Goal: Communication & Community: Answer question/provide support

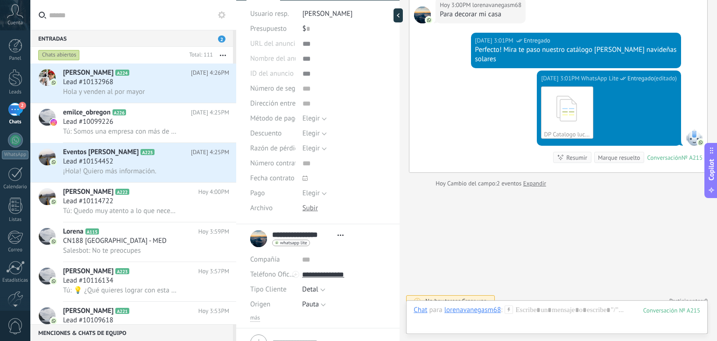
scroll to position [133, 0]
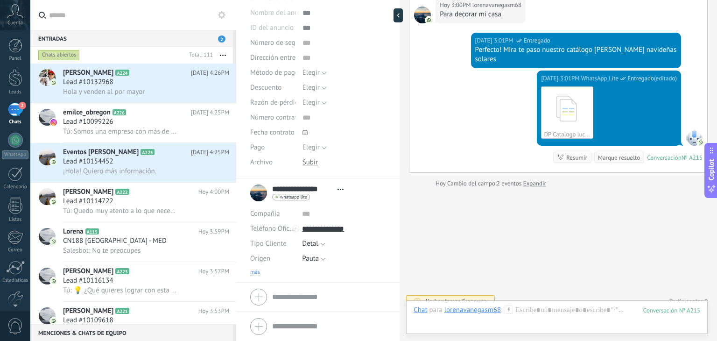
click at [256, 270] on span "más" at bounding box center [255, 271] width 10 height 7
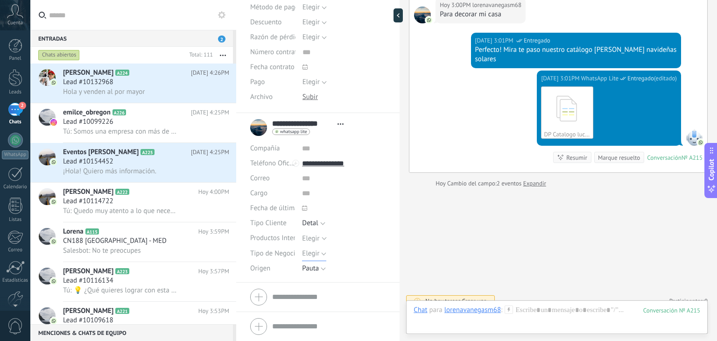
click at [314, 257] on span "Elegir" at bounding box center [310, 253] width 17 height 9
click at [323, 175] on span "Elegir" at bounding box center [339, 172] width 86 height 9
click at [340, 264] on div "Elegir Orgánico Instagram Pauta Cliente Antiguo, (no especifica) Voz a voz Pauta" at bounding box center [344, 268] width 84 height 15
click at [305, 254] on span "Elegir" at bounding box center [310, 253] width 17 height 9
click at [355, 281] on li "**********" at bounding box center [317, 197] width 163 height 169
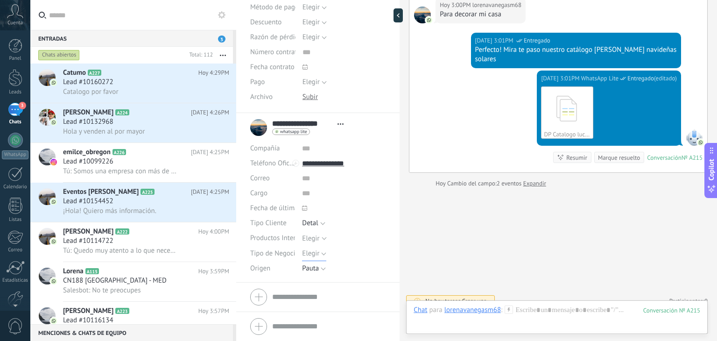
click at [302, 253] on span "Elegir" at bounding box center [310, 253] width 17 height 9
click at [360, 271] on div "Elegir Orgánico Instagram Pauta Cliente Antiguo, (no especifica) Voz a voz Pauta" at bounding box center [344, 268] width 84 height 15
click at [310, 270] on span "Pauta" at bounding box center [310, 268] width 17 height 9
click at [424, 249] on div "Buscar Carga más Hoy Hoy Creación: 2 eventos Expandir Hoy 2:54PM lorenavanegasm…" at bounding box center [557, 2] width 317 height 697
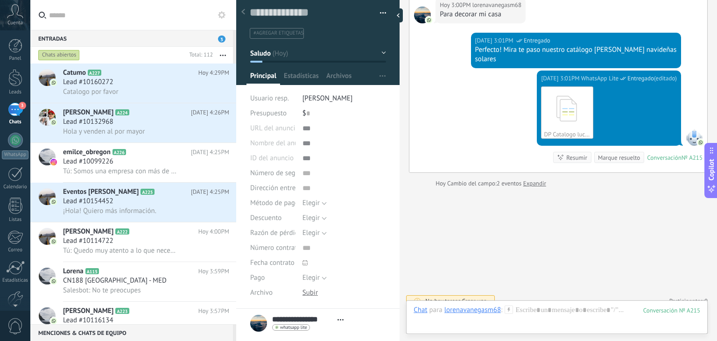
scroll to position [3, 0]
click at [308, 204] on span "Elegir" at bounding box center [310, 203] width 17 height 9
click at [308, 204] on span "Elegir" at bounding box center [335, 203] width 86 height 9
click at [308, 204] on span "Elegir" at bounding box center [310, 203] width 17 height 9
click at [317, 206] on span "Elegir" at bounding box center [335, 203] width 86 height 9
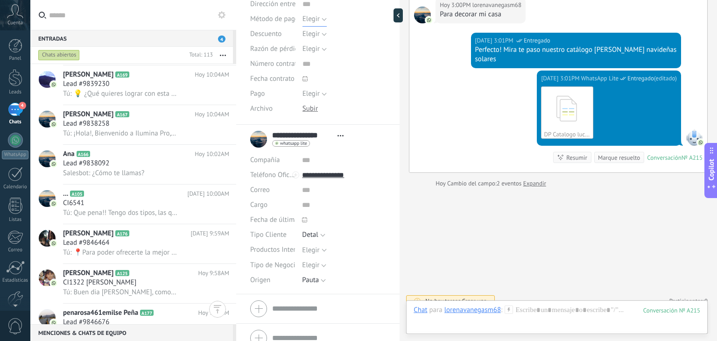
scroll to position [199, 0]
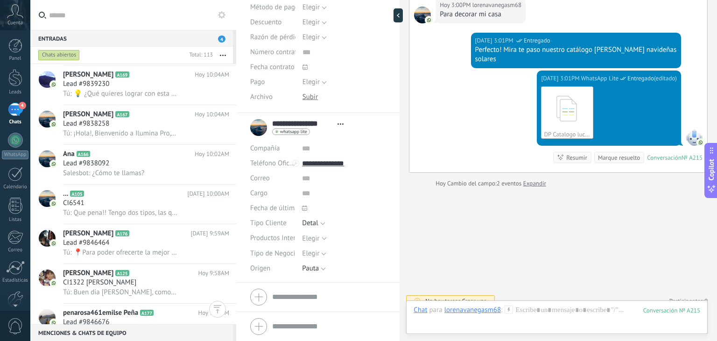
click at [308, 238] on div "Elegir" at bounding box center [310, 238] width 17 height 7
click at [391, 224] on li "**********" at bounding box center [317, 197] width 163 height 169
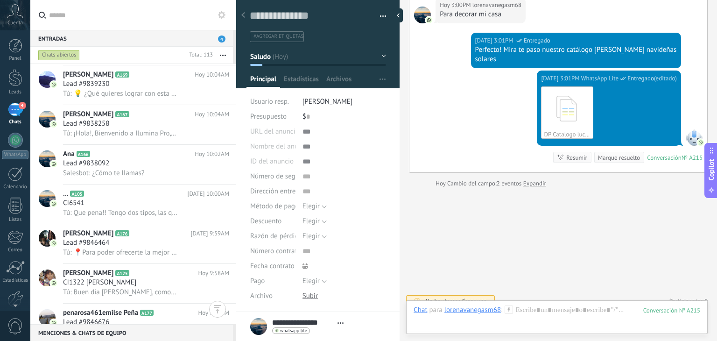
click at [379, 12] on button "button" at bounding box center [380, 16] width 14 height 14
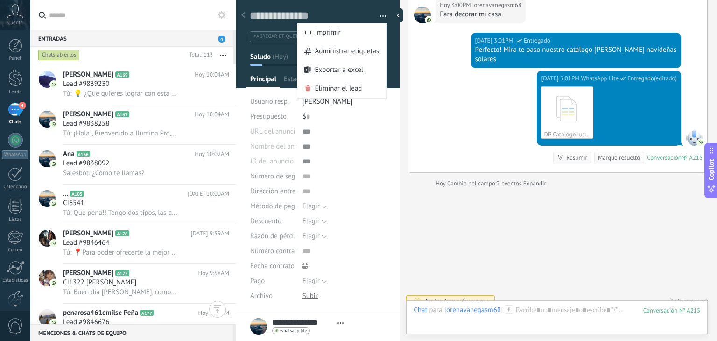
click at [391, 52] on div at bounding box center [318, 41] width 164 height 94
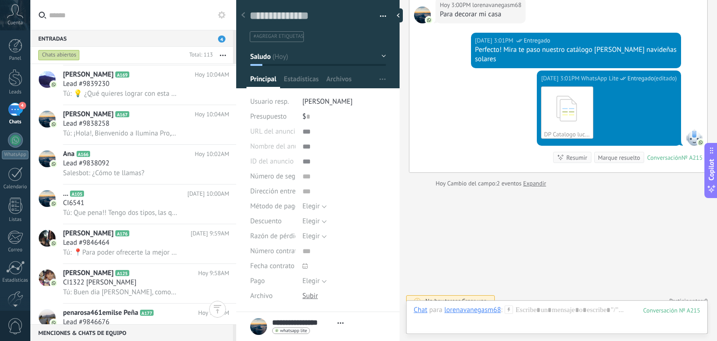
click at [380, 14] on button "button" at bounding box center [380, 16] width 14 height 14
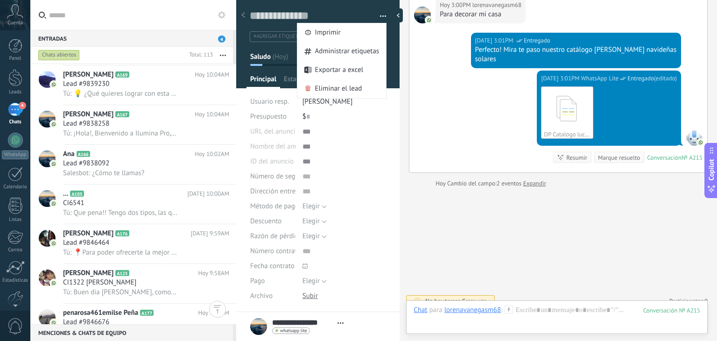
click at [404, 135] on div "Buscar Carga más Hoy Hoy Creación: 2 eventos Expandir Hoy 2:54PM lorenavanegasm…" at bounding box center [557, 2] width 317 height 697
click at [386, 167] on div at bounding box center [344, 161] width 84 height 15
click at [392, 55] on div at bounding box center [318, 41] width 164 height 94
click at [412, 70] on div "Hoy 3:01PM WhatsApp Lite Entregado (editado) editado hoy 3:01pm DP Catalogo luc…" at bounding box center [558, 121] width 298 height 102
click at [438, 79] on div "Hoy 3:01PM WhatsApp Lite Entregado (editado) editado hoy 3:01pm DP Catalogo luc…" at bounding box center [558, 121] width 298 height 102
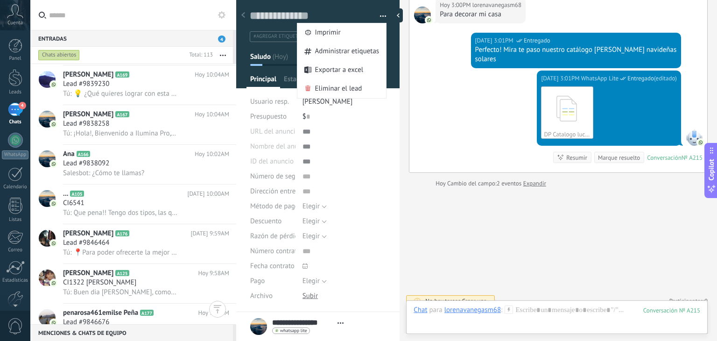
click at [381, 16] on button "button" at bounding box center [380, 16] width 14 height 14
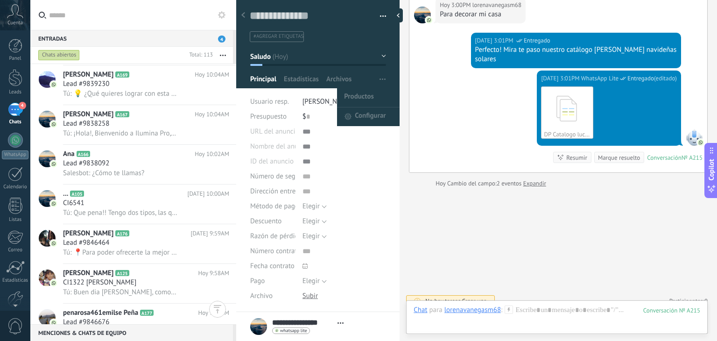
click at [381, 77] on span "button" at bounding box center [382, 79] width 6 height 18
click at [378, 115] on span "Configurar" at bounding box center [370, 116] width 31 height 19
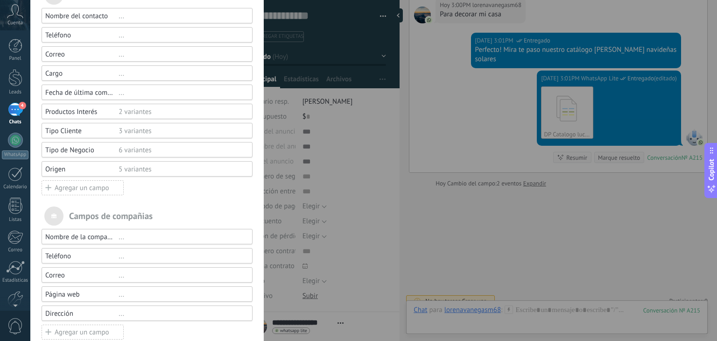
scroll to position [407, 0]
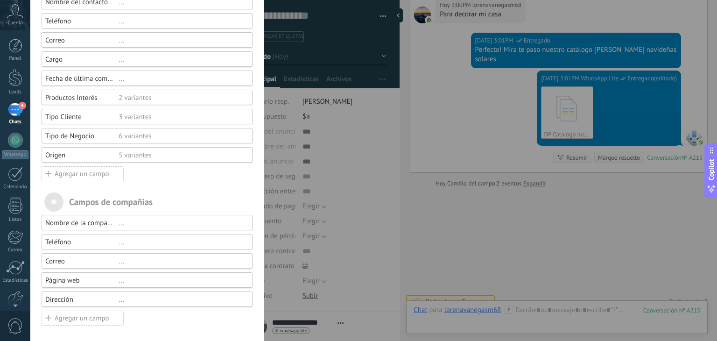
click at [130, 95] on div "2 variantes" at bounding box center [182, 97] width 126 height 9
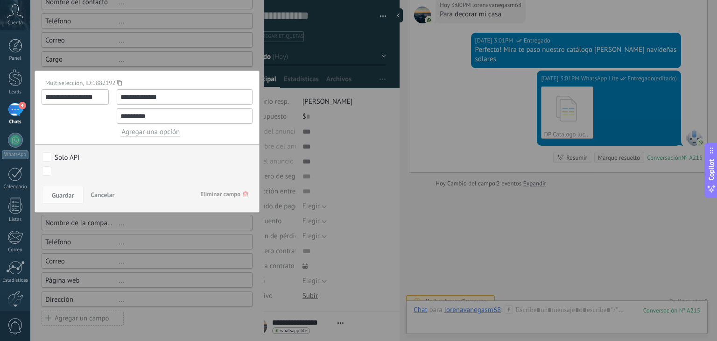
click at [183, 96] on input "**********" at bounding box center [185, 96] width 136 height 15
type input "*"
type input "**********"
click at [181, 112] on input "*********" at bounding box center [185, 115] width 136 height 15
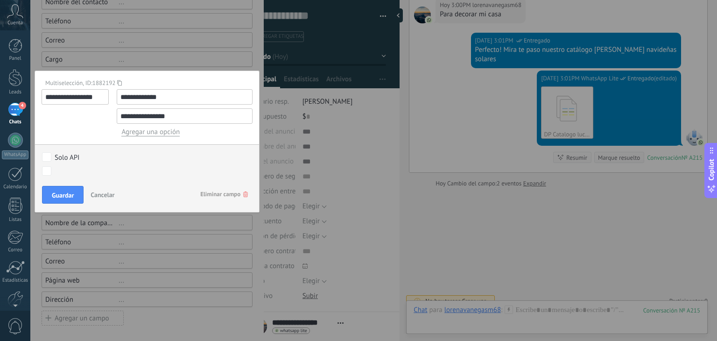
type input "**********"
click at [170, 135] on span "Agregar una opción" at bounding box center [150, 131] width 58 height 9
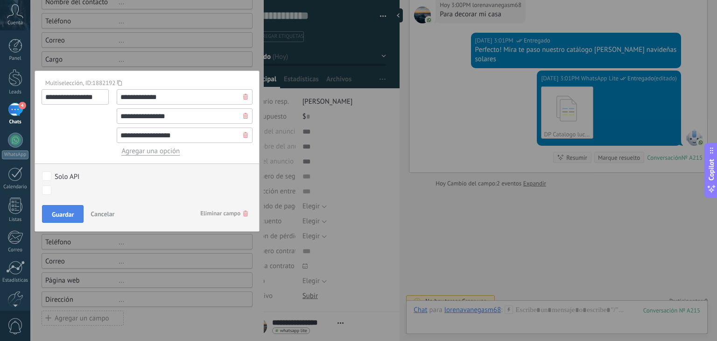
type input "**********"
click at [72, 213] on span "Guardar" at bounding box center [63, 214] width 22 height 7
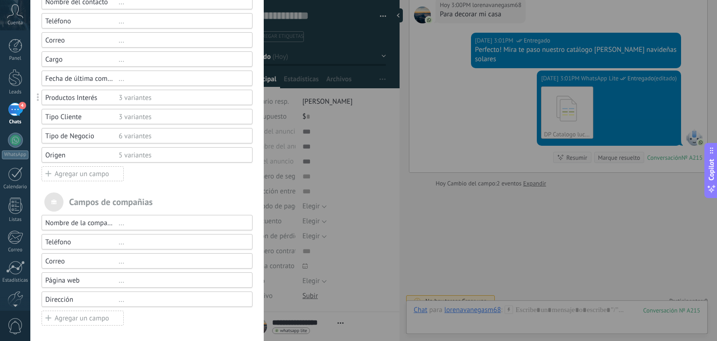
click at [418, 189] on div "Campos y grupos En Kommo puedes añadir tus propios campos y usarlos para cualqu…" at bounding box center [373, 170] width 686 height 341
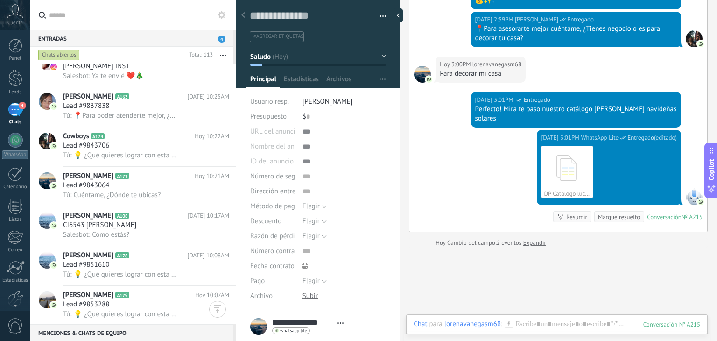
scroll to position [1827, 0]
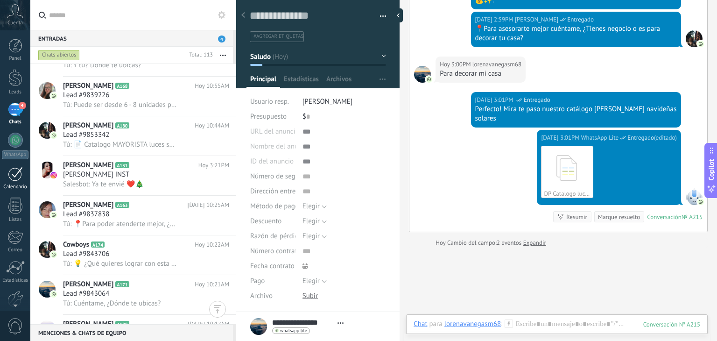
click at [13, 173] on div "1" at bounding box center [15, 174] width 15 height 14
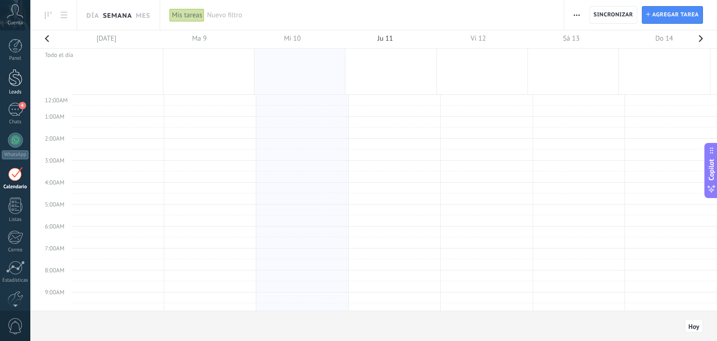
click at [14, 89] on div "Leads" at bounding box center [15, 92] width 27 height 6
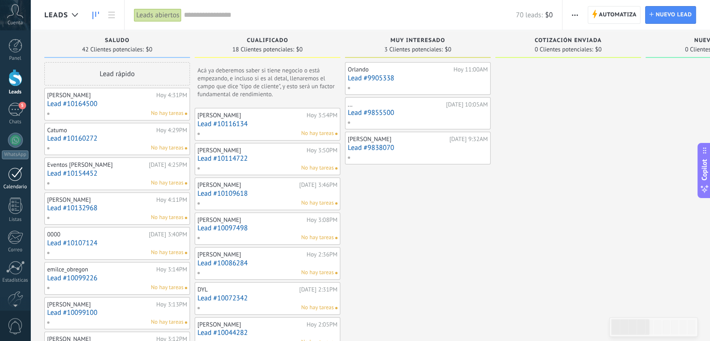
click at [6, 174] on link "1 Calendario" at bounding box center [15, 178] width 30 height 23
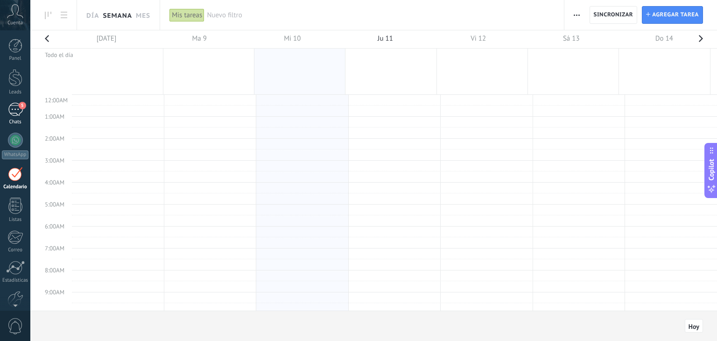
click at [13, 111] on div "5" at bounding box center [15, 110] width 15 height 14
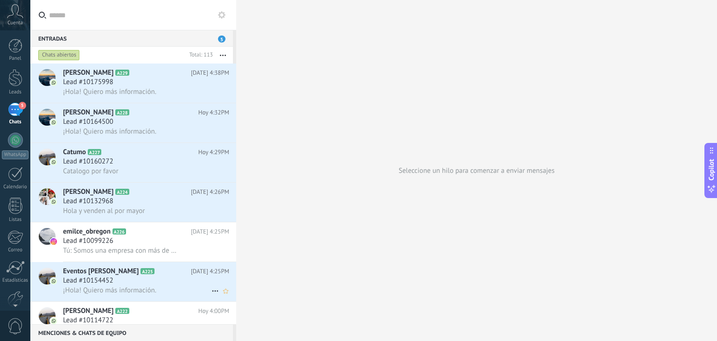
click at [138, 294] on span "¡Hola! Quiero más información." at bounding box center [109, 290] width 93 height 9
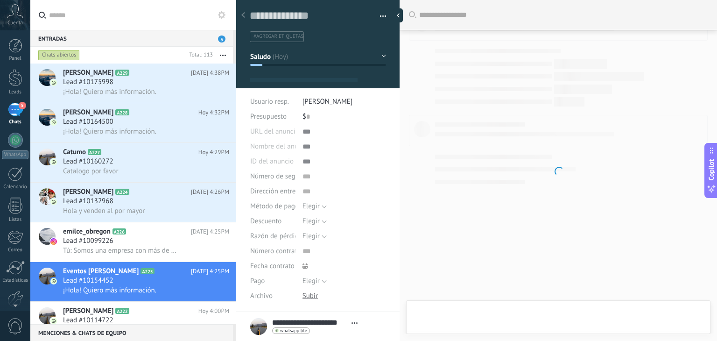
type textarea "**********"
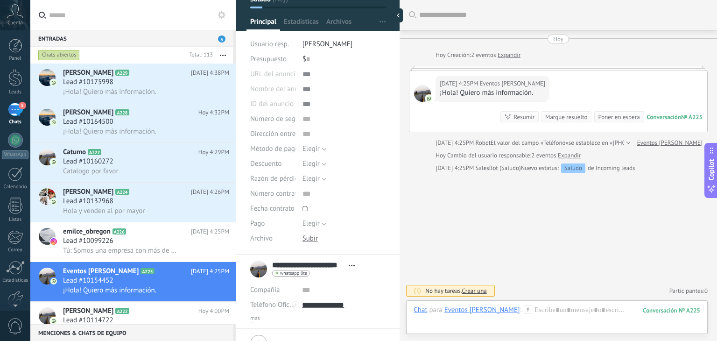
scroll to position [58, 0]
click at [373, 245] on div "URL del anuncio de TikTok Pasar Copiar Nombre del anuncio de TikTok ID del anun…" at bounding box center [318, 160] width 136 height 188
click at [478, 215] on div "Buscar Carga más Hoy Hoy Creación: 2 eventos Expandir Hoy 4:25PM Eventos Gloria…" at bounding box center [557, 170] width 317 height 341
click at [529, 313] on div at bounding box center [556, 319] width 287 height 28
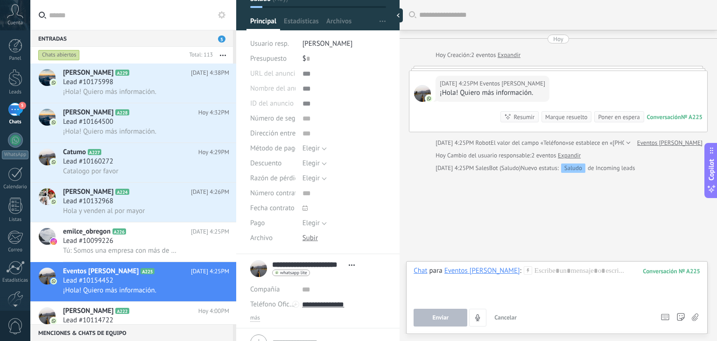
click at [524, 271] on icon at bounding box center [528, 270] width 8 height 8
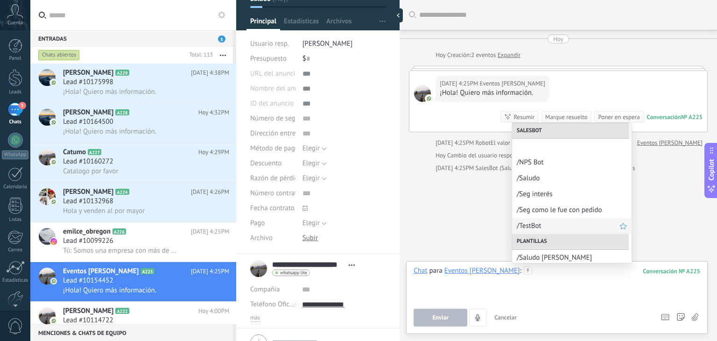
scroll to position [54, 0]
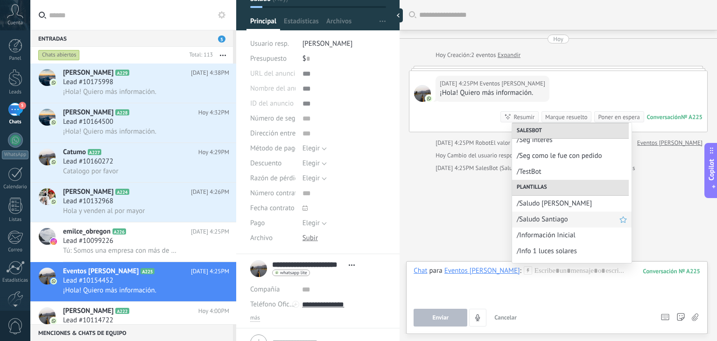
click at [552, 221] on span "/Saludo Santiago" at bounding box center [568, 219] width 103 height 9
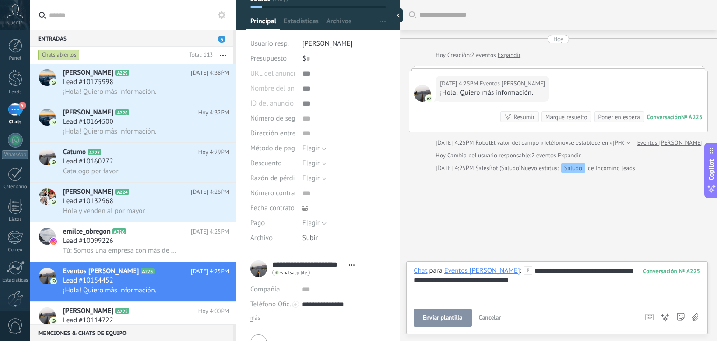
click at [506, 280] on div "**********" at bounding box center [556, 283] width 287 height 35
click at [446, 322] on button "Enviar" at bounding box center [440, 317] width 54 height 18
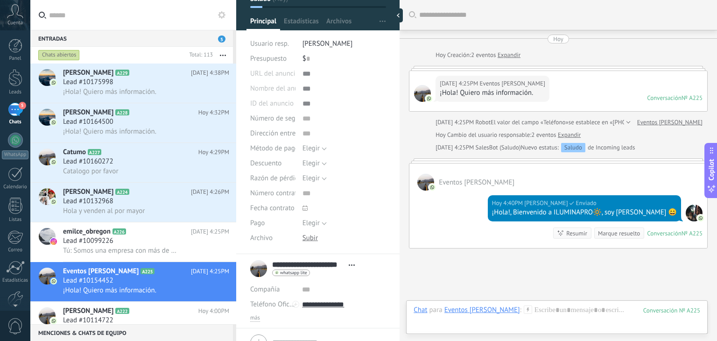
scroll to position [70, 0]
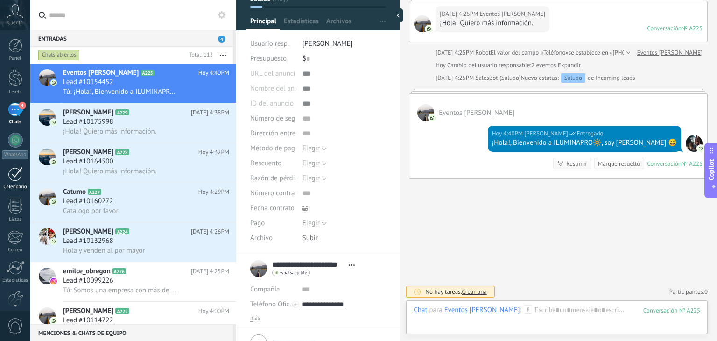
click at [15, 177] on div "1" at bounding box center [15, 174] width 15 height 14
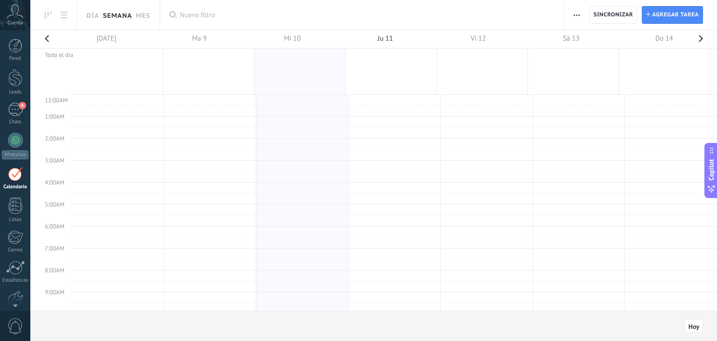
scroll to position [175, 0]
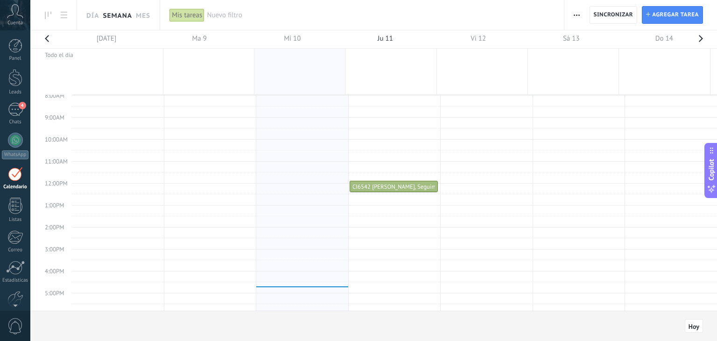
click at [571, 14] on button "button" at bounding box center [577, 15] width 14 height 18
click at [206, 9] on div "Mis tareas" at bounding box center [187, 15] width 37 height 30
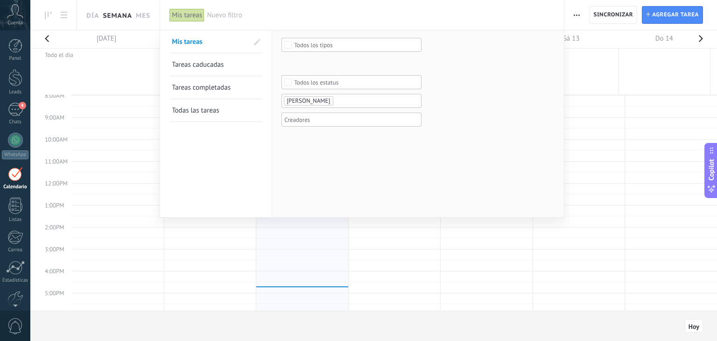
click at [319, 98] on span "[PERSON_NAME]" at bounding box center [308, 101] width 43 height 8
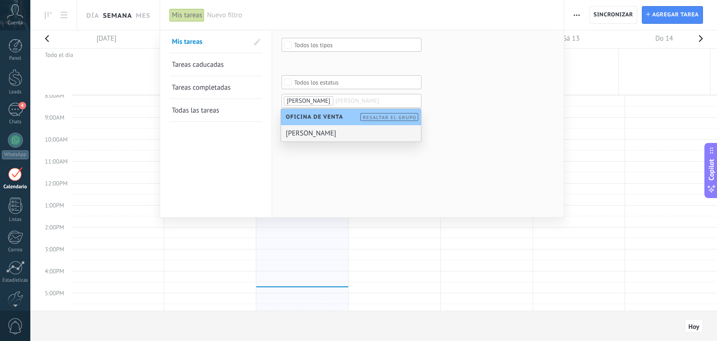
click at [347, 130] on div "[PERSON_NAME]" at bounding box center [351, 133] width 140 height 16
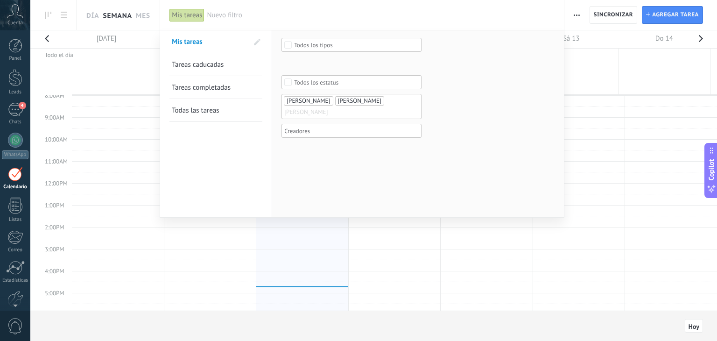
click at [323, 100] on span "[PERSON_NAME]" at bounding box center [308, 101] width 43 height 8
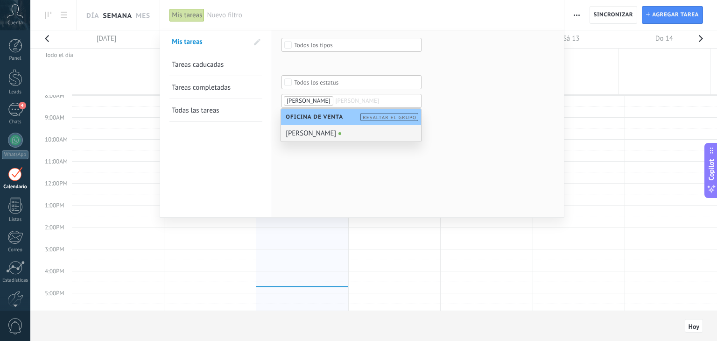
click at [356, 178] on div "Seleccionar todo Seguimiento Reunión Llamada Despachar Pedido Todos los tipos L…" at bounding box center [417, 123] width 291 height 187
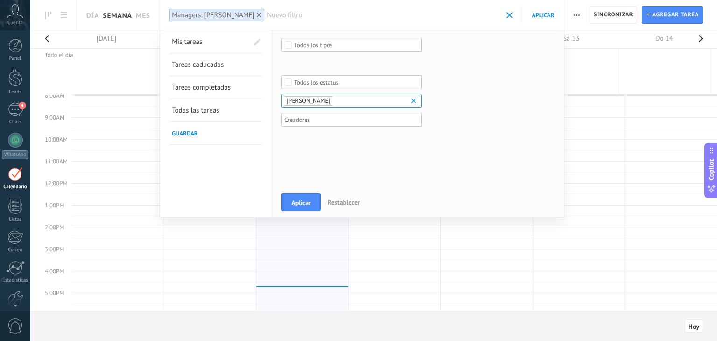
click at [353, 99] on ul "[PERSON_NAME]" at bounding box center [348, 100] width 131 height 11
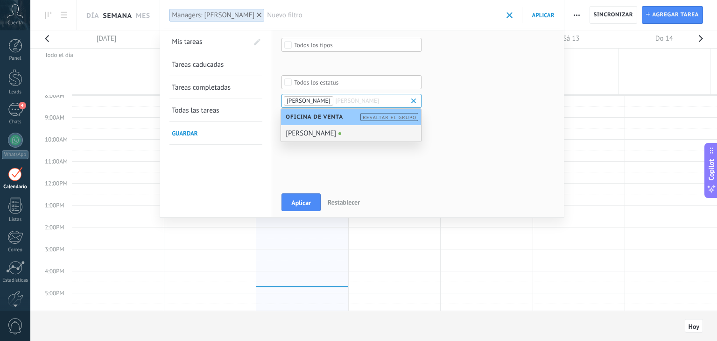
click at [332, 131] on div "[PERSON_NAME]" at bounding box center [351, 133] width 140 height 16
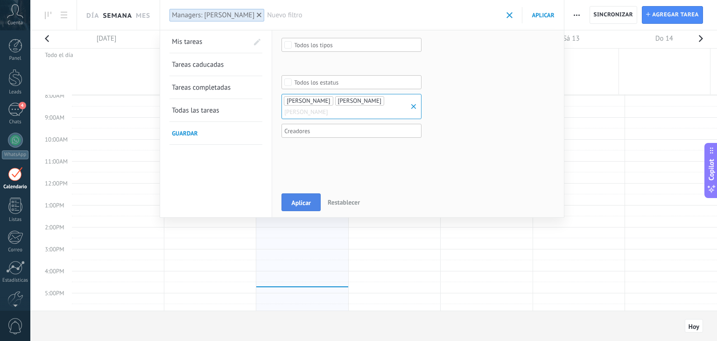
click at [298, 201] on span "Aplicar" at bounding box center [301, 202] width 20 height 7
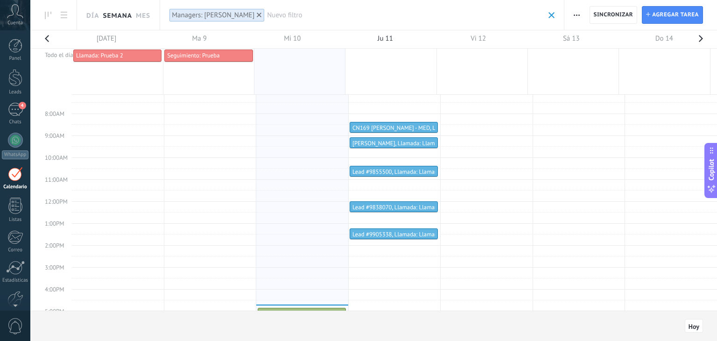
scroll to position [159, 0]
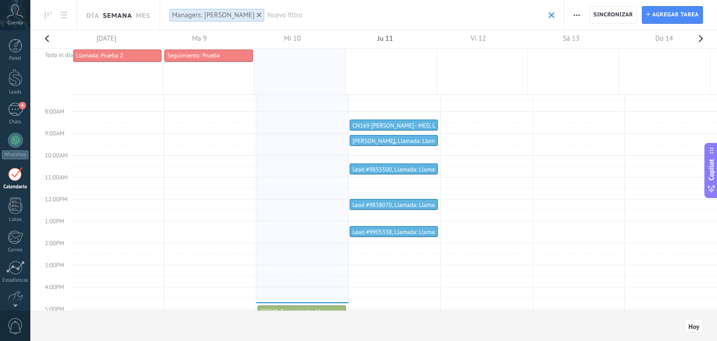
click at [372, 141] on div at bounding box center [393, 143] width 87 height 4
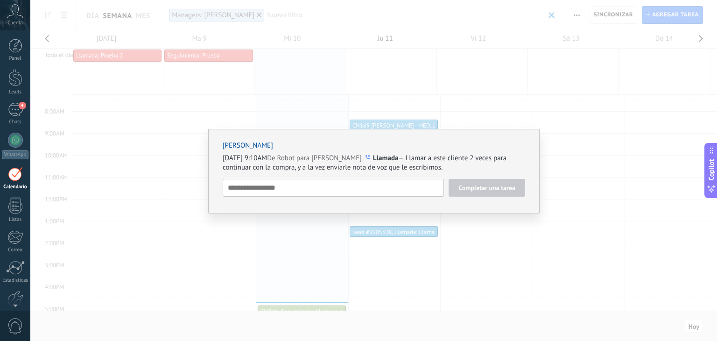
click at [370, 186] on textarea at bounding box center [333, 188] width 221 height 18
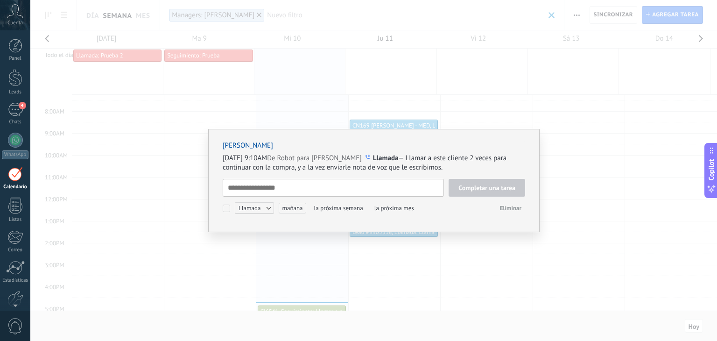
click at [335, 192] on textarea at bounding box center [333, 188] width 221 height 18
type textarea "**********"
click at [477, 188] on span "Completar una tarea" at bounding box center [486, 187] width 57 height 7
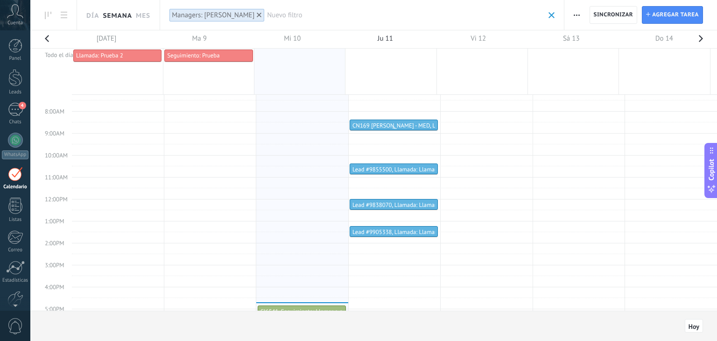
click at [407, 126] on div at bounding box center [393, 128] width 87 height 4
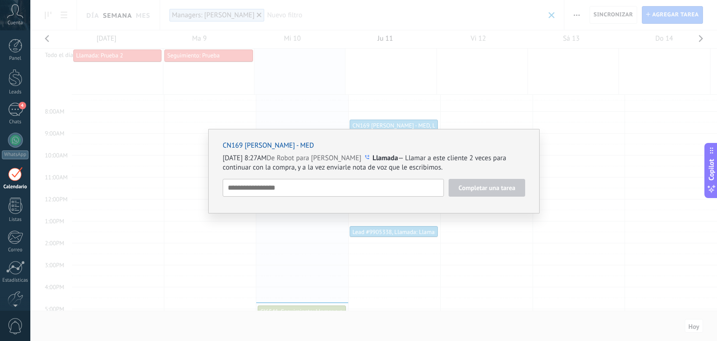
click at [445, 108] on div "CN169 REBECA DUQUE - MED Mañana 8:27AM De Robot para Tomas Echeverri Llamada — …" at bounding box center [373, 170] width 686 height 341
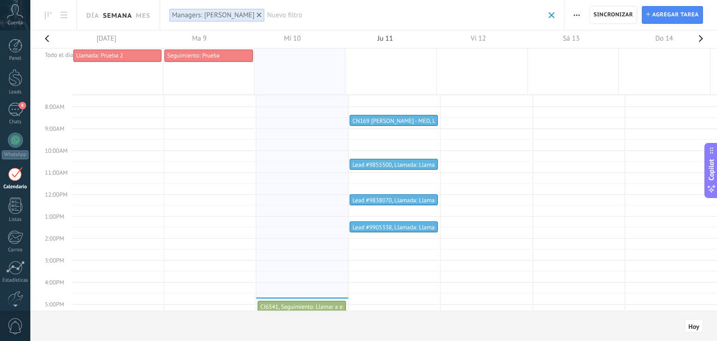
scroll to position [161, 0]
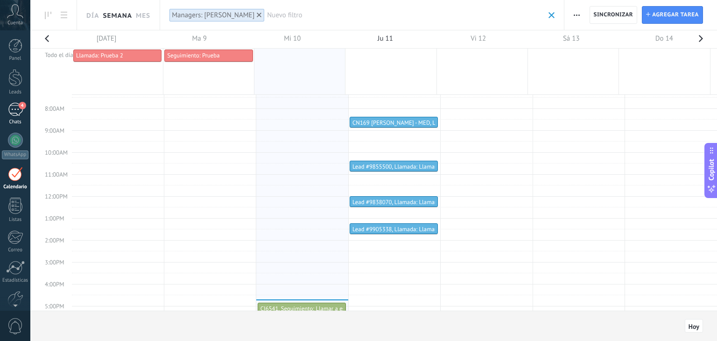
click at [19, 114] on div "4" at bounding box center [15, 110] width 15 height 14
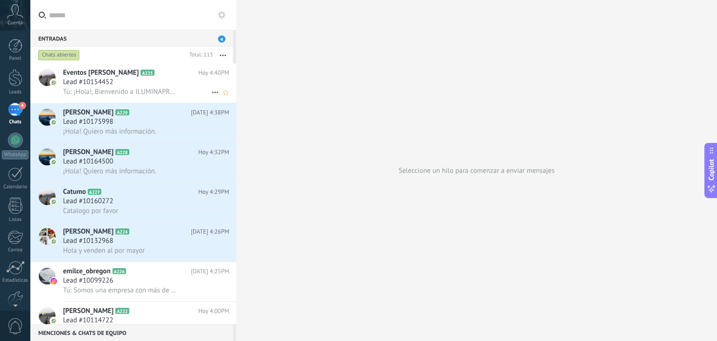
click at [140, 81] on div "Lead #10154452" at bounding box center [146, 81] width 166 height 9
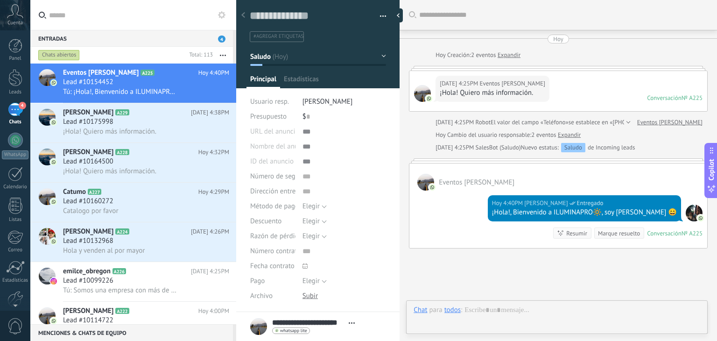
scroll to position [69, 0]
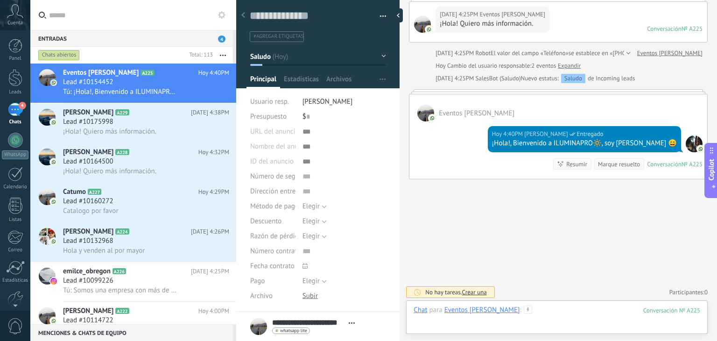
click at [551, 315] on div at bounding box center [556, 319] width 287 height 28
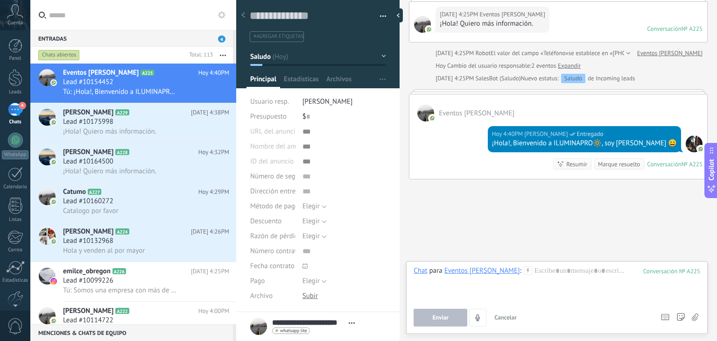
click at [524, 267] on icon at bounding box center [528, 270] width 8 height 8
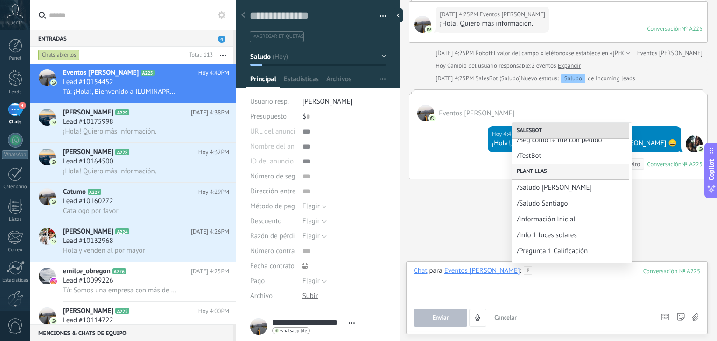
scroll to position [75, 0]
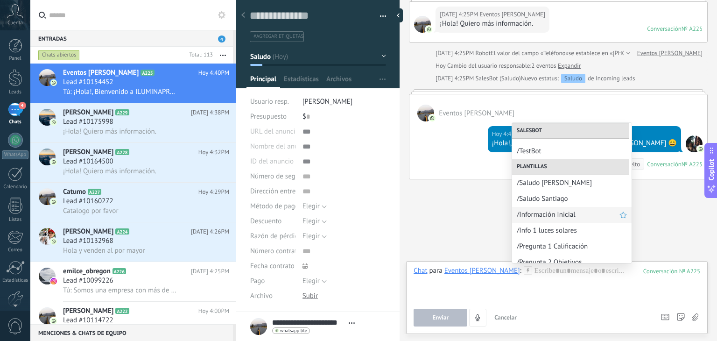
click at [555, 211] on span "/Información Inicial" at bounding box center [568, 214] width 103 height 9
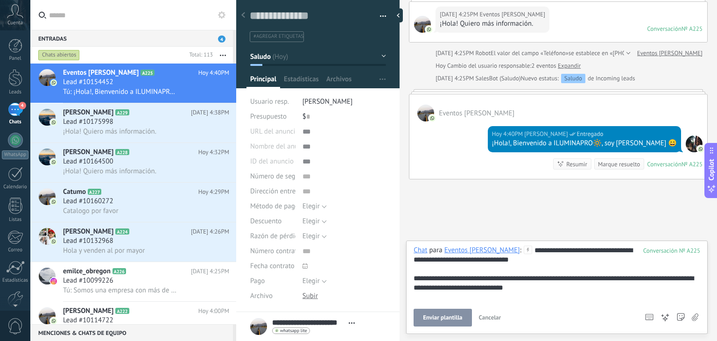
click at [442, 316] on span "Enviar plantilla" at bounding box center [442, 317] width 39 height 7
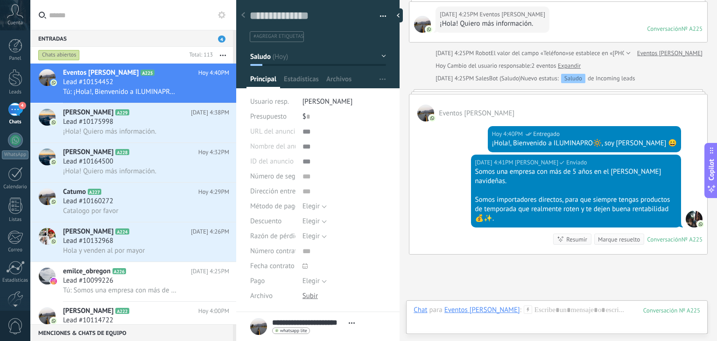
scroll to position [145, 0]
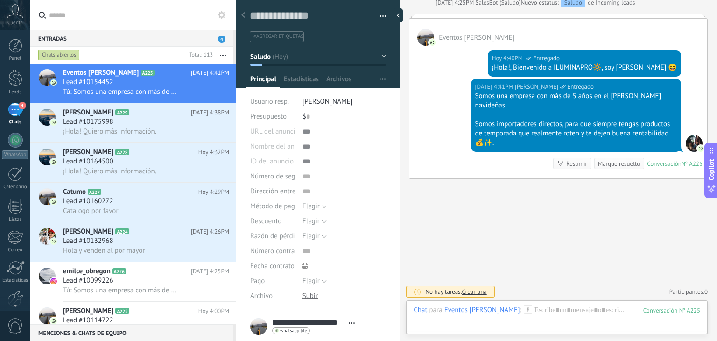
click at [524, 311] on icon at bounding box center [528, 309] width 8 height 8
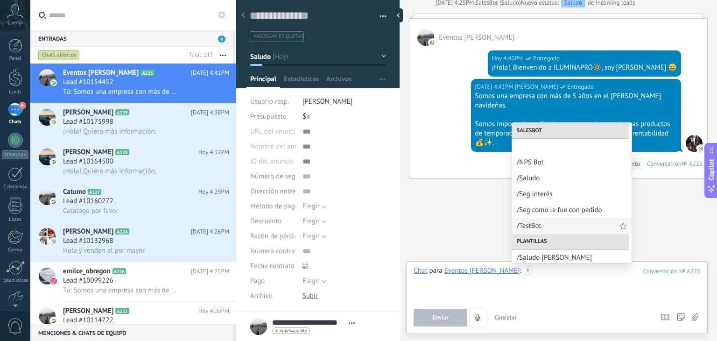
scroll to position [68, 0]
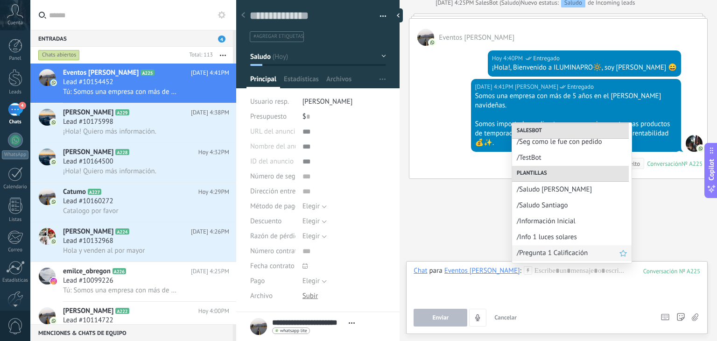
click at [554, 252] on span "/Pregunta 1 Calificación" at bounding box center [568, 252] width 103 height 9
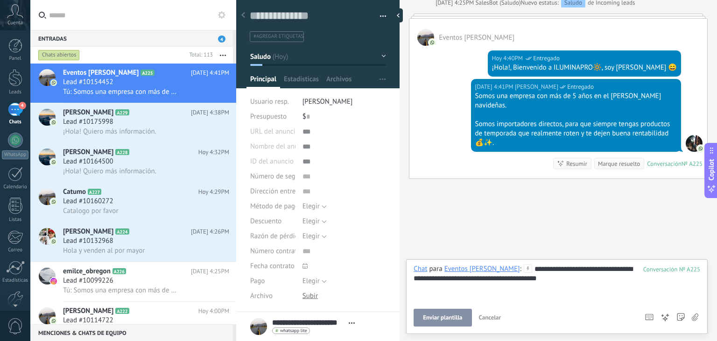
click at [447, 316] on span "Enviar plantilla" at bounding box center [442, 317] width 39 height 7
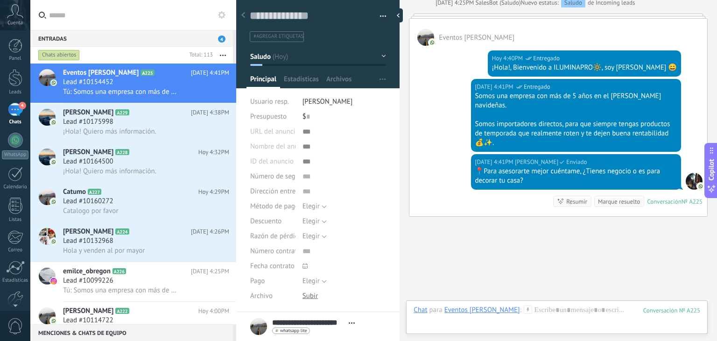
scroll to position [183, 0]
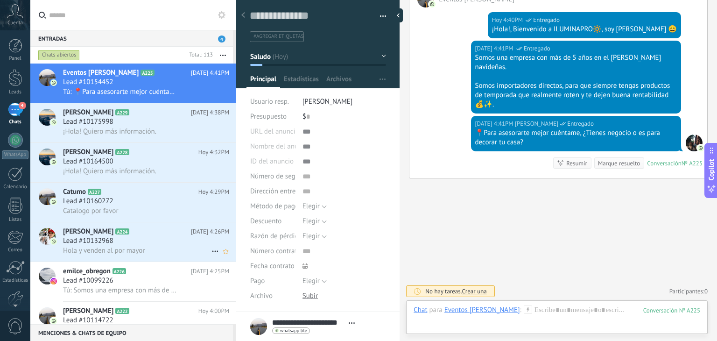
click at [100, 245] on span "Lead #10132968" at bounding box center [88, 240] width 50 height 9
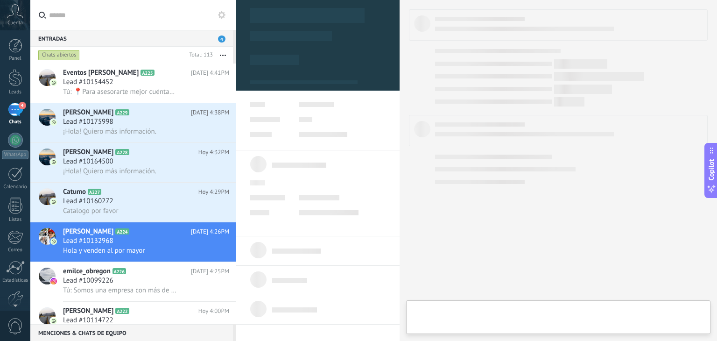
type textarea "**********"
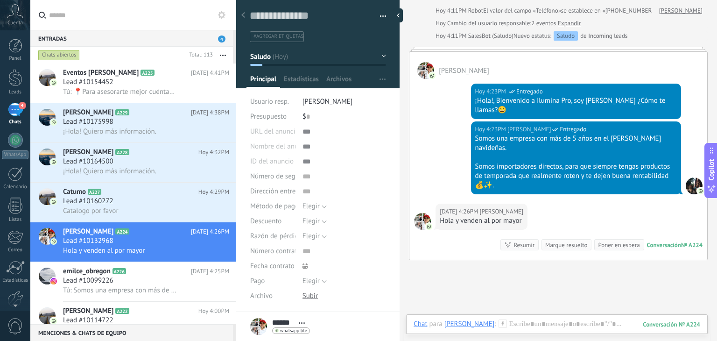
scroll to position [183, 0]
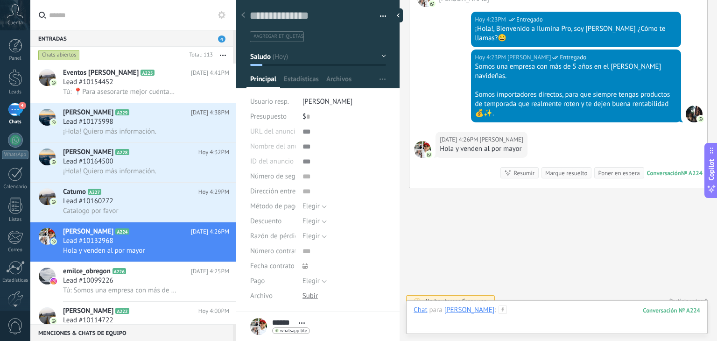
click at [499, 311] on div at bounding box center [556, 319] width 287 height 28
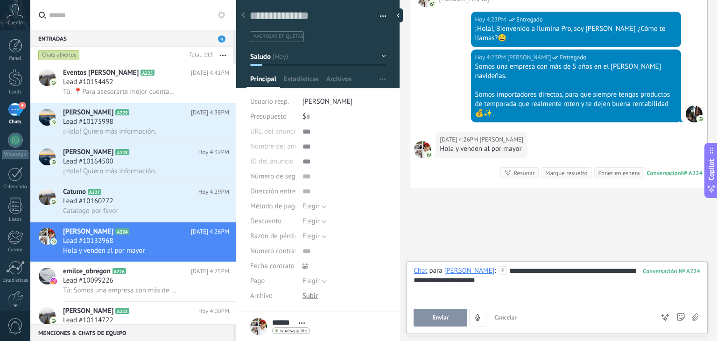
click at [441, 316] on span "Enviar" at bounding box center [440, 317] width 16 height 7
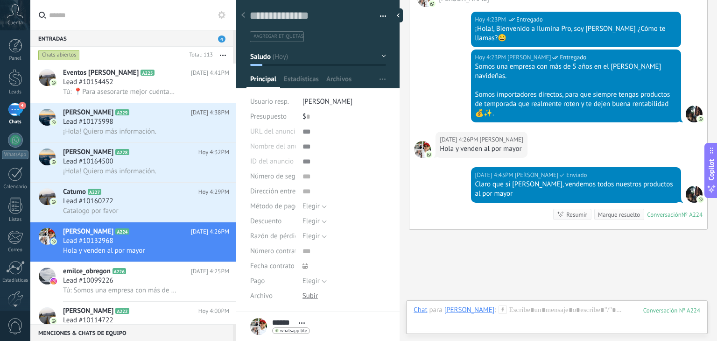
scroll to position [225, 0]
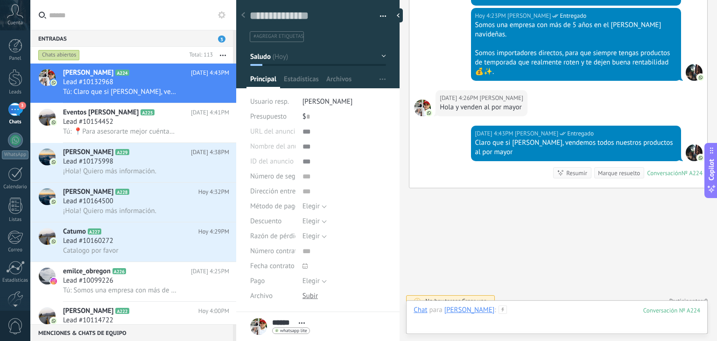
click at [518, 315] on div at bounding box center [556, 319] width 287 height 28
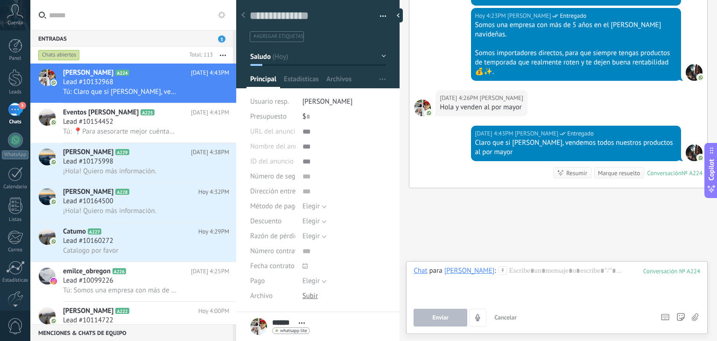
click at [498, 271] on icon at bounding box center [502, 270] width 8 height 8
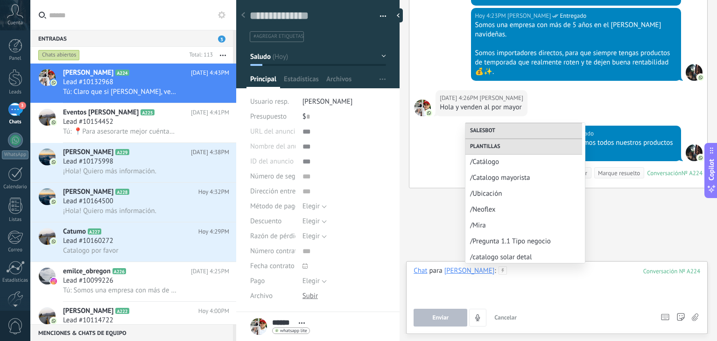
scroll to position [336, 0]
click at [512, 238] on span "/Pregunta 1.1 Tipo negocio" at bounding box center [521, 238] width 103 height 9
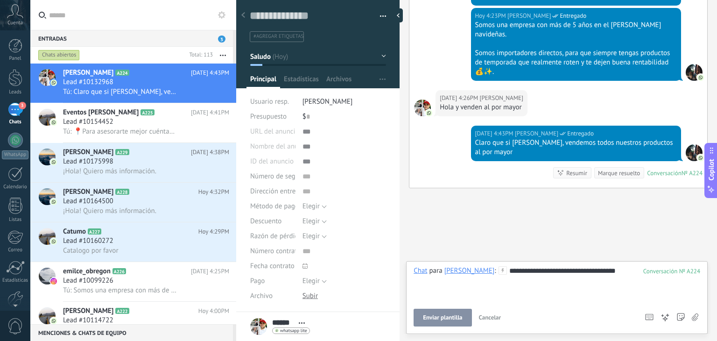
click at [508, 268] on div "**********" at bounding box center [556, 283] width 287 height 35
click at [454, 320] on button "Enviar" at bounding box center [440, 317] width 54 height 18
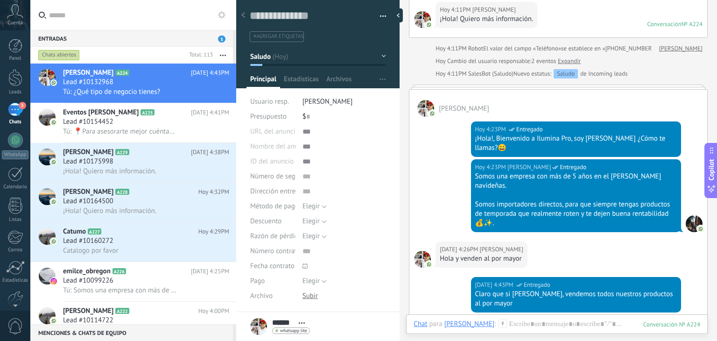
scroll to position [254, 0]
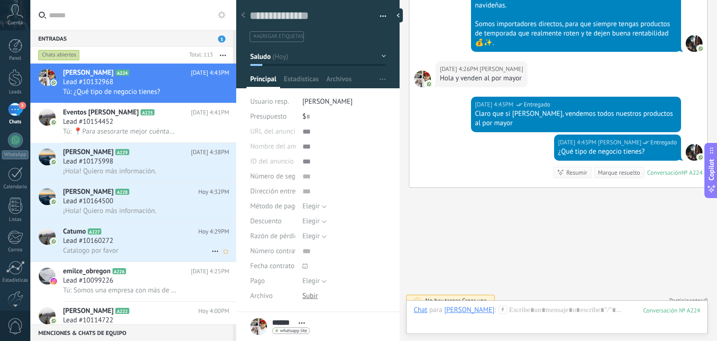
click at [112, 252] on span "Catalogo por favor" at bounding box center [91, 250] width 56 height 9
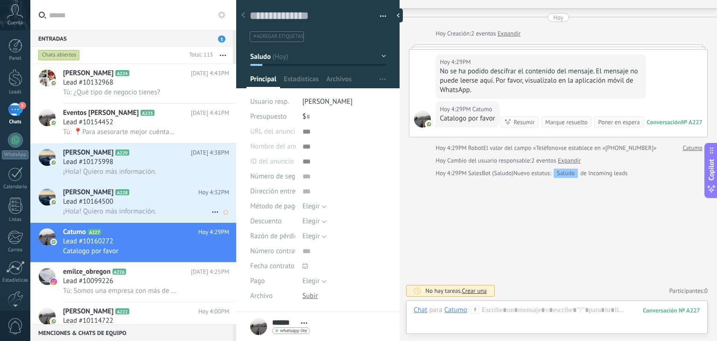
scroll to position [58, 0]
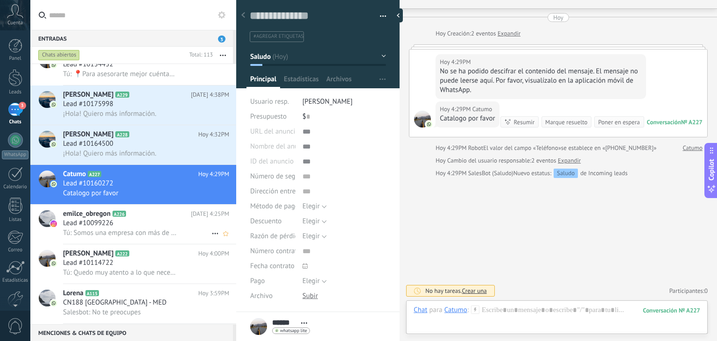
click at [170, 218] on h2 "emilce_obregon A226" at bounding box center [127, 213] width 128 height 9
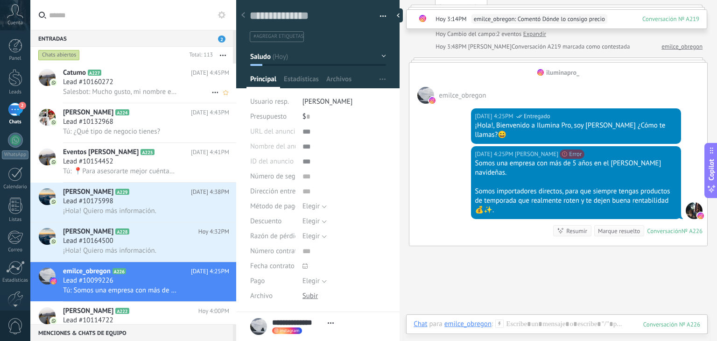
click at [158, 79] on div "Lead #10160272" at bounding box center [146, 81] width 166 height 9
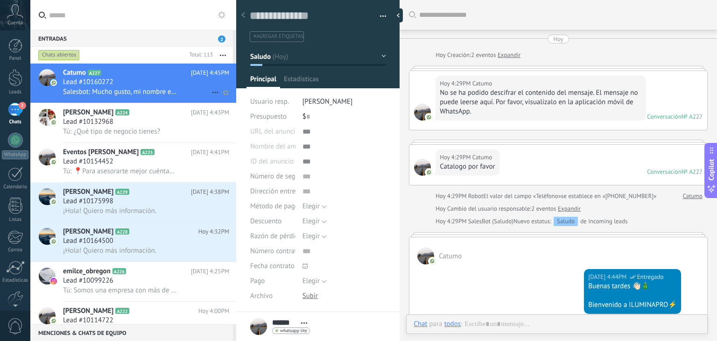
scroll to position [192, 0]
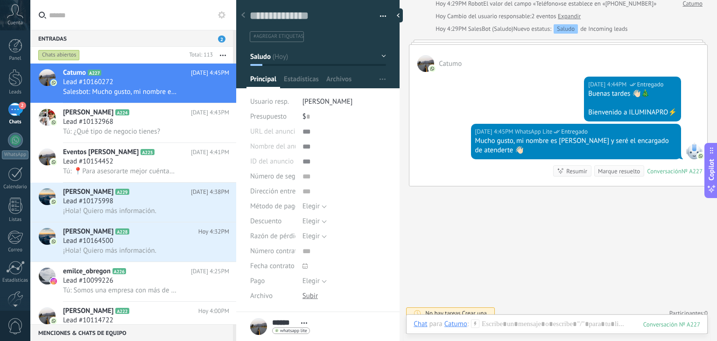
click at [478, 324] on icon at bounding box center [475, 323] width 8 height 8
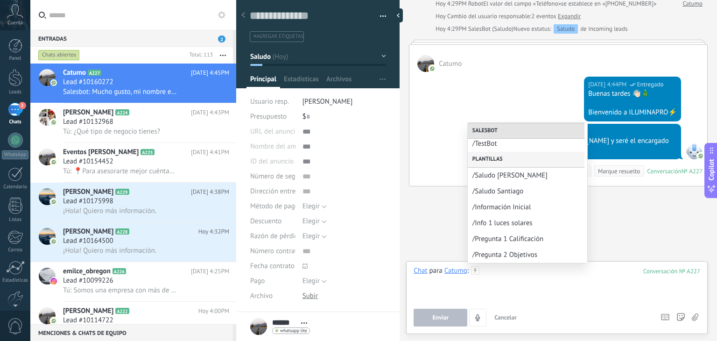
scroll to position [85, 0]
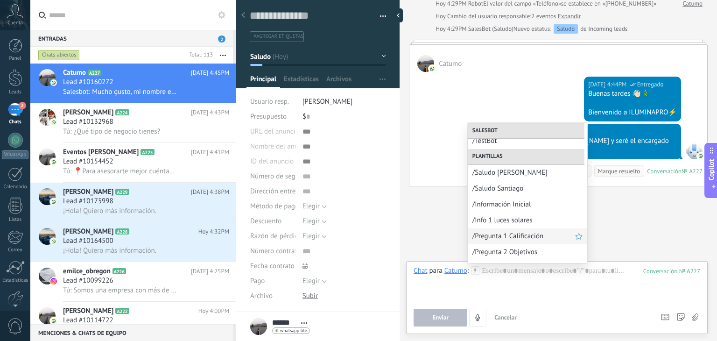
click at [515, 234] on span "/Pregunta 1 Calificación" at bounding box center [523, 235] width 103 height 9
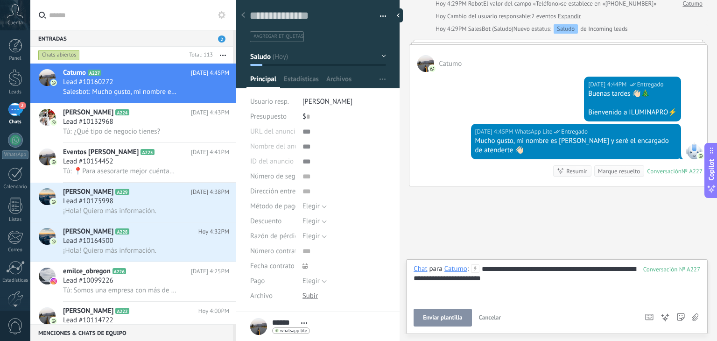
click at [445, 318] on span "Enviar plantilla" at bounding box center [442, 317] width 39 height 7
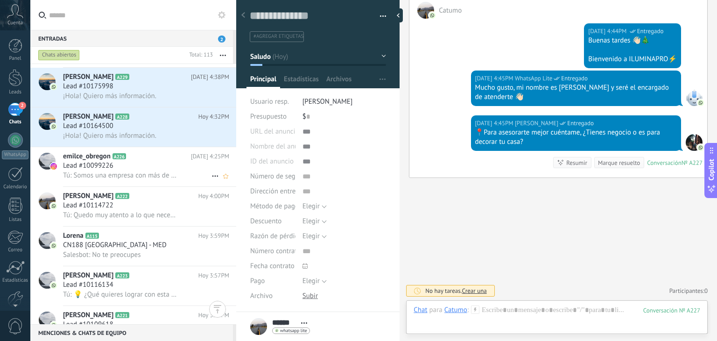
scroll to position [90, 0]
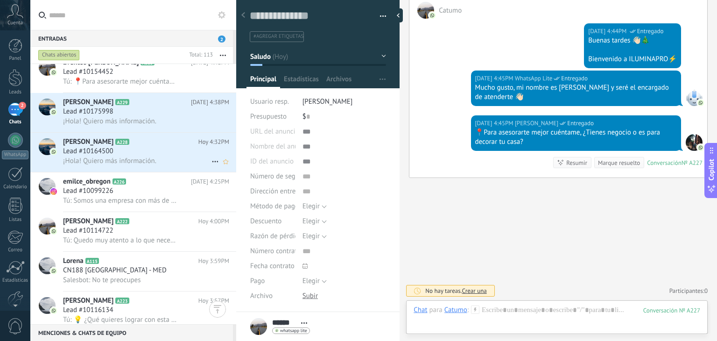
click at [133, 161] on span "¡Hola! Quiero más información." at bounding box center [109, 160] width 93 height 9
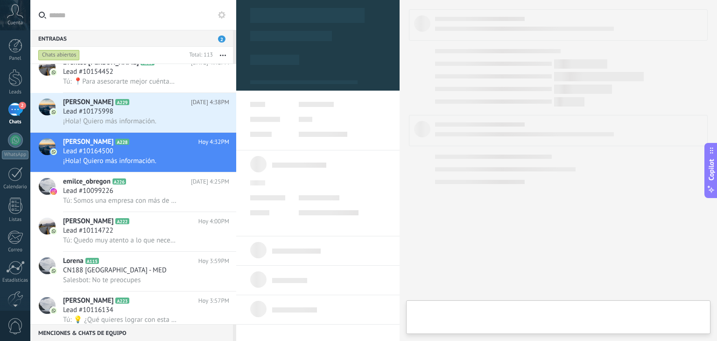
type textarea "**********"
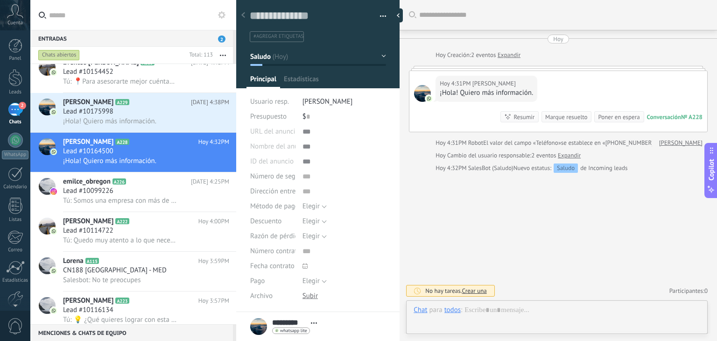
scroll to position [14, 0]
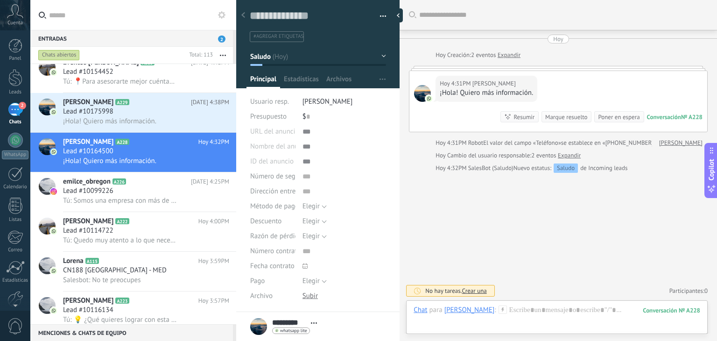
click at [498, 308] on use at bounding box center [502, 309] width 8 height 8
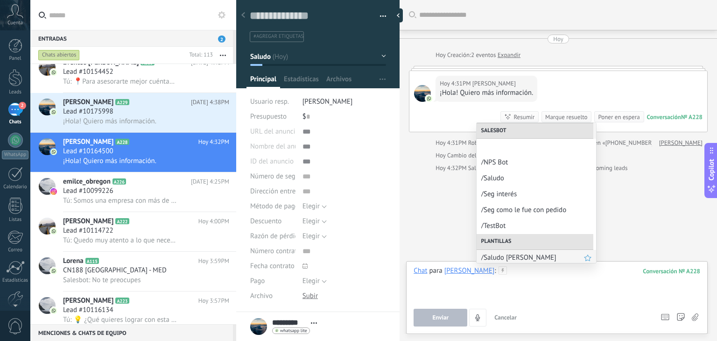
scroll to position [44, 0]
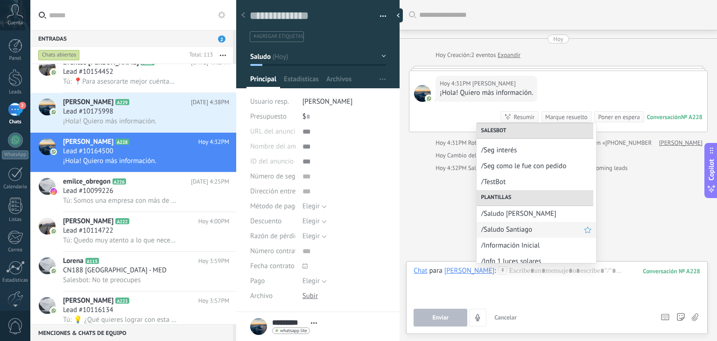
click at [508, 234] on span "/Saludo Santiago" at bounding box center [532, 229] width 103 height 9
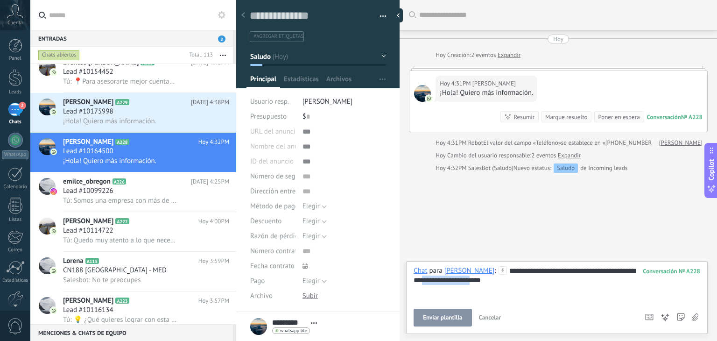
drag, startPoint x: 498, startPoint y: 282, endPoint x: 441, endPoint y: 281, distance: 56.9
click at [441, 281] on div "**********" at bounding box center [556, 283] width 287 height 35
click at [437, 319] on span "Enviar" at bounding box center [440, 317] width 16 height 7
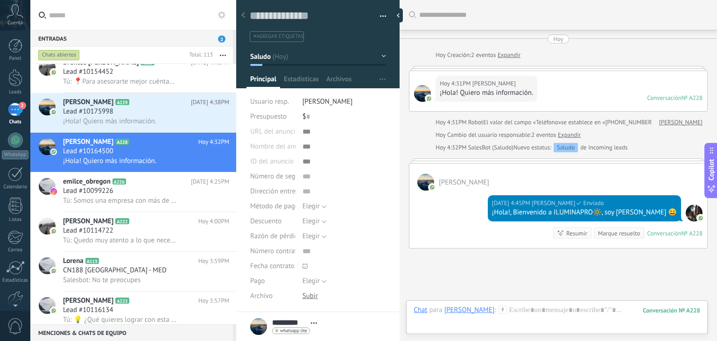
scroll to position [69, 0]
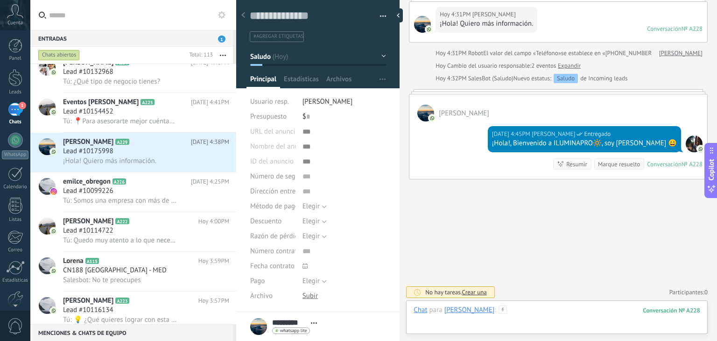
click at [501, 308] on div at bounding box center [556, 319] width 287 height 28
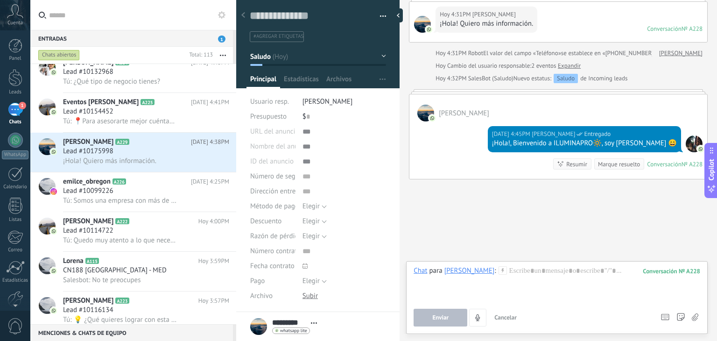
click at [498, 271] on icon at bounding box center [502, 270] width 8 height 8
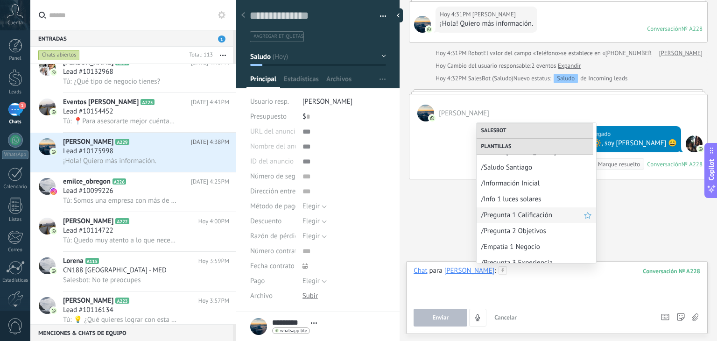
scroll to position [105, 0]
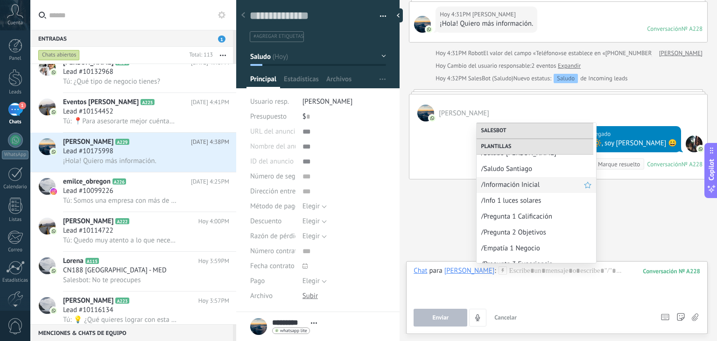
click at [519, 187] on span "/Información Inicial" at bounding box center [532, 184] width 103 height 9
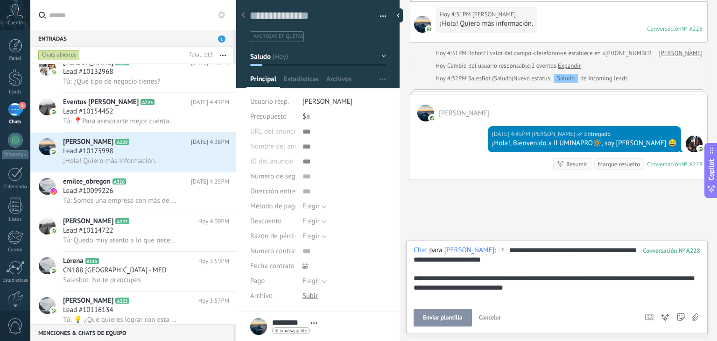
click at [459, 308] on div "Enviar plantilla Cancelar Rastrear clics en links ? Reducir links largos y rast…" at bounding box center [524, 317] width 223 height 18
click at [457, 320] on span "Enviar plantilla" at bounding box center [442, 317] width 39 height 7
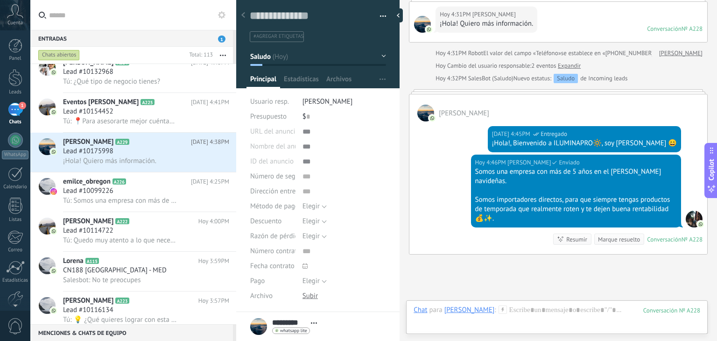
scroll to position [145, 0]
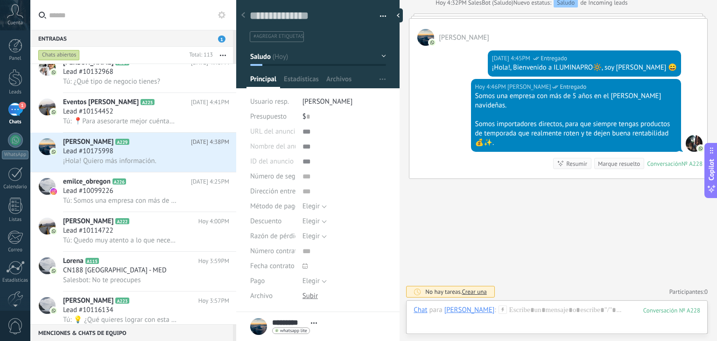
click at [498, 310] on icon at bounding box center [502, 309] width 8 height 8
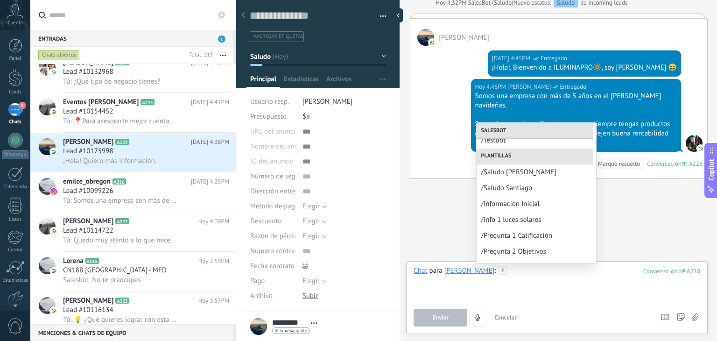
scroll to position [86, 0]
click at [523, 239] on span "/Pregunta 1 Calificación" at bounding box center [532, 235] width 103 height 9
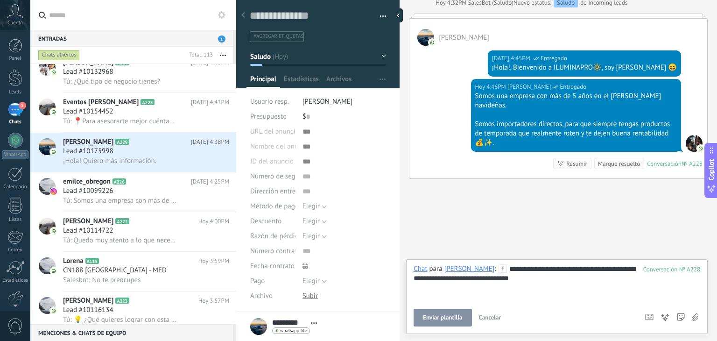
click at [452, 315] on span "Enviar plantilla" at bounding box center [442, 317] width 39 height 7
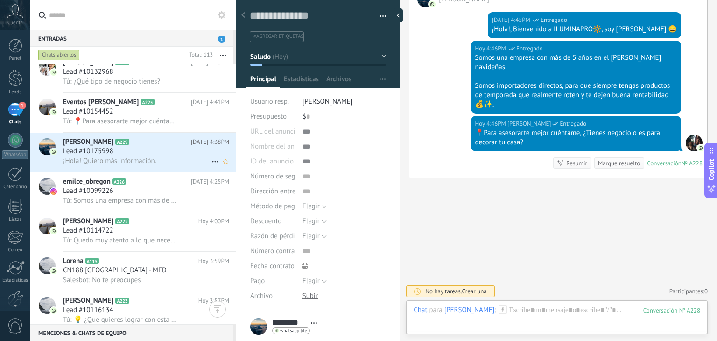
scroll to position [56, 0]
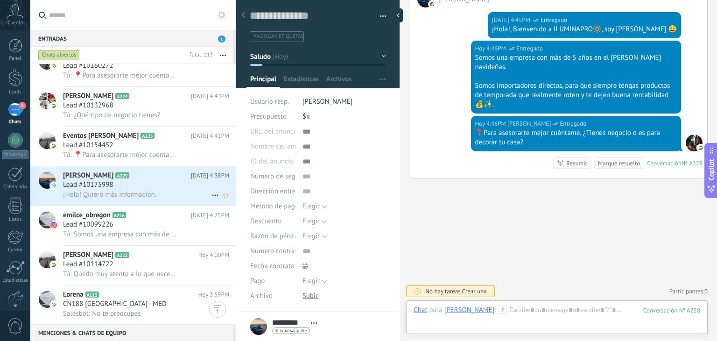
click at [125, 174] on h2 "Antonella Rudas A229" at bounding box center [127, 175] width 128 height 9
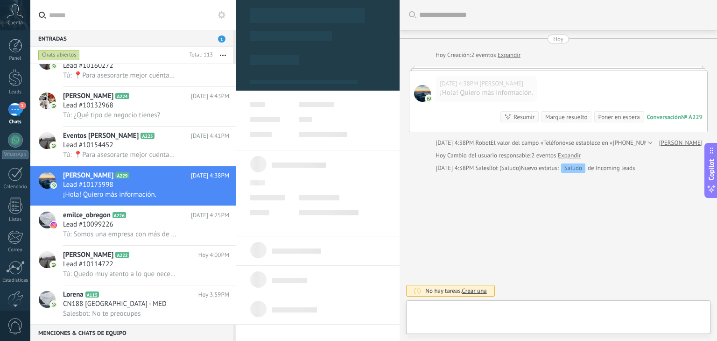
type textarea "**********"
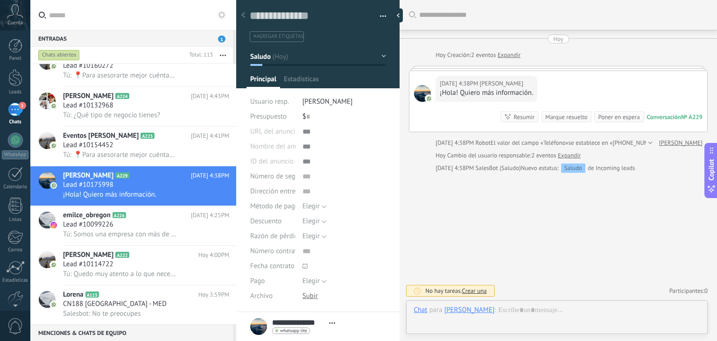
scroll to position [14, 0]
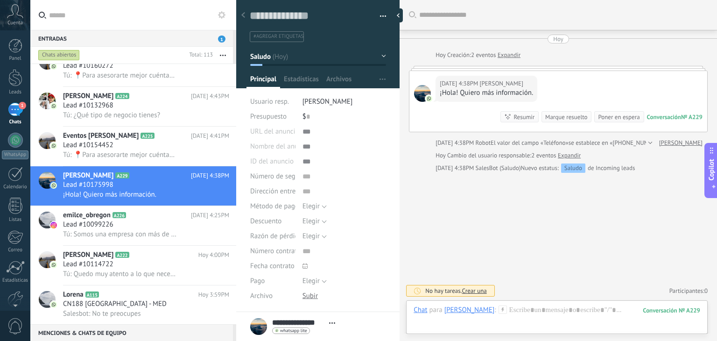
click at [501, 312] on icon at bounding box center [502, 309] width 8 height 8
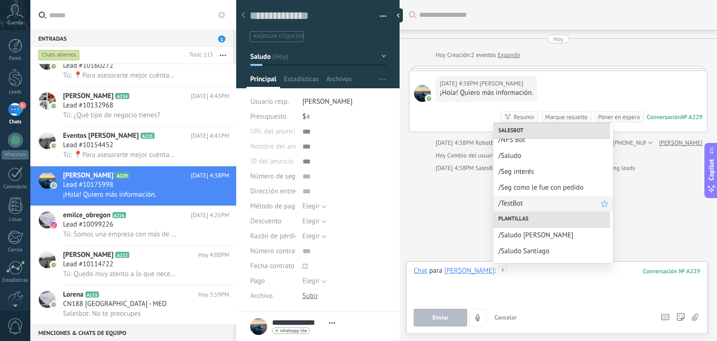
scroll to position [24, 0]
click at [531, 247] on span "/Saludo Santiago" at bounding box center [549, 249] width 103 height 9
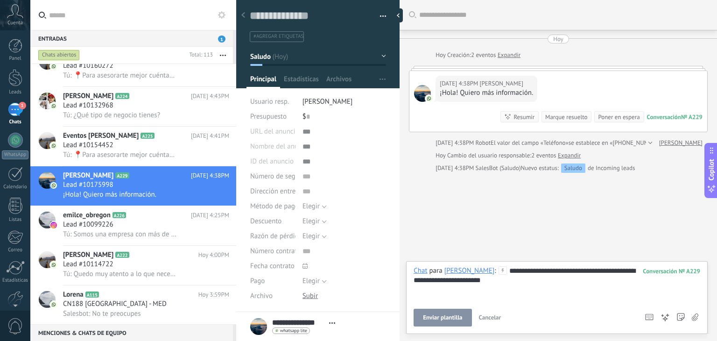
click at [496, 280] on div "**********" at bounding box center [556, 283] width 287 height 35
click at [448, 316] on button "Enviar" at bounding box center [440, 317] width 54 height 18
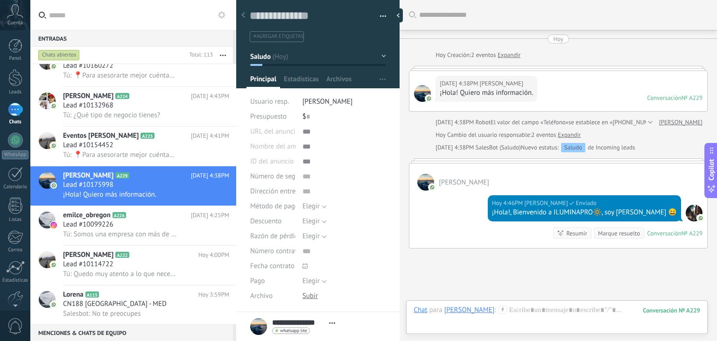
scroll to position [69, 0]
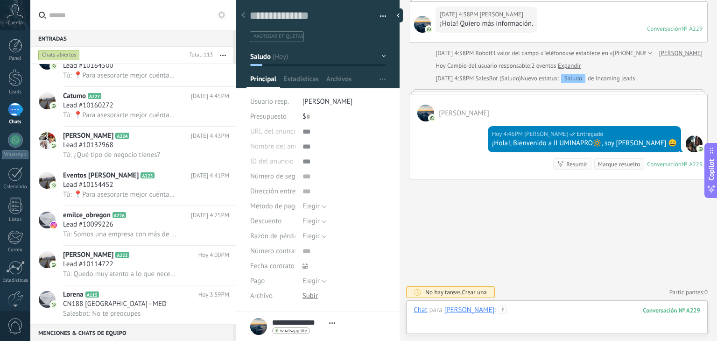
click at [520, 312] on div at bounding box center [556, 319] width 287 height 28
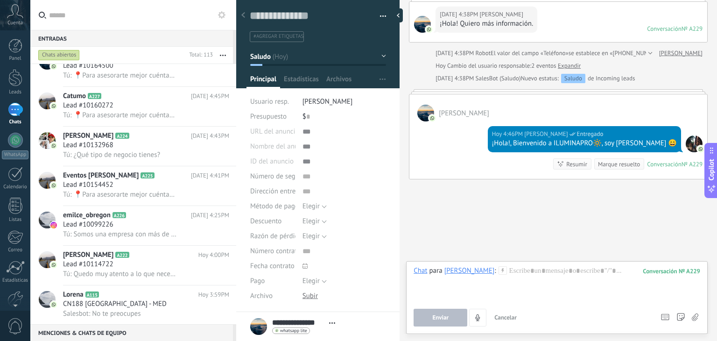
click at [497, 264] on div "Chat Correo Nota Tarea Chat para Antonella Rudas : 229 Enviar Cancelar Rastrear…" at bounding box center [556, 297] width 301 height 73
click at [498, 268] on icon at bounding box center [502, 270] width 8 height 8
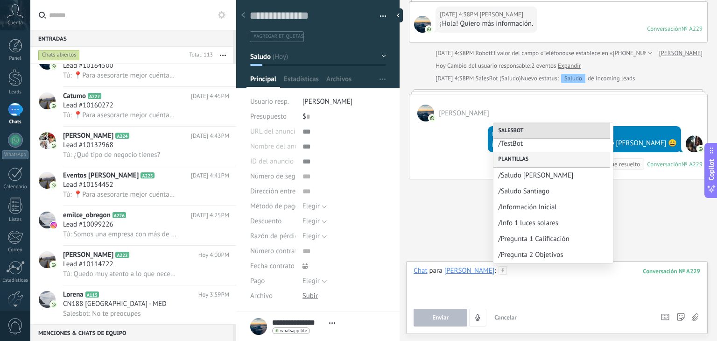
scroll to position [105, 0]
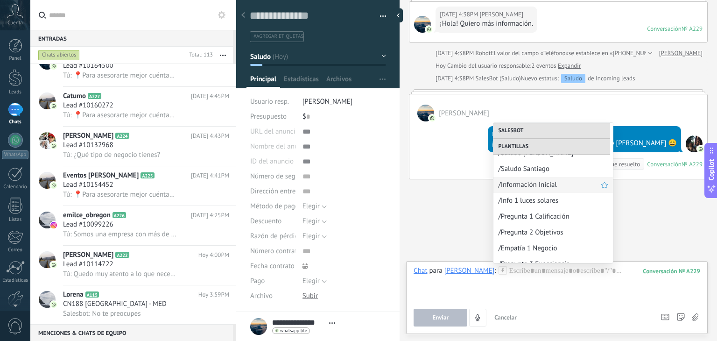
click at [524, 184] on span "/Información Inicial" at bounding box center [549, 184] width 103 height 9
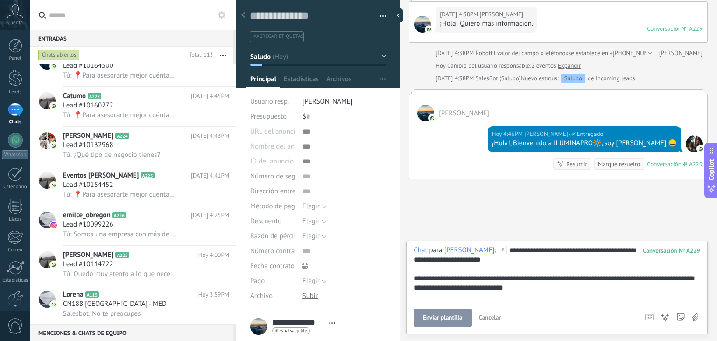
click at [442, 316] on span "Enviar plantilla" at bounding box center [442, 317] width 39 height 7
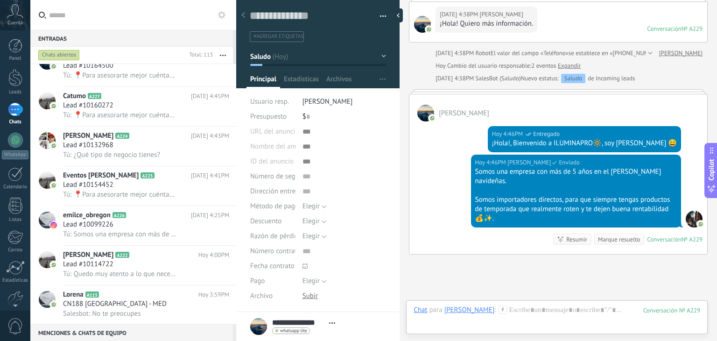
scroll to position [145, 0]
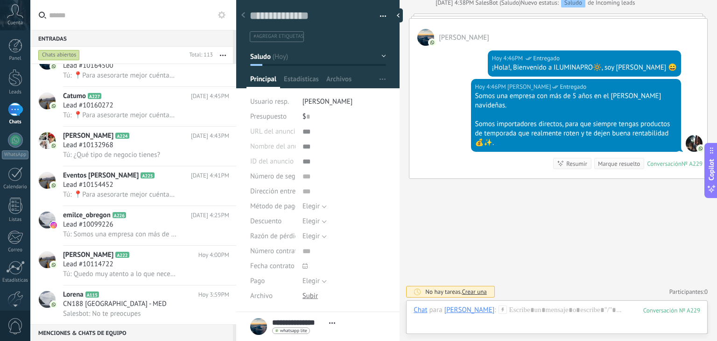
click at [501, 311] on icon at bounding box center [502, 309] width 8 height 8
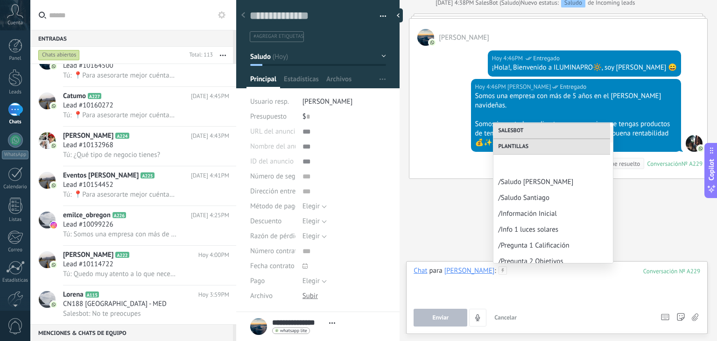
scroll to position [109, 0]
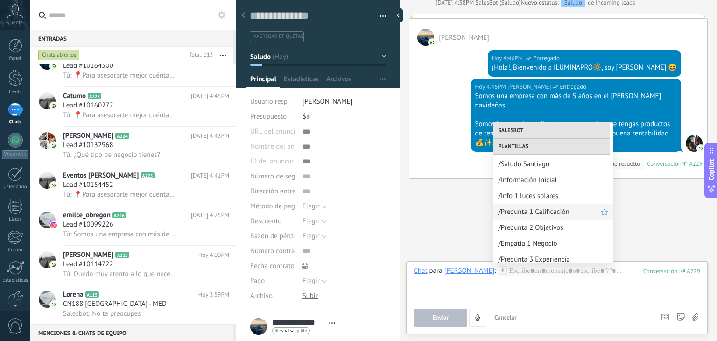
click at [543, 208] on span "/Pregunta 1 Calificación" at bounding box center [549, 211] width 103 height 9
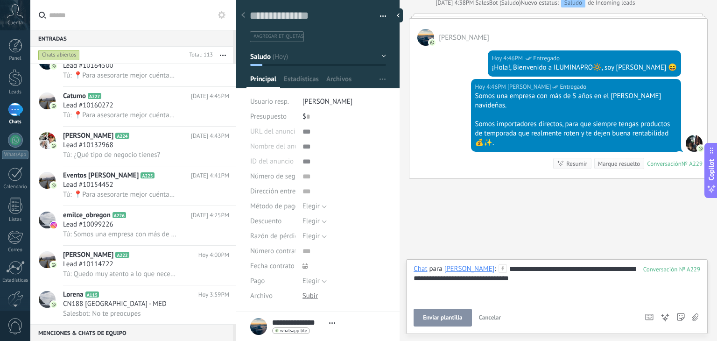
click at [450, 315] on span "Enviar plantilla" at bounding box center [442, 317] width 39 height 7
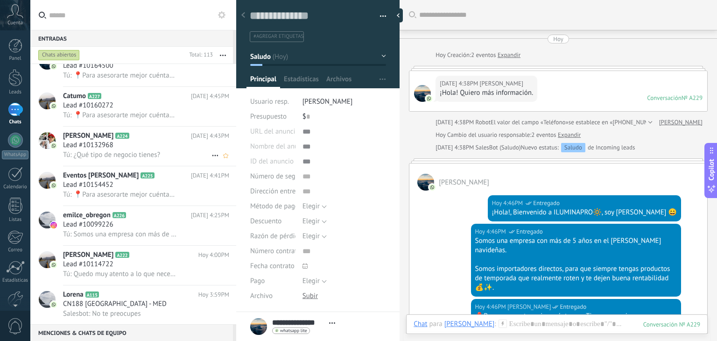
scroll to position [0, 0]
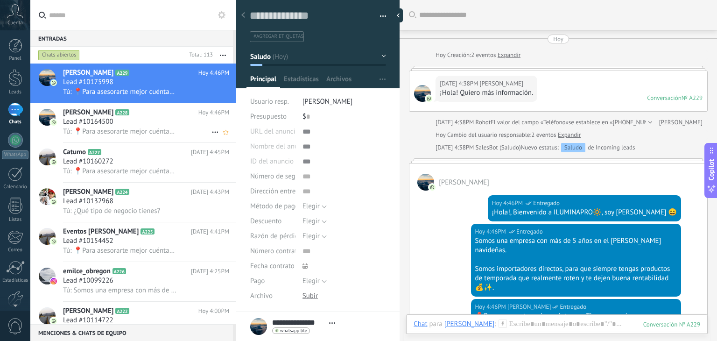
click at [143, 125] on div "Lead #10164500" at bounding box center [146, 121] width 166 height 9
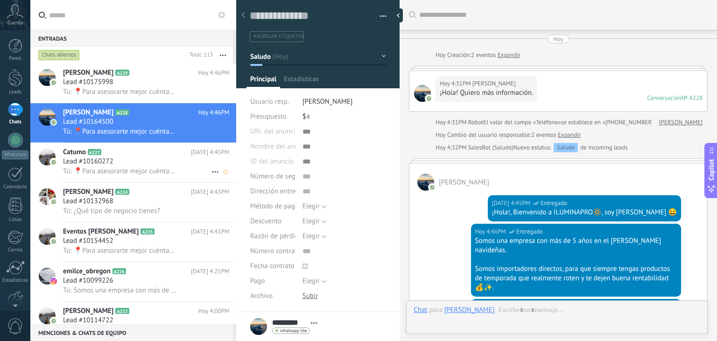
scroll to position [182, 0]
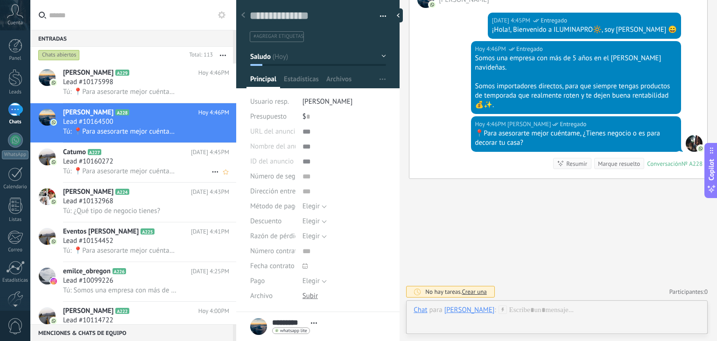
click at [137, 159] on div "Lead #10160272" at bounding box center [146, 161] width 166 height 9
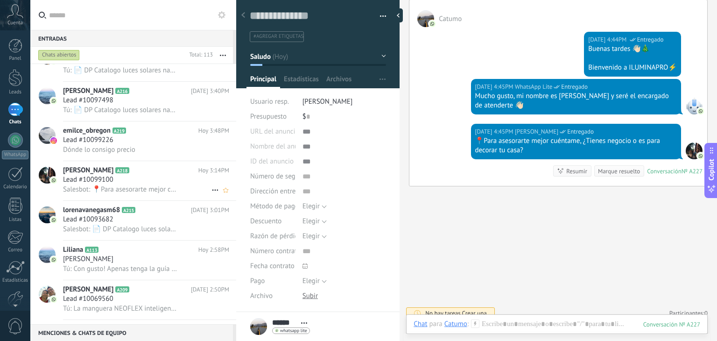
scroll to position [503, 0]
click at [127, 184] on div "Lead #10099100" at bounding box center [146, 179] width 166 height 9
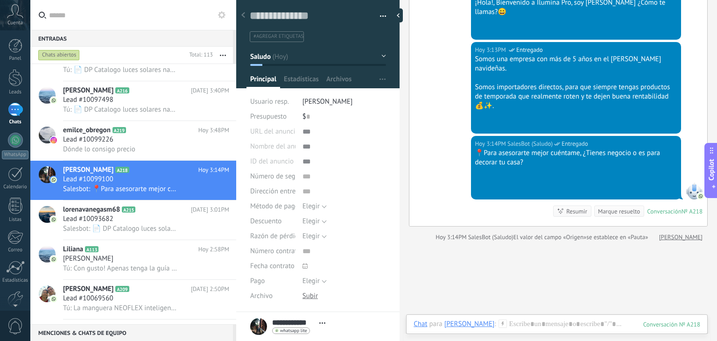
scroll to position [119, 0]
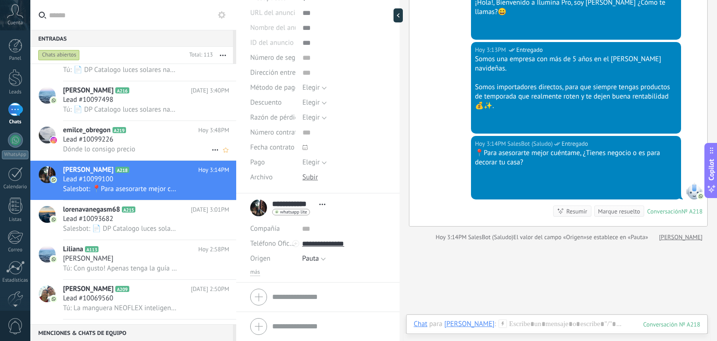
click at [149, 153] on div "Dónde lo consigo precio" at bounding box center [146, 149] width 166 height 10
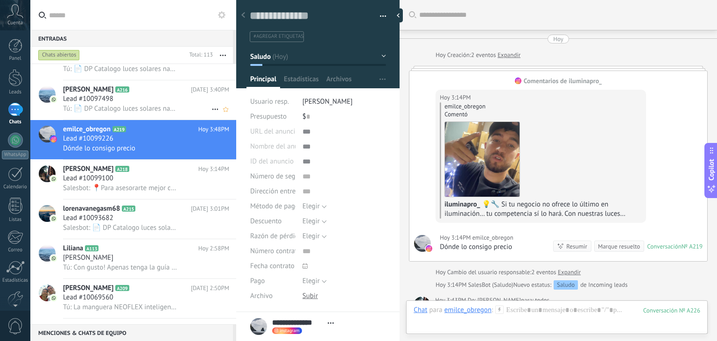
scroll to position [410, 0]
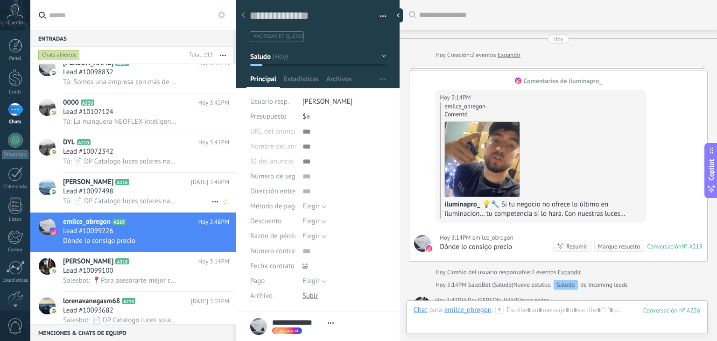
click at [143, 187] on h2 "Ayda Sanchez A216" at bounding box center [127, 181] width 128 height 9
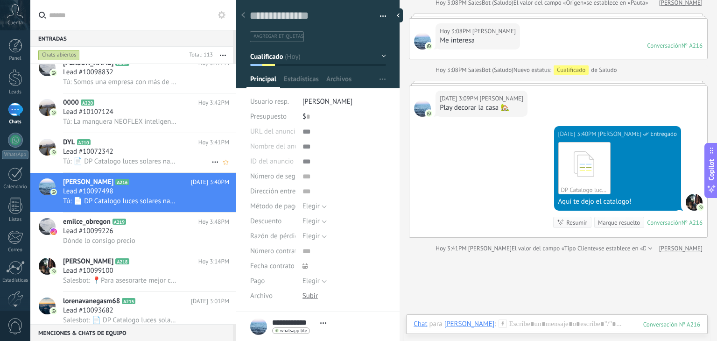
click at [140, 146] on h2 "DYL A210" at bounding box center [130, 142] width 135 height 9
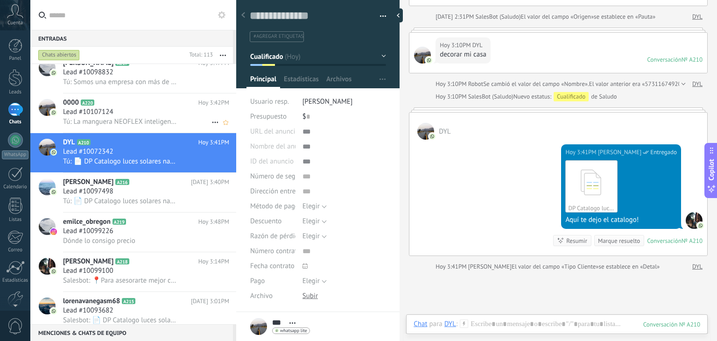
click at [150, 117] on div "Lead #10107124" at bounding box center [146, 111] width 166 height 9
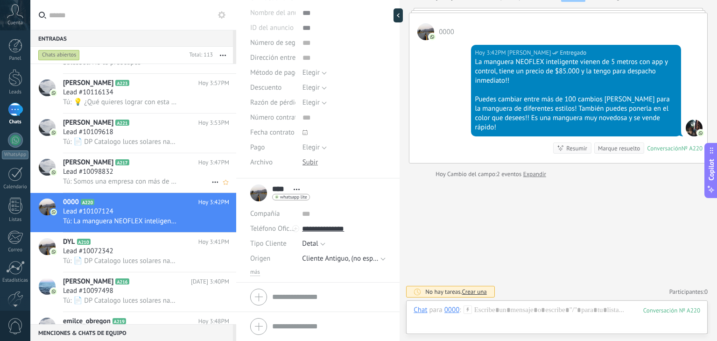
click at [125, 182] on span "Tú: Somos una empresa con más de 5 años en el [PERSON_NAME] navideñas. Somos im…" at bounding box center [120, 181] width 115 height 9
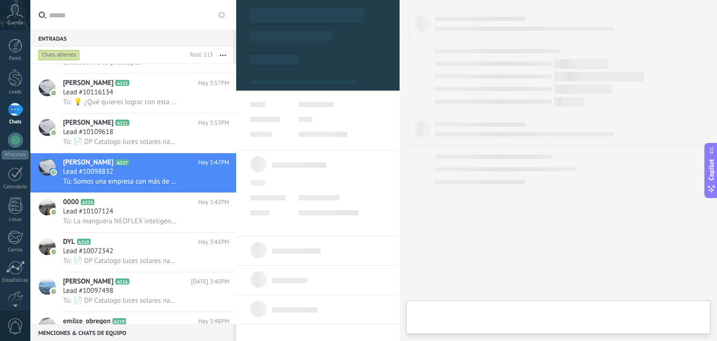
type textarea "**********"
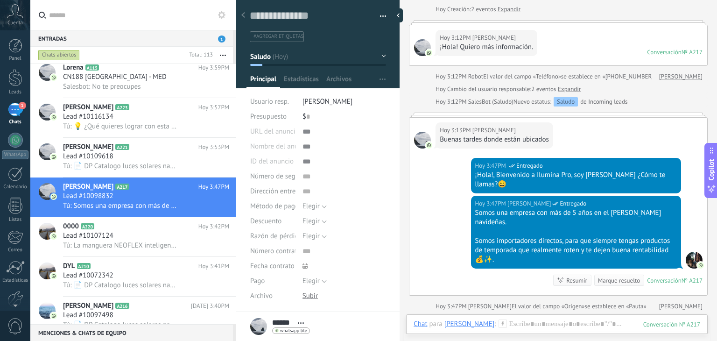
scroll to position [42, 0]
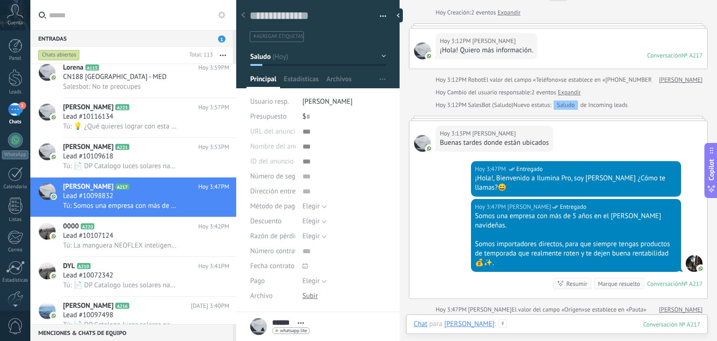
click at [489, 324] on div at bounding box center [556, 333] width 287 height 28
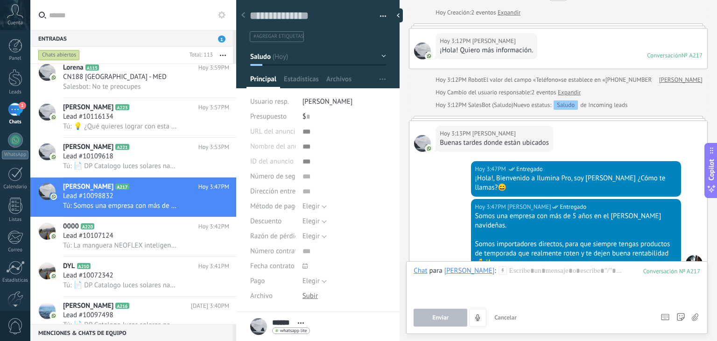
click at [498, 273] on icon at bounding box center [502, 270] width 8 height 8
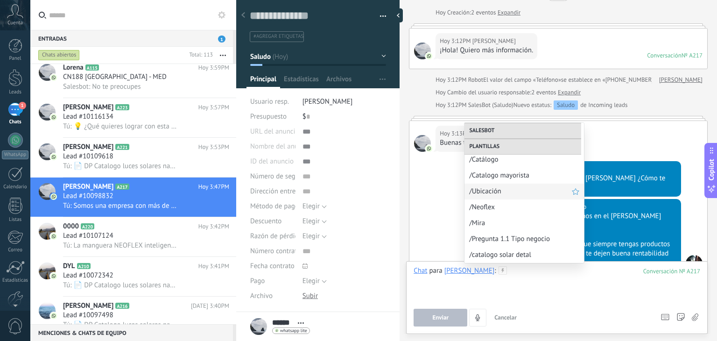
scroll to position [308, 0]
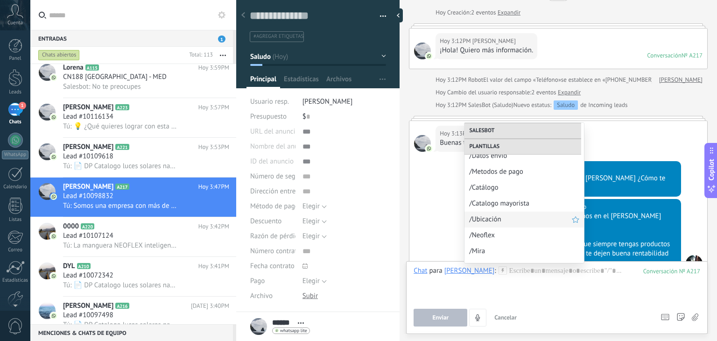
click at [489, 221] on span "/Ubicación" at bounding box center [520, 219] width 103 height 9
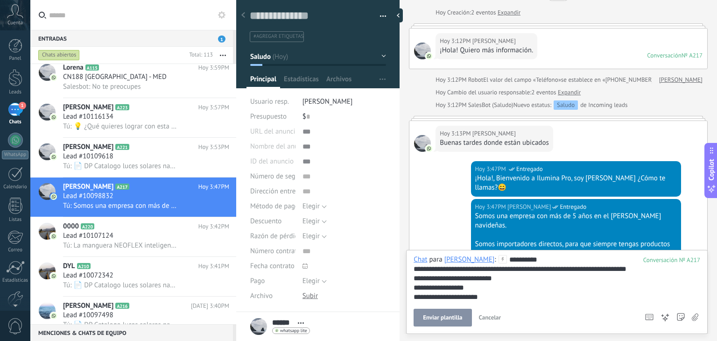
click at [466, 299] on div "**********" at bounding box center [556, 278] width 287 height 47
click at [483, 295] on div "**********" at bounding box center [556, 278] width 287 height 47
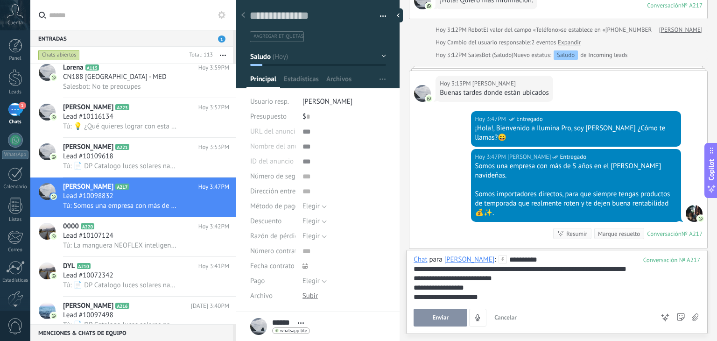
scroll to position [93, 0]
click at [447, 320] on span "Enviar" at bounding box center [440, 317] width 16 height 7
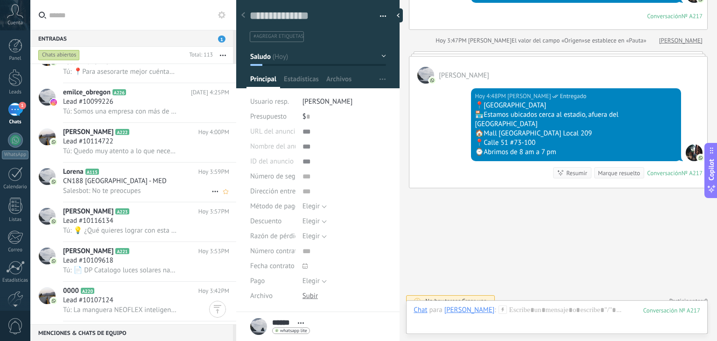
scroll to position [219, 0]
click at [127, 222] on div "Lead #10116134" at bounding box center [146, 221] width 166 height 9
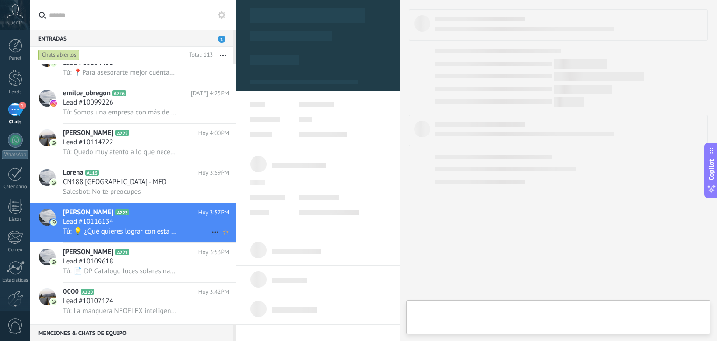
type textarea "**********"
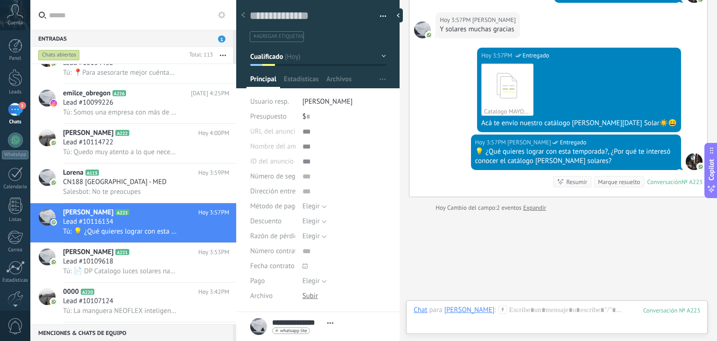
scroll to position [715, 0]
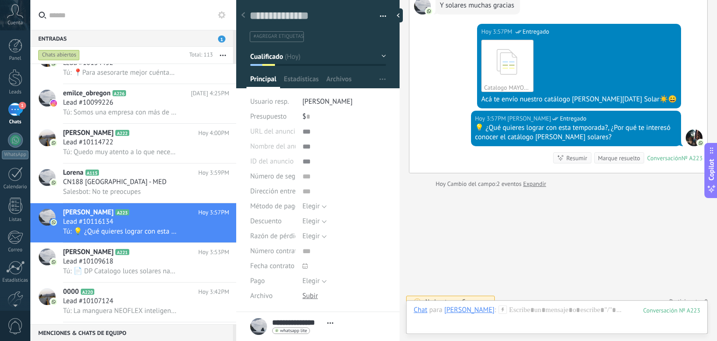
click at [223, 15] on icon at bounding box center [221, 14] width 7 height 7
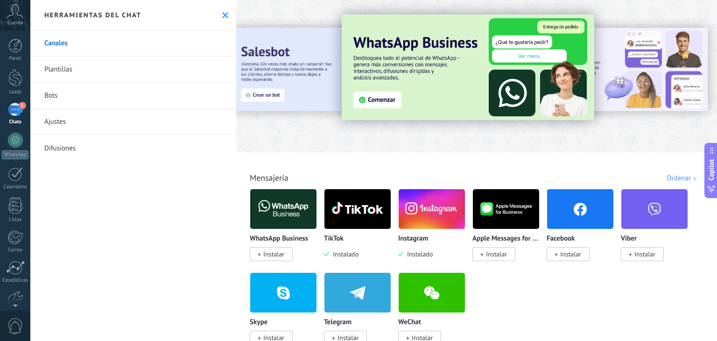
click at [116, 65] on link "Plantillas" at bounding box center [133, 69] width 206 height 26
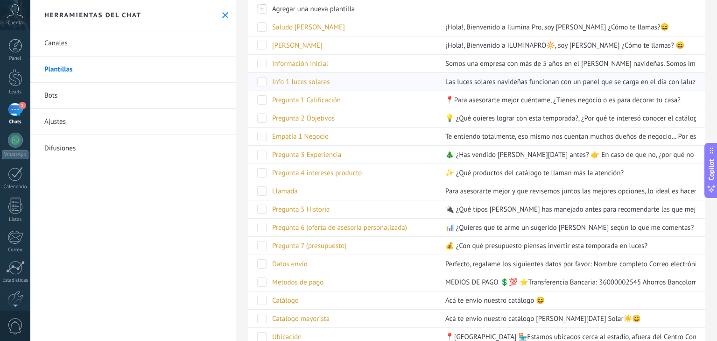
scroll to position [196, 0]
click at [351, 114] on div "Pregunta 2 Objetivos" at bounding box center [351, 118] width 168 height 18
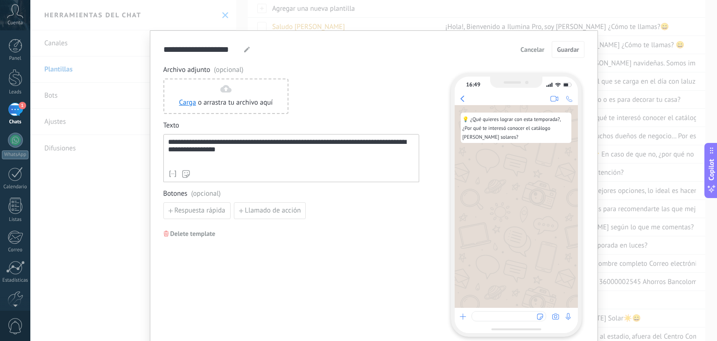
click at [303, 143] on div "**********" at bounding box center [291, 151] width 246 height 27
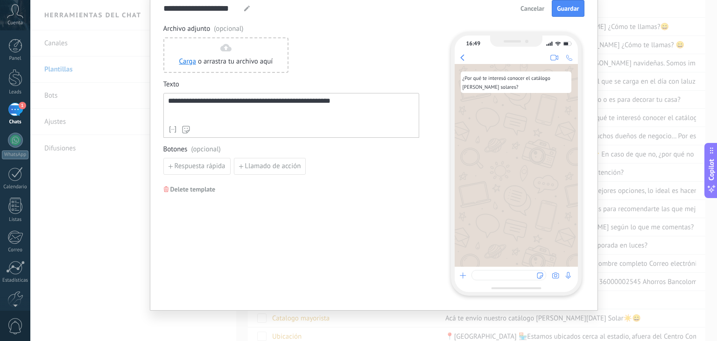
scroll to position [0, 0]
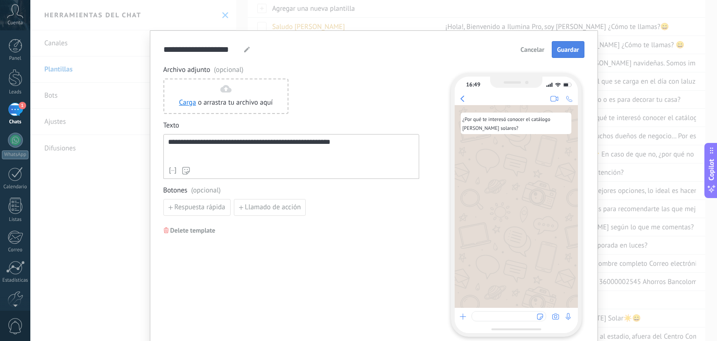
click at [557, 51] on span "Guardar" at bounding box center [568, 49] width 22 height 7
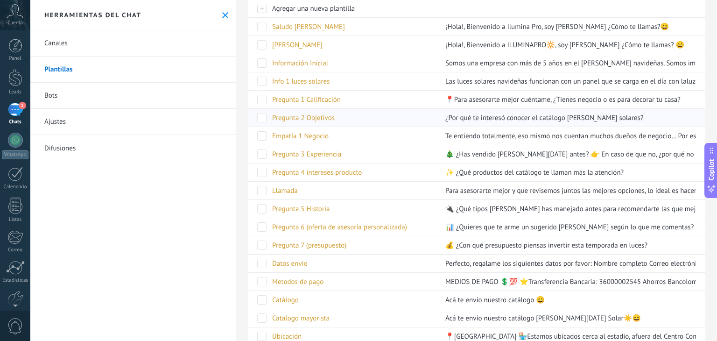
click at [368, 120] on div "Pregunta 2 Objetivos" at bounding box center [351, 118] width 168 height 18
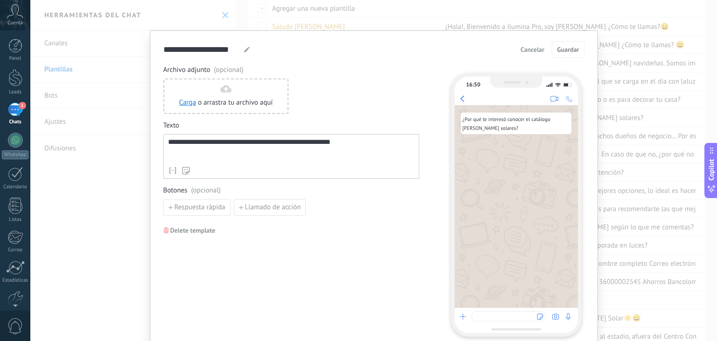
click at [168, 142] on div "**********" at bounding box center [291, 150] width 246 height 24
click at [564, 44] on button "Guardar" at bounding box center [568, 49] width 32 height 17
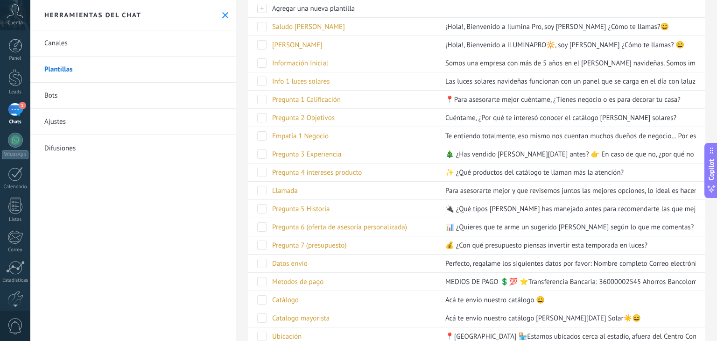
click at [224, 16] on use at bounding box center [225, 15] width 6 height 6
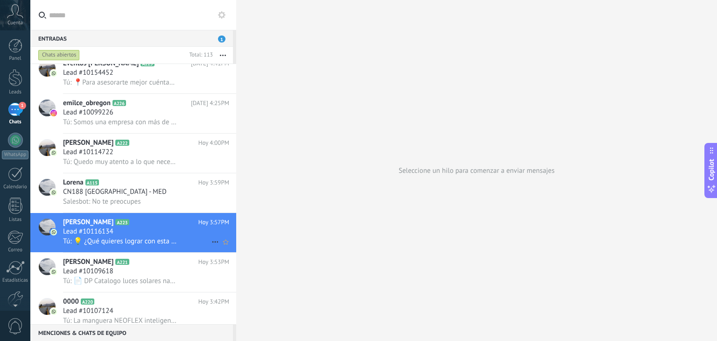
scroll to position [210, 0]
click at [156, 236] on div "Lead #10116134" at bounding box center [146, 230] width 166 height 9
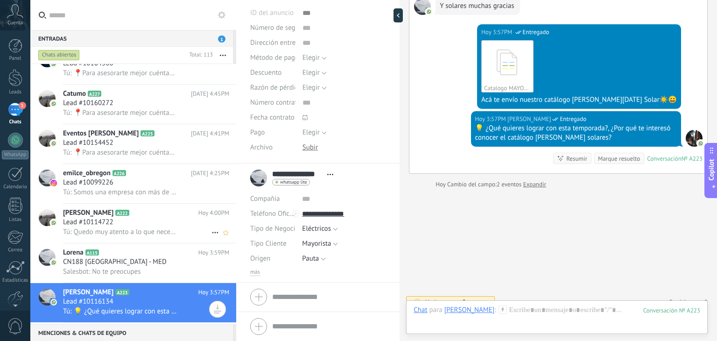
scroll to position [142, 0]
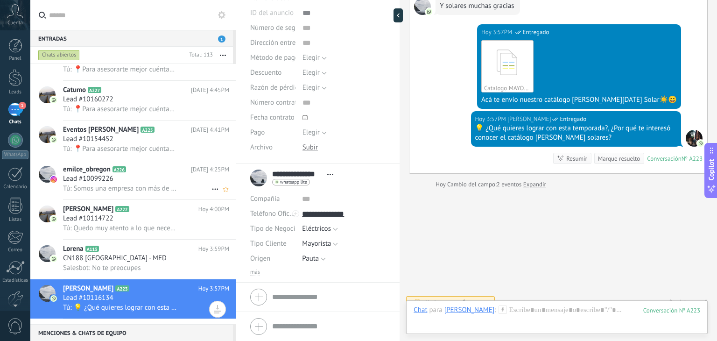
click at [140, 191] on span "Tú: Somos una empresa con más de 5 años en el [PERSON_NAME] navideñas. Somos im…" at bounding box center [120, 188] width 115 height 9
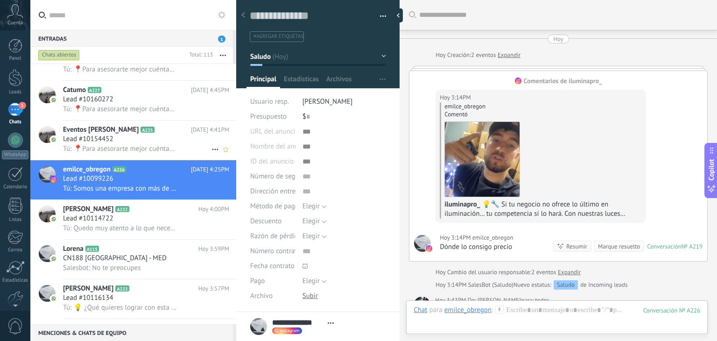
scroll to position [490, 0]
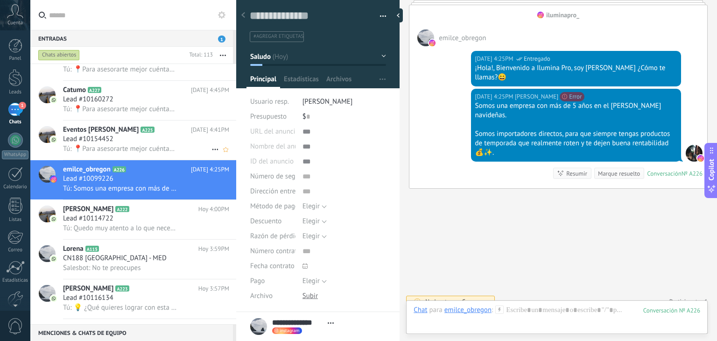
click at [145, 159] on div "Eventos Gloria Castillo A225 Hoy 4:41PM Lead #10154452 Tú: 📍Para asesorarte mej…" at bounding box center [149, 139] width 173 height 39
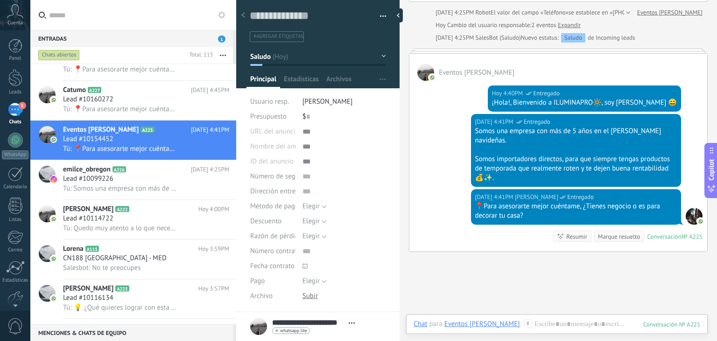
scroll to position [104, 0]
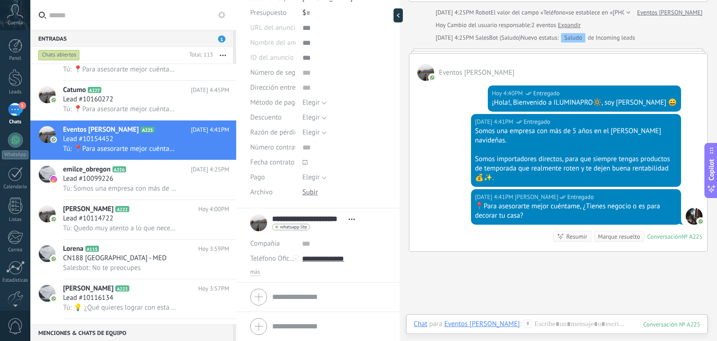
click at [263, 270] on div "más" at bounding box center [317, 271] width 135 height 7
click at [256, 272] on span "más" at bounding box center [255, 271] width 10 height 7
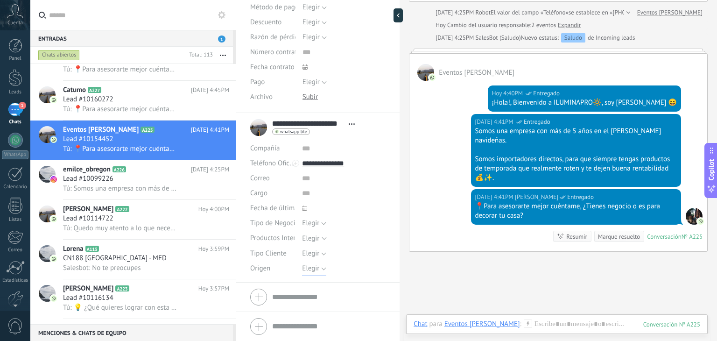
click at [314, 267] on span "Elegir" at bounding box center [310, 268] width 17 height 9
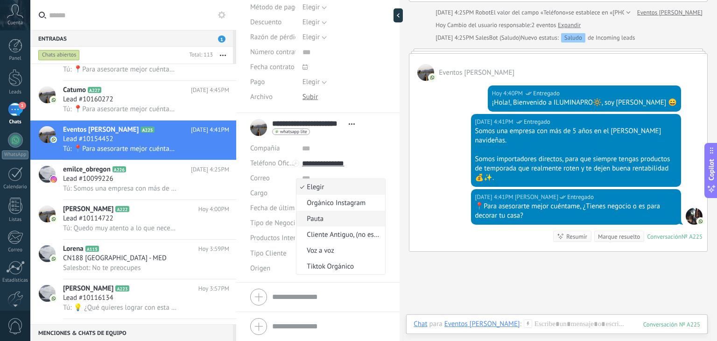
click at [333, 224] on li "Pauta" at bounding box center [340, 218] width 89 height 16
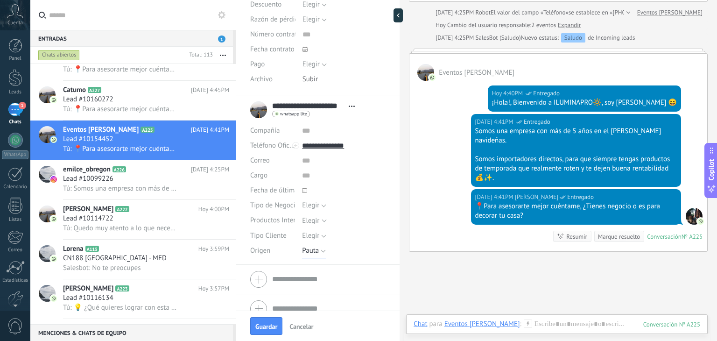
scroll to position [229, 0]
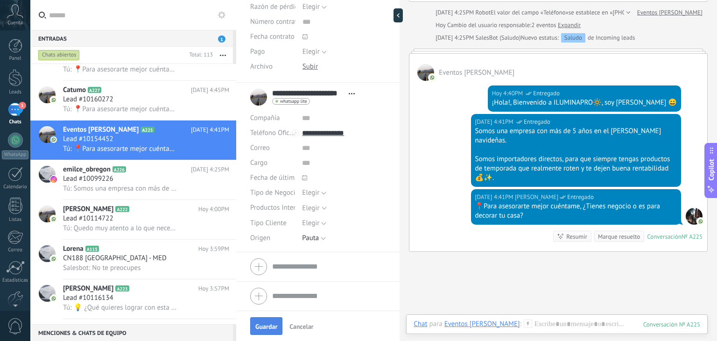
click at [267, 329] on span "Guardar" at bounding box center [266, 326] width 22 height 7
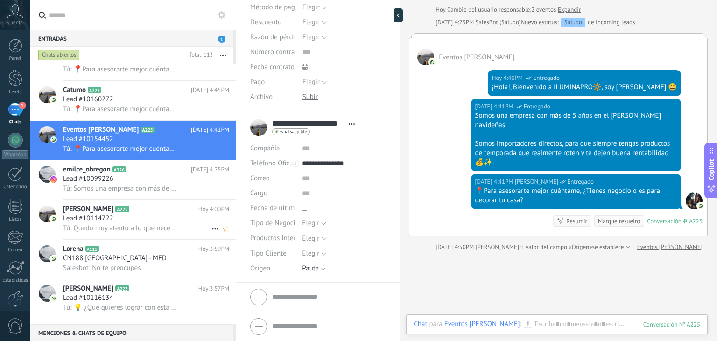
click at [134, 214] on h2 "meidi quiceno A222" at bounding box center [130, 208] width 135 height 9
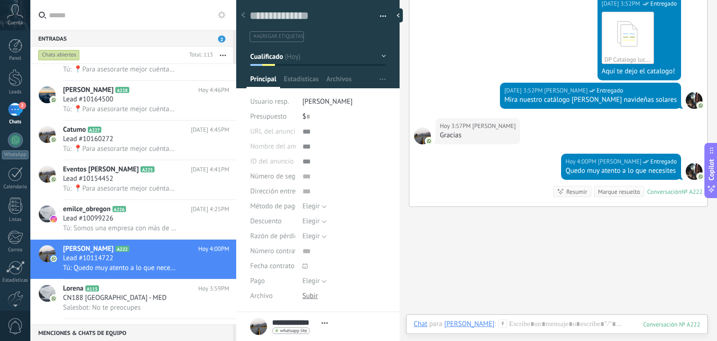
scroll to position [133, 0]
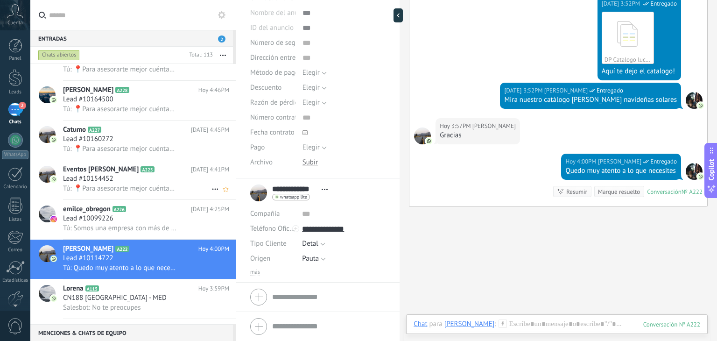
click at [157, 189] on span "Tú: 📍Para asesorarte mejor cuéntame, ¿Tienes negocio o es para decorar tu casa?" at bounding box center [120, 188] width 115 height 9
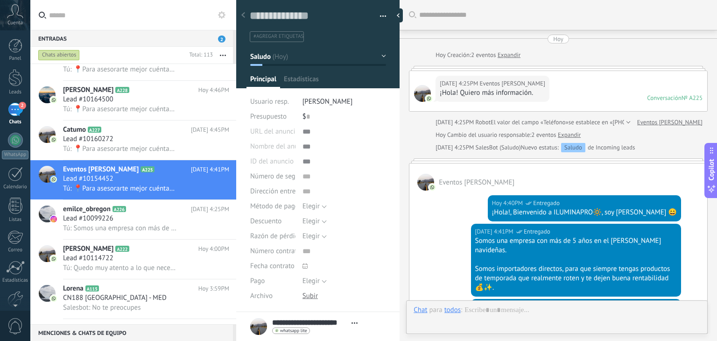
type textarea "**********"
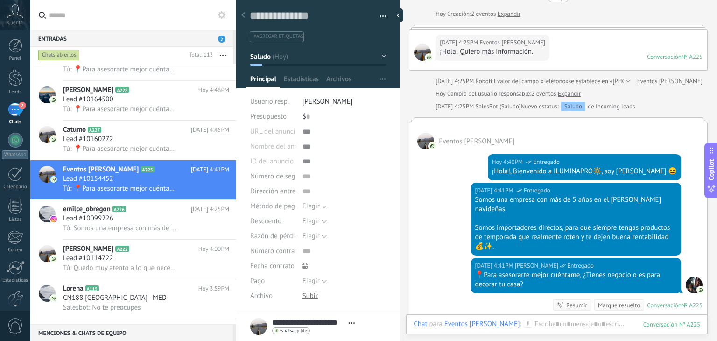
scroll to position [119, 0]
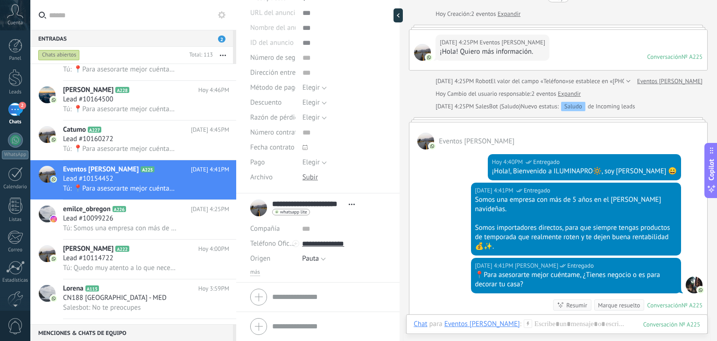
click at [261, 271] on div "más" at bounding box center [317, 271] width 135 height 7
click at [255, 272] on span "más" at bounding box center [255, 271] width 10 height 7
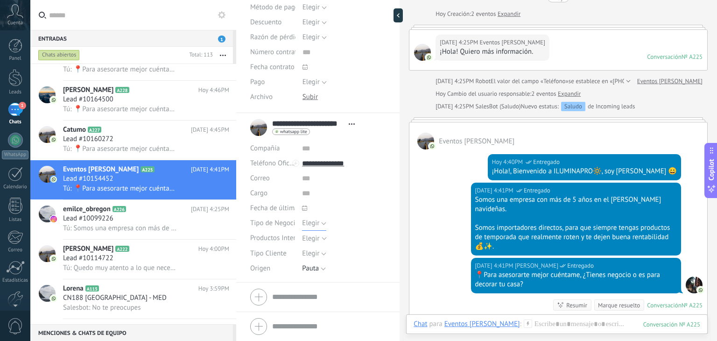
click at [313, 226] on span "Elegir" at bounding box center [310, 222] width 17 height 9
click at [278, 224] on span "Tipo de Negocio" at bounding box center [274, 222] width 49 height 7
click at [304, 250] on span "Elegir" at bounding box center [310, 253] width 17 height 9
click at [307, 238] on div "Elegir" at bounding box center [310, 238] width 17 height 7
click at [273, 225] on span "Tipo de Negocio" at bounding box center [274, 222] width 49 height 7
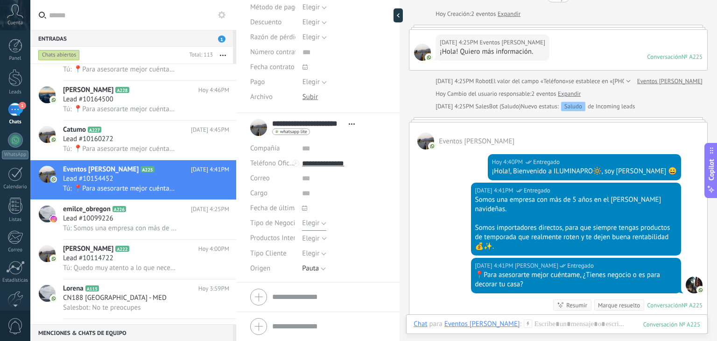
click at [308, 224] on span "Elegir" at bounding box center [310, 222] width 17 height 9
click at [335, 208] on span at bounding box center [331, 208] width 58 height 15
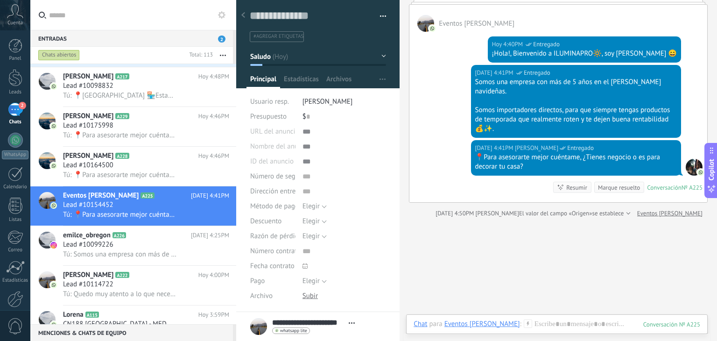
scroll to position [119, 0]
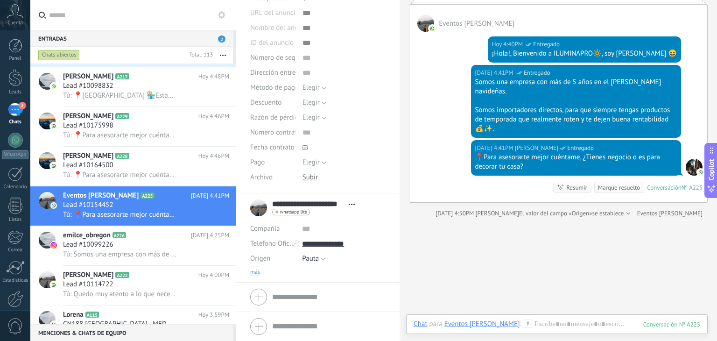
click at [254, 268] on span "más" at bounding box center [255, 271] width 10 height 7
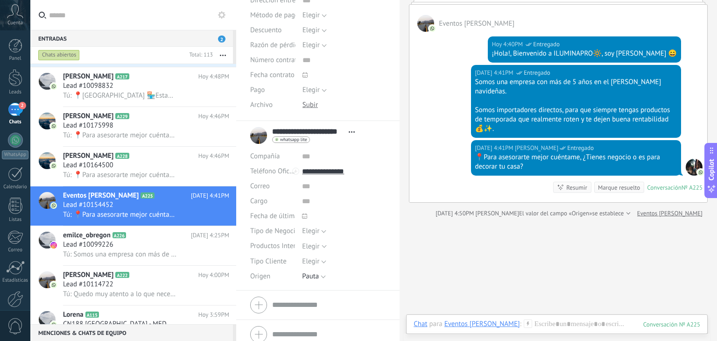
scroll to position [191, 0]
click at [311, 230] on span "Elegir" at bounding box center [310, 230] width 17 height 9
click at [333, 310] on span "Decoraciones" at bounding box center [335, 313] width 86 height 9
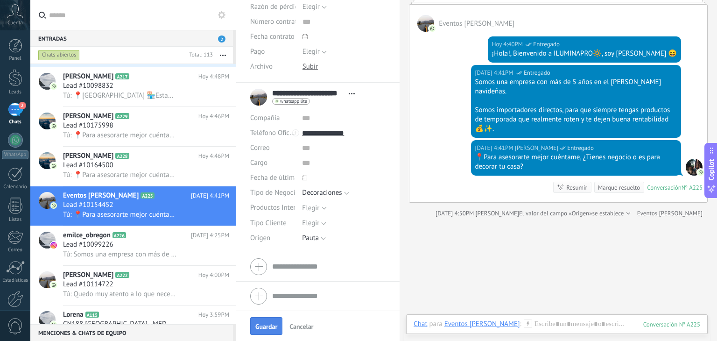
click at [263, 333] on button "Guardar" at bounding box center [266, 326] width 32 height 18
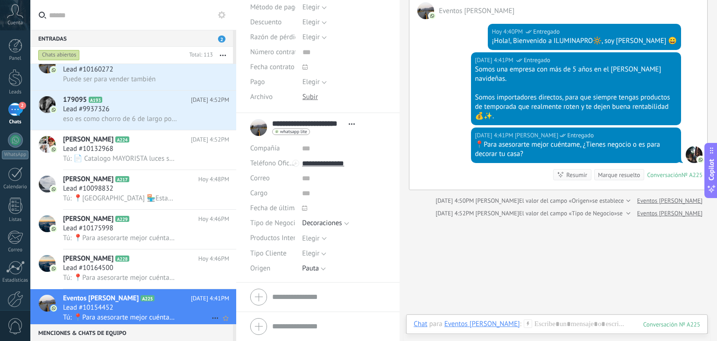
scroll to position [29, 0]
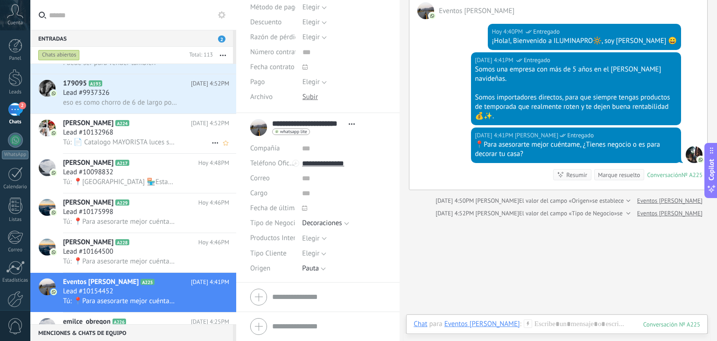
click at [134, 127] on h2 "[PERSON_NAME] A224" at bounding box center [127, 123] width 128 height 9
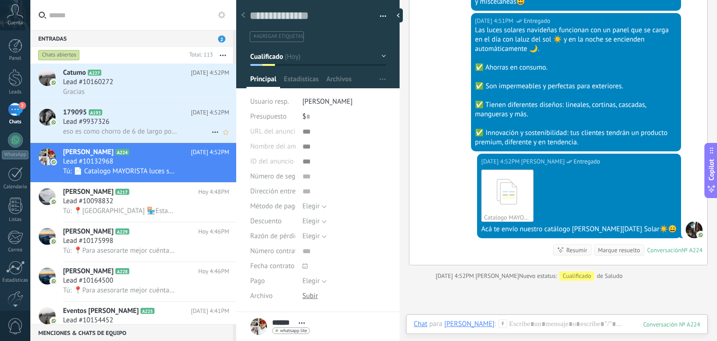
click at [99, 117] on h2 "179095 A193" at bounding box center [127, 112] width 128 height 9
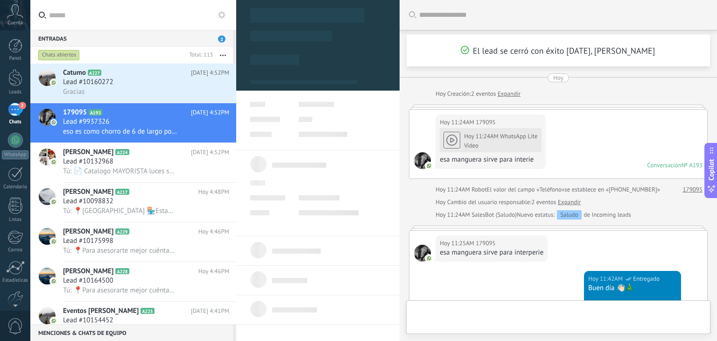
type textarea "**********"
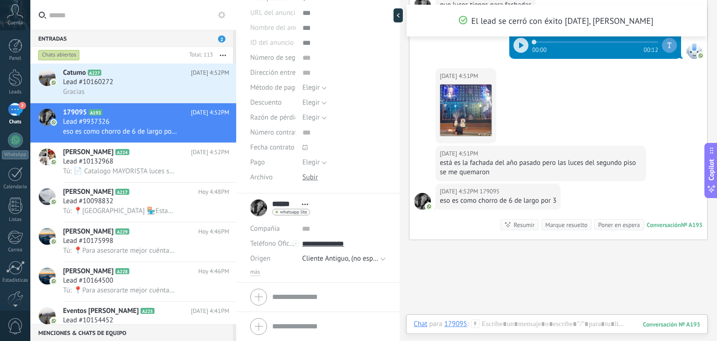
scroll to position [465, 0]
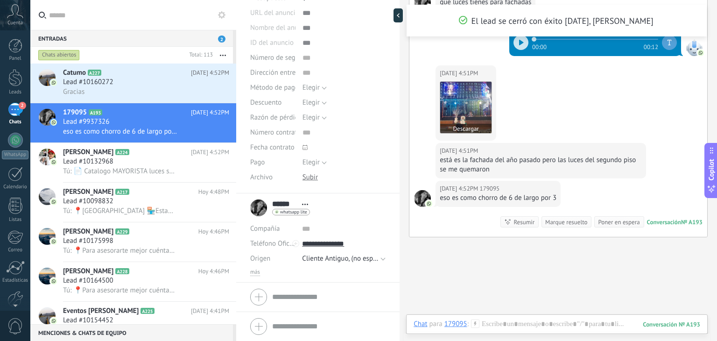
click at [471, 114] on img at bounding box center [465, 107] width 51 height 51
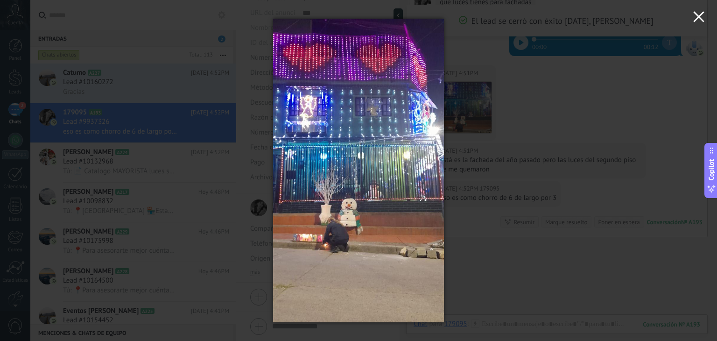
click at [693, 21] on icon "button" at bounding box center [698, 16] width 11 height 11
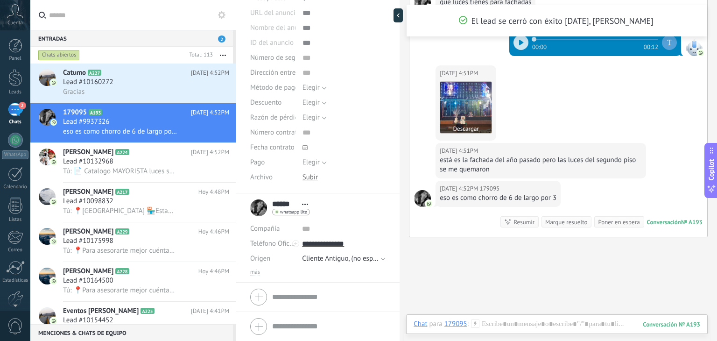
click at [474, 111] on img at bounding box center [465, 107] width 51 height 51
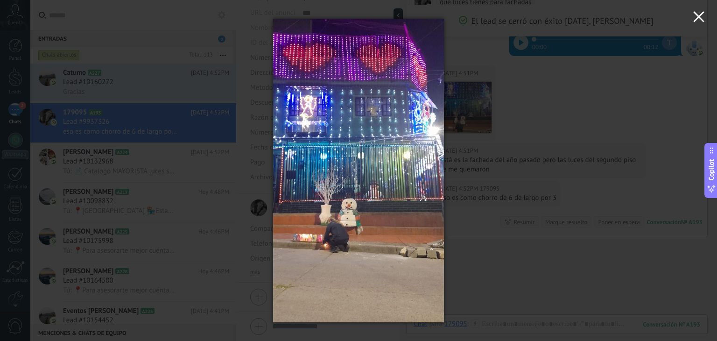
click at [687, 23] on button "button" at bounding box center [698, 18] width 36 height 36
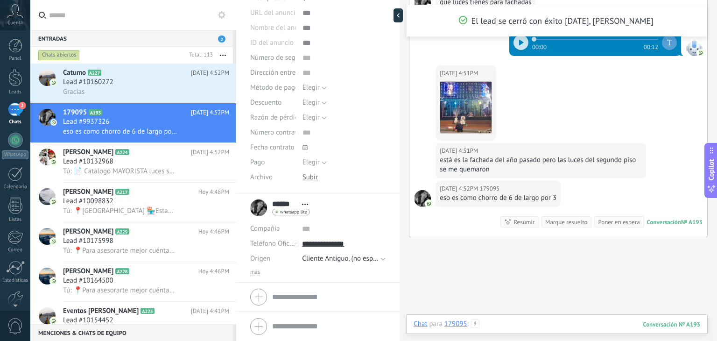
click at [498, 326] on div at bounding box center [556, 333] width 287 height 28
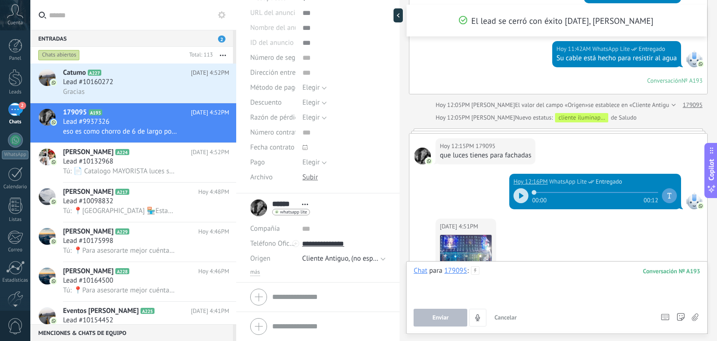
scroll to position [312, 0]
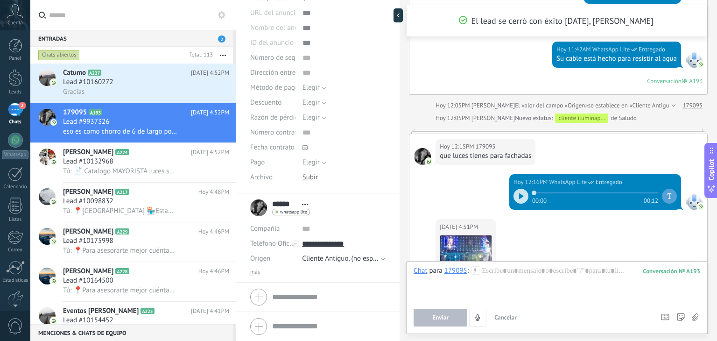
click at [552, 161] on div "[DATE] 12:15PM 179095 que luces tienes para fachadas" at bounding box center [558, 154] width 298 height 40
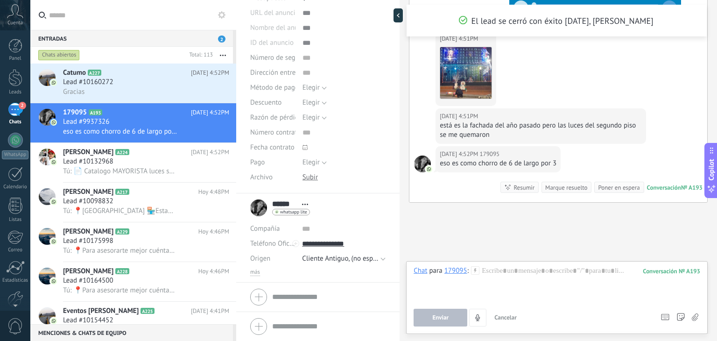
scroll to position [523, 0]
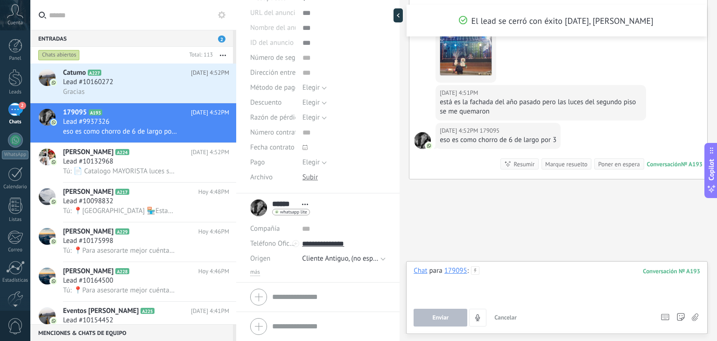
click at [522, 268] on div at bounding box center [556, 283] width 287 height 35
click at [506, 274] on div at bounding box center [556, 283] width 287 height 35
click at [445, 321] on span "Enviar" at bounding box center [440, 317] width 16 height 7
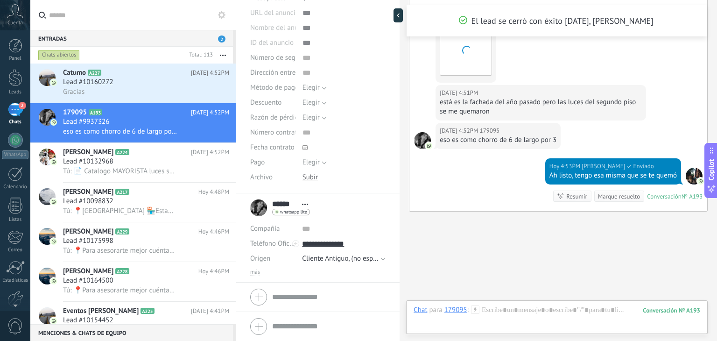
scroll to position [555, 0]
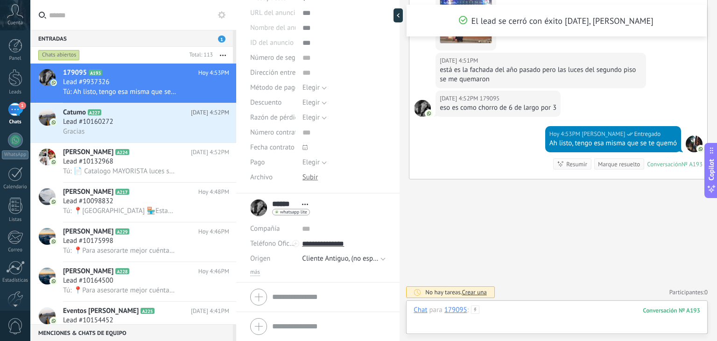
click at [504, 313] on div at bounding box center [556, 319] width 287 height 28
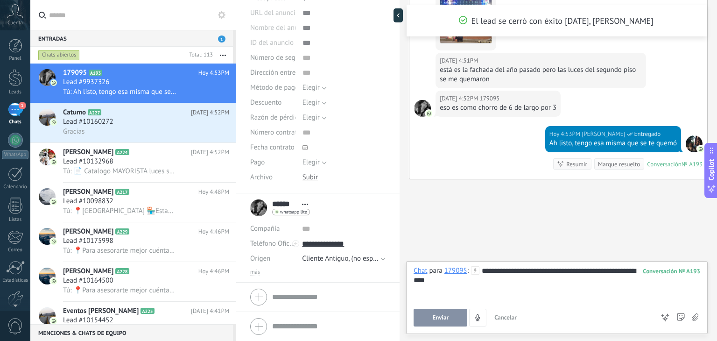
click at [436, 311] on button "Enviar" at bounding box center [440, 317] width 54 height 18
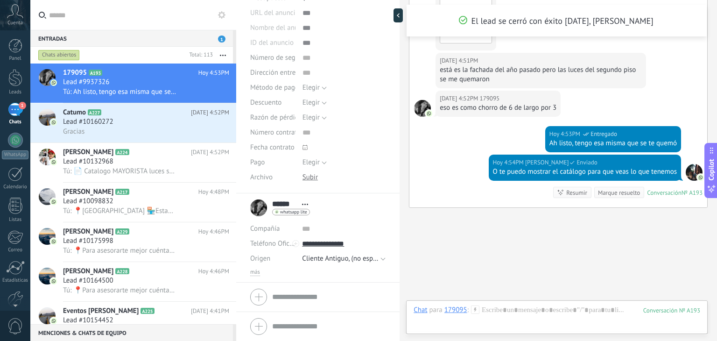
scroll to position [584, 0]
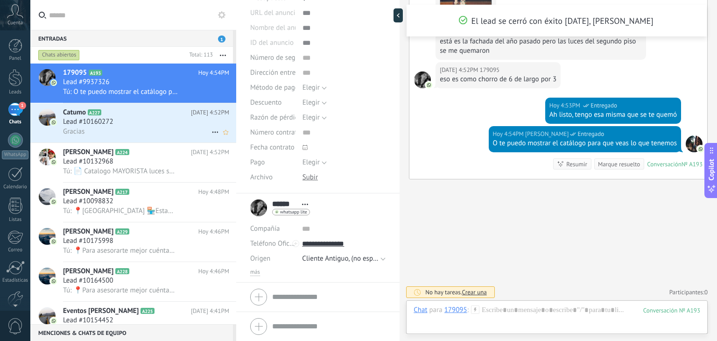
click at [131, 123] on div "Lead #10160272" at bounding box center [146, 121] width 166 height 9
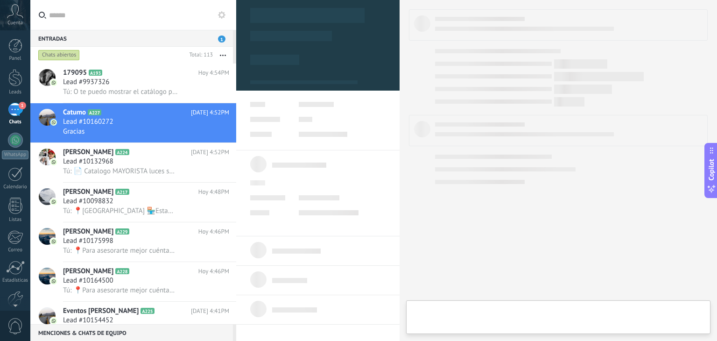
type textarea "**********"
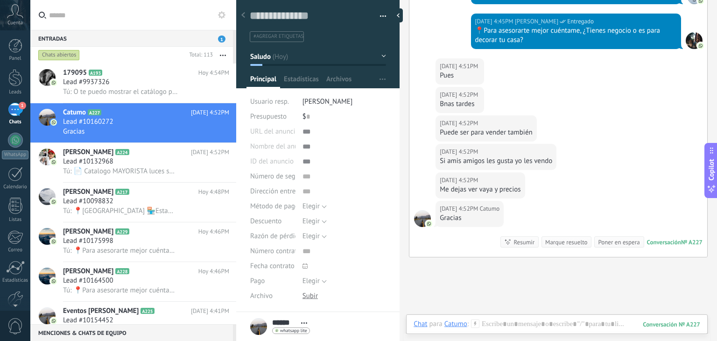
scroll to position [329, 0]
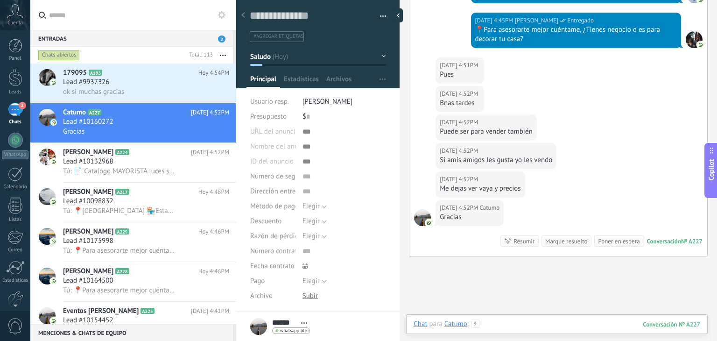
click at [510, 320] on div at bounding box center [556, 333] width 287 height 28
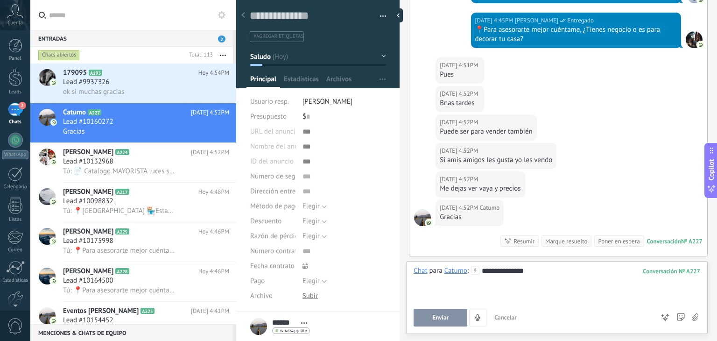
scroll to position [343, 0]
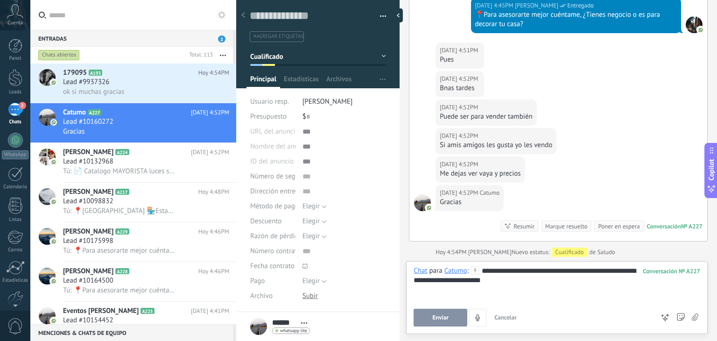
click at [465, 279] on div "**********" at bounding box center [556, 283] width 287 height 35
click at [513, 282] on div "**********" at bounding box center [556, 283] width 287 height 35
click at [441, 322] on button "Enviar" at bounding box center [440, 317] width 54 height 18
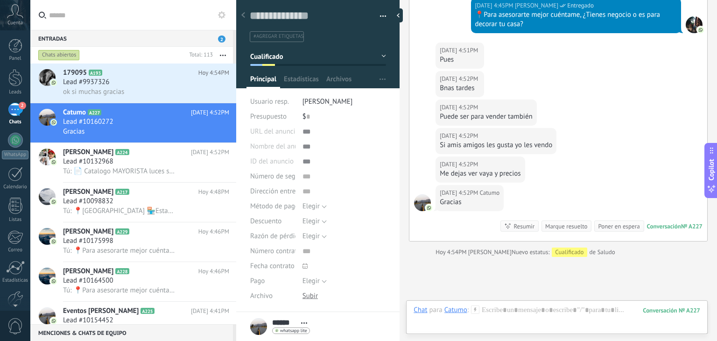
scroll to position [395, 0]
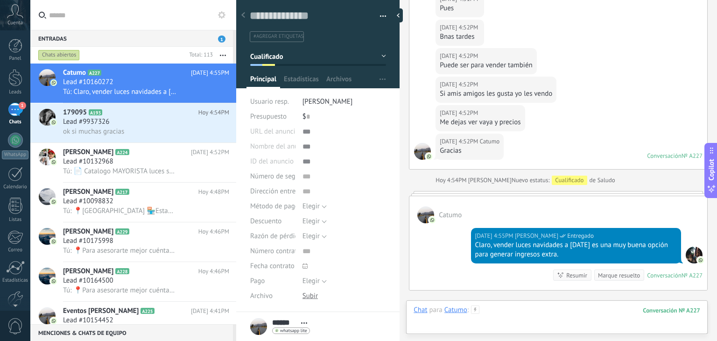
click at [496, 316] on div at bounding box center [556, 319] width 287 height 28
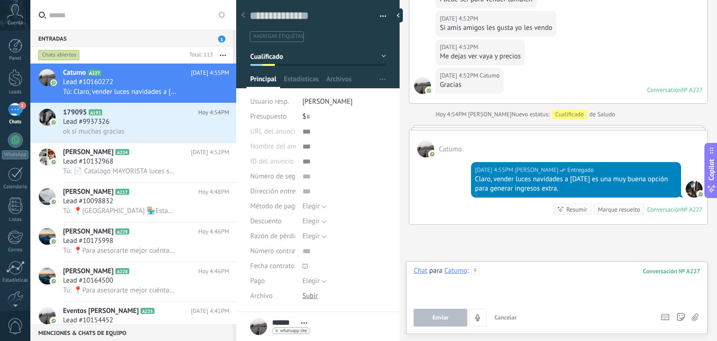
scroll to position [461, 0]
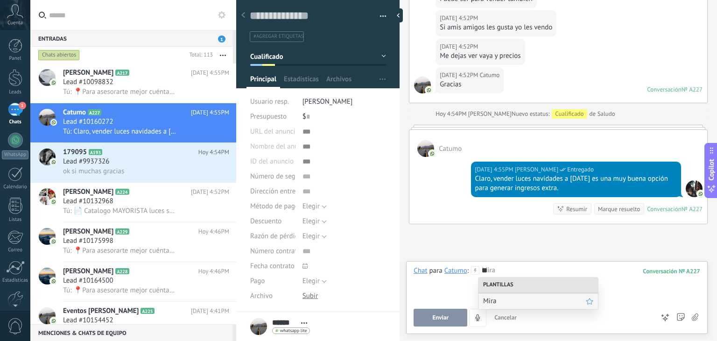
click at [499, 299] on span "Mira" at bounding box center [534, 300] width 103 height 9
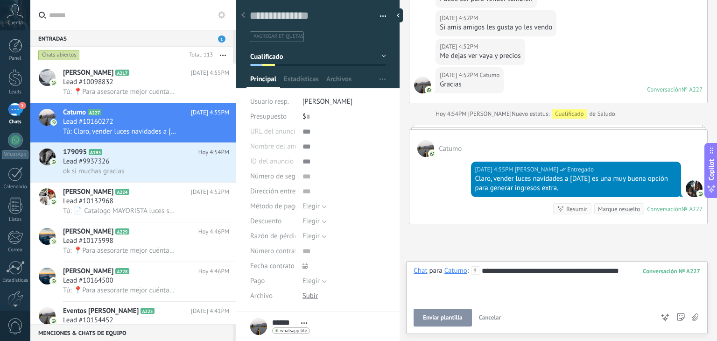
click at [450, 320] on span "Enviar plantilla" at bounding box center [442, 317] width 39 height 7
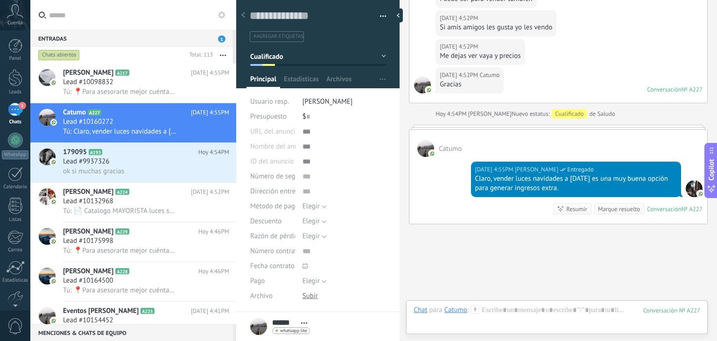
scroll to position [534, 0]
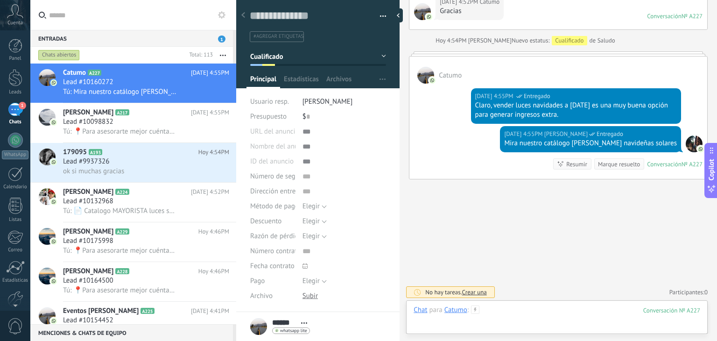
click at [488, 309] on div at bounding box center [556, 319] width 287 height 28
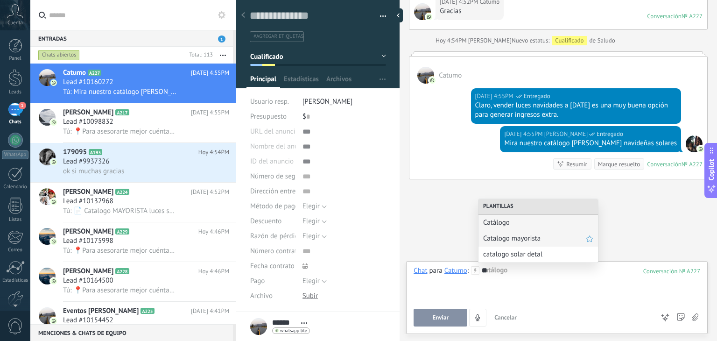
click at [534, 238] on span "Catalogo mayorista" at bounding box center [534, 238] width 103 height 9
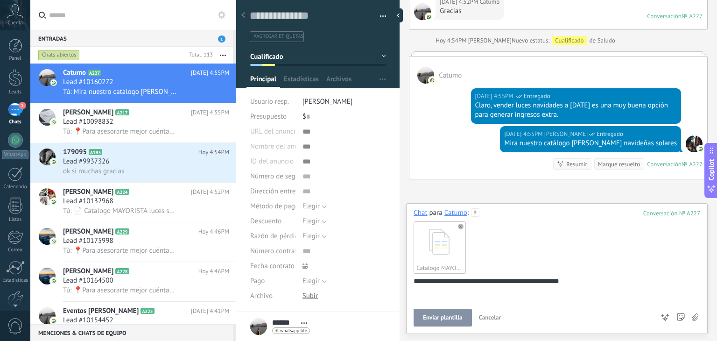
click at [433, 320] on span "Enviar plantilla" at bounding box center [442, 317] width 39 height 7
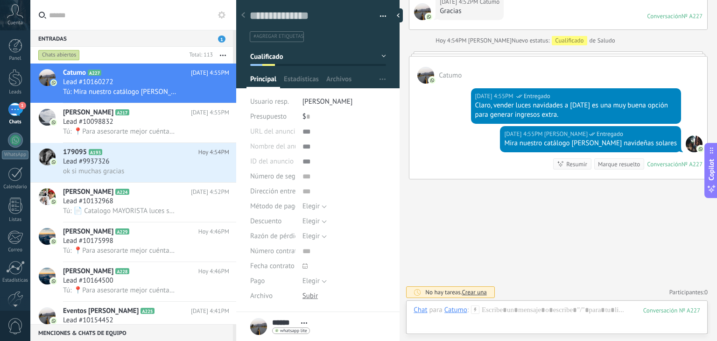
scroll to position [621, 0]
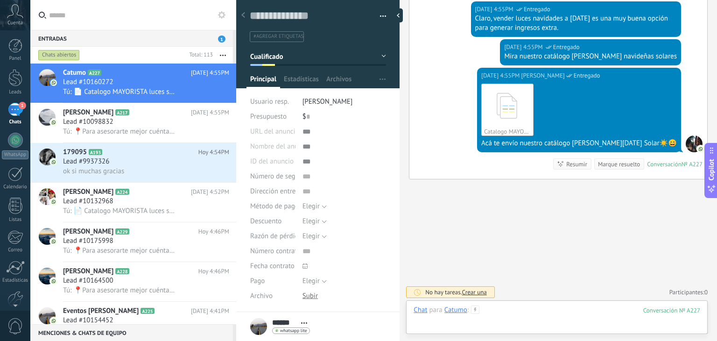
click at [502, 309] on div at bounding box center [556, 319] width 287 height 28
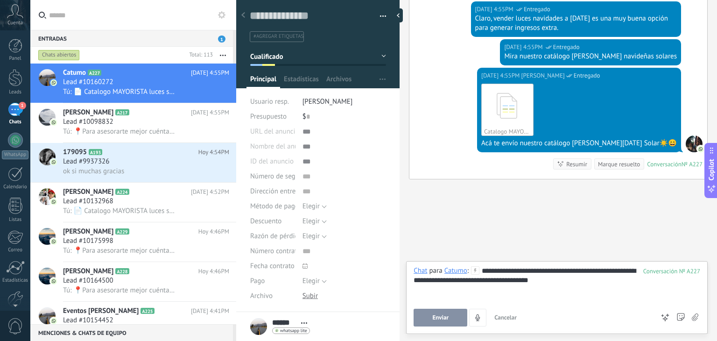
click at [429, 312] on button "Enviar" at bounding box center [440, 317] width 54 height 18
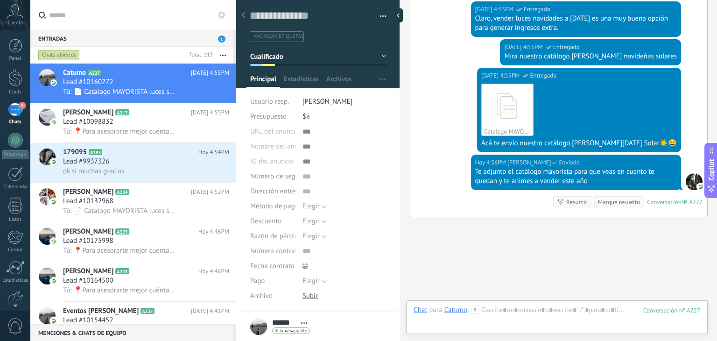
scroll to position [659, 0]
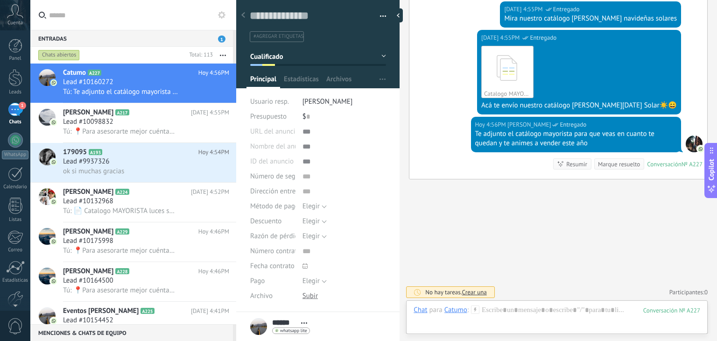
click at [475, 313] on use at bounding box center [475, 309] width 8 height 8
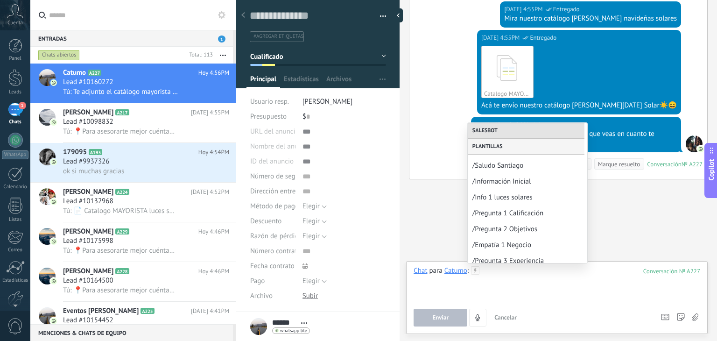
scroll to position [172, 0]
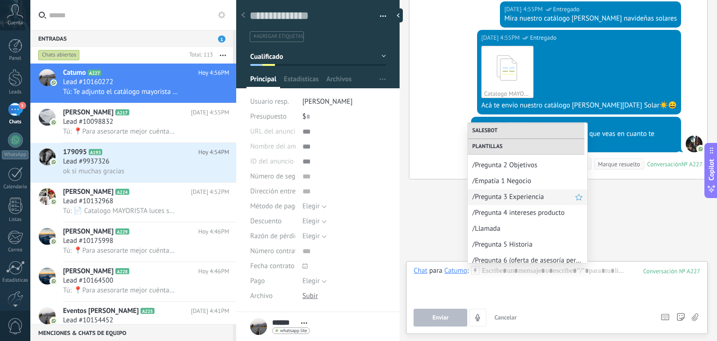
click at [538, 198] on span "/Pregunta 3 Experiencia" at bounding box center [523, 196] width 103 height 9
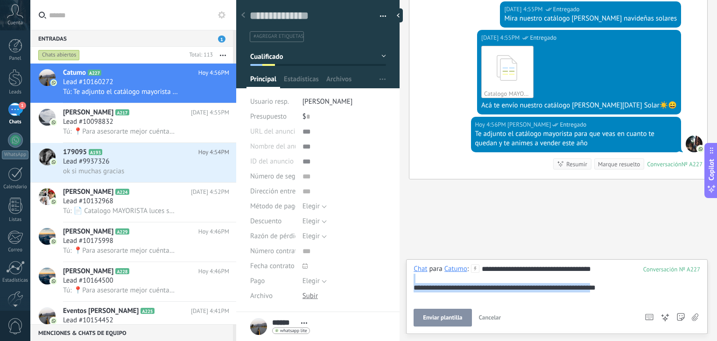
drag, startPoint x: 613, startPoint y: 288, endPoint x: 375, endPoint y: 280, distance: 237.6
click at [375, 280] on div "Guardar y crear Imprimir Administrar etiquetas" at bounding box center [476, 170] width 481 height 341
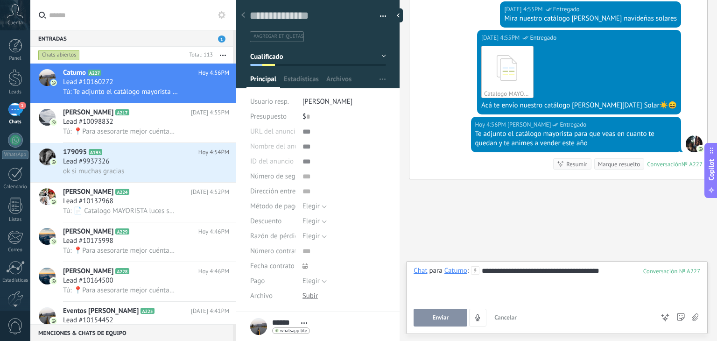
click at [430, 315] on button "Enviar" at bounding box center [440, 317] width 54 height 18
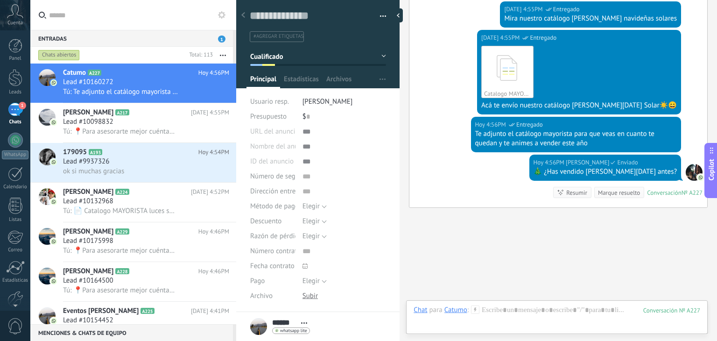
scroll to position [687, 0]
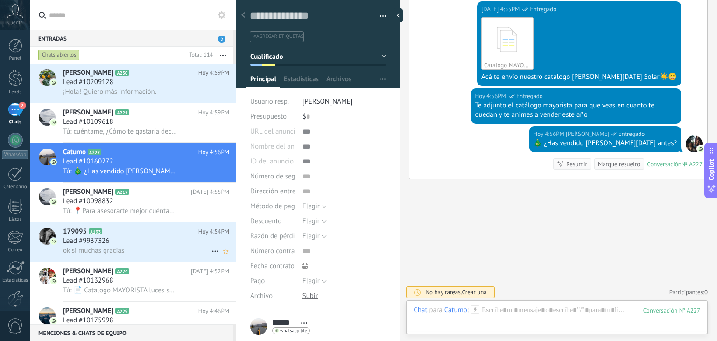
click at [121, 239] on div "179095 A193 [DATE] 4:54PM Lead #9937326 ok si muchas gracias" at bounding box center [149, 241] width 173 height 39
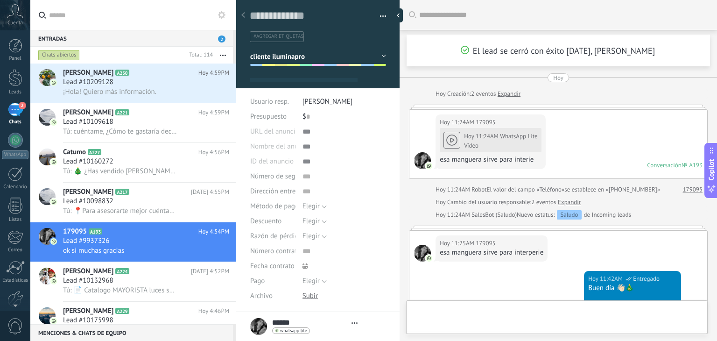
type textarea "**********"
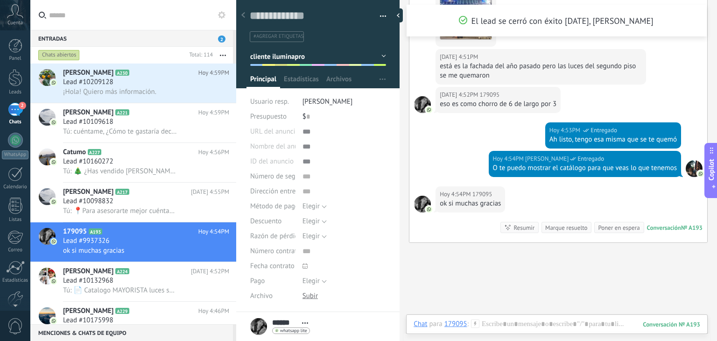
scroll to position [622, 0]
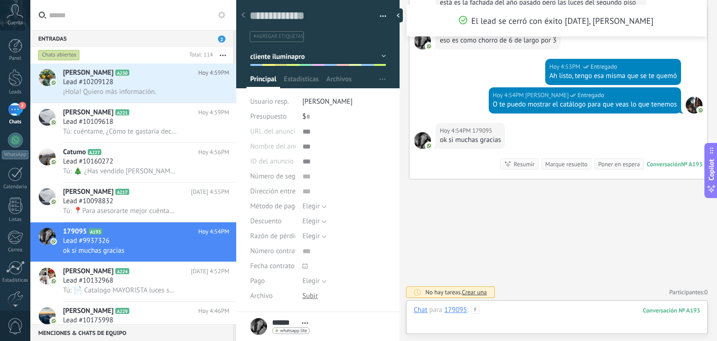
click at [531, 312] on div at bounding box center [556, 319] width 287 height 28
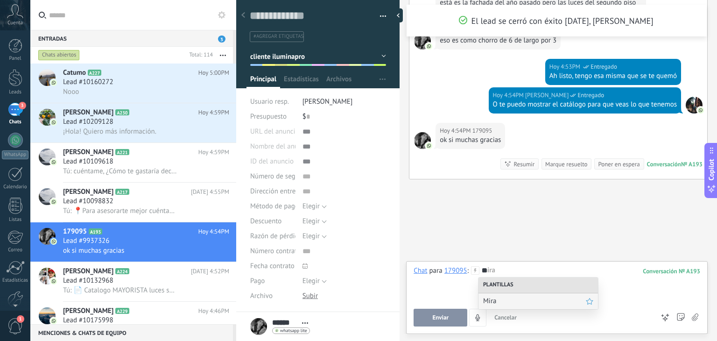
click at [528, 301] on span "Mira" at bounding box center [534, 300] width 103 height 9
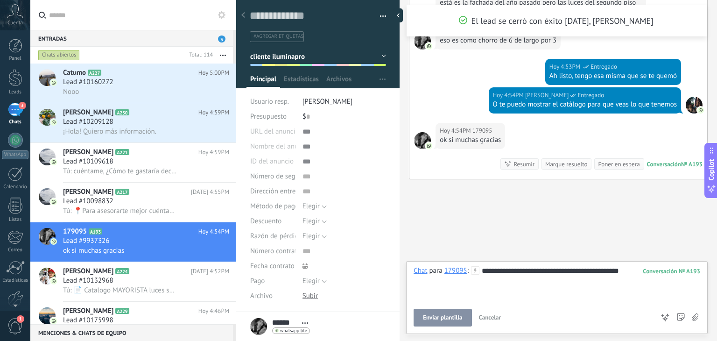
click at [462, 322] on button "Enviar plantilla" at bounding box center [442, 317] width 58 height 18
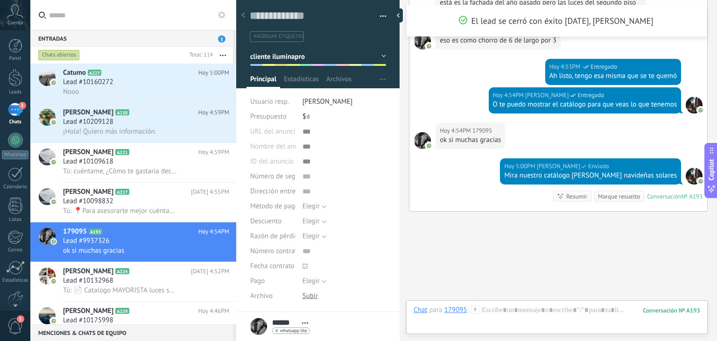
scroll to position [655, 0]
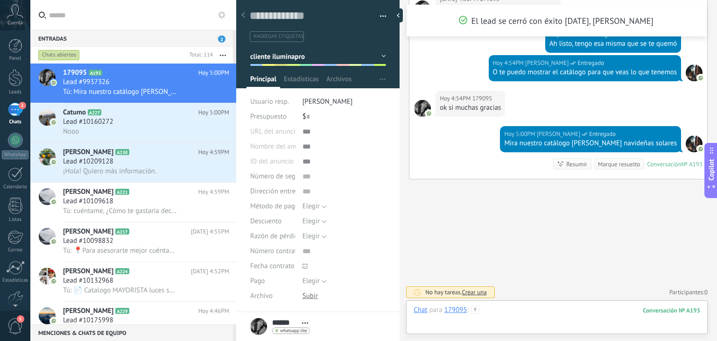
click at [484, 308] on div at bounding box center [556, 319] width 287 height 28
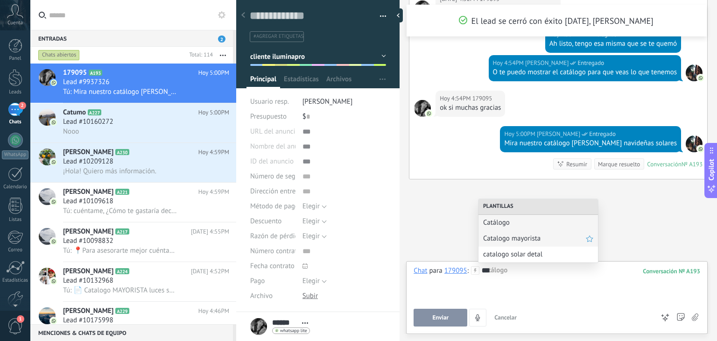
click at [530, 242] on span "Catalogo mayorista" at bounding box center [534, 238] width 103 height 9
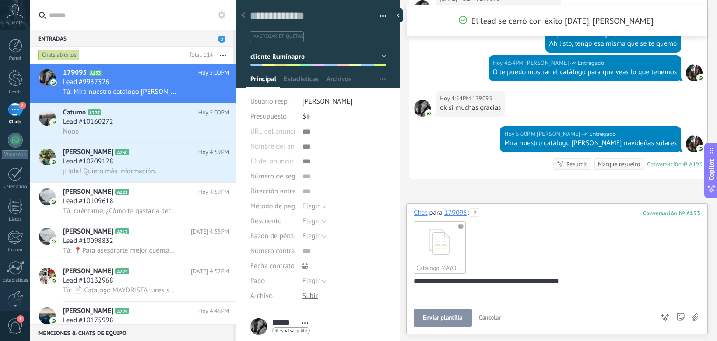
click at [459, 226] on use at bounding box center [461, 227] width 6 height 6
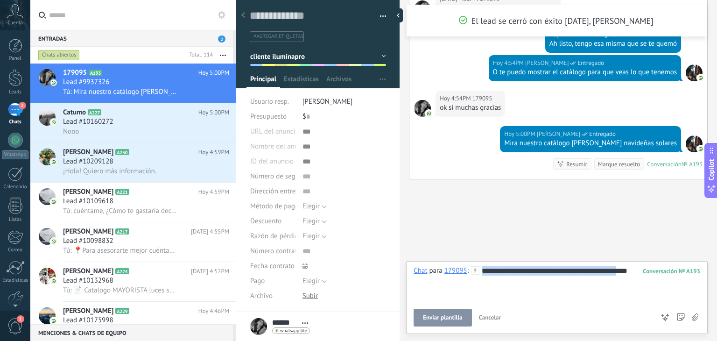
drag, startPoint x: 633, startPoint y: 270, endPoint x: 459, endPoint y: 256, distance: 174.1
click at [459, 256] on div "Buscar Carga más El lead se cerró con éxito [DATE], [PERSON_NAME][DATE] [DATE] …" at bounding box center [557, 170] width 317 height 341
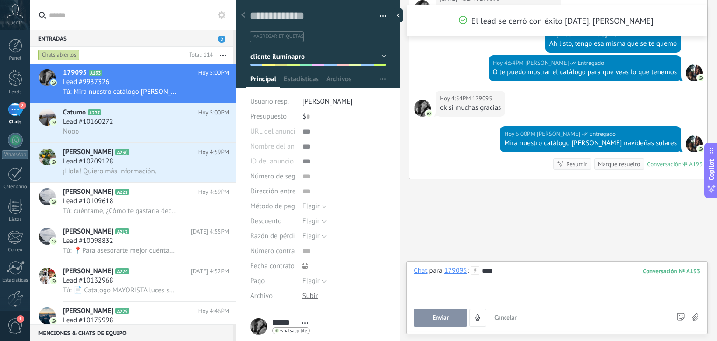
click at [517, 277] on div "**" at bounding box center [556, 283] width 287 height 35
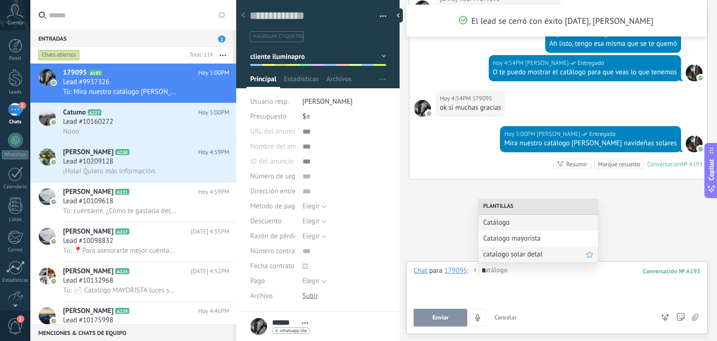
click at [519, 253] on span "catalogo solar detal" at bounding box center [534, 254] width 103 height 9
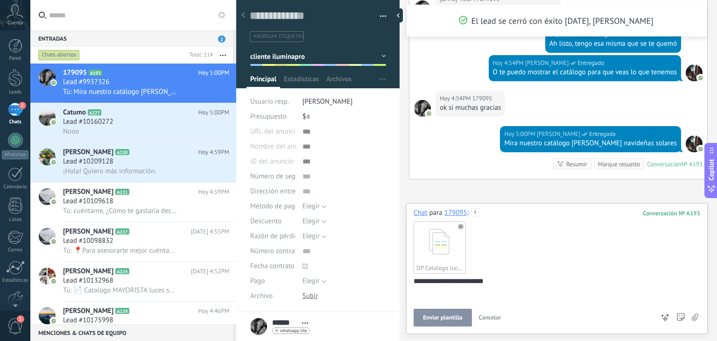
click at [440, 314] on button "Enviar plantilla" at bounding box center [442, 317] width 58 height 18
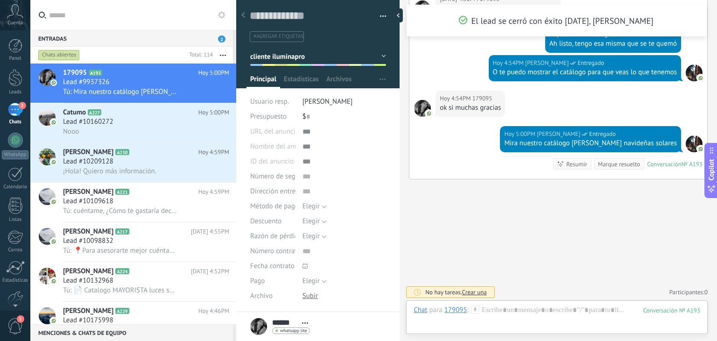
scroll to position [741, 0]
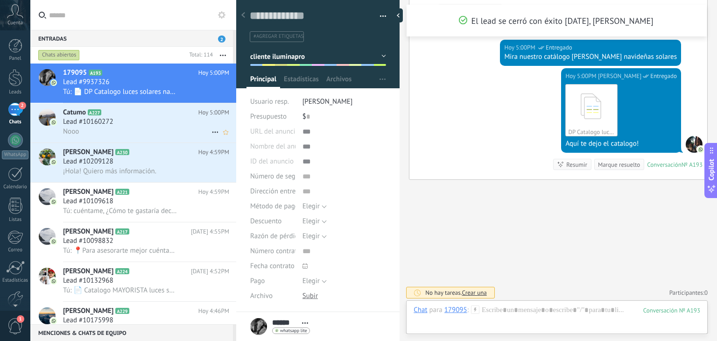
click at [118, 131] on div "Nooo" at bounding box center [146, 131] width 166 height 10
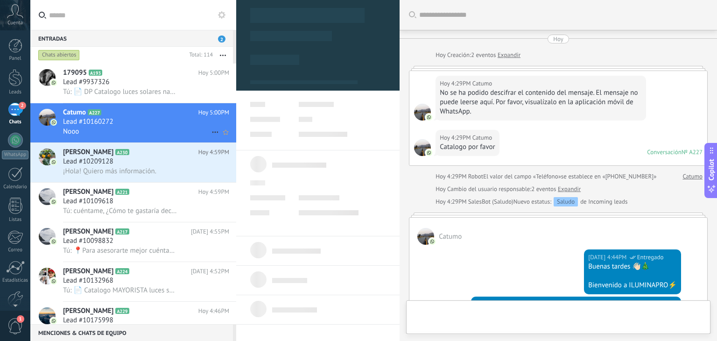
click at [118, 131] on div "Nooo" at bounding box center [146, 131] width 166 height 10
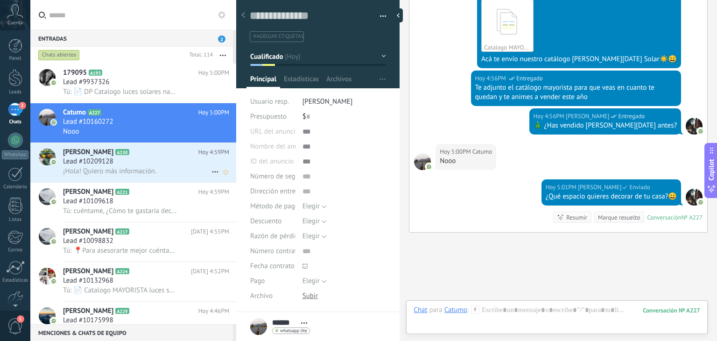
scroll to position [765, 0]
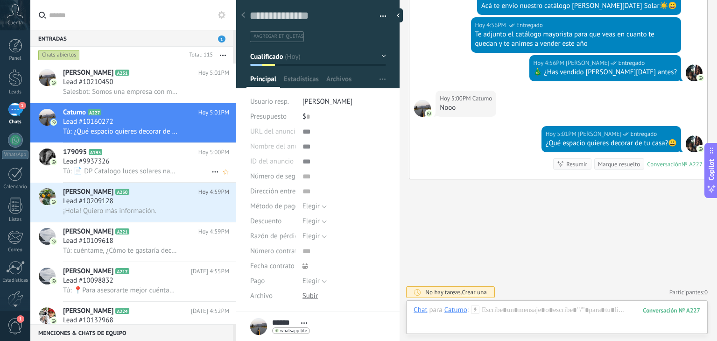
click at [141, 166] on div "Lead #9937326" at bounding box center [146, 161] width 166 height 9
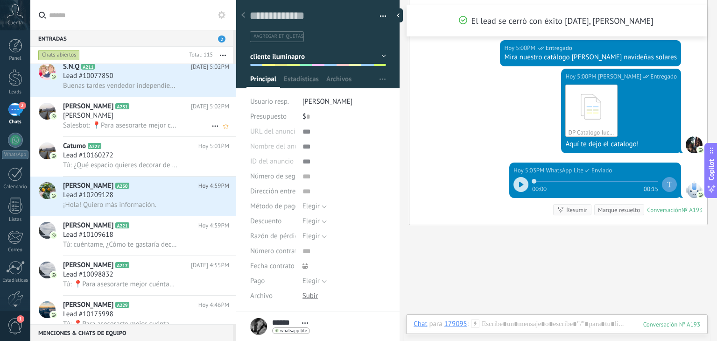
scroll to position [159, 0]
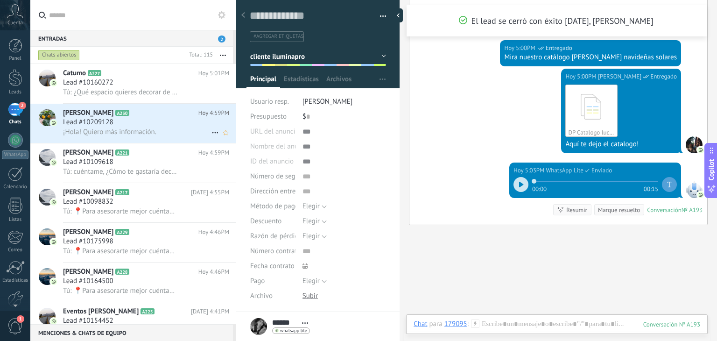
click at [148, 132] on span "¡Hola! Quiero más información." at bounding box center [109, 131] width 93 height 9
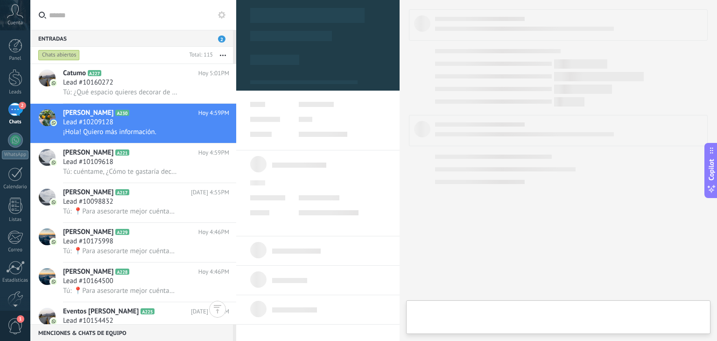
type textarea "**********"
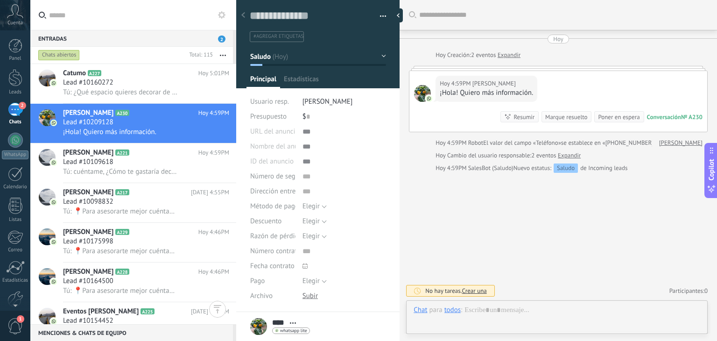
scroll to position [14, 0]
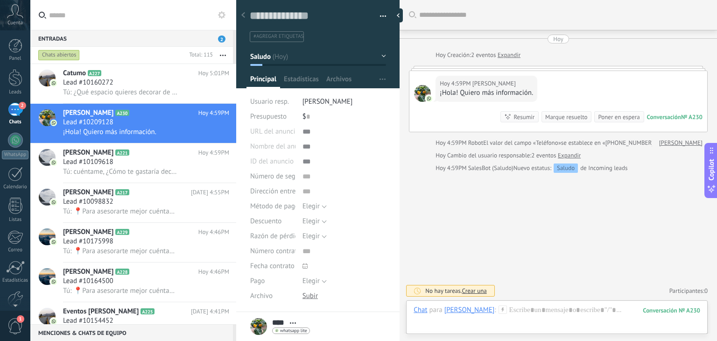
click at [498, 308] on use at bounding box center [502, 309] width 8 height 8
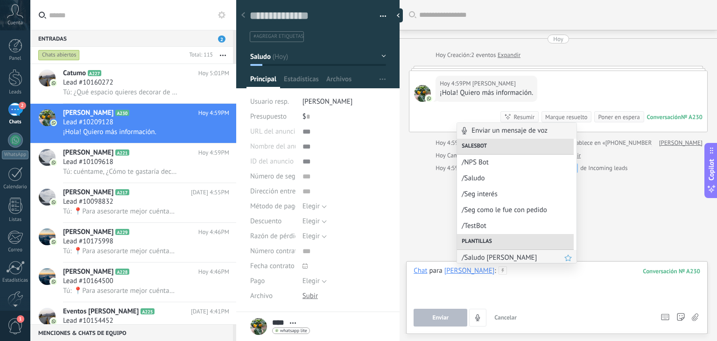
scroll to position [22, 0]
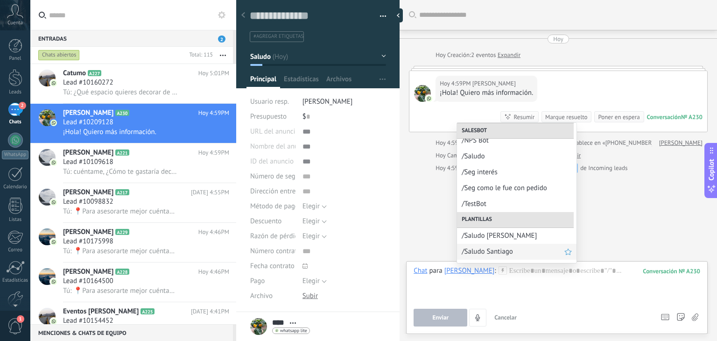
click at [500, 253] on span "/Saludo Santiago" at bounding box center [512, 251] width 103 height 9
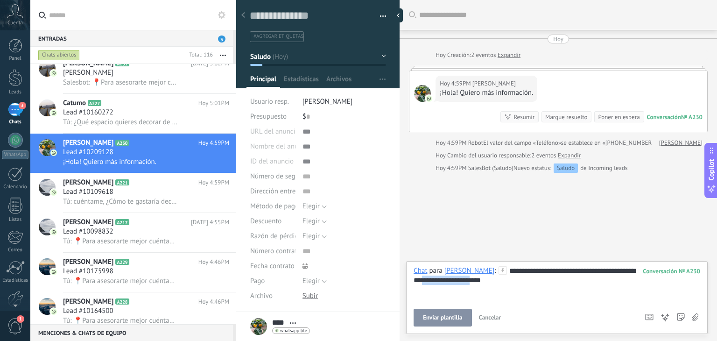
drag, startPoint x: 468, startPoint y: 279, endPoint x: 411, endPoint y: 281, distance: 57.9
click at [411, 281] on div "**********" at bounding box center [556, 297] width 301 height 73
click at [429, 319] on button "Enviar" at bounding box center [440, 317] width 54 height 18
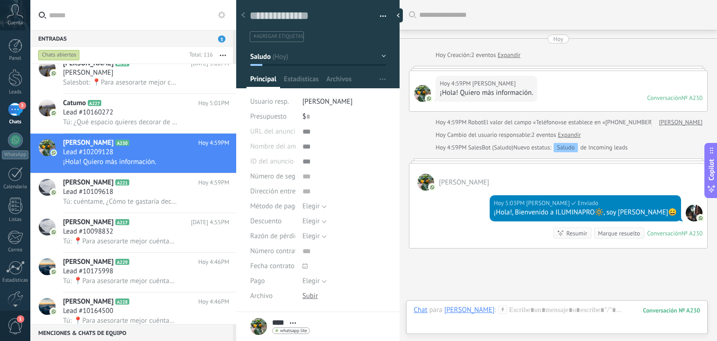
scroll to position [69, 0]
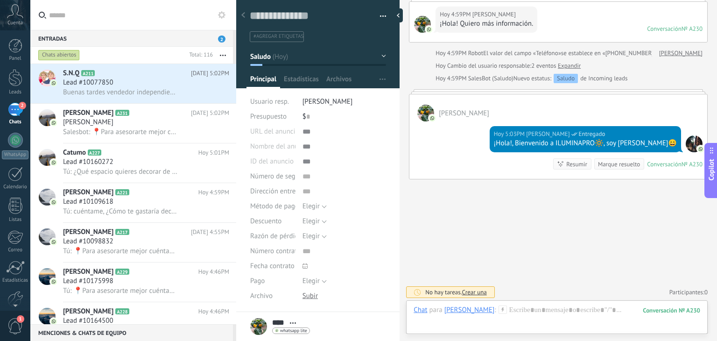
click at [498, 308] on use at bounding box center [502, 309] width 8 height 8
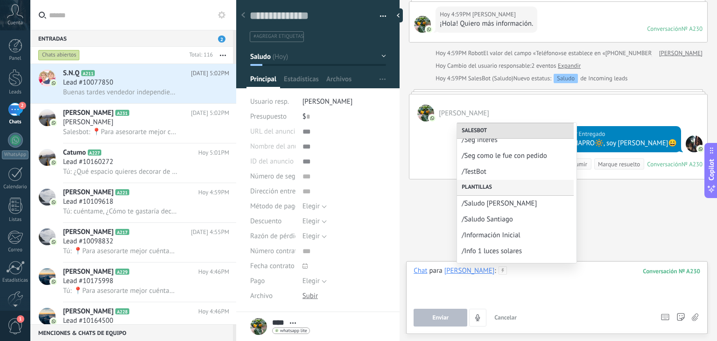
scroll to position [56, 0]
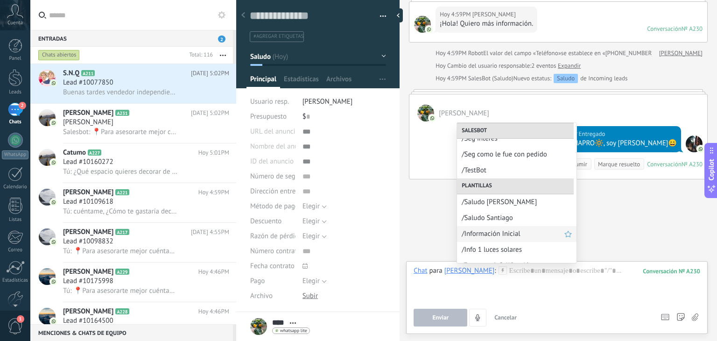
click at [509, 231] on span "/Información Inicial" at bounding box center [512, 233] width 103 height 9
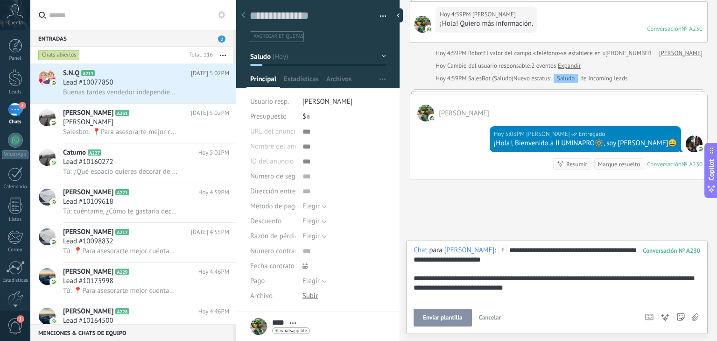
click at [451, 314] on span "Enviar plantilla" at bounding box center [442, 317] width 39 height 7
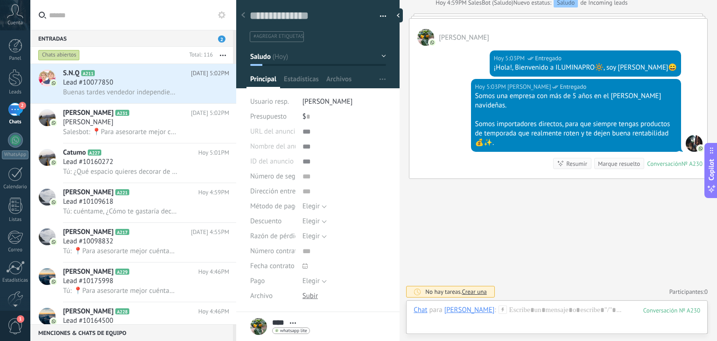
click at [461, 313] on div "Chat para [PERSON_NAME] :" at bounding box center [459, 309] width 93 height 9
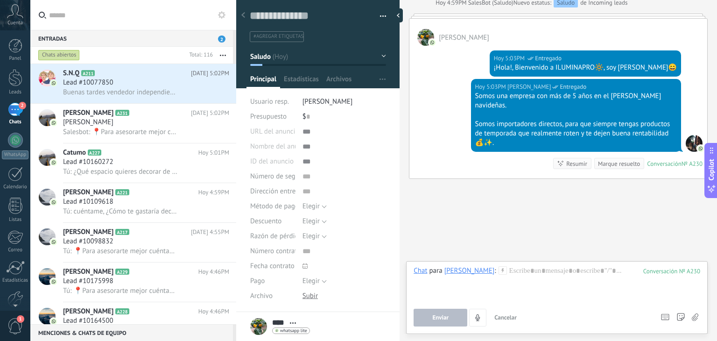
click at [498, 272] on icon at bounding box center [502, 270] width 8 height 8
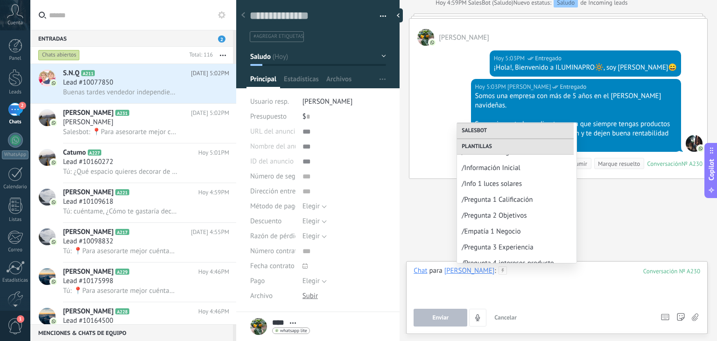
scroll to position [122, 0]
click at [523, 202] on span "/Pregunta 1 Calificación" at bounding box center [512, 198] width 103 height 9
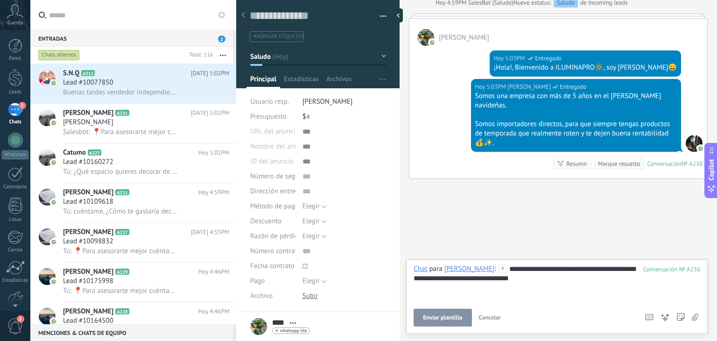
click at [451, 313] on button "Enviar plantilla" at bounding box center [442, 317] width 58 height 18
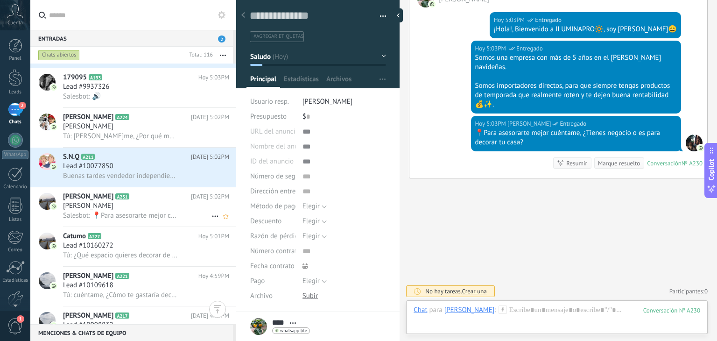
scroll to position [0, 0]
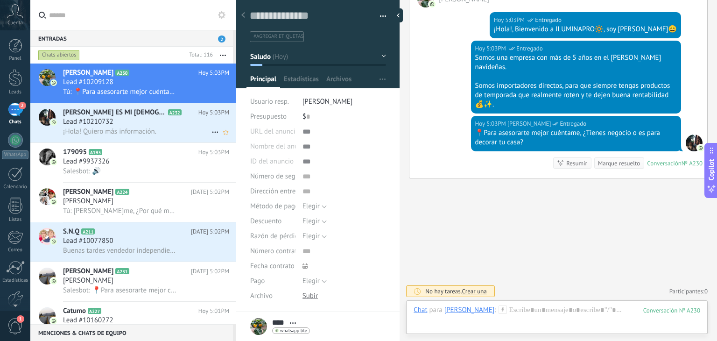
click at [138, 129] on span "¡Hola! Quiero más información." at bounding box center [109, 131] width 93 height 9
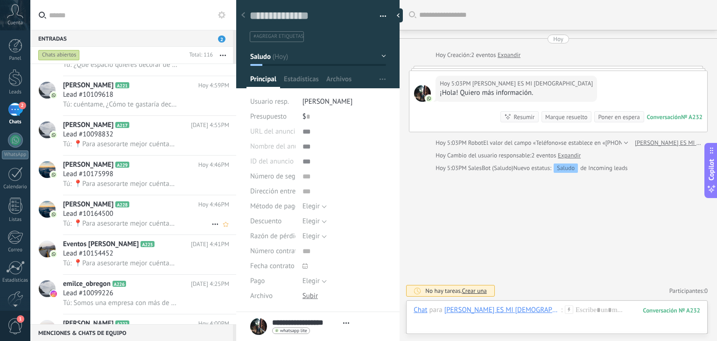
scroll to position [267, 0]
click at [120, 213] on div "Lead #10164500" at bounding box center [146, 213] width 166 height 9
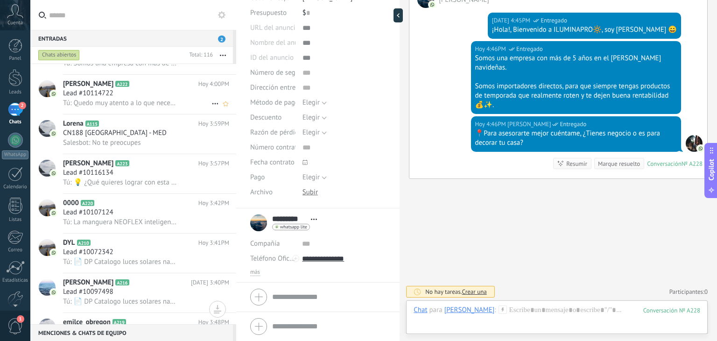
scroll to position [517, 0]
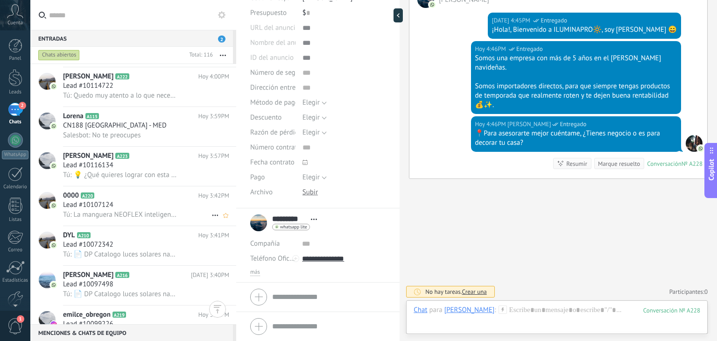
click at [109, 197] on h2 "0000 A220" at bounding box center [130, 195] width 135 height 9
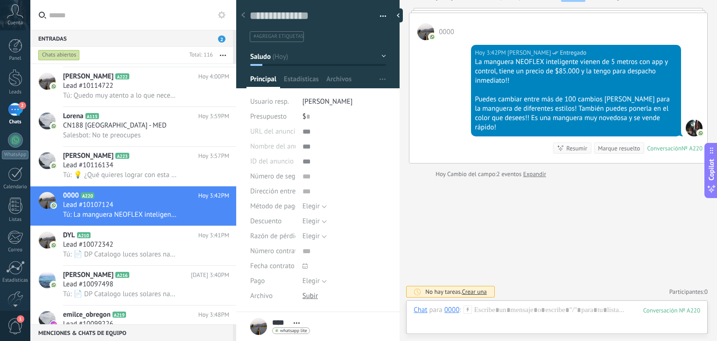
scroll to position [133, 0]
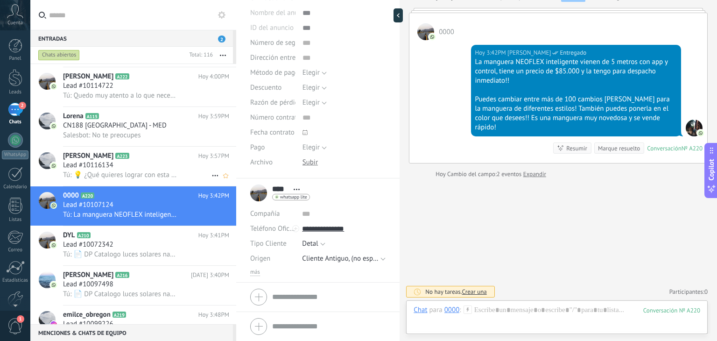
click at [146, 170] on div "Lead #10116134" at bounding box center [146, 165] width 166 height 9
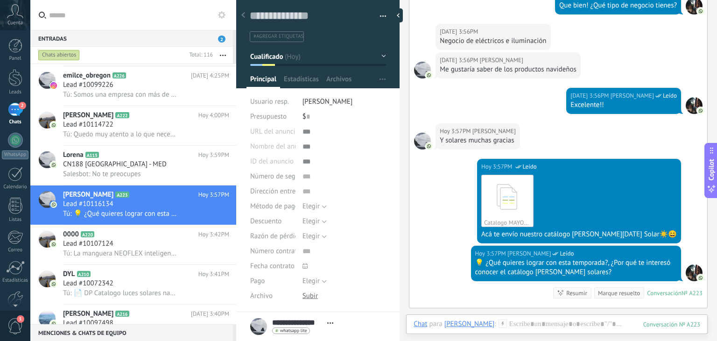
scroll to position [605, 0]
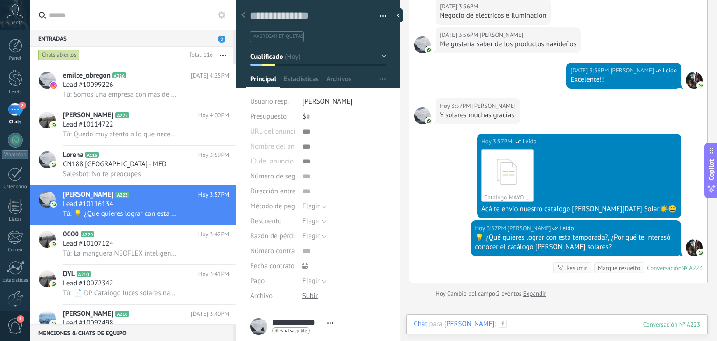
click at [549, 320] on div at bounding box center [556, 333] width 287 height 28
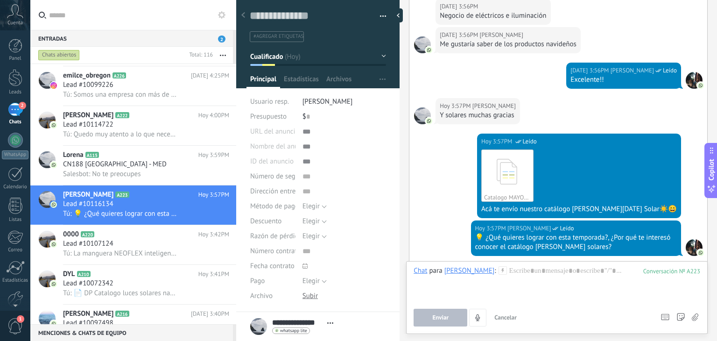
click at [498, 273] on icon at bounding box center [502, 270] width 8 height 8
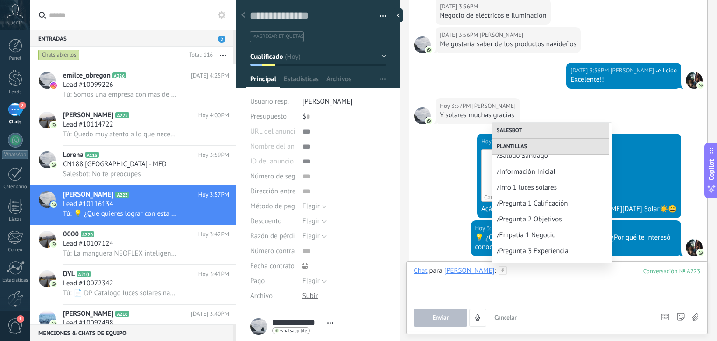
scroll to position [147, 0]
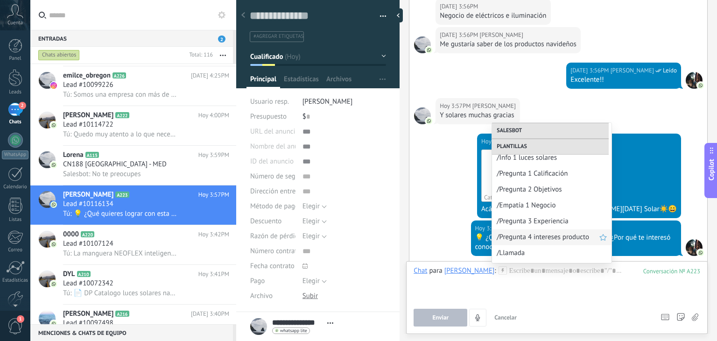
click at [545, 230] on div "/Pregunta 4 intereses producto" at bounding box center [551, 237] width 119 height 16
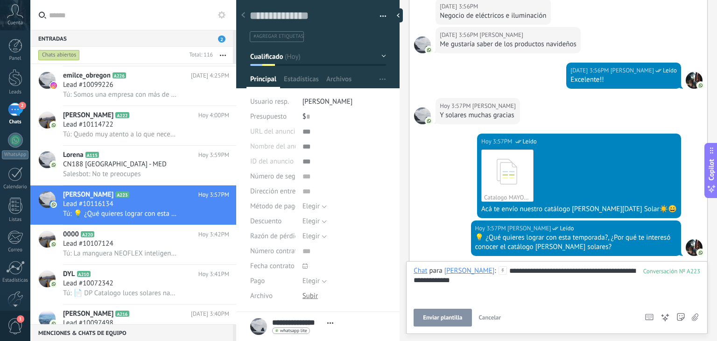
click at [451, 320] on span "Enviar plantilla" at bounding box center [442, 317] width 39 height 7
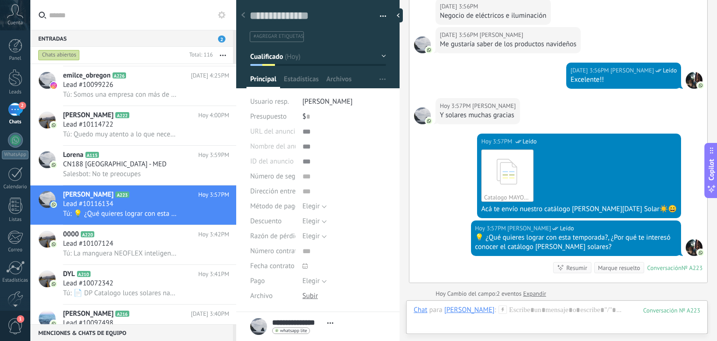
scroll to position [0, 0]
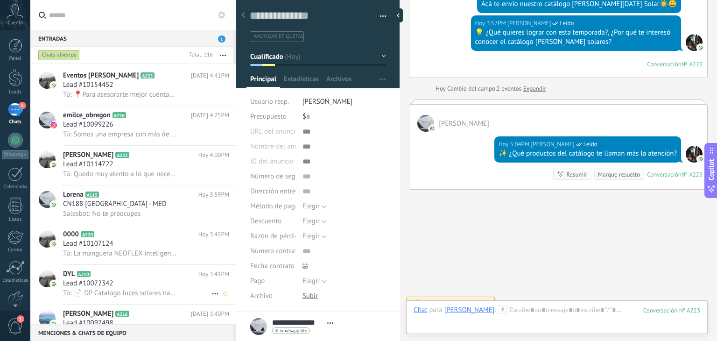
click at [117, 285] on h3 "Lead #10072342" at bounding box center [90, 283] width 55 height 9
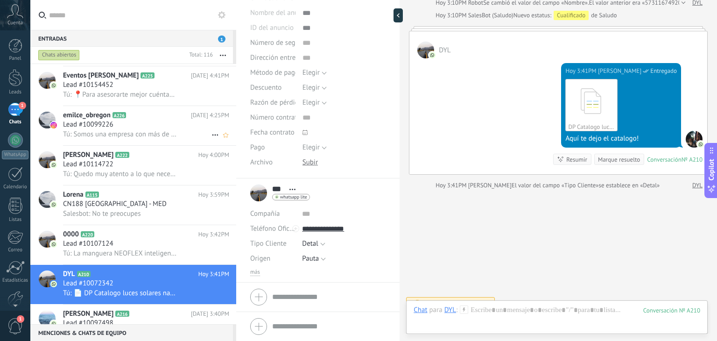
click at [134, 135] on span "Tú: Somos una empresa con más de 5 años en el [PERSON_NAME] navideñas. Somos im…" at bounding box center [120, 134] width 115 height 9
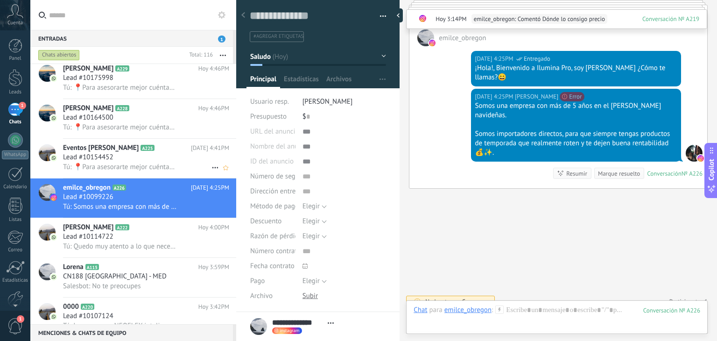
click at [125, 153] on span "Eventos [PERSON_NAME]" at bounding box center [101, 147] width 76 height 9
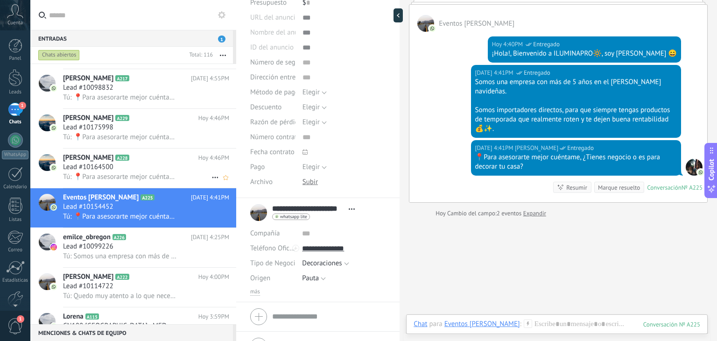
click at [126, 170] on div "Lead #10164500" at bounding box center [146, 166] width 166 height 9
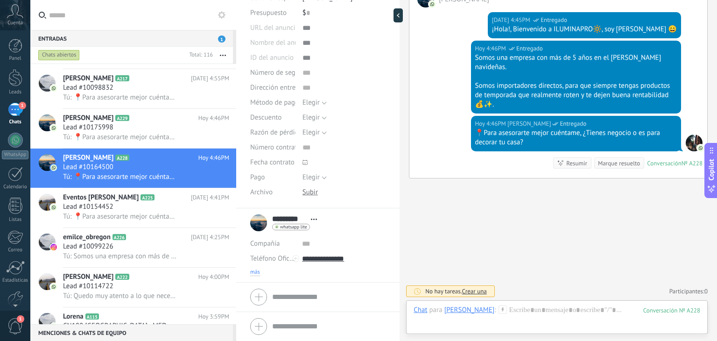
click at [254, 269] on span "más" at bounding box center [255, 271] width 10 height 7
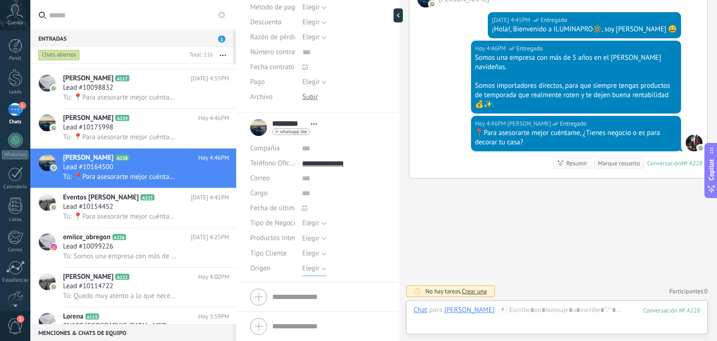
click at [306, 275] on button "Elegir" at bounding box center [314, 268] width 24 height 15
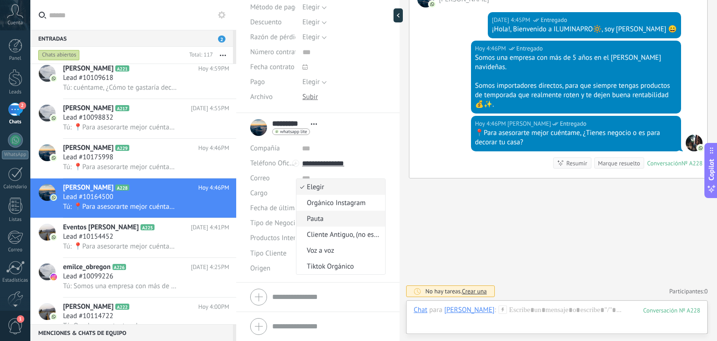
click at [324, 224] on li "Pauta" at bounding box center [340, 218] width 89 height 16
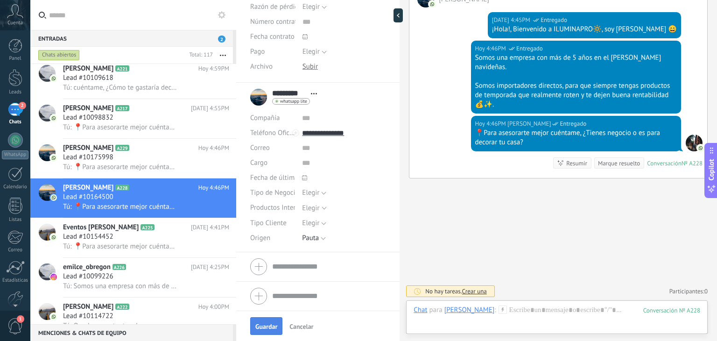
click at [265, 324] on span "Guardar" at bounding box center [266, 326] width 22 height 7
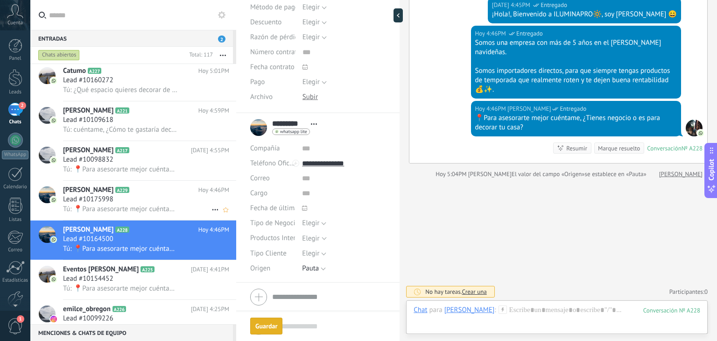
click at [109, 195] on span "[PERSON_NAME]" at bounding box center [88, 189] width 50 height 9
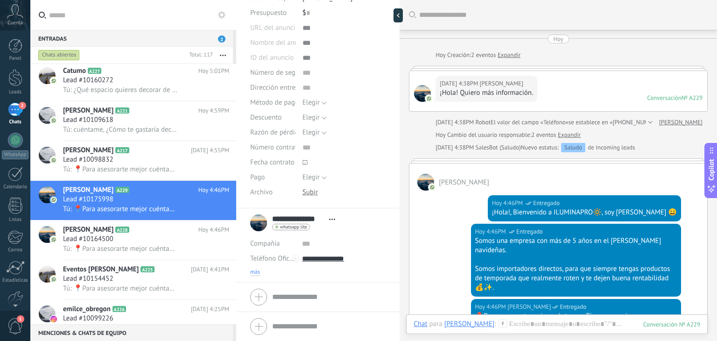
click at [257, 269] on span "más" at bounding box center [255, 271] width 10 height 7
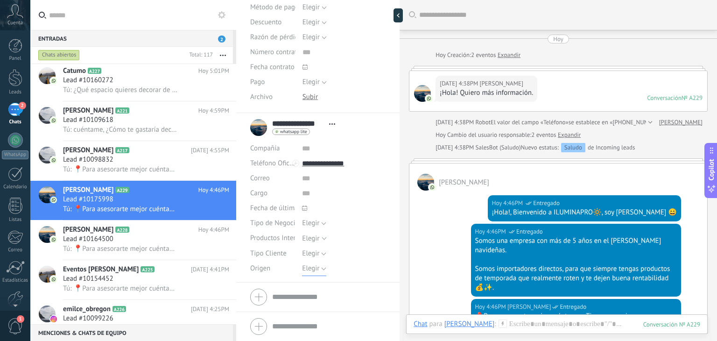
click at [320, 266] on button "Elegir" at bounding box center [314, 268] width 24 height 15
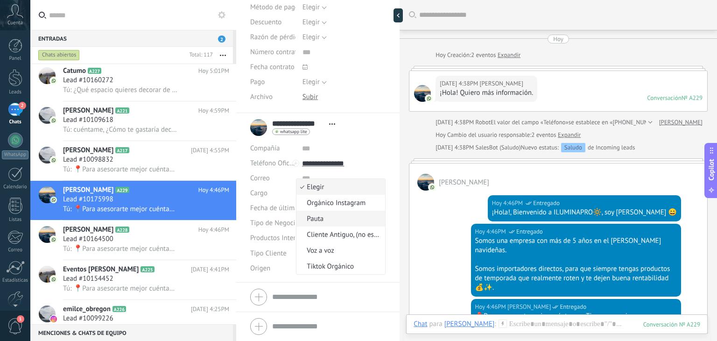
click at [329, 214] on span "Pauta" at bounding box center [339, 218] width 86 height 9
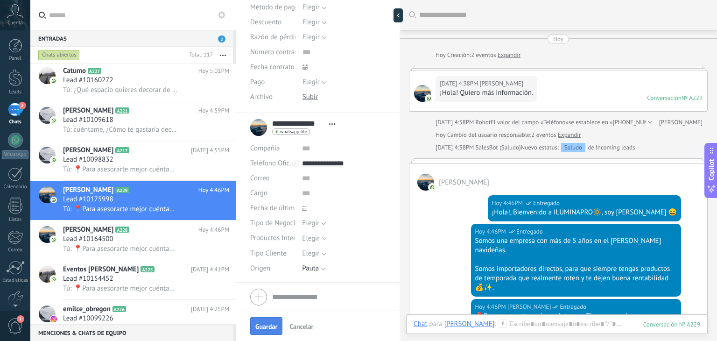
click at [267, 321] on button "Guardar" at bounding box center [266, 326] width 32 height 18
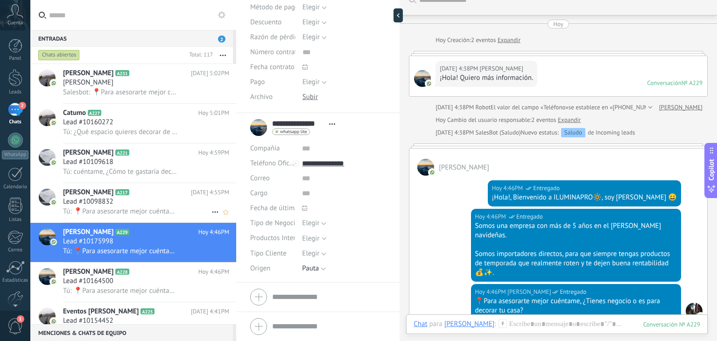
click at [144, 204] on div "Lead #10098832" at bounding box center [146, 201] width 166 height 9
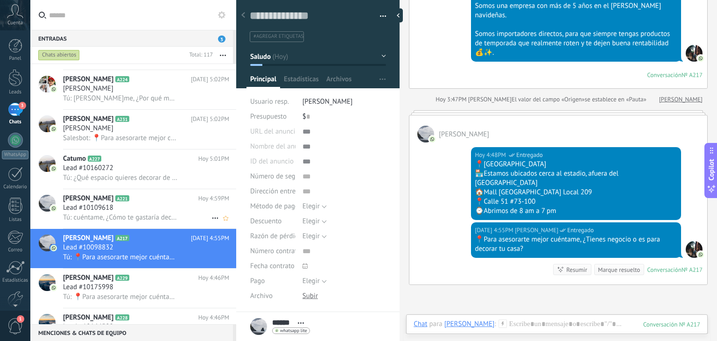
click at [126, 208] on div "Lead #10109618" at bounding box center [146, 207] width 166 height 9
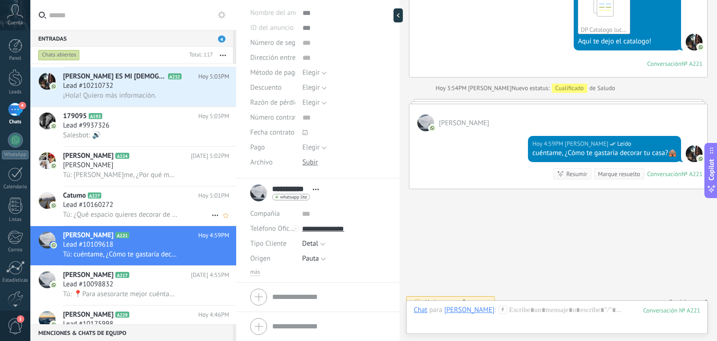
click at [127, 200] on h2 "Catumo A227" at bounding box center [130, 195] width 135 height 9
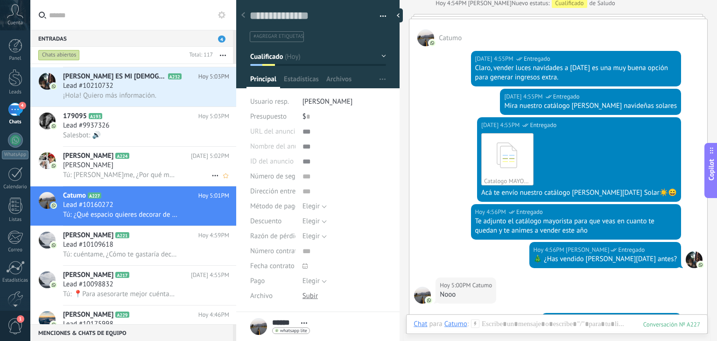
click at [116, 175] on span "Tú: Sandra Cuéntame, ¿Por qué motivo te interesó conocer el catálogo de luces s…" at bounding box center [120, 174] width 115 height 9
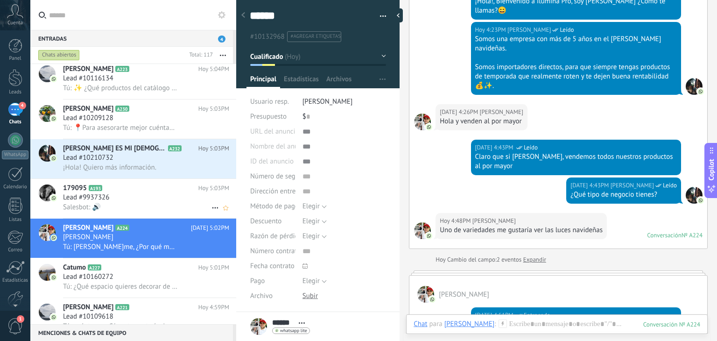
click at [141, 201] on div "Lead #9937326" at bounding box center [146, 197] width 166 height 9
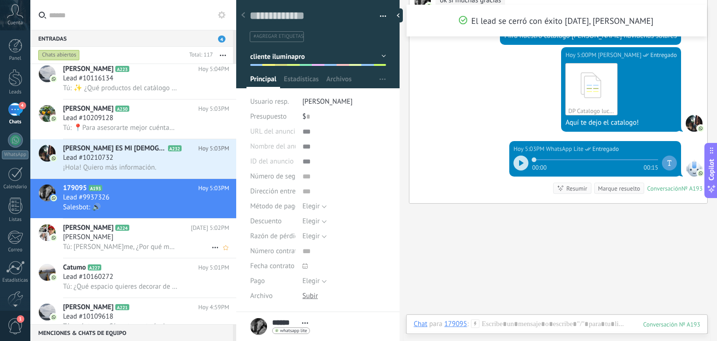
click at [155, 248] on span "Tú: Sandra Cuéntame, ¿Por qué motivo te interesó conocer el catálogo de luces s…" at bounding box center [120, 246] width 115 height 9
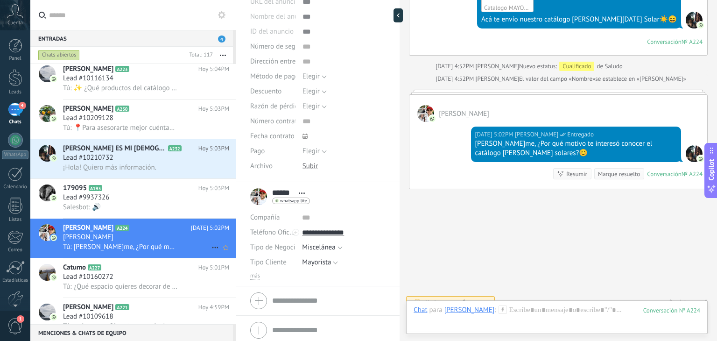
click at [123, 231] on h2 "Sandra A224" at bounding box center [127, 227] width 128 height 9
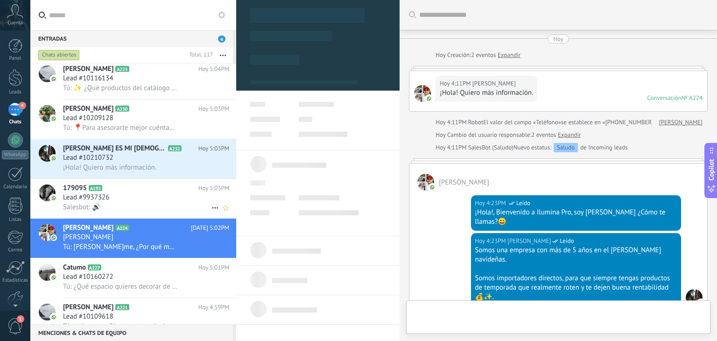
click at [113, 202] on h3 "Lead #9937326" at bounding box center [88, 197] width 51 height 9
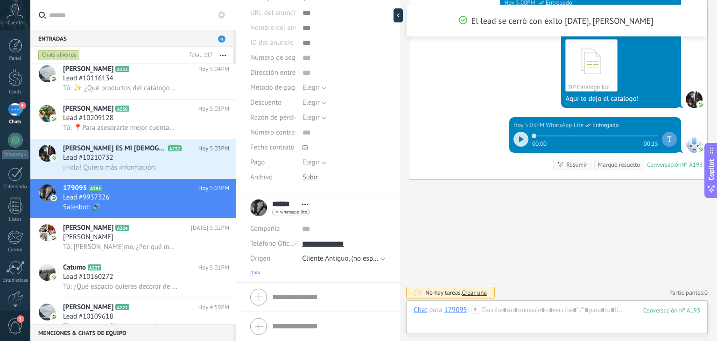
click at [259, 275] on span "más" at bounding box center [255, 271] width 10 height 7
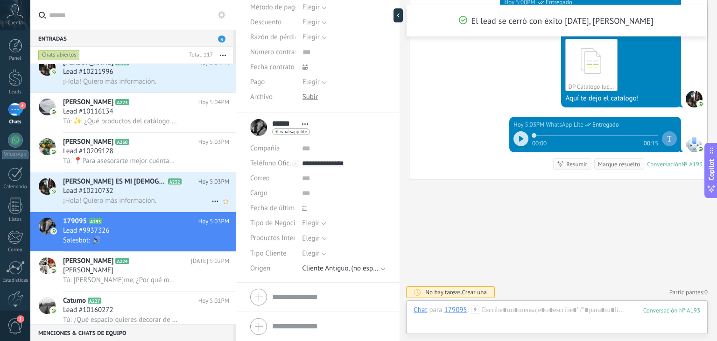
click at [134, 194] on div "Lead #10210732" at bounding box center [146, 190] width 166 height 9
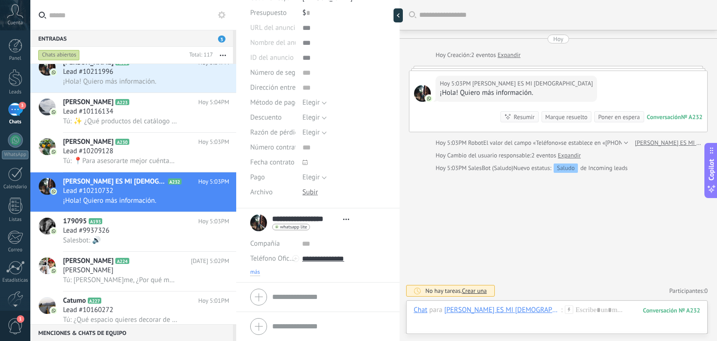
click at [259, 274] on span "más" at bounding box center [255, 271] width 10 height 7
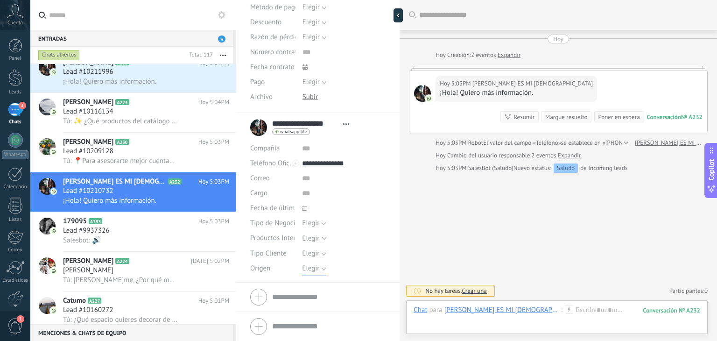
click at [313, 269] on span "Elegir" at bounding box center [310, 268] width 17 height 9
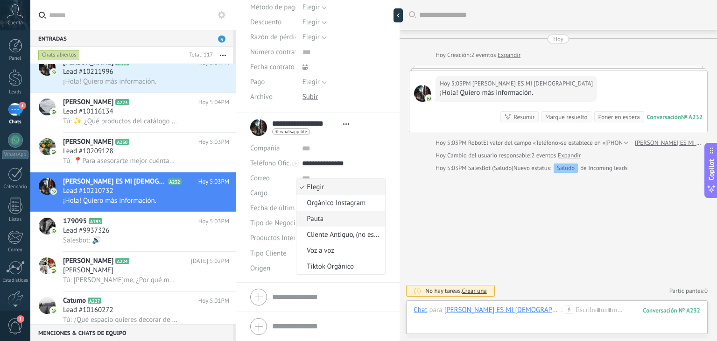
click at [325, 214] on span "Pauta" at bounding box center [339, 218] width 86 height 9
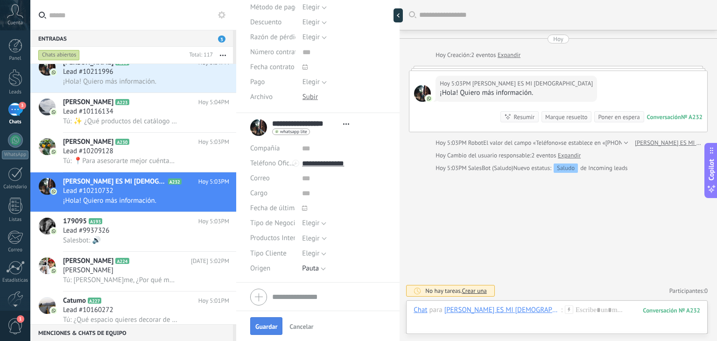
click at [269, 321] on button "Guardar" at bounding box center [266, 326] width 32 height 18
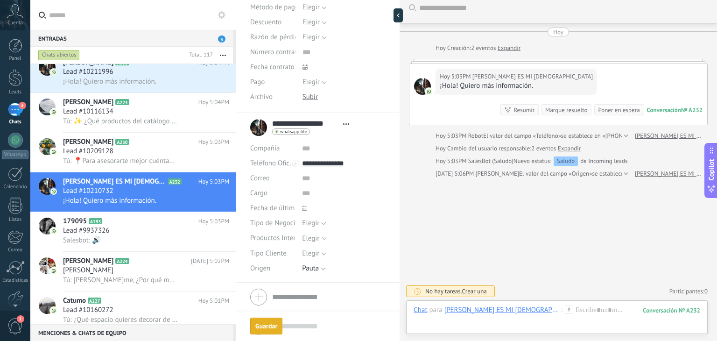
click at [565, 312] on icon at bounding box center [569, 309] width 8 height 8
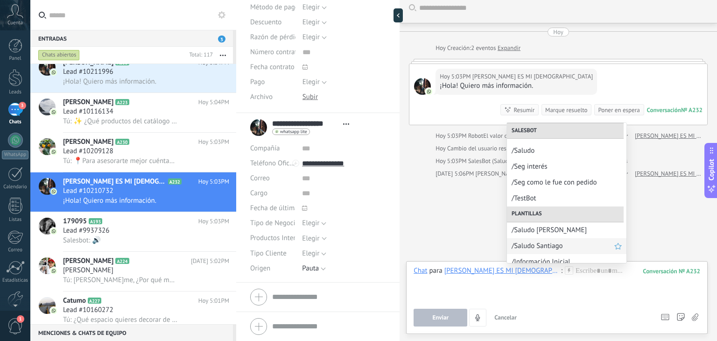
click at [541, 246] on span "/Saludo Santiago" at bounding box center [562, 245] width 103 height 9
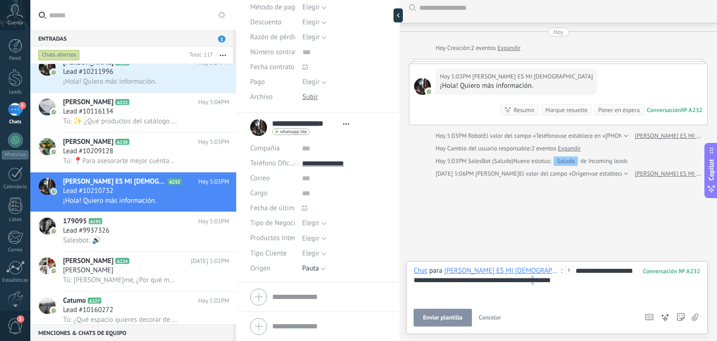
click at [498, 279] on div "**********" at bounding box center [556, 283] width 287 height 35
click at [453, 324] on button "Enviar plantilla" at bounding box center [442, 317] width 58 height 18
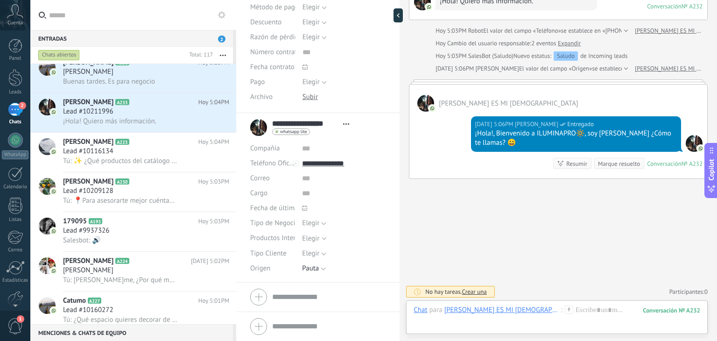
click at [565, 307] on icon at bounding box center [569, 309] width 8 height 8
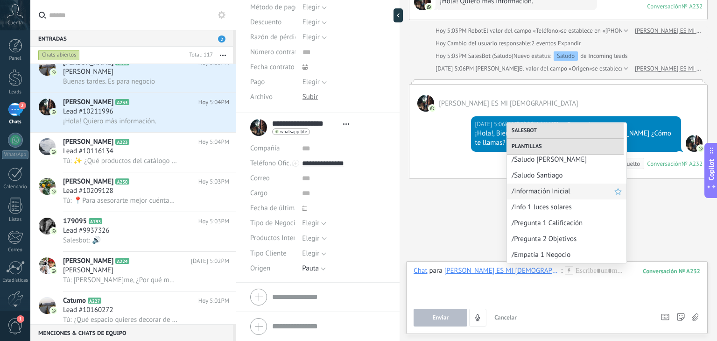
click at [551, 188] on span "/Información Inicial" at bounding box center [562, 191] width 103 height 9
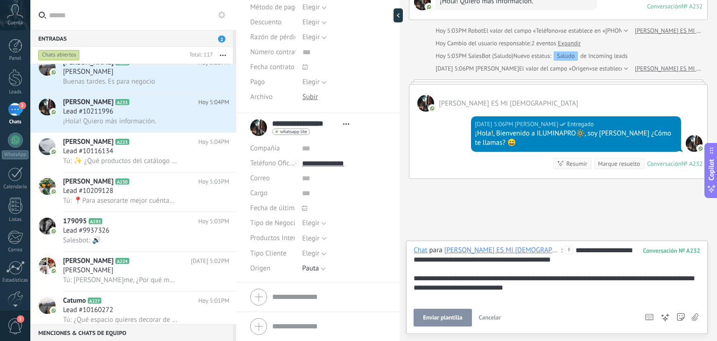
click at [449, 315] on span "Enviar plantilla" at bounding box center [442, 317] width 39 height 7
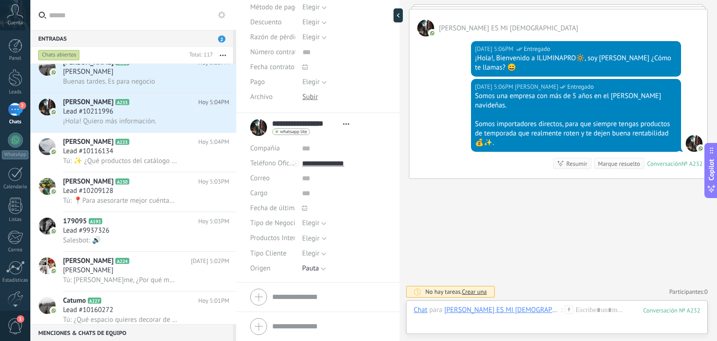
click at [565, 308] on icon at bounding box center [569, 309] width 8 height 8
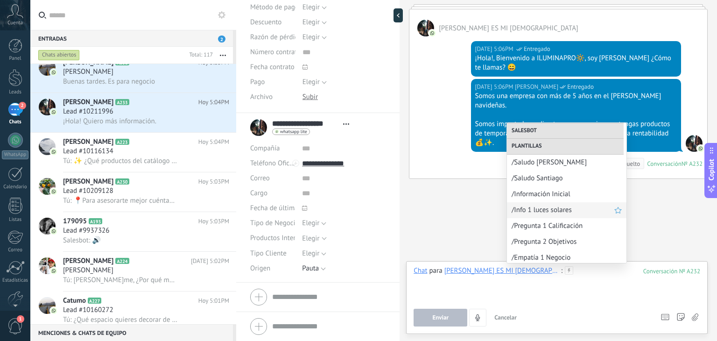
scroll to position [97, 0]
click at [545, 221] on span "/Pregunta 1 Calificación" at bounding box center [562, 224] width 103 height 9
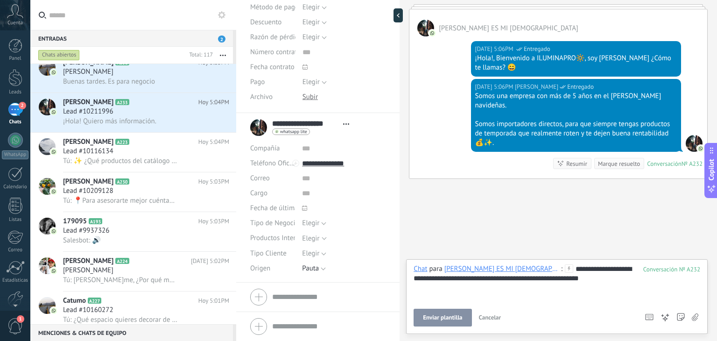
click at [446, 314] on span "Enviar plantilla" at bounding box center [442, 317] width 39 height 7
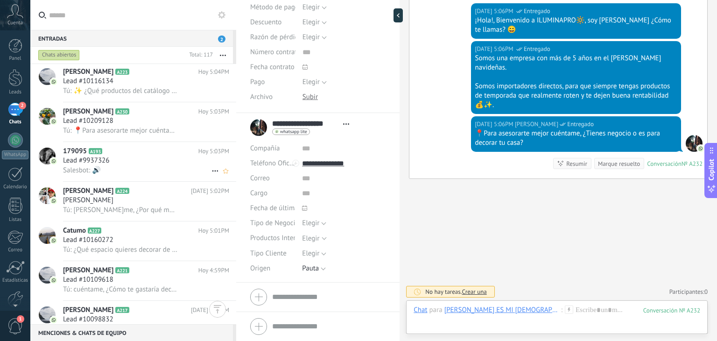
click at [120, 170] on div "Salesbot: 🔊" at bounding box center [146, 170] width 166 height 10
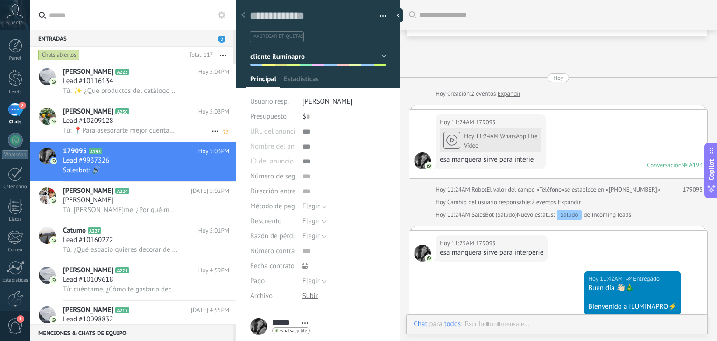
click at [140, 134] on span "Tú: 📍Para asesorarte mejor cuéntame, ¿Tienes negocio o es para decorar tu casa?" at bounding box center [120, 130] width 115 height 9
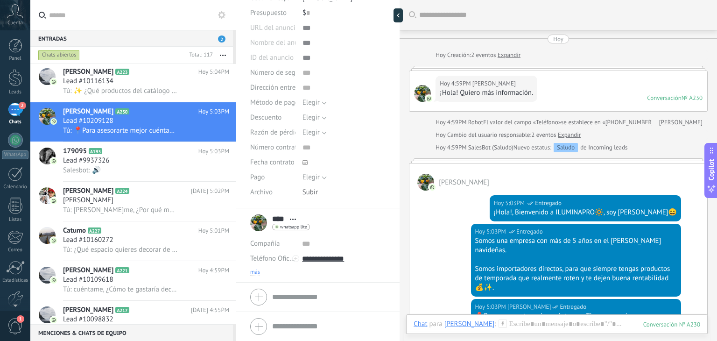
click at [256, 271] on span "más" at bounding box center [255, 271] width 10 height 7
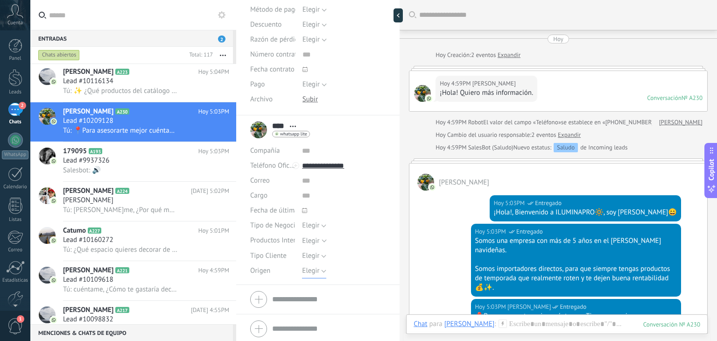
click at [314, 267] on span "Elegir" at bounding box center [310, 270] width 17 height 9
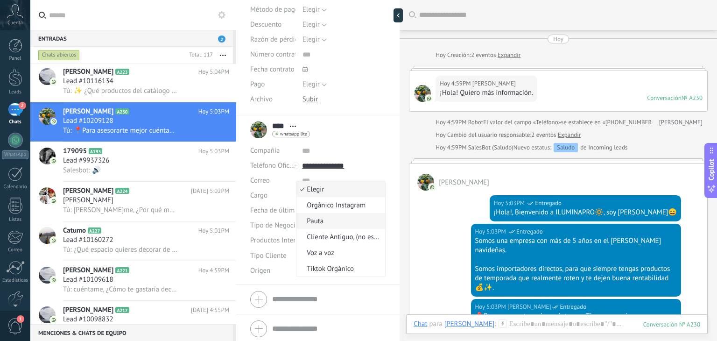
click at [334, 224] on span "Pauta" at bounding box center [339, 221] width 86 height 9
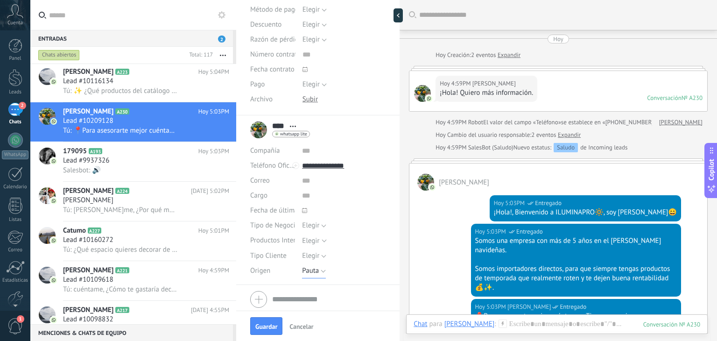
scroll to position [229, 0]
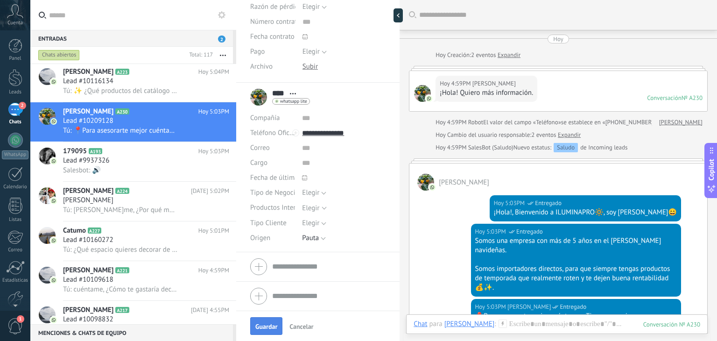
click at [266, 326] on span "Guardar" at bounding box center [266, 326] width 22 height 7
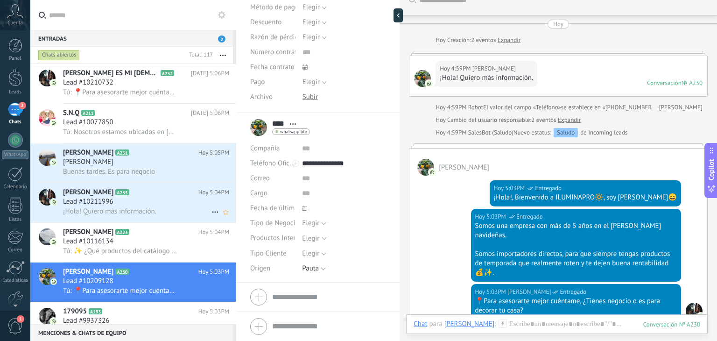
scroll to position [66, 0]
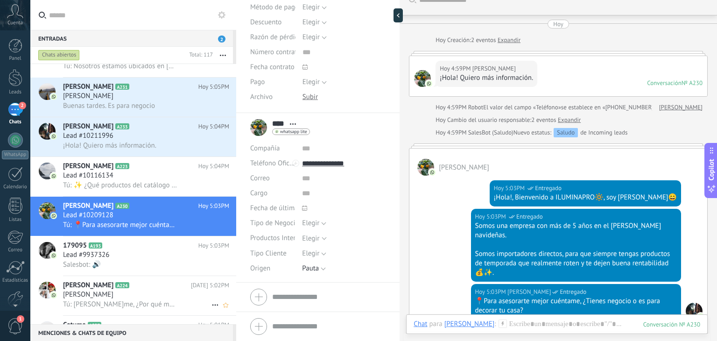
click at [91, 299] on div "Sandra" at bounding box center [146, 294] width 166 height 9
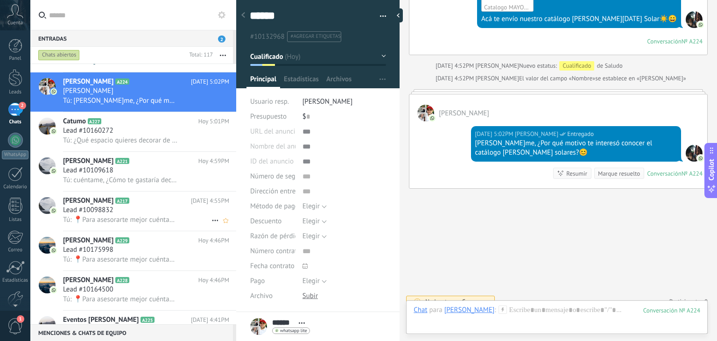
scroll to position [271, 0]
click at [101, 252] on span "Lead #10175998" at bounding box center [88, 249] width 50 height 9
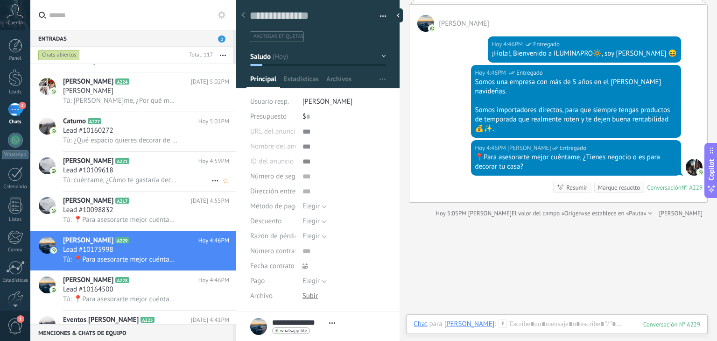
click at [162, 171] on div "Lead #10109618" at bounding box center [146, 170] width 166 height 9
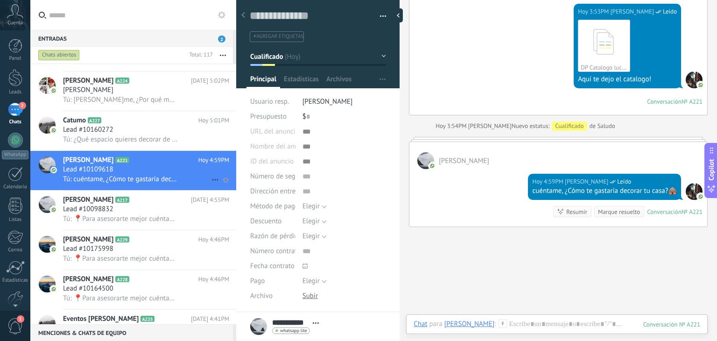
scroll to position [155, 0]
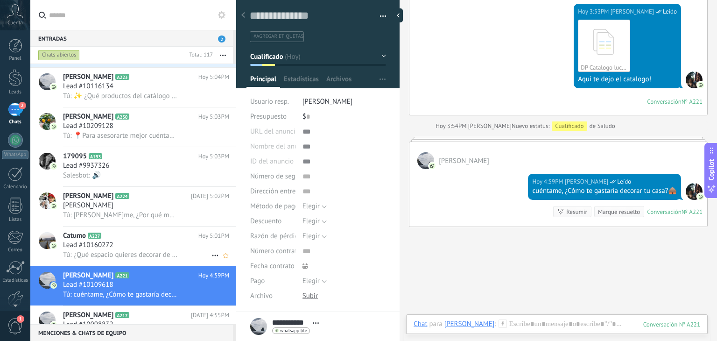
click at [112, 259] on span "Tú: ¿Qué espacio quieres decorar de tu casa?😀" at bounding box center [120, 254] width 115 height 9
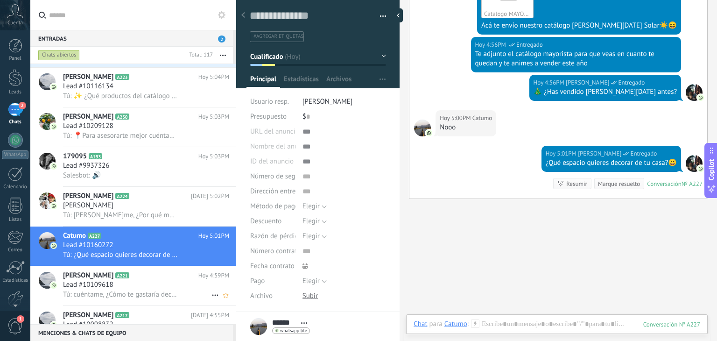
click at [127, 275] on div "Jose Acosta A221 Hoy 4:59PM Lead #10109618 Tú: cuéntame, ¿Cómo te gastaría deco…" at bounding box center [149, 285] width 173 height 39
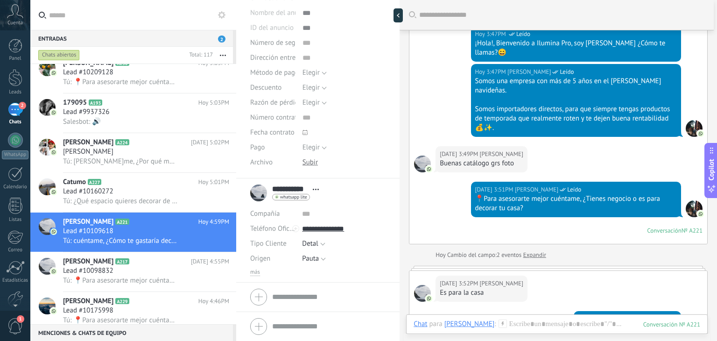
scroll to position [168, 0]
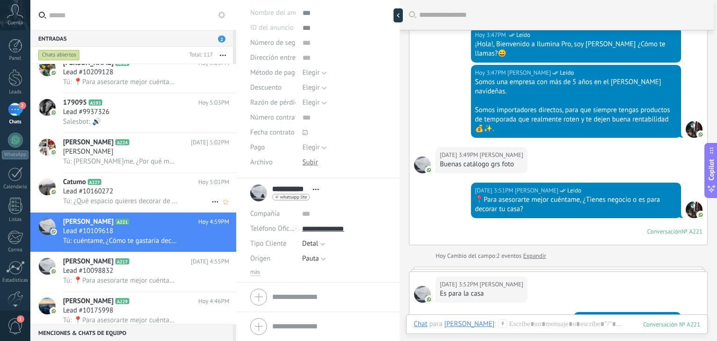
click at [131, 193] on div "Lead #10160272" at bounding box center [146, 191] width 166 height 9
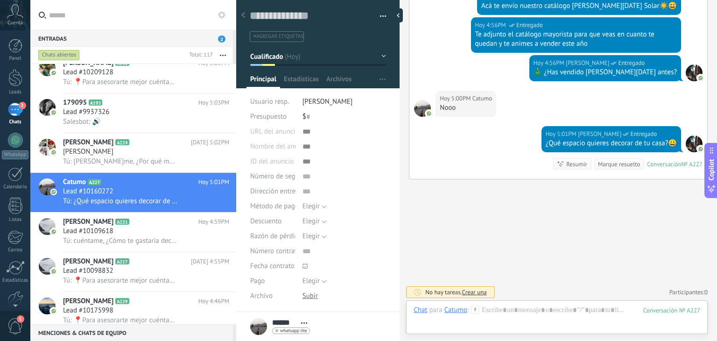
scroll to position [104, 0]
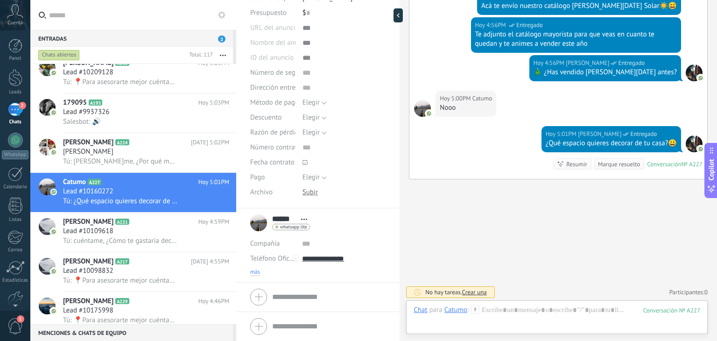
click at [259, 268] on span "más" at bounding box center [255, 271] width 10 height 7
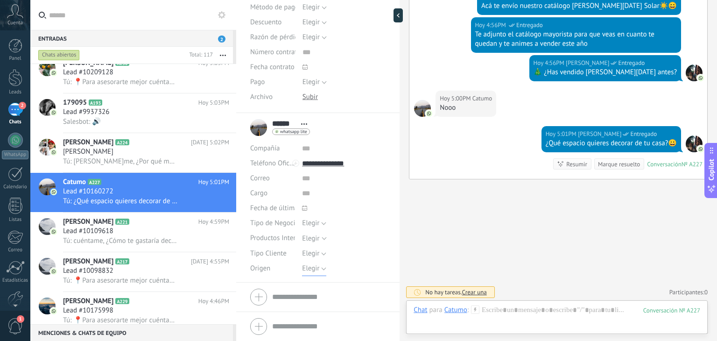
click at [312, 269] on span "Elegir" at bounding box center [310, 268] width 17 height 9
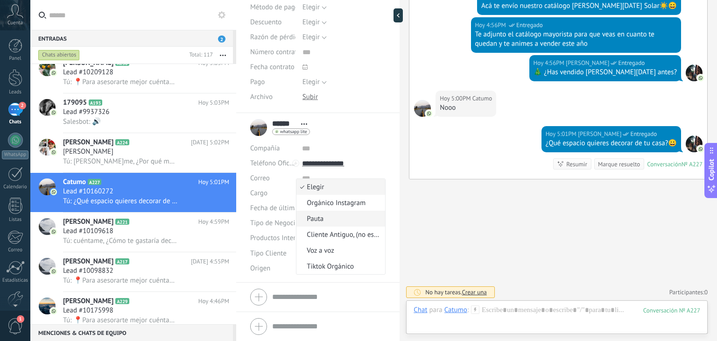
click at [329, 214] on span "Pauta" at bounding box center [339, 218] width 86 height 9
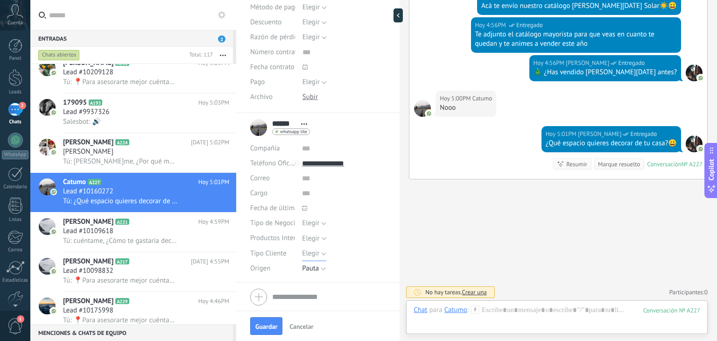
click at [310, 249] on span "Elegir" at bounding box center [310, 253] width 17 height 9
click at [320, 283] on span "Emprendedor" at bounding box center [335, 285] width 86 height 9
click at [312, 233] on div "Seleccionar todo Luces Solares Luces Electricas Luces Inteligentes [GEOGRAPHIC_…" at bounding box center [344, 238] width 84 height 15
click at [313, 223] on span "Elegir" at bounding box center [310, 222] width 17 height 9
click at [308, 219] on span "Elegir" at bounding box center [335, 223] width 86 height 9
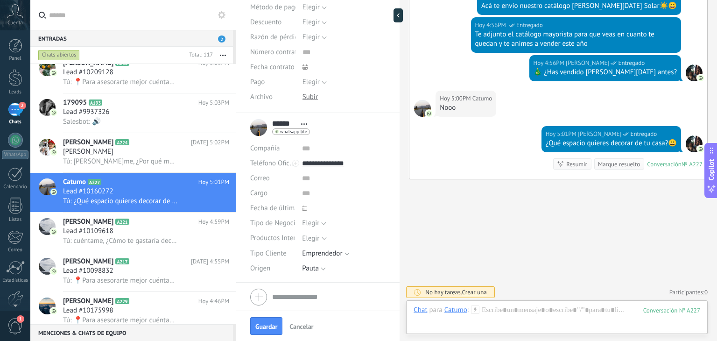
click at [310, 237] on div "Elegir" at bounding box center [310, 238] width 17 height 7
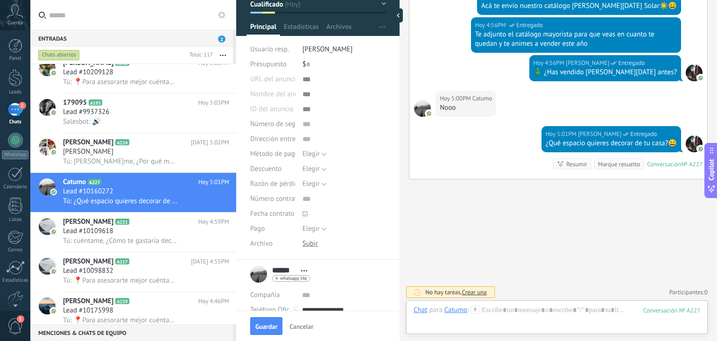
scroll to position [0, 0]
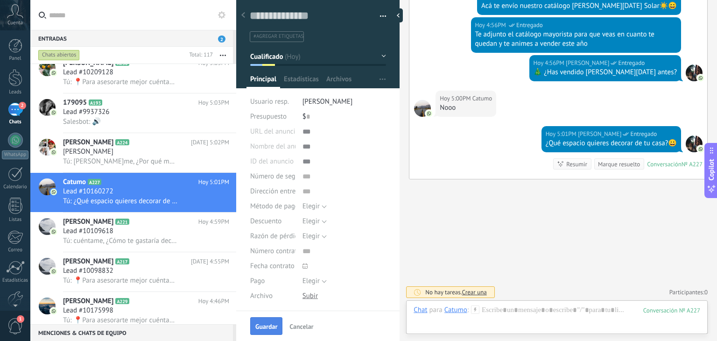
click at [270, 328] on span "Guardar" at bounding box center [266, 326] width 22 height 7
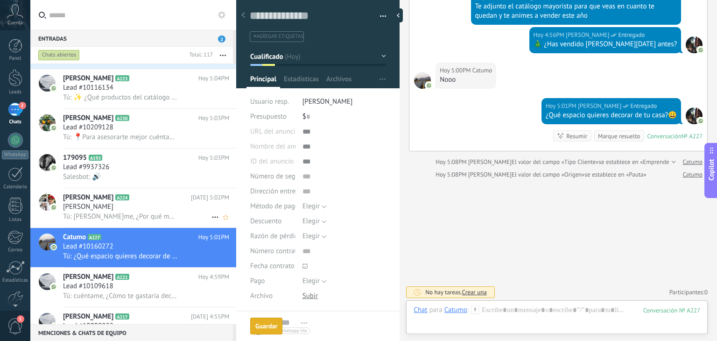
scroll to position [153, 0]
click at [149, 219] on span "Tú: Sandra Cuéntame, ¿Por qué motivo te interesó conocer el catálogo de luces s…" at bounding box center [120, 216] width 115 height 9
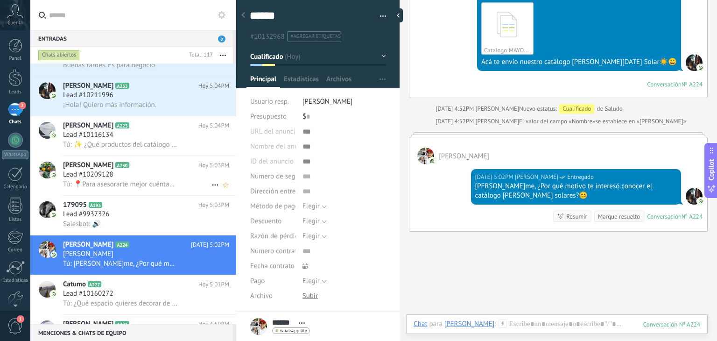
scroll to position [105, 0]
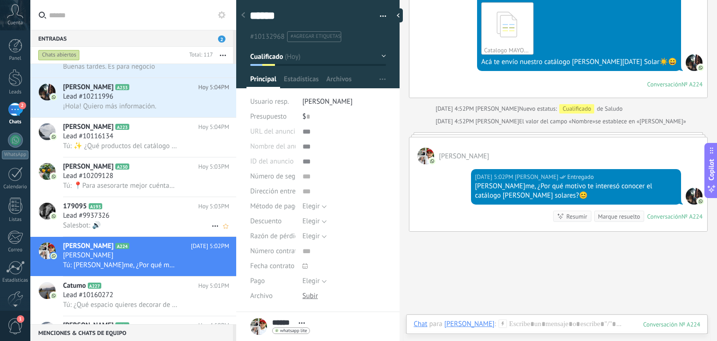
click at [122, 211] on h2 "179095 A193" at bounding box center [130, 206] width 135 height 9
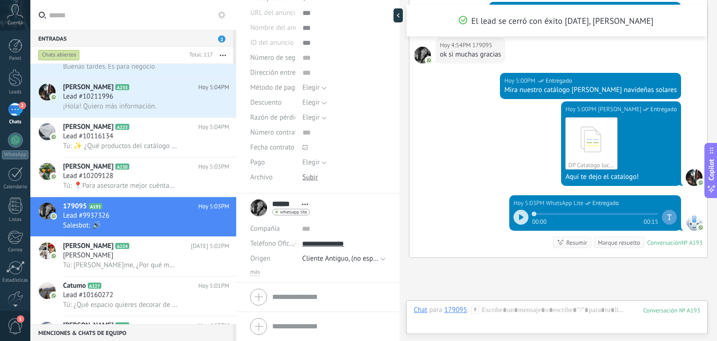
scroll to position [763, 0]
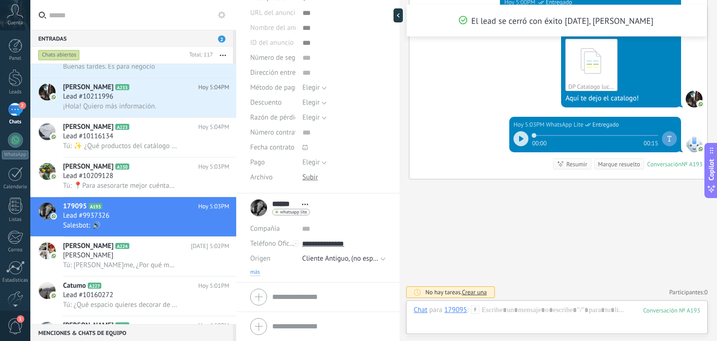
click at [256, 271] on span "más" at bounding box center [255, 271] width 10 height 7
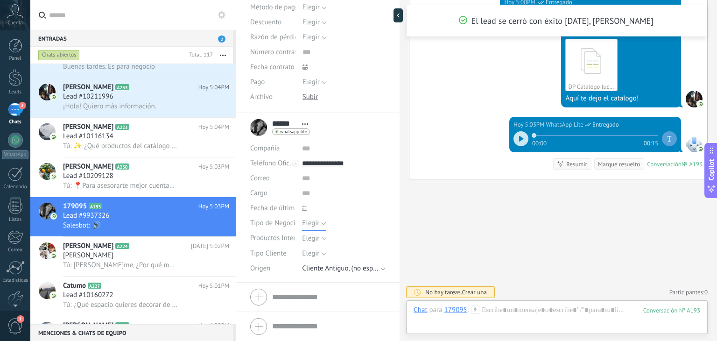
click at [311, 219] on span "Elegir" at bounding box center [310, 222] width 17 height 9
click at [270, 234] on span "Productos Interés" at bounding box center [276, 237] width 52 height 7
click at [315, 239] on div "Elegir" at bounding box center [310, 238] width 17 height 7
click at [306, 254] on span "Elegir" at bounding box center [310, 253] width 17 height 9
click at [319, 304] on span "Detal" at bounding box center [335, 301] width 86 height 9
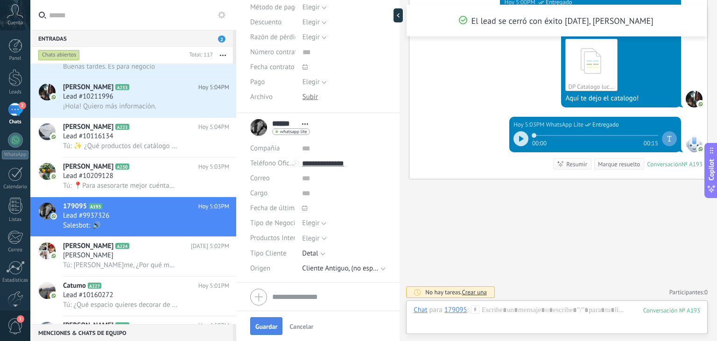
click at [254, 323] on button "Guardar" at bounding box center [266, 326] width 32 height 18
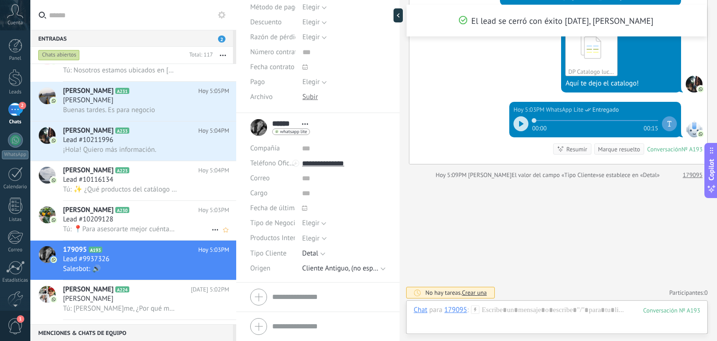
scroll to position [61, 0]
click at [106, 223] on span "Lead #10209128" at bounding box center [88, 219] width 50 height 9
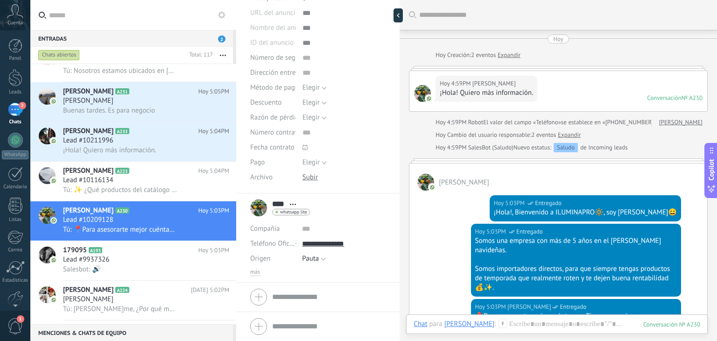
scroll to position [198, 0]
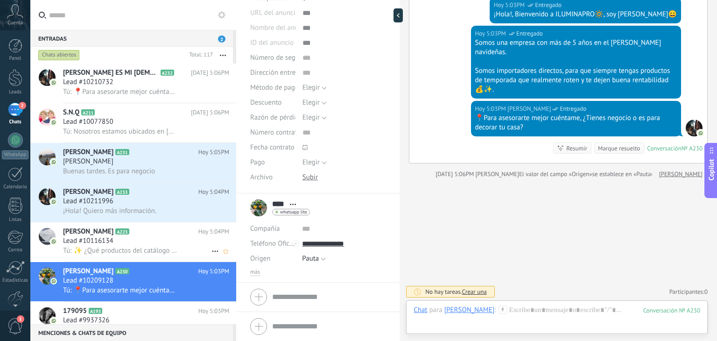
click at [120, 242] on div "Lead #10116134" at bounding box center [146, 240] width 166 height 9
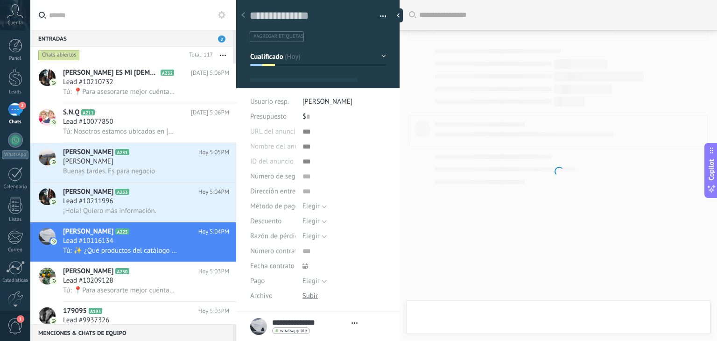
type textarea "**********"
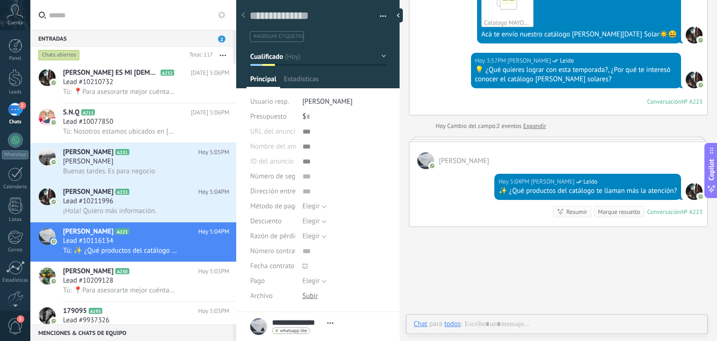
scroll to position [14, 0]
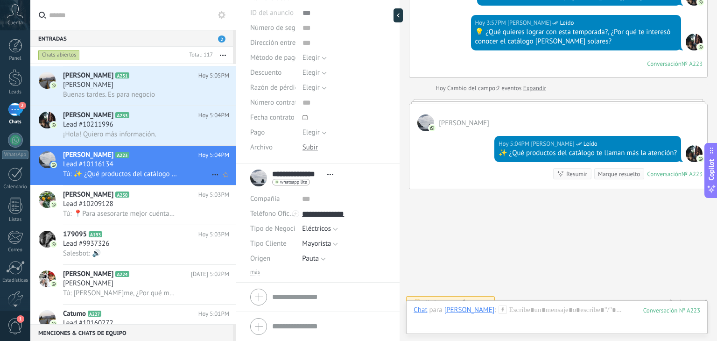
scroll to position [78, 0]
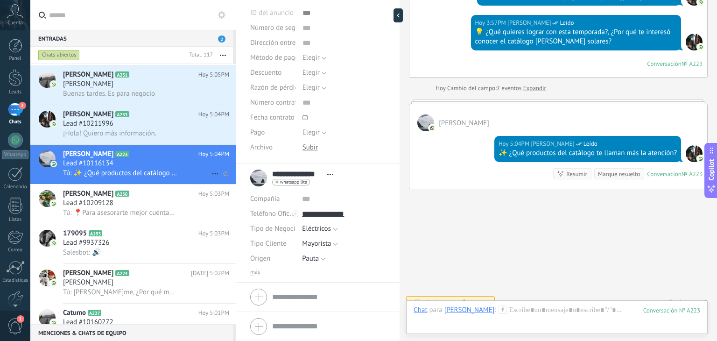
click at [156, 178] on h3 "Tú: ✨ ¿Qué productos del catálogo te llaman más la atención?" at bounding box center [122, 172] width 119 height 9
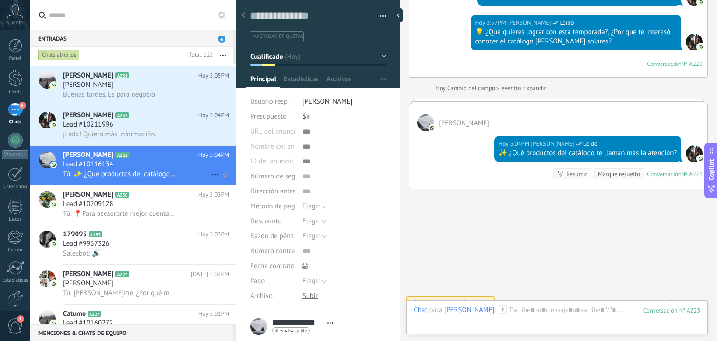
scroll to position [220, 0]
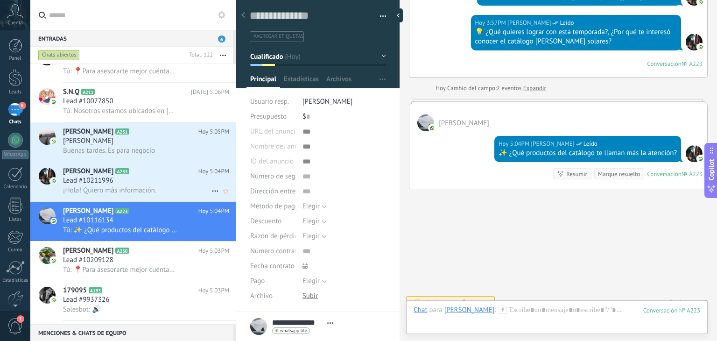
click at [105, 195] on span "¡Hola! Quiero más información." at bounding box center [109, 190] width 93 height 9
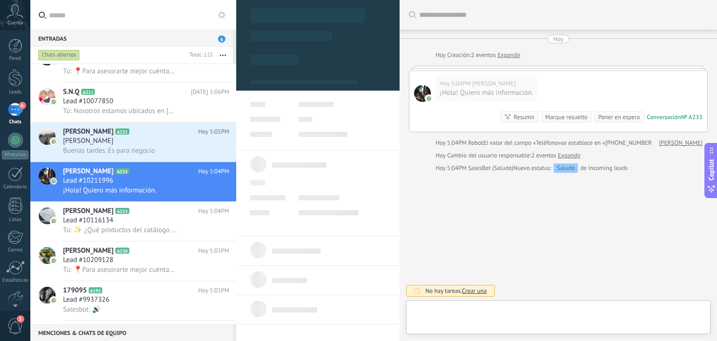
type textarea "**********"
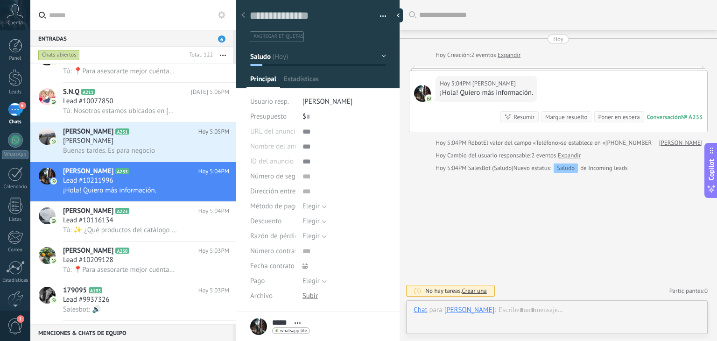
scroll to position [14, 0]
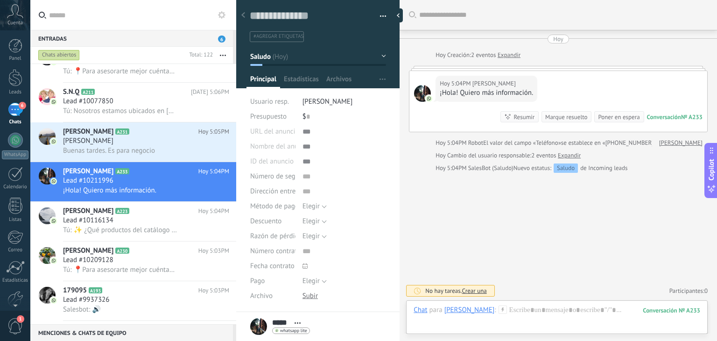
click at [498, 312] on icon at bounding box center [502, 309] width 8 height 8
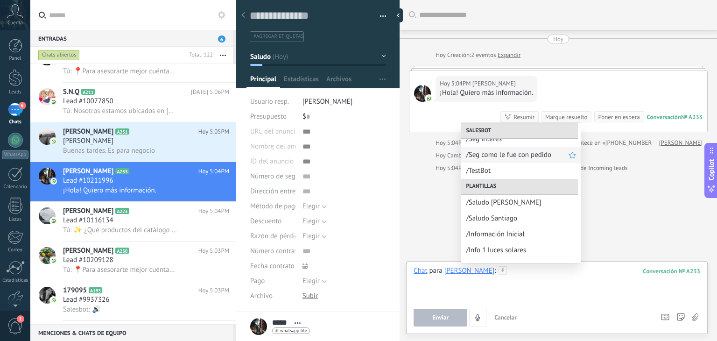
scroll to position [84, 0]
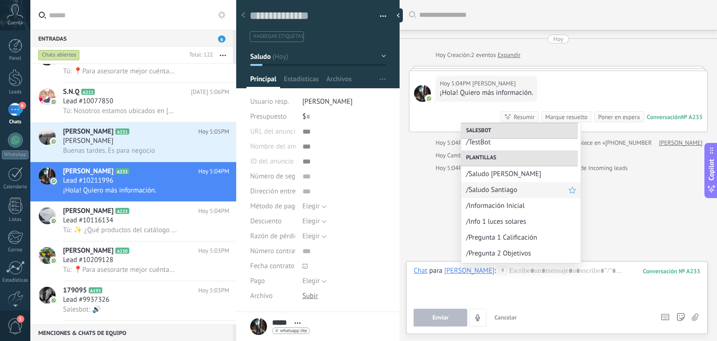
click at [506, 193] on span "/Saludo Santiago" at bounding box center [517, 189] width 103 height 9
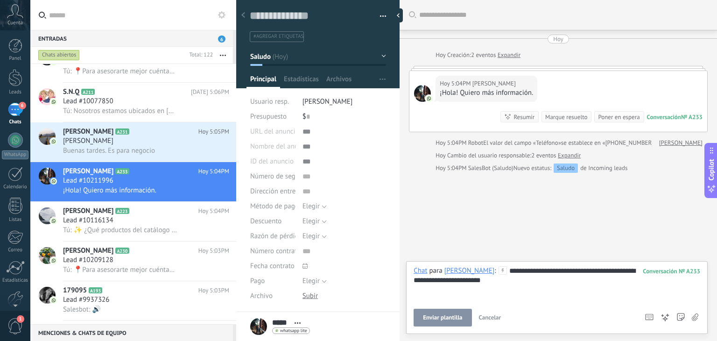
click at [465, 279] on div "**********" at bounding box center [556, 283] width 287 height 35
click at [442, 320] on span "Enviar" at bounding box center [440, 317] width 16 height 7
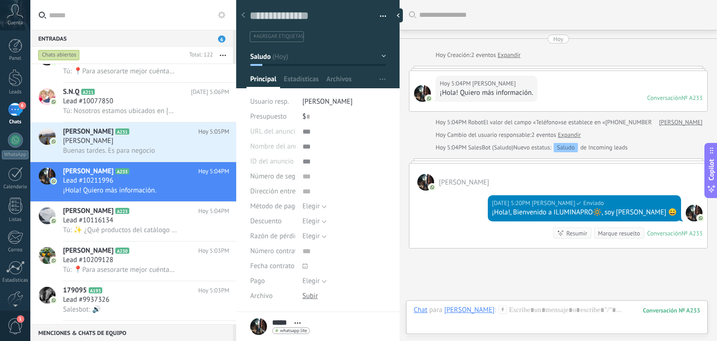
scroll to position [69, 0]
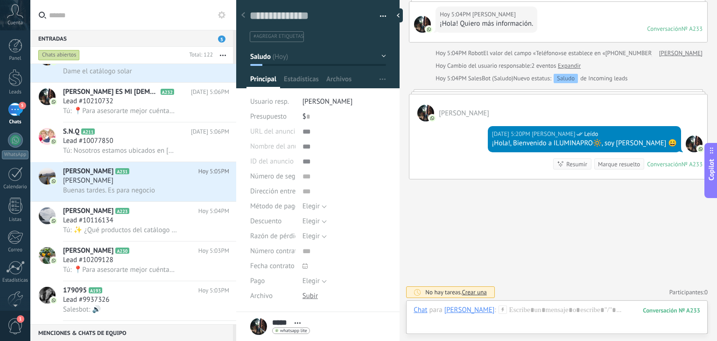
click at [498, 308] on icon at bounding box center [502, 309] width 8 height 8
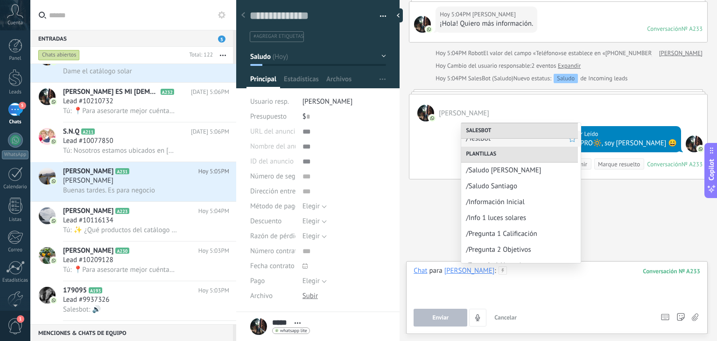
scroll to position [88, 0]
click at [509, 204] on span "/Información Inicial" at bounding box center [517, 201] width 103 height 9
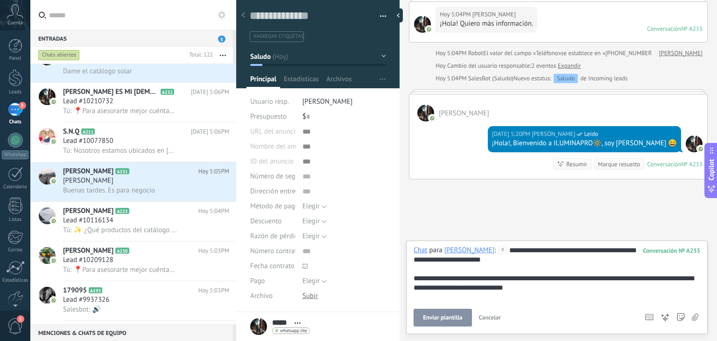
click at [435, 315] on span "Enviar plantilla" at bounding box center [442, 317] width 39 height 7
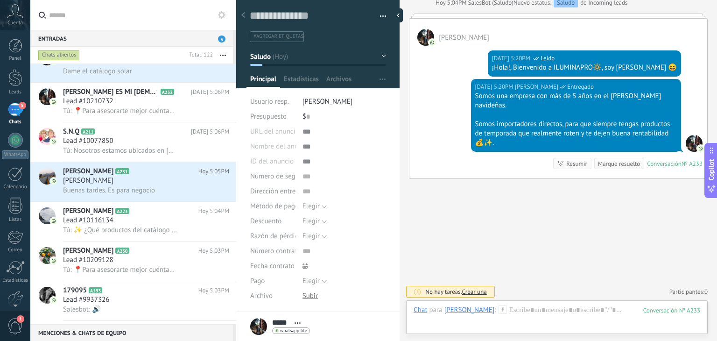
click at [498, 306] on icon at bounding box center [502, 309] width 8 height 8
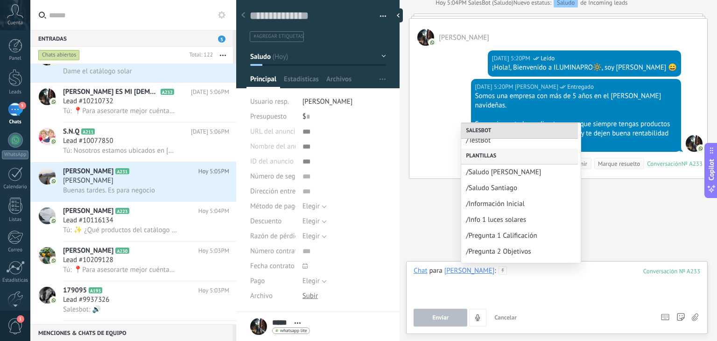
scroll to position [106, 0]
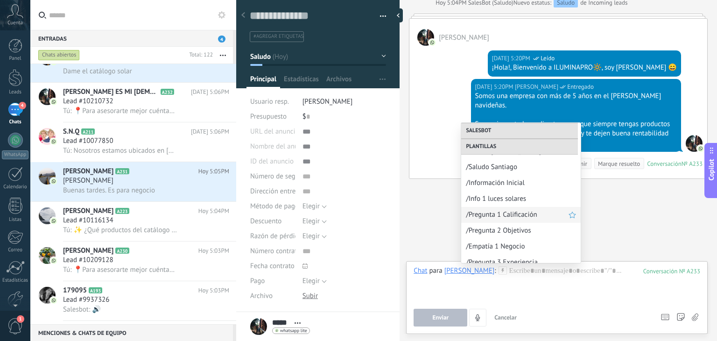
click at [496, 217] on span "/Pregunta 1 Calificación" at bounding box center [517, 214] width 103 height 9
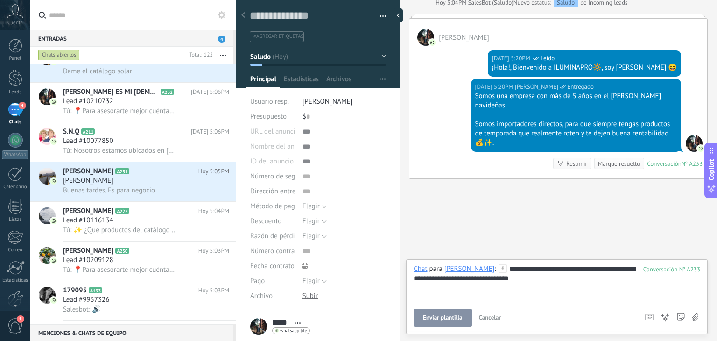
click at [453, 322] on button "Enviar plantilla" at bounding box center [442, 317] width 58 height 18
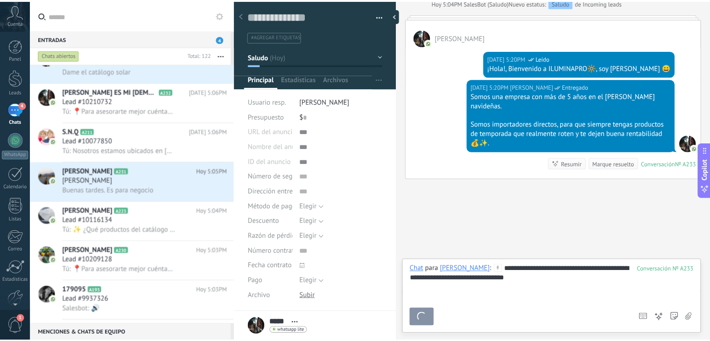
scroll to position [183, 0]
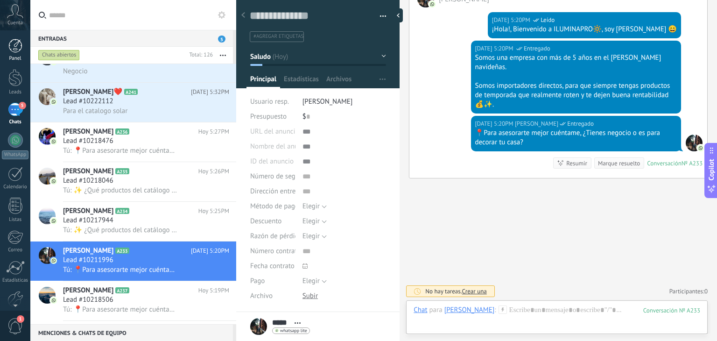
click at [11, 51] on div at bounding box center [15, 46] width 14 height 14
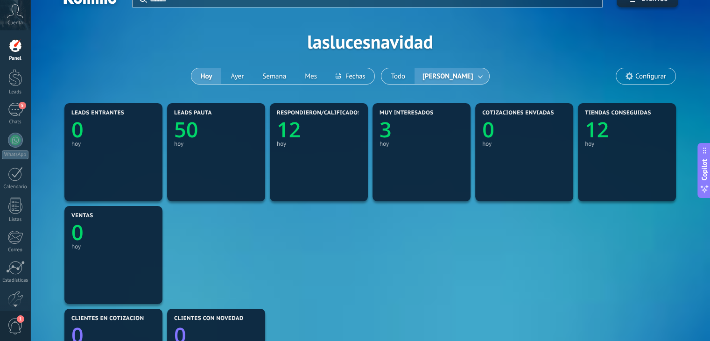
scroll to position [18, 0]
click at [240, 79] on button "Ayer" at bounding box center [237, 76] width 32 height 16
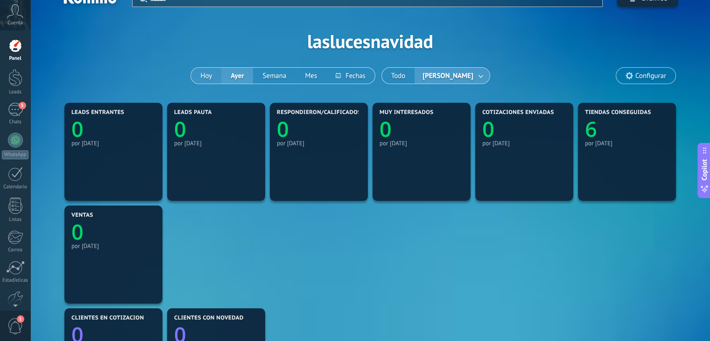
click at [211, 75] on button "Hoy" at bounding box center [206, 76] width 30 height 16
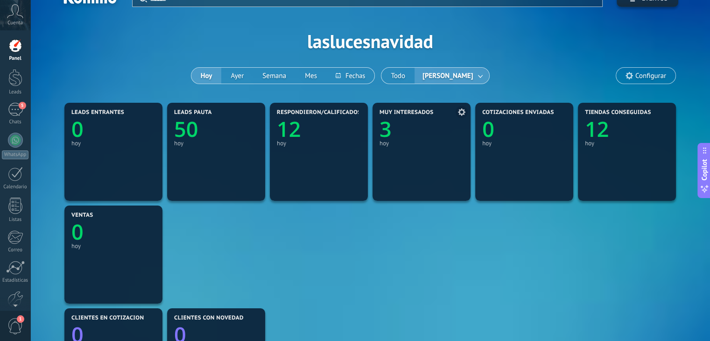
click at [384, 129] on text "3" at bounding box center [385, 129] width 12 height 28
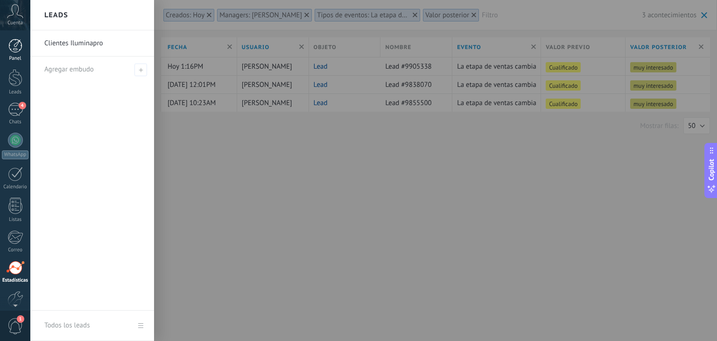
click at [13, 52] on div at bounding box center [15, 46] width 14 height 14
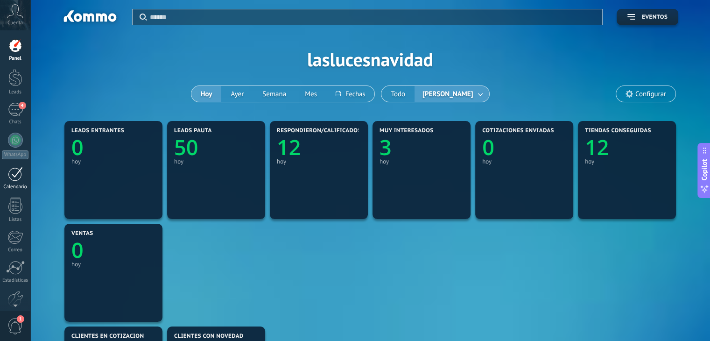
click at [10, 170] on div at bounding box center [15, 174] width 15 height 14
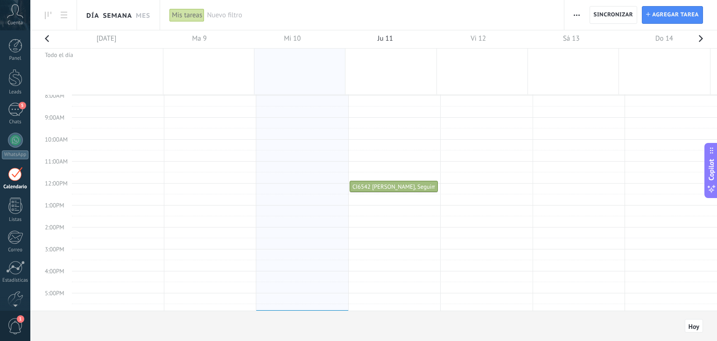
click at [93, 12] on link "Día" at bounding box center [92, 15] width 13 height 30
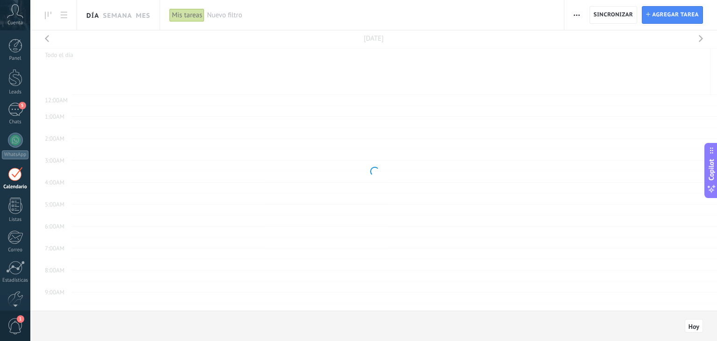
scroll to position [175, 0]
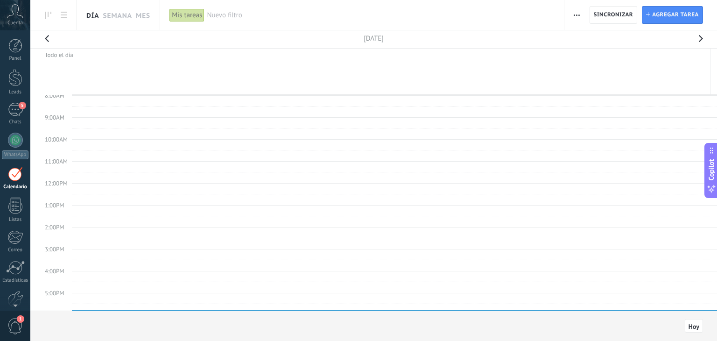
click at [182, 12] on div "Mis tareas" at bounding box center [186, 15] width 35 height 14
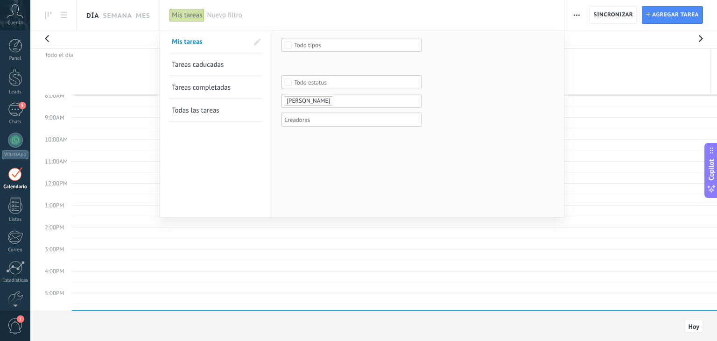
click at [335, 100] on ul "[PERSON_NAME]" at bounding box center [348, 100] width 131 height 11
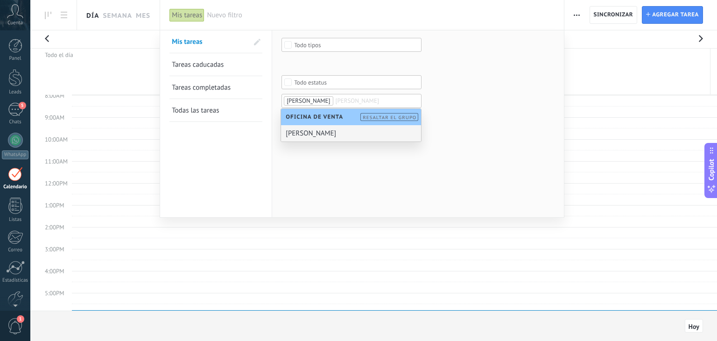
click at [340, 129] on div "[PERSON_NAME]" at bounding box center [351, 133] width 140 height 16
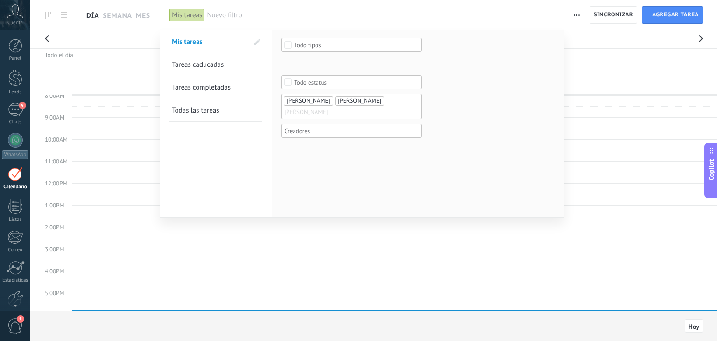
click at [518, 128] on form "Seleccionar todo Seguimiento Reunión Llamada Despachar Pedido Todo tipos Incomi…" at bounding box center [417, 94] width 273 height 112
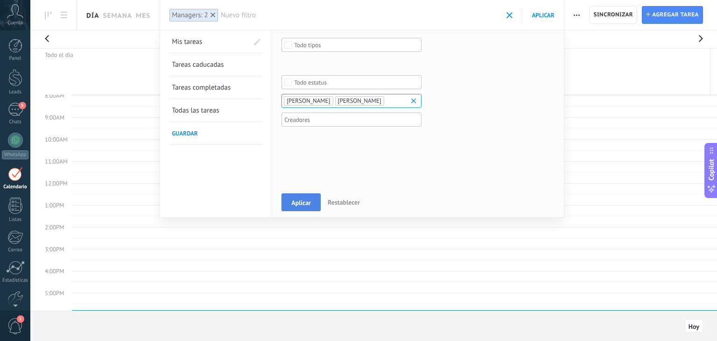
click at [303, 203] on span "Aplicar" at bounding box center [301, 202] width 20 height 7
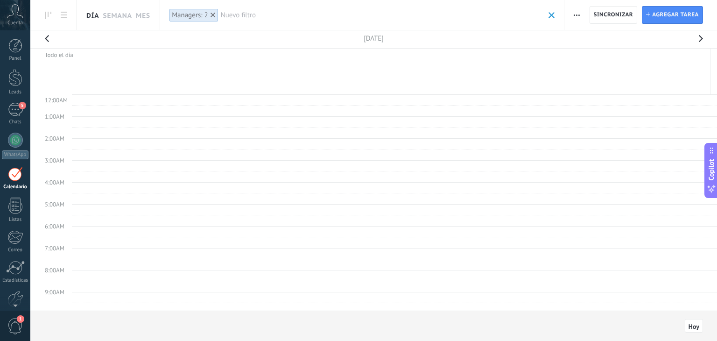
drag, startPoint x: 685, startPoint y: 35, endPoint x: 698, endPoint y: 40, distance: 13.7
click at [698, 40] on div "Miércoles, 10 Sep. 2025" at bounding box center [373, 39] width 672 height 18
click at [698, 40] on button "button" at bounding box center [700, 41] width 19 height 22
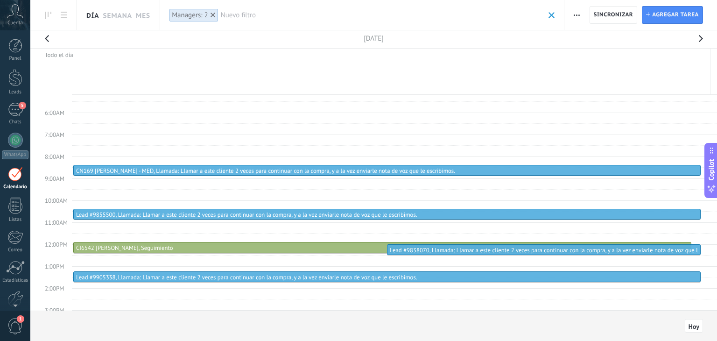
scroll to position [153, 0]
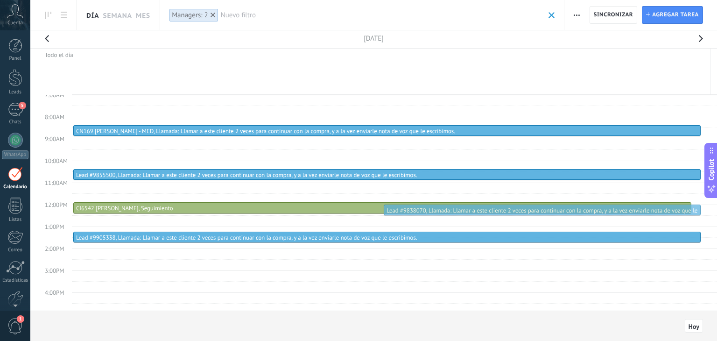
drag, startPoint x: 407, startPoint y: 208, endPoint x: 278, endPoint y: 206, distance: 128.8
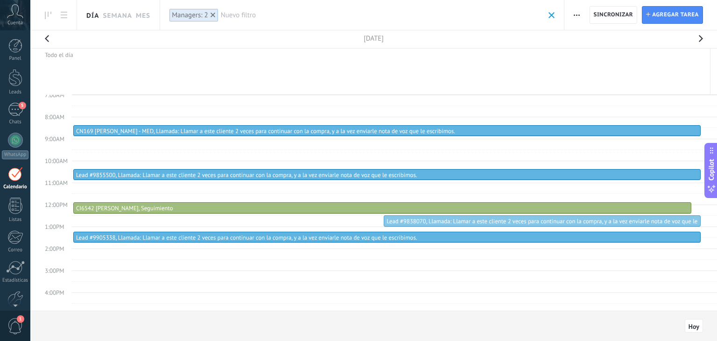
drag, startPoint x: 452, startPoint y: 210, endPoint x: 450, endPoint y: 220, distance: 10.0
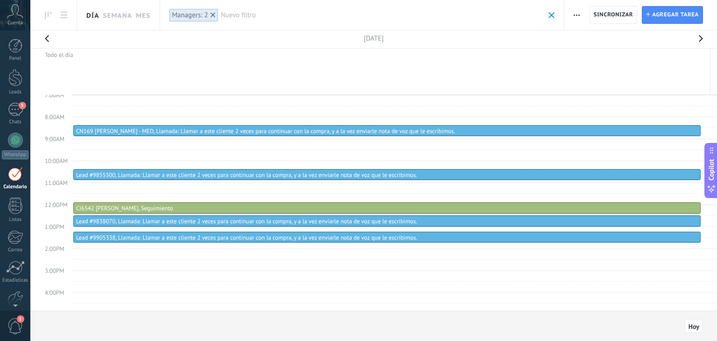
click at [578, 18] on span "button" at bounding box center [576, 15] width 6 height 18
click at [592, 56] on span "Administrar los tipos de tareas" at bounding box center [627, 58] width 91 height 19
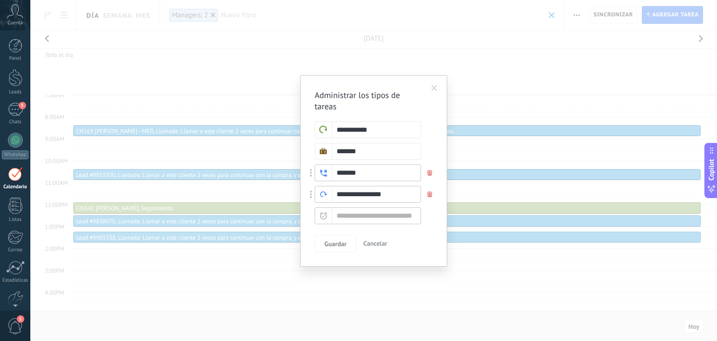
click at [384, 243] on span "Cancelar" at bounding box center [375, 243] width 24 height 8
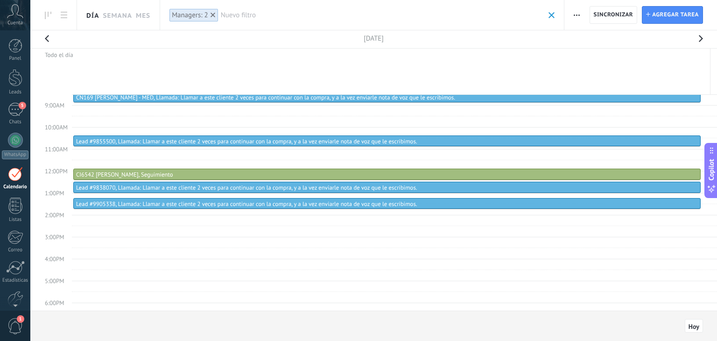
scroll to position [0, 0]
click at [15, 105] on div "11" at bounding box center [15, 110] width 15 height 14
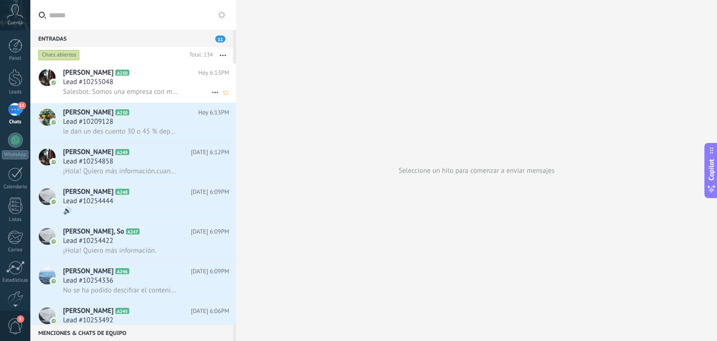
click at [117, 79] on h3 "Lead #10255048" at bounding box center [90, 81] width 55 height 9
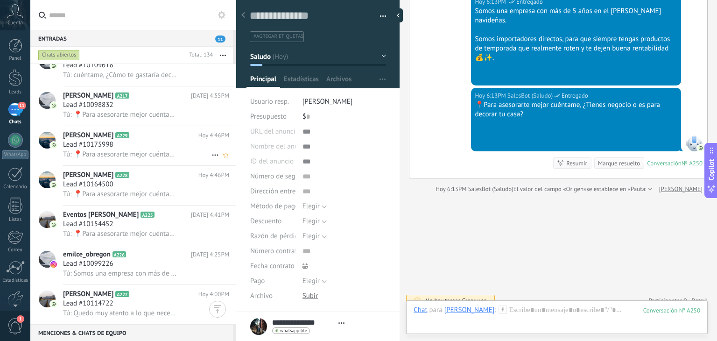
scroll to position [993, 0]
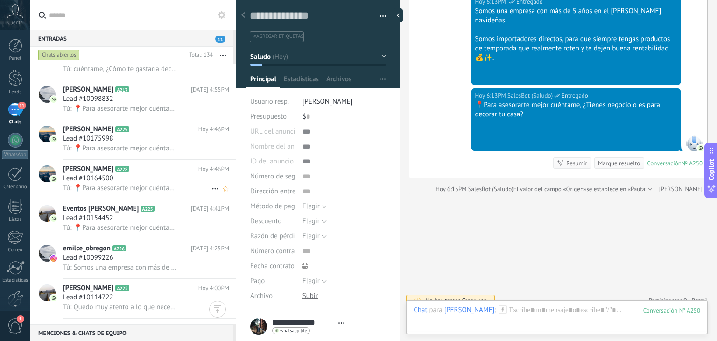
click at [87, 192] on span "Tú: 📍Para asesorarte mejor cuéntame, ¿Tienes negocio o es para decorar tu casa?" at bounding box center [120, 187] width 115 height 9
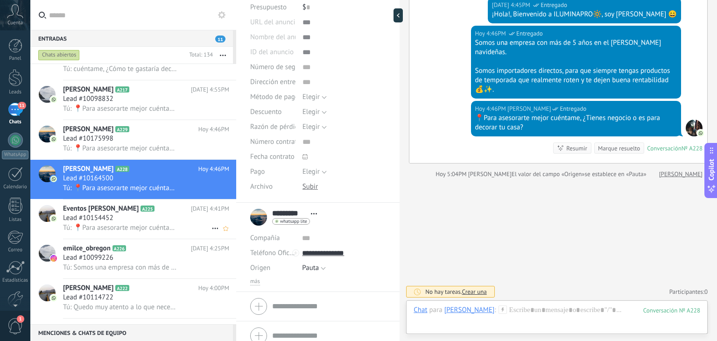
scroll to position [110, 0]
click at [155, 141] on div "Lead #10175998" at bounding box center [146, 138] width 166 height 9
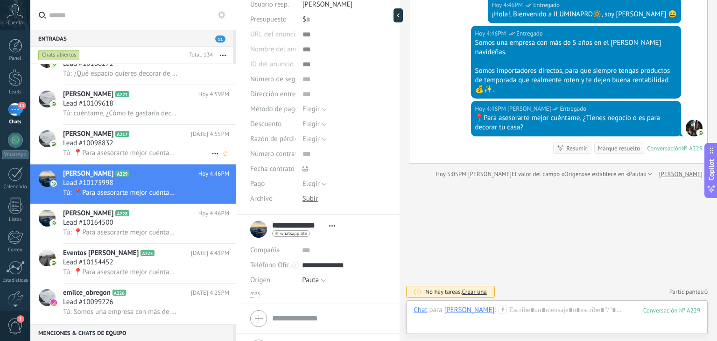
scroll to position [907, 0]
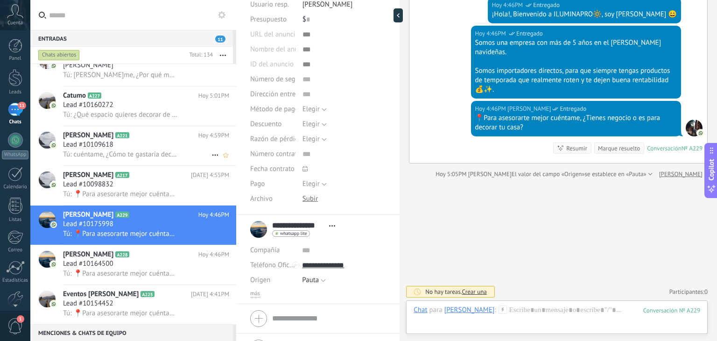
click at [123, 155] on span "Tú: cuéntame, ¿Cómo te gastaría decorar tu casa?🛖" at bounding box center [120, 154] width 115 height 9
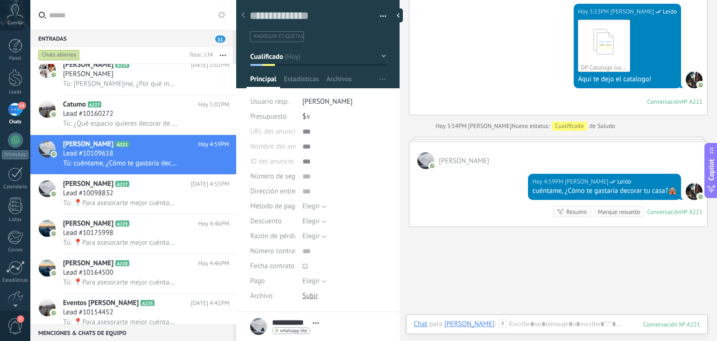
scroll to position [801, 0]
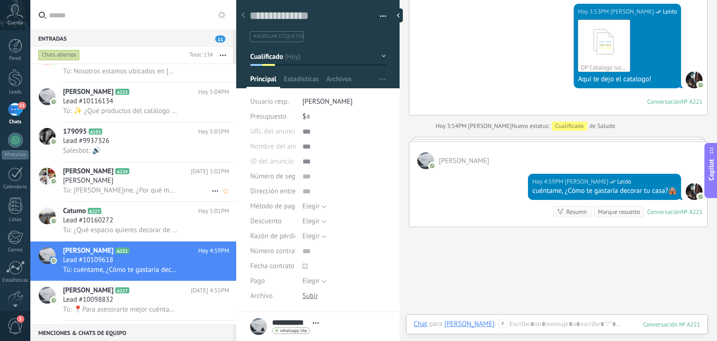
click at [160, 168] on div "[PERSON_NAME] A224 [DATE] 5:02PM [PERSON_NAME]: [PERSON_NAME]me, ¿Por qué motiv…" at bounding box center [149, 181] width 173 height 39
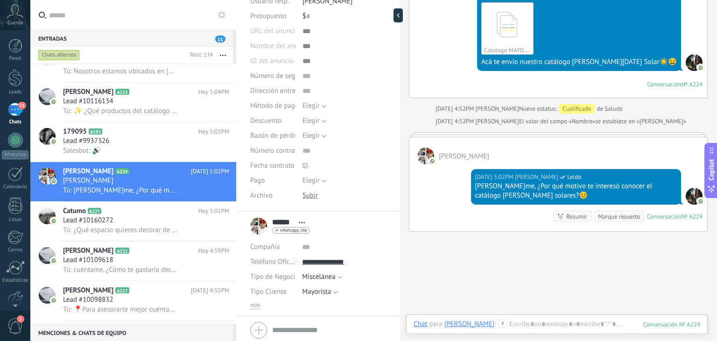
scroll to position [101, 0]
click at [128, 144] on div "Lead #9937326" at bounding box center [146, 140] width 166 height 9
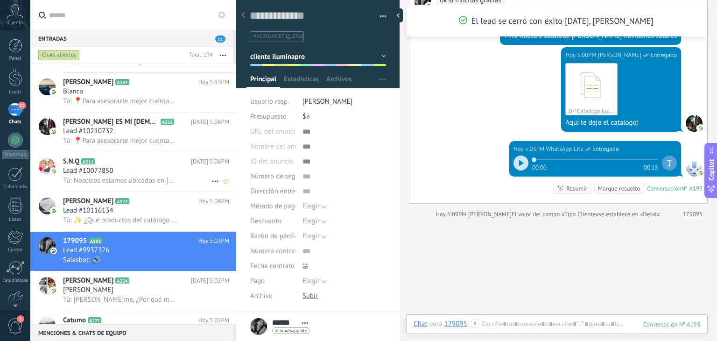
click at [117, 190] on div "S.N.Q A211 Hoy 5:06PM Lead #10077850 Tú: Nosotros estamos ubicados en Medellín" at bounding box center [149, 171] width 173 height 39
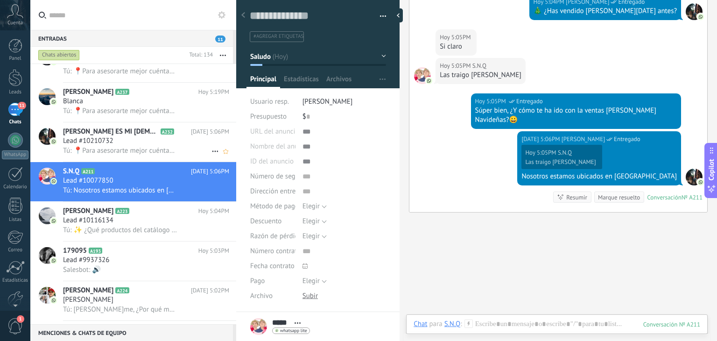
click at [158, 144] on div "Lead #10210732" at bounding box center [146, 140] width 166 height 9
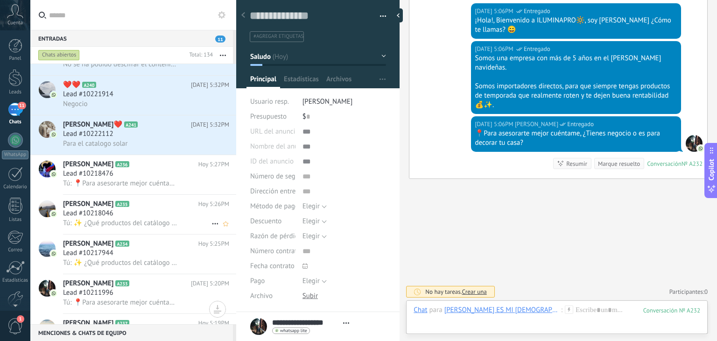
click at [134, 214] on div "Lead #10218046" at bounding box center [146, 213] width 166 height 9
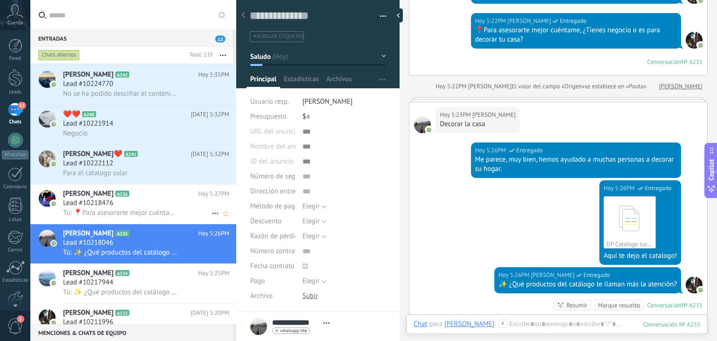
click at [132, 205] on div "Lead #10218476" at bounding box center [146, 202] width 166 height 9
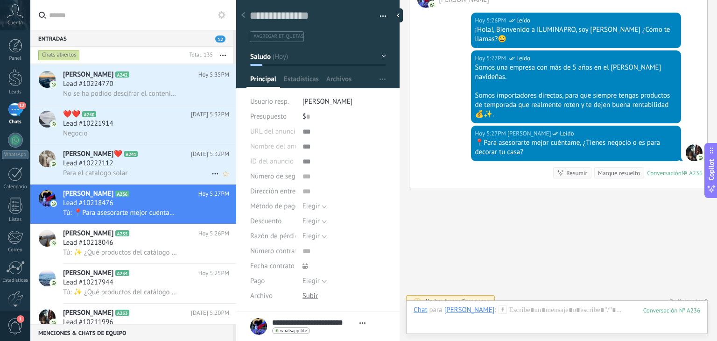
click at [147, 168] on div "Lead #10222112" at bounding box center [146, 163] width 166 height 9
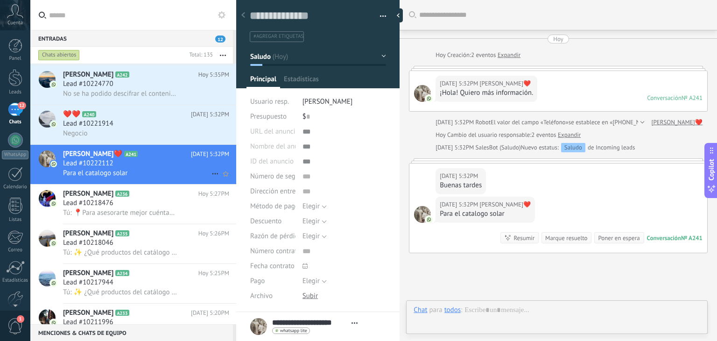
type textarea "**********"
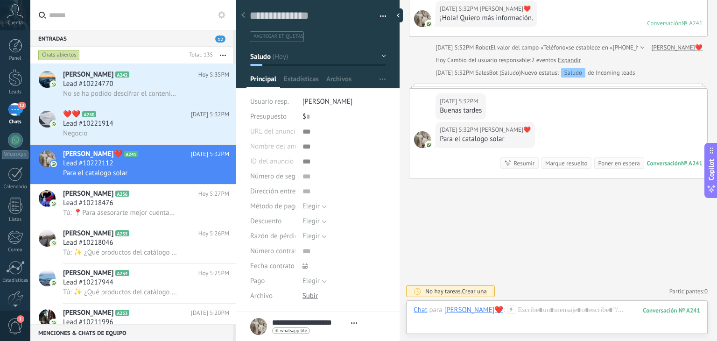
click at [515, 311] on icon at bounding box center [511, 309] width 8 height 8
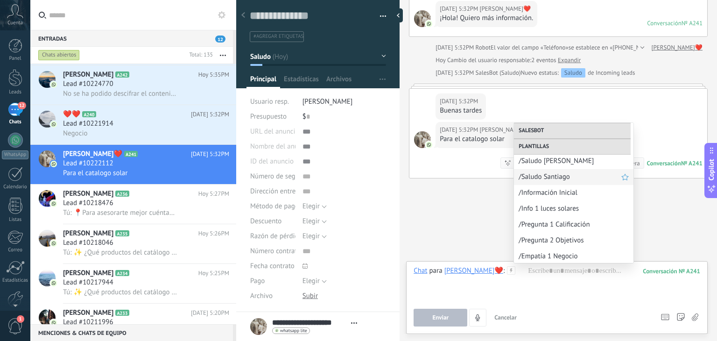
click at [552, 174] on span "/Saludo Santiago" at bounding box center [569, 176] width 103 height 9
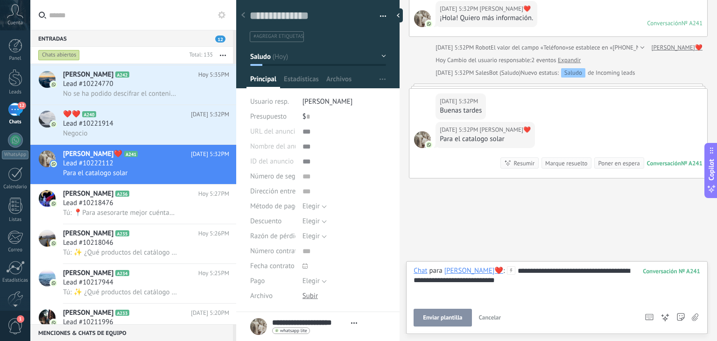
click at [556, 280] on div "**********" at bounding box center [556, 283] width 287 height 35
click at [441, 314] on span "Enviar" at bounding box center [440, 317] width 16 height 7
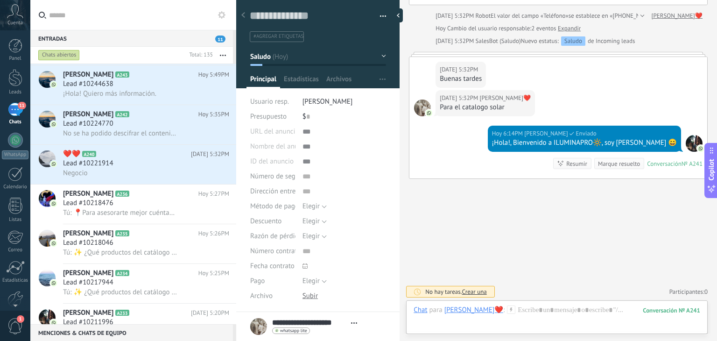
click at [515, 308] on use at bounding box center [511, 309] width 8 height 8
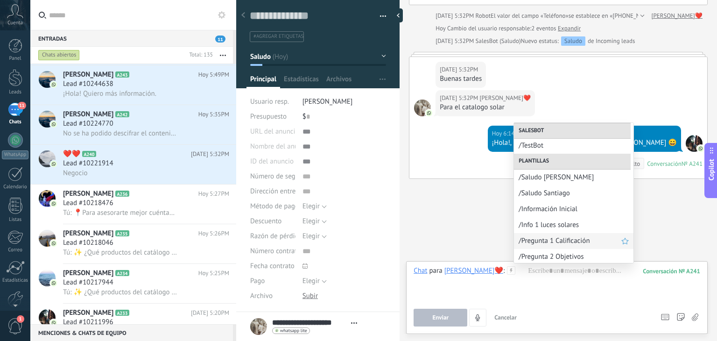
click at [549, 237] on span "/Pregunta 1 Calificación" at bounding box center [569, 240] width 103 height 9
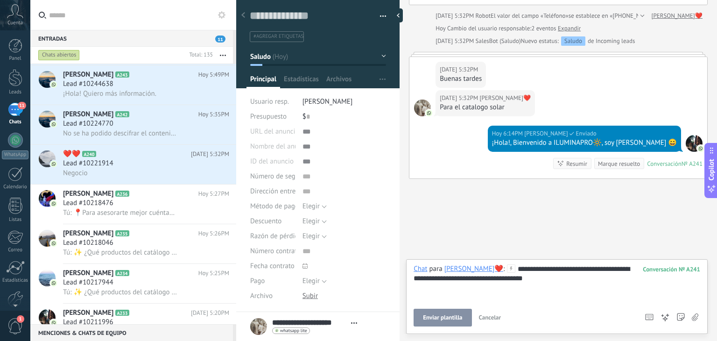
click at [440, 314] on span "Enviar plantilla" at bounding box center [442, 317] width 39 height 7
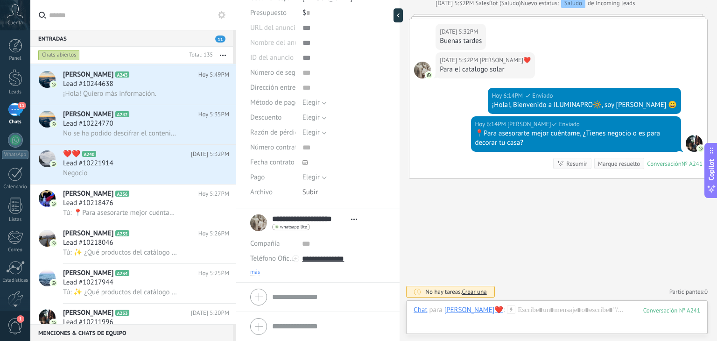
click at [252, 268] on span "más" at bounding box center [255, 271] width 10 height 7
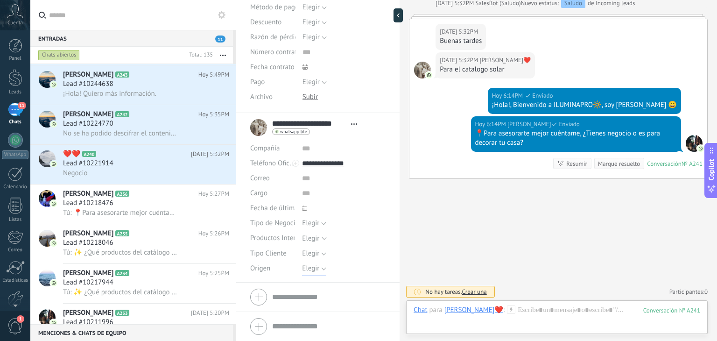
click at [312, 270] on span "Elegir" at bounding box center [310, 268] width 17 height 9
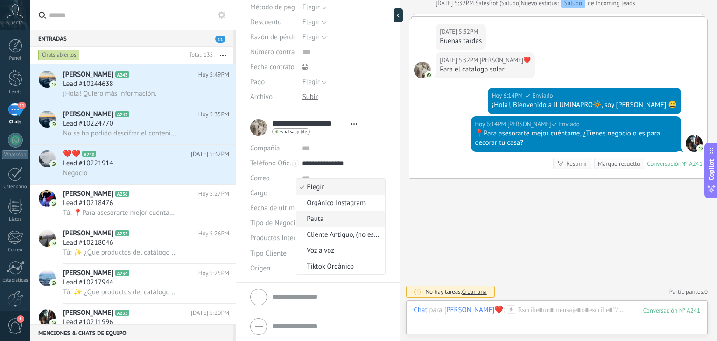
click at [334, 215] on span "Pauta" at bounding box center [339, 218] width 86 height 9
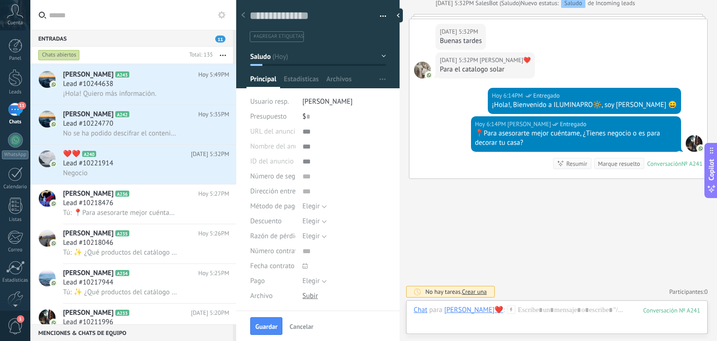
scroll to position [229, 0]
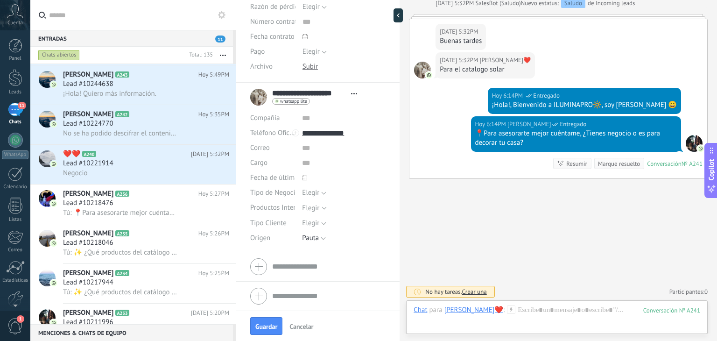
click at [313, 206] on div "Elegir" at bounding box center [310, 207] width 17 height 7
click at [324, 235] on label "Luces Solares" at bounding box center [335, 241] width 99 height 17
click at [274, 323] on span "Guardar" at bounding box center [266, 326] width 22 height 7
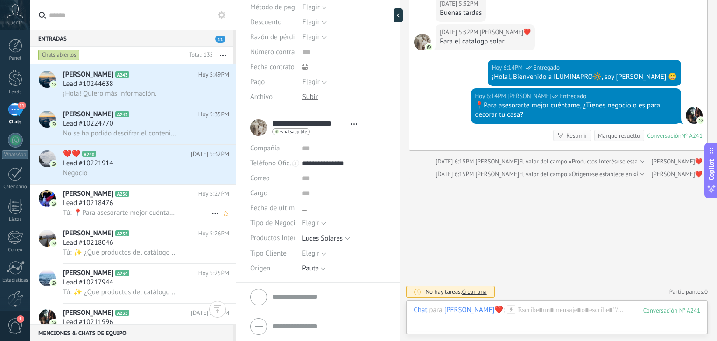
scroll to position [480, 0]
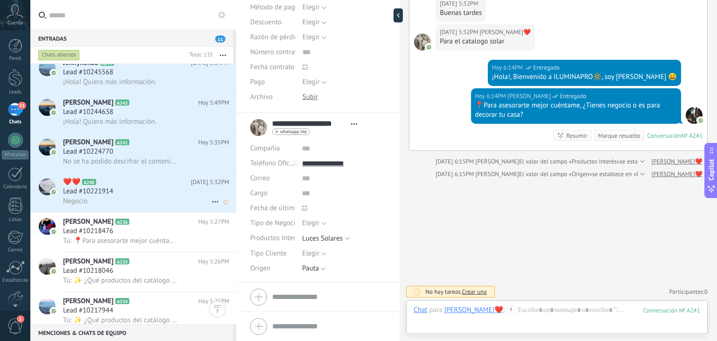
click at [129, 202] on div "Negocio" at bounding box center [146, 201] width 166 height 10
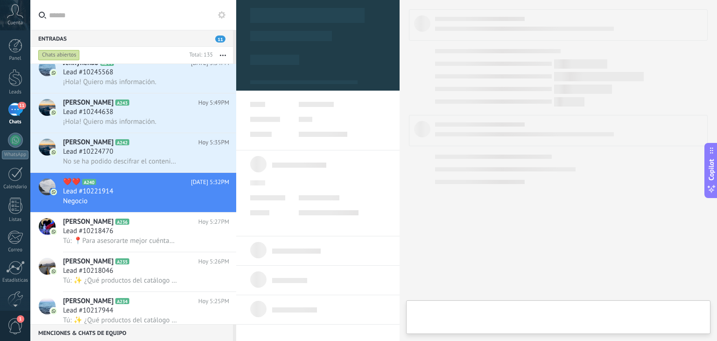
type textarea "**********"
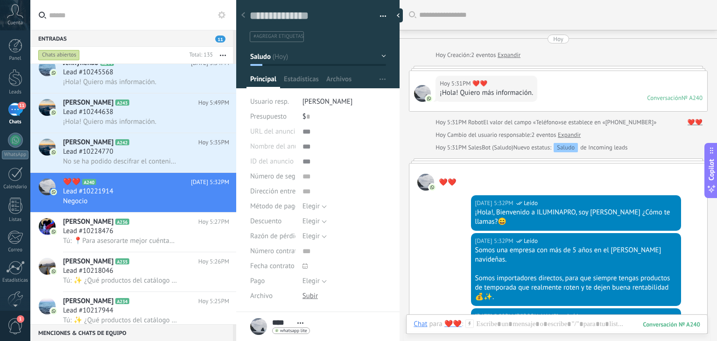
scroll to position [201, 0]
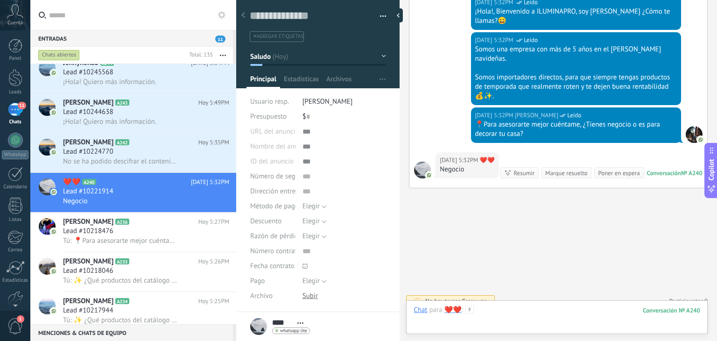
click at [509, 315] on div at bounding box center [556, 319] width 287 height 28
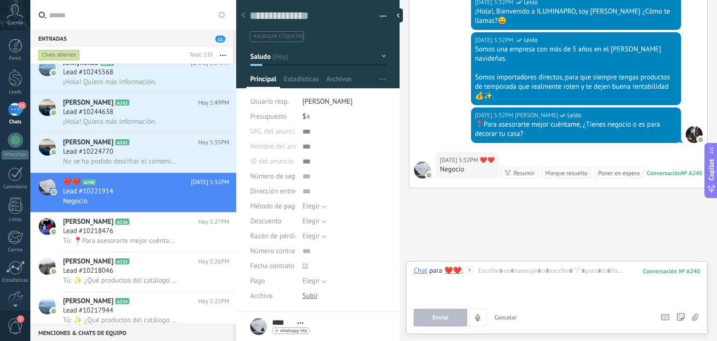
click at [469, 267] on icon at bounding box center [469, 270] width 8 height 8
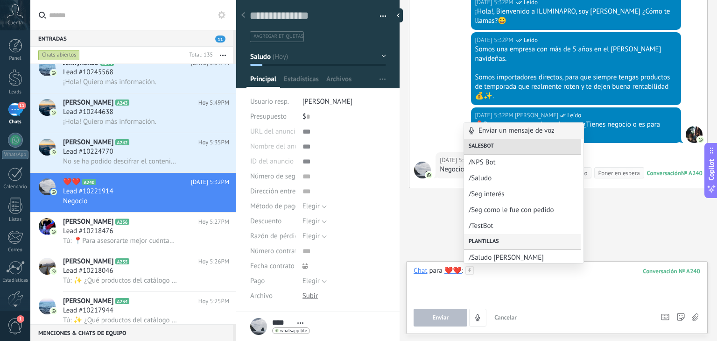
scroll to position [336, 0]
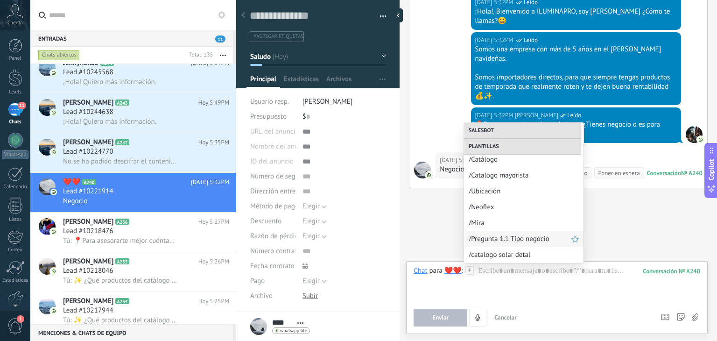
click at [502, 239] on span "/Pregunta 1.1 Tipo negocio" at bounding box center [519, 238] width 103 height 9
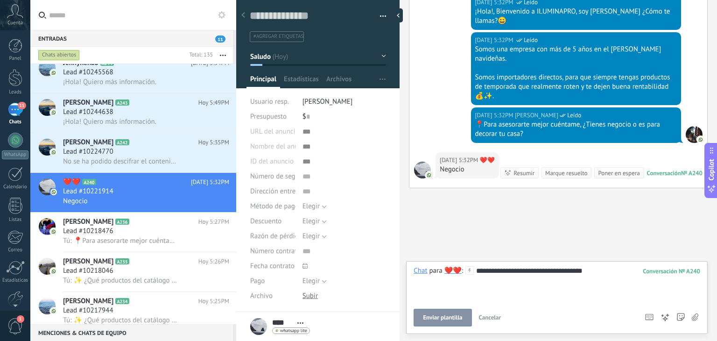
click at [446, 315] on span "Enviar plantilla" at bounding box center [442, 317] width 39 height 7
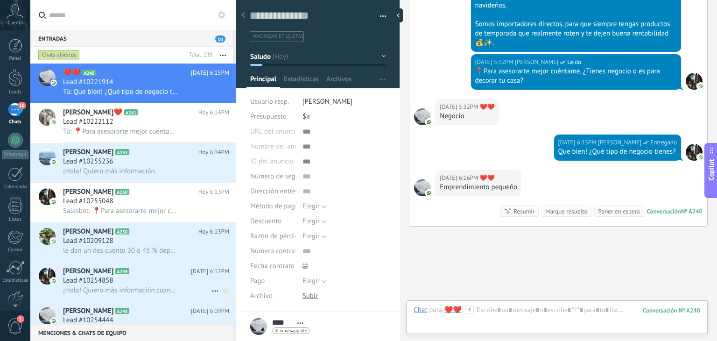
scroll to position [292, 0]
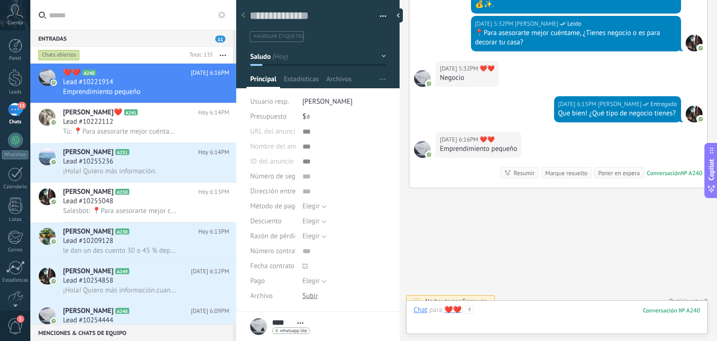
click at [496, 309] on div at bounding box center [556, 319] width 287 height 28
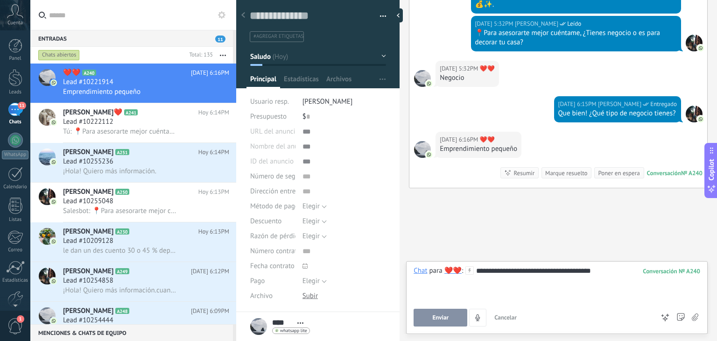
click at [431, 317] on button "Enviar" at bounding box center [440, 317] width 54 height 18
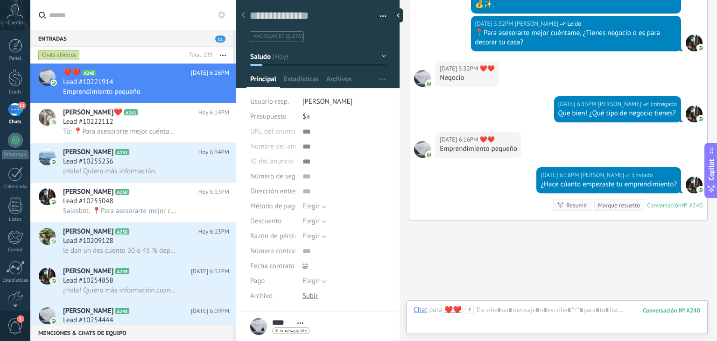
scroll to position [325, 0]
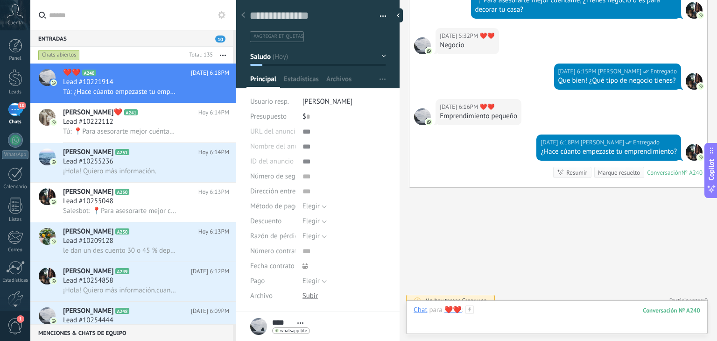
click at [524, 309] on div at bounding box center [556, 319] width 287 height 28
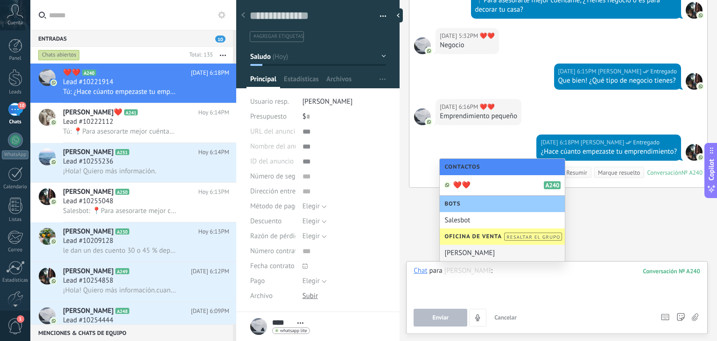
click at [504, 272] on div at bounding box center [556, 283] width 287 height 35
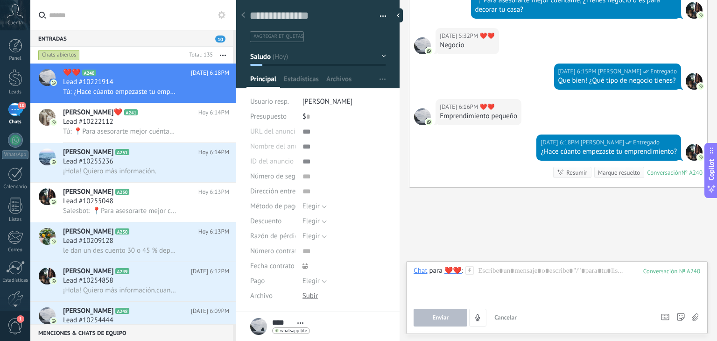
click at [470, 267] on icon at bounding box center [469, 270] width 8 height 8
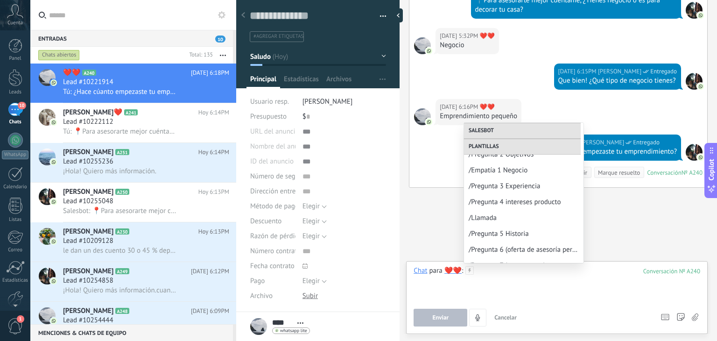
scroll to position [181, 0]
click at [516, 189] on span "/Pregunta 3 Experiencia" at bounding box center [519, 187] width 103 height 9
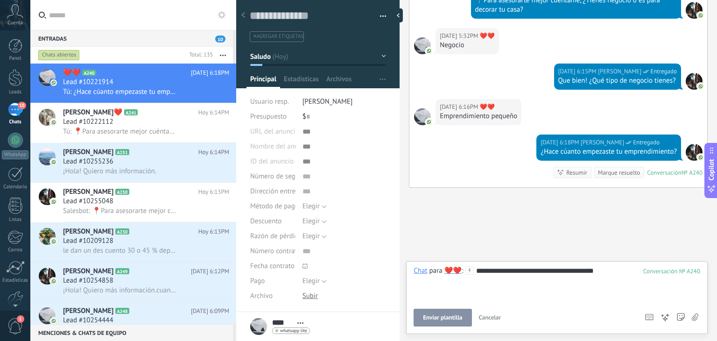
click at [489, 269] on div "**********" at bounding box center [556, 283] width 287 height 35
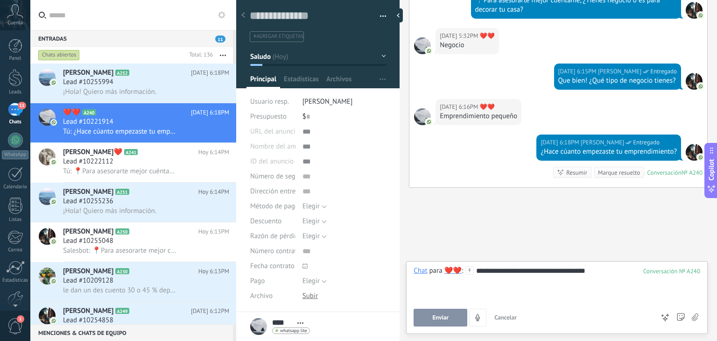
click at [442, 318] on span "Enviar" at bounding box center [440, 317] width 16 height 7
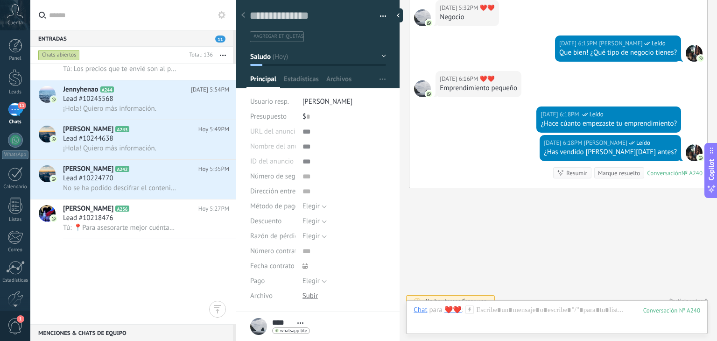
scroll to position [0, 0]
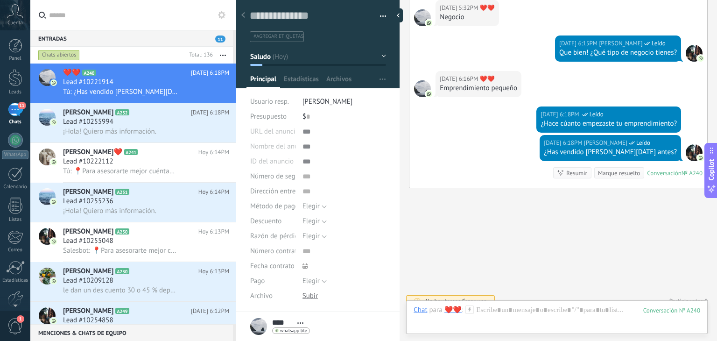
click at [312, 60] on button "Saludo" at bounding box center [318, 56] width 136 height 17
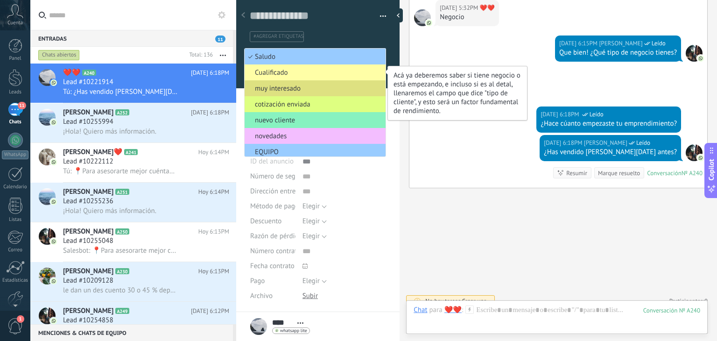
click at [312, 76] on span "Cualificado" at bounding box center [314, 72] width 138 height 9
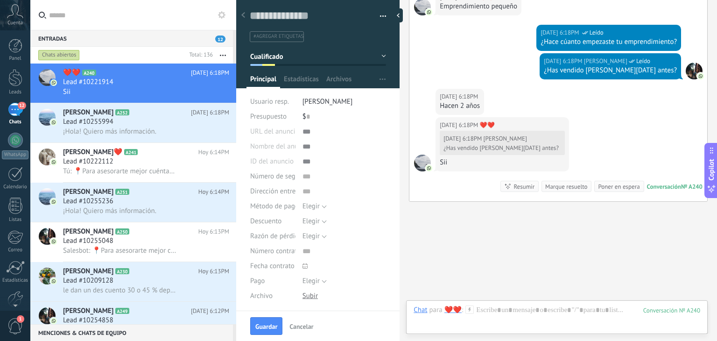
scroll to position [448, 0]
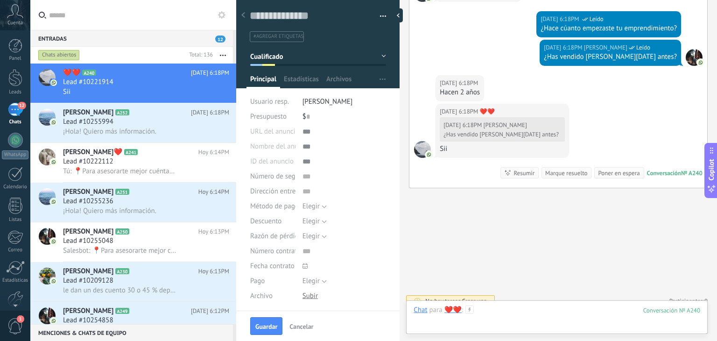
click at [494, 314] on div at bounding box center [556, 319] width 287 height 28
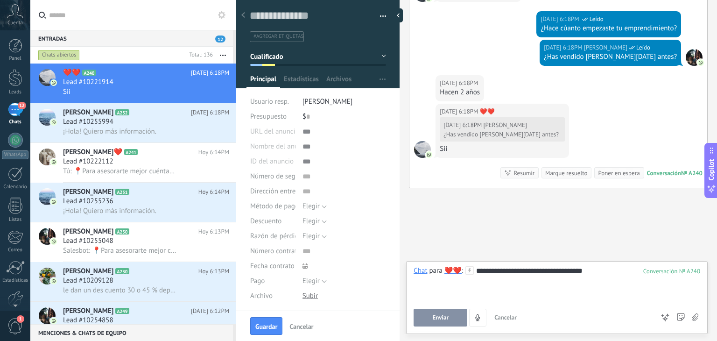
click at [447, 325] on button "Enviar" at bounding box center [440, 317] width 54 height 18
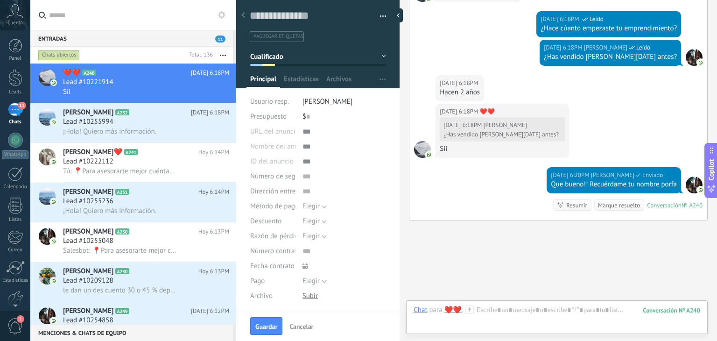
scroll to position [480, 0]
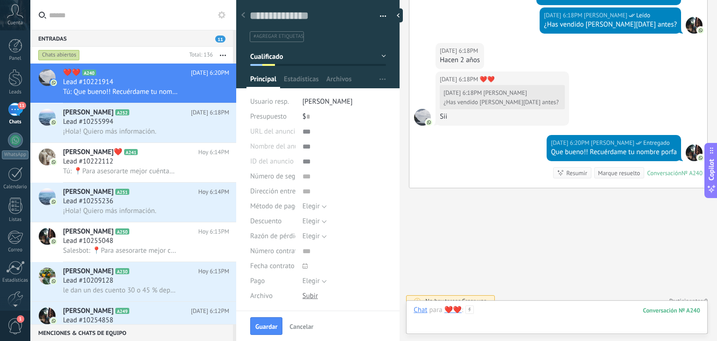
click at [496, 305] on div at bounding box center [556, 319] width 287 height 28
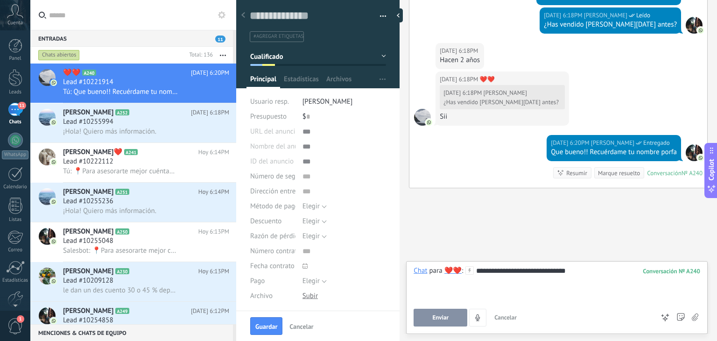
click at [443, 316] on span "Enviar" at bounding box center [440, 317] width 16 height 7
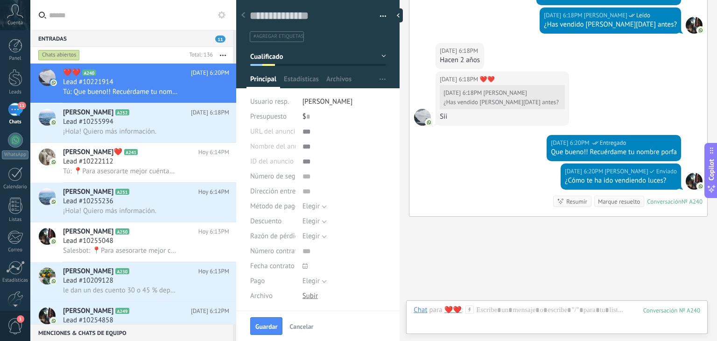
scroll to position [509, 0]
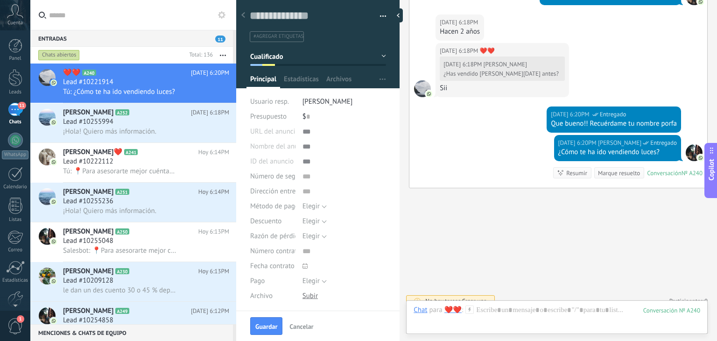
click at [293, 53] on button "Cualificado" at bounding box center [318, 56] width 136 height 17
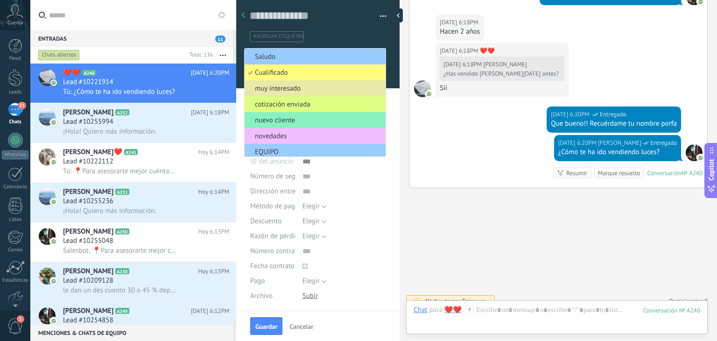
click at [306, 86] on span "muy interesado" at bounding box center [314, 88] width 138 height 9
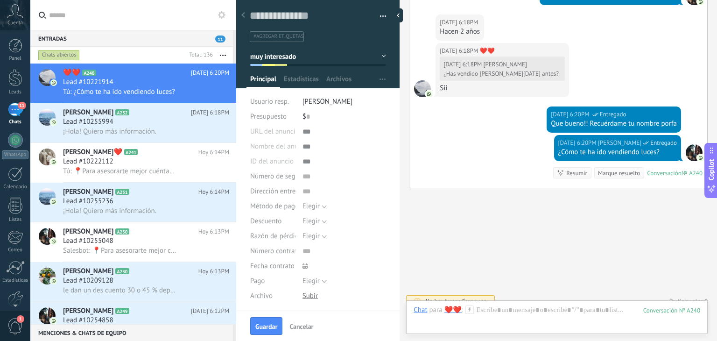
scroll to position [134, 0]
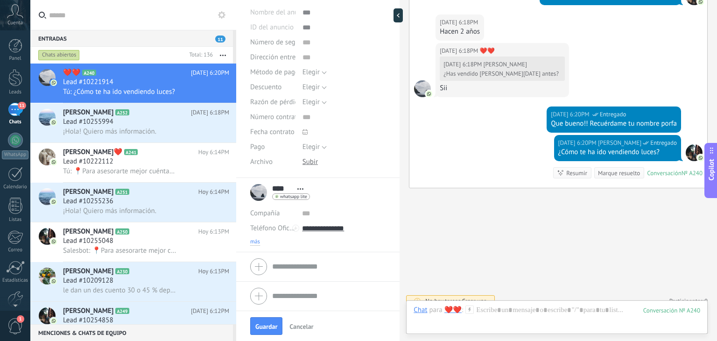
click at [258, 239] on span "más" at bounding box center [255, 241] width 10 height 7
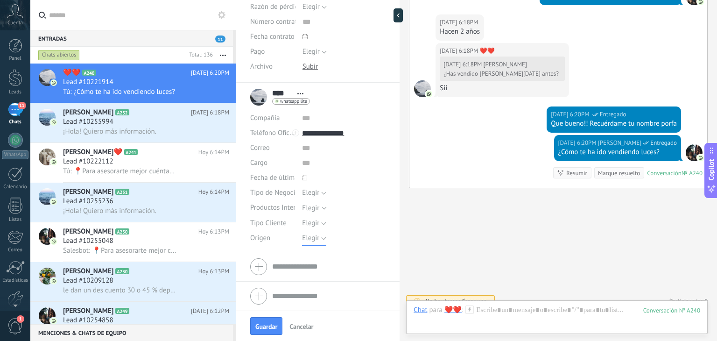
click at [312, 238] on span "Elegir" at bounding box center [310, 237] width 17 height 9
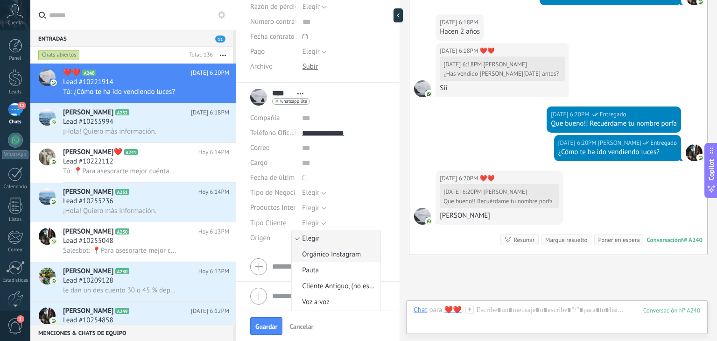
scroll to position [575, 0]
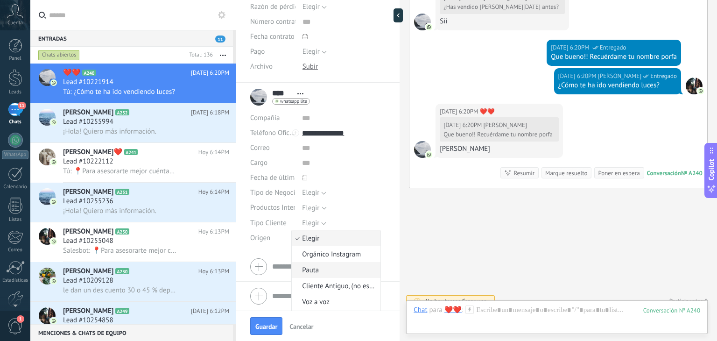
click at [316, 267] on span "Pauta" at bounding box center [335, 270] width 86 height 9
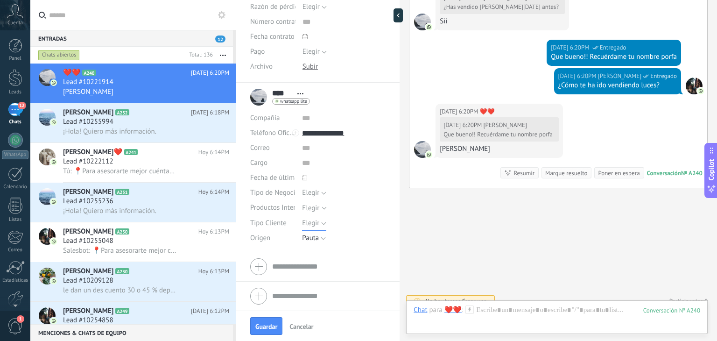
click at [312, 217] on button "Elegir" at bounding box center [314, 223] width 24 height 15
click at [322, 252] on span "Emprendedor" at bounding box center [335, 255] width 86 height 9
click at [311, 193] on span "Elegir" at bounding box center [310, 192] width 17 height 9
click at [323, 187] on li "Elegir" at bounding box center [336, 193] width 89 height 16
click at [311, 206] on div "Elegir" at bounding box center [310, 207] width 17 height 7
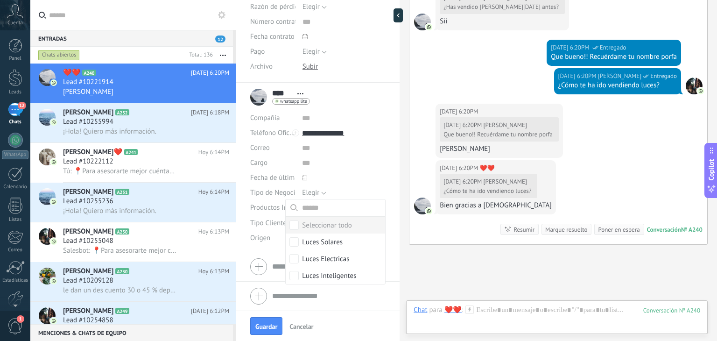
scroll to position [632, 0]
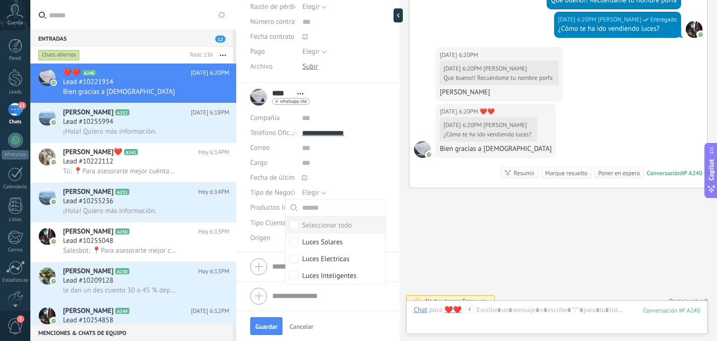
click at [399, 186] on div at bounding box center [399, 170] width 0 height 341
type textarea "**********"
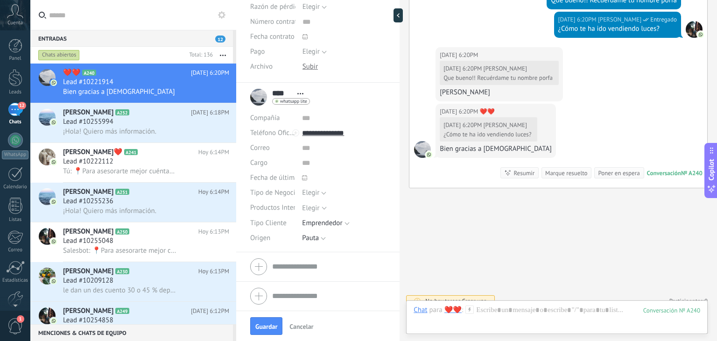
click at [469, 308] on icon at bounding box center [469, 309] width 8 height 8
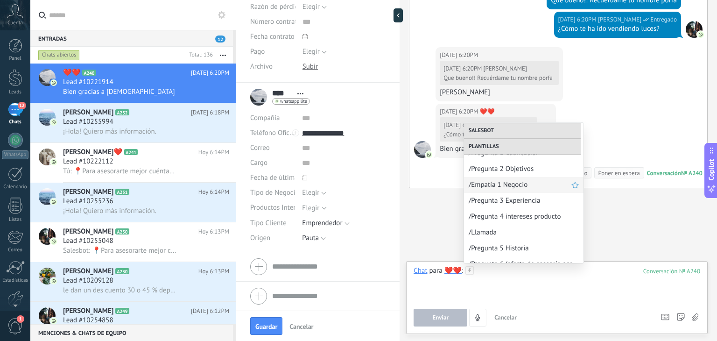
scroll to position [192, 0]
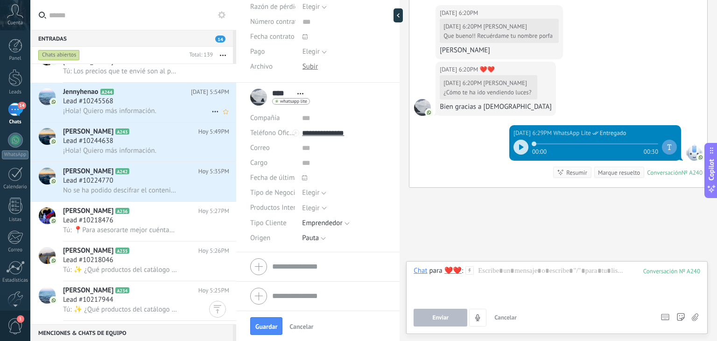
scroll to position [699, 0]
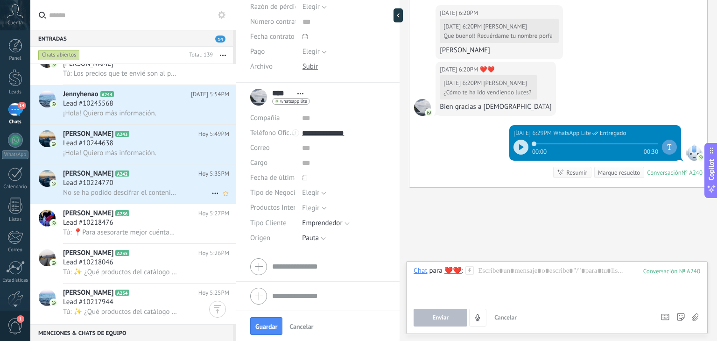
click at [157, 197] on span "No se ha podido descifrar el contenido del mensaje. El mensaje no puede leerse …" at bounding box center [120, 192] width 115 height 9
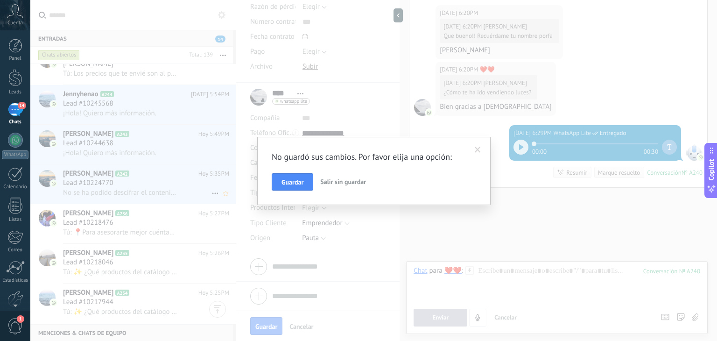
scroll to position [0, 0]
click at [481, 151] on span at bounding box center [477, 150] width 15 height 16
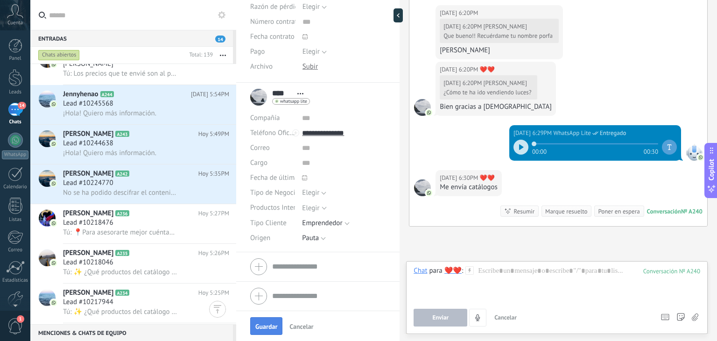
scroll to position [712, 0]
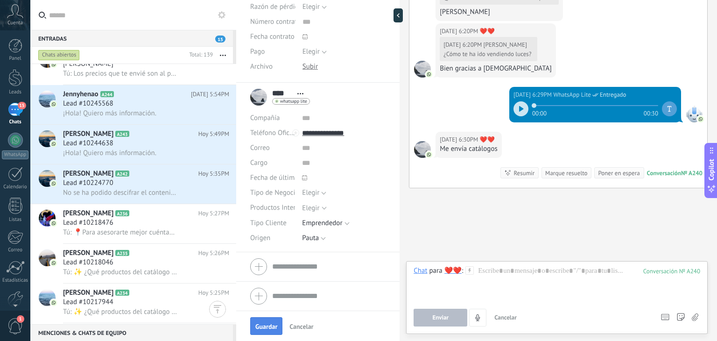
click at [266, 323] on span "Guardar" at bounding box center [266, 326] width 22 height 7
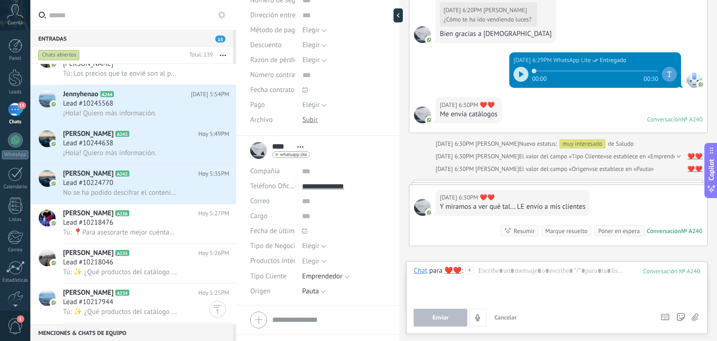
scroll to position [742, 0]
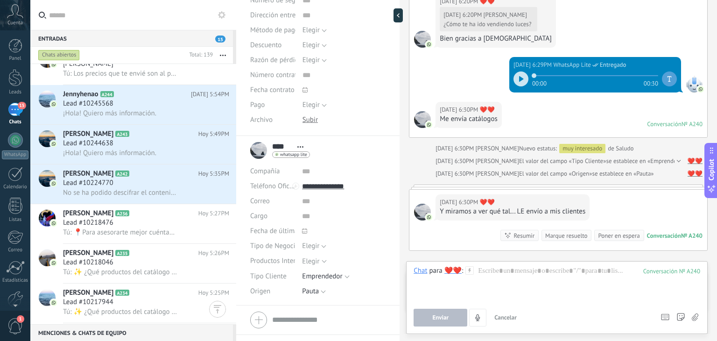
click at [492, 266] on div "Chat Correo Nota Tarea Chat para ❤️❤️ : 240 Enviar Cancelar Rastrear clics en l…" at bounding box center [556, 297] width 301 height 73
click at [493, 275] on div at bounding box center [556, 283] width 287 height 35
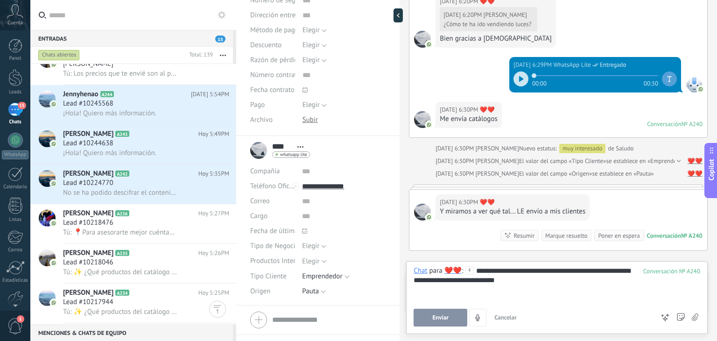
click at [454, 279] on div "**********" at bounding box center [556, 283] width 287 height 35
click at [515, 278] on div "**********" at bounding box center [556, 283] width 287 height 35
click at [447, 317] on span "Enviar" at bounding box center [440, 317] width 16 height 7
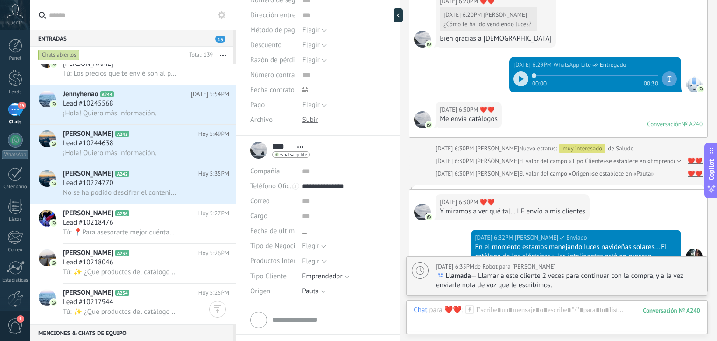
scroll to position [887, 0]
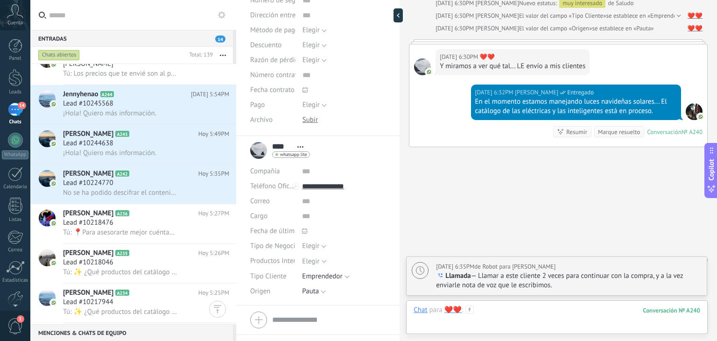
click at [496, 312] on div at bounding box center [556, 319] width 287 height 28
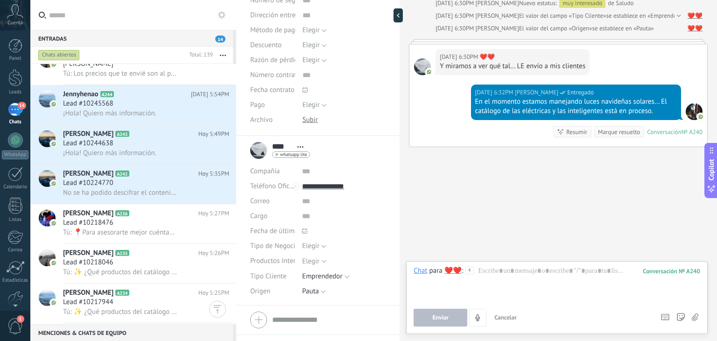
click at [473, 274] on div "Chat para ❤️❤️ :" at bounding box center [443, 270] width 60 height 9
click at [470, 266] on use at bounding box center [470, 270] width 8 height 8
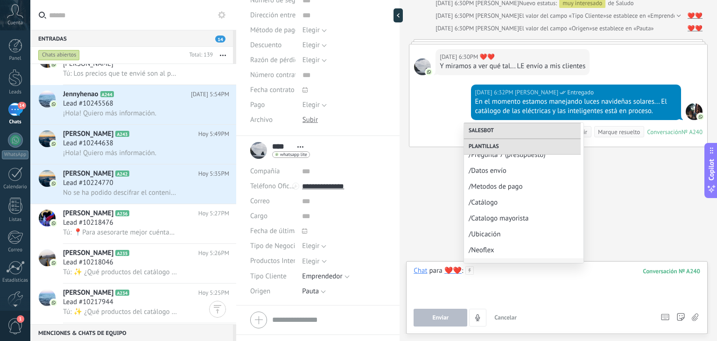
scroll to position [287, 0]
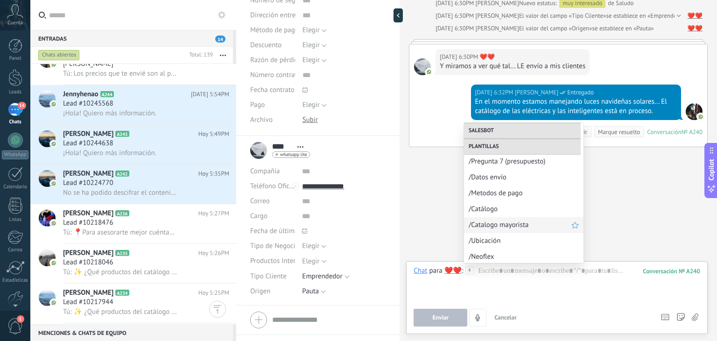
click at [508, 220] on span "/Catalogo mayorista" at bounding box center [519, 224] width 103 height 9
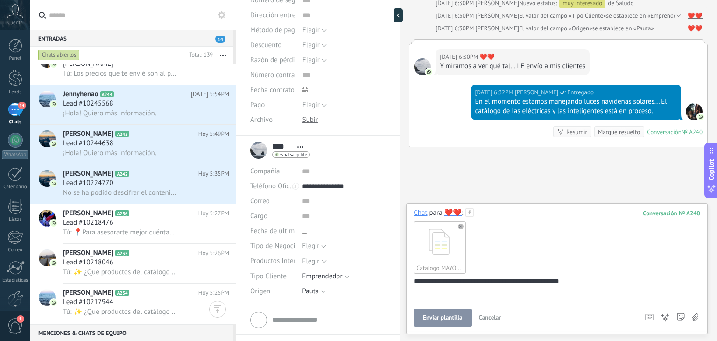
scroll to position [10, 0]
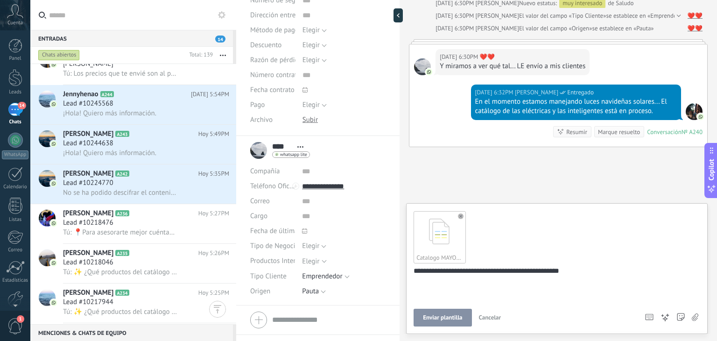
click at [437, 319] on span "Enviar plantilla" at bounding box center [442, 317] width 39 height 7
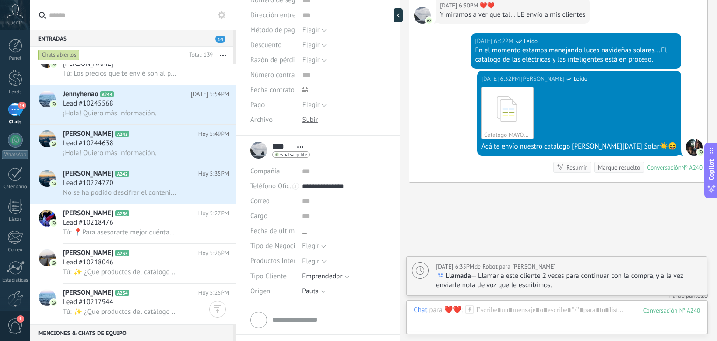
scroll to position [974, 0]
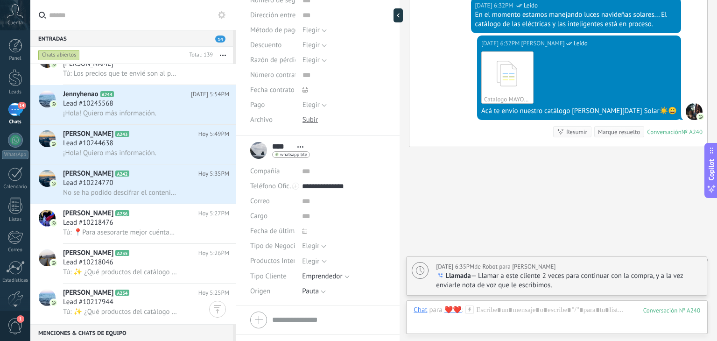
click at [470, 310] on use at bounding box center [470, 309] width 8 height 8
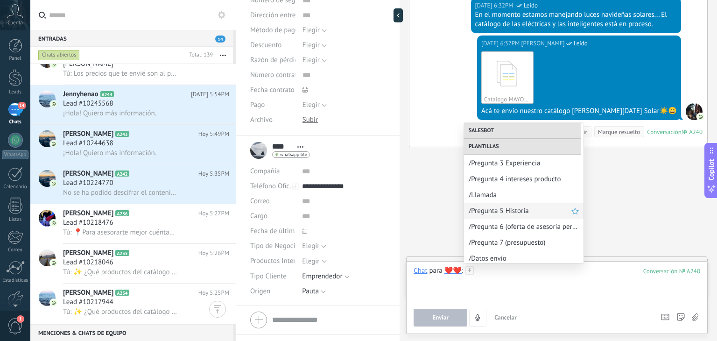
scroll to position [205, 0]
click at [515, 184] on div "/Pregunta 4 intereses producto" at bounding box center [523, 180] width 119 height 16
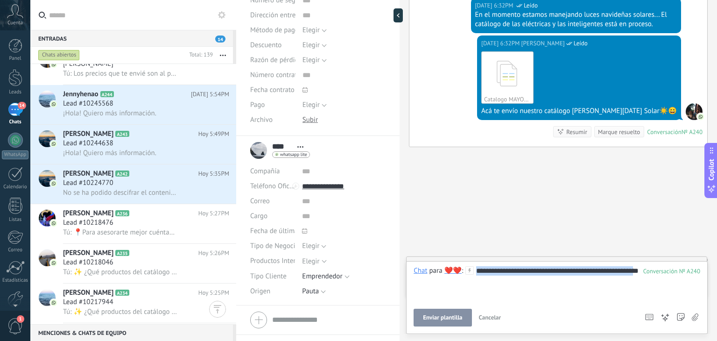
drag, startPoint x: 489, startPoint y: 277, endPoint x: 467, endPoint y: 245, distance: 39.1
click at [467, 245] on div "Buscar Carga más Hoy Hoy Creación: 2 eventos Expandir Hoy 5:31PM ❤️❤️ ¡Hola! Qu…" at bounding box center [557, 170] width 317 height 341
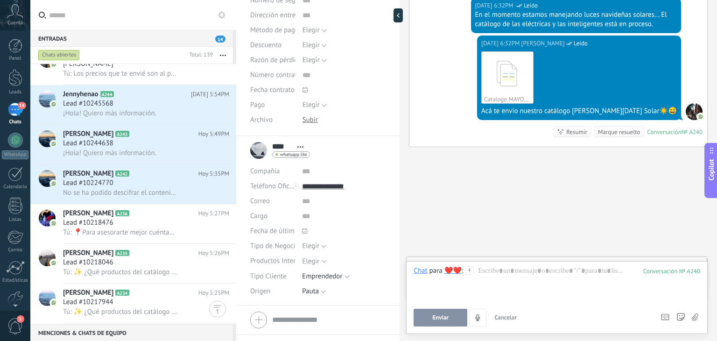
click at [469, 269] on icon at bounding box center [469, 270] width 8 height 8
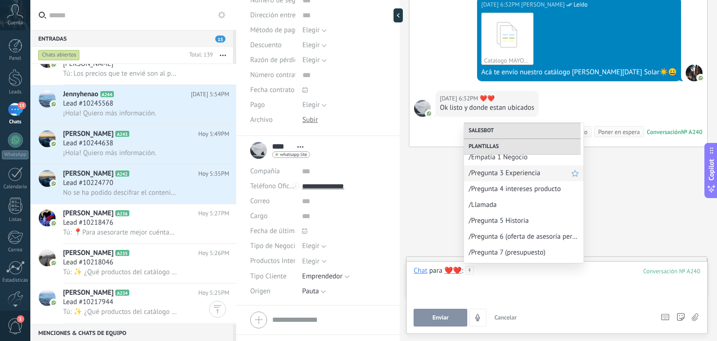
scroll to position [196, 0]
click at [495, 225] on div "/Pregunta 5 Historia" at bounding box center [523, 220] width 119 height 16
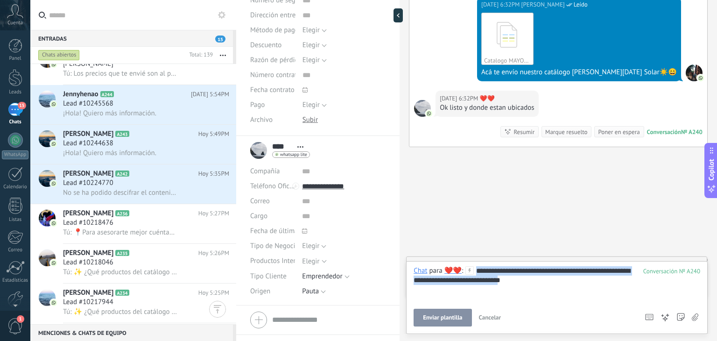
drag, startPoint x: 550, startPoint y: 285, endPoint x: 456, endPoint y: 245, distance: 102.3
click at [456, 245] on div "Buscar Carga más Hoy Hoy Creación: 2 eventos Expandir Hoy 5:31PM ❤️❤️ ¡Hola! Qu…" at bounding box center [557, 170] width 317 height 341
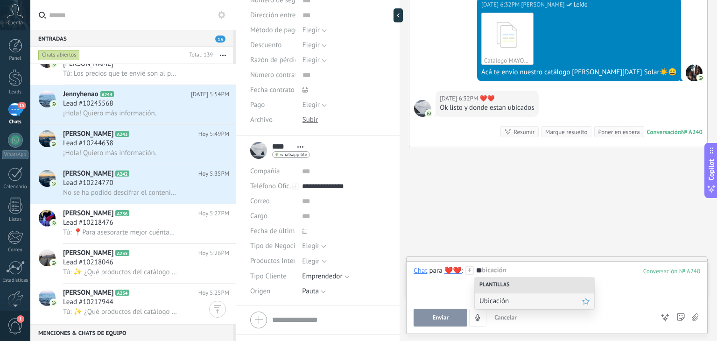
click at [515, 297] on span "Ubicación" at bounding box center [530, 300] width 103 height 9
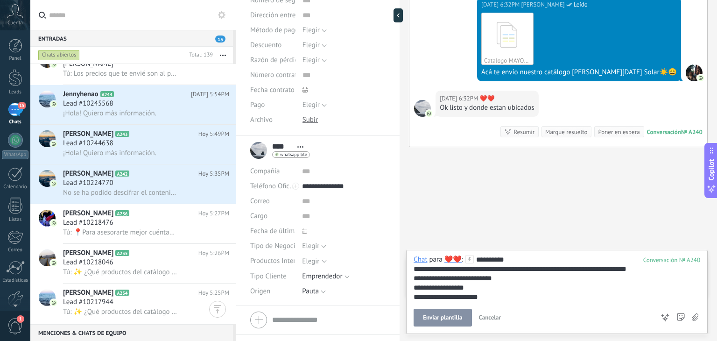
click at [465, 296] on div "**********" at bounding box center [556, 278] width 287 height 47
click at [483, 296] on div "**********" at bounding box center [556, 278] width 287 height 47
click at [447, 315] on span "Enviar" at bounding box center [440, 317] width 16 height 7
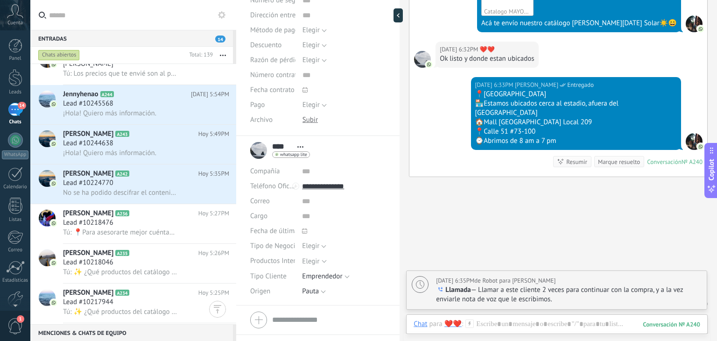
scroll to position [1057, 0]
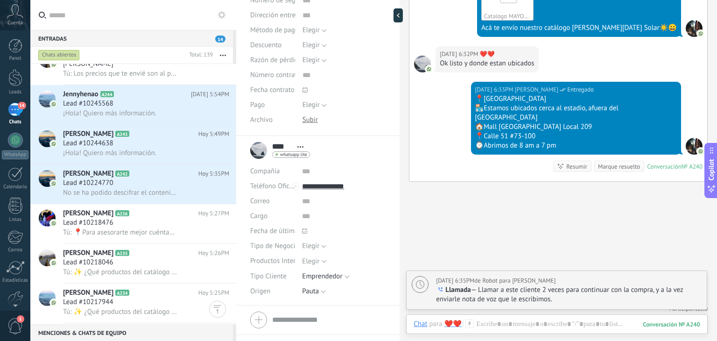
click at [500, 317] on div "Chat Correo Nota Tarea Chat para ❤️❤️ : 240 Enviar Cancelar Rastrear clics en l…" at bounding box center [556, 331] width 301 height 34
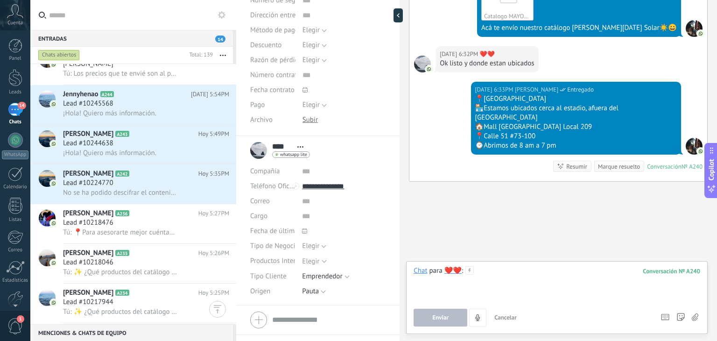
click at [496, 276] on div at bounding box center [556, 283] width 287 height 35
click at [436, 318] on span "Enviar" at bounding box center [440, 317] width 16 height 7
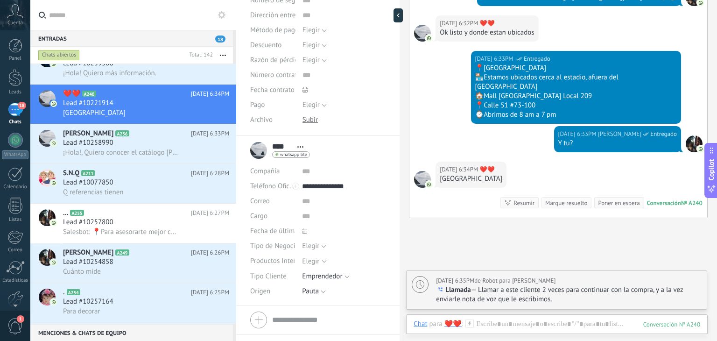
scroll to position [1138, 0]
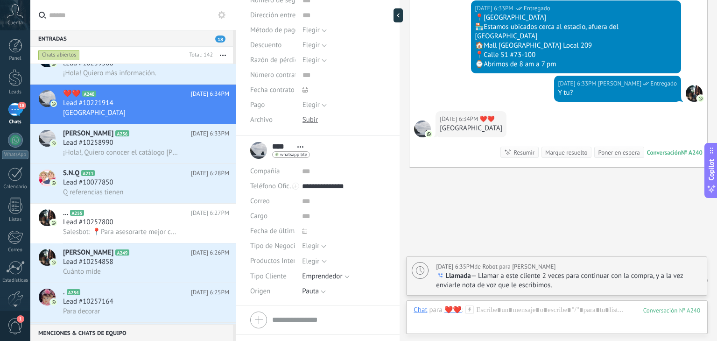
click at [468, 309] on icon at bounding box center [469, 309] width 8 height 8
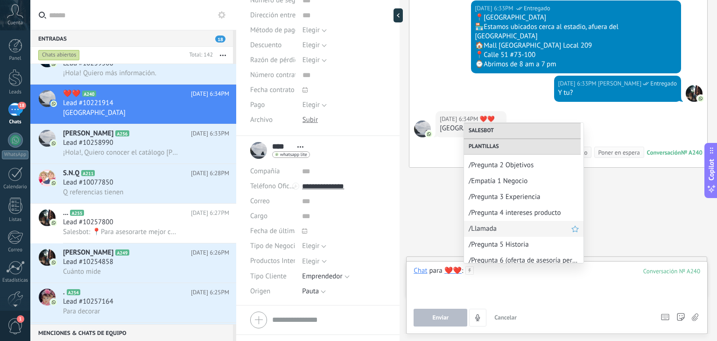
scroll to position [197, 0]
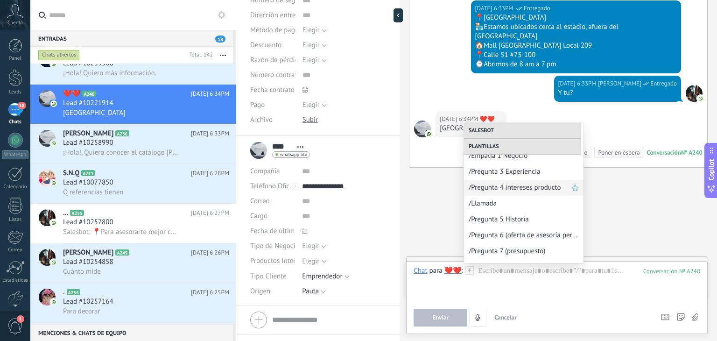
click at [518, 185] on span "/Pregunta 4 intereses producto" at bounding box center [519, 187] width 103 height 9
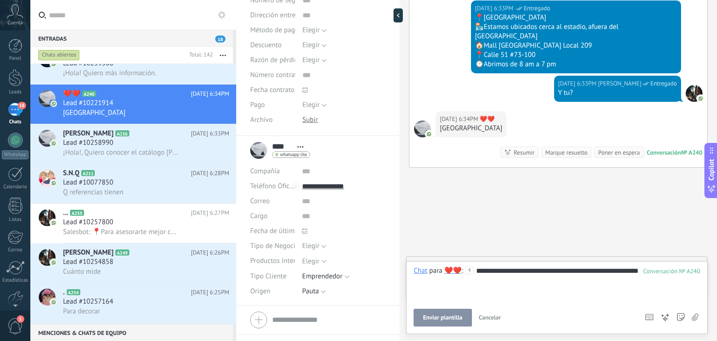
click at [488, 268] on div "**********" at bounding box center [556, 283] width 287 height 35
click at [437, 320] on span "Enviar plantilla" at bounding box center [442, 317] width 39 height 7
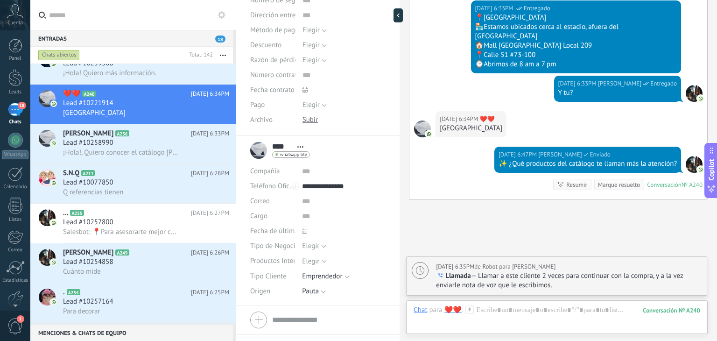
scroll to position [1191, 0]
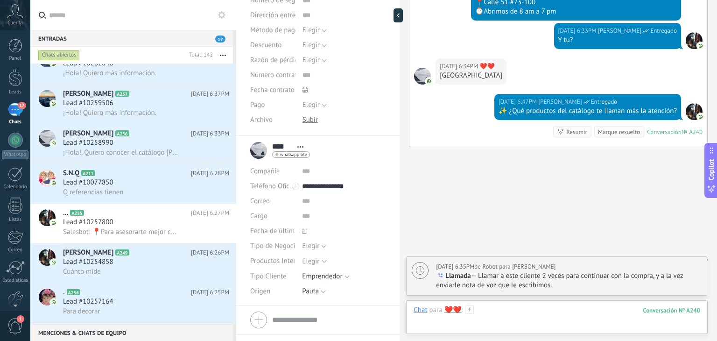
click at [502, 309] on div at bounding box center [556, 319] width 287 height 28
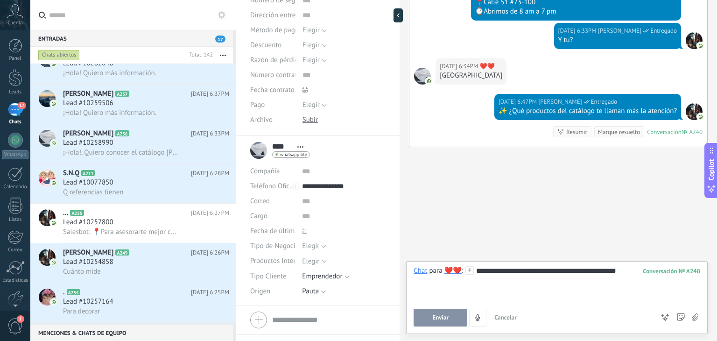
click at [444, 322] on button "Enviar" at bounding box center [440, 317] width 54 height 18
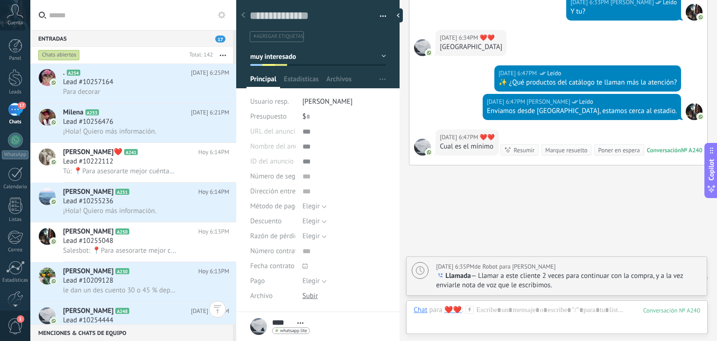
scroll to position [1258, 0]
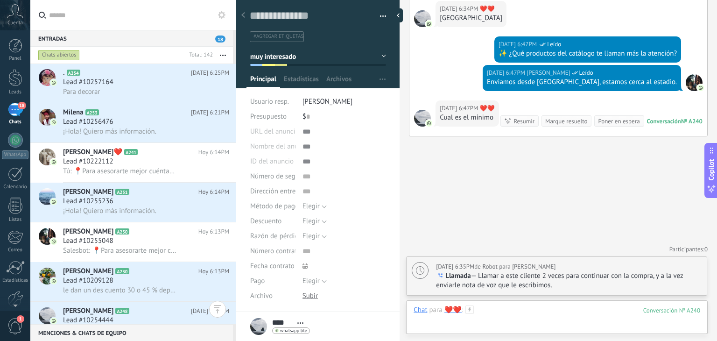
click at [503, 309] on div at bounding box center [556, 319] width 287 height 28
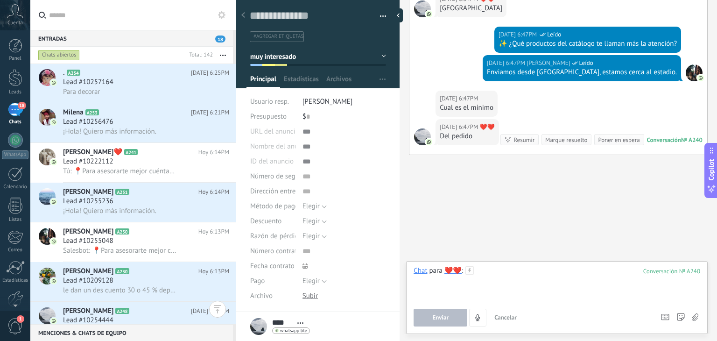
scroll to position [1266, 0]
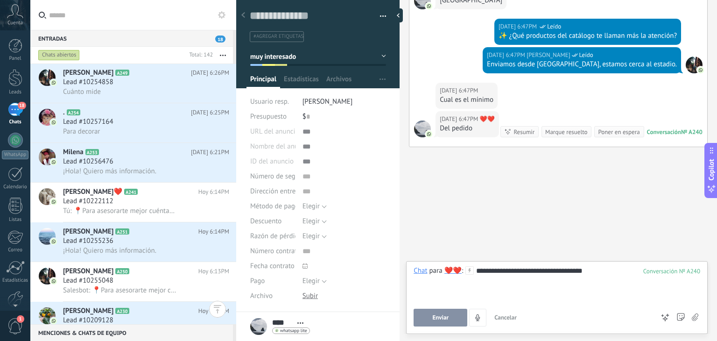
click at [597, 270] on div "**********" at bounding box center [556, 283] width 287 height 35
click at [587, 282] on div "**********" at bounding box center [556, 283] width 287 height 35
click at [605, 271] on div "**********" at bounding box center [556, 283] width 287 height 35
click at [573, 280] on div "**********" at bounding box center [556, 283] width 287 height 35
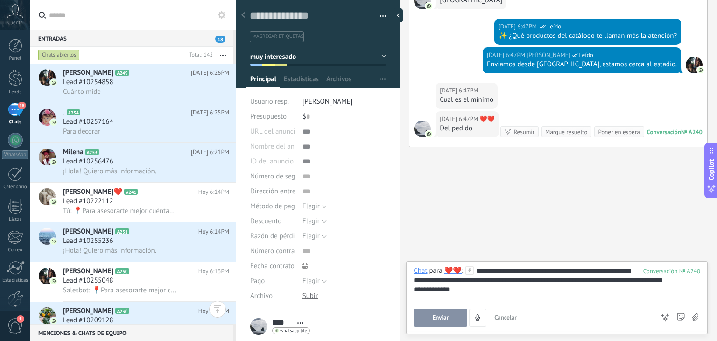
click at [422, 317] on button "Enviar" at bounding box center [440, 317] width 54 height 18
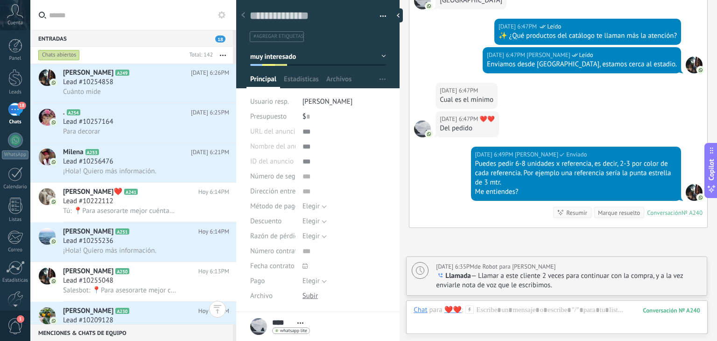
scroll to position [1347, 0]
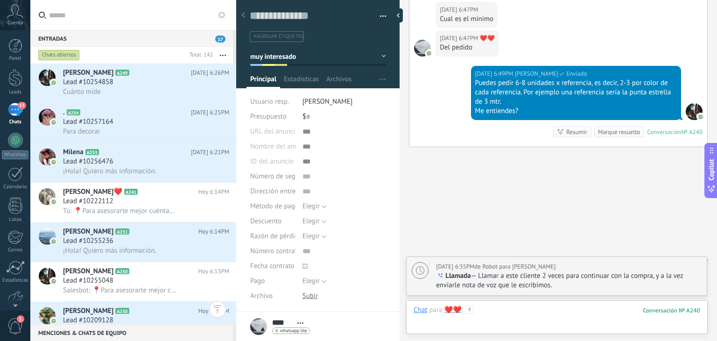
click at [505, 314] on div at bounding box center [556, 319] width 287 height 28
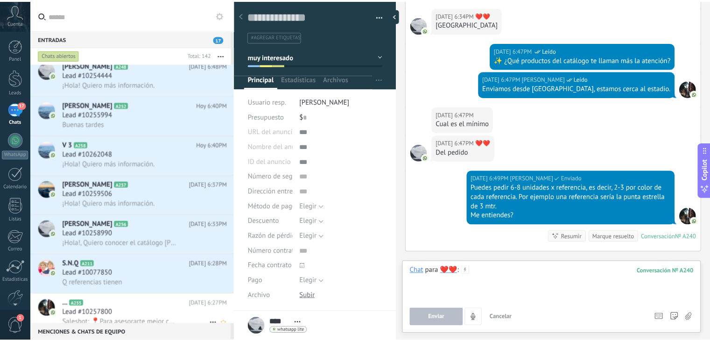
scroll to position [0, 0]
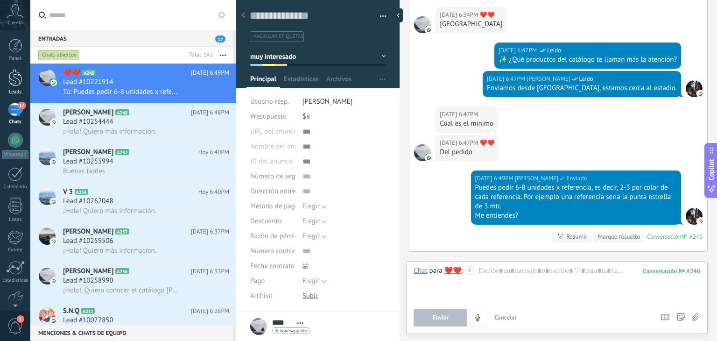
click at [19, 81] on div at bounding box center [15, 77] width 14 height 17
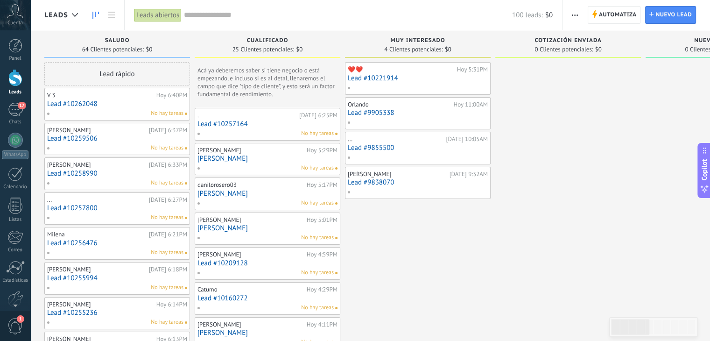
click at [380, 182] on link "Lead #9838070" at bounding box center [418, 182] width 140 height 8
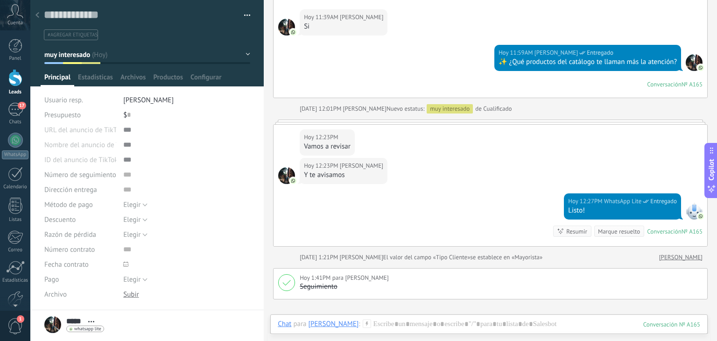
scroll to position [1108, 0]
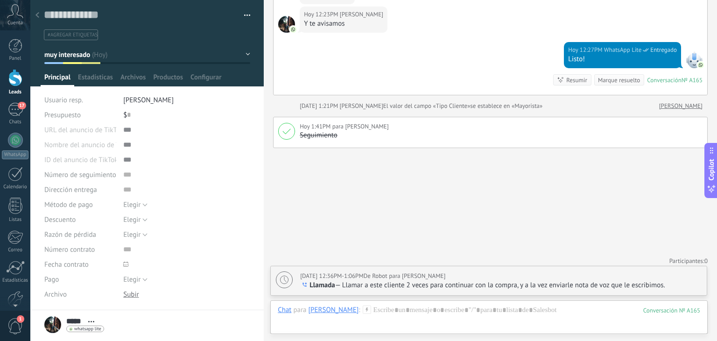
click at [36, 16] on use at bounding box center [37, 15] width 4 height 6
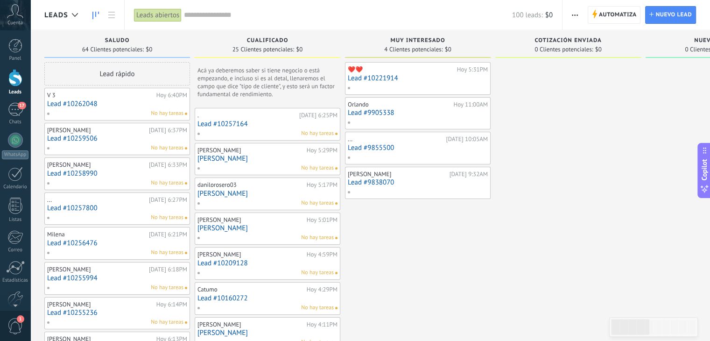
click at [387, 150] on link "Lead #9855500" at bounding box center [418, 148] width 140 height 8
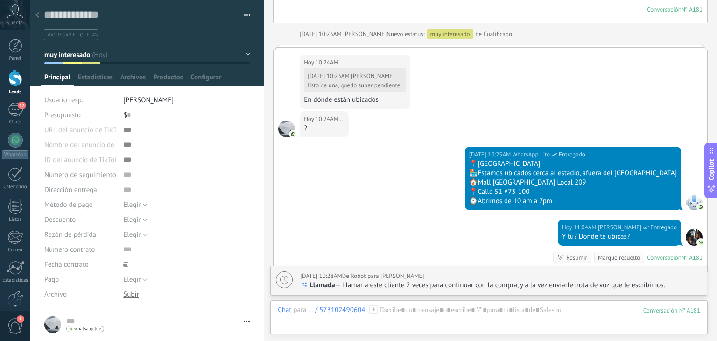
scroll to position [959, 0]
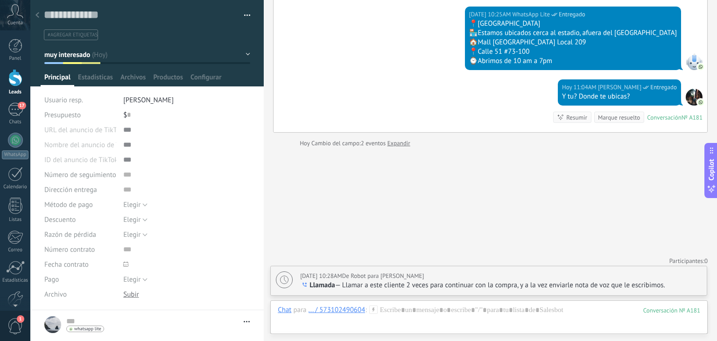
click at [37, 13] on icon at bounding box center [37, 15] width 4 height 6
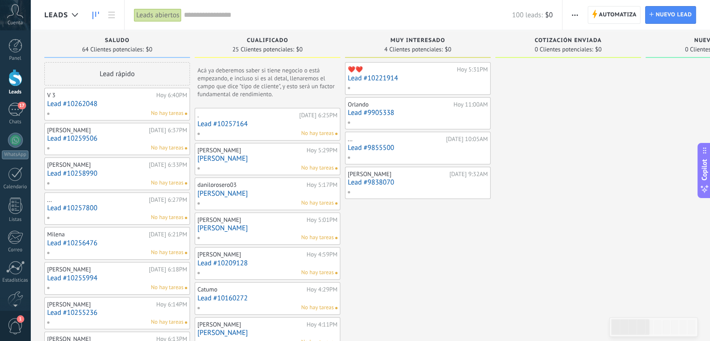
click at [373, 116] on link "Lead #9905338" at bounding box center [418, 113] width 140 height 8
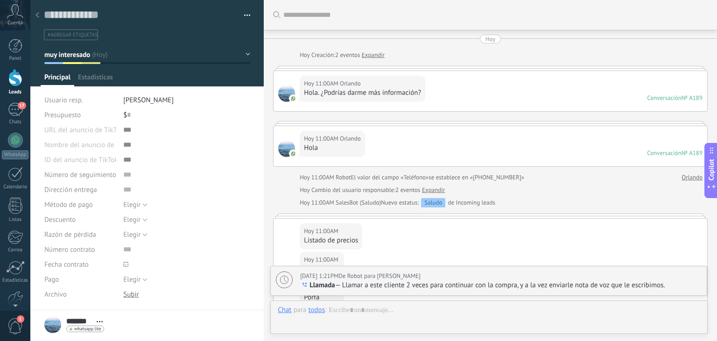
scroll to position [1150, 0]
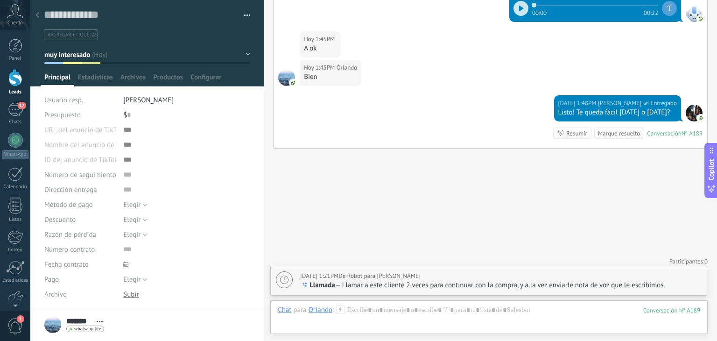
click at [36, 17] on icon at bounding box center [37, 15] width 4 height 6
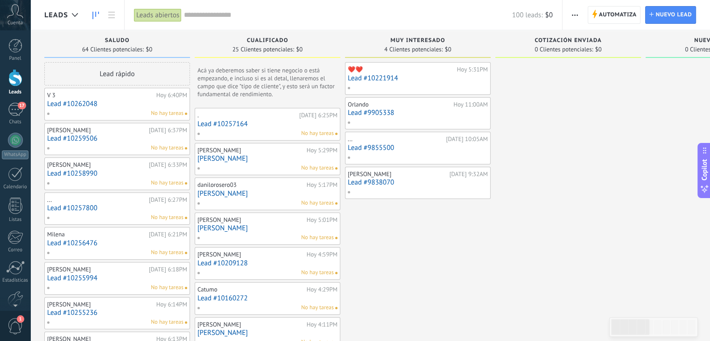
click at [366, 79] on link "Lead #10221914" at bounding box center [418, 78] width 140 height 8
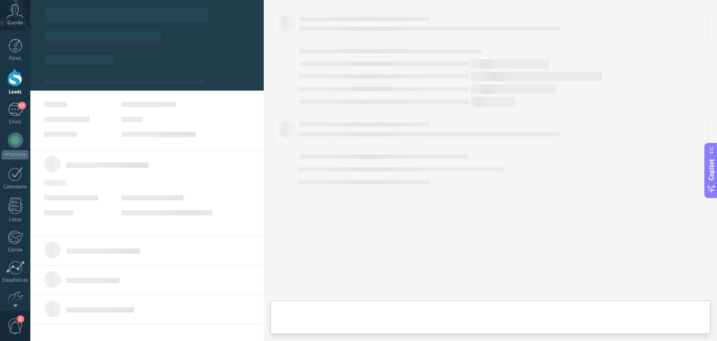
type textarea "**********"
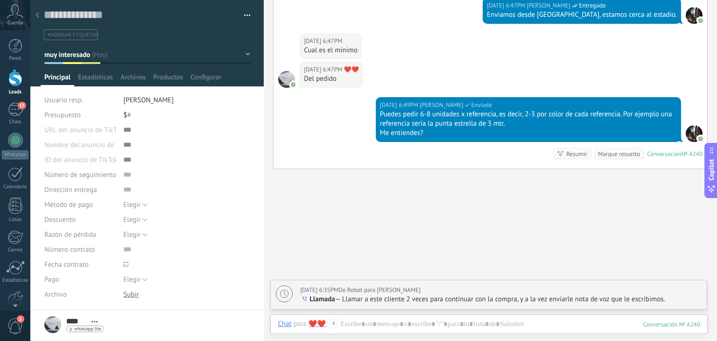
scroll to position [983, 0]
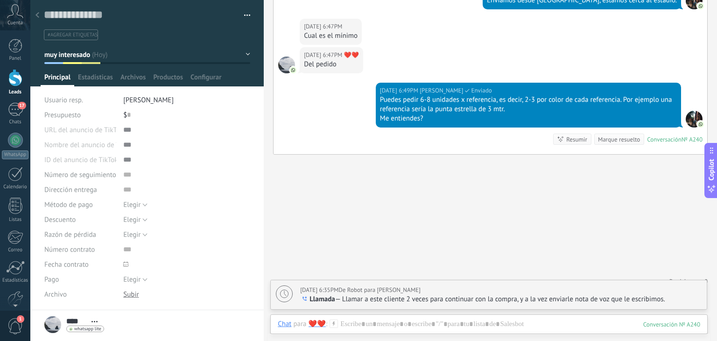
click at [37, 15] on icon at bounding box center [37, 15] width 4 height 6
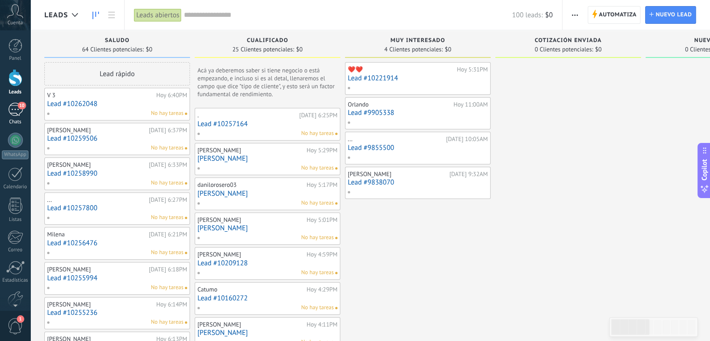
click at [13, 112] on div "10" at bounding box center [15, 110] width 15 height 14
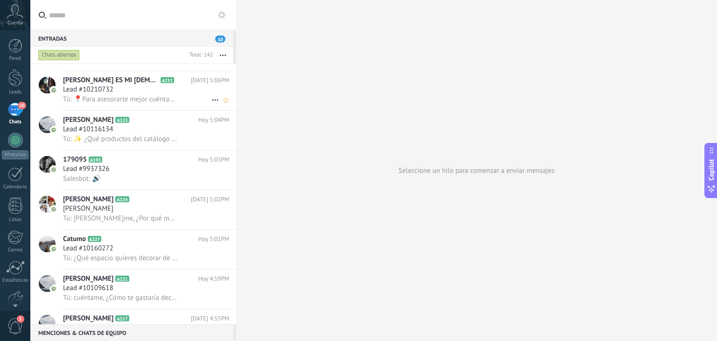
scroll to position [1010, 0]
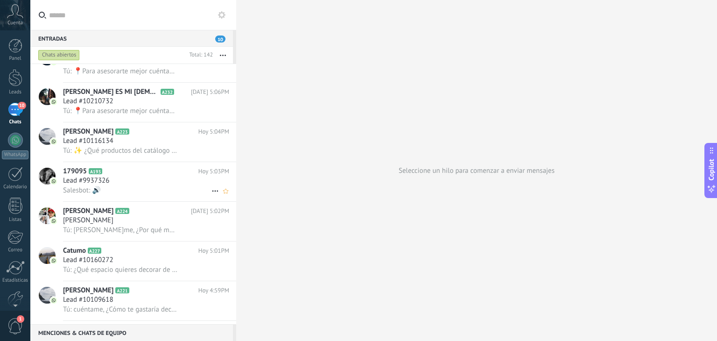
click at [117, 175] on h2 "179095 A193" at bounding box center [130, 171] width 135 height 9
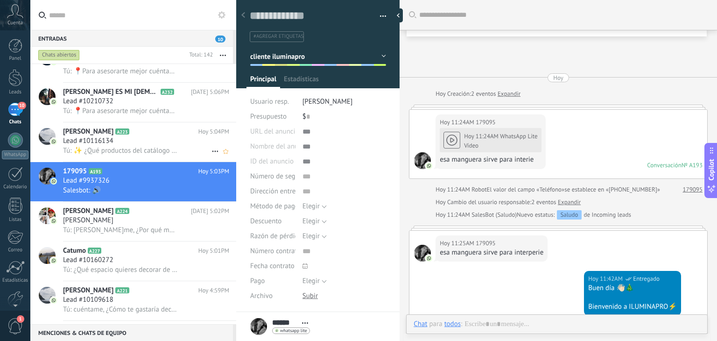
scroll to position [739, 0]
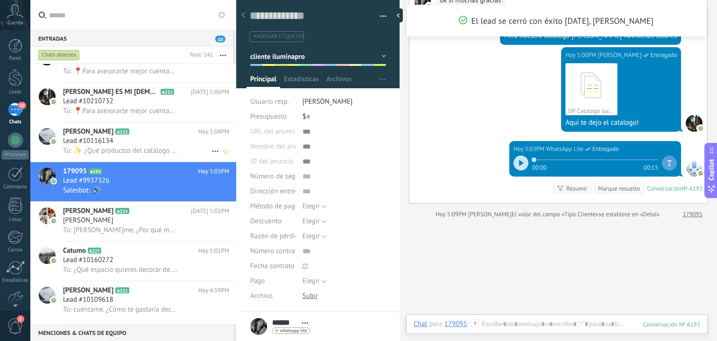
click at [147, 146] on div "Lead #10116134" at bounding box center [146, 140] width 166 height 9
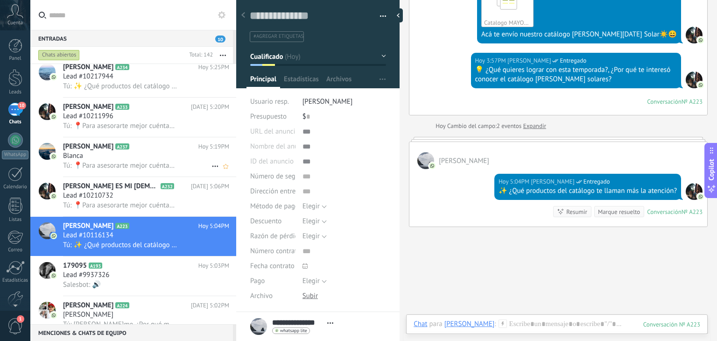
scroll to position [935, 0]
click at [146, 196] on div "Lead #10210732" at bounding box center [146, 195] width 166 height 9
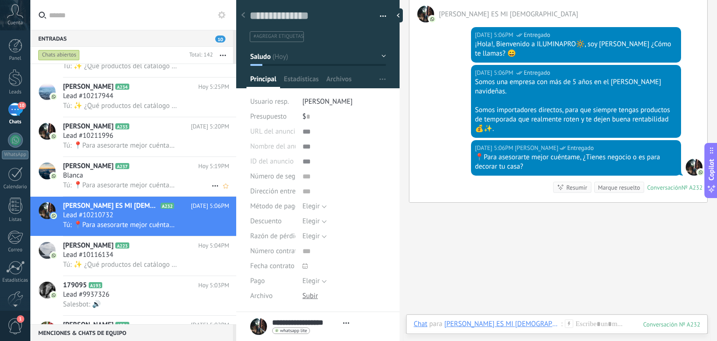
scroll to position [866, 0]
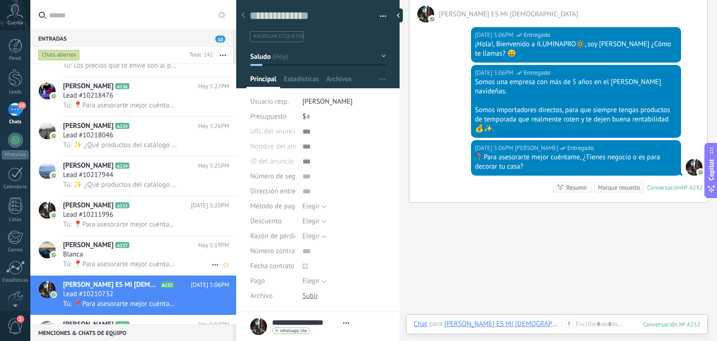
click at [140, 268] on span "Tú: 📍Para asesorarte mejor cuéntame, ¿Tienes negocio o es para decorar tu casa?" at bounding box center [120, 263] width 115 height 9
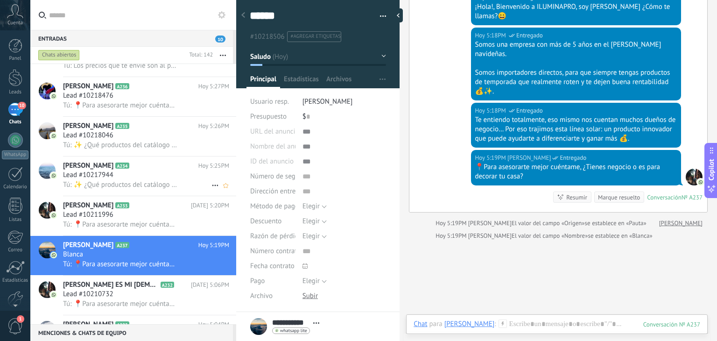
click at [147, 187] on span "Tú: ✨ ¿Qué productos del catálogo te llaman más la atención?" at bounding box center [120, 184] width 115 height 9
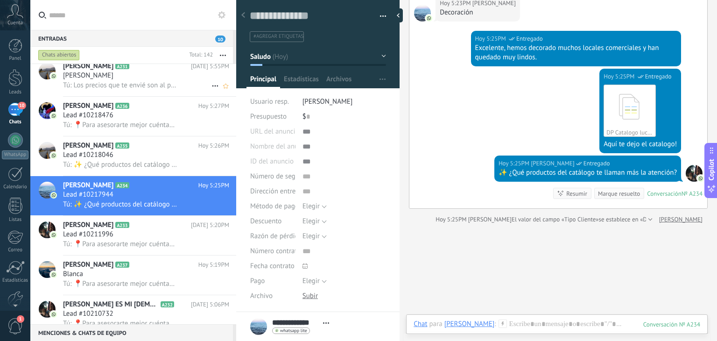
scroll to position [782, 0]
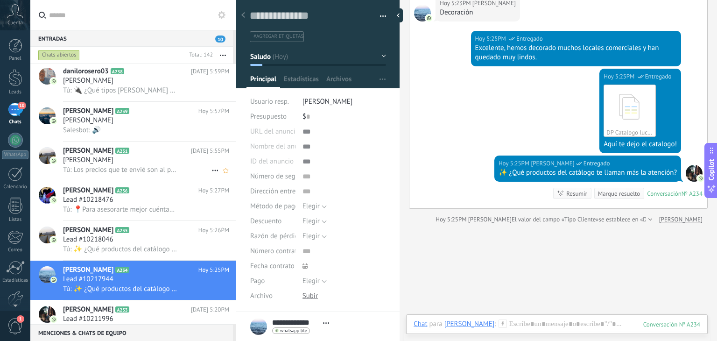
click at [121, 168] on span "Tú: Los precios que te envié son al por mayor, cuéntame ¿Cuáles te interesaron?…" at bounding box center [120, 169] width 115 height 9
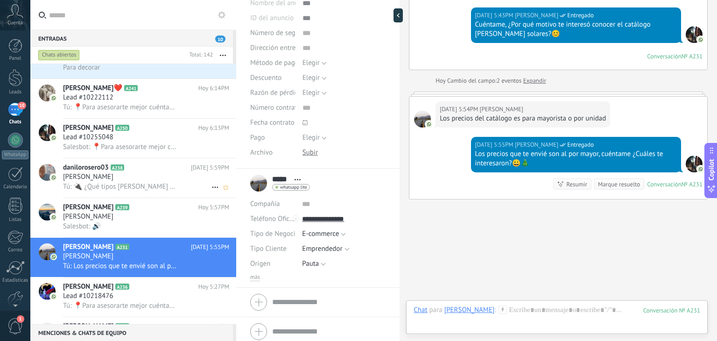
click at [101, 178] on div "Danilo" at bounding box center [146, 176] width 166 height 9
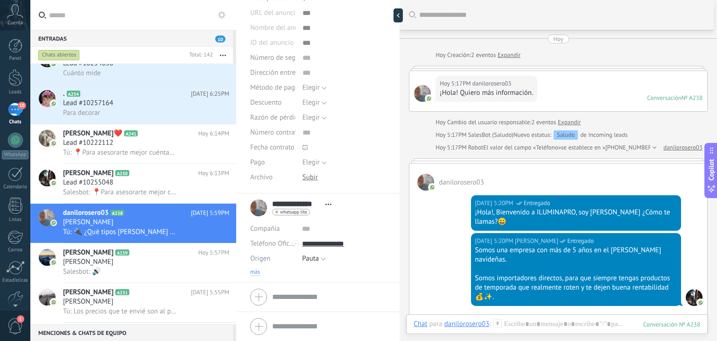
click at [254, 268] on span "más" at bounding box center [255, 271] width 10 height 7
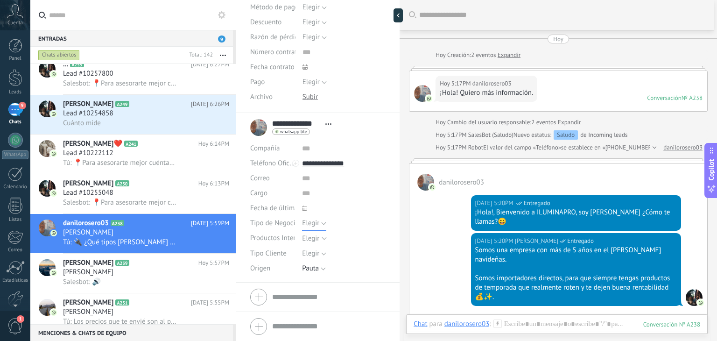
click at [311, 224] on span "Elegir" at bounding box center [310, 222] width 17 height 9
click at [274, 254] on span "Tipo Cliente" at bounding box center [268, 253] width 36 height 7
click at [304, 252] on span "Elegir" at bounding box center [310, 253] width 17 height 9
click at [326, 283] on span "Emprendedor" at bounding box center [335, 285] width 86 height 9
click at [265, 328] on span "Guardar" at bounding box center [266, 326] width 22 height 7
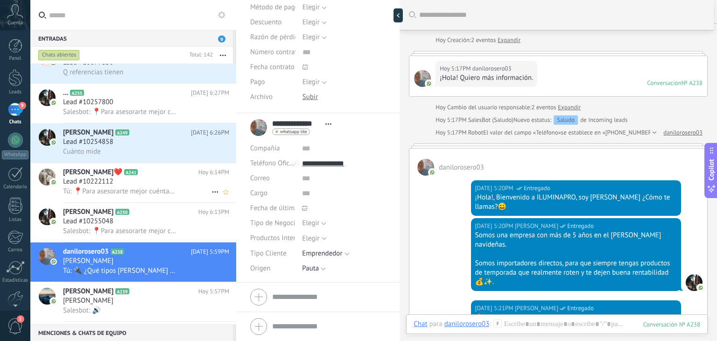
click at [136, 186] on div "Lead #10222112" at bounding box center [146, 181] width 166 height 9
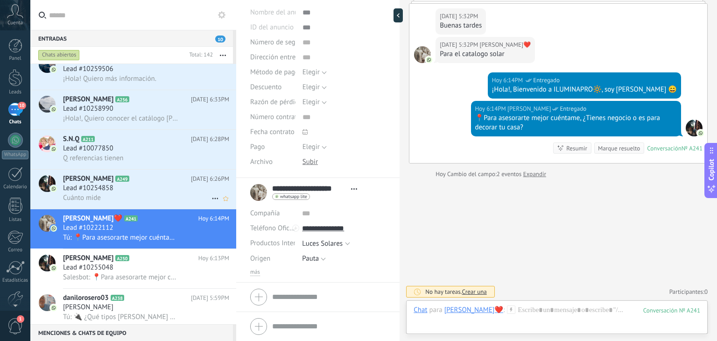
click at [150, 183] on h2 "Cecilia Monterroza A249" at bounding box center [127, 178] width 128 height 9
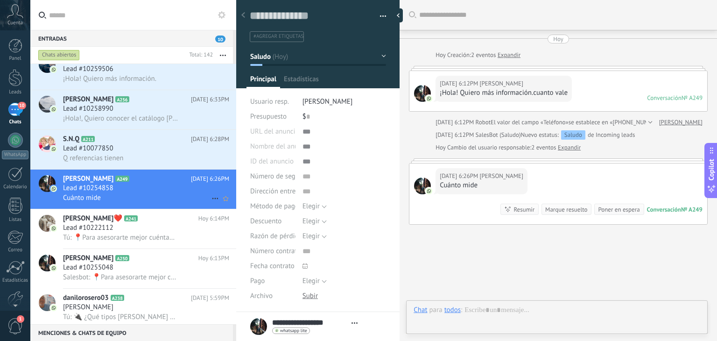
type textarea "**********"
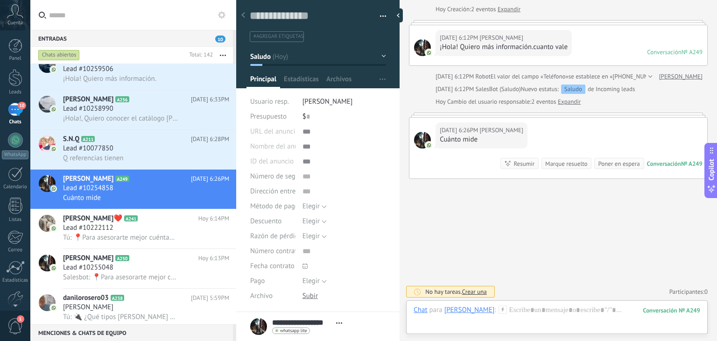
click at [507, 307] on icon at bounding box center [502, 309] width 8 height 8
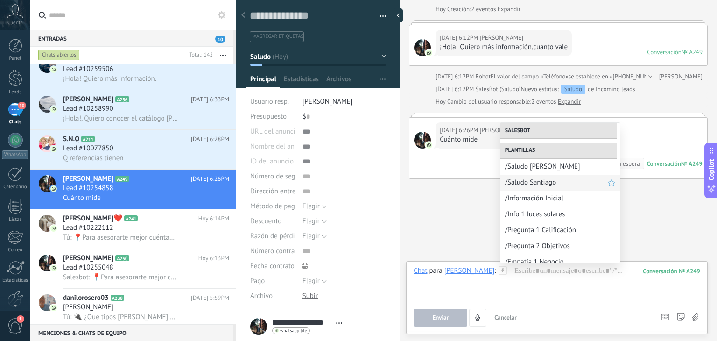
click at [525, 181] on span "/Saludo Santiago" at bounding box center [556, 182] width 103 height 9
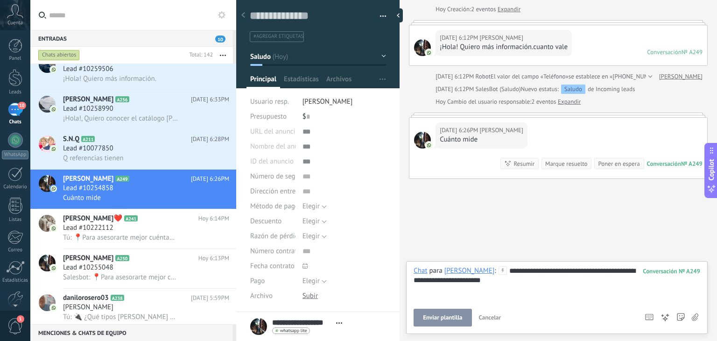
click at [495, 281] on div "**********" at bounding box center [556, 283] width 287 height 35
click at [434, 313] on button "Enviar" at bounding box center [440, 317] width 54 height 18
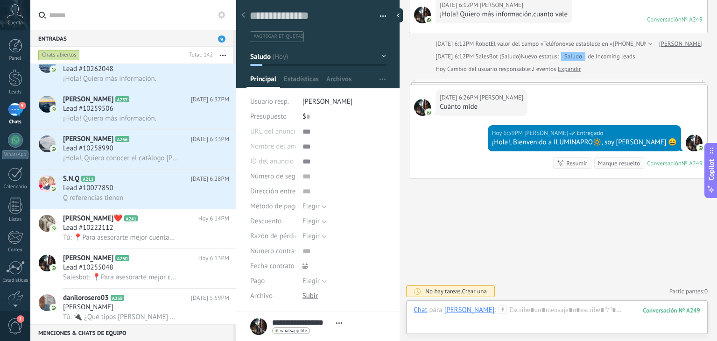
click at [506, 308] on icon at bounding box center [502, 309] width 8 height 8
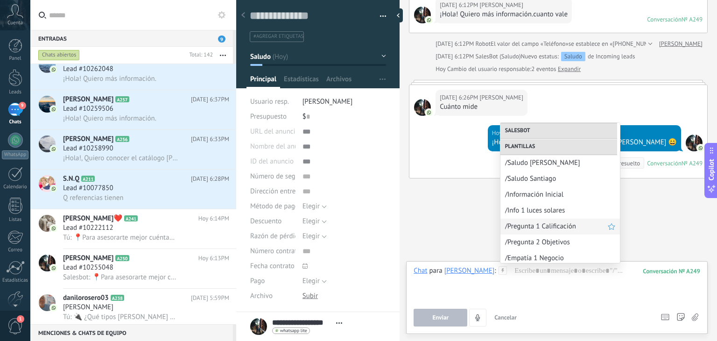
click at [540, 221] on div "/Pregunta 1 Calificación" at bounding box center [559, 226] width 119 height 16
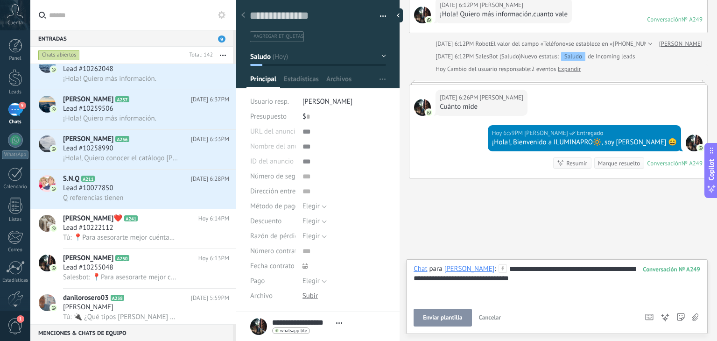
click at [433, 323] on button "Enviar plantilla" at bounding box center [442, 317] width 58 height 18
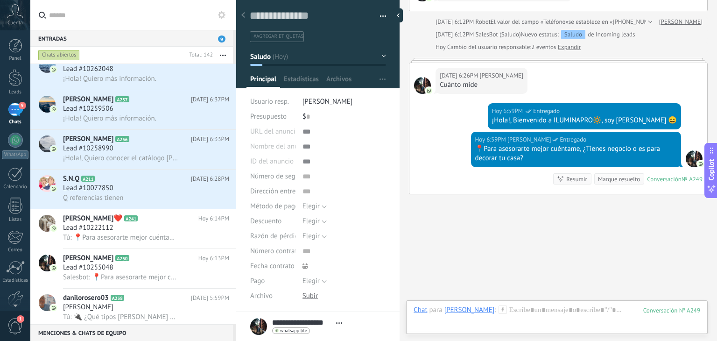
scroll to position [116, 0]
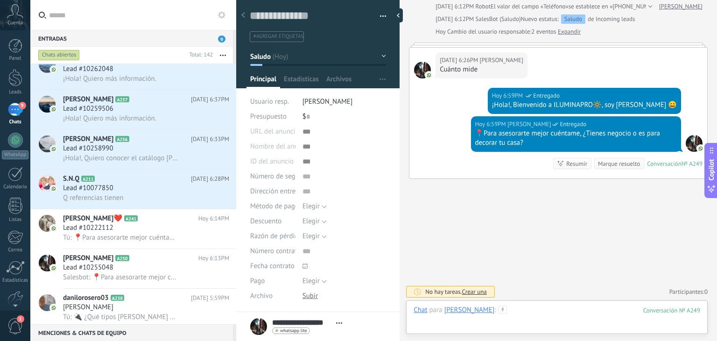
click at [532, 309] on div at bounding box center [556, 319] width 287 height 28
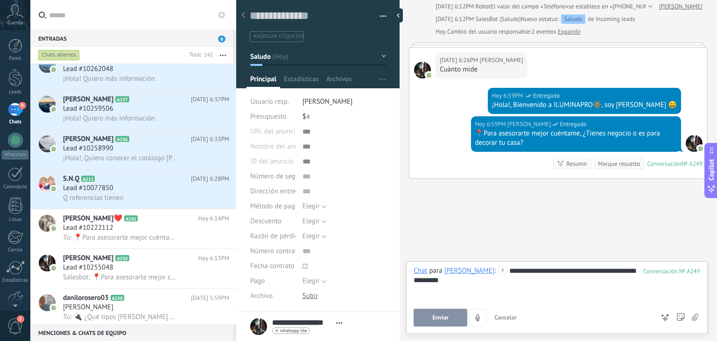
click at [412, 278] on div "**********" at bounding box center [556, 297] width 301 height 73
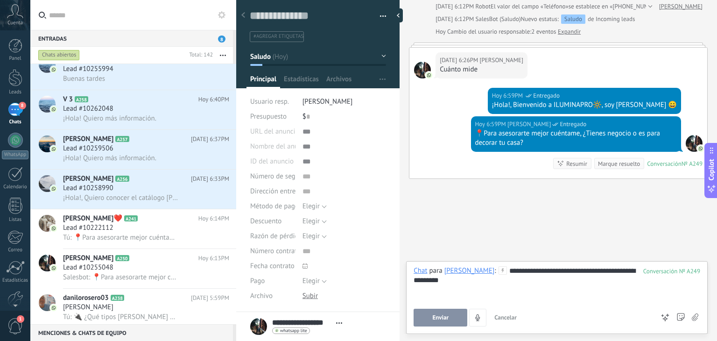
click at [439, 314] on span "Enviar" at bounding box center [440, 317] width 16 height 7
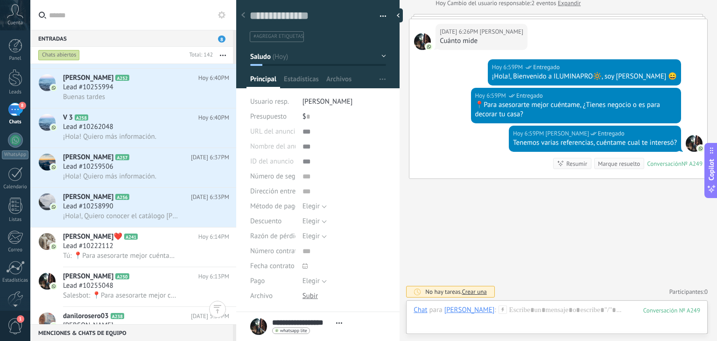
scroll to position [104, 0]
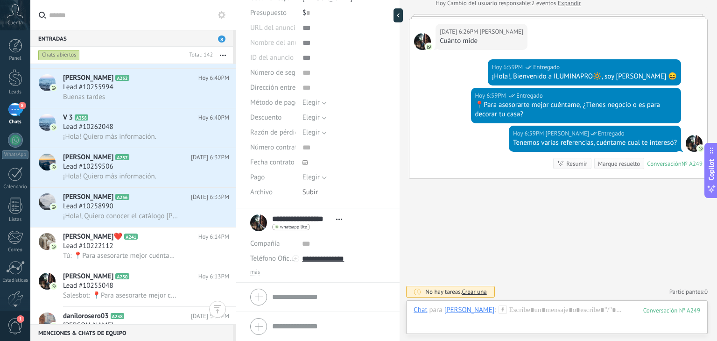
click at [263, 268] on div "más" at bounding box center [317, 271] width 135 height 7
click at [255, 273] on span "más" at bounding box center [255, 271] width 10 height 7
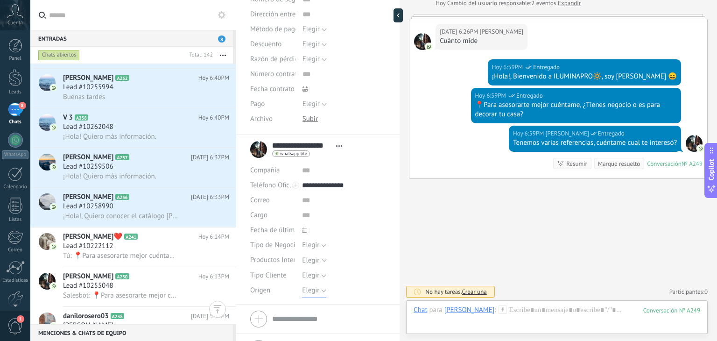
click at [314, 292] on span "Elegir" at bounding box center [310, 290] width 17 height 9
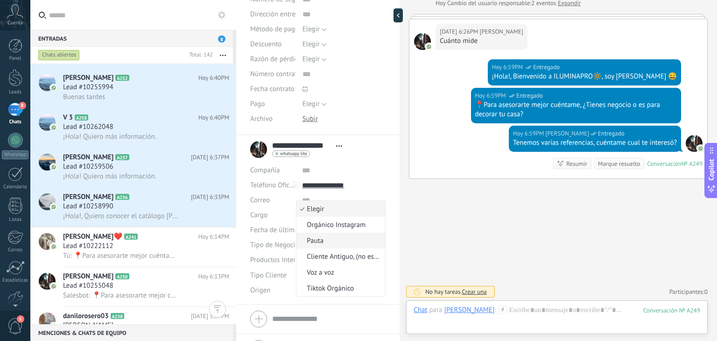
click at [326, 236] on span "Pauta" at bounding box center [339, 240] width 86 height 9
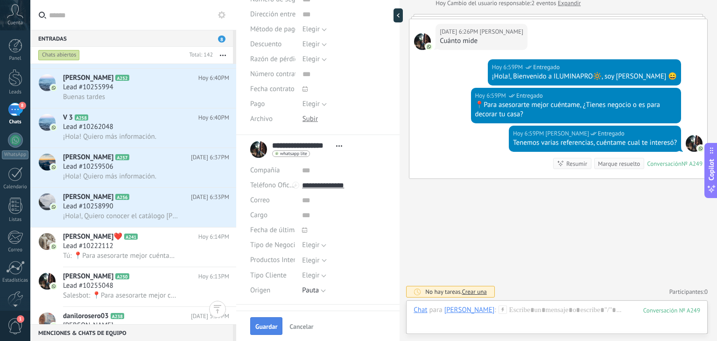
click at [263, 324] on span "Guardar" at bounding box center [266, 326] width 22 height 7
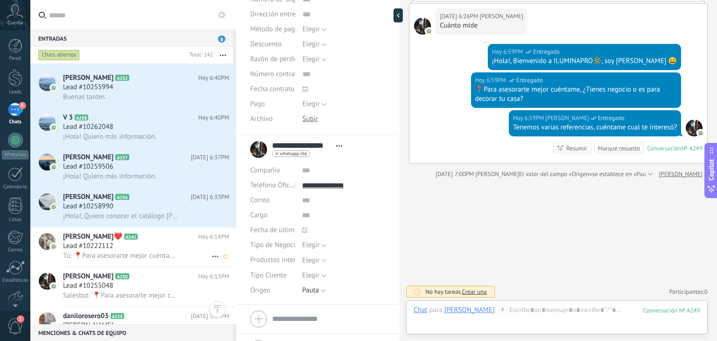
scroll to position [586, 0]
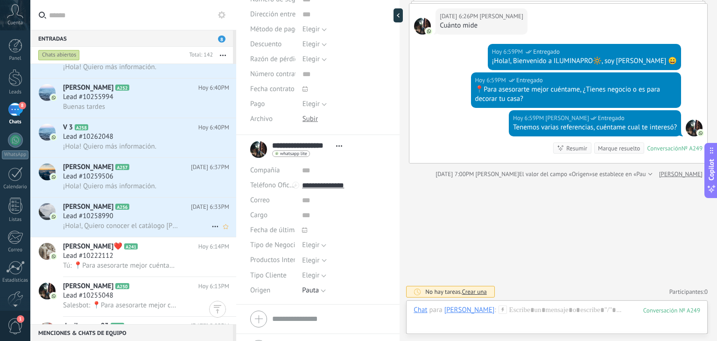
click at [149, 219] on div "Lead #10258990" at bounding box center [146, 215] width 166 height 9
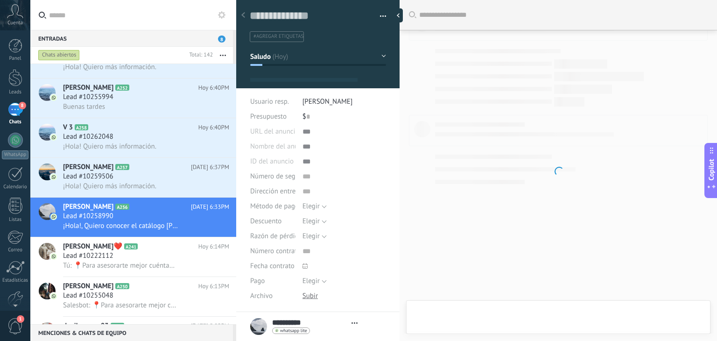
type textarea "**********"
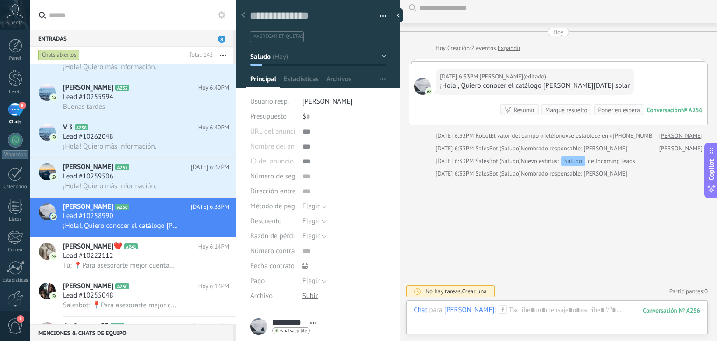
click at [498, 307] on icon at bounding box center [502, 309] width 8 height 8
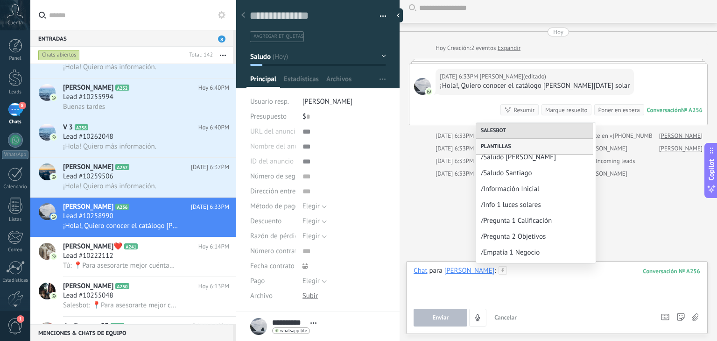
scroll to position [101, 0]
click at [519, 175] on span "/Saludo Santiago" at bounding box center [532, 172] width 103 height 9
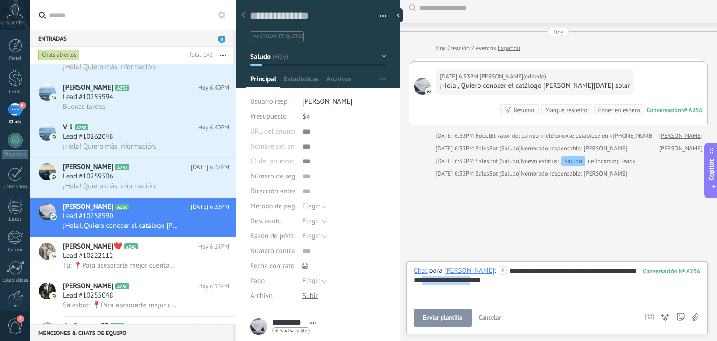
drag, startPoint x: 500, startPoint y: 279, endPoint x: 441, endPoint y: 279, distance: 58.8
click at [441, 279] on div "**********" at bounding box center [556, 283] width 287 height 35
click at [440, 316] on span "Enviar" at bounding box center [440, 317] width 16 height 7
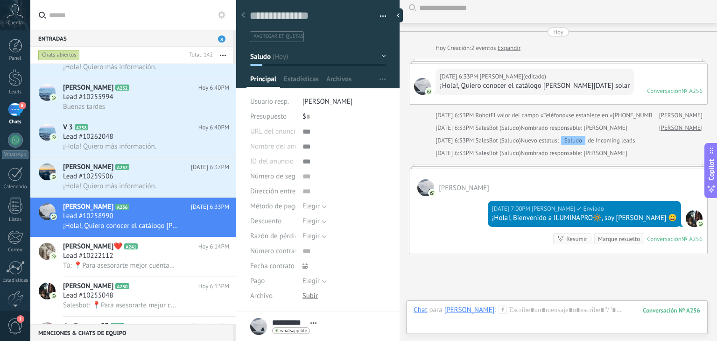
scroll to position [82, 0]
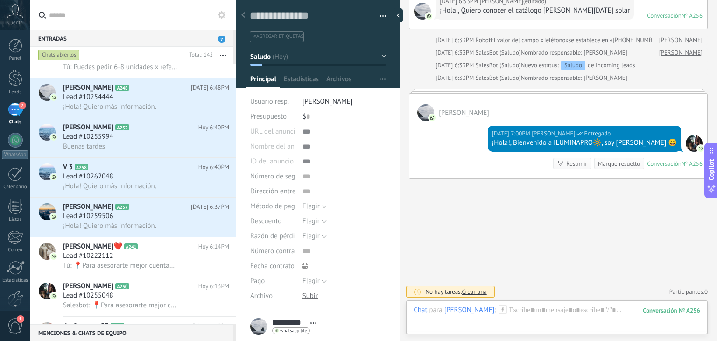
click at [498, 308] on icon at bounding box center [502, 309] width 8 height 8
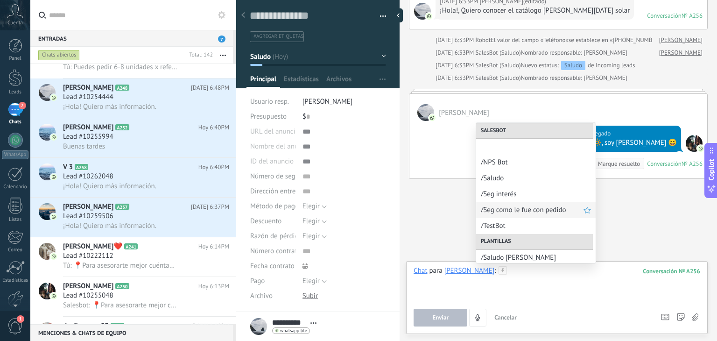
scroll to position [93, 0]
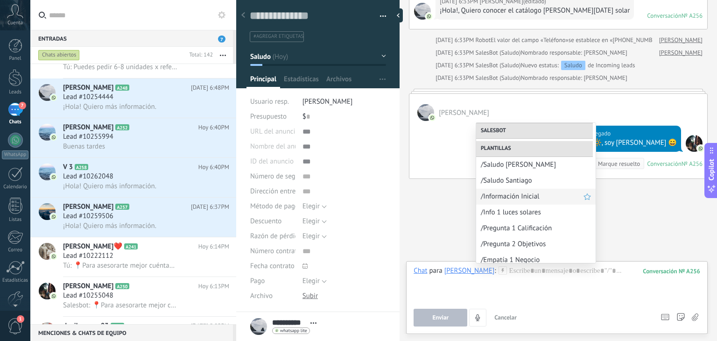
click at [534, 192] on span "/Información Inicial" at bounding box center [532, 196] width 103 height 9
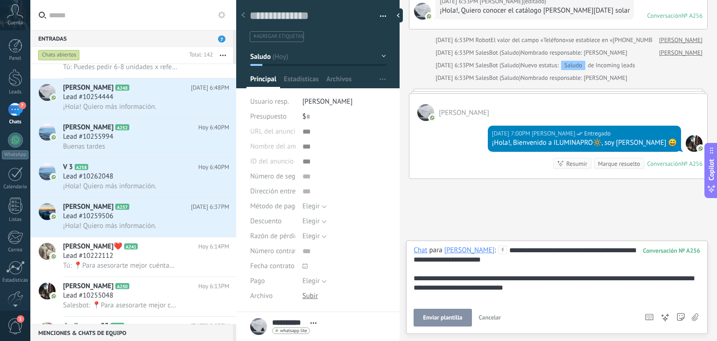
click at [444, 317] on span "Enviar plantilla" at bounding box center [442, 317] width 39 height 7
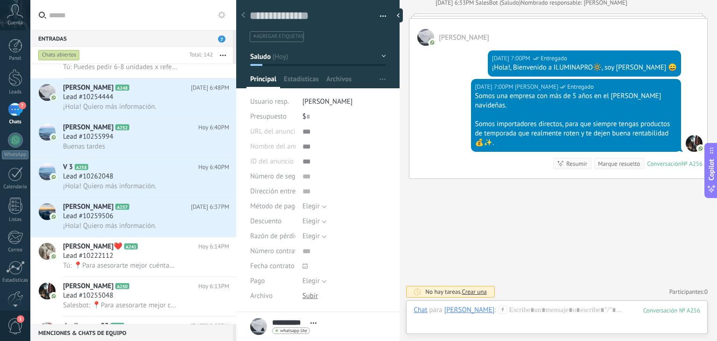
click at [498, 308] on icon at bounding box center [502, 309] width 8 height 8
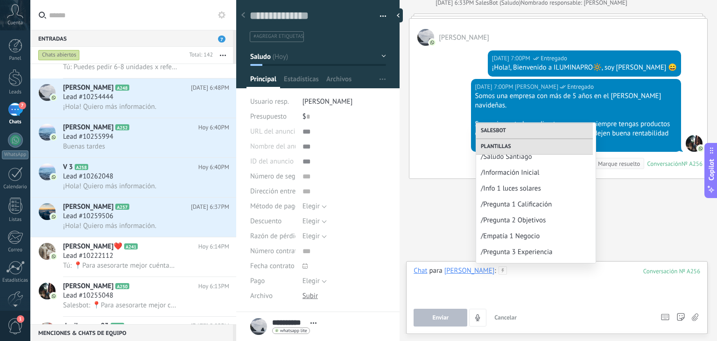
scroll to position [117, 0]
click at [519, 201] on span "/Pregunta 1 Calificación" at bounding box center [532, 203] width 103 height 9
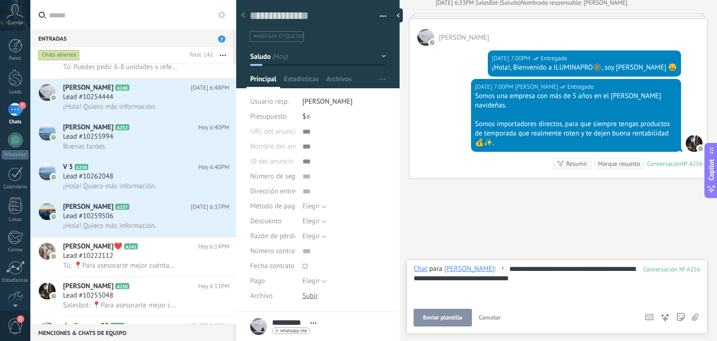
click at [442, 315] on span "Enviar plantilla" at bounding box center [442, 317] width 39 height 7
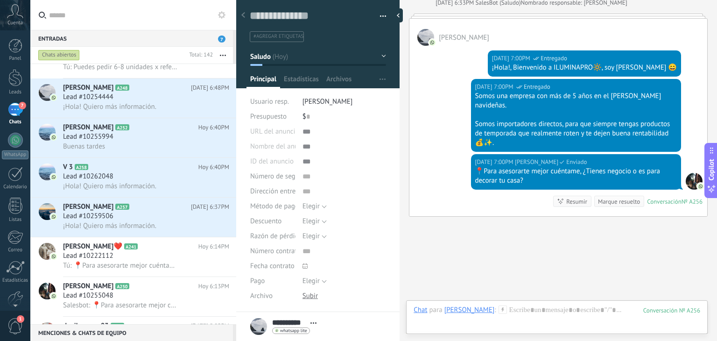
scroll to position [195, 0]
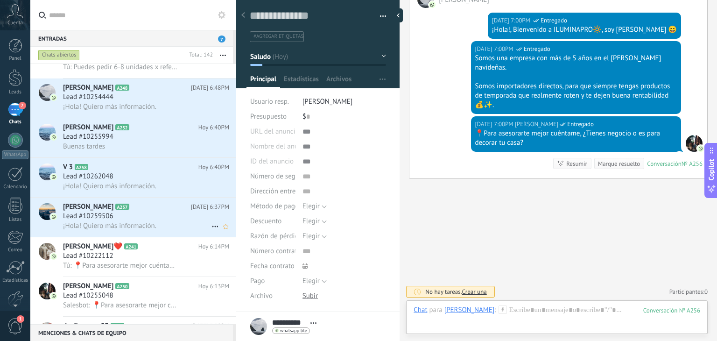
click at [111, 219] on span "Lead #10259506" at bounding box center [88, 215] width 50 height 9
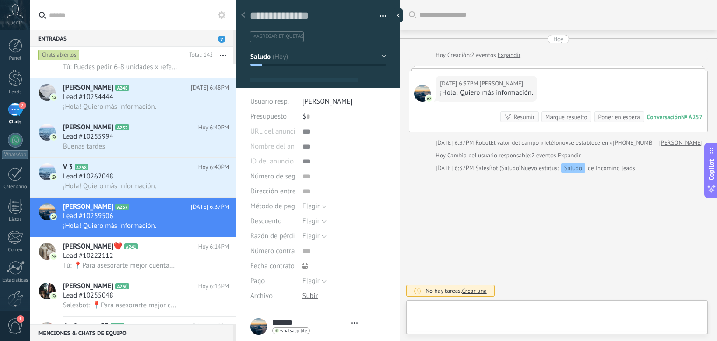
type textarea "**********"
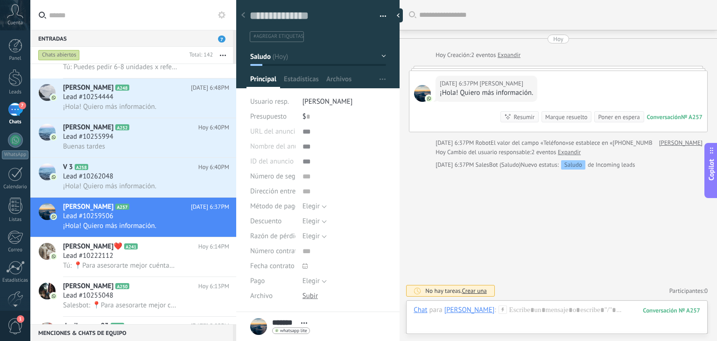
click at [498, 309] on icon at bounding box center [502, 309] width 8 height 8
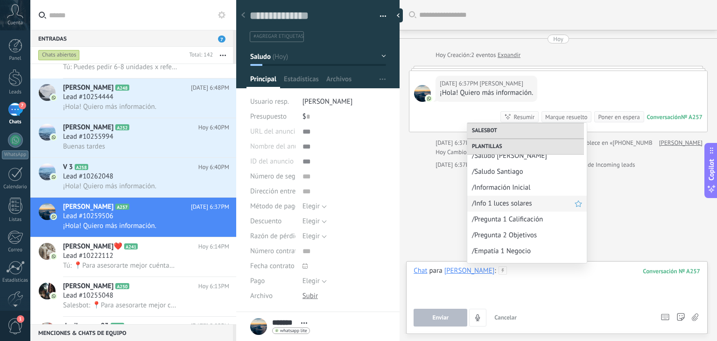
scroll to position [97, 0]
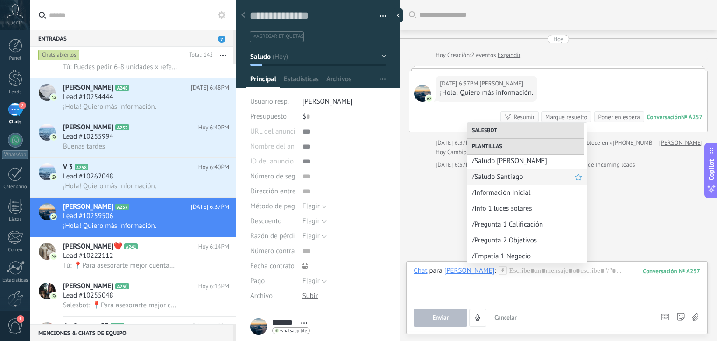
click at [515, 176] on span "/Saludo Santiago" at bounding box center [523, 176] width 103 height 9
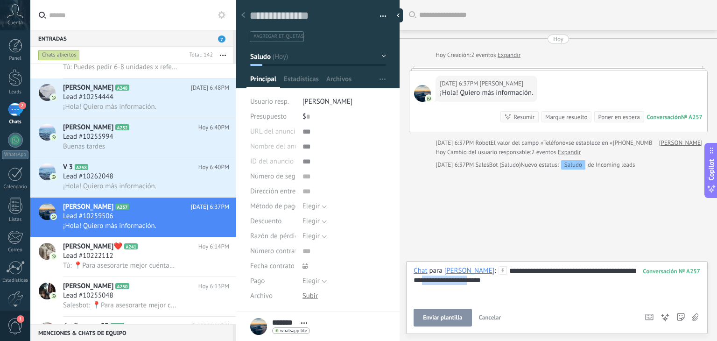
drag, startPoint x: 465, startPoint y: 278, endPoint x: 404, endPoint y: 280, distance: 61.6
click at [404, 280] on div "**********" at bounding box center [557, 170] width 317 height 341
click at [449, 318] on button "Enviar" at bounding box center [440, 317] width 54 height 18
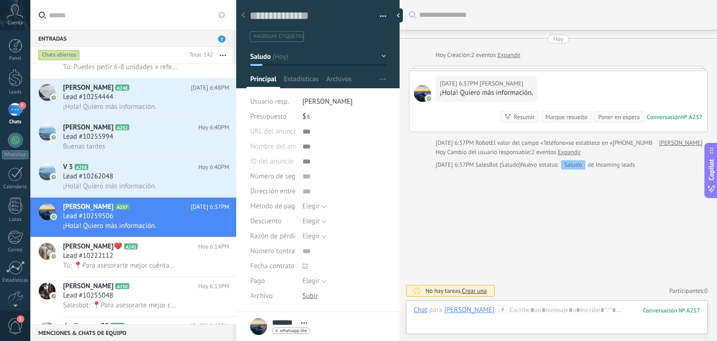
scroll to position [69, 0]
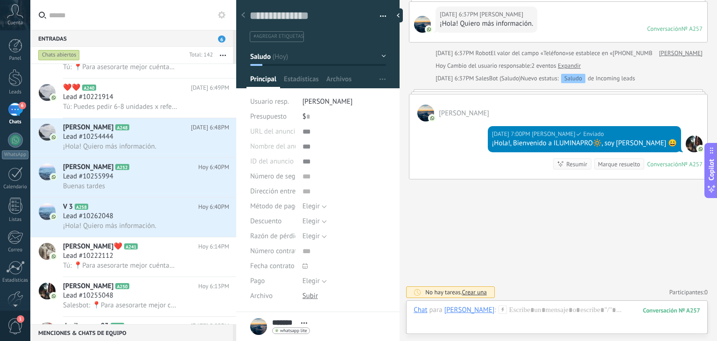
click at [498, 307] on icon at bounding box center [502, 309] width 8 height 8
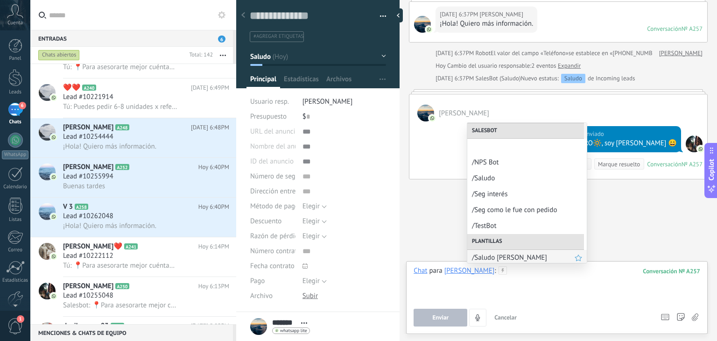
scroll to position [93, 0]
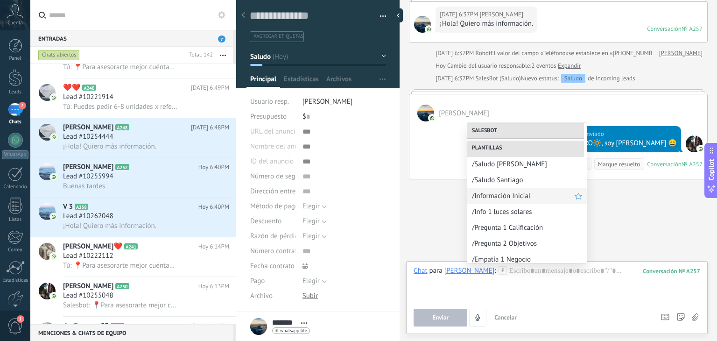
click at [506, 200] on span "/Información Inicial" at bounding box center [523, 195] width 103 height 9
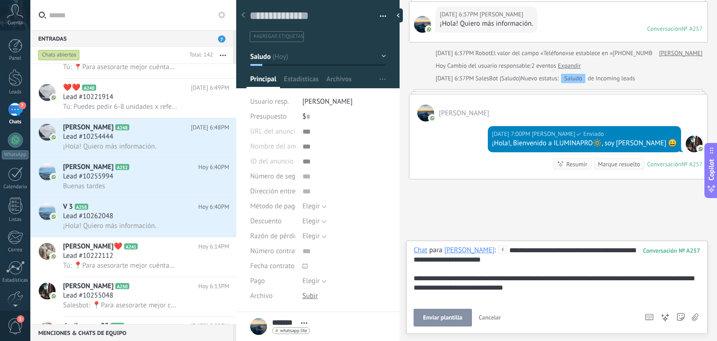
click at [438, 319] on span "Enviar plantilla" at bounding box center [442, 317] width 39 height 7
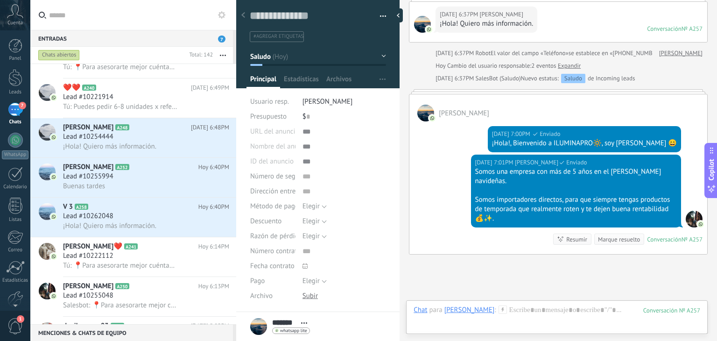
scroll to position [145, 0]
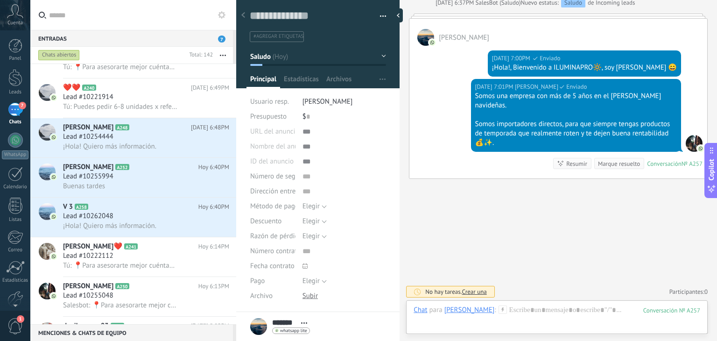
click at [498, 307] on icon at bounding box center [502, 309] width 8 height 8
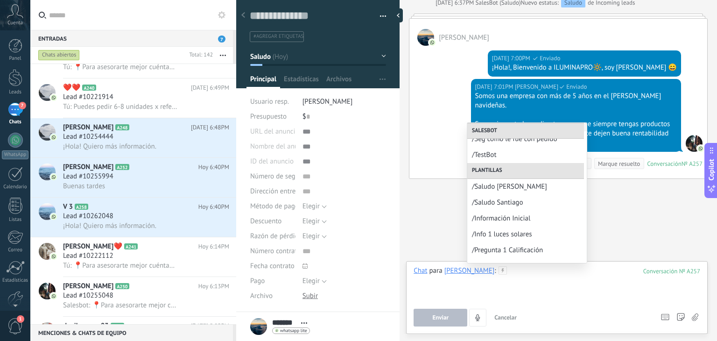
scroll to position [72, 0]
click at [505, 247] on span "/Pregunta 1 Calificación" at bounding box center [523, 249] width 103 height 9
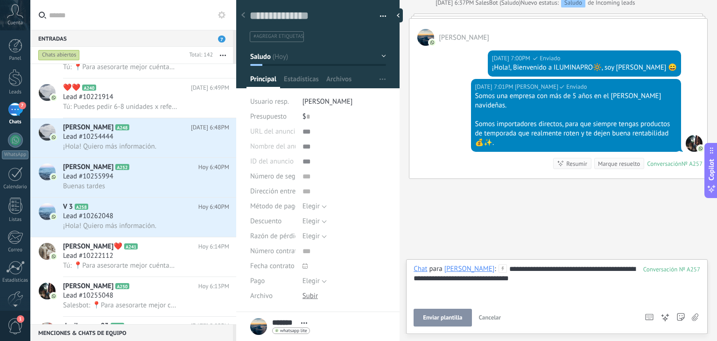
click at [453, 319] on span "Enviar plantilla" at bounding box center [442, 317] width 39 height 7
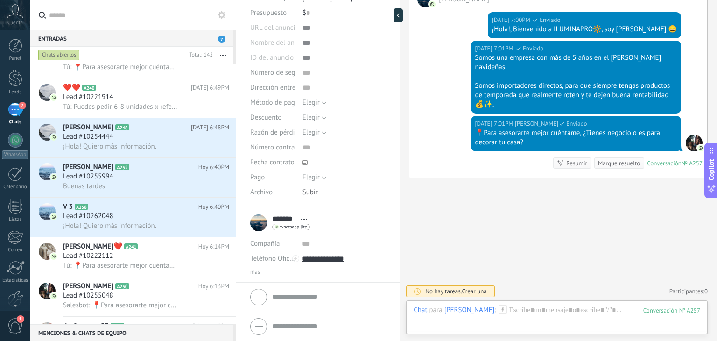
scroll to position [103, 0]
click at [252, 271] on span "más" at bounding box center [255, 272] width 10 height 7
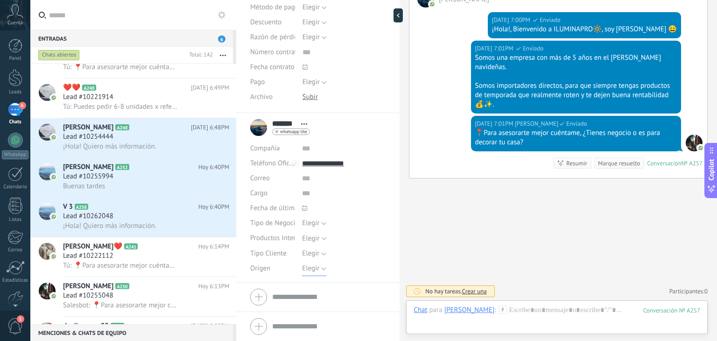
click at [309, 271] on span "Elegir" at bounding box center [310, 268] width 17 height 9
drag, startPoint x: 325, startPoint y: 228, endPoint x: 323, endPoint y: 222, distance: 6.3
click at [323, 222] on div "Compañía Abrir detalle Editar Teléfono Oficina" at bounding box center [317, 208] width 135 height 135
click at [310, 267] on span "Elegir" at bounding box center [310, 268] width 17 height 9
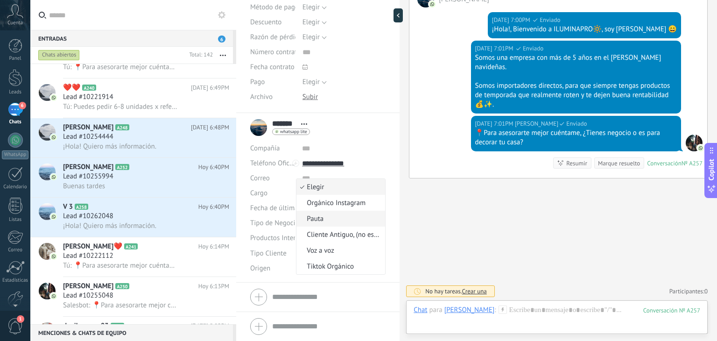
click at [316, 221] on span "Pauta" at bounding box center [339, 218] width 86 height 9
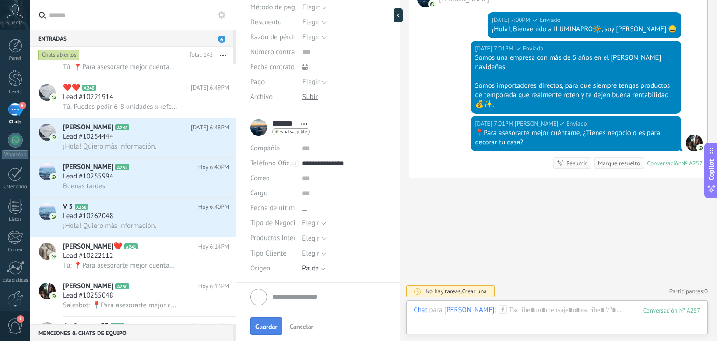
click at [270, 324] on span "Guardar" at bounding box center [266, 326] width 22 height 7
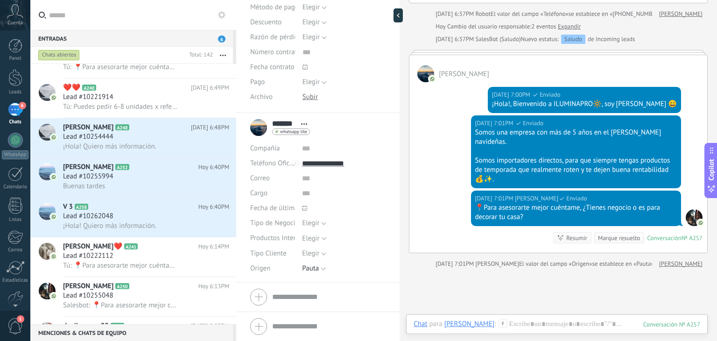
scroll to position [105, 0]
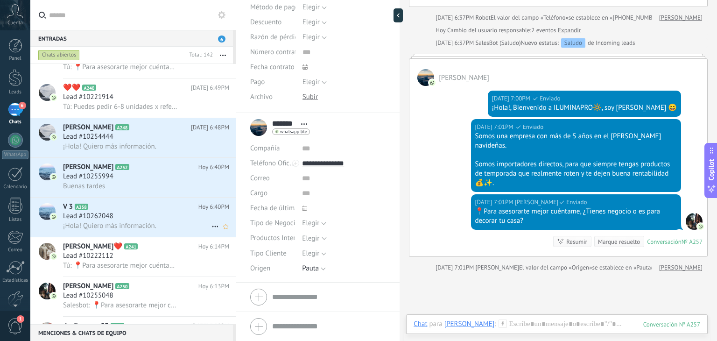
click at [110, 219] on span "Lead #10262048" at bounding box center [88, 215] width 50 height 9
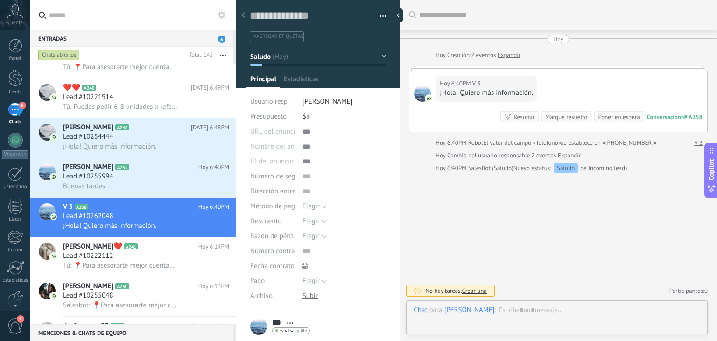
scroll to position [14, 0]
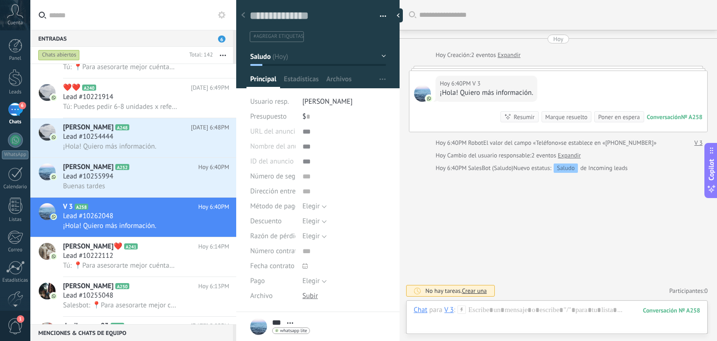
click at [465, 314] on div "Chat para V 3 :" at bounding box center [439, 309] width 52 height 9
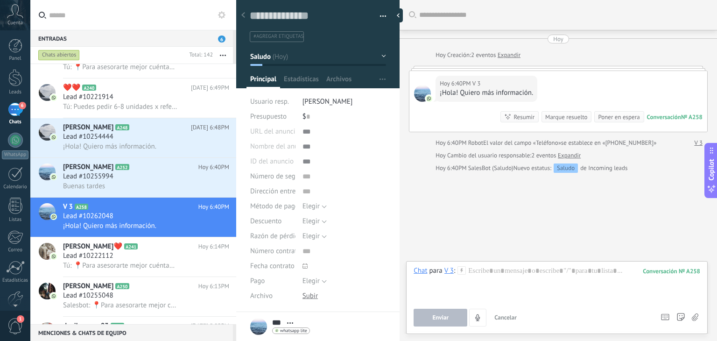
click at [458, 269] on use at bounding box center [462, 270] width 8 height 8
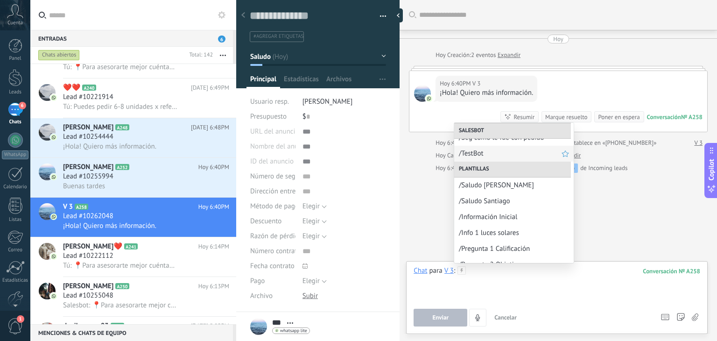
scroll to position [73, 0]
click at [503, 202] on span "/Saludo Santiago" at bounding box center [510, 200] width 103 height 9
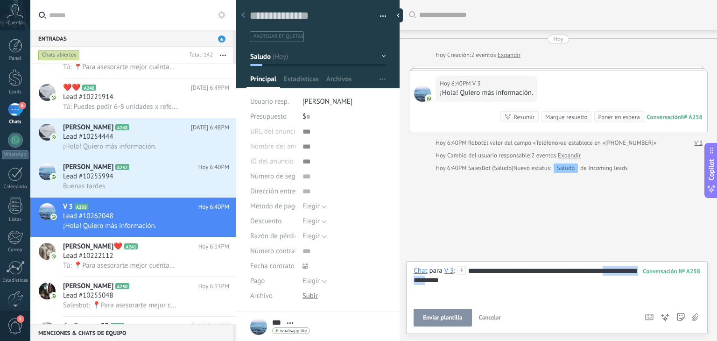
drag, startPoint x: 465, startPoint y: 280, endPoint x: 396, endPoint y: 281, distance: 69.5
click at [396, 281] on div "Guardar y crear Imprimir Administrar etiquetas" at bounding box center [476, 170] width 481 height 341
click at [455, 314] on span "Enviar plantilla" at bounding box center [442, 317] width 39 height 7
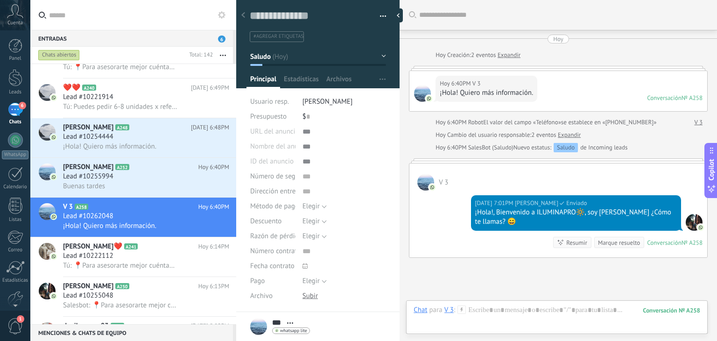
scroll to position [78, 0]
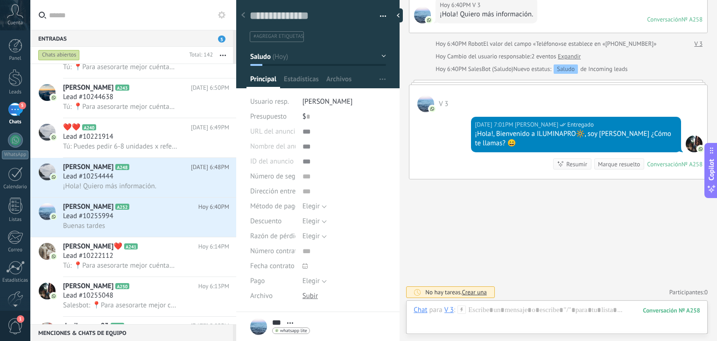
click at [463, 314] on div "Chat para V 3 :" at bounding box center [439, 309] width 52 height 9
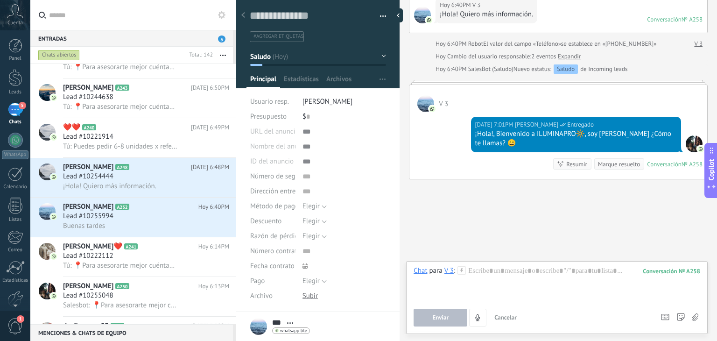
click at [461, 269] on use at bounding box center [462, 270] width 8 height 8
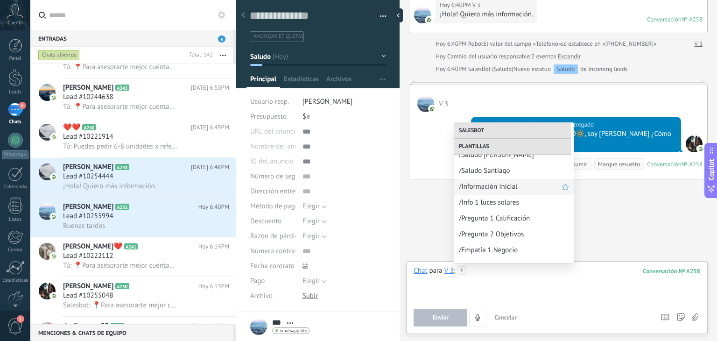
scroll to position [103, 0]
click at [493, 188] on span "/Información Inicial" at bounding box center [510, 186] width 103 height 9
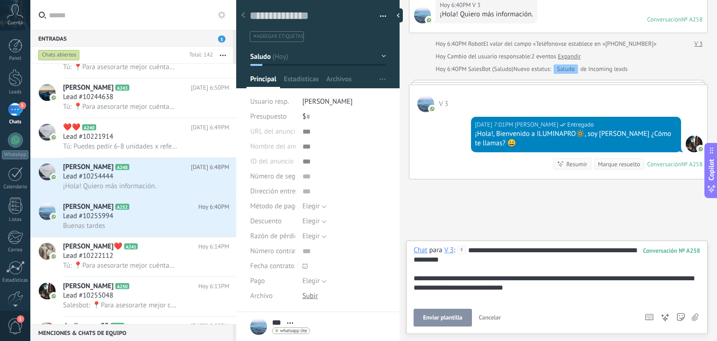
click at [442, 317] on span "Enviar plantilla" at bounding box center [442, 317] width 39 height 7
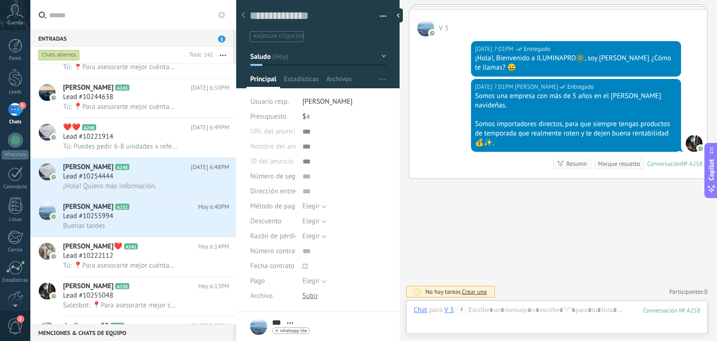
click at [463, 311] on icon at bounding box center [461, 309] width 8 height 8
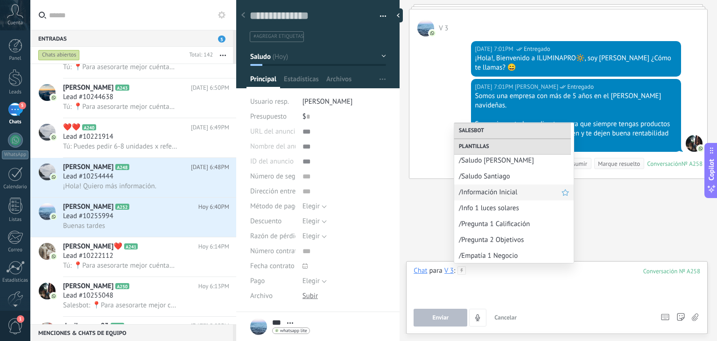
scroll to position [90, 0]
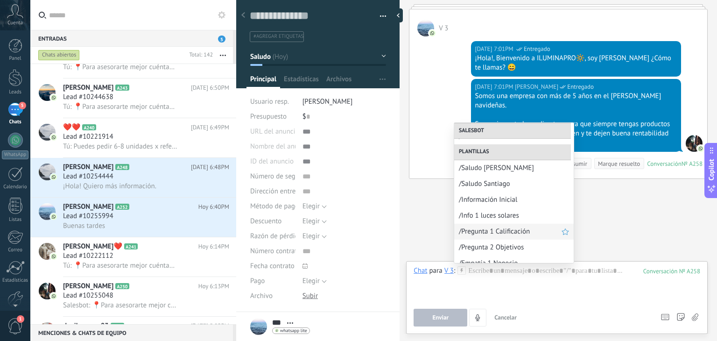
click at [499, 231] on span "/Pregunta 1 Calificación" at bounding box center [510, 231] width 103 height 9
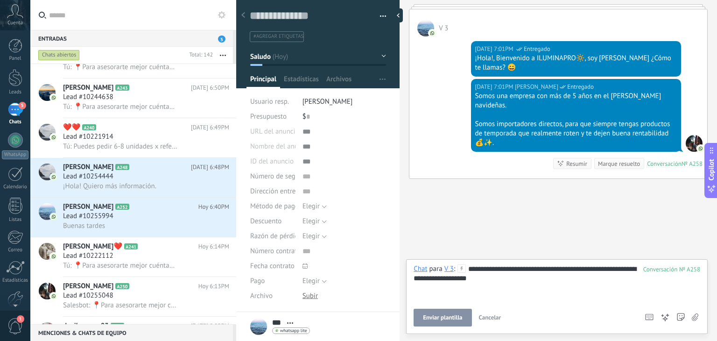
click at [447, 317] on span "Enviar plantilla" at bounding box center [442, 317] width 39 height 7
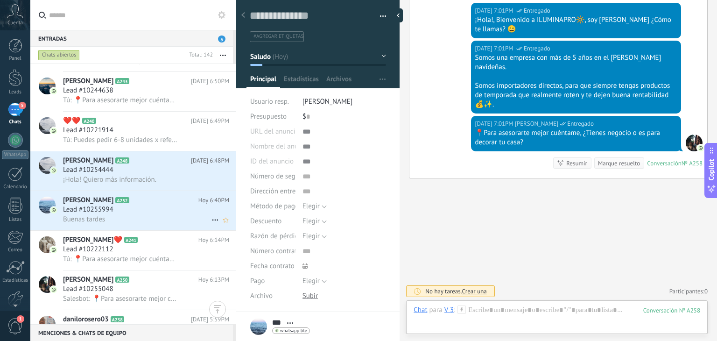
scroll to position [577, 0]
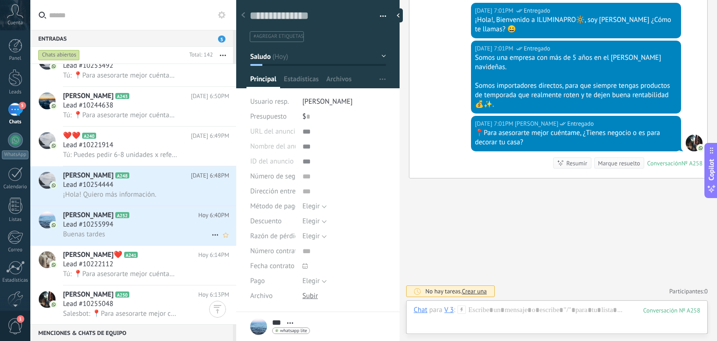
click at [115, 225] on h3 "Lead #10255994" at bounding box center [90, 224] width 55 height 9
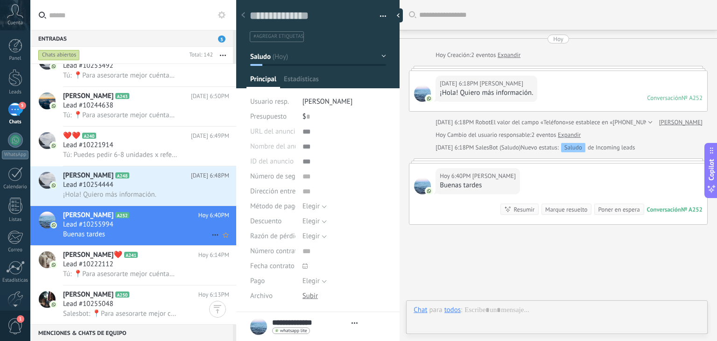
type textarea "**********"
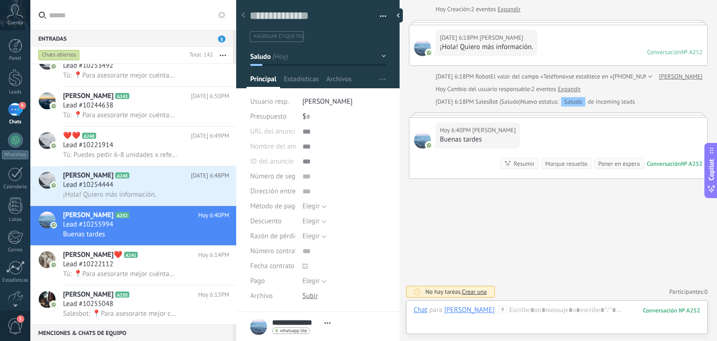
click at [498, 307] on icon at bounding box center [502, 309] width 8 height 8
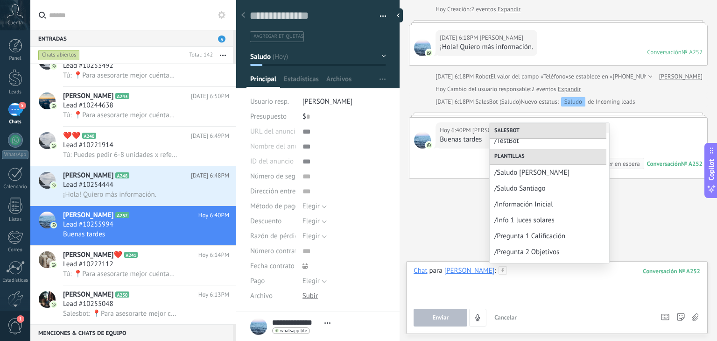
scroll to position [87, 0]
click at [517, 189] on span "/Saludo Santiago" at bounding box center [545, 186] width 103 height 9
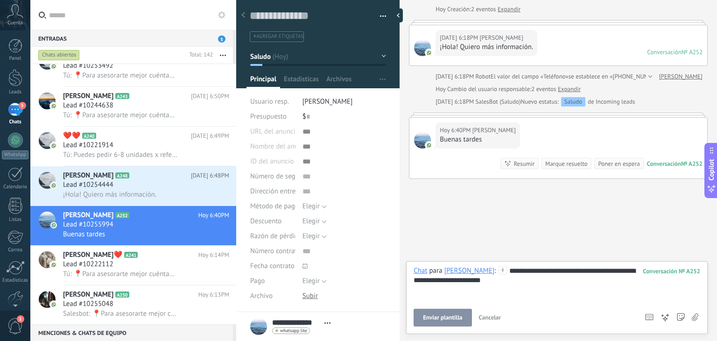
click at [491, 279] on div "**********" at bounding box center [556, 283] width 287 height 35
click at [494, 279] on div "**********" at bounding box center [556, 283] width 287 height 35
click at [438, 315] on span "Enviar" at bounding box center [440, 317] width 16 height 7
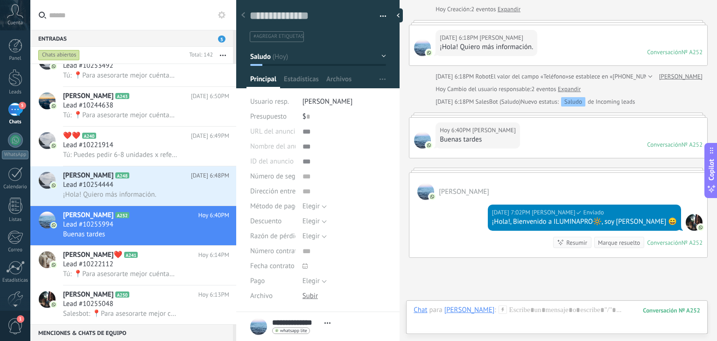
scroll to position [25, 0]
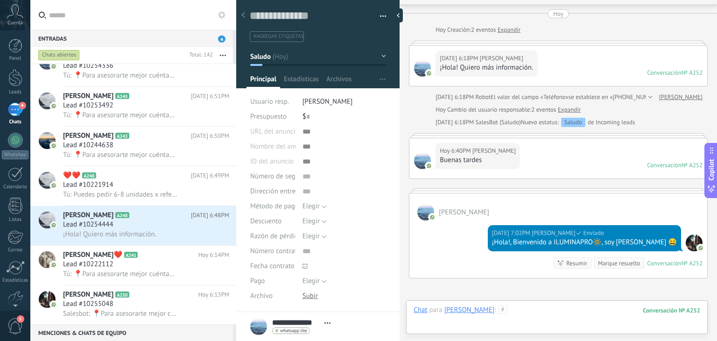
click at [501, 310] on div at bounding box center [556, 319] width 287 height 28
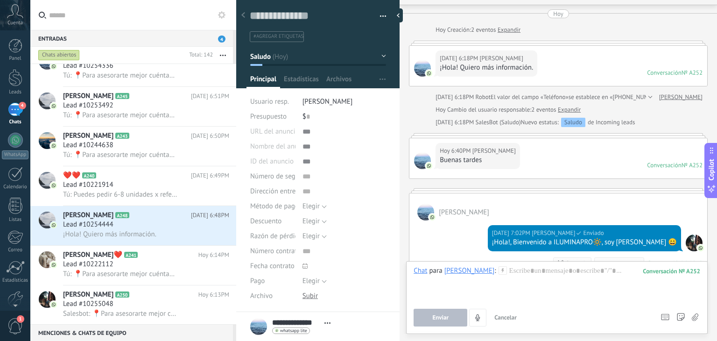
click at [498, 271] on icon at bounding box center [502, 270] width 8 height 8
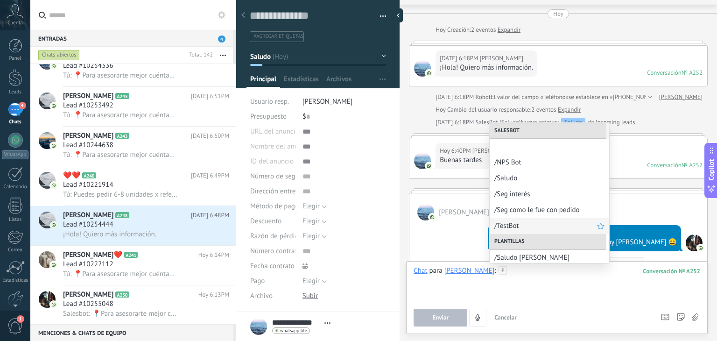
scroll to position [72, 0]
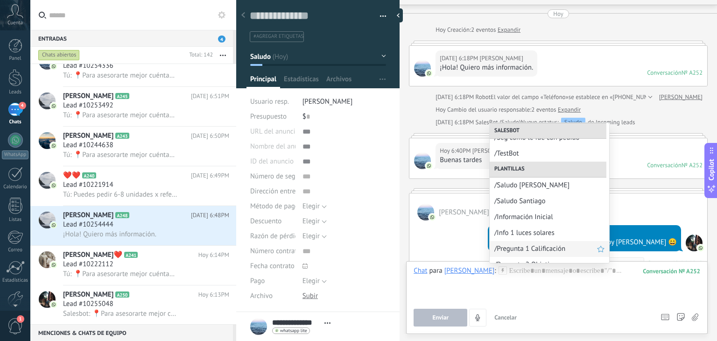
click at [526, 243] on div "/Pregunta 1 Calificación" at bounding box center [548, 249] width 119 height 16
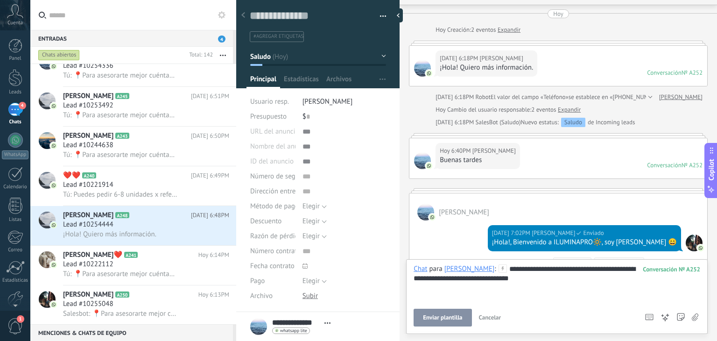
click at [439, 319] on span "Enviar plantilla" at bounding box center [442, 317] width 39 height 7
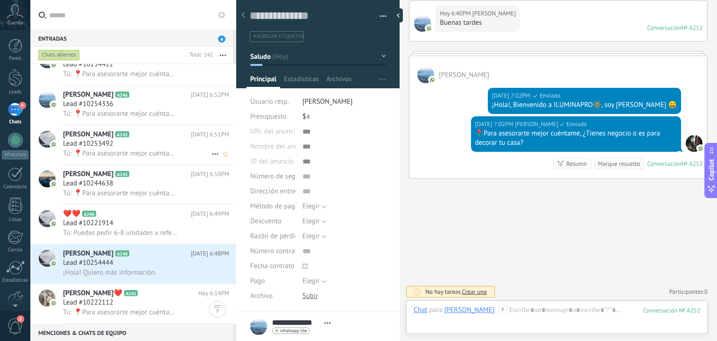
scroll to position [514, 0]
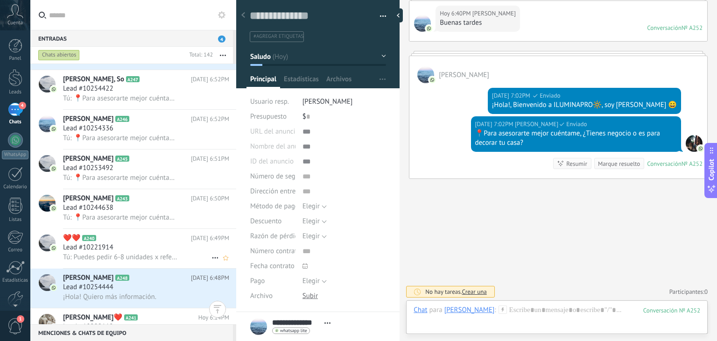
click at [143, 259] on span "Tú: Puedes pedir 6-8 unidades x referencia, es decir, 2-3 por color de cada ref…" at bounding box center [120, 256] width 115 height 9
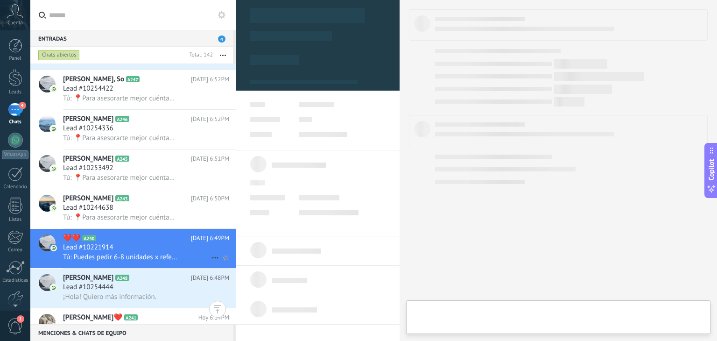
type textarea "**********"
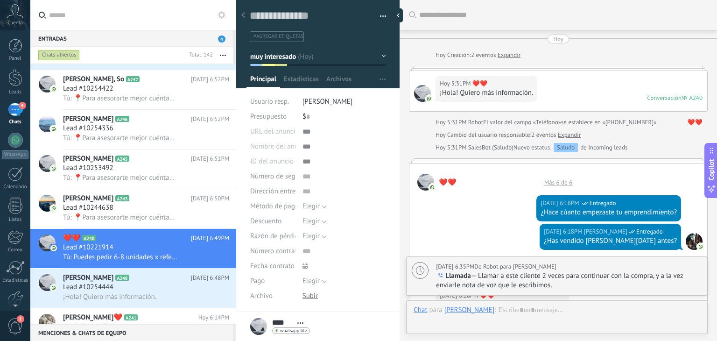
scroll to position [1019, 0]
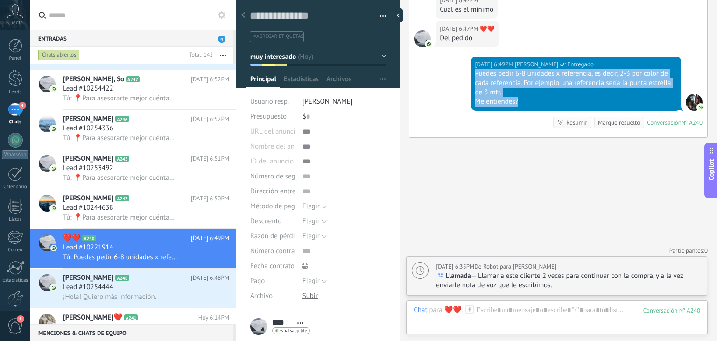
drag, startPoint x: 542, startPoint y: 99, endPoint x: 457, endPoint y: 73, distance: 89.0
click at [457, 73] on div "Hoy 6:49PM Juan Felipe Ossa Entregado Puedes pedir 6-8 unidades x referencia, e…" at bounding box center [558, 96] width 298 height 81
copy div "Puedes pedir 6-8 unidades x referencia, es decir, 2-3 por color de cada referen…"
click at [219, 20] on button at bounding box center [221, 14] width 11 height 11
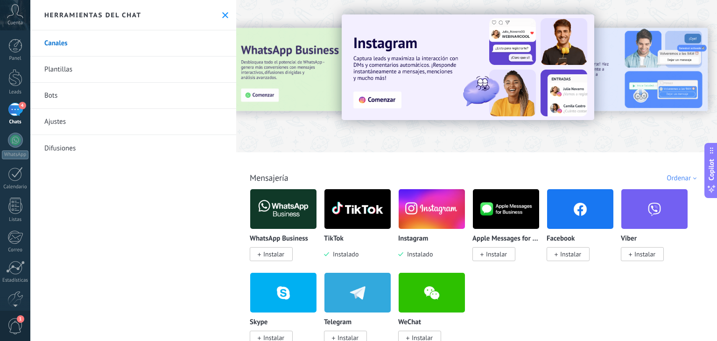
click at [167, 68] on link "Plantillas" at bounding box center [133, 69] width 206 height 26
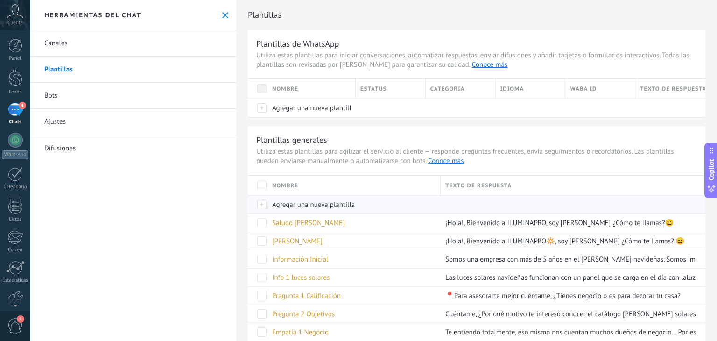
click at [371, 199] on div "Agregar una nueva plantilla" at bounding box center [351, 205] width 168 height 18
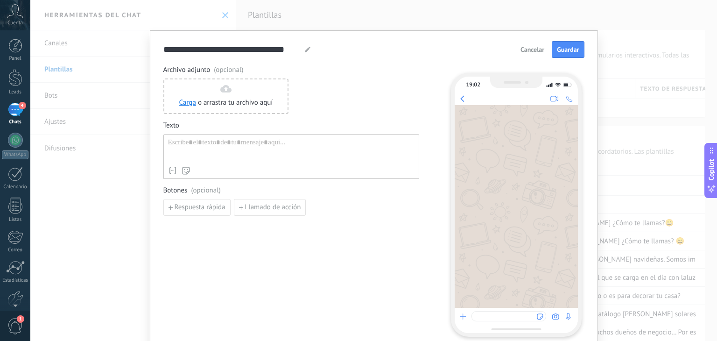
click at [308, 55] on div at bounding box center [307, 49] width 7 height 11
click at [308, 53] on div at bounding box center [307, 49] width 7 height 11
click at [307, 52] on div at bounding box center [307, 49] width 7 height 11
click at [307, 52] on icon at bounding box center [308, 50] width 6 height 6
drag, startPoint x: 300, startPoint y: 49, endPoint x: 247, endPoint y: 50, distance: 53.2
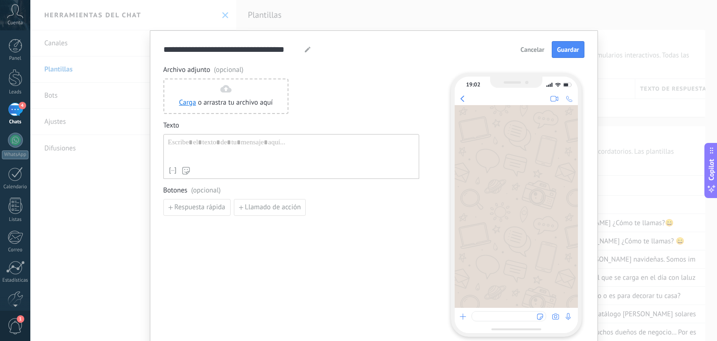
click at [247, 50] on div "**********" at bounding box center [237, 49] width 148 height 11
drag, startPoint x: 298, startPoint y: 51, endPoint x: 129, endPoint y: 43, distance: 169.1
click at [129, 43] on div "**********" at bounding box center [373, 170] width 686 height 341
type input "*"
type input "**********"
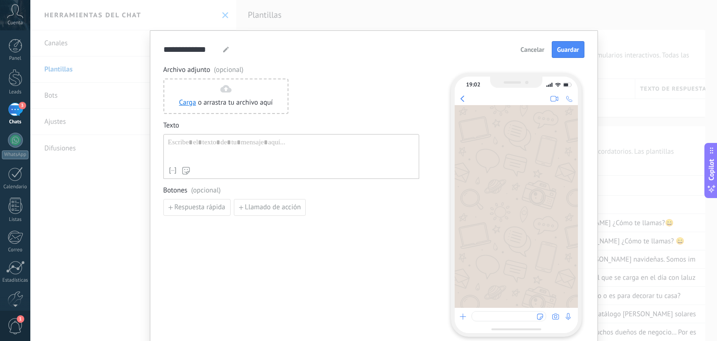
click at [211, 159] on div at bounding box center [291, 150] width 246 height 24
paste div
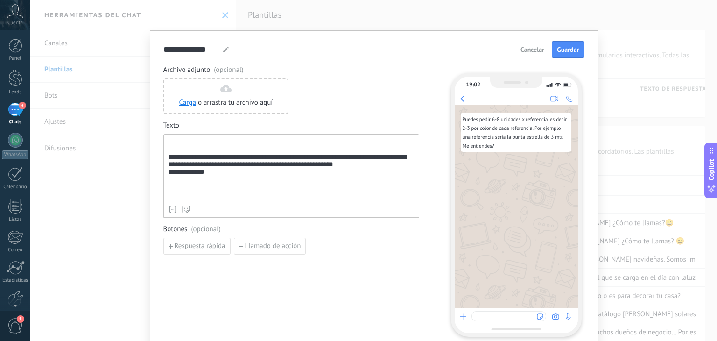
click at [202, 154] on div "**********" at bounding box center [291, 169] width 246 height 63
click at [164, 163] on div "**********" at bounding box center [291, 176] width 256 height 84
click at [168, 161] on div "**********" at bounding box center [291, 169] width 246 height 63
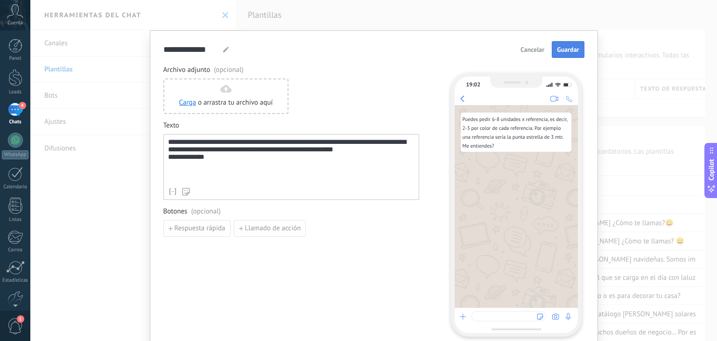
click at [564, 50] on span "Guardar" at bounding box center [568, 49] width 22 height 7
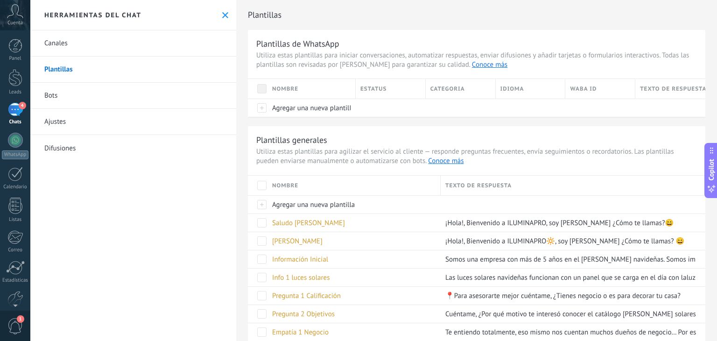
click at [221, 14] on button at bounding box center [225, 15] width 8 height 8
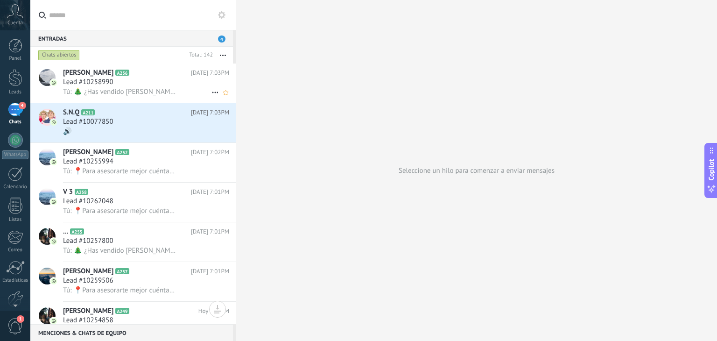
click at [132, 74] on icon at bounding box center [136, 72] width 9 height 9
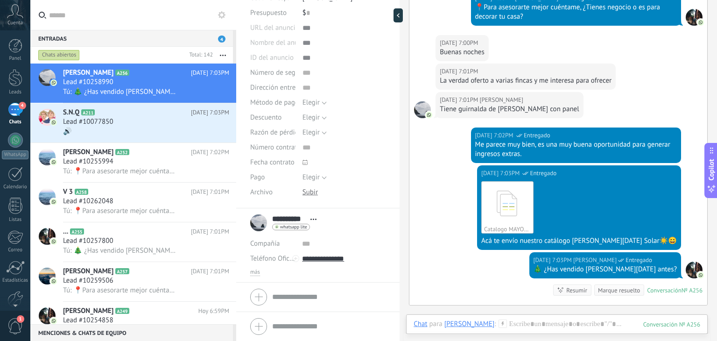
scroll to position [308, 0]
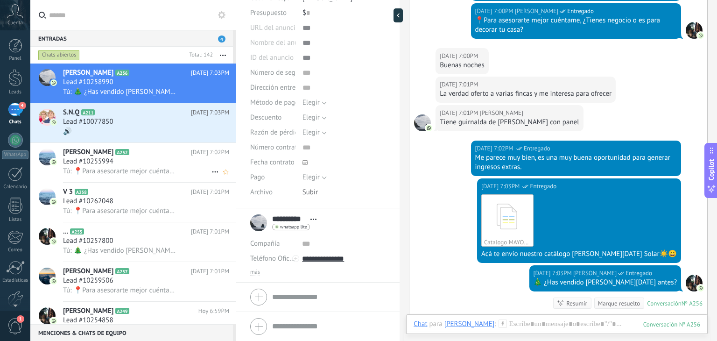
click at [111, 164] on span "Lead #10255994" at bounding box center [88, 161] width 50 height 9
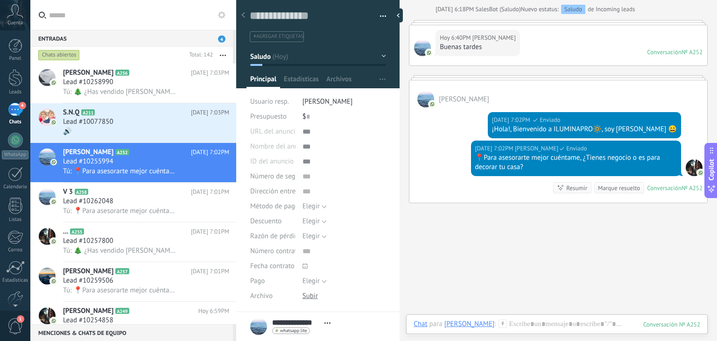
scroll to position [104, 0]
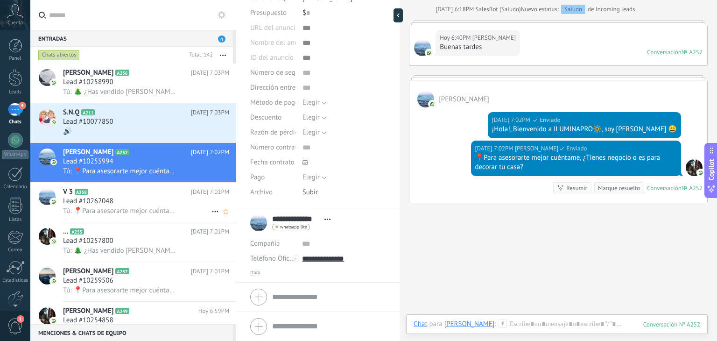
click at [108, 211] on span "Tú: 📍Para asesorarte mejor cuéntame, ¿Tienes negocio o es para decorar tu casa?" at bounding box center [120, 210] width 115 height 9
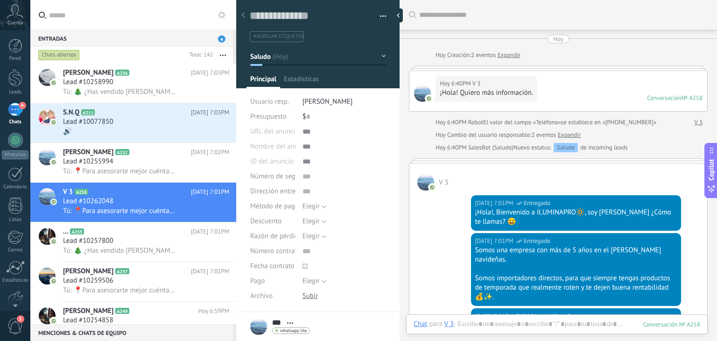
scroll to position [168, 0]
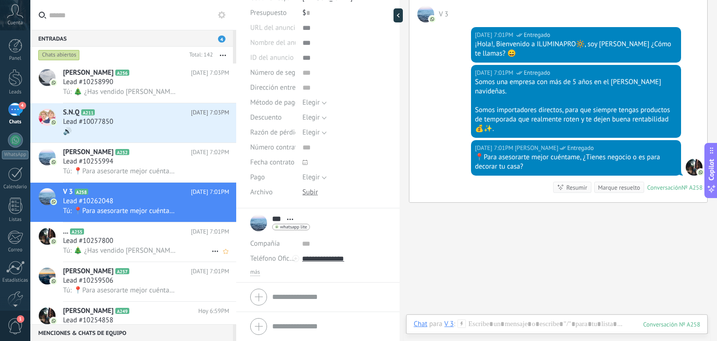
click at [160, 254] on span "Tú: 🎄 ¿Has vendido [PERSON_NAME][DATE] antes?" at bounding box center [120, 250] width 115 height 9
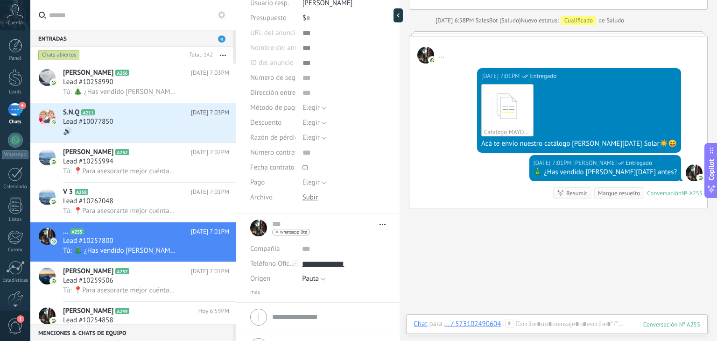
scroll to position [119, 0]
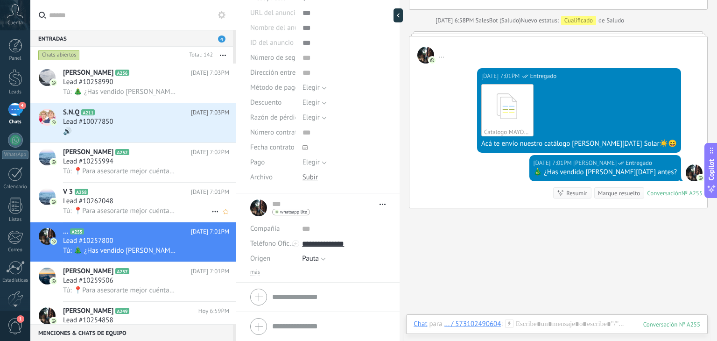
click at [103, 205] on span "Lead #10262048" at bounding box center [88, 200] width 50 height 9
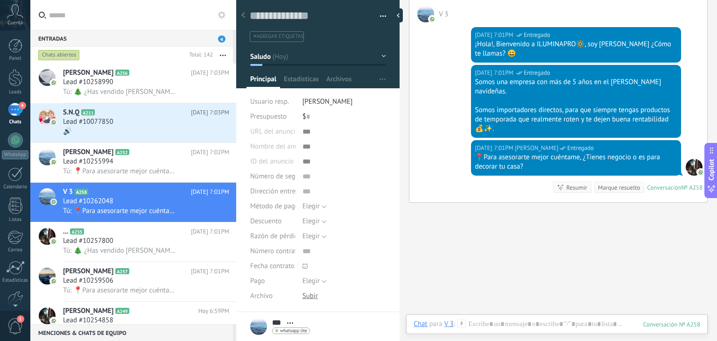
scroll to position [104, 0]
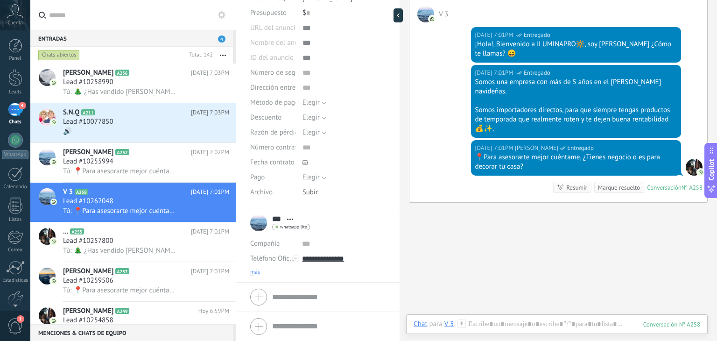
click at [256, 269] on span "más" at bounding box center [255, 271] width 10 height 7
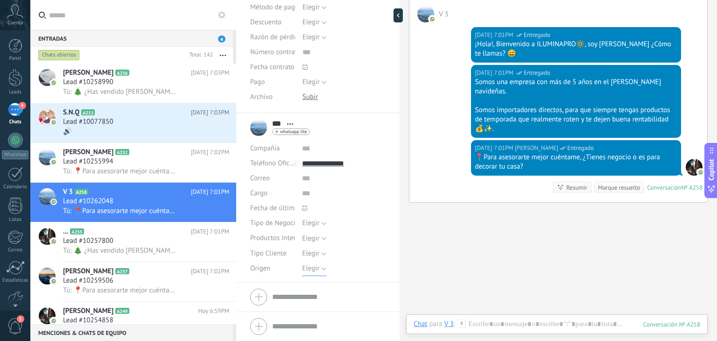
click at [309, 267] on span "Elegir" at bounding box center [310, 268] width 17 height 9
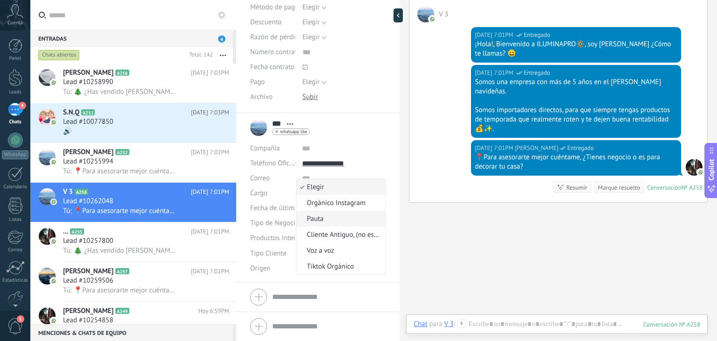
click at [327, 216] on span "Pauta" at bounding box center [339, 218] width 86 height 9
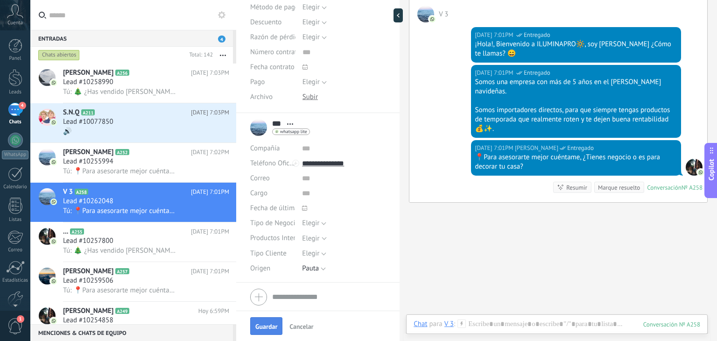
click at [265, 327] on span "Guardar" at bounding box center [266, 326] width 22 height 7
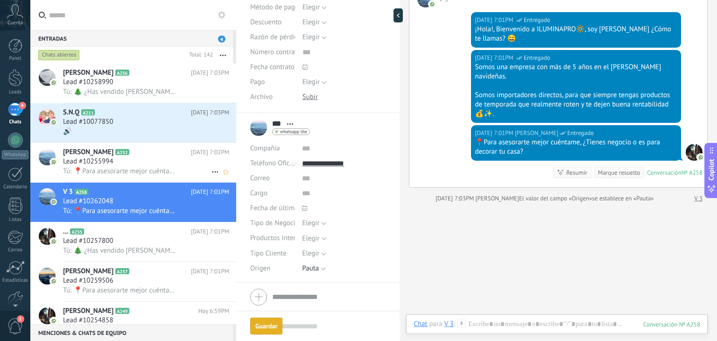
click at [129, 163] on div "Lead #10255994" at bounding box center [146, 161] width 166 height 9
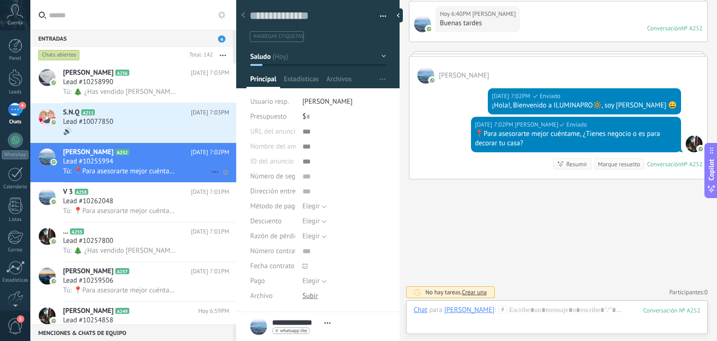
scroll to position [104, 0]
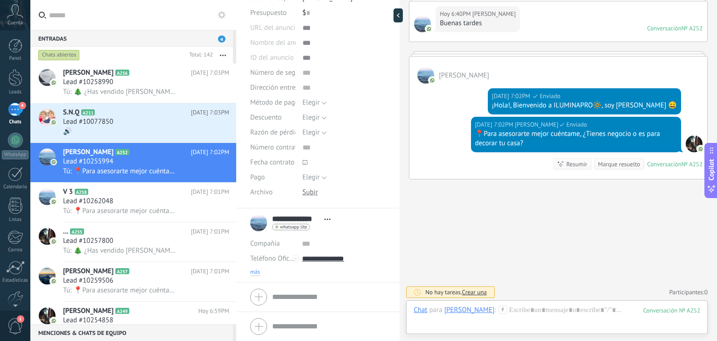
click at [254, 271] on span "más" at bounding box center [255, 271] width 10 height 7
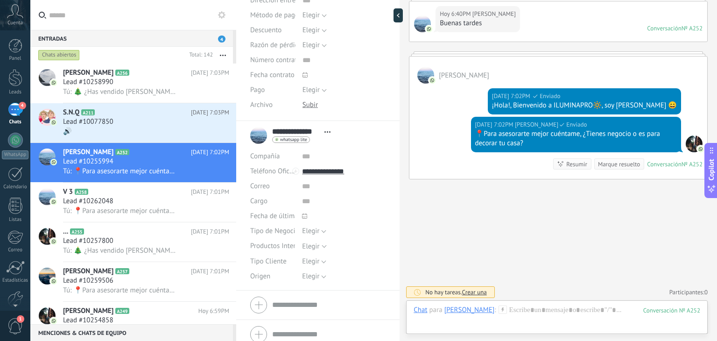
scroll to position [191, 0]
click at [308, 276] on span "Elegir" at bounding box center [310, 275] width 17 height 9
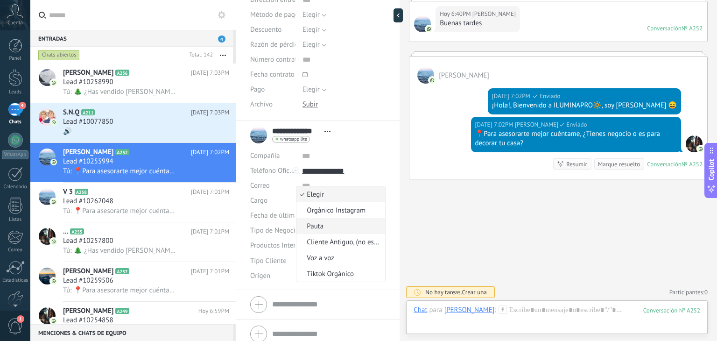
click at [325, 229] on span "Pauta" at bounding box center [339, 226] width 86 height 9
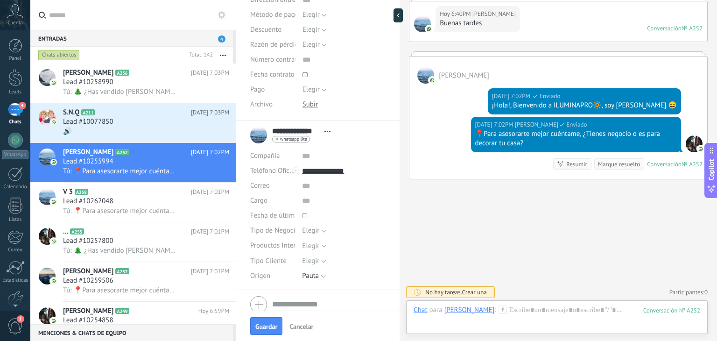
click at [377, 281] on div "Elegir Orgánico Instagram Pauta Cliente Antiguo, (no especifica) Voz a voz Tikt…" at bounding box center [344, 275] width 84 height 15
click at [259, 327] on span "Guardar" at bounding box center [266, 326] width 22 height 7
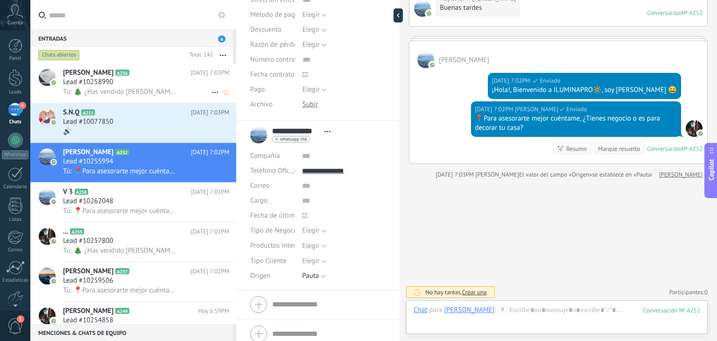
click at [133, 77] on h2 "Pablo Lara A256" at bounding box center [127, 72] width 128 height 9
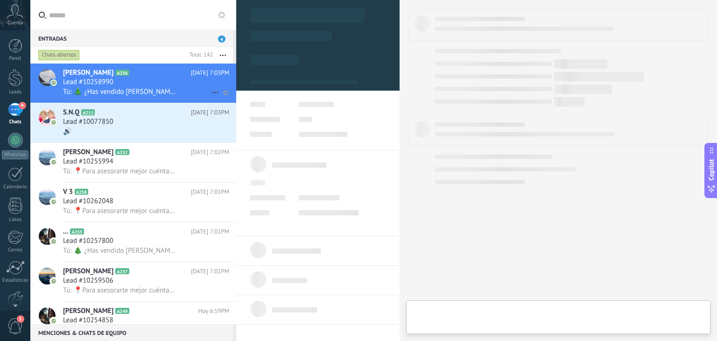
type textarea "**********"
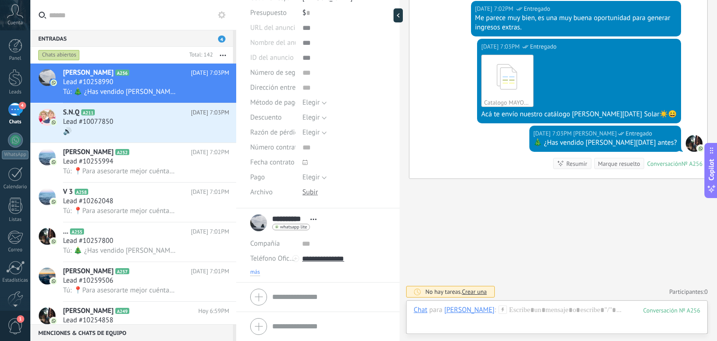
click at [254, 269] on span "más" at bounding box center [255, 271] width 10 height 7
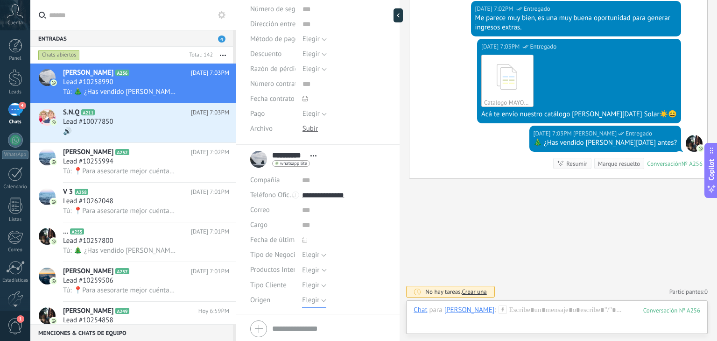
click at [316, 296] on span "Elegir" at bounding box center [310, 299] width 17 height 9
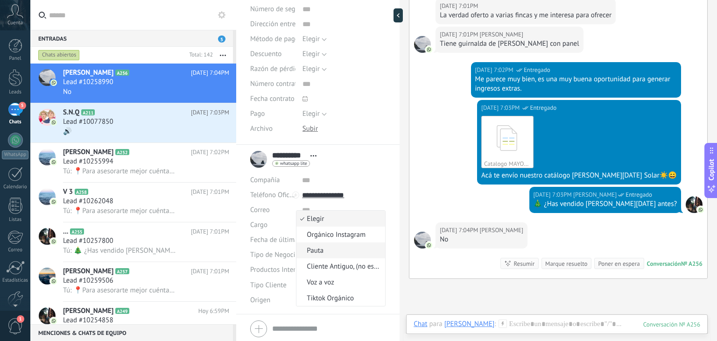
click at [326, 247] on span "Pauta" at bounding box center [339, 250] width 86 height 9
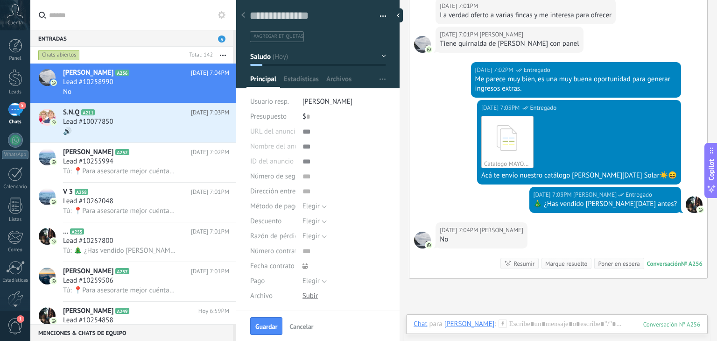
click at [321, 61] on button "Saludo" at bounding box center [318, 56] width 136 height 17
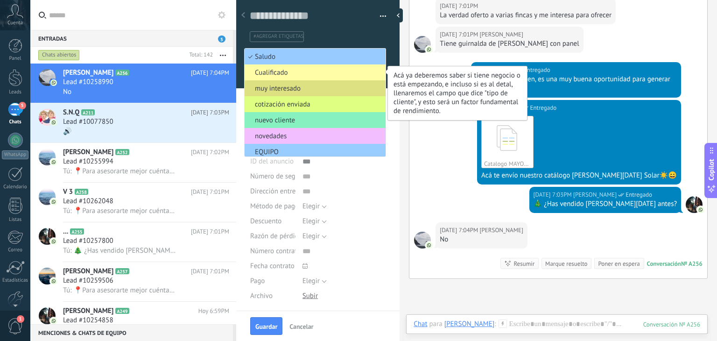
click at [315, 73] on span "Cualificado" at bounding box center [314, 72] width 138 height 9
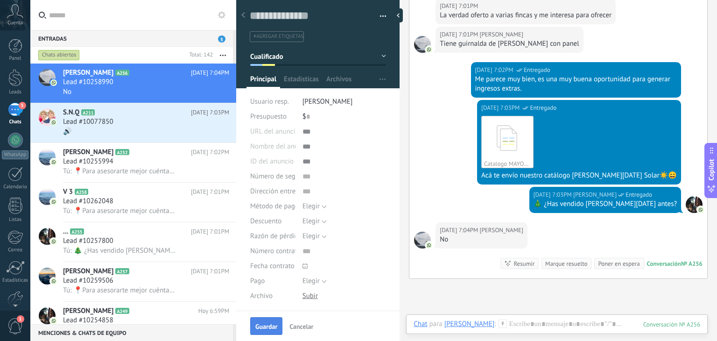
click at [266, 321] on button "Guardar" at bounding box center [266, 326] width 32 height 18
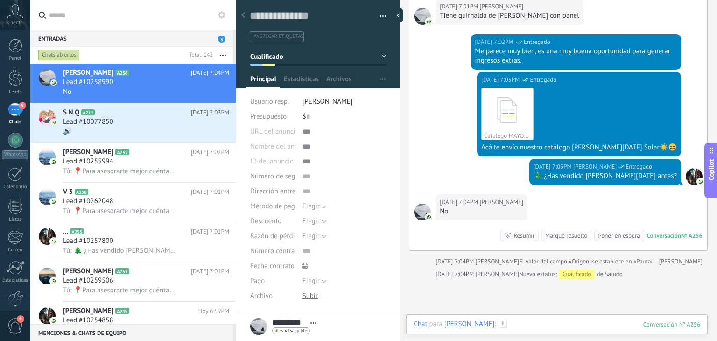
click at [509, 320] on div at bounding box center [556, 333] width 287 height 28
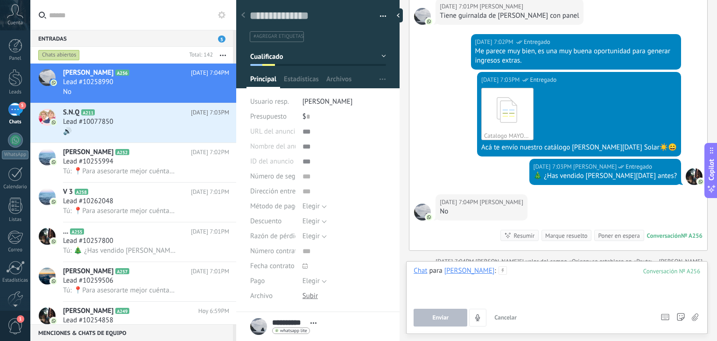
click at [503, 281] on div at bounding box center [556, 283] width 287 height 35
click at [430, 318] on button "Enviar" at bounding box center [440, 317] width 54 height 18
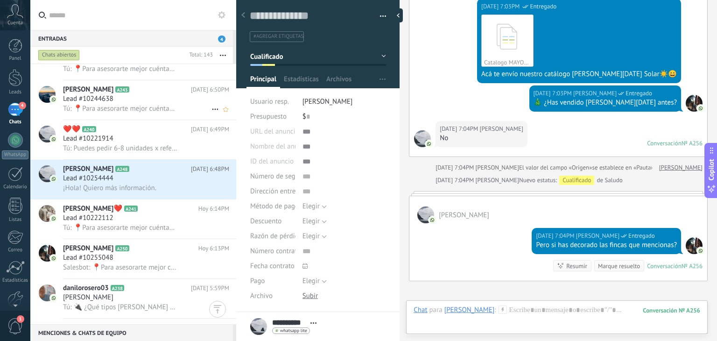
scroll to position [661, 0]
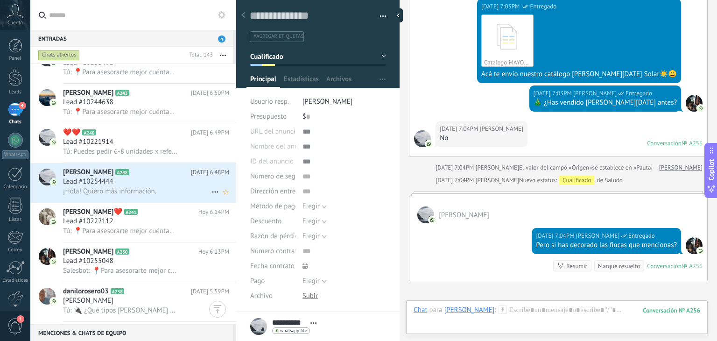
click at [142, 195] on span "¡Hola! Quiero más información." at bounding box center [109, 191] width 93 height 9
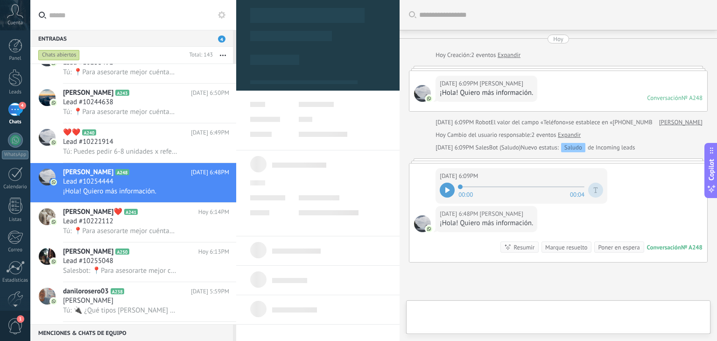
type textarea "**********"
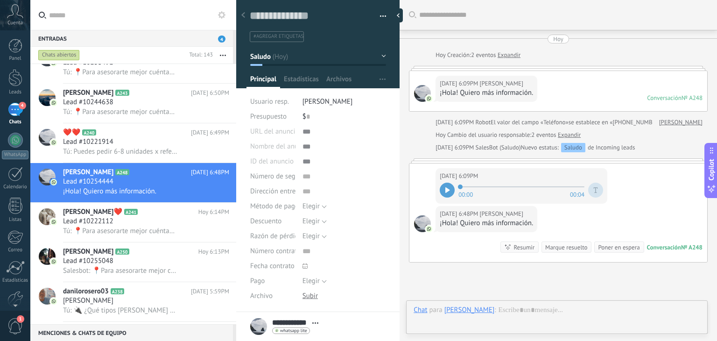
scroll to position [84, 0]
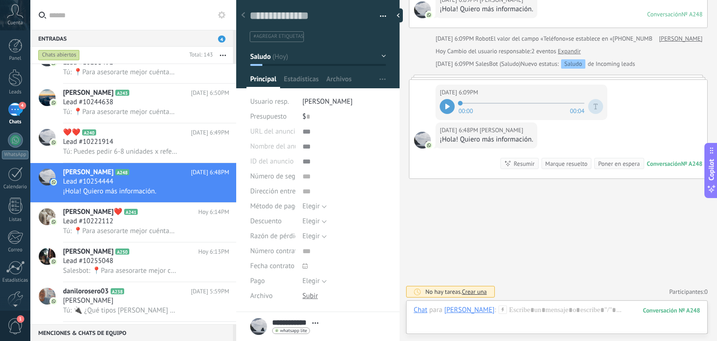
click at [448, 105] on icon at bounding box center [447, 107] width 4 height 6
click at [450, 101] on div at bounding box center [447, 106] width 15 height 15
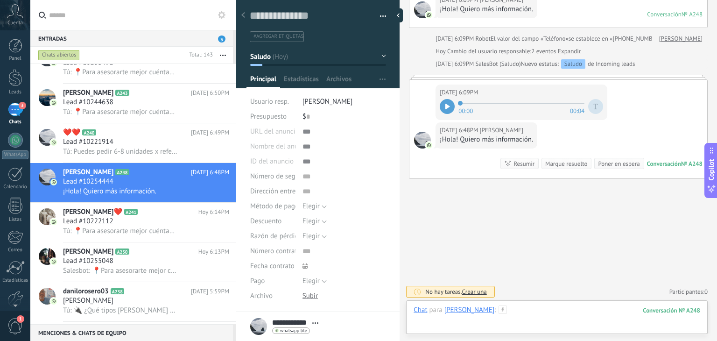
click at [498, 307] on div at bounding box center [556, 319] width 287 height 28
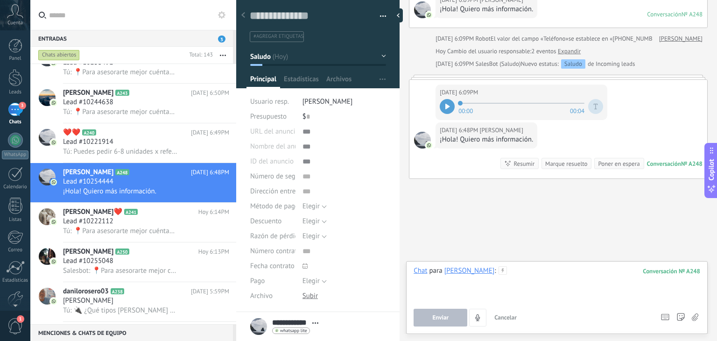
click at [487, 277] on div at bounding box center [556, 283] width 287 height 35
click at [498, 272] on icon at bounding box center [502, 270] width 8 height 8
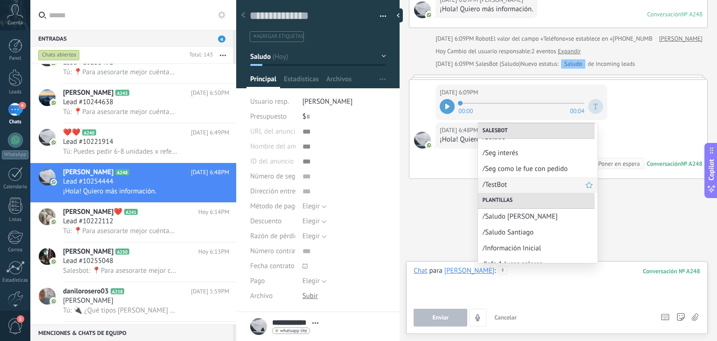
scroll to position [43, 0]
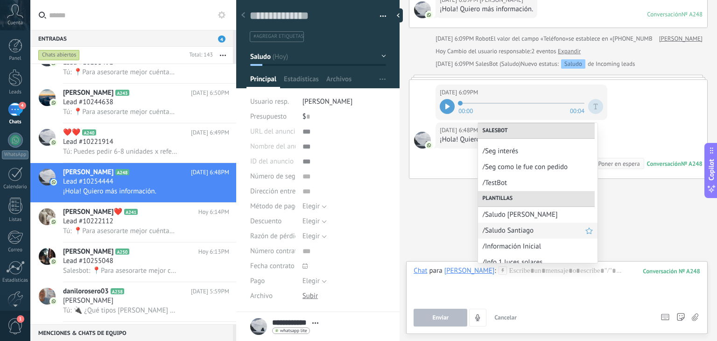
click at [517, 230] on span "/Saludo Santiago" at bounding box center [533, 230] width 103 height 9
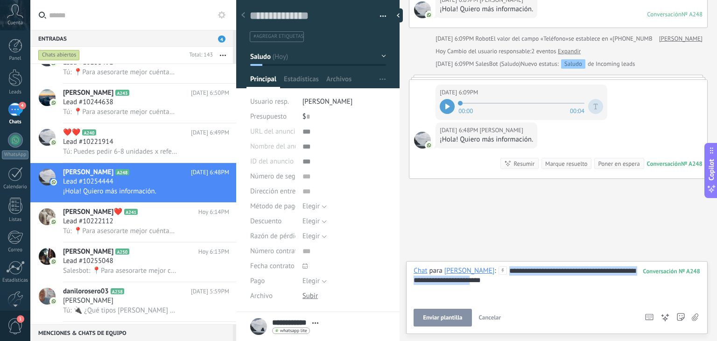
drag, startPoint x: 495, startPoint y: 280, endPoint x: 442, endPoint y: 275, distance: 53.0
click at [442, 275] on div "**********" at bounding box center [556, 283] width 287 height 35
click at [444, 280] on div "**********" at bounding box center [556, 283] width 287 height 35
drag, startPoint x: 440, startPoint y: 279, endPoint x: 495, endPoint y: 277, distance: 54.2
click at [495, 277] on div "**********" at bounding box center [556, 283] width 287 height 35
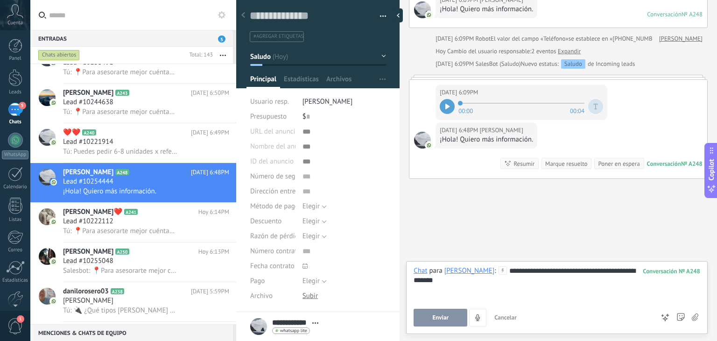
click at [508, 269] on div "**********" at bounding box center [556, 283] width 287 height 35
click at [439, 315] on span "Enviar" at bounding box center [440, 317] width 16 height 7
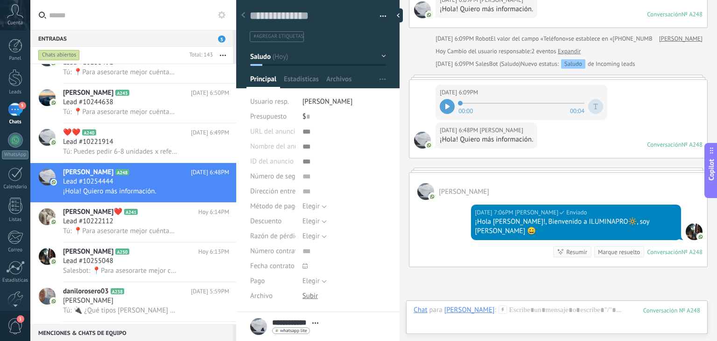
scroll to position [162, 0]
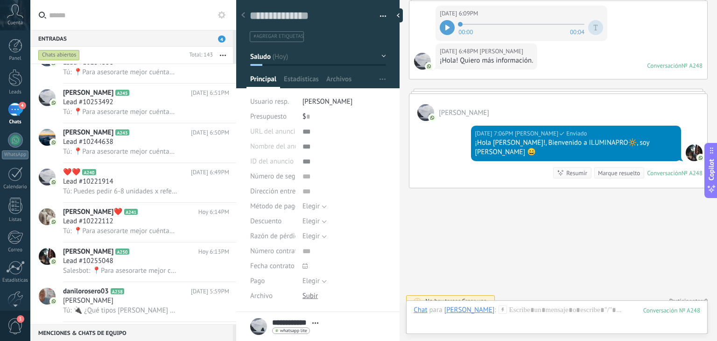
click at [498, 310] on icon at bounding box center [502, 309] width 8 height 8
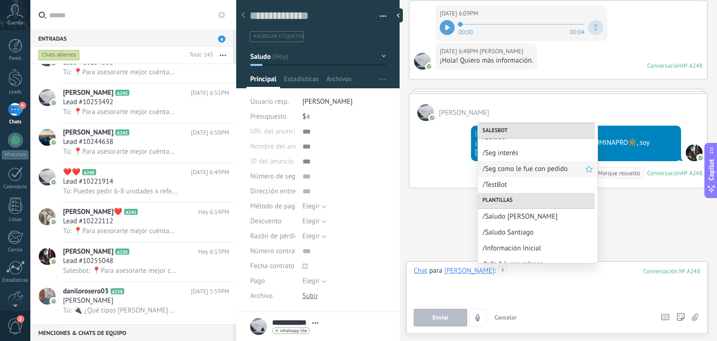
scroll to position [69, 0]
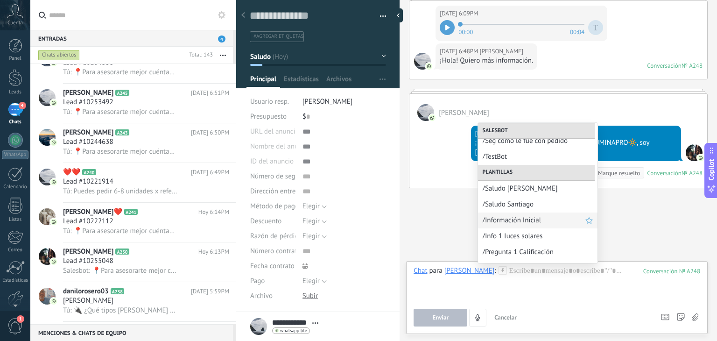
click at [517, 217] on span "/Información Inicial" at bounding box center [533, 220] width 103 height 9
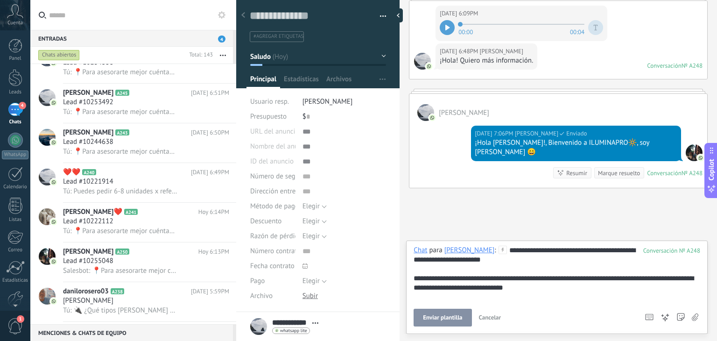
click at [454, 314] on span "Enviar plantilla" at bounding box center [442, 317] width 39 height 7
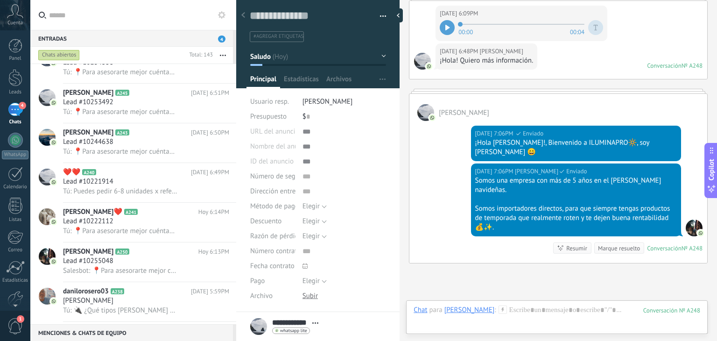
scroll to position [237, 0]
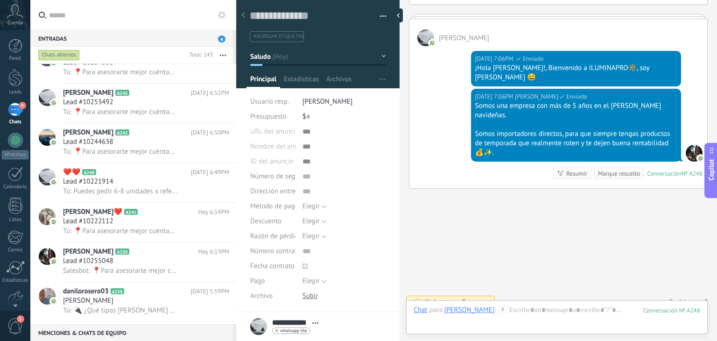
click at [498, 307] on icon at bounding box center [502, 309] width 8 height 8
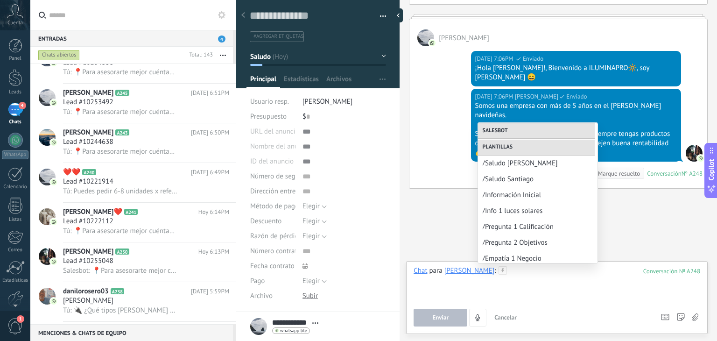
scroll to position [95, 0]
click at [524, 220] on div "/Pregunta 1 Calificación" at bounding box center [537, 226] width 119 height 16
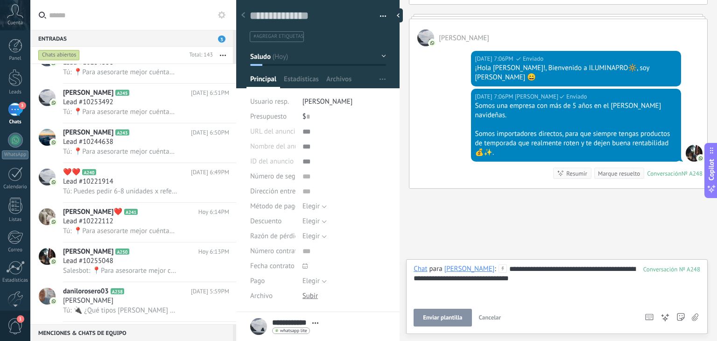
click at [510, 277] on div "**********" at bounding box center [556, 282] width 287 height 37
click at [497, 276] on div "**********" at bounding box center [556, 282] width 287 height 37
click at [436, 319] on span "Enviar" at bounding box center [440, 317] width 16 height 7
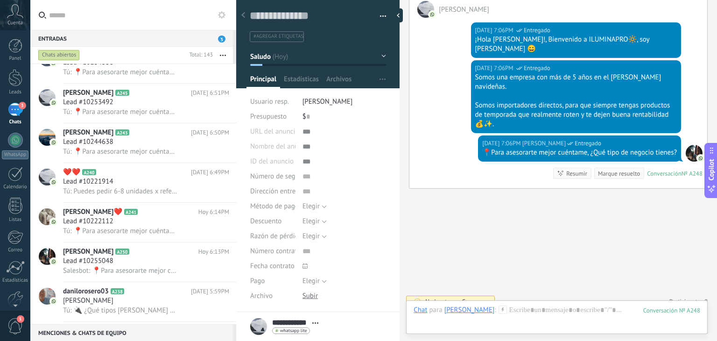
scroll to position [104, 0]
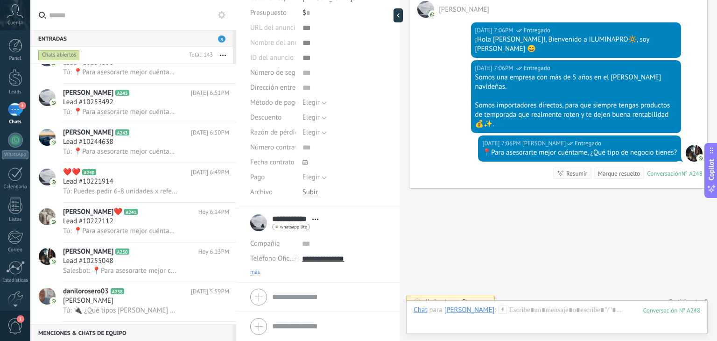
click at [254, 275] on span "más" at bounding box center [255, 271] width 10 height 7
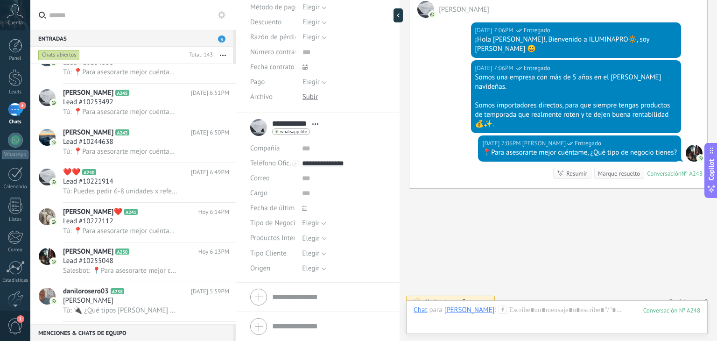
click at [310, 239] on div "Elegir" at bounding box center [310, 238] width 17 height 7
click at [312, 252] on span "Elegir" at bounding box center [310, 253] width 17 height 9
click at [319, 271] on span "Mayorista" at bounding box center [335, 269] width 86 height 9
click at [315, 261] on button "Elegir" at bounding box center [314, 268] width 24 height 15
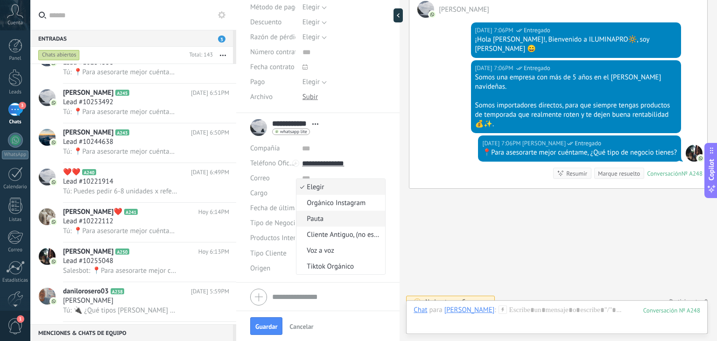
click at [323, 215] on span "Pauta" at bounding box center [339, 218] width 86 height 9
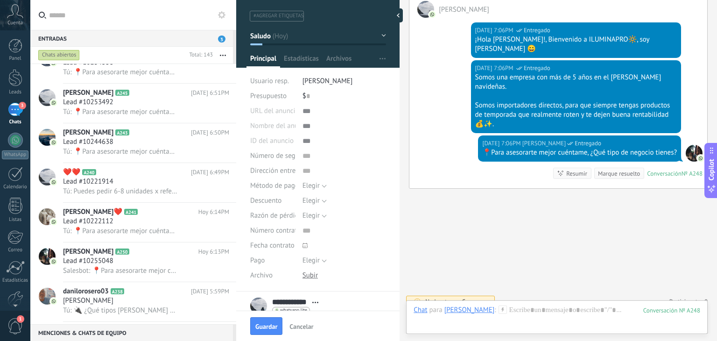
scroll to position [0, 0]
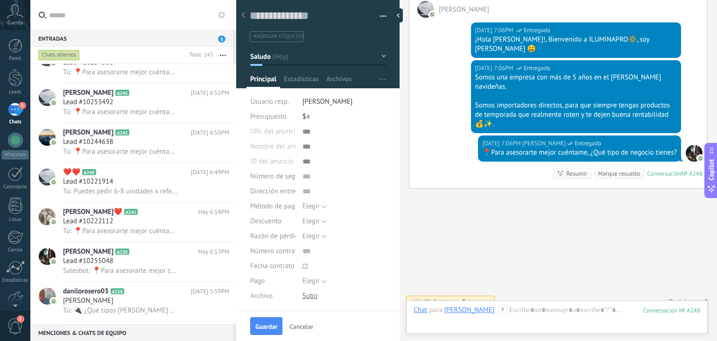
click at [290, 68] on div at bounding box center [318, 41] width 164 height 94
click at [297, 49] on button "Saludo" at bounding box center [318, 56] width 136 height 17
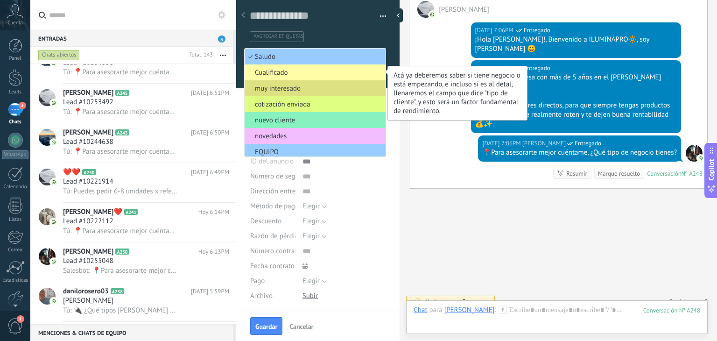
click at [293, 74] on span "Cualificado" at bounding box center [314, 72] width 138 height 9
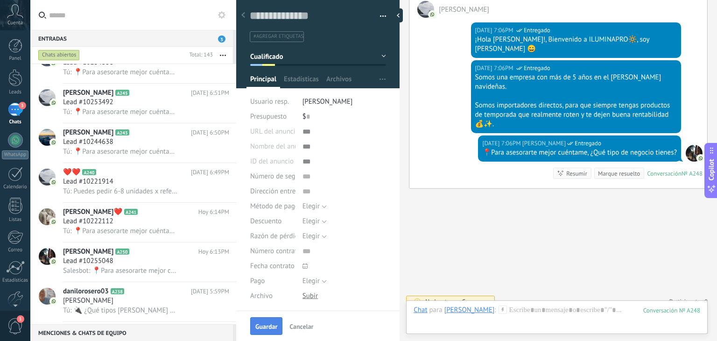
click at [267, 329] on span "Guardar" at bounding box center [266, 326] width 22 height 7
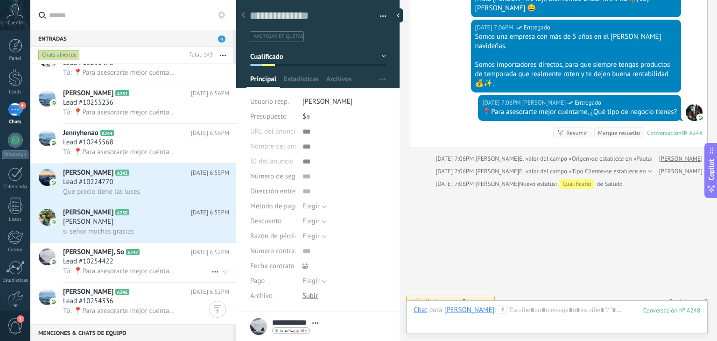
scroll to position [508, 0]
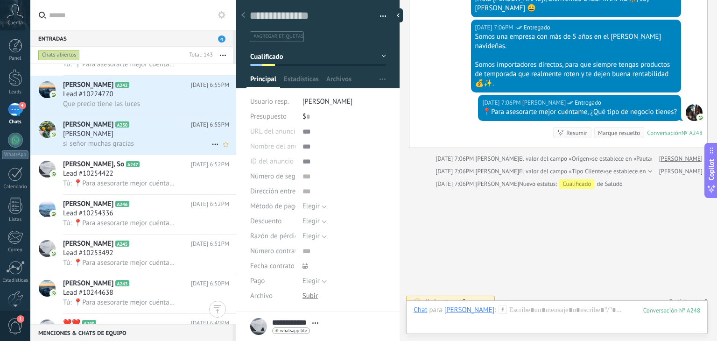
click at [127, 139] on div "[PERSON_NAME]" at bounding box center [146, 133] width 166 height 9
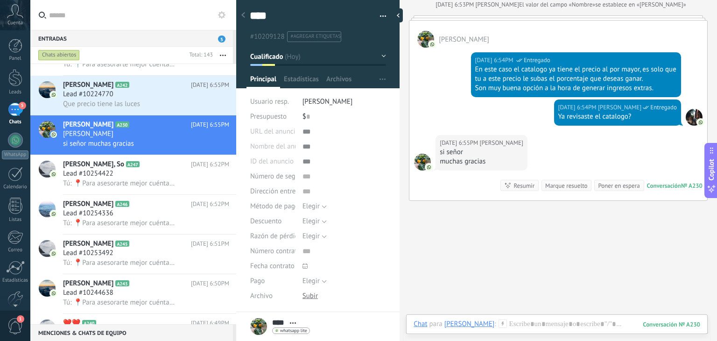
scroll to position [1237, 0]
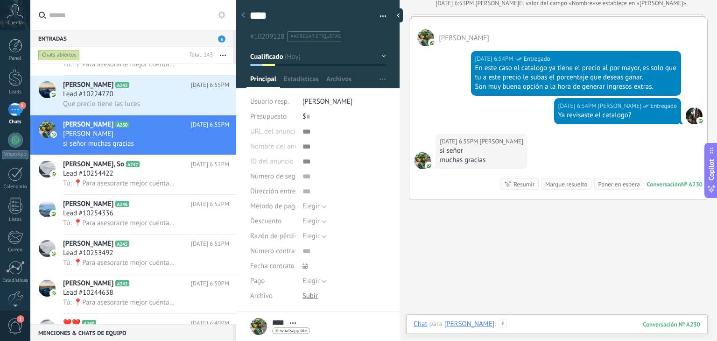
click at [469, 322] on div at bounding box center [556, 333] width 287 height 28
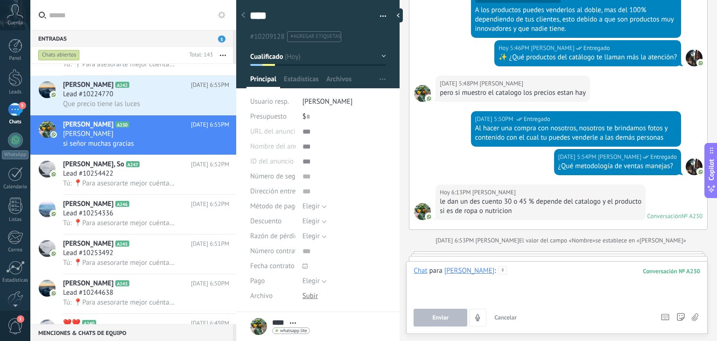
scroll to position [1262, 0]
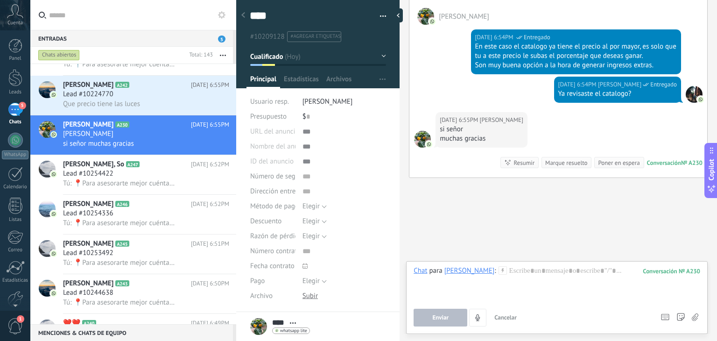
click at [498, 270] on use at bounding box center [502, 270] width 8 height 8
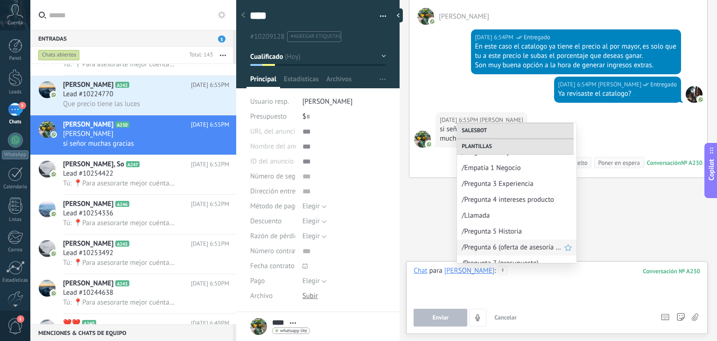
scroll to position [184, 0]
click at [495, 198] on span "/Pregunta 4 intereses producto" at bounding box center [512, 200] width 103 height 9
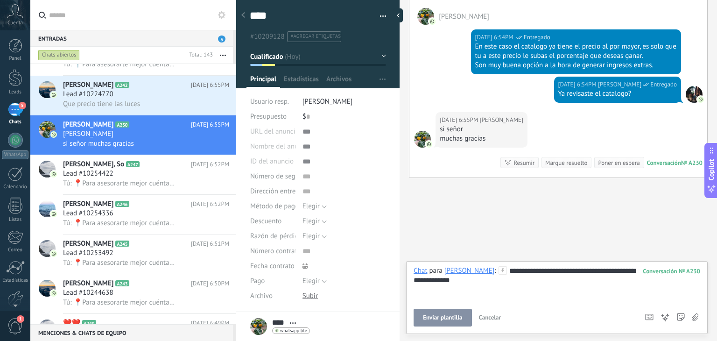
click at [442, 322] on button "Enviar plantilla" at bounding box center [442, 317] width 58 height 18
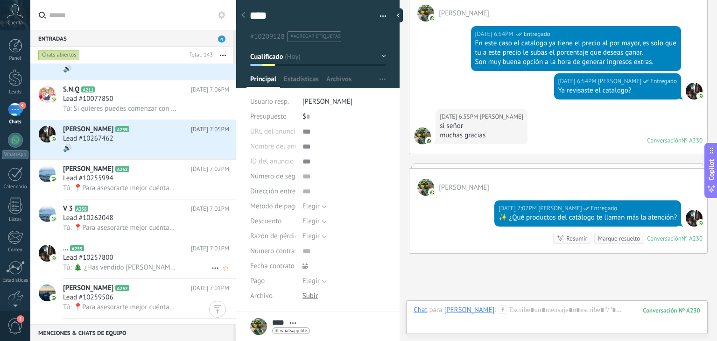
scroll to position [47, 0]
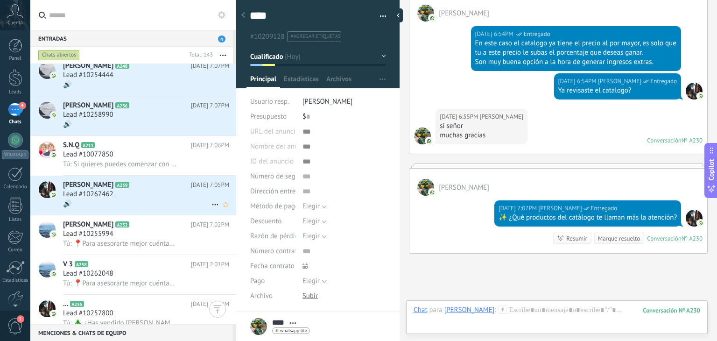
click at [140, 203] on div "🔊" at bounding box center [146, 204] width 166 height 10
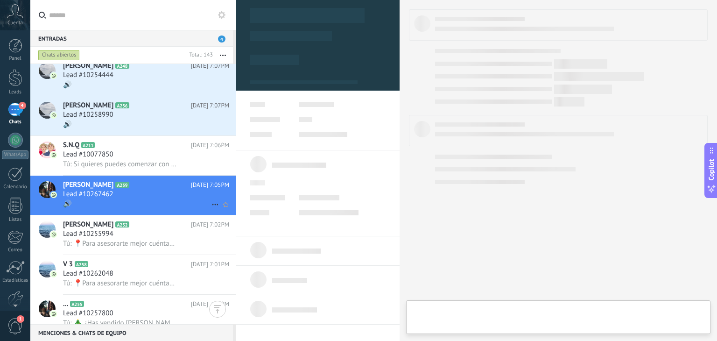
type textarea "**********"
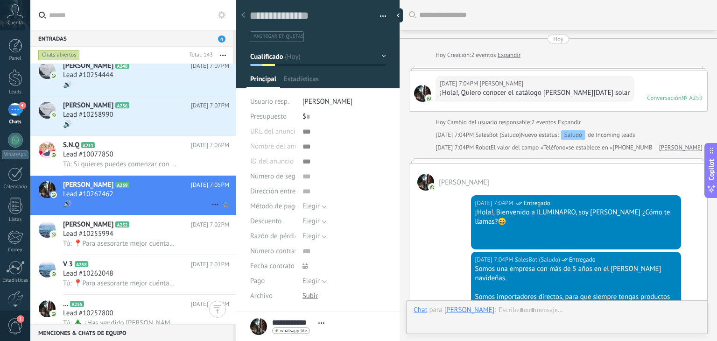
scroll to position [367, 0]
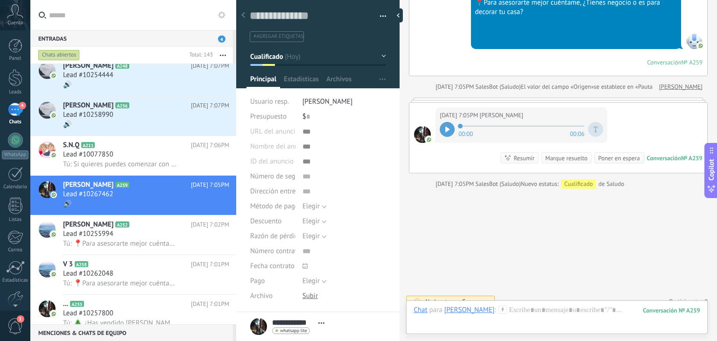
click at [449, 126] on icon at bounding box center [447, 129] width 4 height 6
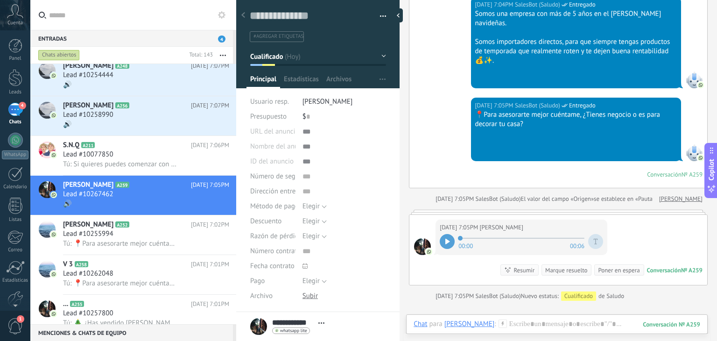
scroll to position [367, 0]
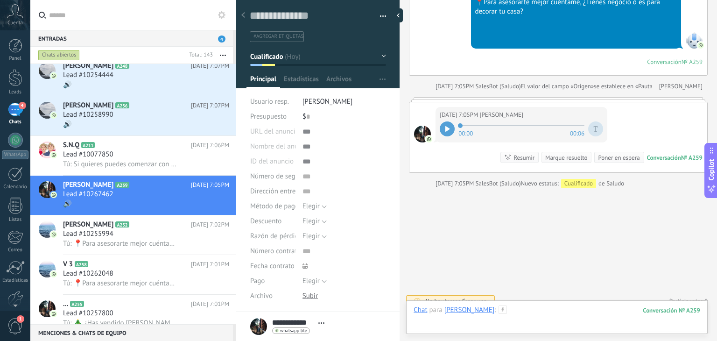
click at [512, 308] on div at bounding box center [556, 319] width 287 height 28
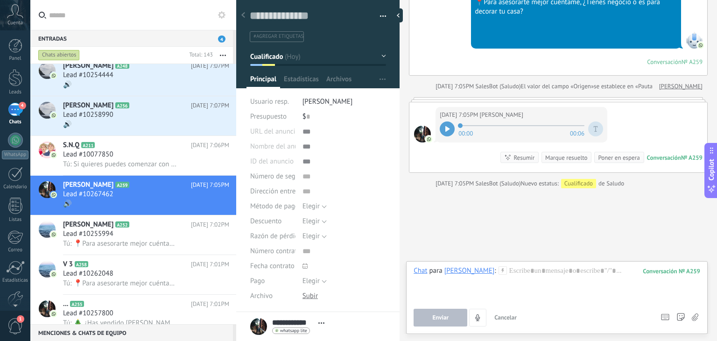
click at [498, 270] on use at bounding box center [502, 270] width 8 height 8
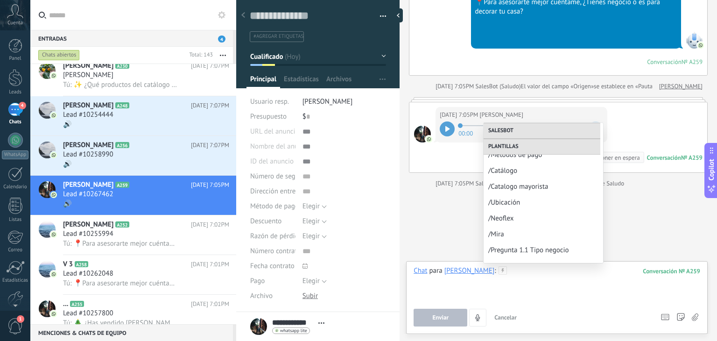
scroll to position [352, 0]
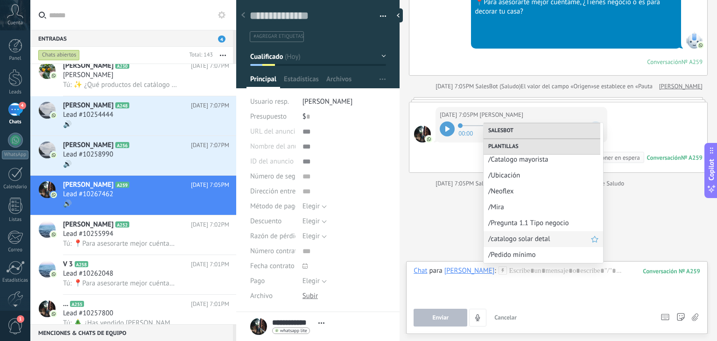
click at [536, 241] on span "/catalogo solar detal" at bounding box center [539, 238] width 103 height 9
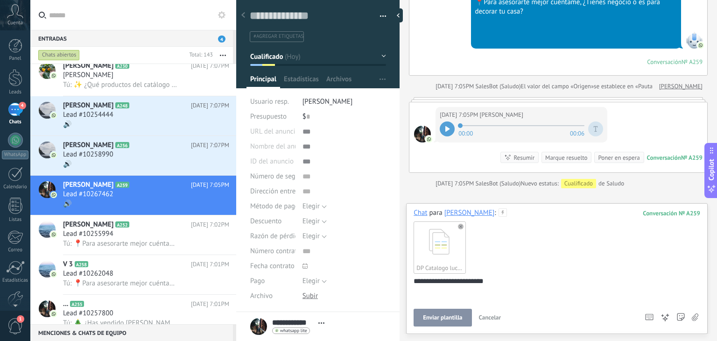
click at [417, 283] on div "**********" at bounding box center [555, 293] width 284 height 35
click at [415, 282] on div "**********" at bounding box center [555, 293] width 284 height 35
click at [412, 280] on div "**********" at bounding box center [556, 268] width 301 height 131
click at [415, 280] on div "**********" at bounding box center [555, 293] width 284 height 35
click at [453, 317] on button "Enviar" at bounding box center [440, 317] width 54 height 18
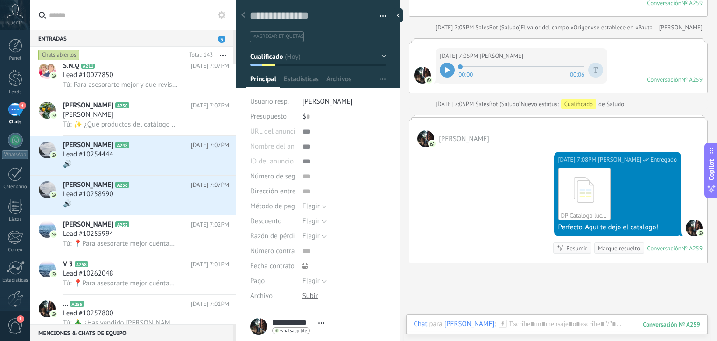
scroll to position [426, 0]
click at [498, 323] on use at bounding box center [502, 323] width 8 height 8
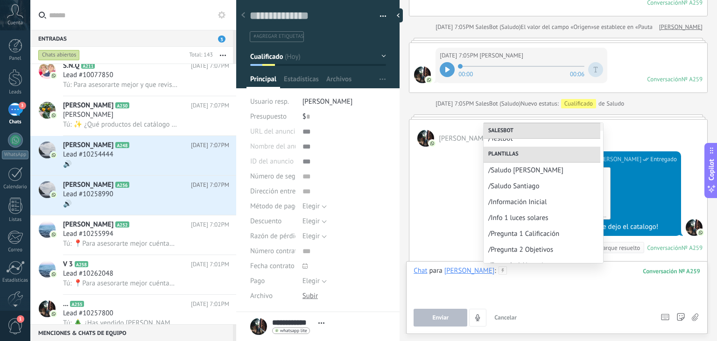
scroll to position [90, 0]
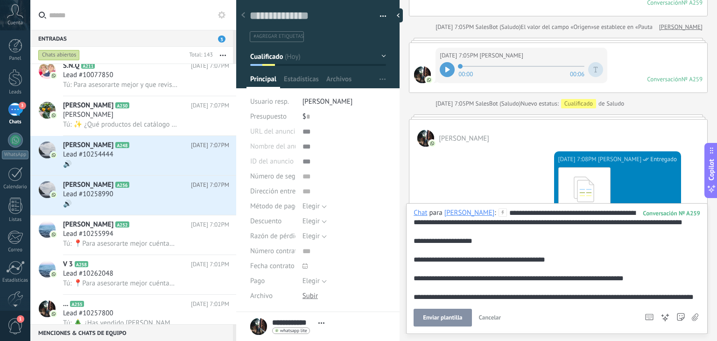
scroll to position [28, 0]
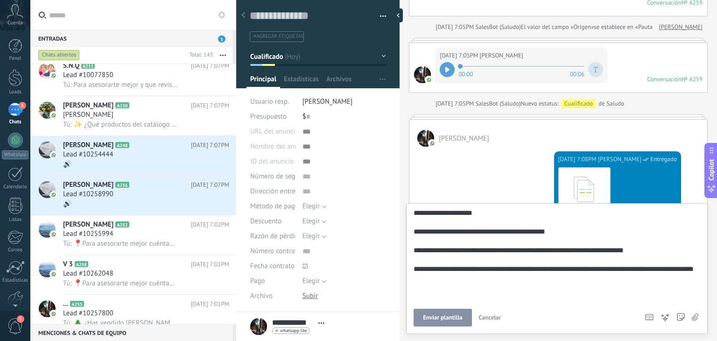
click at [441, 318] on span "Enviar plantilla" at bounding box center [442, 317] width 39 height 7
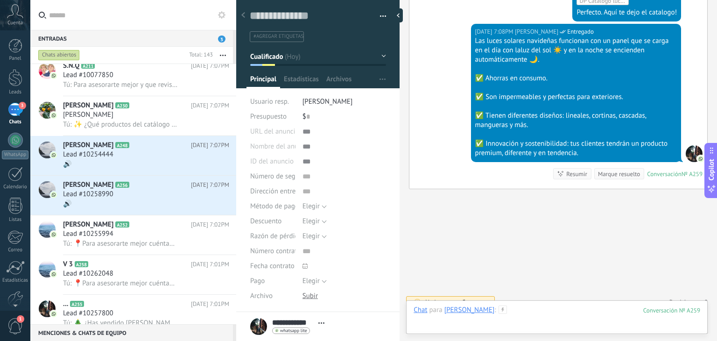
click at [529, 308] on div at bounding box center [556, 319] width 287 height 28
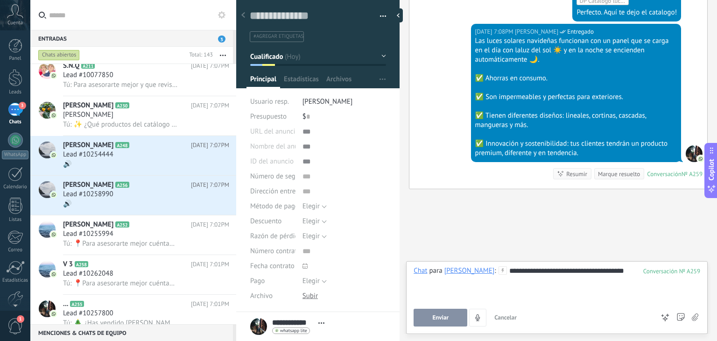
click at [439, 316] on span "Enviar" at bounding box center [440, 317] width 16 height 7
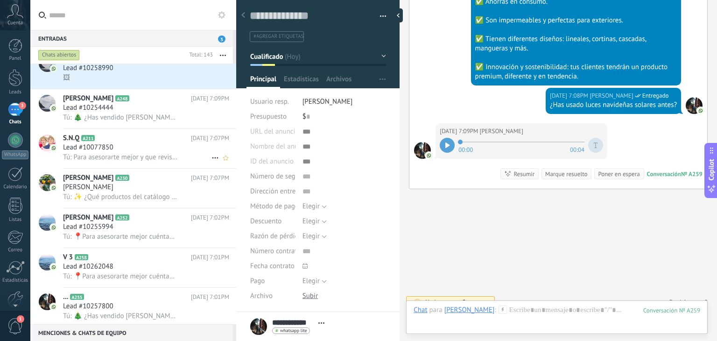
scroll to position [0, 0]
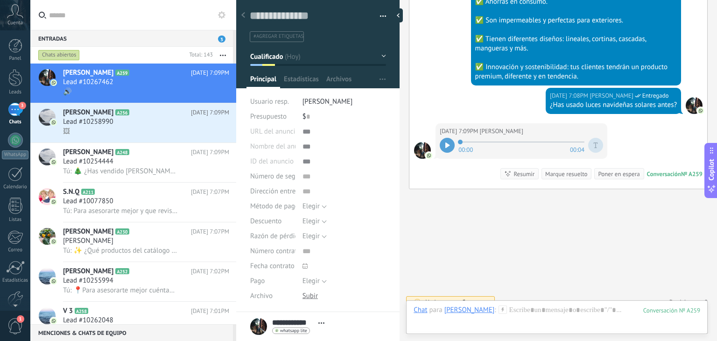
click at [447, 142] on icon at bounding box center [447, 145] width 4 height 6
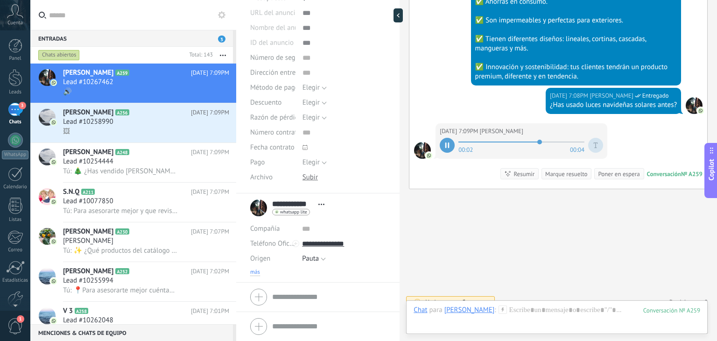
click at [255, 269] on span "más" at bounding box center [255, 271] width 10 height 7
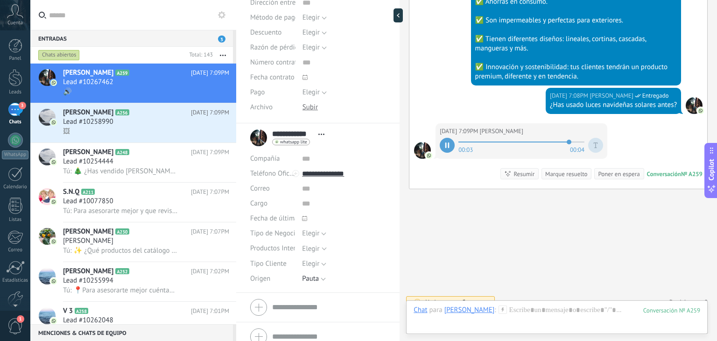
scroll to position [199, 0]
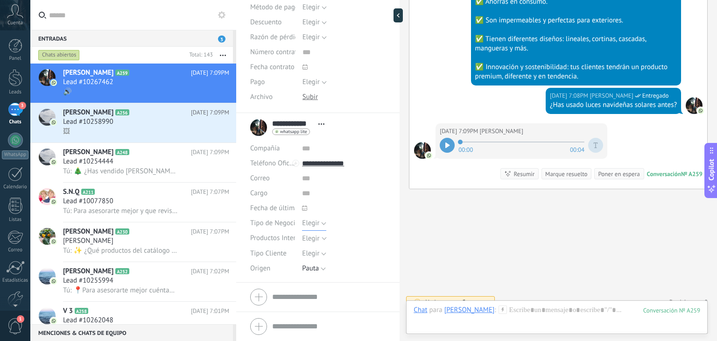
click at [310, 224] on span "Elegir" at bounding box center [310, 222] width 17 height 9
click at [279, 239] on span "Productos Interés" at bounding box center [276, 237] width 52 height 7
click at [314, 251] on span "Elegir" at bounding box center [310, 253] width 17 height 9
click at [321, 297] on span "Detal" at bounding box center [335, 301] width 86 height 9
click at [447, 142] on icon at bounding box center [447, 145] width 4 height 6
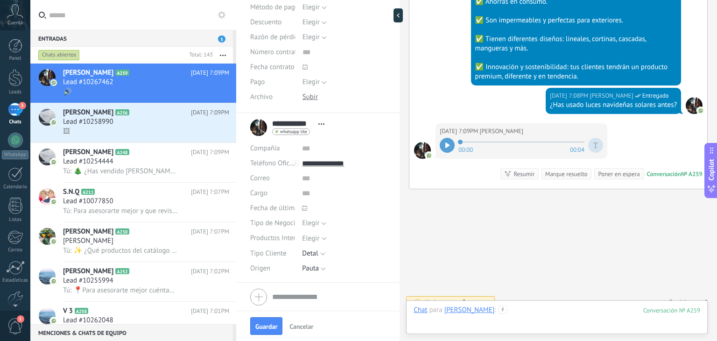
click at [515, 309] on div at bounding box center [556, 319] width 287 height 28
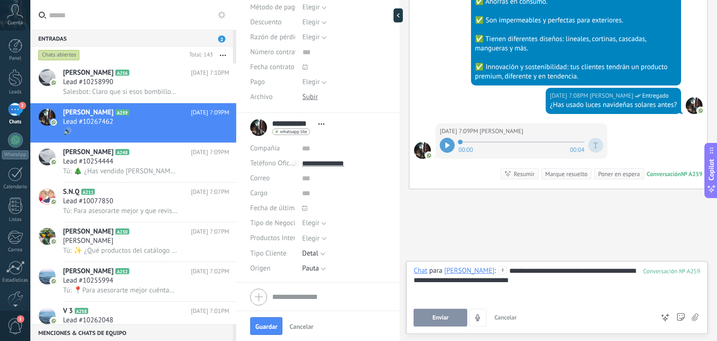
click at [542, 270] on div "**********" at bounding box center [556, 283] width 287 height 35
click at [445, 317] on span "Enviar" at bounding box center [440, 317] width 16 height 7
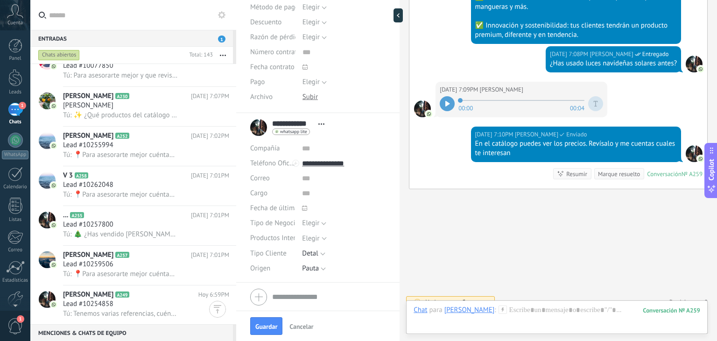
scroll to position [0, 0]
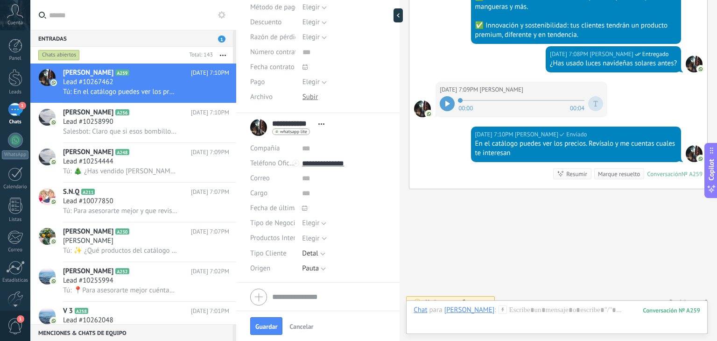
click at [153, 34] on div "Entradas 1" at bounding box center [131, 38] width 203 height 17
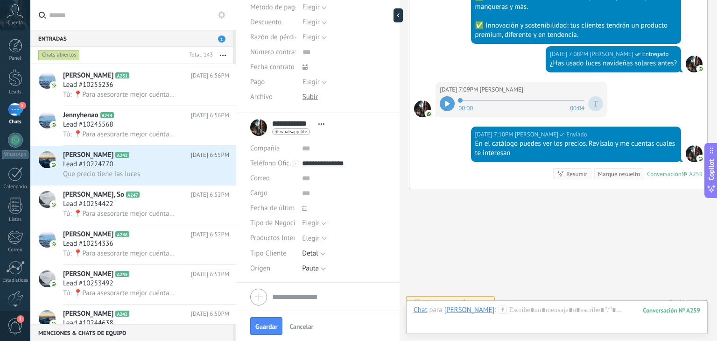
scroll to position [483, 0]
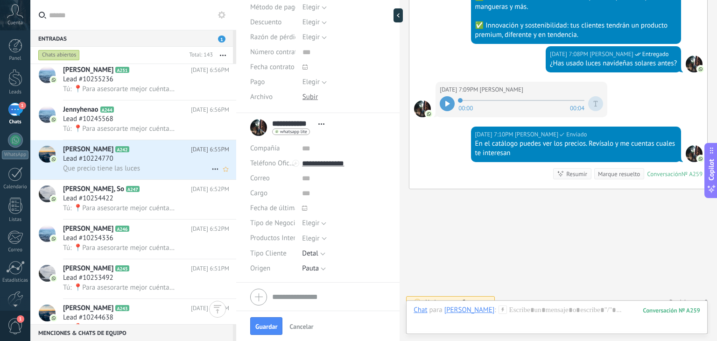
click at [125, 154] on h2 "[PERSON_NAME] A242" at bounding box center [127, 149] width 128 height 9
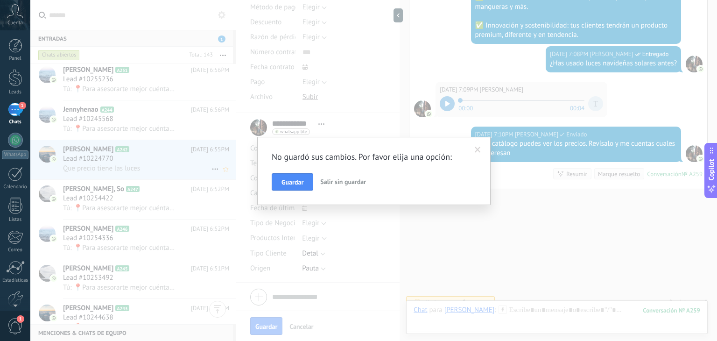
scroll to position [0, 0]
click at [300, 181] on span "Guardar" at bounding box center [292, 182] width 22 height 7
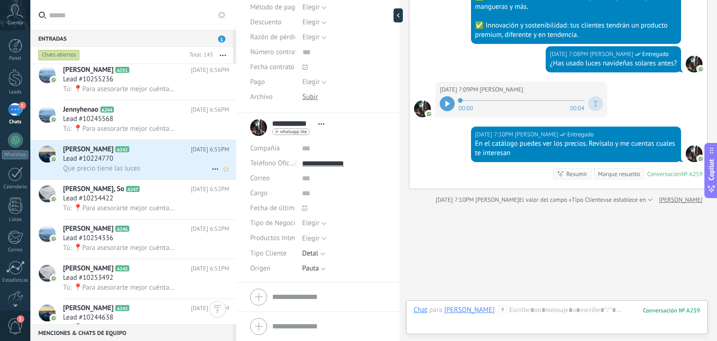
scroll to position [775, 0]
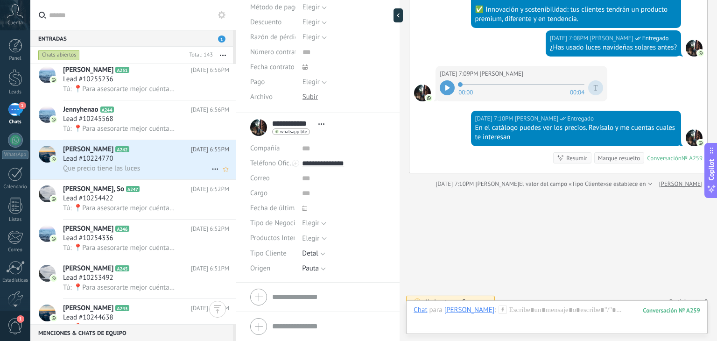
click at [167, 173] on div "Que precio tiene las luces" at bounding box center [146, 168] width 166 height 10
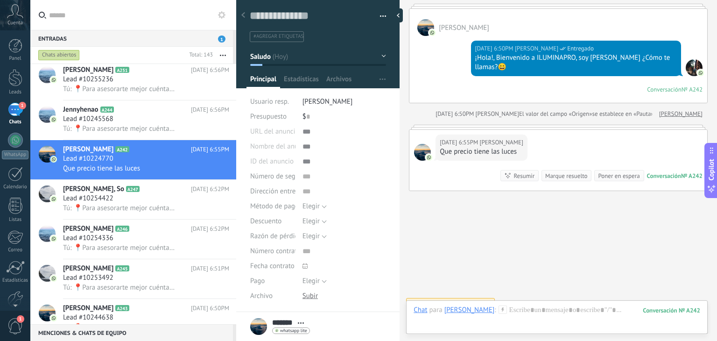
scroll to position [193, 0]
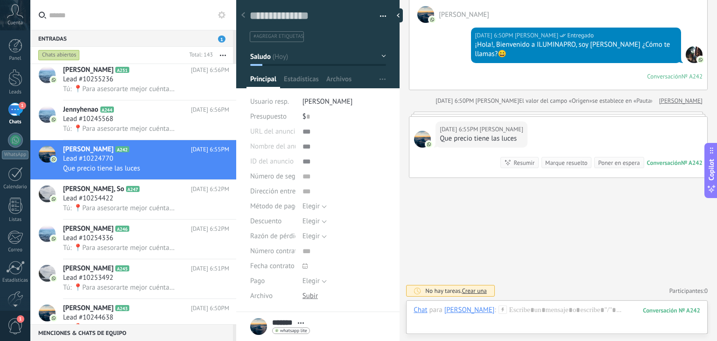
click at [498, 310] on icon at bounding box center [502, 309] width 8 height 8
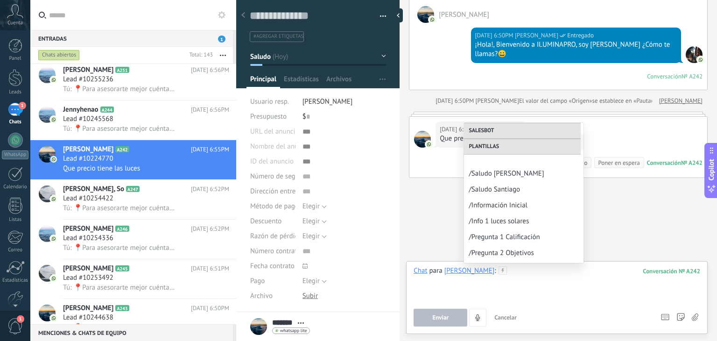
scroll to position [120, 0]
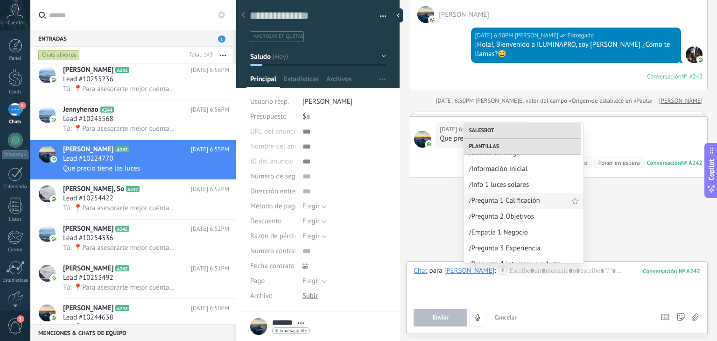
click at [497, 197] on span "/Pregunta 1 Calificación" at bounding box center [519, 200] width 103 height 9
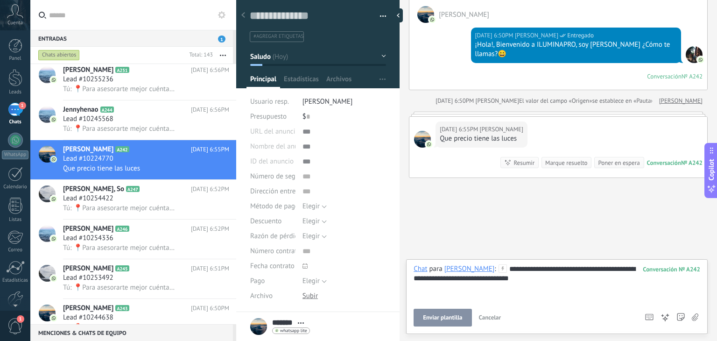
click at [447, 318] on span "Enviar plantilla" at bounding box center [442, 317] width 39 height 7
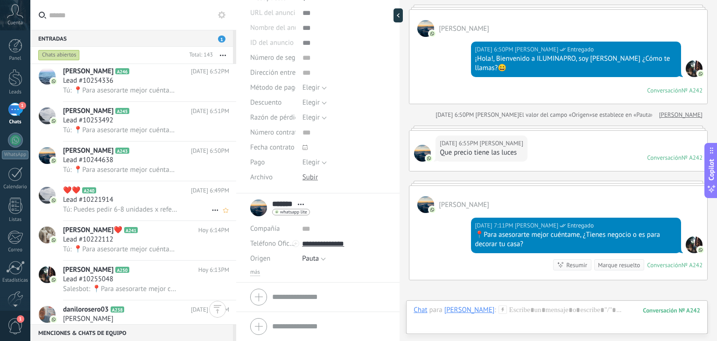
scroll to position [647, 0]
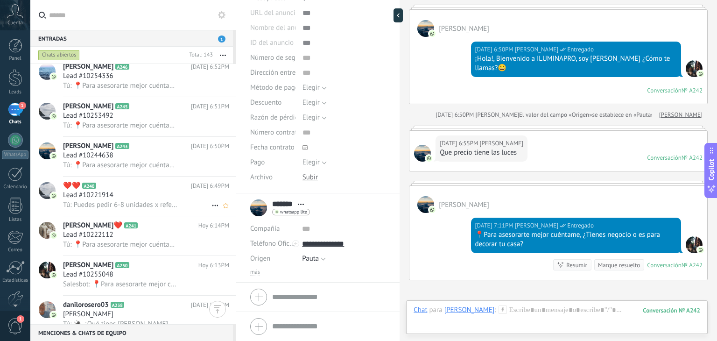
click at [134, 209] on span "Tú: Puedes pedir 6-8 unidades x referencia, es decir, 2-3 por color de cada ref…" at bounding box center [120, 204] width 115 height 9
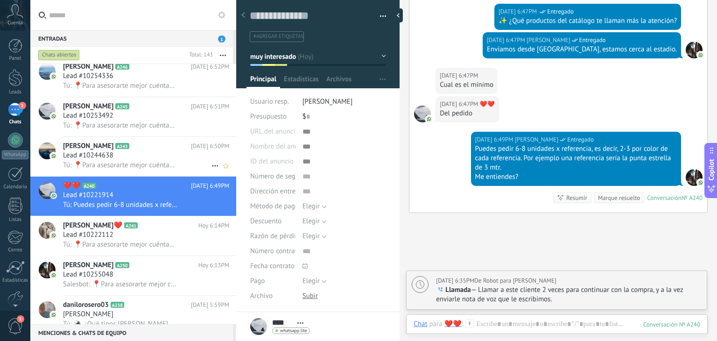
click at [183, 160] on div "Lead #10244638" at bounding box center [146, 155] width 166 height 9
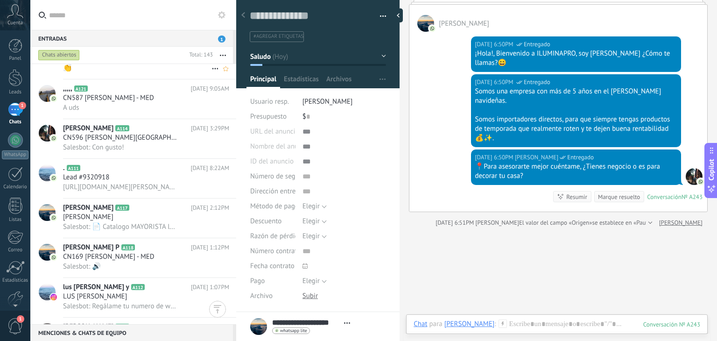
scroll to position [3966, 0]
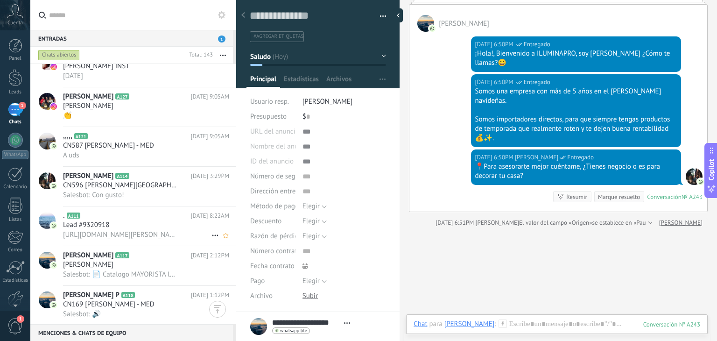
click at [103, 220] on h2 ". A111" at bounding box center [127, 215] width 128 height 9
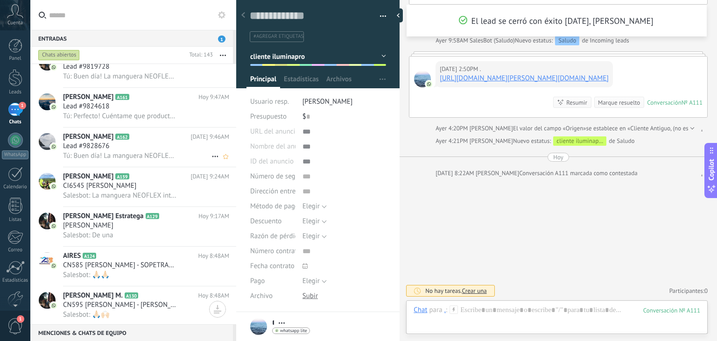
scroll to position [3609, 0]
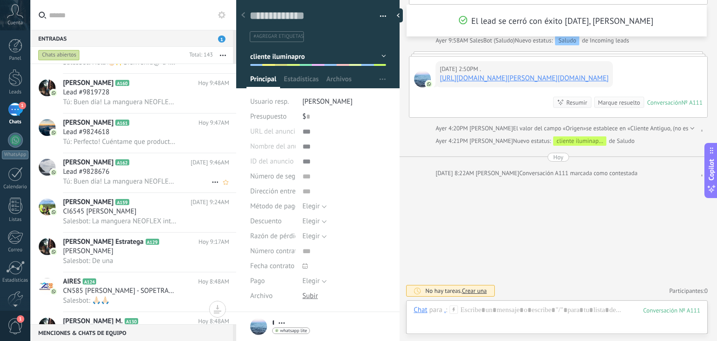
click at [112, 172] on h3 "Lead #9828676" at bounding box center [88, 171] width 51 height 9
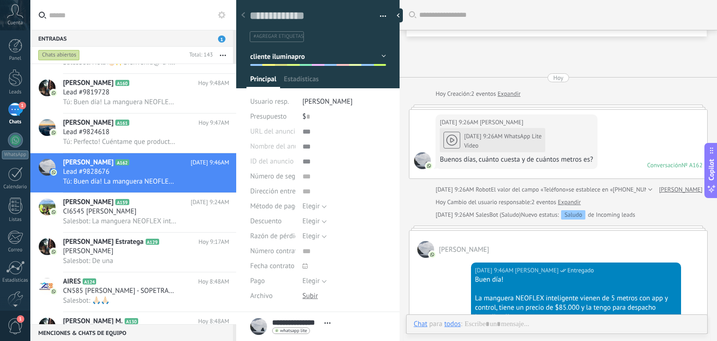
scroll to position [141, 0]
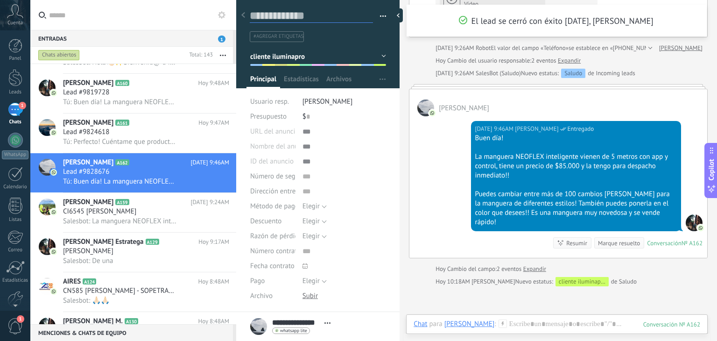
click at [315, 15] on textarea at bounding box center [311, 16] width 123 height 14
type textarea "*"
type textarea "**********"
type textarea "*"
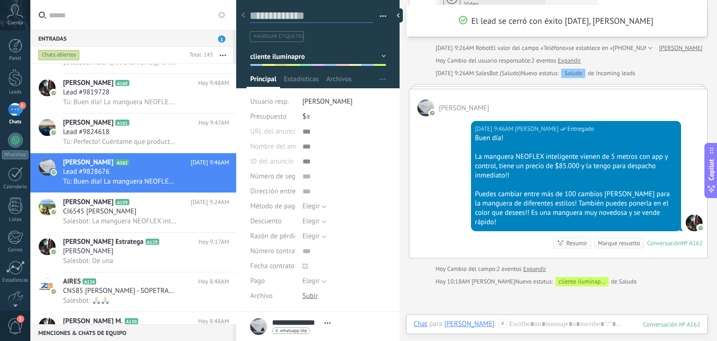
type textarea "*"
type textarea "**"
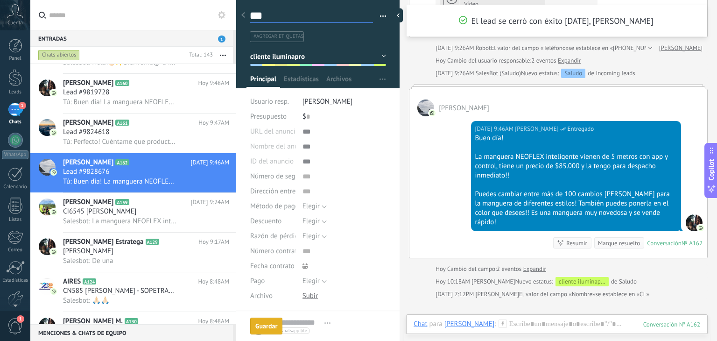
scroll to position [154, 0]
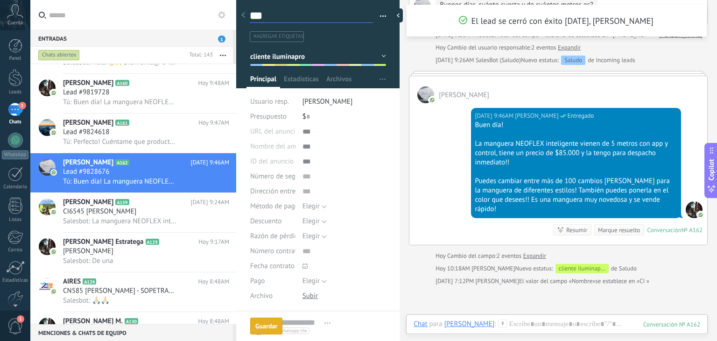
type textarea "****"
type textarea "*****"
type textarea "******"
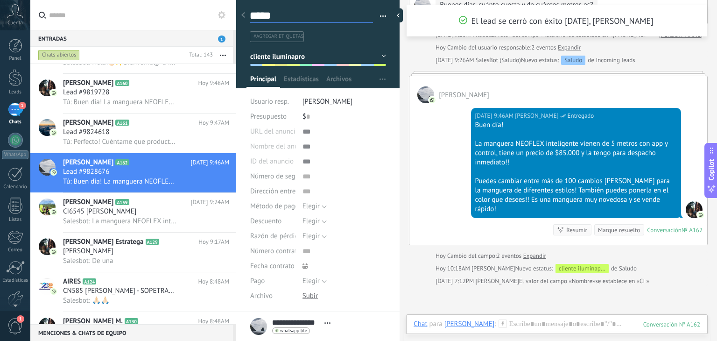
type textarea "******"
type textarea "*******"
type textarea "******"
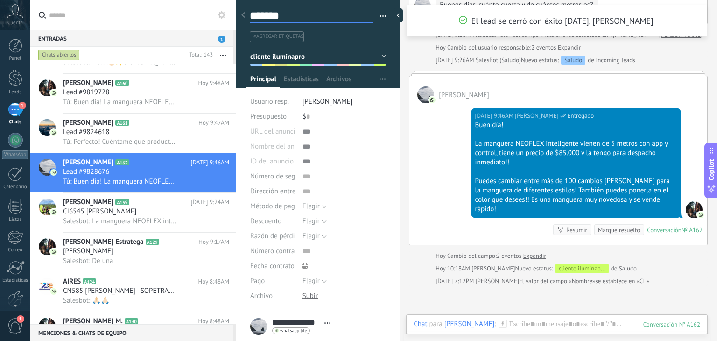
type textarea "******"
type textarea "*******"
type textarea "********"
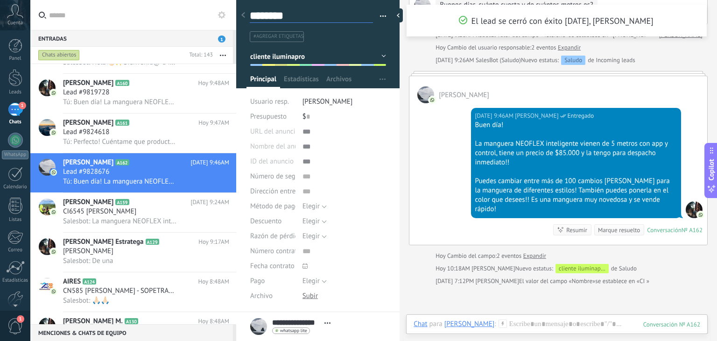
type textarea "*********"
type textarea "**********"
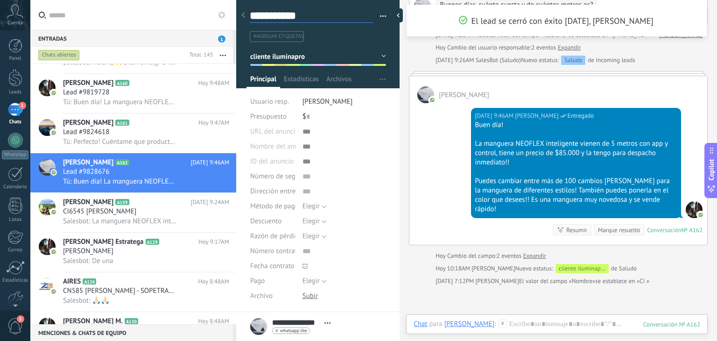
type textarea "**********"
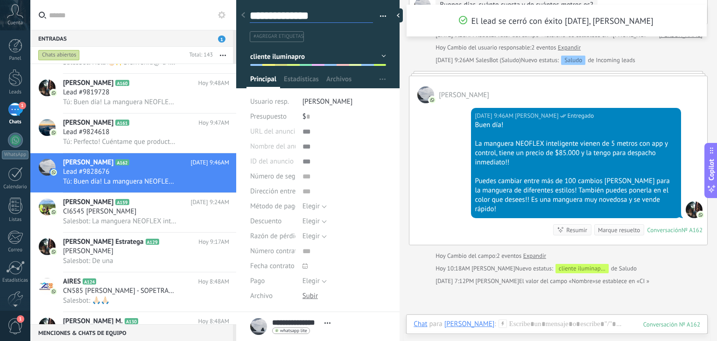
type textarea "**********"
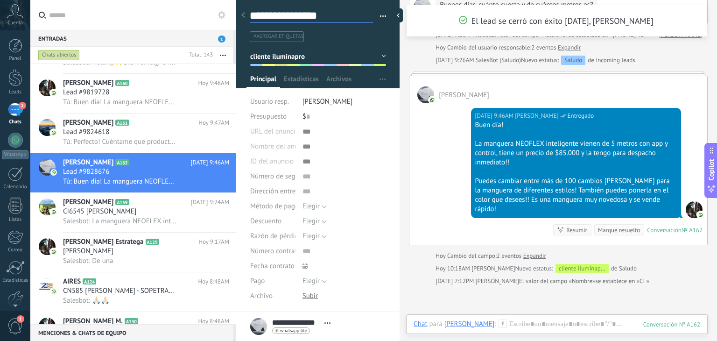
type textarea "**********"
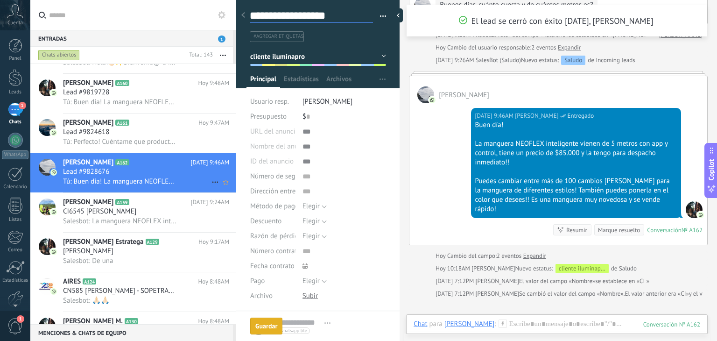
type textarea "**********"
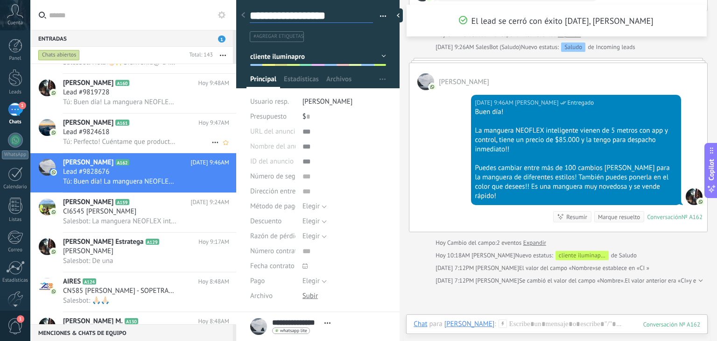
type textarea "**********"
click at [107, 127] on h2 "WILLY P.H A161" at bounding box center [130, 122] width 135 height 9
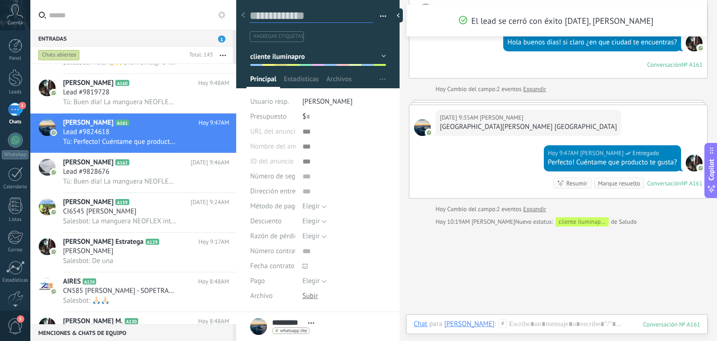
click at [291, 14] on textarea at bounding box center [311, 16] width 123 height 14
type textarea "*"
type textarea "**"
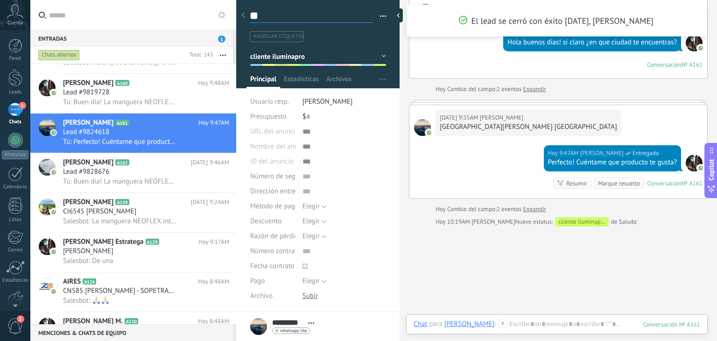
type textarea "**"
type textarea "****"
type textarea "*****"
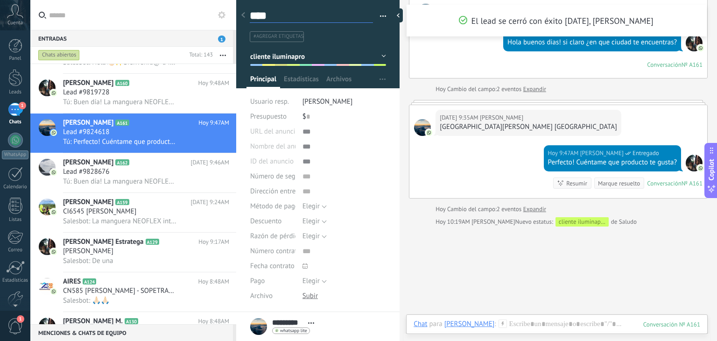
type textarea "*****"
type textarea "****"
type textarea "*****"
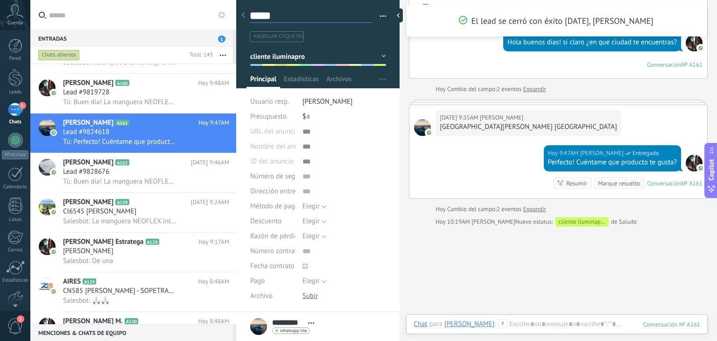
type textarea "******"
type textarea "*******"
type textarea "********"
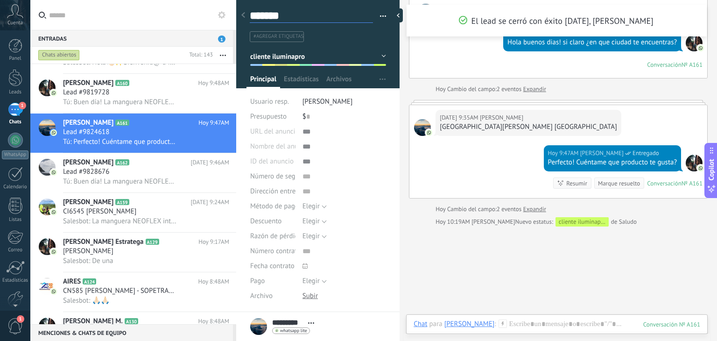
type textarea "********"
type textarea "**********"
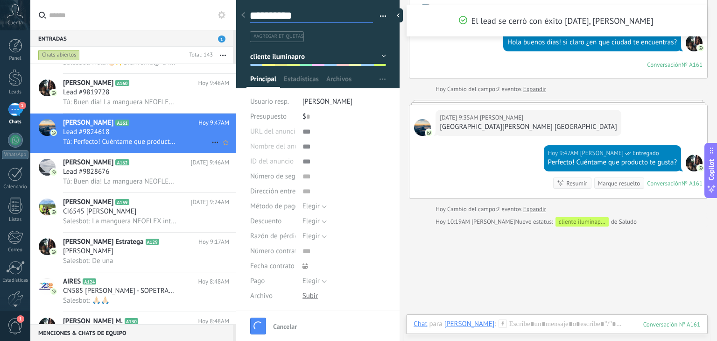
scroll to position [222, 0]
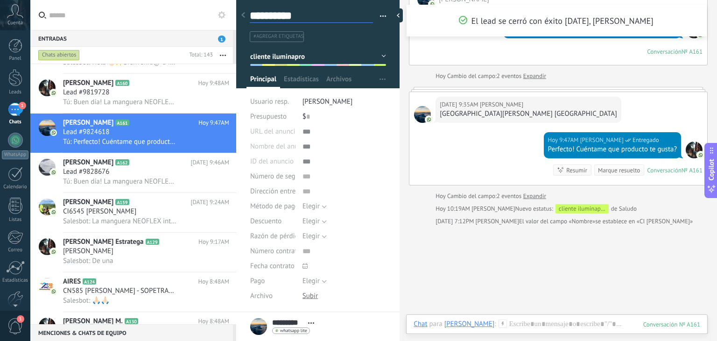
type textarea "**********"
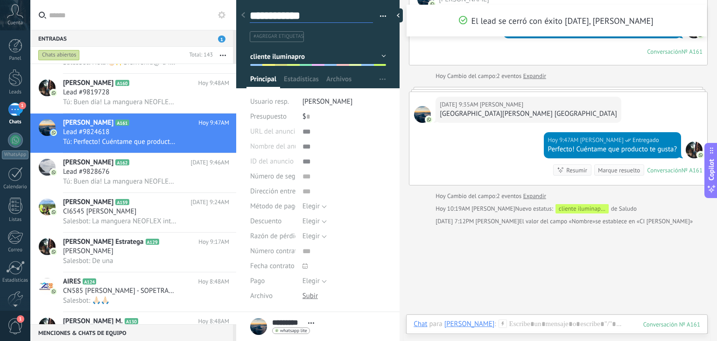
type textarea "**********"
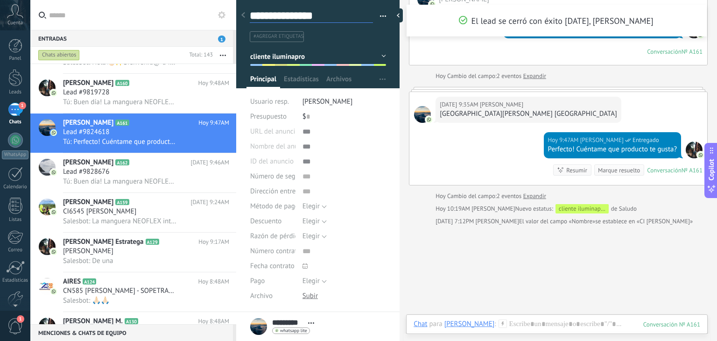
type textarea "**********"
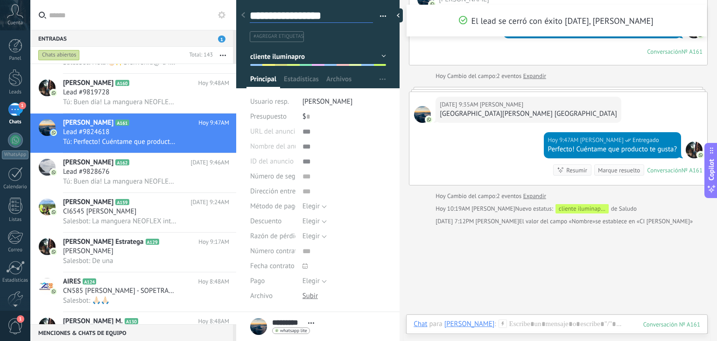
type textarea "**********"
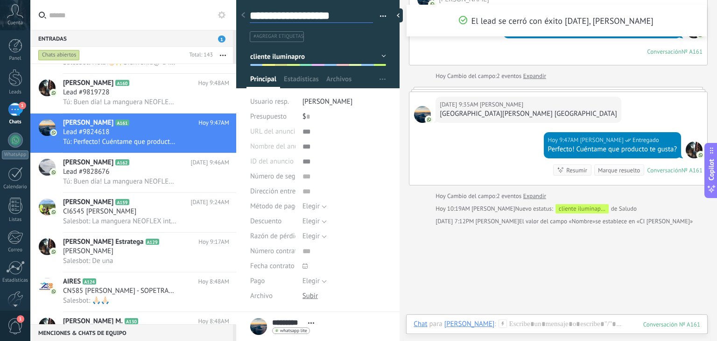
type textarea "**********"
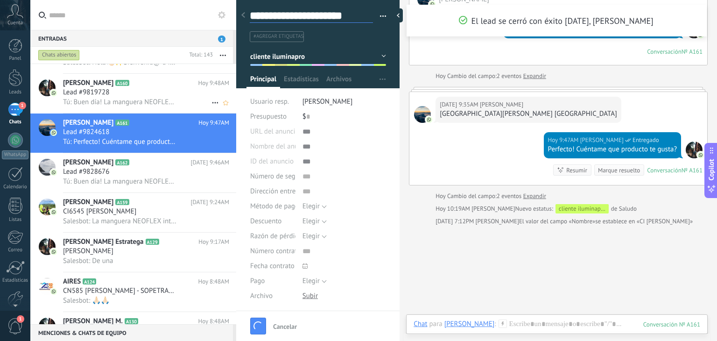
type textarea "**********"
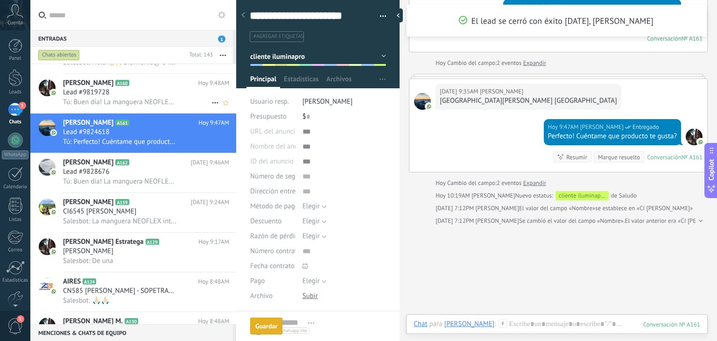
click at [149, 93] on div "Lead #9819728" at bounding box center [146, 92] width 166 height 9
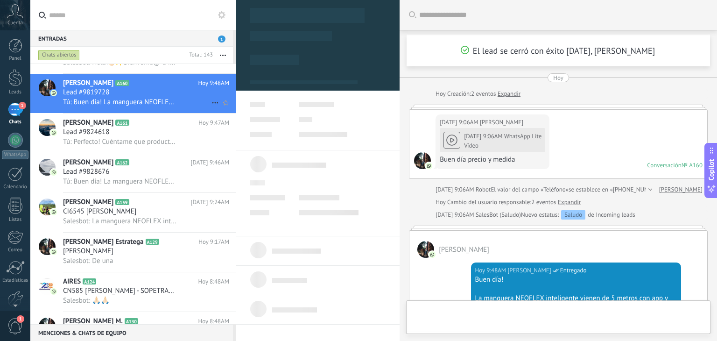
scroll to position [141, 0]
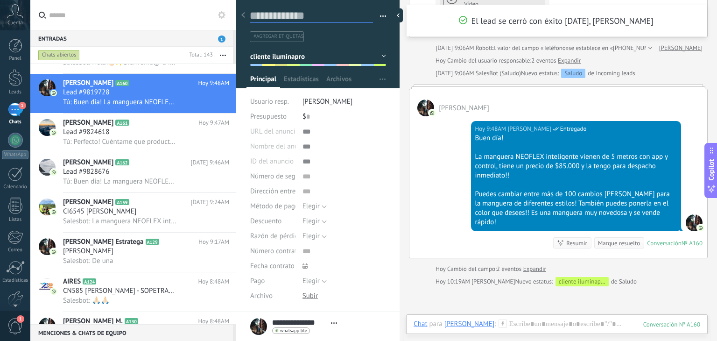
click at [309, 9] on textarea at bounding box center [311, 16] width 123 height 14
type textarea "*"
type textarea "**"
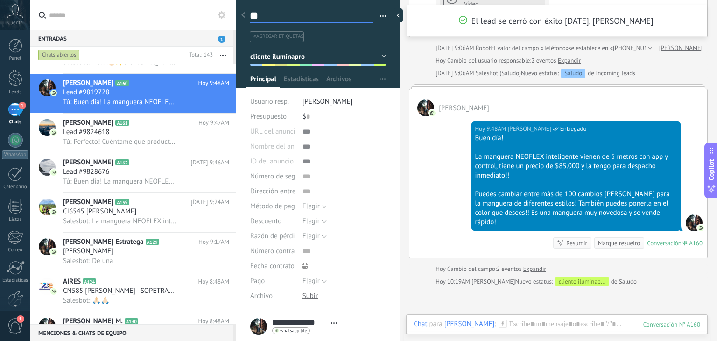
type textarea "**"
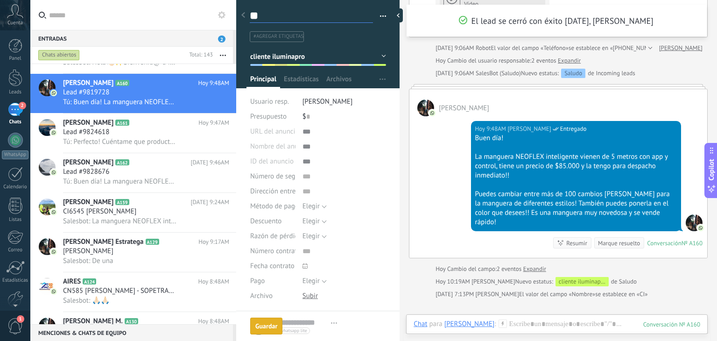
scroll to position [154, 0]
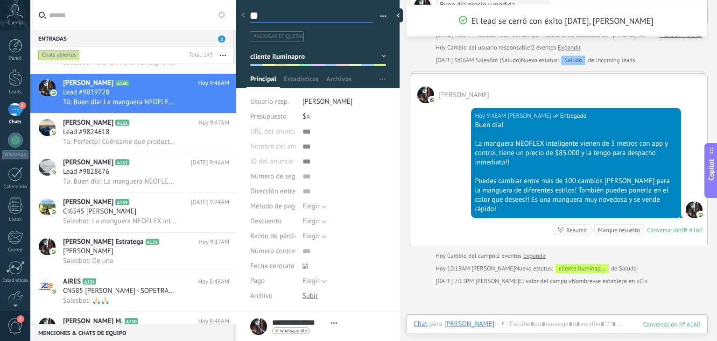
type textarea "**"
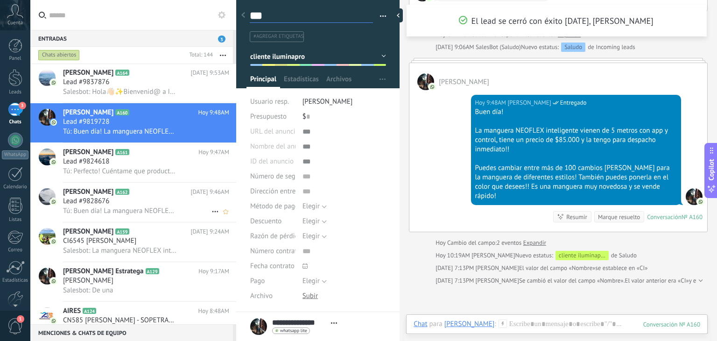
scroll to position [3687, 0]
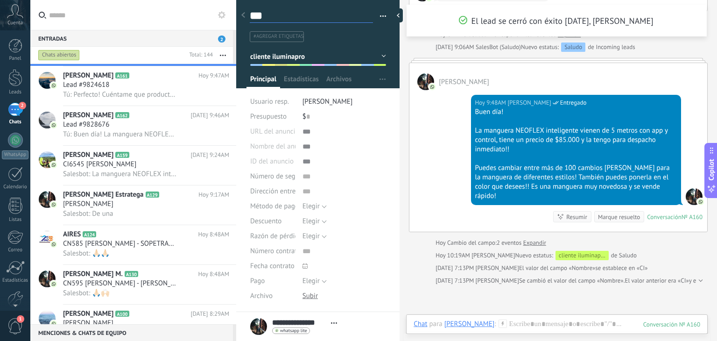
type textarea "****"
type textarea "*****"
type textarea "******"
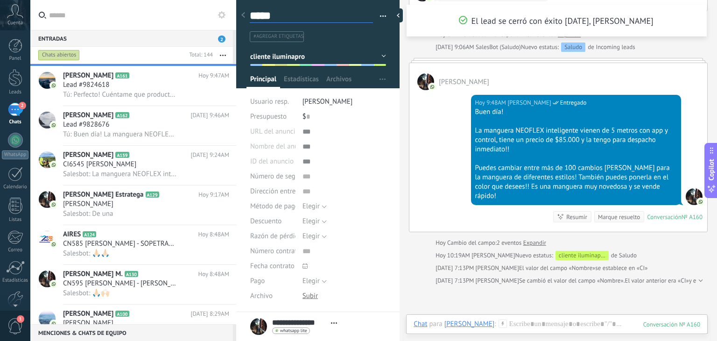
type textarea "******"
type textarea "*******"
type textarea "******"
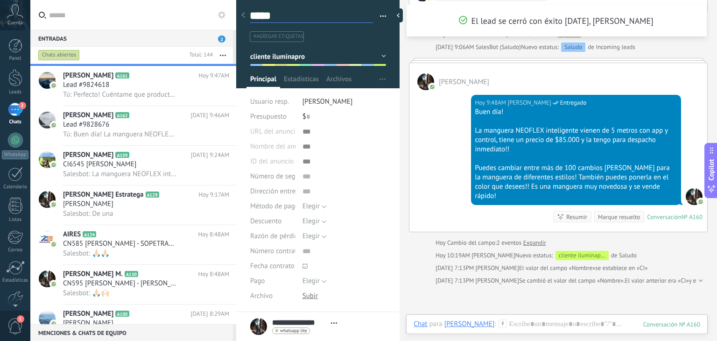
type textarea "****"
type textarea "**"
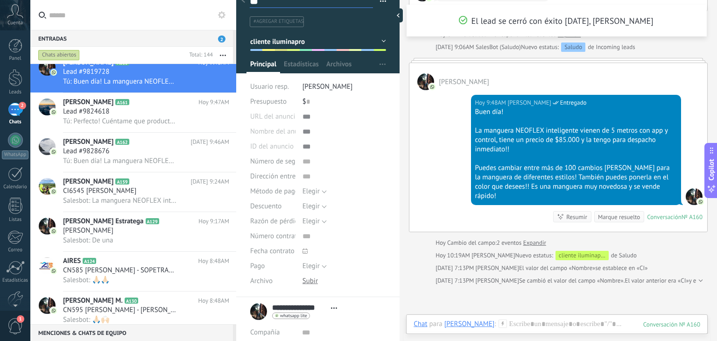
scroll to position [0, 0]
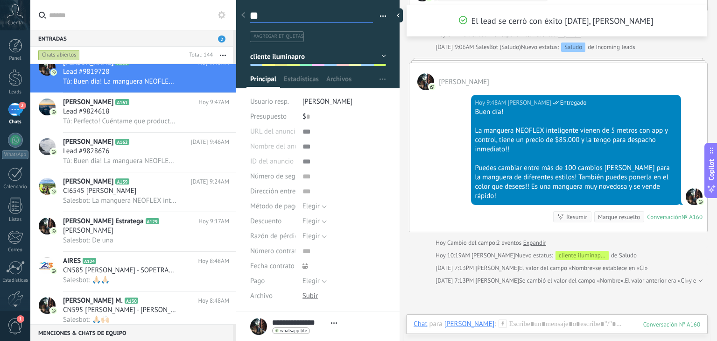
click at [279, 16] on textarea "**" at bounding box center [311, 16] width 123 height 14
type textarea "**"
type textarea "****"
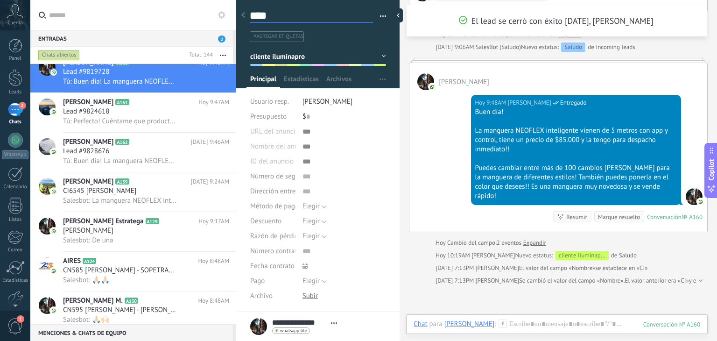
type textarea "*****"
type textarea "******"
type textarea "*******"
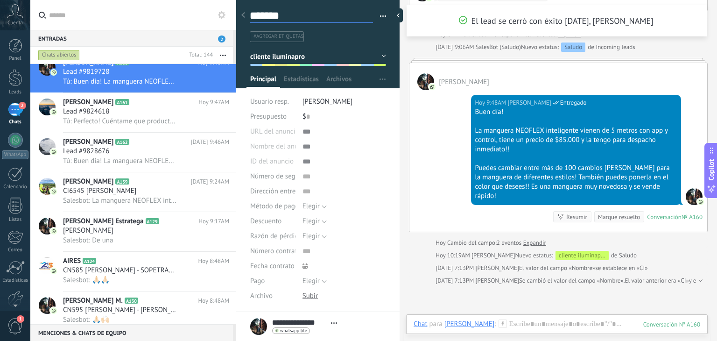
type textarea "********"
type textarea "*********"
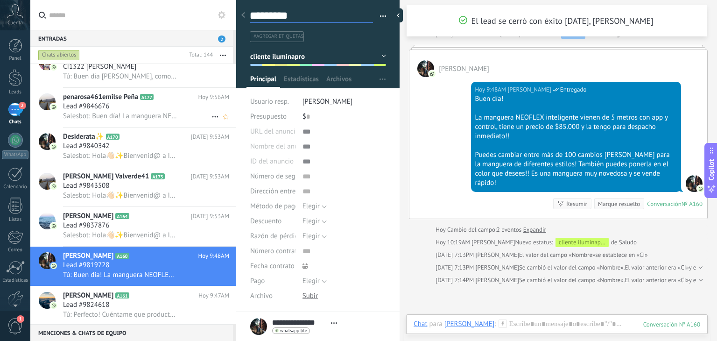
scroll to position [3457, 0]
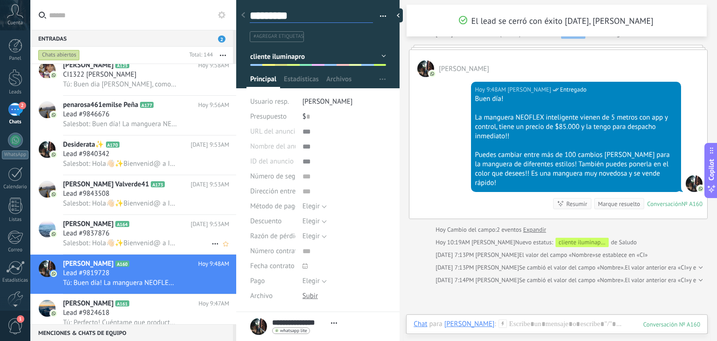
type textarea "*********"
click at [112, 245] on span "Salesbot: Hola👋🏻✨Bienvenid@ a ILUMINAPRO🎄⚡️ ¿Hay algo específico en lo que te g…" at bounding box center [120, 242] width 115 height 9
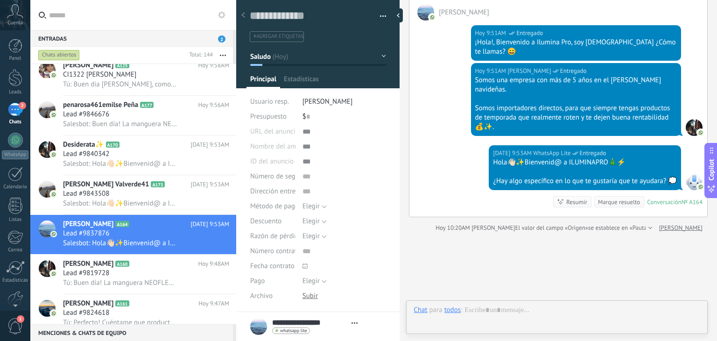
scroll to position [14, 0]
click at [300, 14] on textarea at bounding box center [311, 16] width 123 height 14
type textarea "*"
type textarea "**"
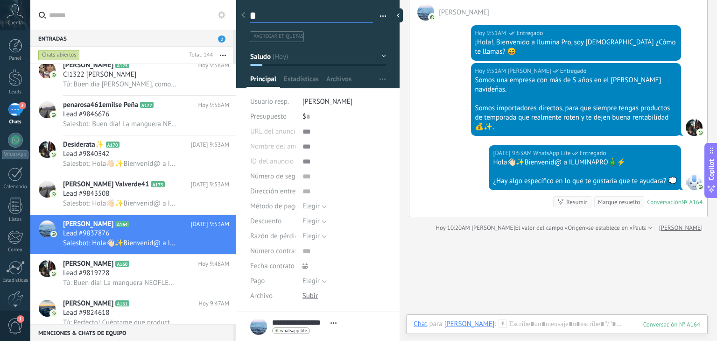
type textarea "**"
type textarea "***"
type textarea "****"
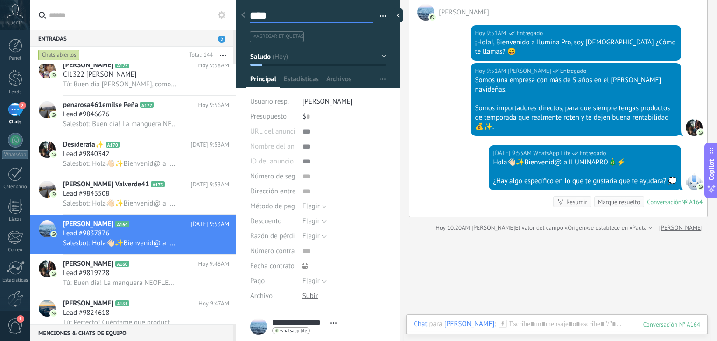
type textarea "*****"
type textarea "******"
type textarea "*******"
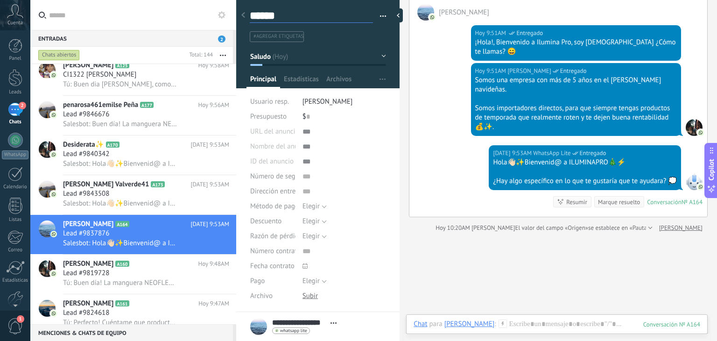
type textarea "*******"
type textarea "********"
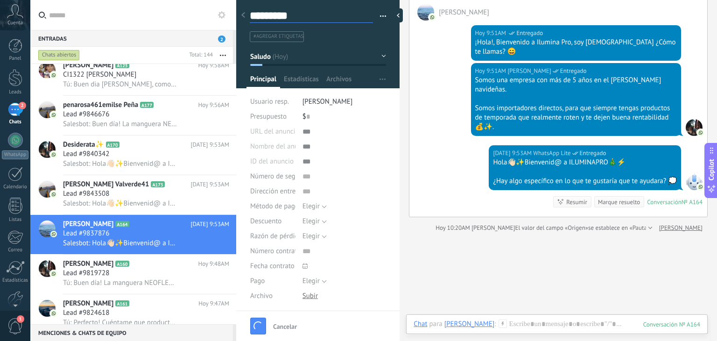
type textarea "********"
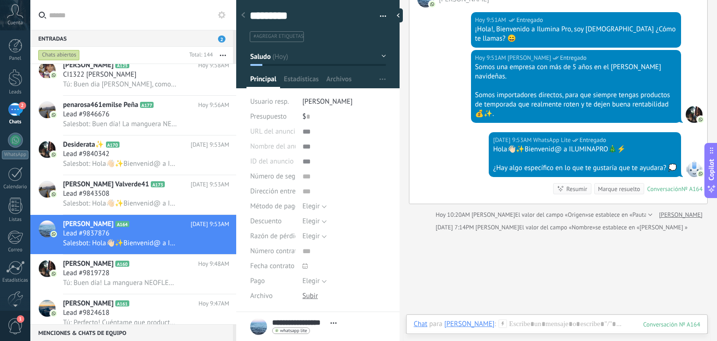
type textarea "********"
click at [251, 14] on div "******** Guardar y crear Imprimir Administrar etiquetas" at bounding box center [317, 156] width 163 height 312
click at [251, 14] on textarea "********" at bounding box center [311, 16] width 123 height 14
type textarea "*********"
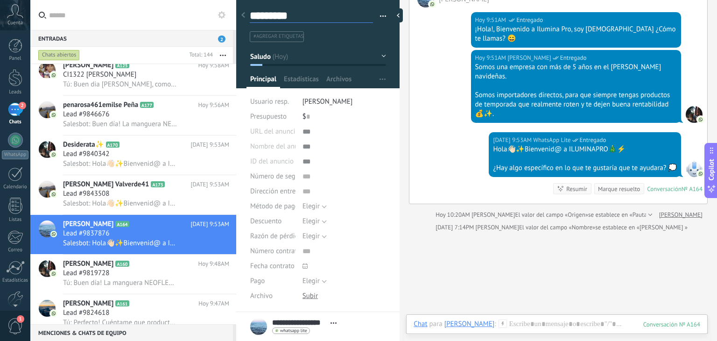
type textarea "**********"
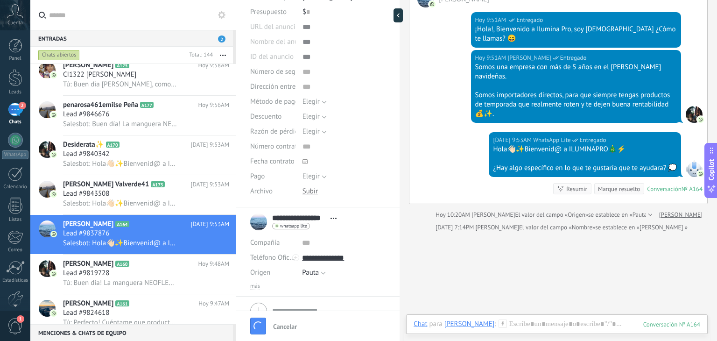
scroll to position [105, 0]
type textarea "**********"
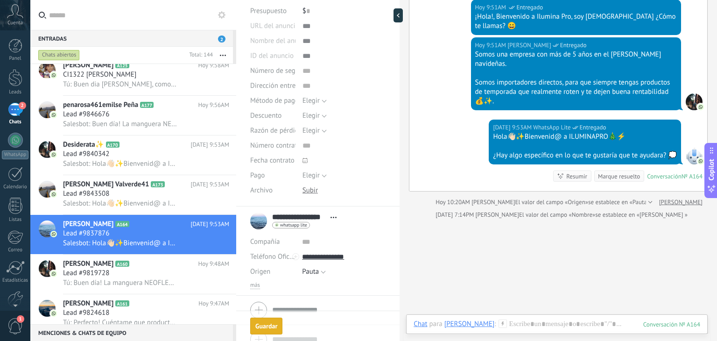
scroll to position [119, 0]
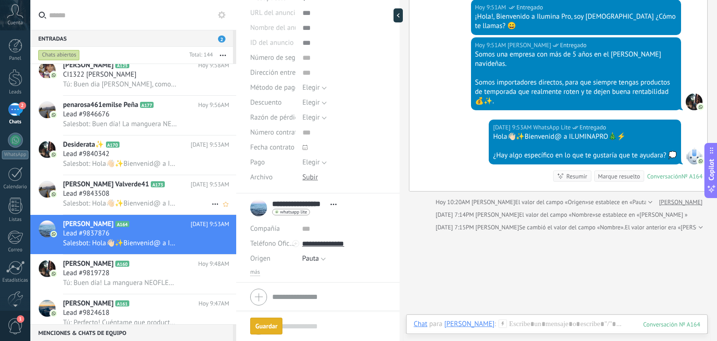
type textarea "**********"
click at [125, 182] on div "Nelly Valverde41 A173 Hoy 9:53AM Lead #9843508 Salesbot: Hola👋🏻✨Bienvenid@ a IL…" at bounding box center [149, 194] width 173 height 39
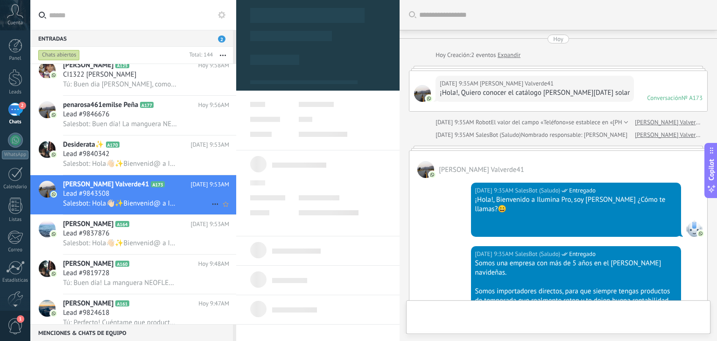
scroll to position [14, 0]
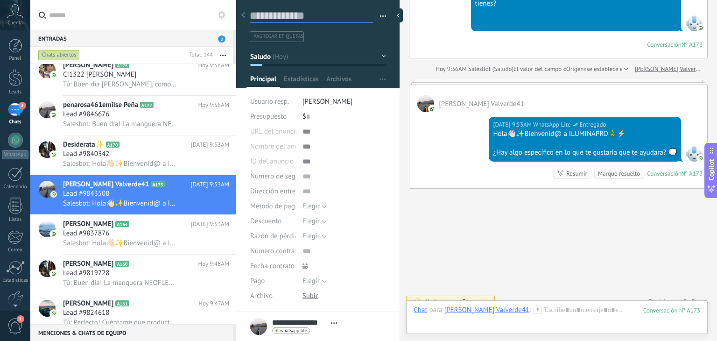
click at [300, 16] on textarea at bounding box center [311, 16] width 123 height 14
type textarea "*"
type textarea "**"
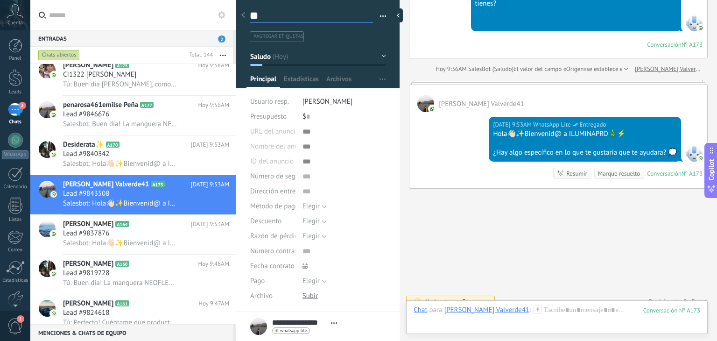
type textarea "**"
type textarea "****"
type textarea "*****"
type textarea "******"
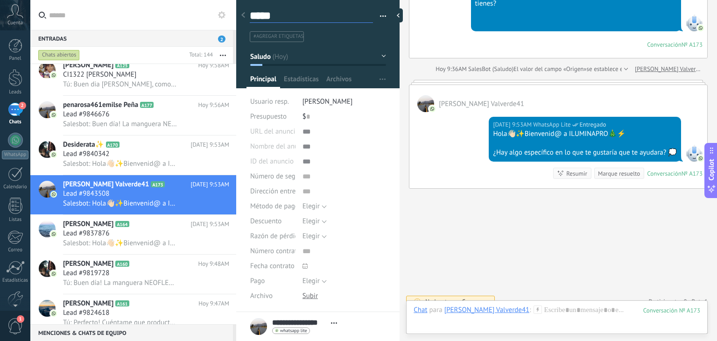
type textarea "******"
type textarea "*******"
type textarea "********"
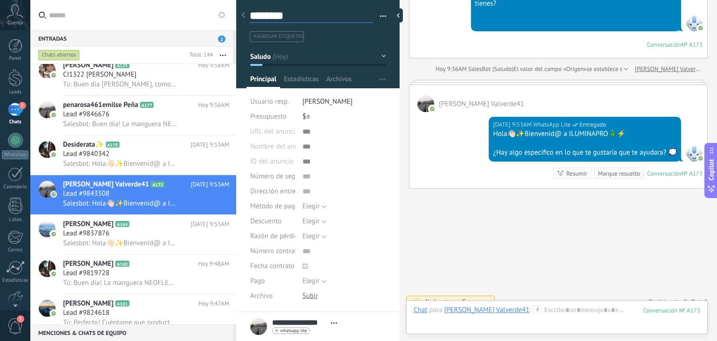
type textarea "********"
type textarea "**********"
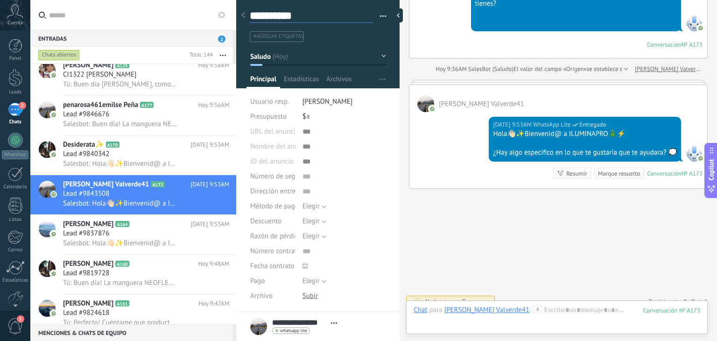
type textarea "**********"
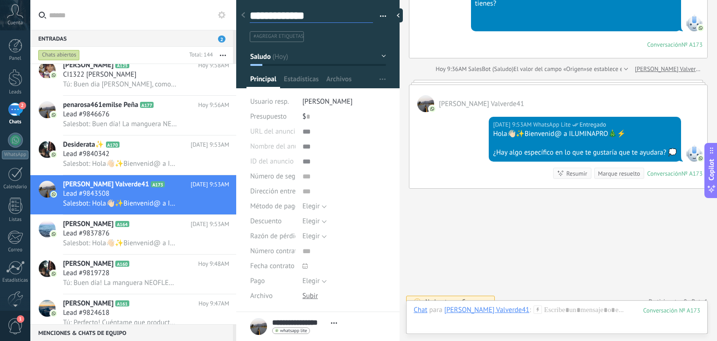
type textarea "**********"
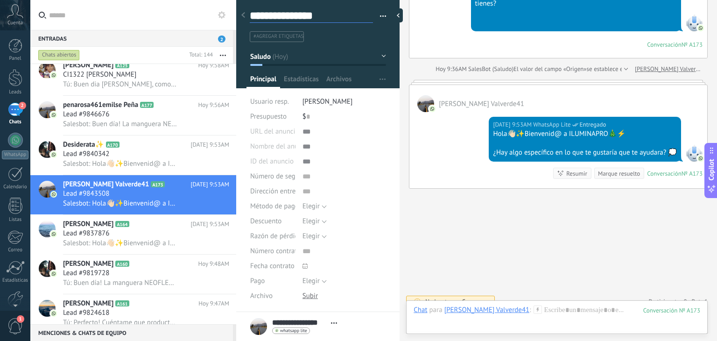
type textarea "**********"
click at [161, 159] on div "Lead #9840342" at bounding box center [146, 153] width 166 height 9
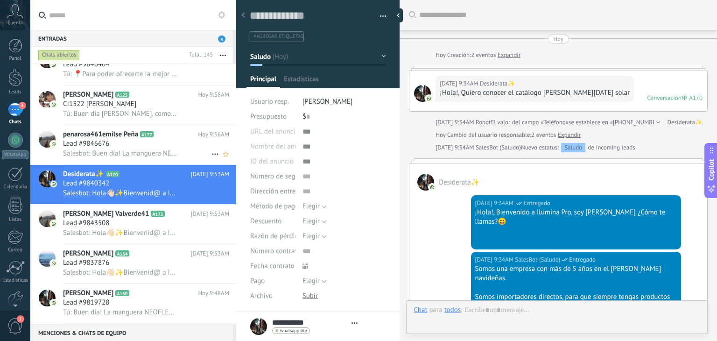
type textarea "**********"
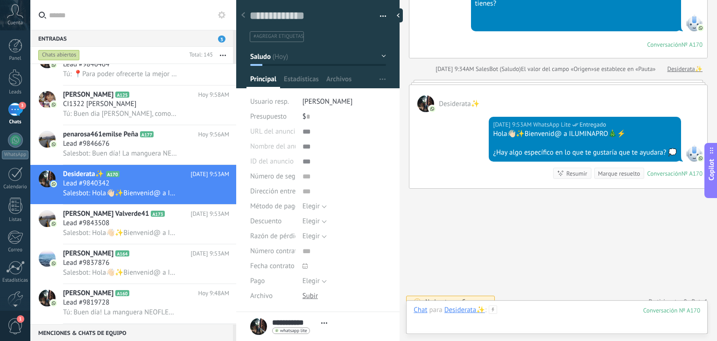
click at [517, 308] on div at bounding box center [556, 319] width 287 height 28
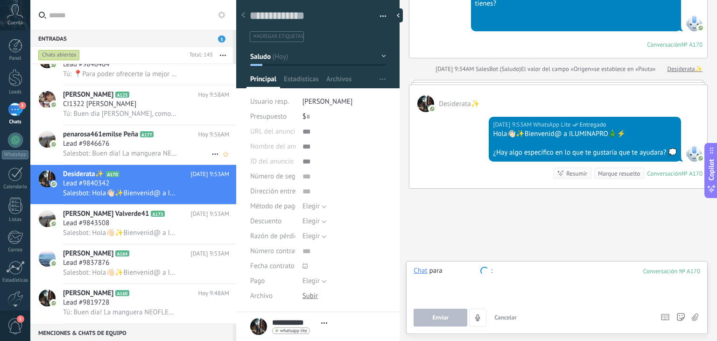
click at [124, 148] on div "Lead #9846676" at bounding box center [146, 143] width 166 height 9
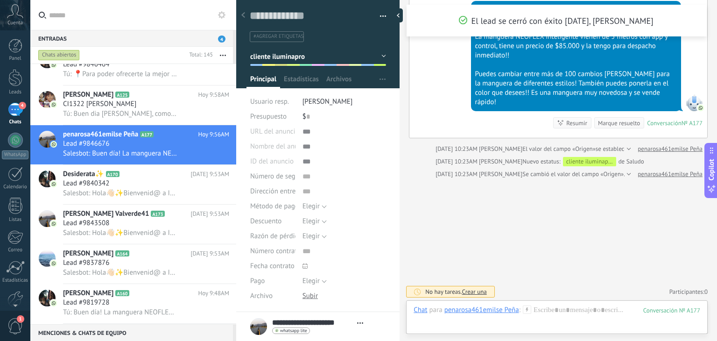
click at [293, 7] on div "Guardar y crear Imprimir Administrar etiquetas Exportar a excel" at bounding box center [318, 18] width 164 height 48
click at [288, 13] on textarea at bounding box center [311, 16] width 123 height 14
type textarea "*"
type textarea "**"
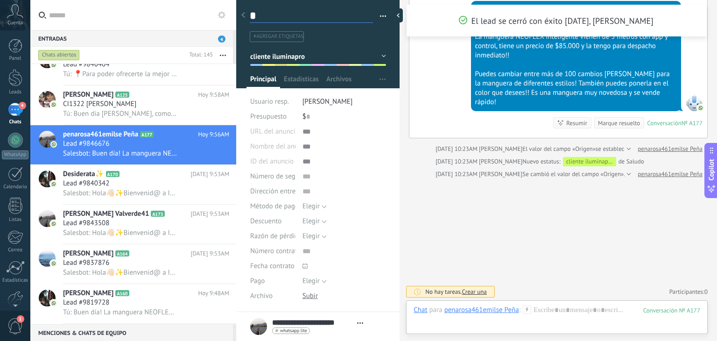
type textarea "**"
type textarea "****"
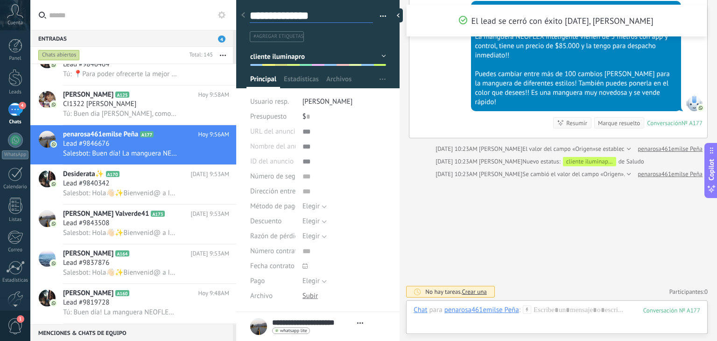
scroll to position [14, 0]
click at [163, 103] on div "CI1322 ORFA TOBON" at bounding box center [146, 103] width 166 height 9
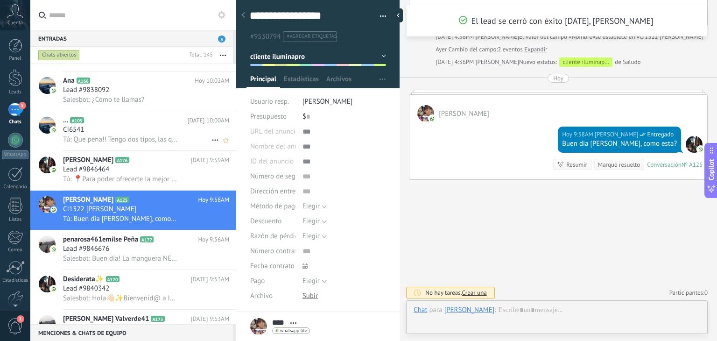
scroll to position [3345, 0]
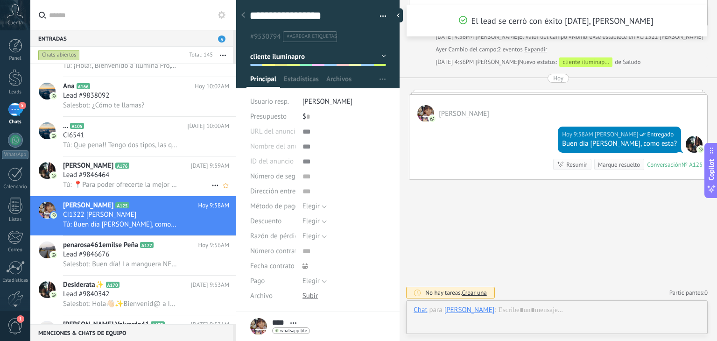
click at [123, 167] on span "A176" at bounding box center [122, 165] width 14 height 6
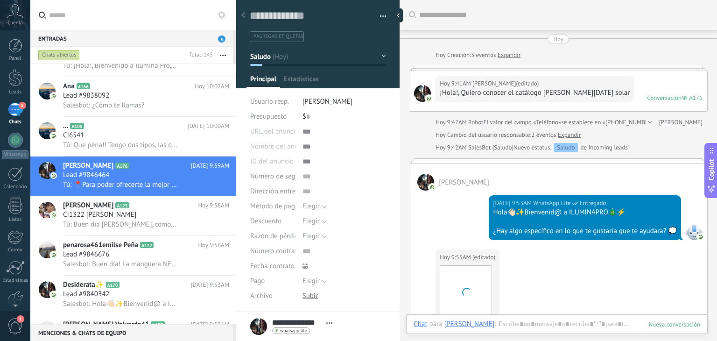
scroll to position [337, 0]
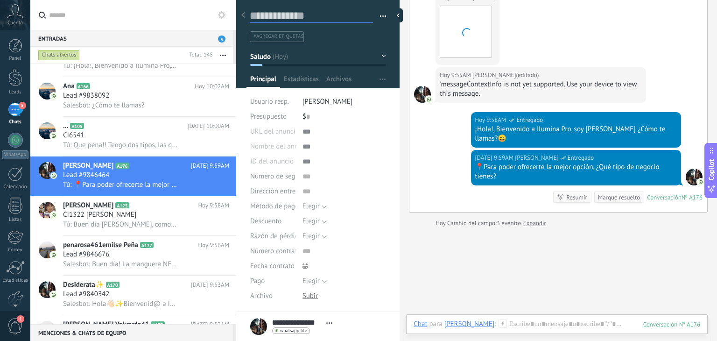
click at [294, 14] on textarea at bounding box center [311, 16] width 123 height 14
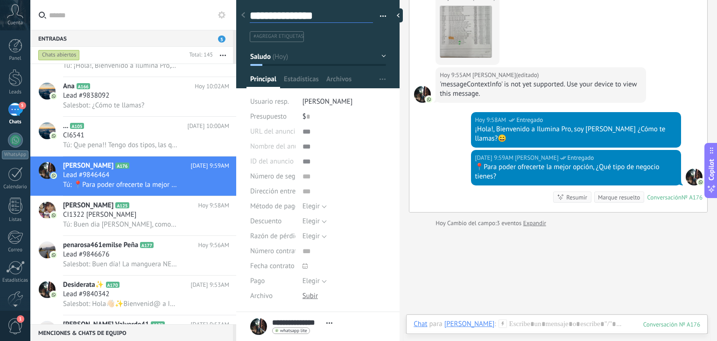
scroll to position [14, 0]
click at [148, 146] on span "Tú: Que pena!! Tengo dos tipos, las que te coticé de primeras son de 18 Led, y …" at bounding box center [120, 144] width 115 height 9
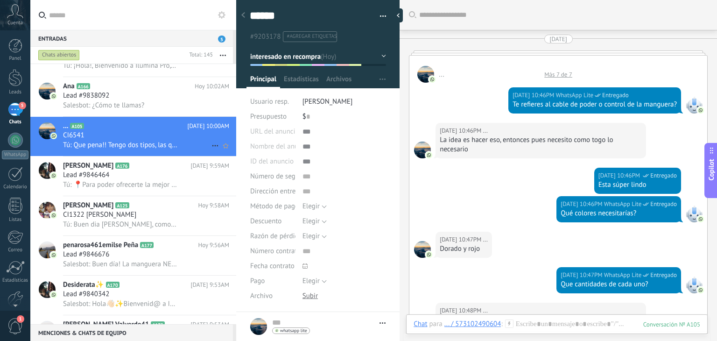
scroll to position [1262, 0]
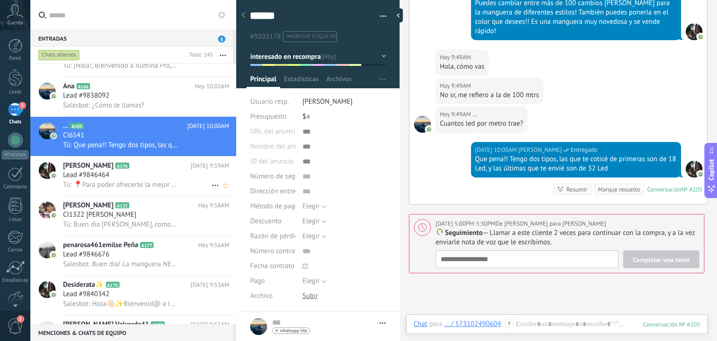
click at [134, 176] on div "Lead #9846464" at bounding box center [146, 174] width 166 height 9
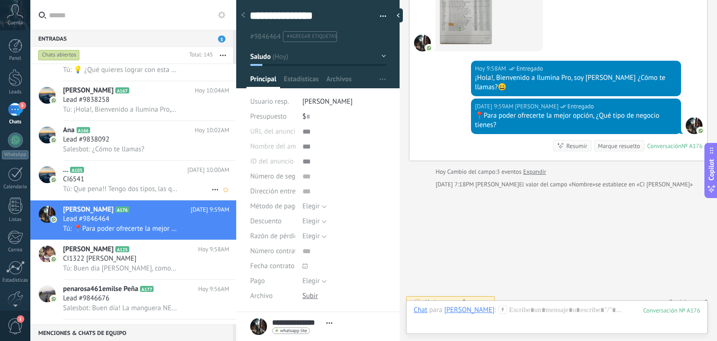
scroll to position [3279, 0]
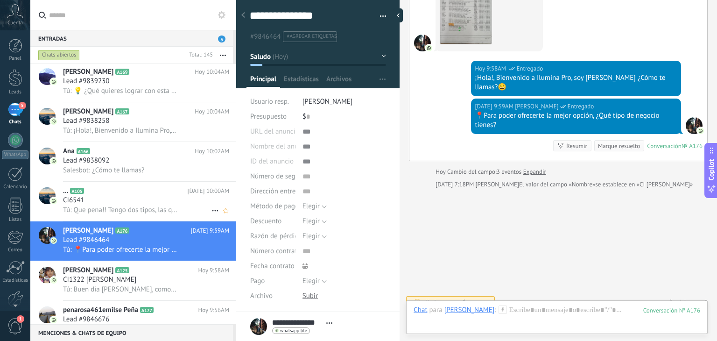
click at [134, 203] on div "CI6541" at bounding box center [146, 200] width 166 height 9
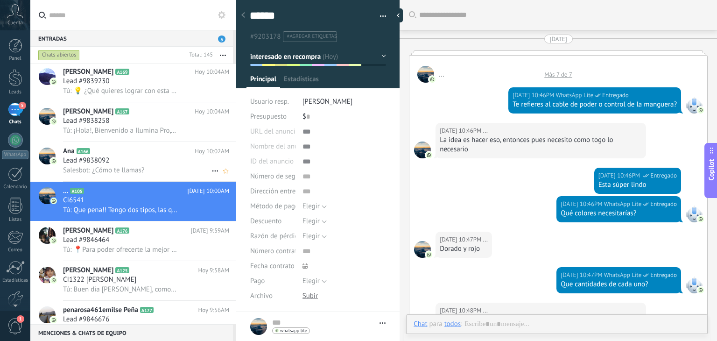
scroll to position [1262, 0]
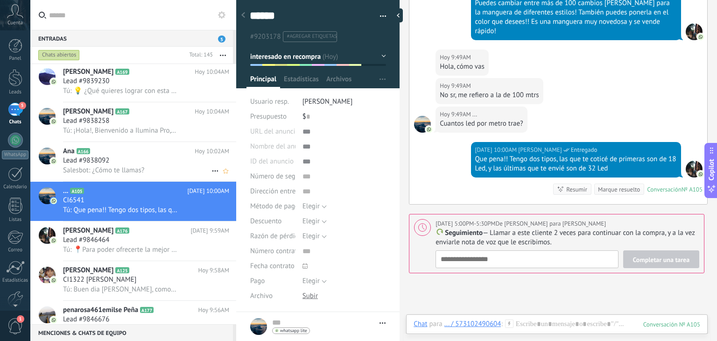
click at [156, 151] on h2 "Ana A166" at bounding box center [129, 151] width 132 height 9
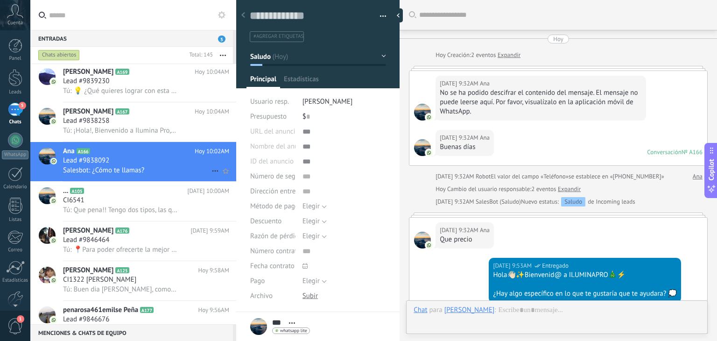
scroll to position [242, 0]
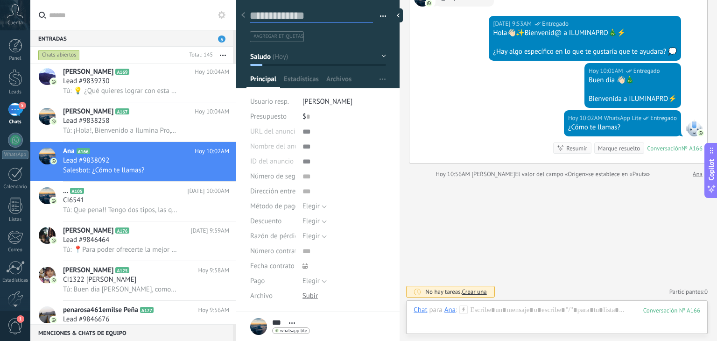
click at [300, 10] on textarea at bounding box center [311, 16] width 123 height 14
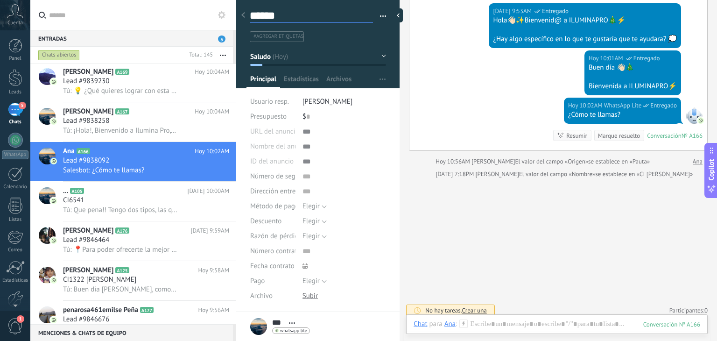
scroll to position [0, 0]
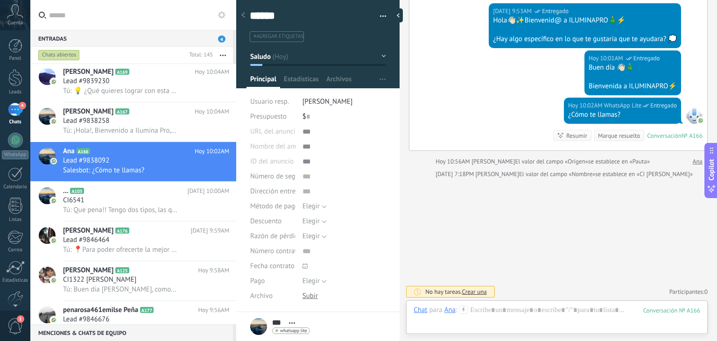
click at [464, 308] on use at bounding box center [464, 309] width 8 height 8
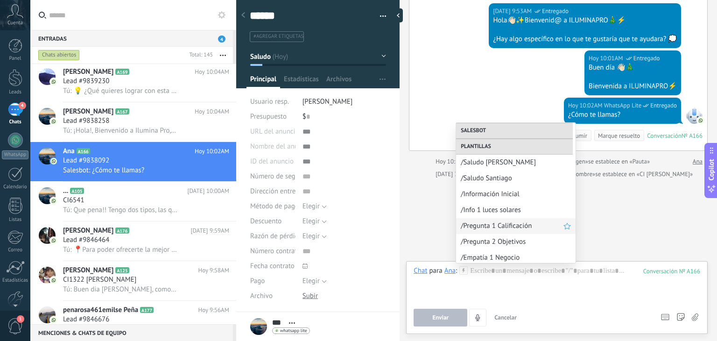
click at [502, 224] on span "/Pregunta 1 Calificación" at bounding box center [512, 225] width 103 height 9
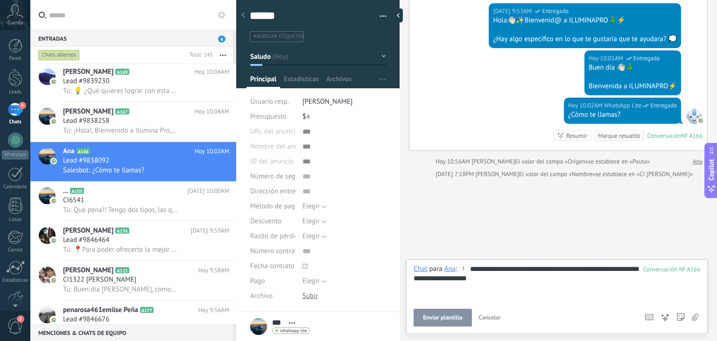
click at [439, 318] on span "Enviar plantilla" at bounding box center [442, 317] width 39 height 7
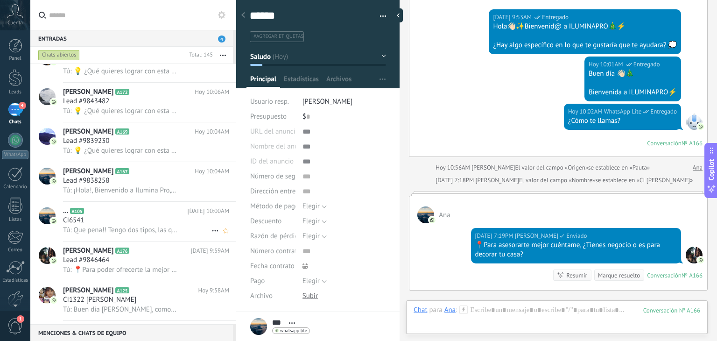
click at [114, 210] on div "... A105 Hoy 10:00AM CI6541 Tú: Que pena!! Tengo dos tipos, las que te coticé d…" at bounding box center [149, 221] width 173 height 39
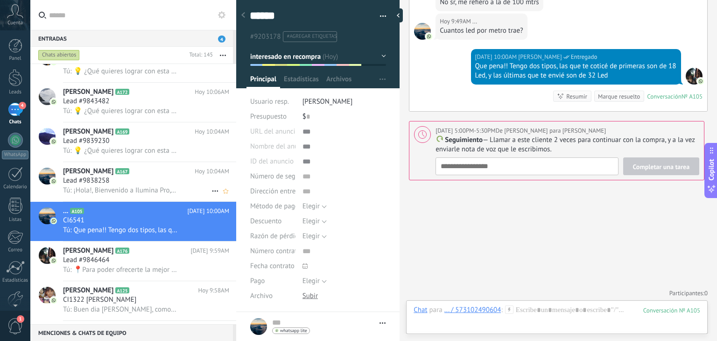
click at [121, 193] on span "Tú: ¡Hola!, Bienvenido a Ilumina Pro, soy Santi ¿Dónde estás ubicado? 😄" at bounding box center [120, 190] width 115 height 9
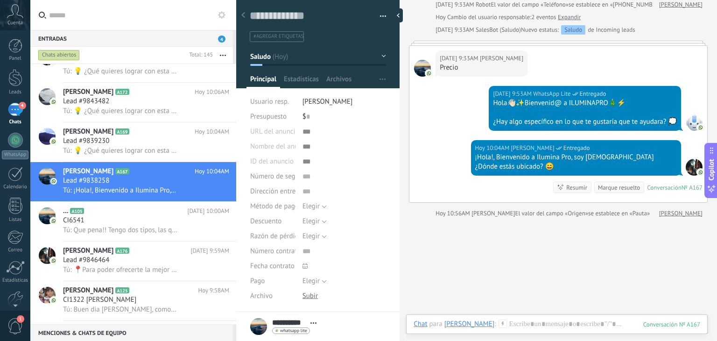
click at [280, 23] on div "Guardar y crear Imprimir Administrar etiquetas Exportar a excel" at bounding box center [318, 16] width 137 height 14
click at [278, 18] on textarea at bounding box center [311, 16] width 123 height 14
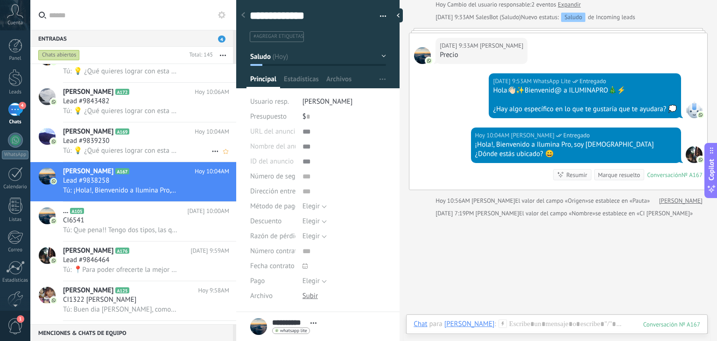
click at [116, 161] on div "Patty S A169 Hoy 10:04AM Lead #9839230 Tú: 💡 ¿Qué quieres lograr con esta tempo…" at bounding box center [149, 141] width 173 height 39
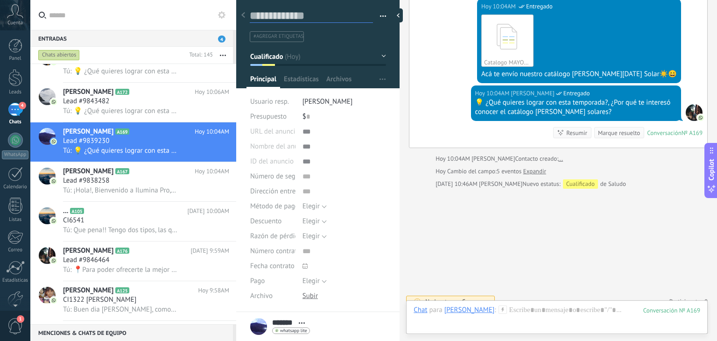
click at [293, 16] on textarea at bounding box center [311, 16] width 123 height 14
click at [160, 112] on span "Tú: 💡 ¿Qué quieres lograr con esta temporada?, ¿Por qué te interesó conocer el …" at bounding box center [120, 110] width 115 height 9
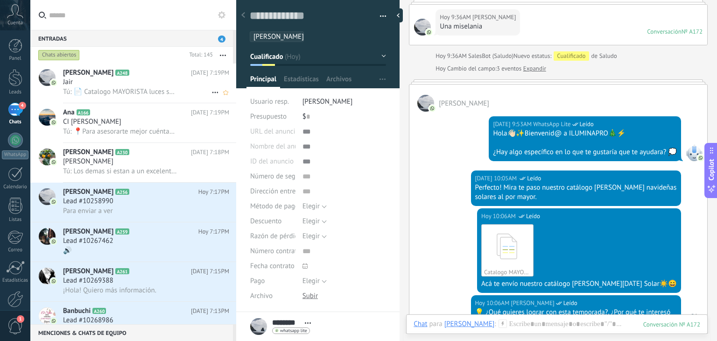
click at [135, 89] on span "Tú: 📄 Catalogo MAYORISTA luces solares navideñas 2025 iluminapro_.pdf" at bounding box center [120, 91] width 115 height 9
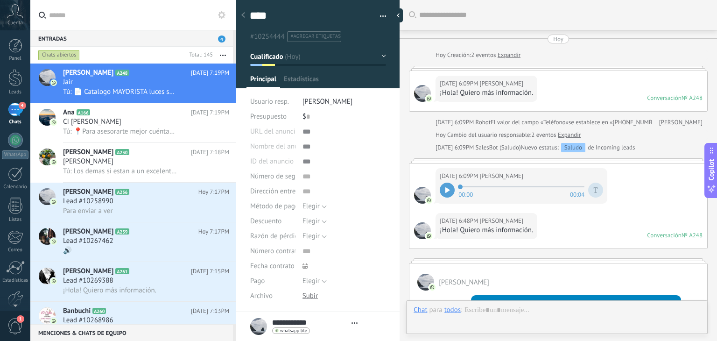
type textarea "****"
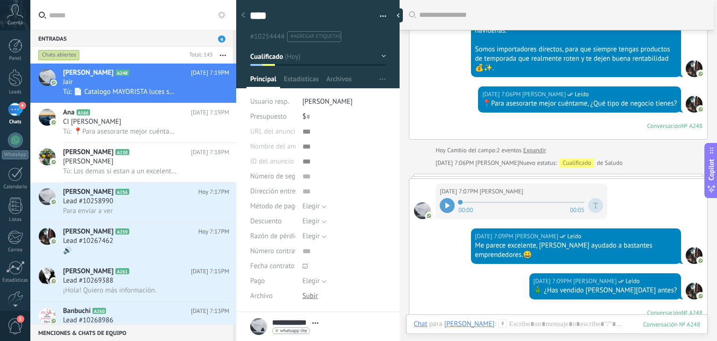
scroll to position [329, 0]
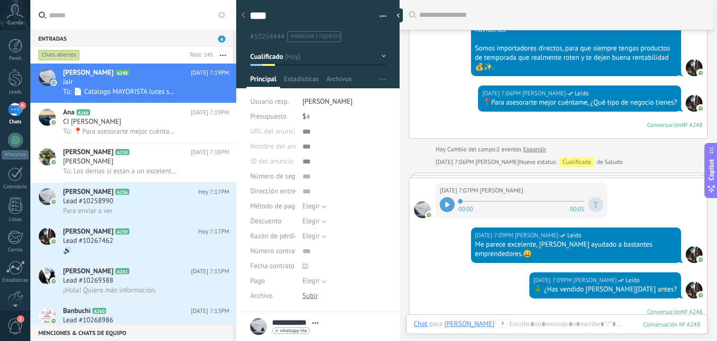
click at [450, 197] on div at bounding box center [447, 204] width 15 height 15
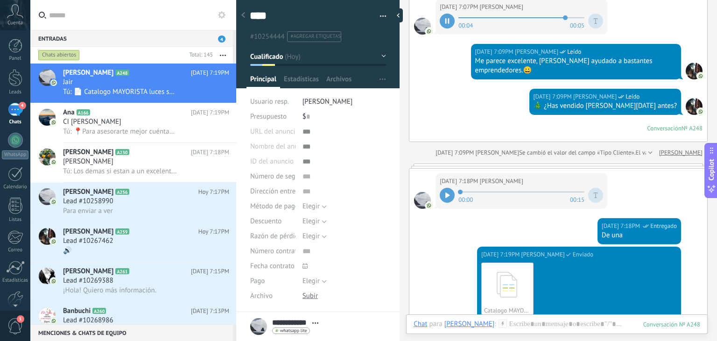
scroll to position [513, 0]
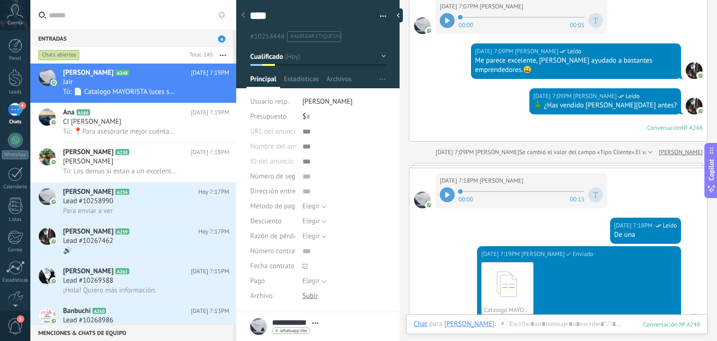
click at [445, 192] on icon at bounding box center [447, 195] width 5 height 6
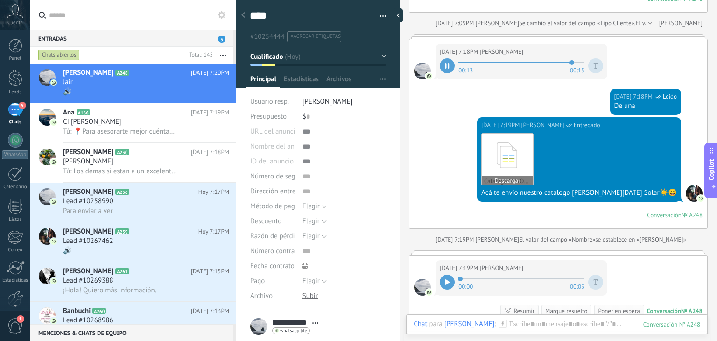
scroll to position [705, 0]
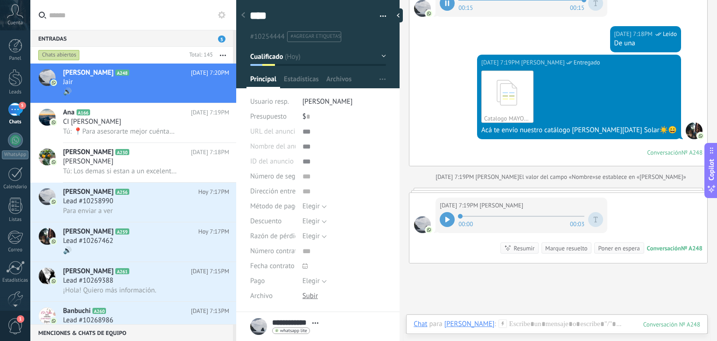
click at [451, 212] on div at bounding box center [447, 219] width 15 height 15
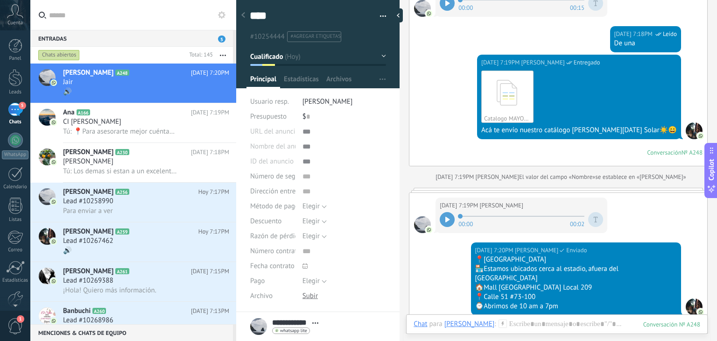
scroll to position [806, 0]
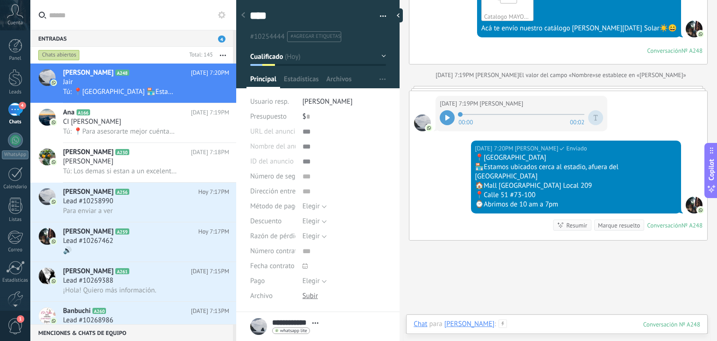
click at [514, 323] on div at bounding box center [556, 333] width 287 height 28
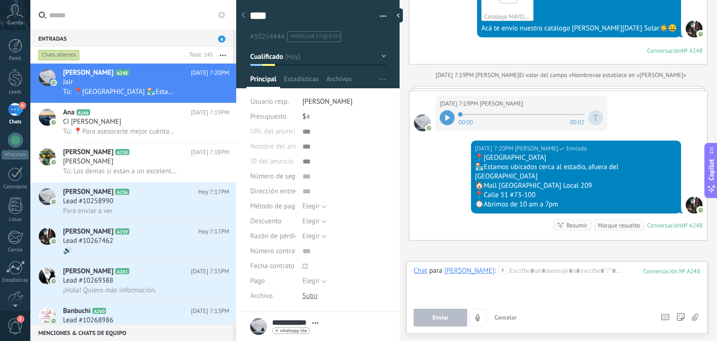
click at [485, 274] on div "Chat para Jair Palacio :" at bounding box center [459, 270] width 93 height 9
click at [498, 268] on use at bounding box center [502, 270] width 8 height 8
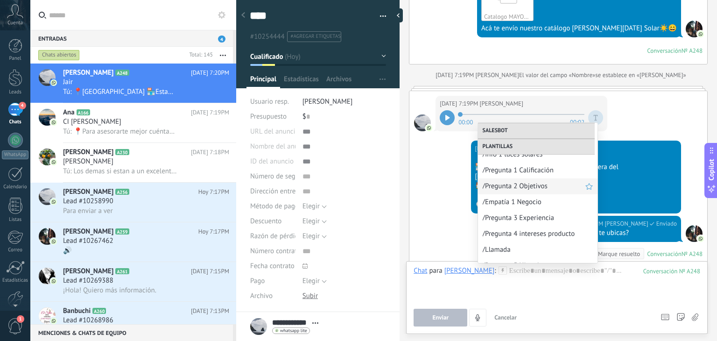
scroll to position [837, 0]
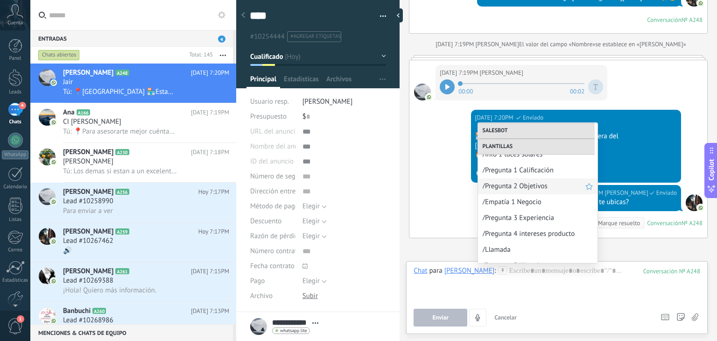
click at [539, 185] on span "/Pregunta 2 Objetivos" at bounding box center [533, 186] width 103 height 9
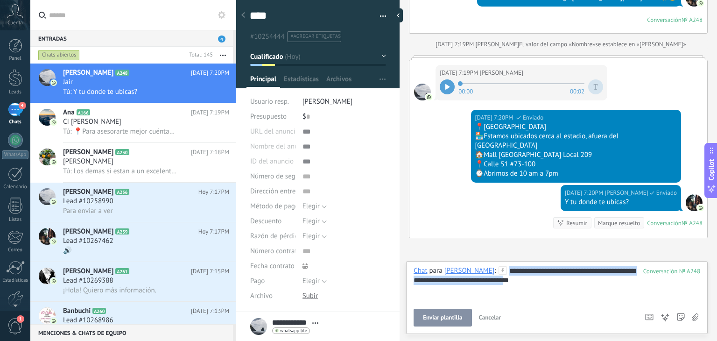
drag, startPoint x: 520, startPoint y: 280, endPoint x: 490, endPoint y: 261, distance: 35.2
click at [490, 261] on div "**********" at bounding box center [556, 297] width 301 height 73
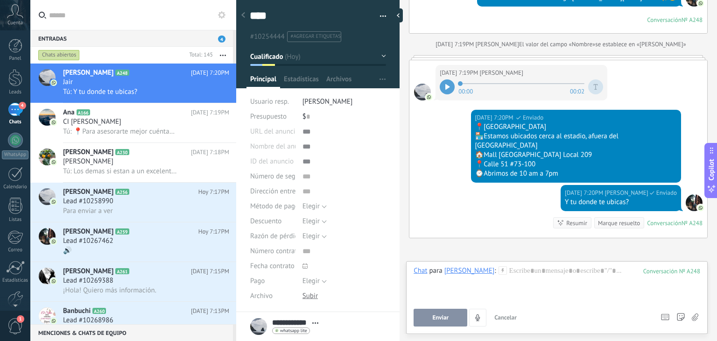
click at [498, 270] on icon at bounding box center [502, 270] width 8 height 8
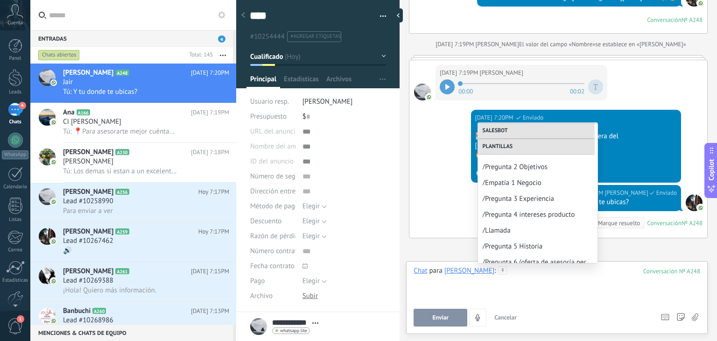
scroll to position [185, 0]
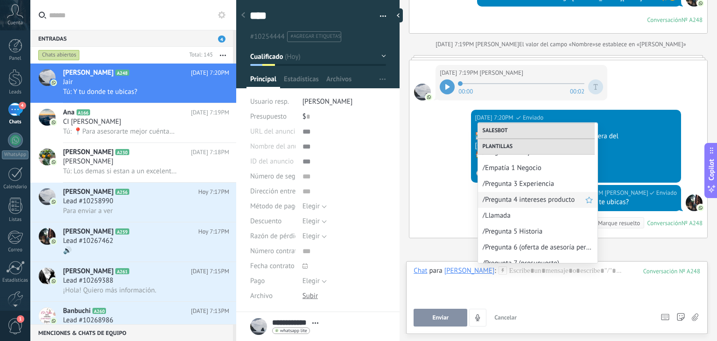
click at [530, 193] on div "/Pregunta 4 intereses producto" at bounding box center [537, 200] width 119 height 16
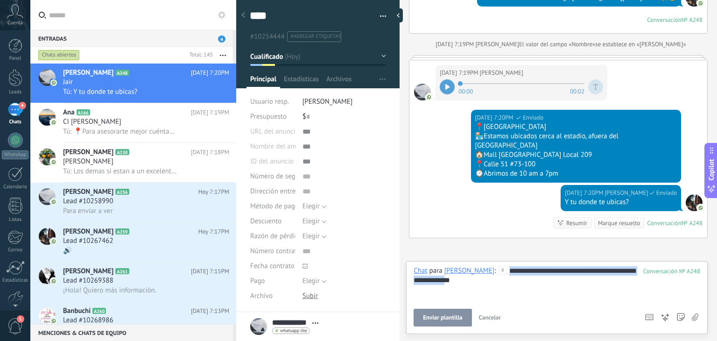
drag, startPoint x: 481, startPoint y: 279, endPoint x: 483, endPoint y: 254, distance: 24.4
click at [483, 254] on div "Buscar Carga más Hoy Hoy Creación: 2 eventos Expandir Hoy 6:09PM Jair Palacio ¡…" at bounding box center [557, 170] width 317 height 341
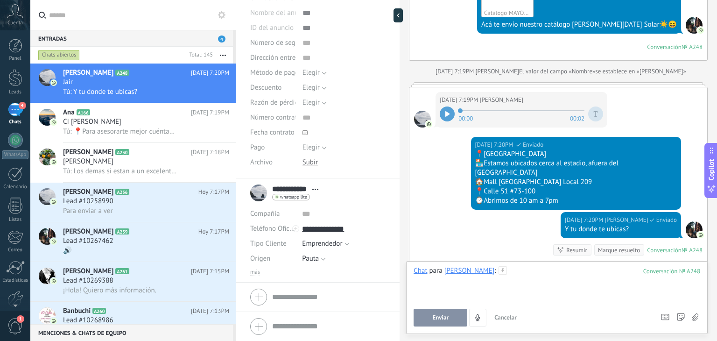
scroll to position [0, 0]
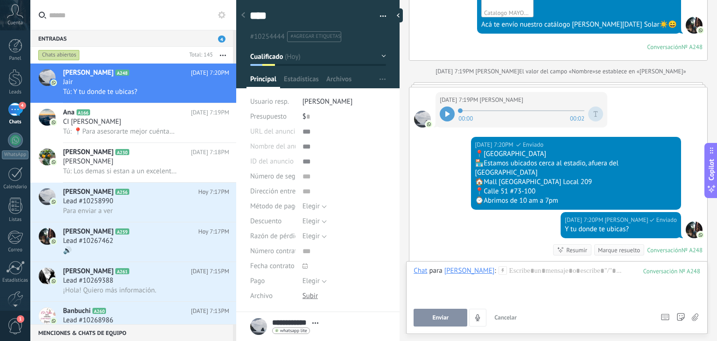
click at [319, 59] on button "Cualificado" at bounding box center [318, 56] width 136 height 17
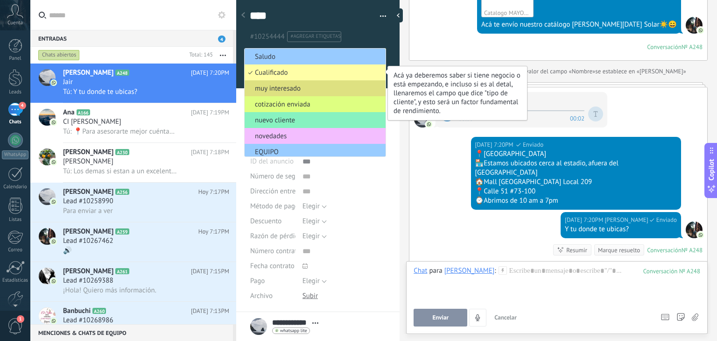
click at [318, 65] on li "Cualificado" at bounding box center [315, 72] width 141 height 16
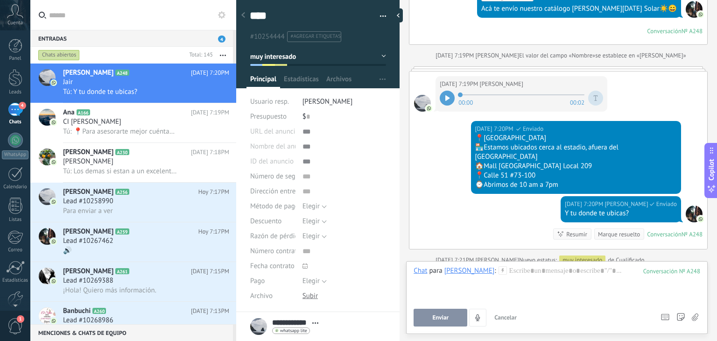
scroll to position [868, 0]
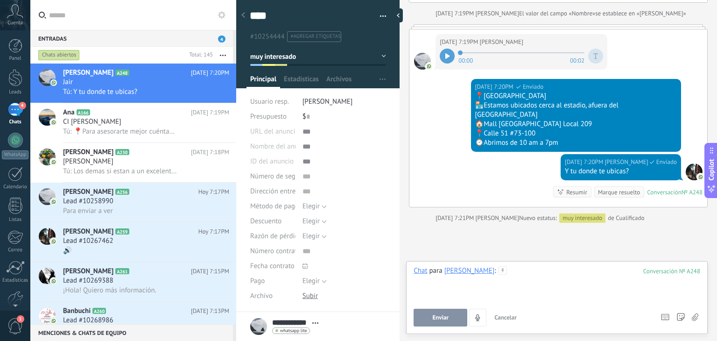
click at [502, 268] on div at bounding box center [556, 283] width 287 height 35
click at [498, 267] on icon at bounding box center [502, 270] width 8 height 8
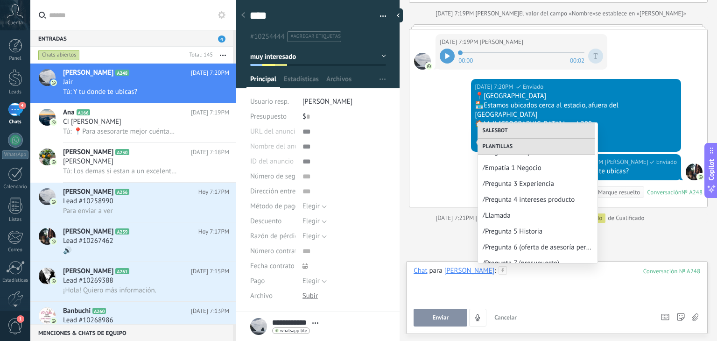
scroll to position [202, 0]
click at [506, 198] on span "/Llamada" at bounding box center [533, 198] width 103 height 9
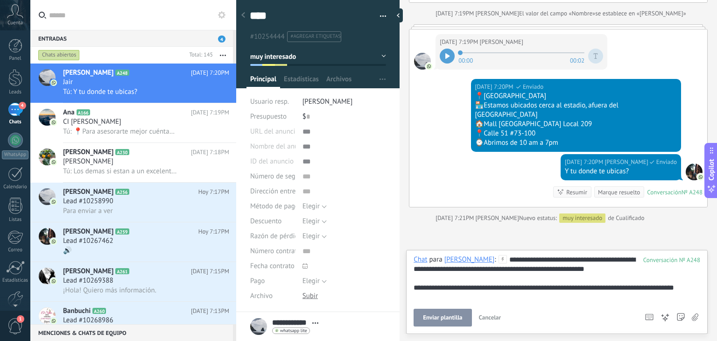
click at [694, 288] on div "**********" at bounding box center [556, 278] width 287 height 47
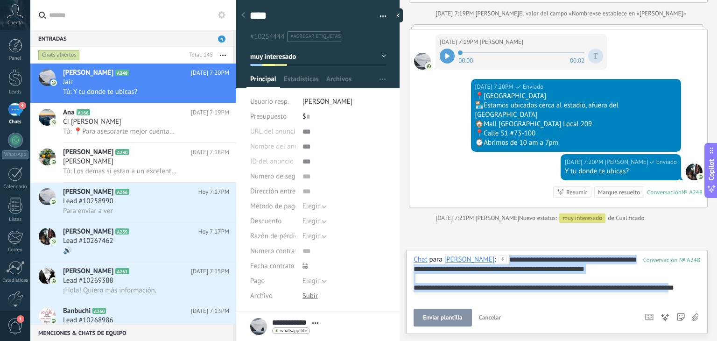
drag, startPoint x: 694, startPoint y: 288, endPoint x: 329, endPoint y: 238, distance: 368.7
click at [329, 238] on div "**** Jair Guardar y crear Imprimir Administrar etiquetas" at bounding box center [476, 170] width 481 height 341
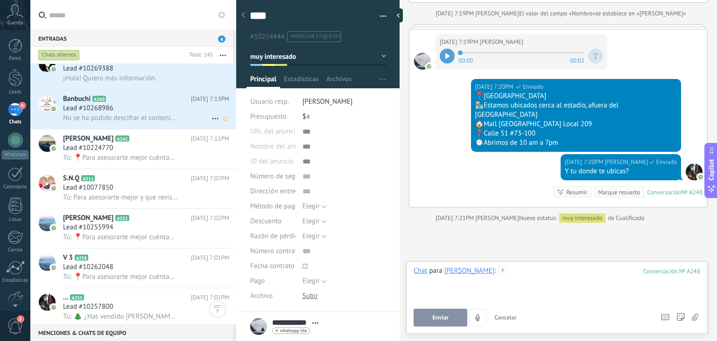
scroll to position [213, 0]
click at [127, 103] on h2 "Banbuchi A260" at bounding box center [127, 99] width 128 height 9
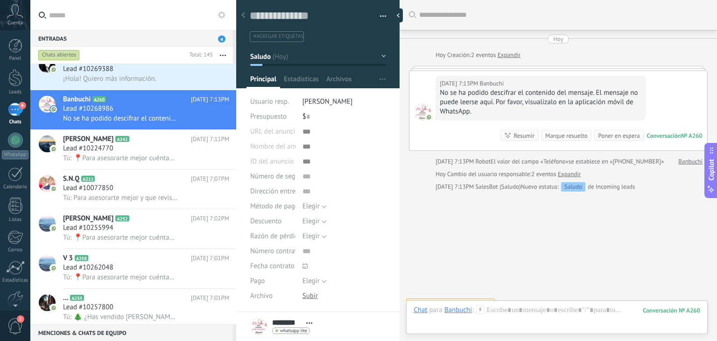
click at [476, 310] on icon at bounding box center [480, 309] width 8 height 8
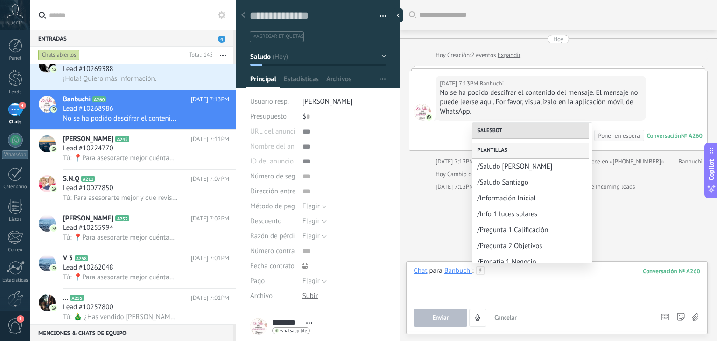
scroll to position [91, 0]
click at [510, 177] on span "/Saludo Santiago" at bounding box center [528, 181] width 103 height 9
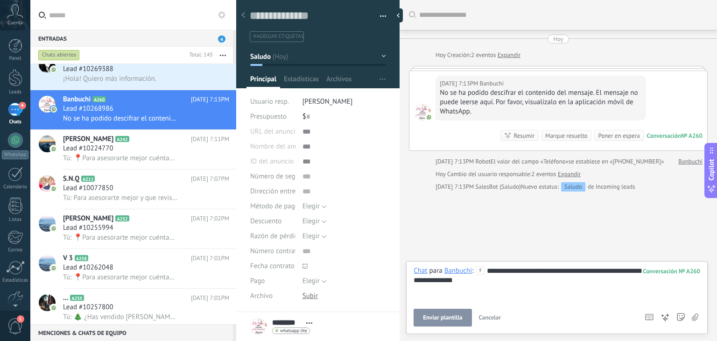
click at [437, 317] on span "Enviar plantilla" at bounding box center [442, 317] width 39 height 7
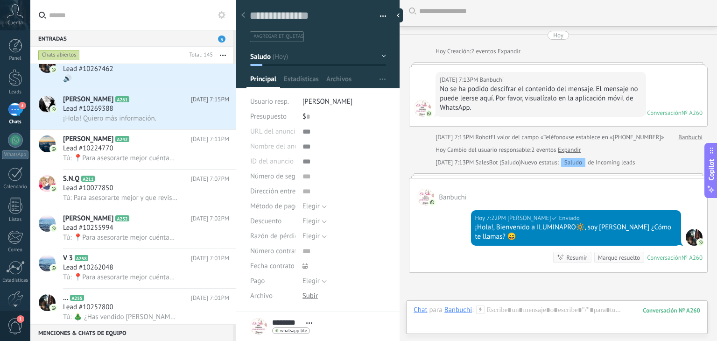
scroll to position [115, 0]
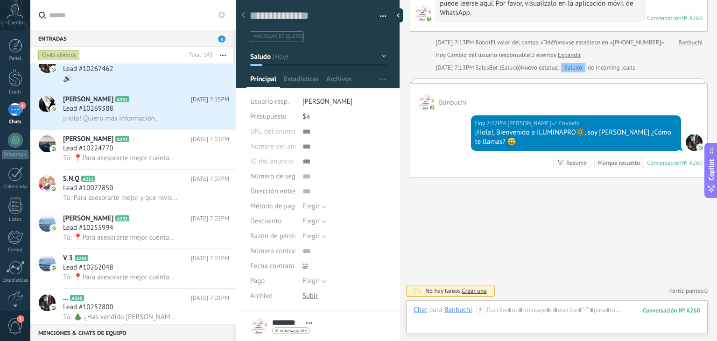
click at [481, 307] on icon at bounding box center [480, 309] width 8 height 8
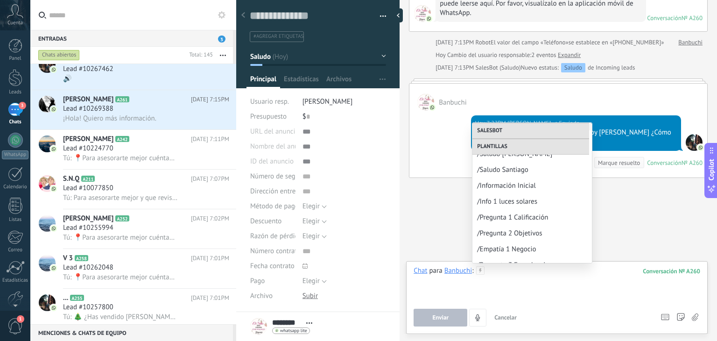
scroll to position [104, 0]
click at [512, 186] on span "/Información Inicial" at bounding box center [528, 185] width 103 height 9
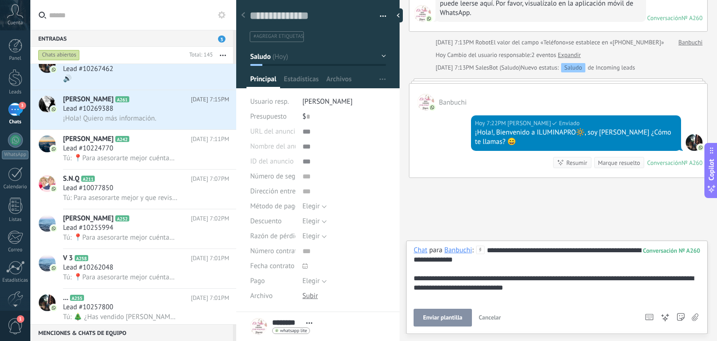
click at [440, 316] on span "Enviar plantilla" at bounding box center [442, 317] width 39 height 7
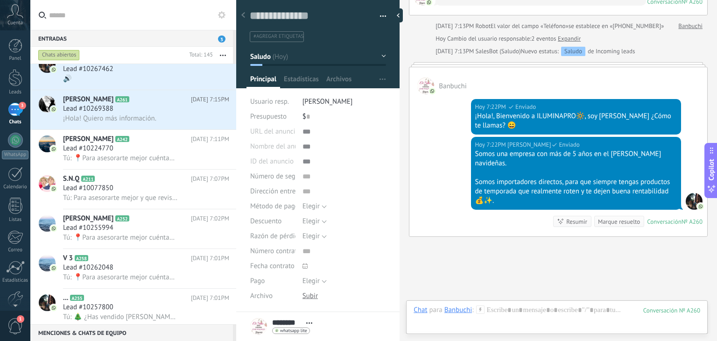
scroll to position [190, 0]
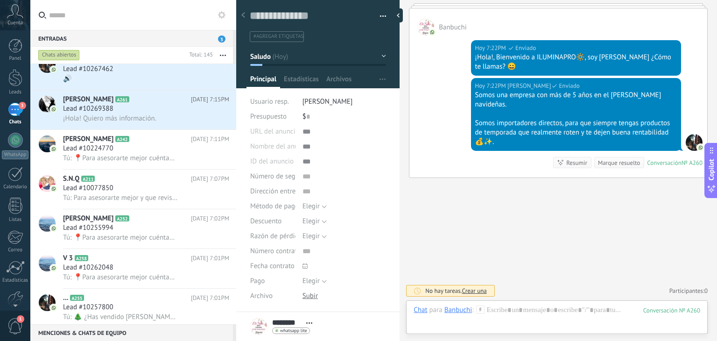
click at [480, 311] on icon at bounding box center [480, 309] width 8 height 8
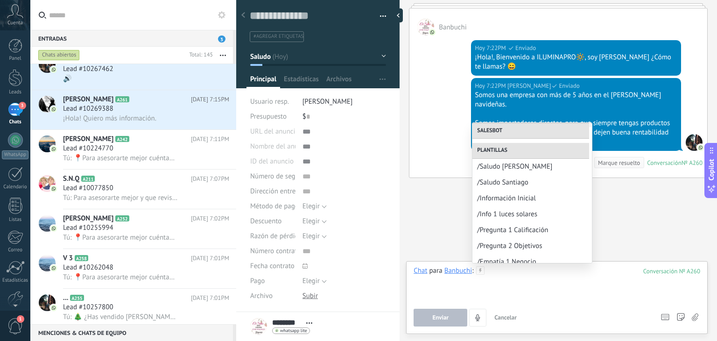
scroll to position [91, 0]
click at [510, 229] on span "/Pregunta 1 Calificación" at bounding box center [528, 229] width 103 height 9
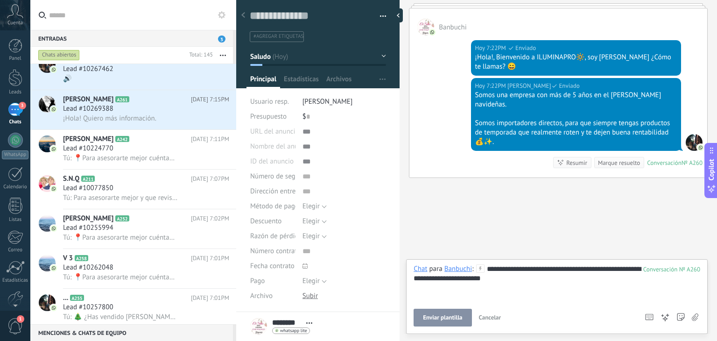
click at [442, 313] on button "Enviar plantilla" at bounding box center [442, 317] width 58 height 18
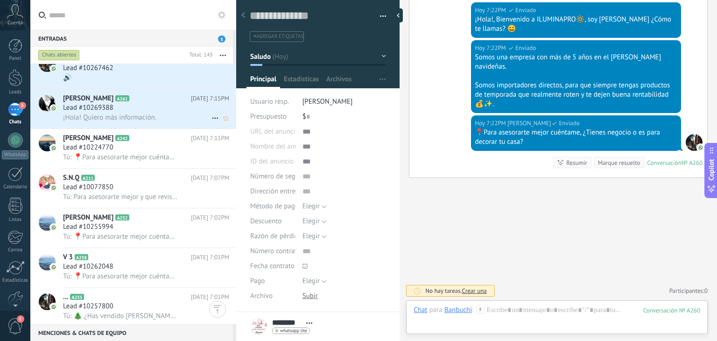
scroll to position [147, 0]
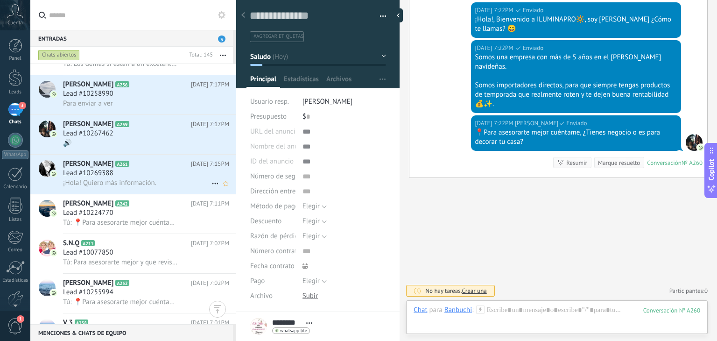
click h2 "Lucero A261"
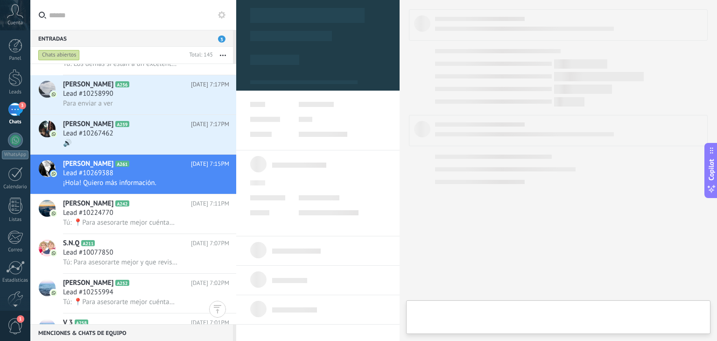
type textarea "**********"
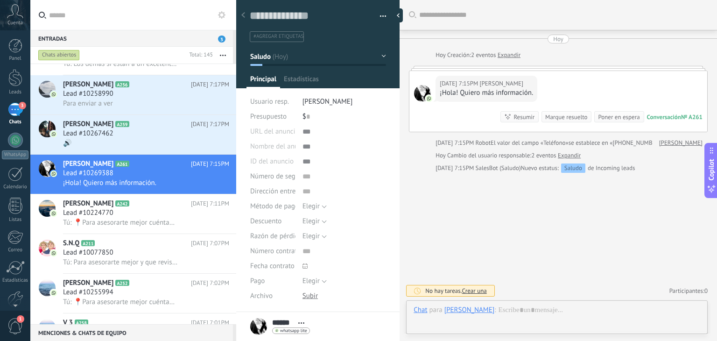
scroll to position [14, 0]
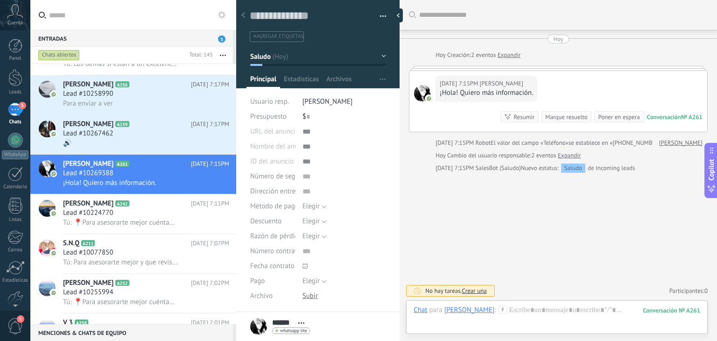
click use
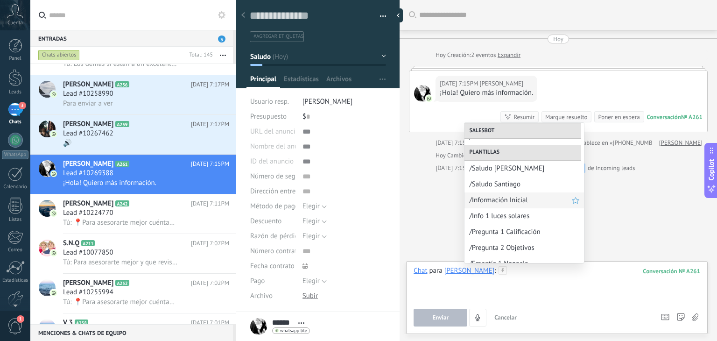
scroll to position [90, 0]
click span "/Saludo Santiago"
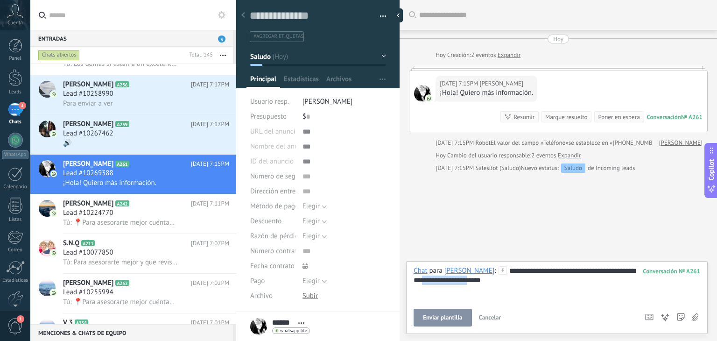
drag, startPoint x: 465, startPoint y: 275, endPoint x: 397, endPoint y: 284, distance: 69.1
click div "Guardar y crear Imprimir Administrar etiquetas"
click button "Enviar"
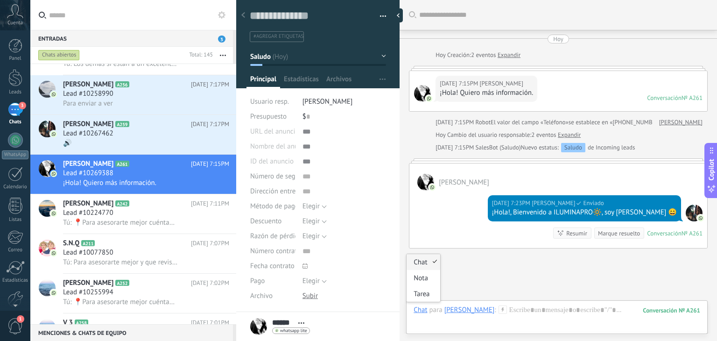
scroll to position [69, 0]
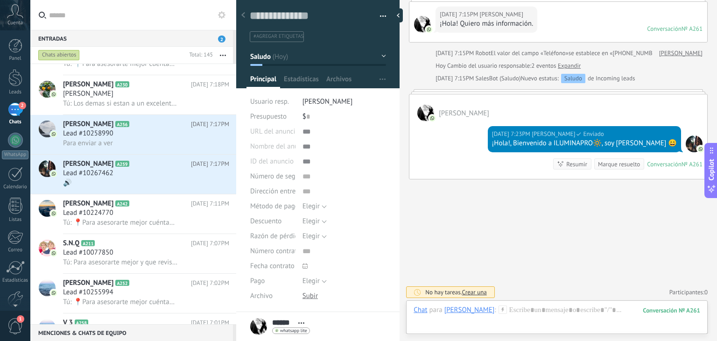
click icon
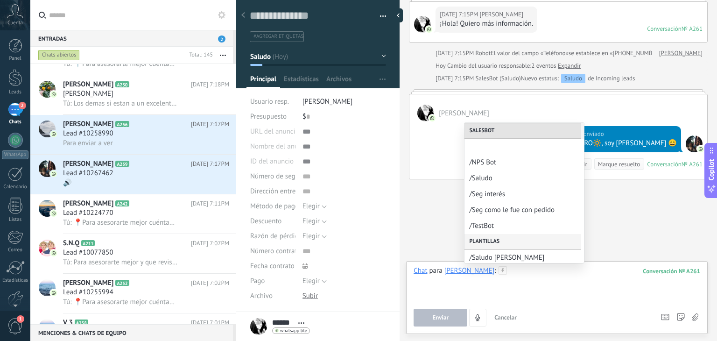
scroll to position [47, 0]
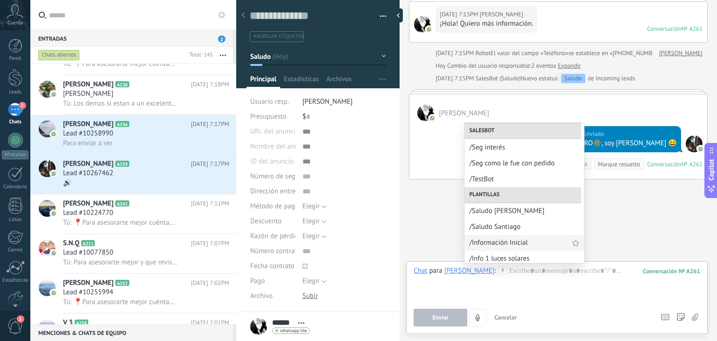
click span "/Información Inicial"
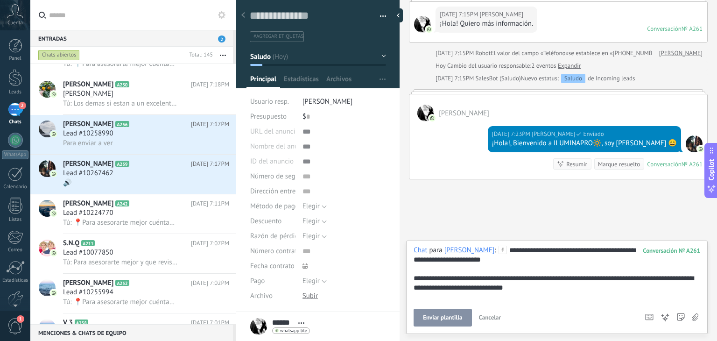
click button "Enviar plantilla"
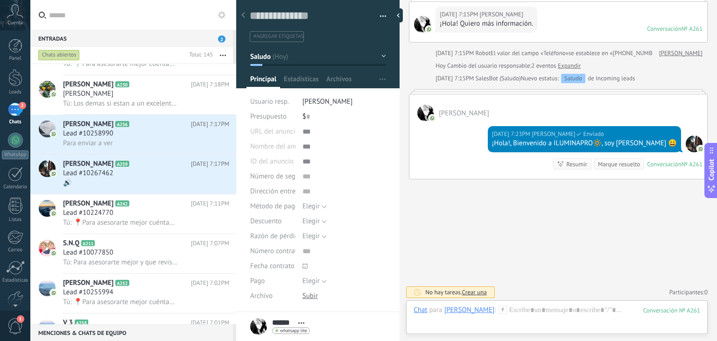
scroll to position [145, 0]
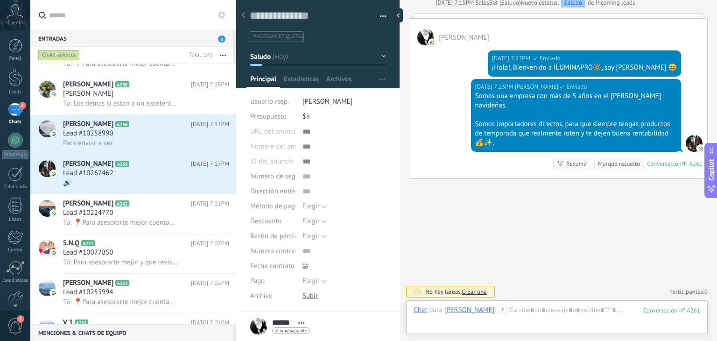
click icon
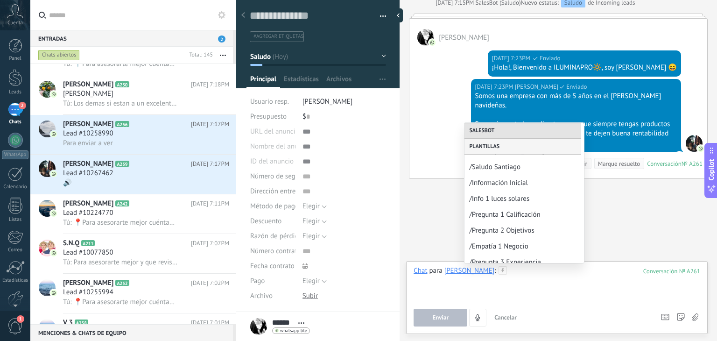
scroll to position [108, 0]
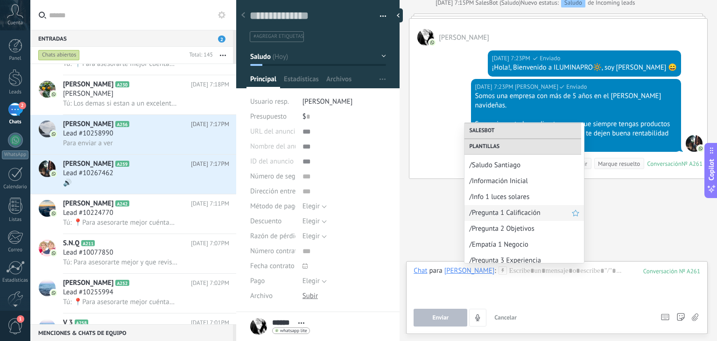
click span "/Pregunta 1 Calificación"
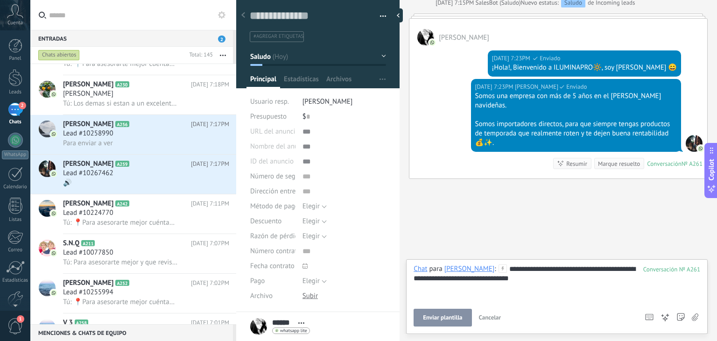
click button "Enviar plantilla"
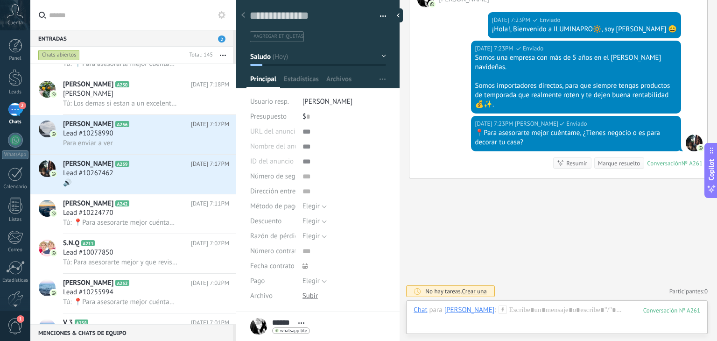
scroll to position [104, 0]
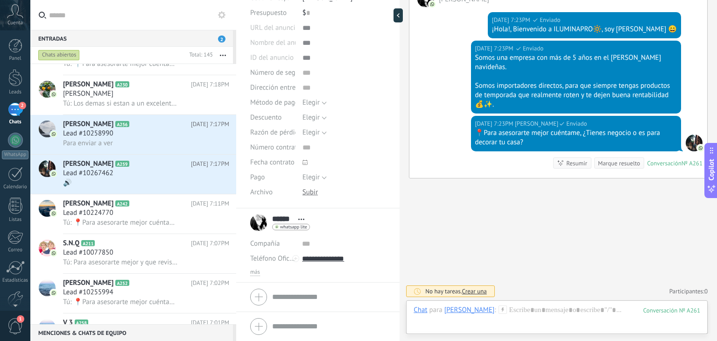
click div "más"
click span "más"
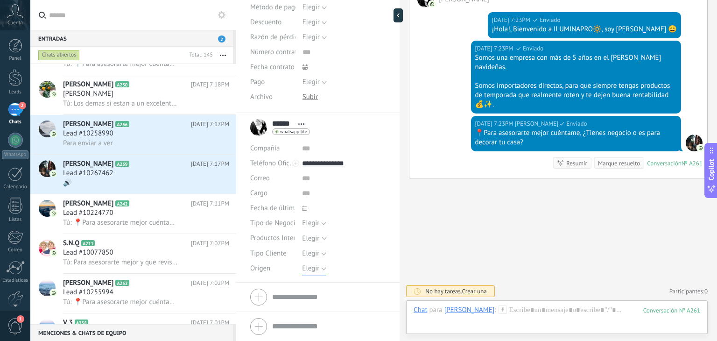
click span "Elegir"
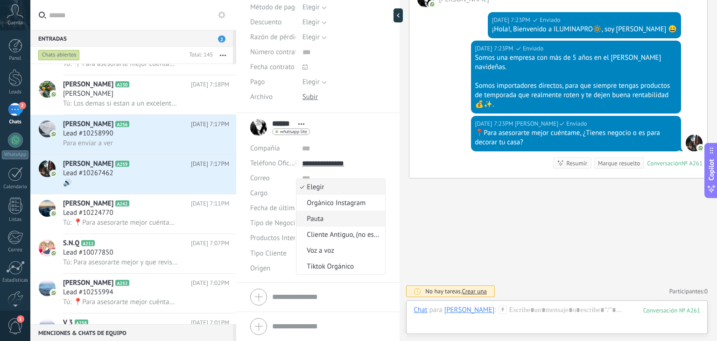
click span "Pauta"
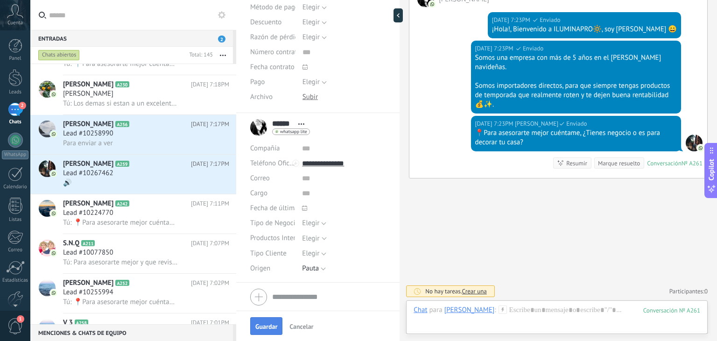
click span "Guardar"
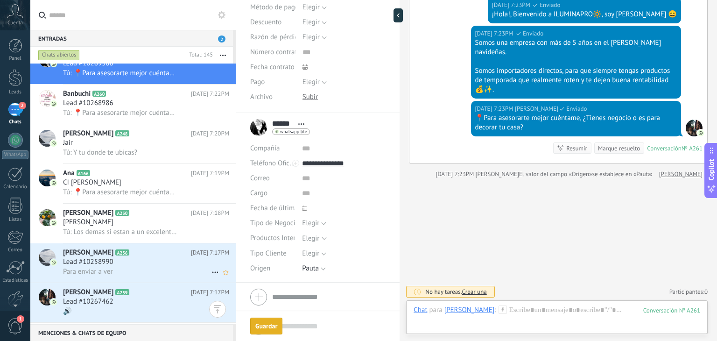
scroll to position [0, 0]
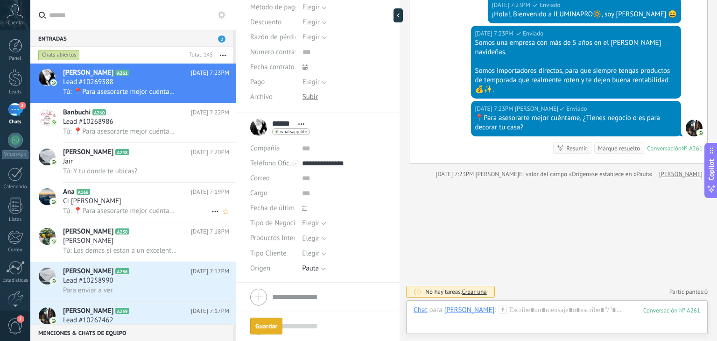
click div "CI [PERSON_NAME]"
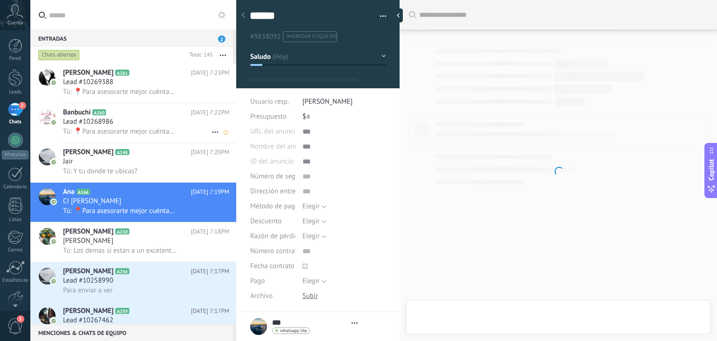
click div "Banbuchi A260 Hoy 7:22PM Lead #10268986 Tú: 📍Para asesorarte mejor cuéntame, ¿T…"
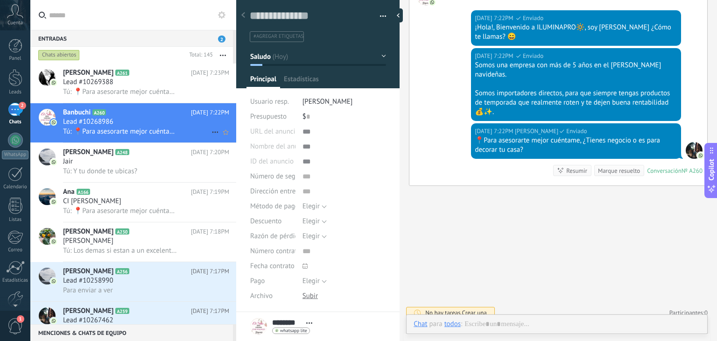
scroll to position [104, 0]
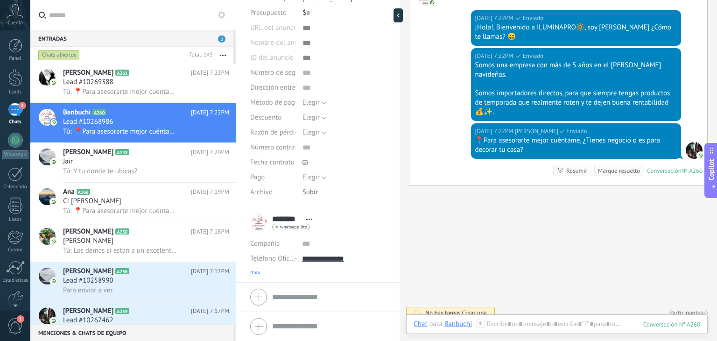
click span "más"
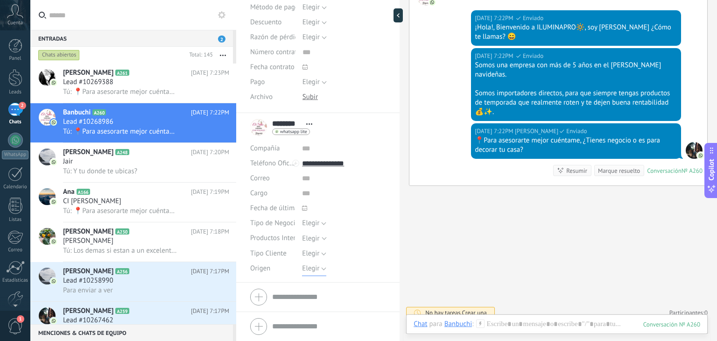
click span "Elegir"
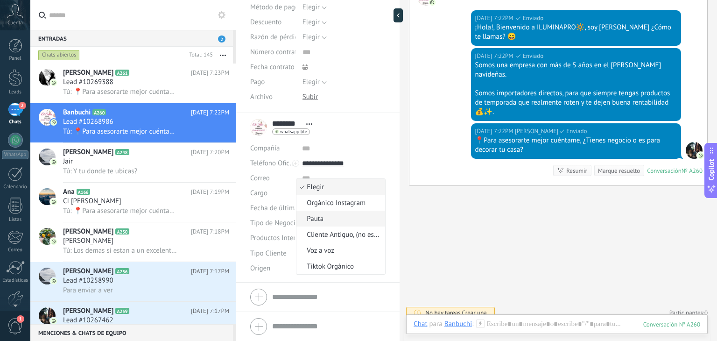
click span "Pauta"
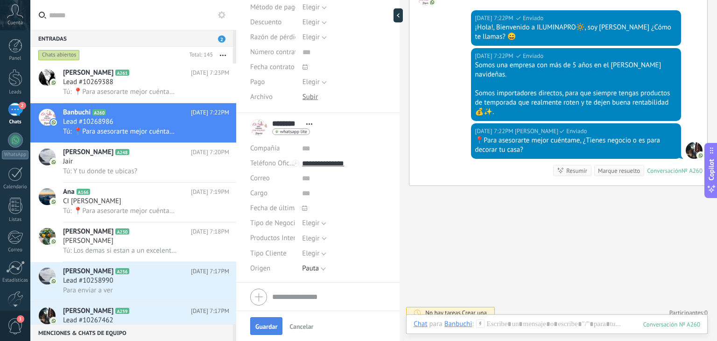
click span "Guardar"
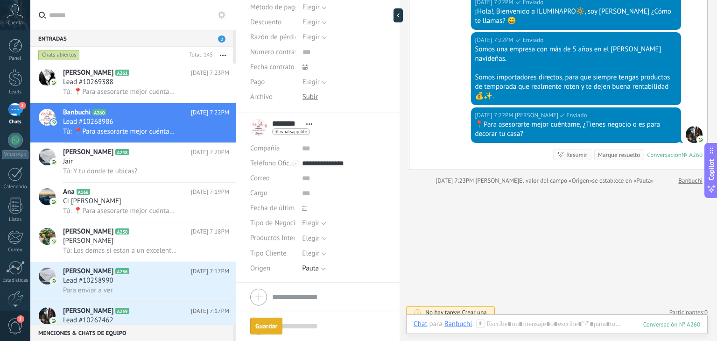
scroll to position [0, 0]
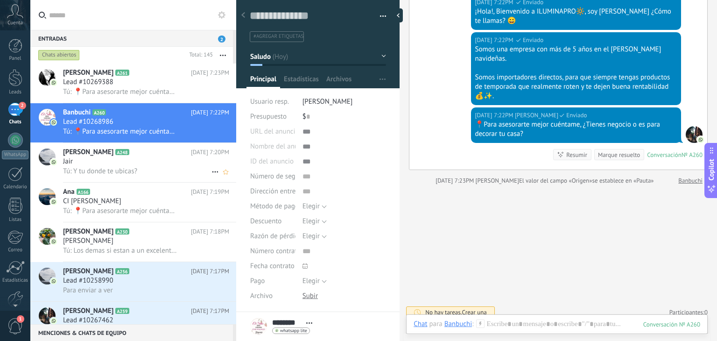
click span "Tú: Y tu donde te ubicas?"
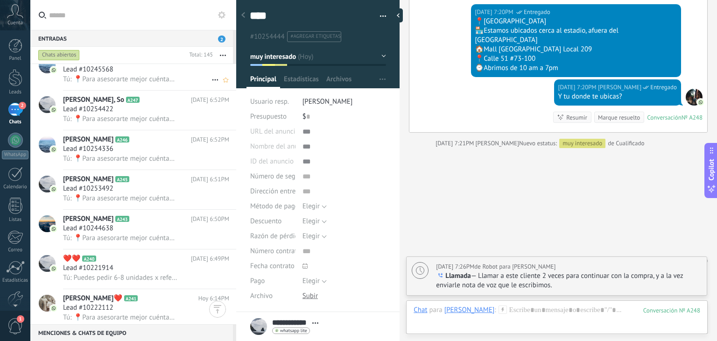
scroll to position [663, 0]
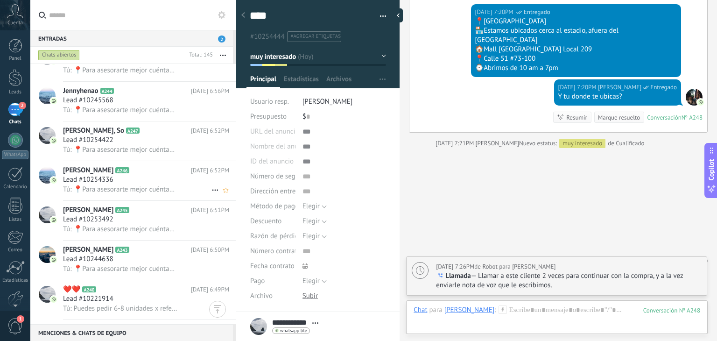
click span "Tú: 📍Para asesorarte mejor cuéntame, ¿Tienes negocio o es para decorar tu casa?"
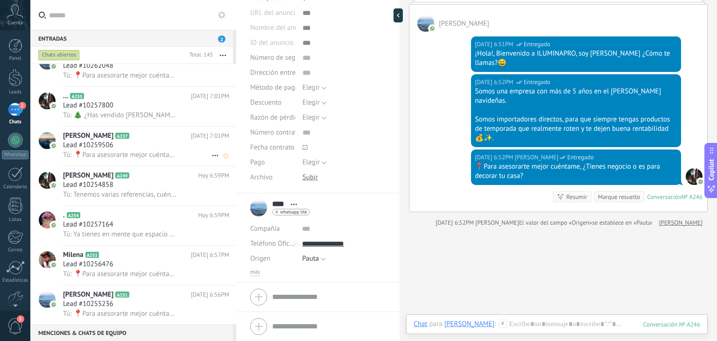
scroll to position [396, 0]
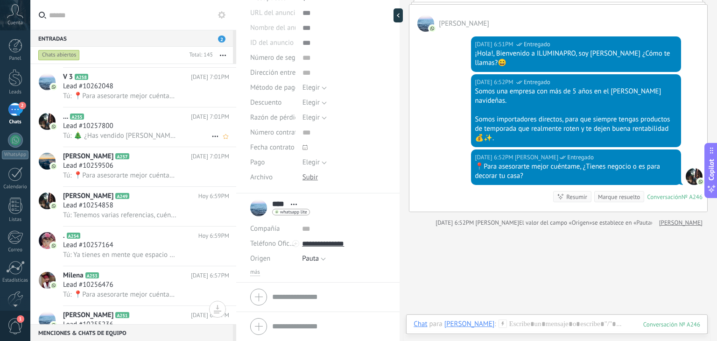
click span "Tú: 🎄 ¿Has vendido [PERSON_NAME][DATE] antes?"
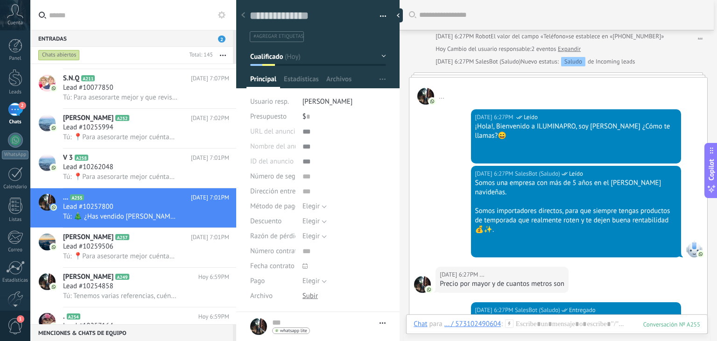
scroll to position [86, 0]
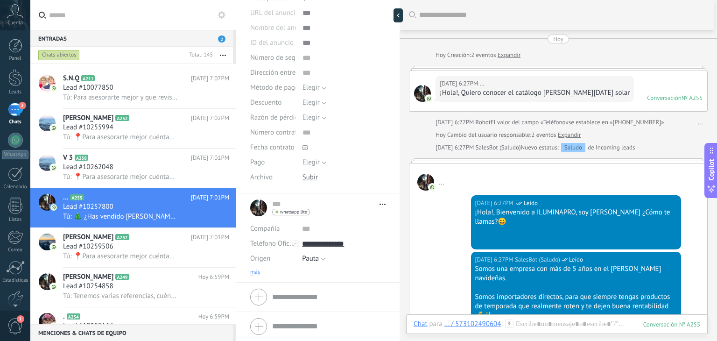
click span "más"
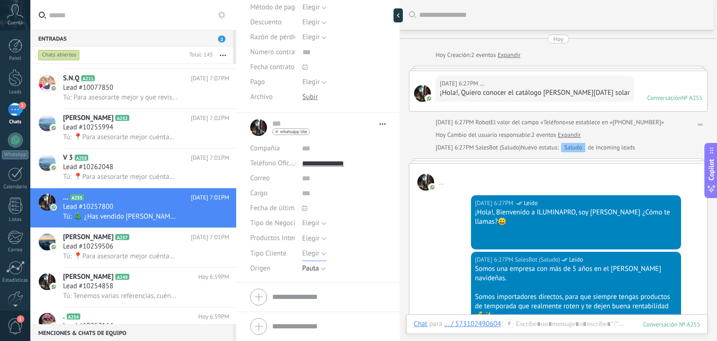
click span "Elegir"
click span "Emprendedor"
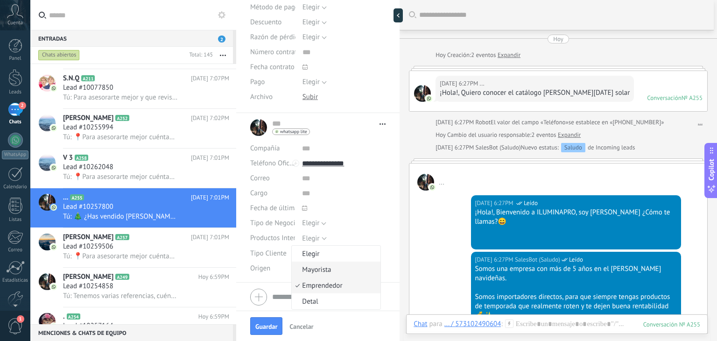
click span "Mayorista"
click span "Guardar"
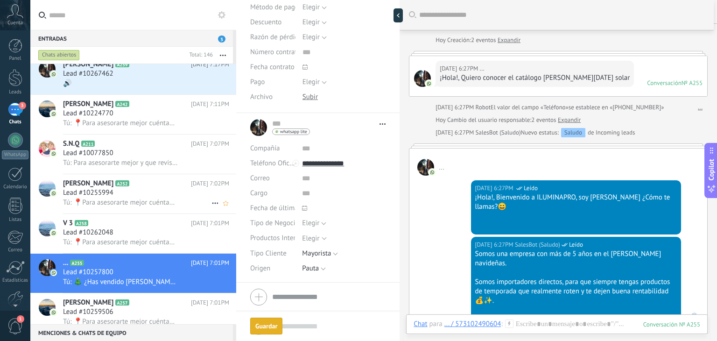
click div "Giovanni Garay A252 Hoy 7:02PM Lead #10255994 Tú: 📍Para asesorarte mejor cuénta…"
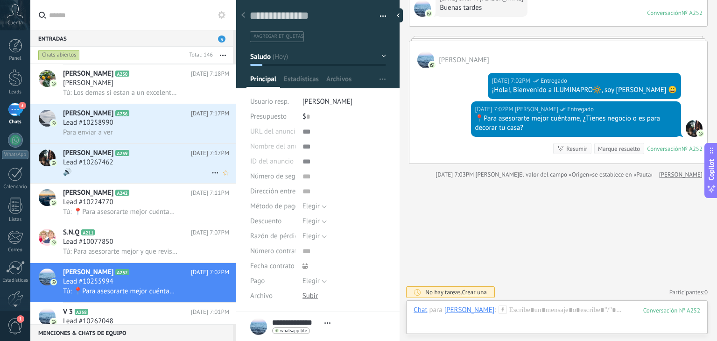
click icon
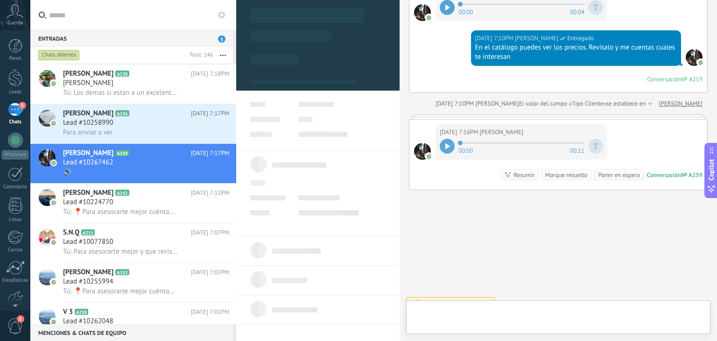
type textarea "**********"
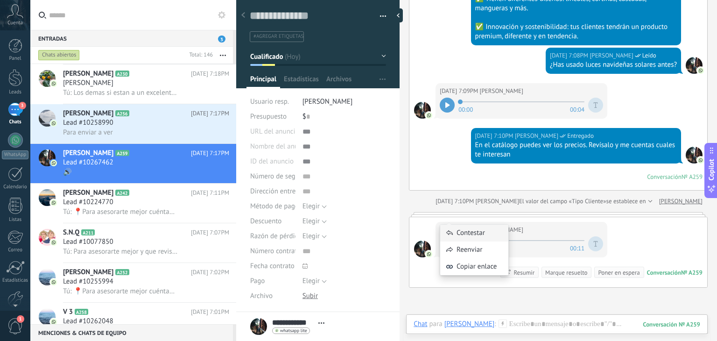
click icon
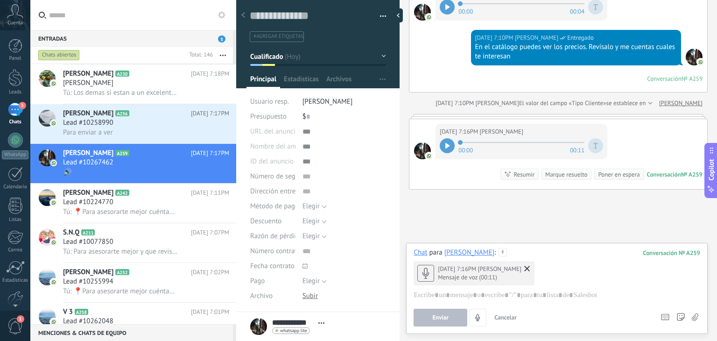
click use
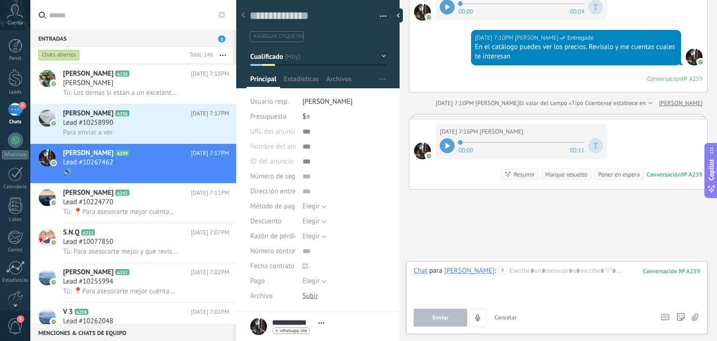
click div
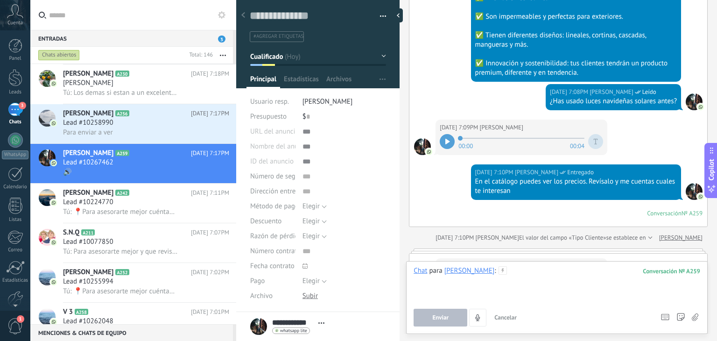
scroll to position [855, 0]
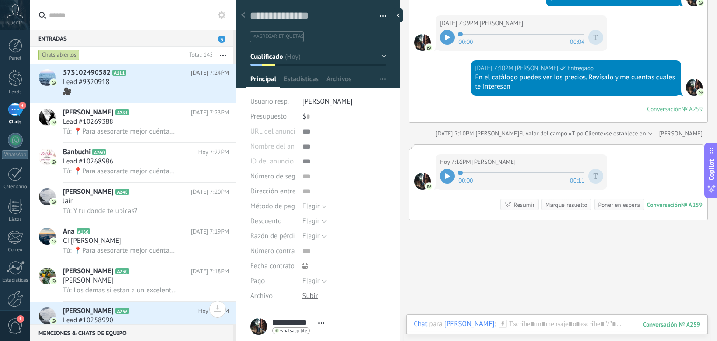
click at [498, 324] on use at bounding box center [502, 323] width 8 height 8
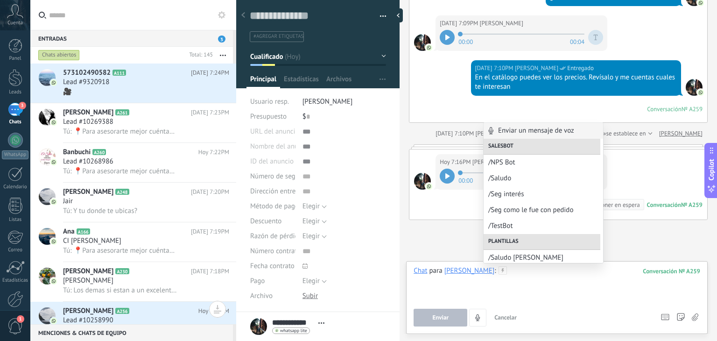
click at [511, 274] on div at bounding box center [556, 283] width 287 height 35
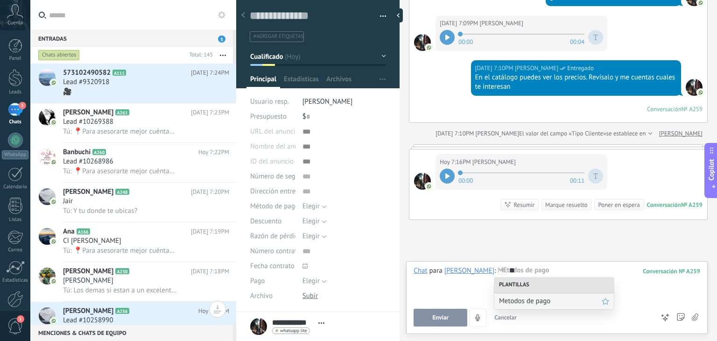
click at [524, 305] on span "Metodos de pago" at bounding box center [550, 300] width 103 height 9
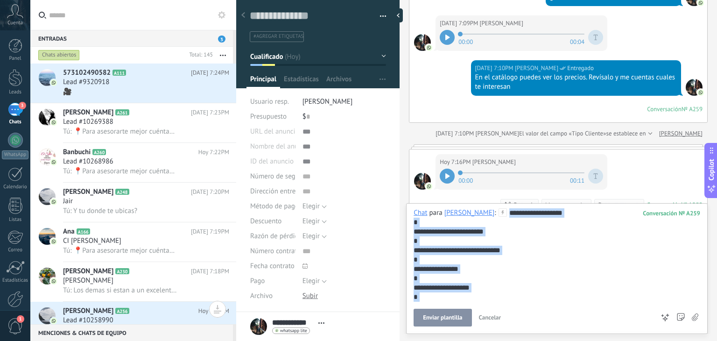
drag, startPoint x: 516, startPoint y: 276, endPoint x: 375, endPoint y: 4, distance: 306.2
click at [375, 4] on div "Guardar y crear Imprimir Administrar etiquetas" at bounding box center [476, 170] width 481 height 341
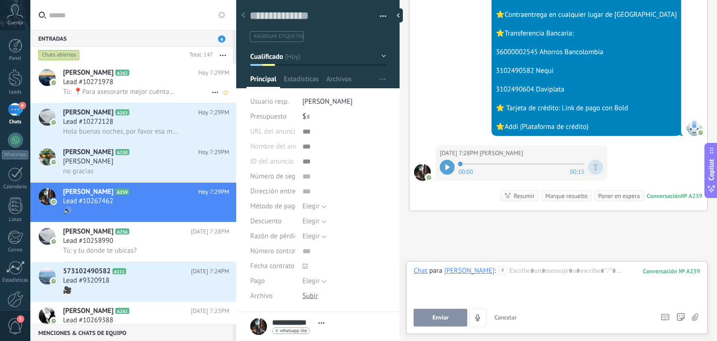
click at [121, 89] on span "Tú: 📍Para asesorarte mejor cuéntame, ¿Tienes negocio o es para decorar tu casa?" at bounding box center [120, 91] width 115 height 9
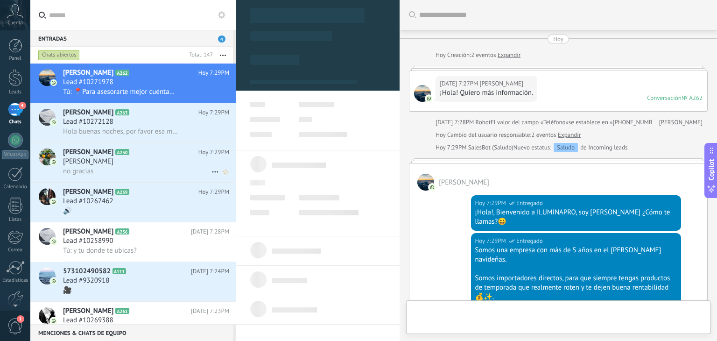
type textarea "**********"
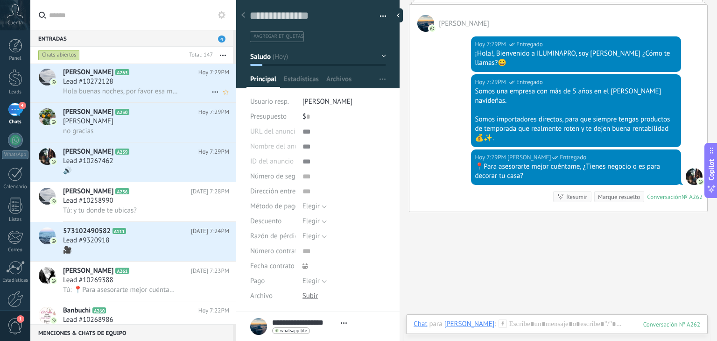
scroll to position [41, 0]
click at [104, 90] on span "Hola buenas noches, por favor esa manguera en qué otros colores tienen, que ext…" at bounding box center [120, 90] width 115 height 9
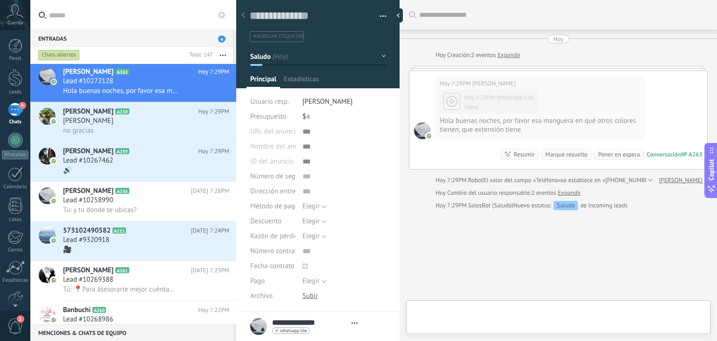
type textarea "**********"
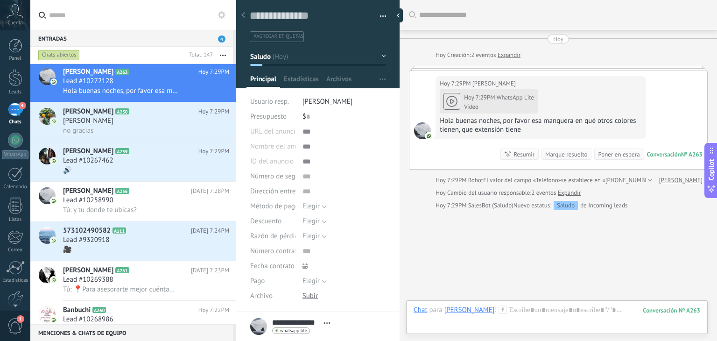
scroll to position [32, 0]
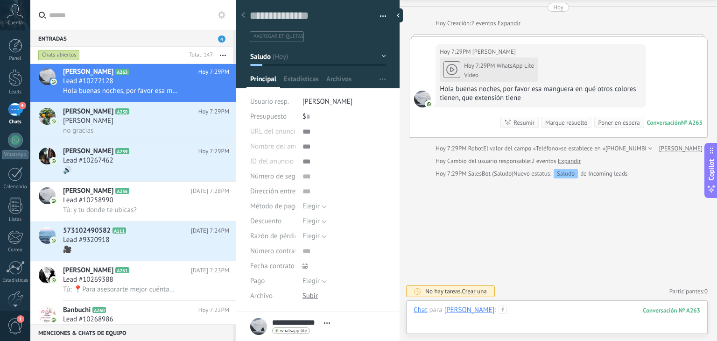
click at [506, 310] on div at bounding box center [556, 319] width 287 height 28
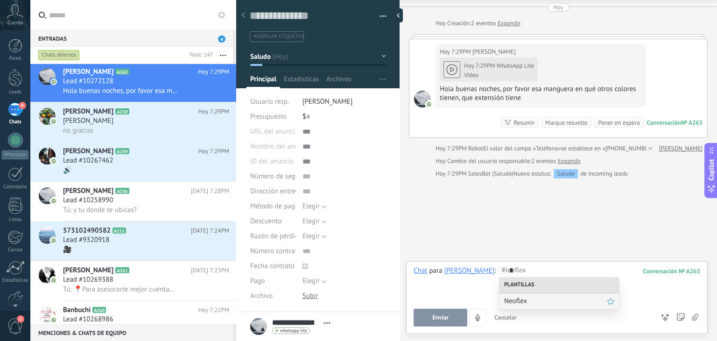
click at [512, 302] on span "Neoflex" at bounding box center [555, 300] width 103 height 9
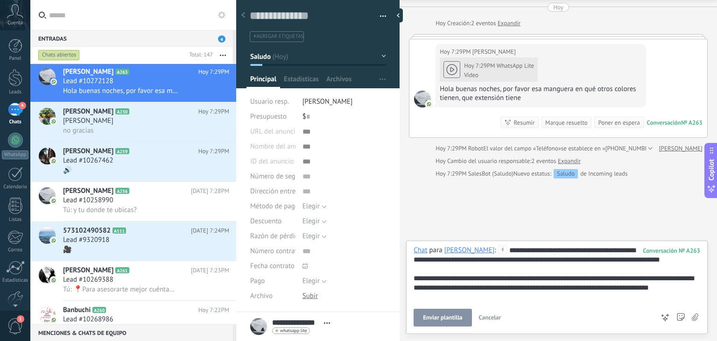
click at [446, 315] on span "Enviar plantilla" at bounding box center [442, 317] width 39 height 7
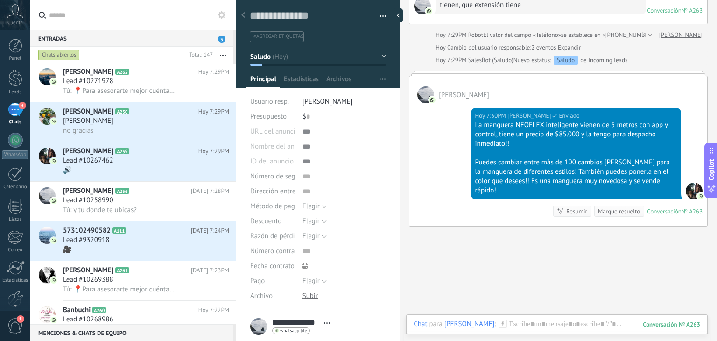
scroll to position [125, 0]
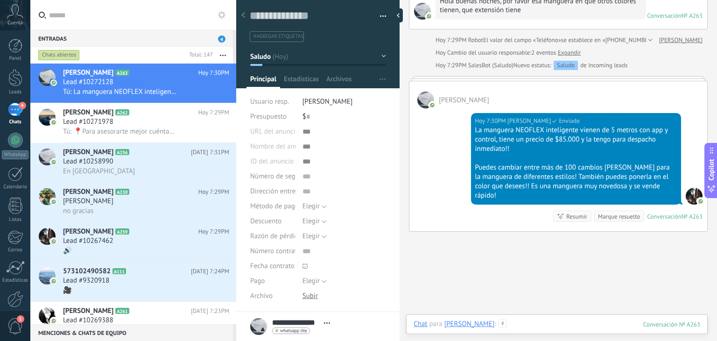
click at [546, 325] on div at bounding box center [556, 333] width 287 height 28
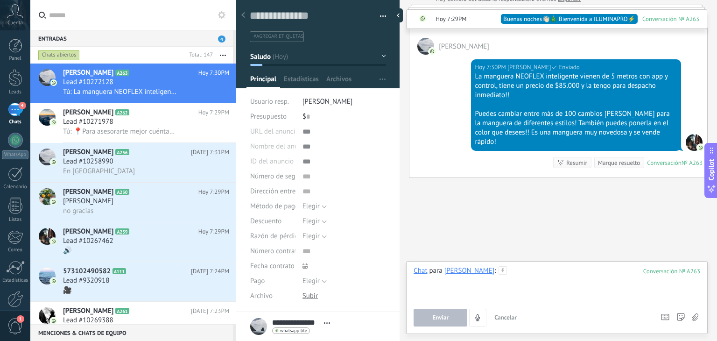
scroll to position [307, 0]
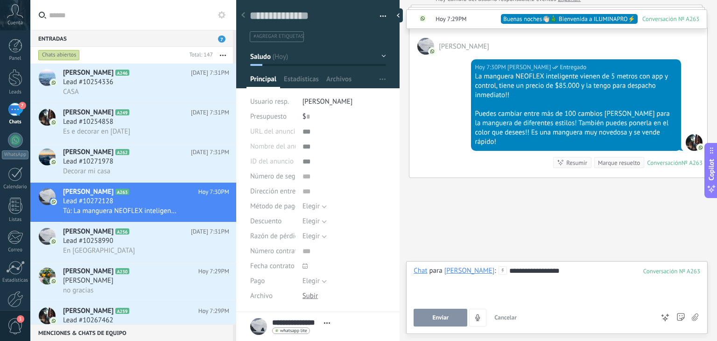
click at [434, 319] on span "Enviar" at bounding box center [440, 317] width 16 height 7
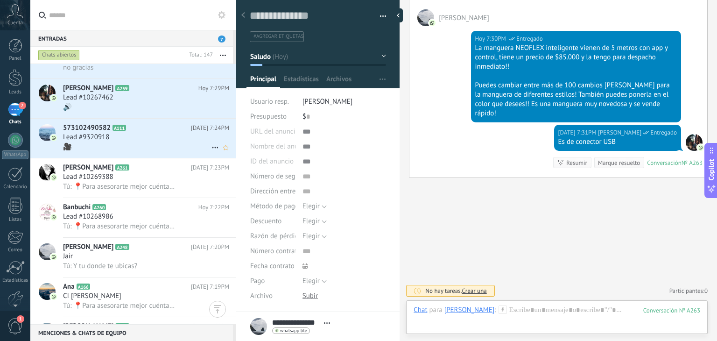
scroll to position [179, 0]
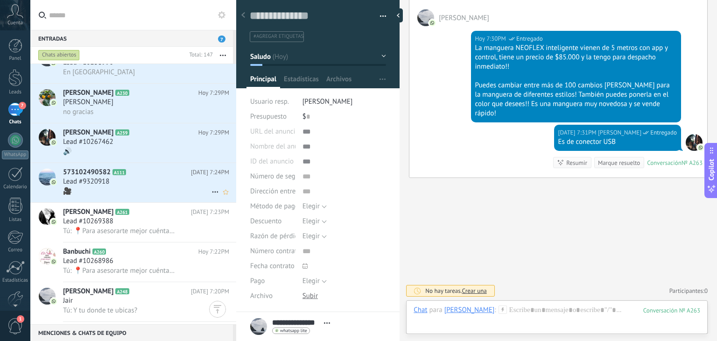
click at [113, 202] on div "573102490582 A111 [DATE] 7:24PM Lead #9320918 🎥" at bounding box center [149, 182] width 173 height 39
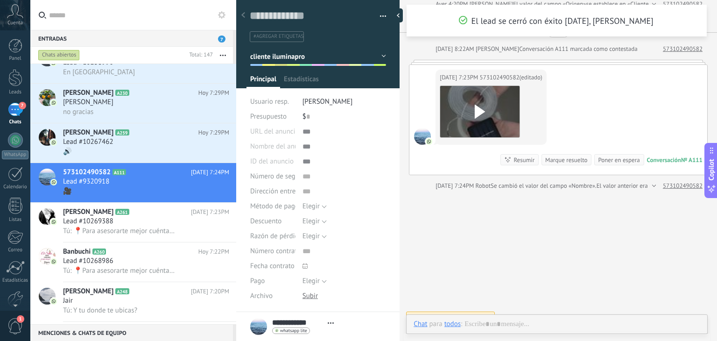
scroll to position [14, 0]
click at [478, 119] on use at bounding box center [480, 112] width 10 height 14
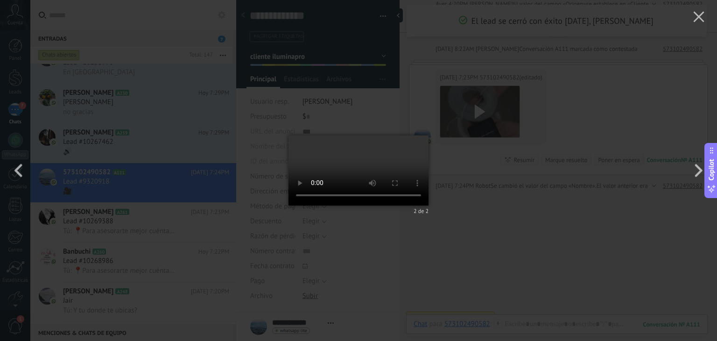
click at [514, 203] on div "2 de 2" at bounding box center [358, 170] width 717 height 341
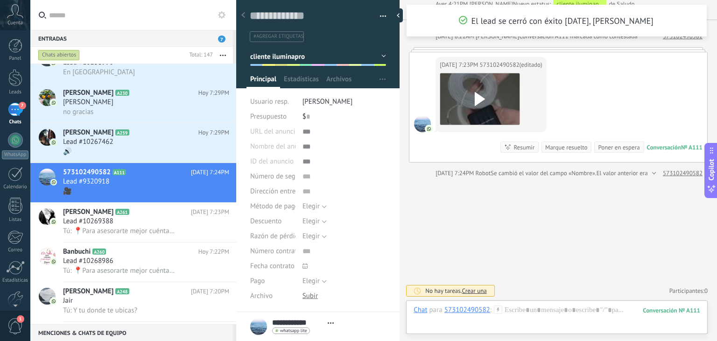
scroll to position [119, 0]
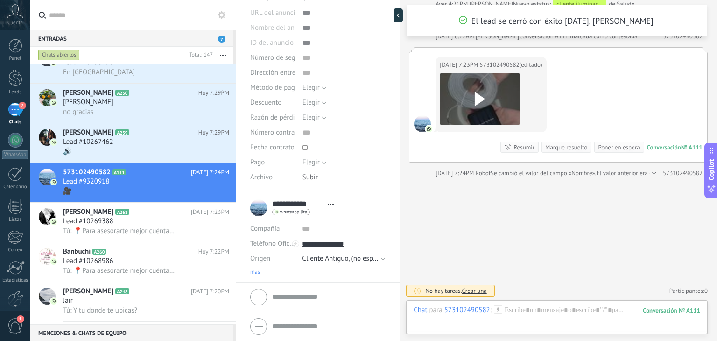
click at [254, 271] on span "más" at bounding box center [255, 271] width 10 height 7
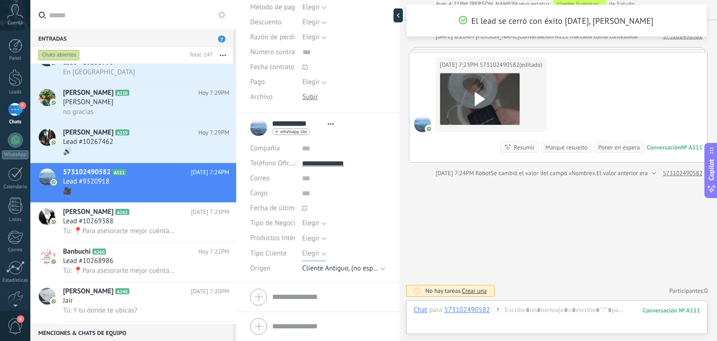
click at [310, 251] on span "Elegir" at bounding box center [310, 253] width 17 height 9
click at [315, 233] on div "Seleccionar todo Luces Solares Luces Electricas Luces Inteligentes [GEOGRAPHIC_…" at bounding box center [344, 238] width 84 height 15
click at [315, 217] on button "Elegir" at bounding box center [314, 223] width 24 height 15
click at [354, 193] on input "text" at bounding box center [344, 193] width 84 height 15
click at [319, 270] on span "Cliente Antiguo, (no especifica)" at bounding box center [340, 268] width 77 height 9
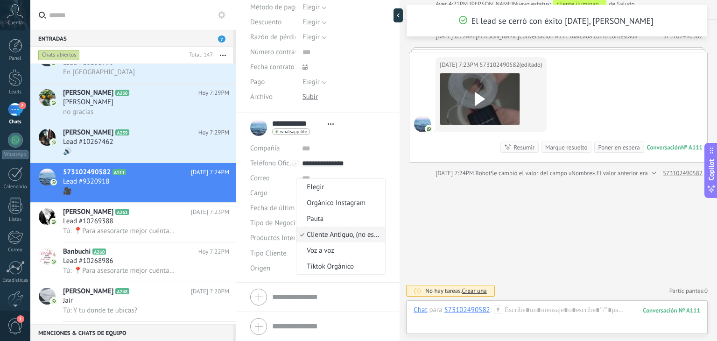
click at [327, 287] on div at bounding box center [317, 296] width 135 height 23
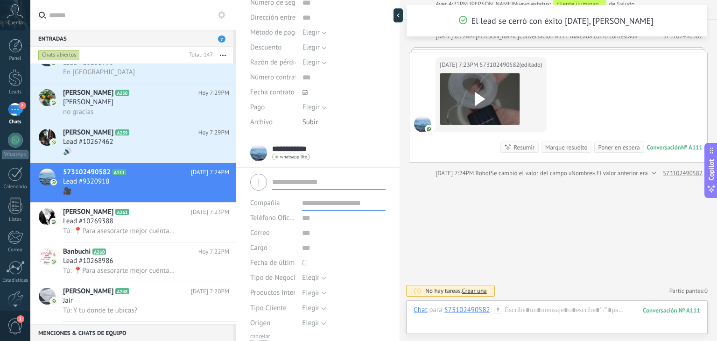
click at [323, 156] on div "**********" at bounding box center [317, 152] width 135 height 23
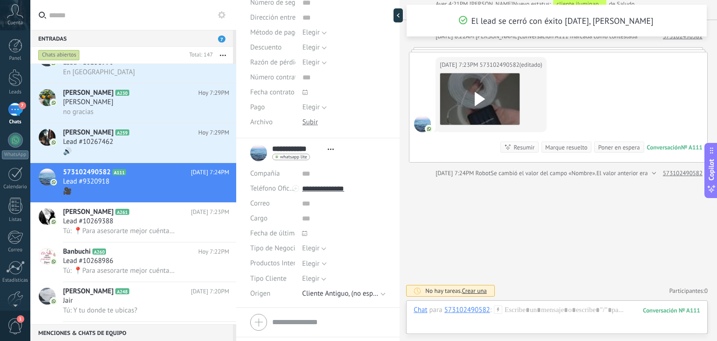
scroll to position [0, 0]
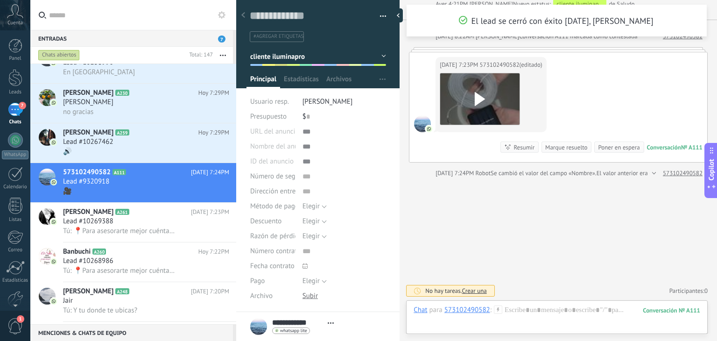
click at [314, 25] on div "#agregar etiquetas" at bounding box center [318, 33] width 137 height 17
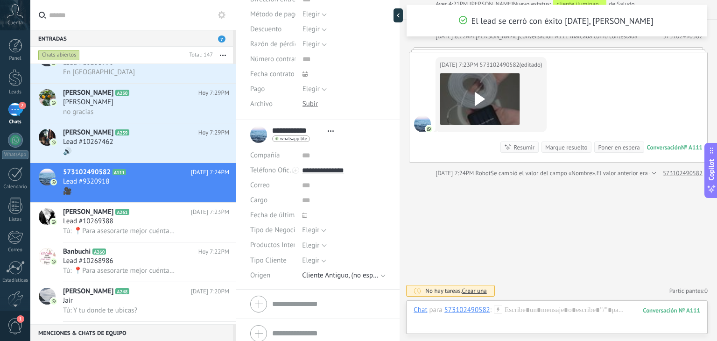
scroll to position [199, 0]
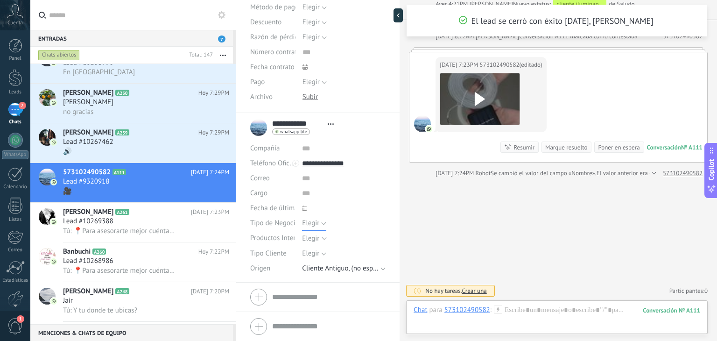
click at [309, 220] on span "Elegir" at bounding box center [310, 222] width 17 height 9
click at [281, 217] on div "Tipo de Negocio" at bounding box center [272, 223] width 45 height 15
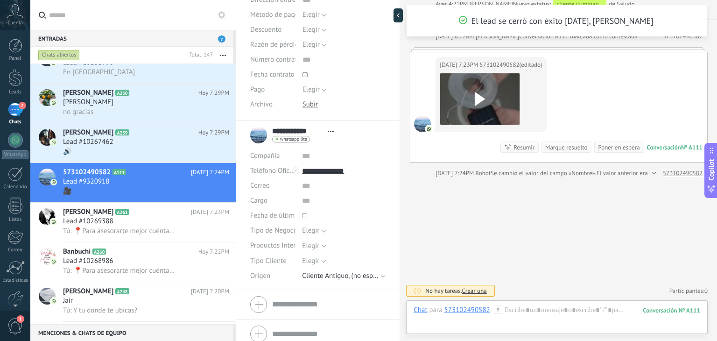
click at [306, 248] on div "Elegir" at bounding box center [310, 245] width 17 height 7
click at [305, 265] on button "Elegir" at bounding box center [314, 260] width 24 height 15
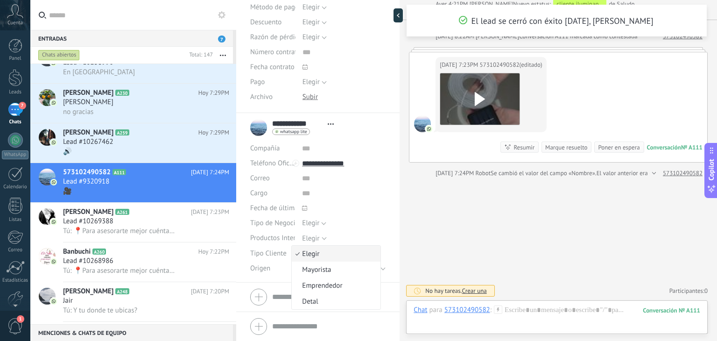
click at [282, 250] on span "Tipo Cliente" at bounding box center [268, 253] width 36 height 7
click at [321, 270] on span "Cliente Antiguo, (no especifica)" at bounding box center [340, 268] width 77 height 9
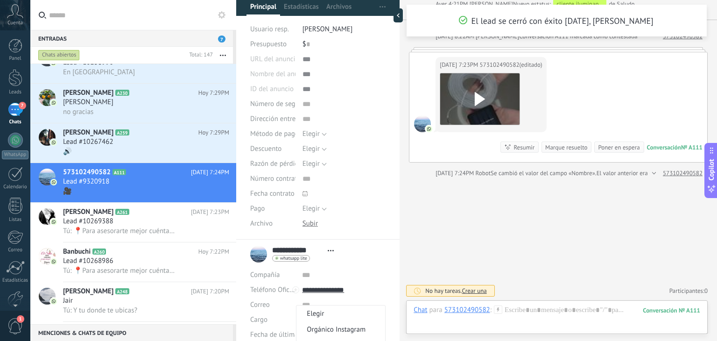
scroll to position [63, 0]
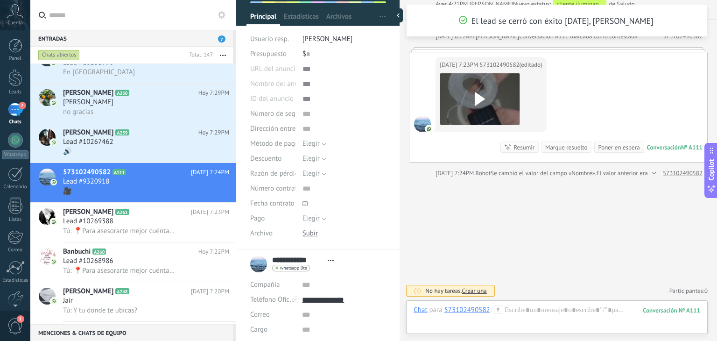
click at [368, 203] on div at bounding box center [344, 203] width 84 height 15
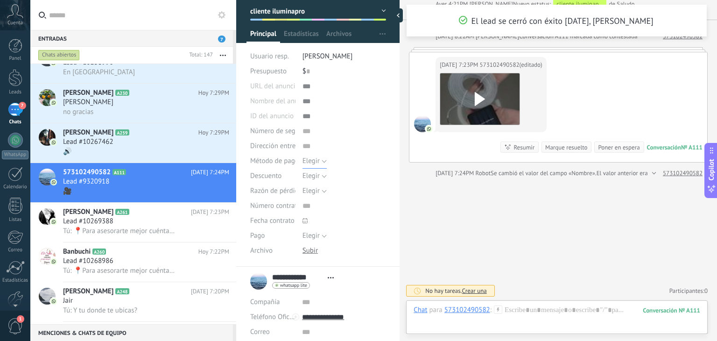
click at [309, 159] on span "Elegir" at bounding box center [310, 160] width 17 height 9
click at [349, 143] on input "text" at bounding box center [344, 146] width 84 height 15
click at [302, 129] on input "text" at bounding box center [344, 131] width 84 height 15
click at [303, 119] on div at bounding box center [344, 116] width 84 height 15
click at [303, 88] on div "Pasar Copiar" at bounding box center [344, 86] width 84 height 15
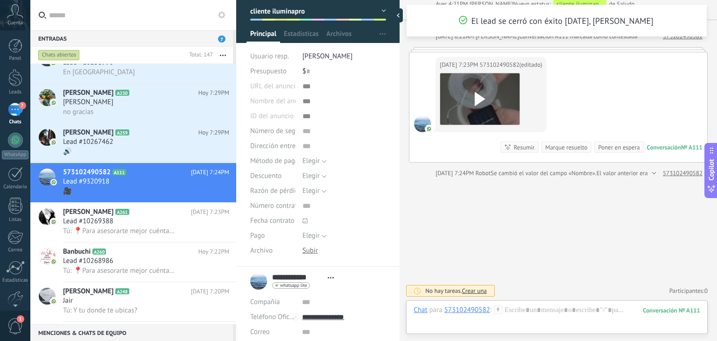
scroll to position [0, 0]
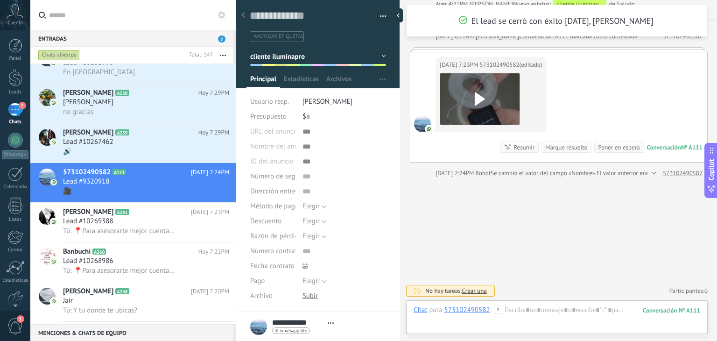
click at [302, 59] on span "cliente iluminapro" at bounding box center [277, 56] width 55 height 9
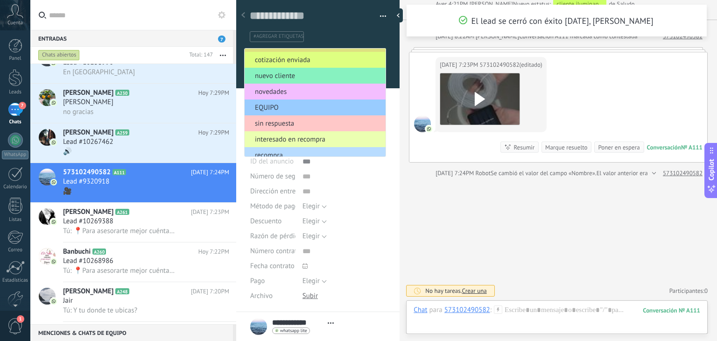
scroll to position [45, 0]
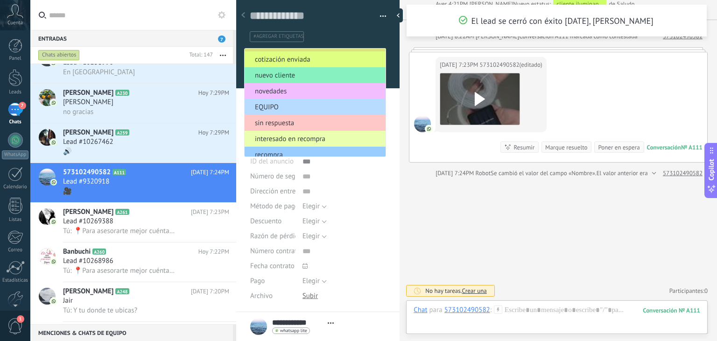
click at [303, 103] on span "EQUIPO" at bounding box center [314, 107] width 138 height 9
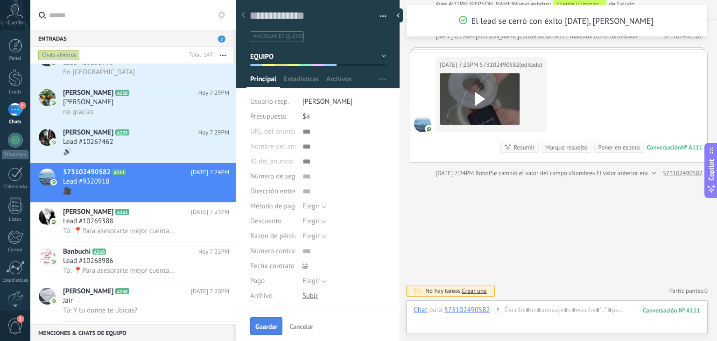
click at [267, 323] on span "Guardar" at bounding box center [266, 326] width 22 height 7
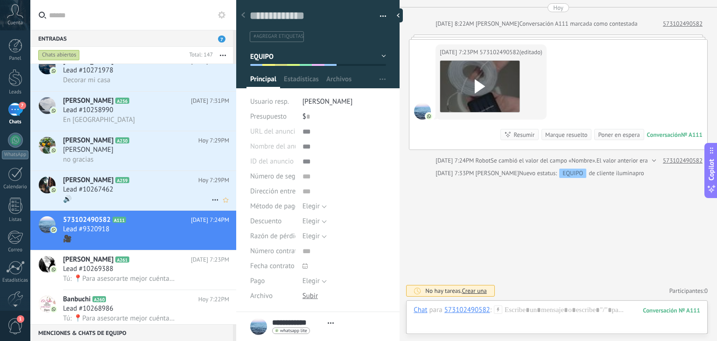
scroll to position [131, 0]
click at [151, 200] on div "🔊" at bounding box center [146, 200] width 166 height 10
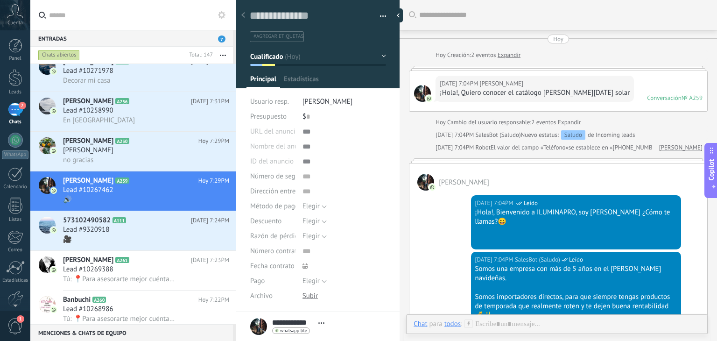
scroll to position [1078, 0]
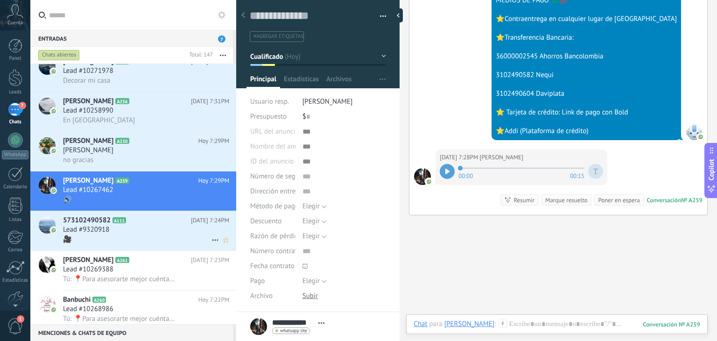
click at [120, 234] on div "Lead #9320918" at bounding box center [146, 229] width 166 height 9
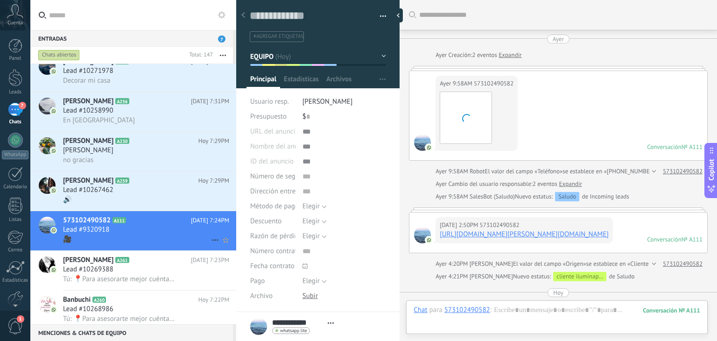
scroll to position [337, 0]
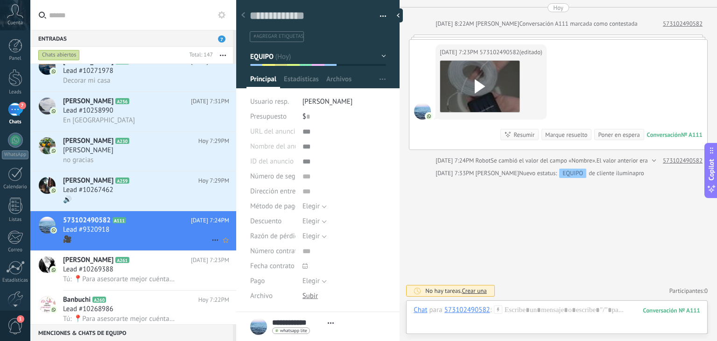
click at [210, 245] on icon at bounding box center [215, 239] width 11 height 11
click at [248, 254] on span "[PERSON_NAME] respondió" at bounding box center [266, 249] width 82 height 19
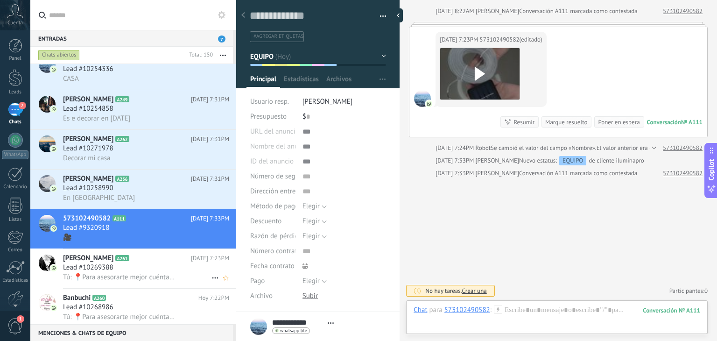
scroll to position [300, 0]
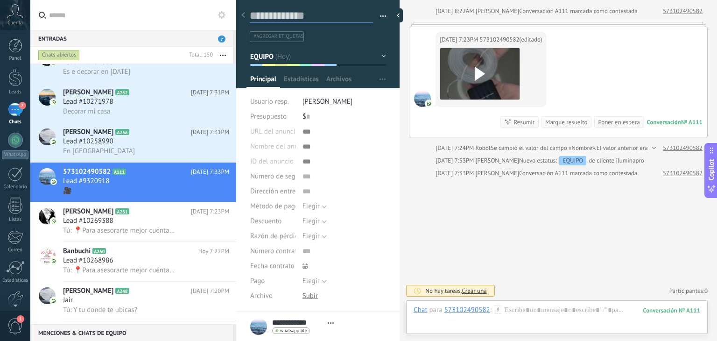
click at [304, 16] on textarea at bounding box center [311, 16] width 123 height 14
type textarea "*"
type textarea "**"
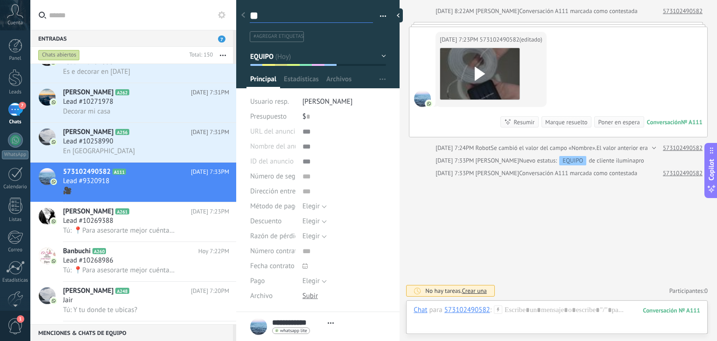
type textarea "***"
type textarea "****"
type textarea "******"
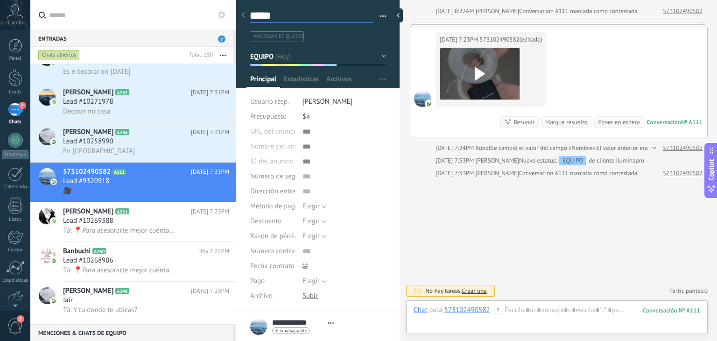
type textarea "******"
type textarea "*******"
type textarea "********"
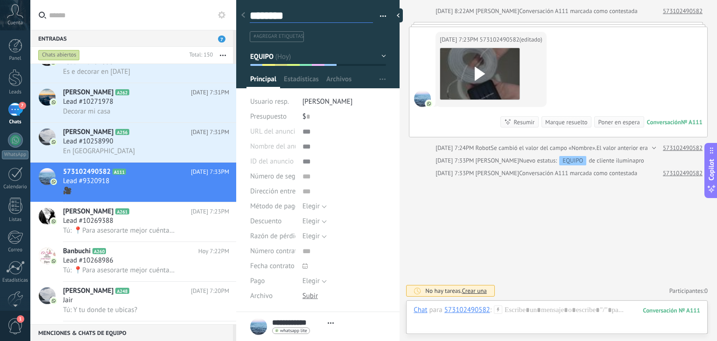
type textarea "*******"
type textarea "******"
type textarea "****"
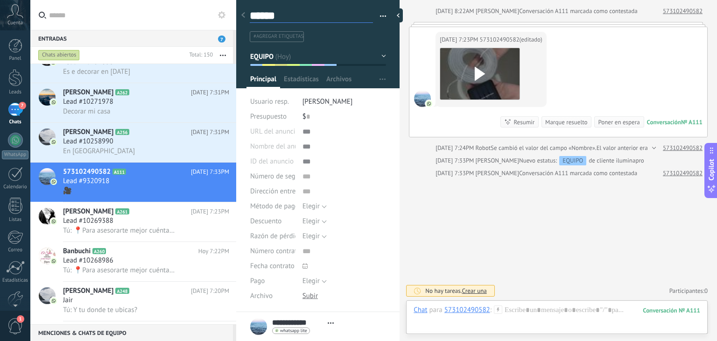
type textarea "****"
type textarea "******"
type textarea "*******"
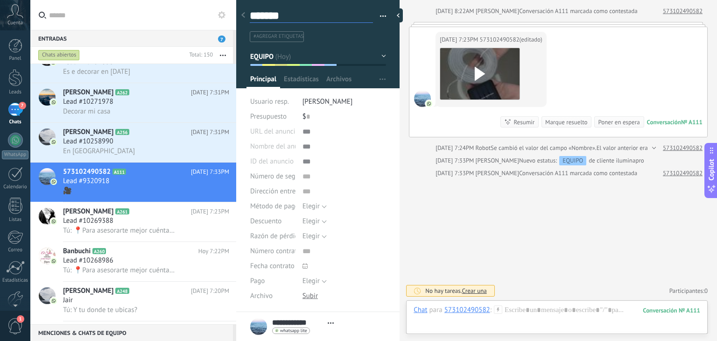
type textarea "********"
type textarea "*********"
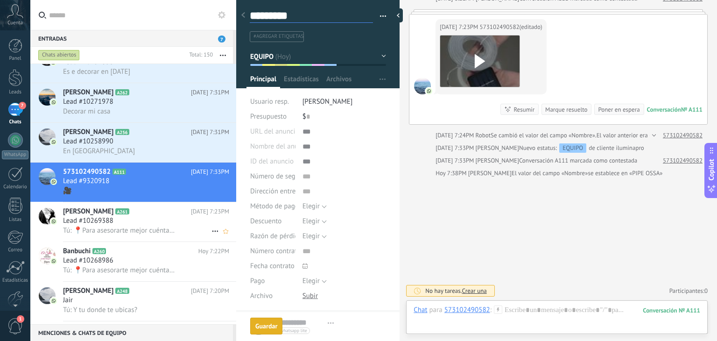
scroll to position [363, 0]
click at [146, 224] on div "Lead #10269388" at bounding box center [146, 220] width 166 height 9
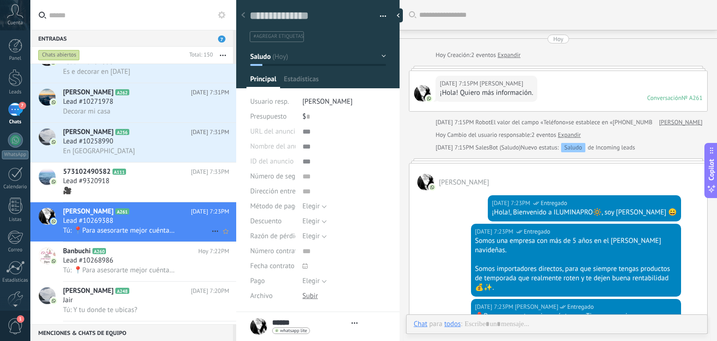
scroll to position [159, 0]
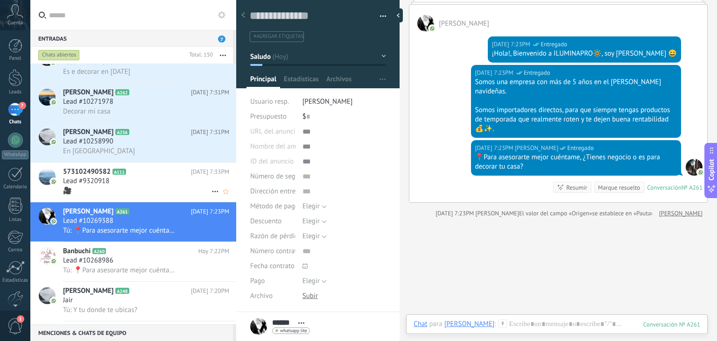
click at [145, 202] on div "573102490582 A111 [DATE] 7:33PM Lead #9320918 🎥" at bounding box center [149, 181] width 173 height 39
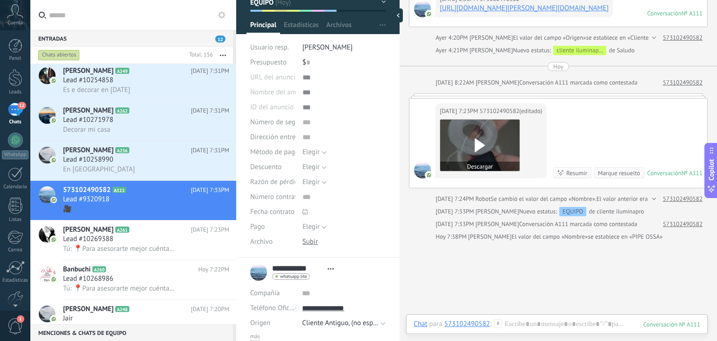
scroll to position [238, 0]
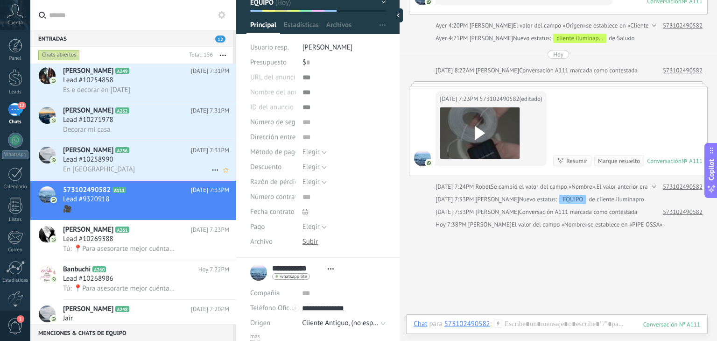
click at [94, 164] on span "Lead #10258990" at bounding box center [88, 159] width 50 height 9
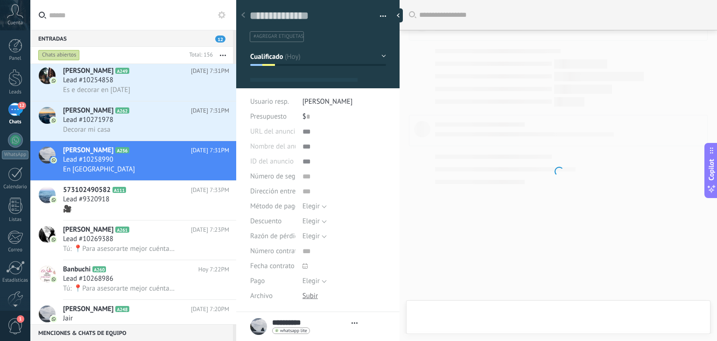
scroll to position [54, 0]
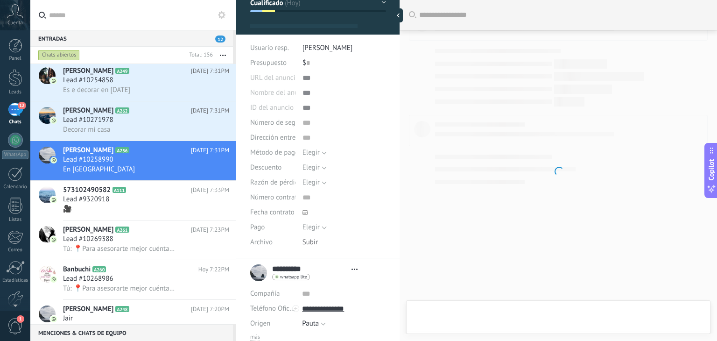
type textarea "**********"
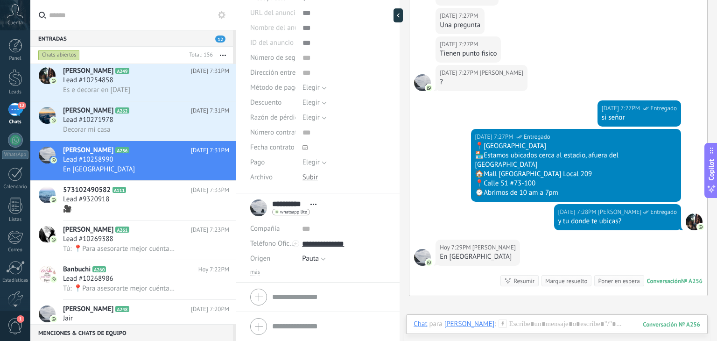
scroll to position [795, 0]
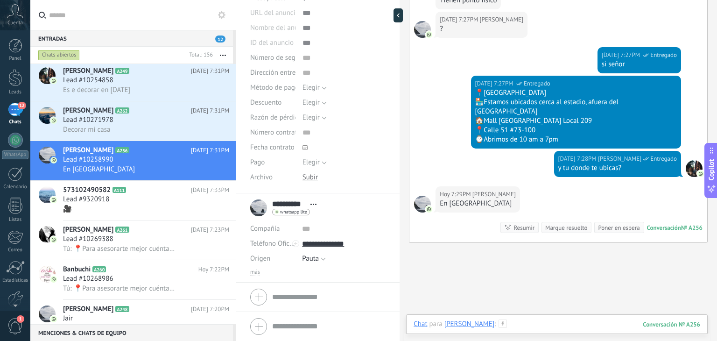
click at [514, 324] on div at bounding box center [556, 333] width 287 height 28
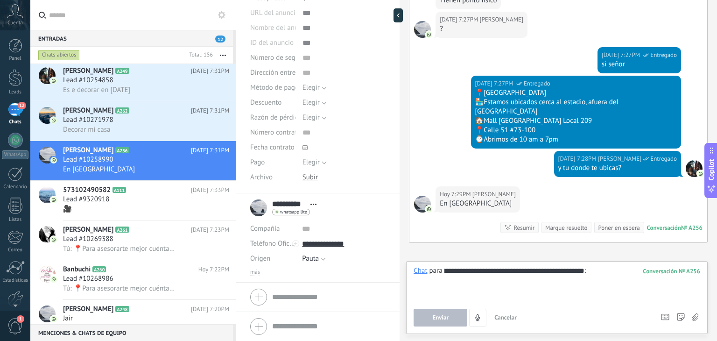
scroll to position [0, 113]
type input "**********"
click at [453, 320] on button "Enviar" at bounding box center [440, 317] width 54 height 18
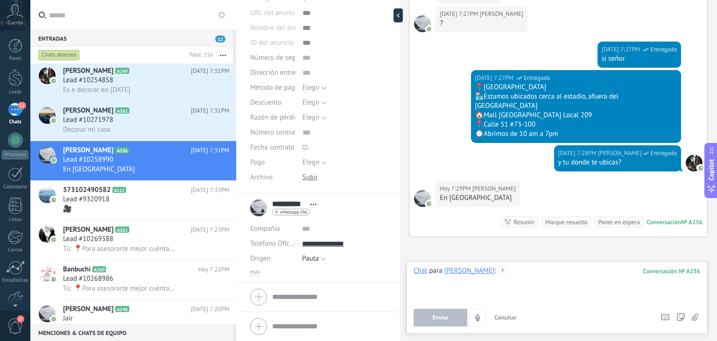
scroll to position [798, 0]
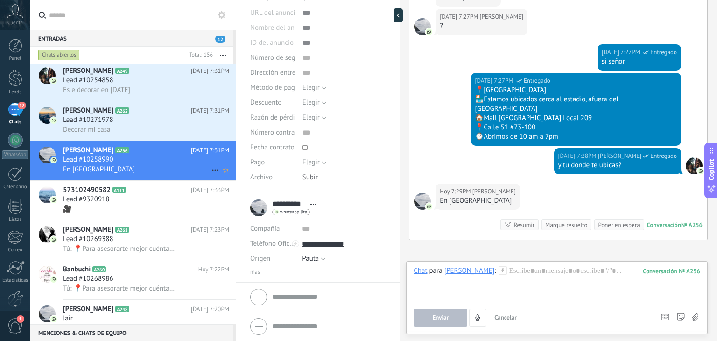
click at [119, 161] on div "Lead #10258990" at bounding box center [146, 159] width 166 height 9
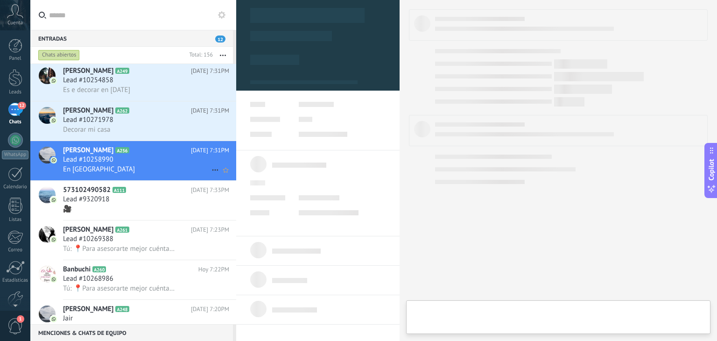
type textarea "**********"
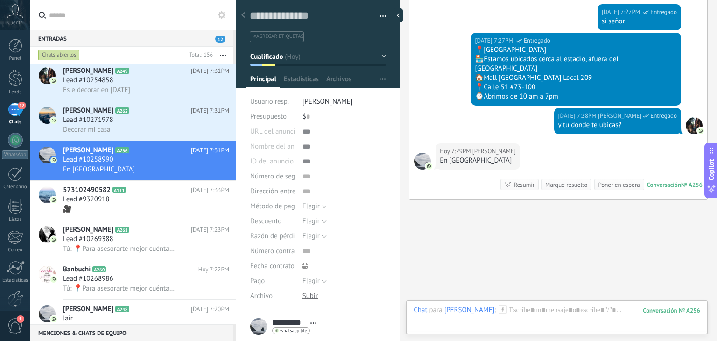
scroll to position [859, 0]
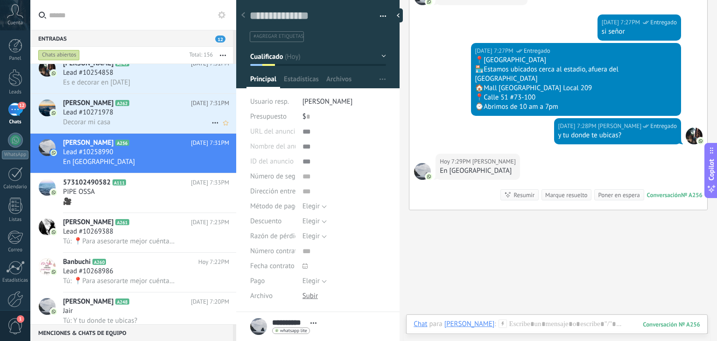
scroll to position [544, 0]
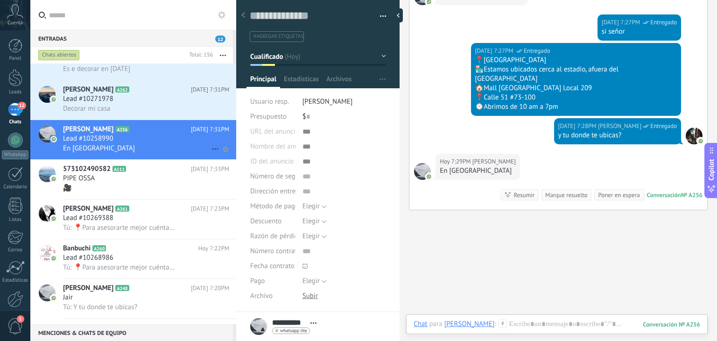
click at [135, 153] on div "En [GEOGRAPHIC_DATA]" at bounding box center [146, 148] width 166 height 10
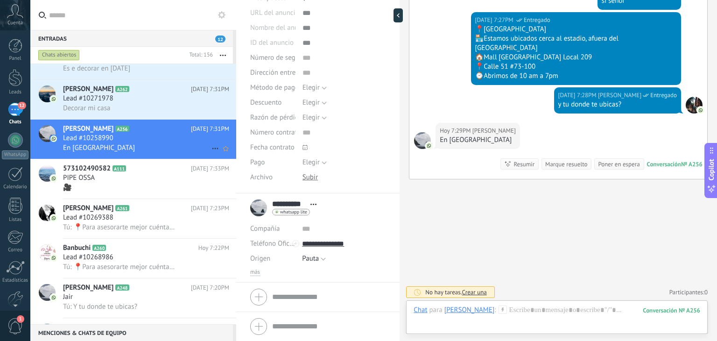
scroll to position [481, 0]
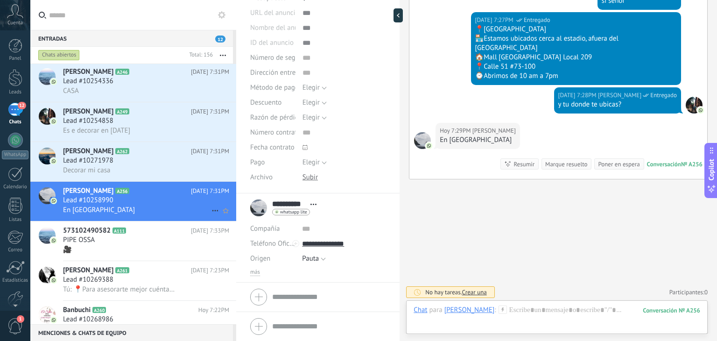
click at [114, 211] on div "En [GEOGRAPHIC_DATA]" at bounding box center [146, 210] width 166 height 10
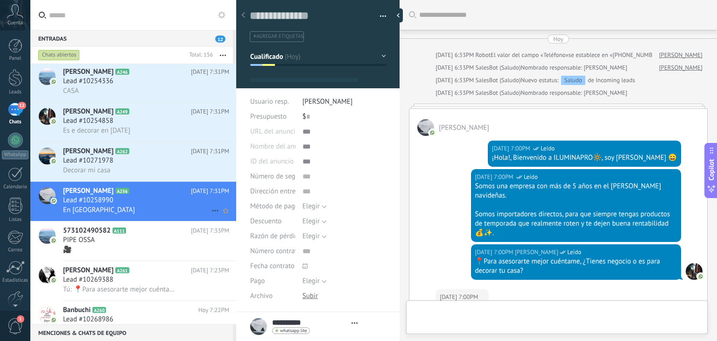
type textarea "**********"
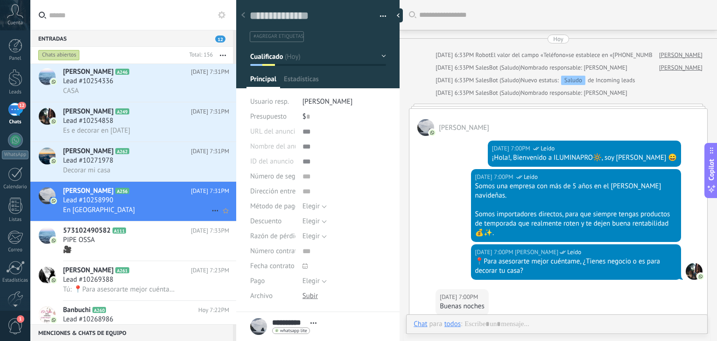
scroll to position [838, 0]
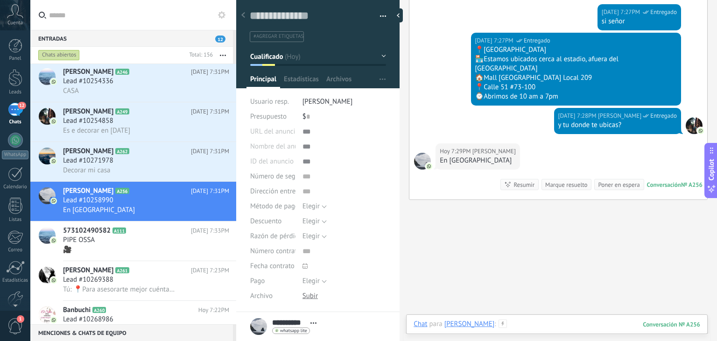
click at [513, 323] on div at bounding box center [556, 333] width 287 height 28
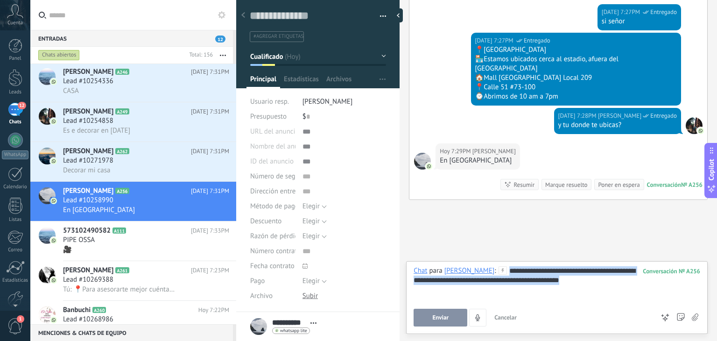
drag, startPoint x: 613, startPoint y: 278, endPoint x: 473, endPoint y: 268, distance: 140.3
click at [473, 268] on div "**********" at bounding box center [556, 283] width 287 height 35
copy div "**********"
click at [446, 316] on span "Enviar" at bounding box center [440, 317] width 16 height 7
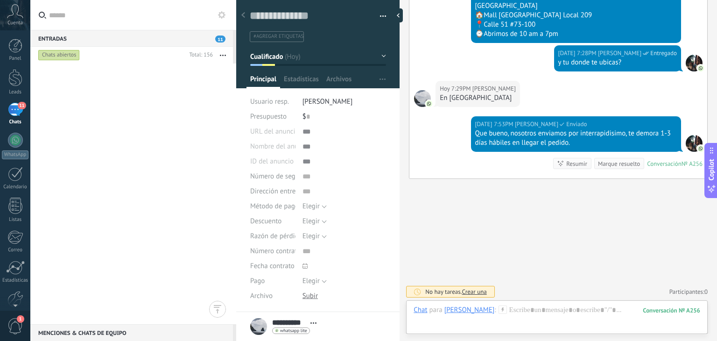
scroll to position [0, 0]
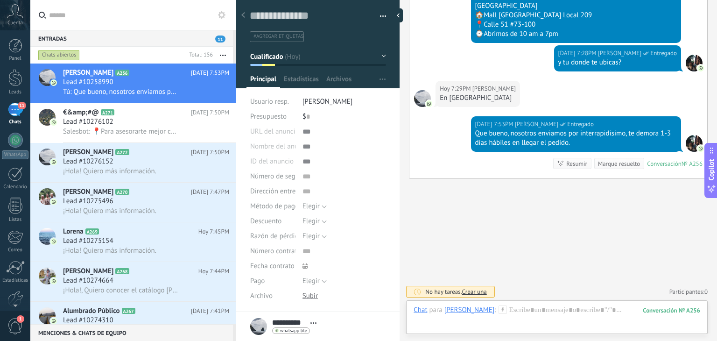
click at [224, 7] on input "text" at bounding box center [139, 15] width 180 height 30
click at [221, 19] on button at bounding box center [221, 14] width 11 height 11
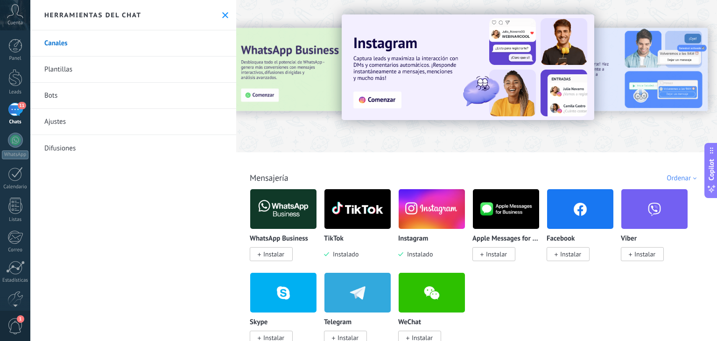
click at [160, 72] on link "Plantillas" at bounding box center [133, 69] width 206 height 26
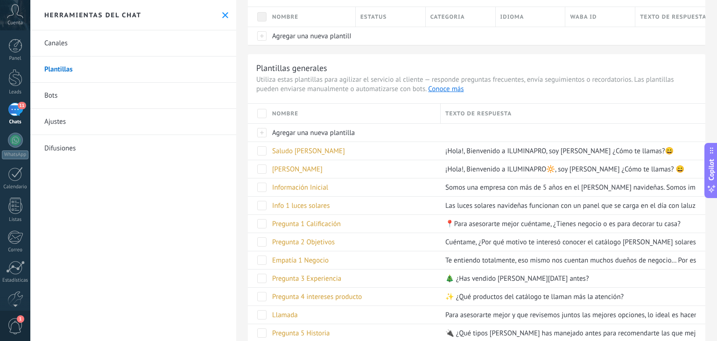
scroll to position [75, 0]
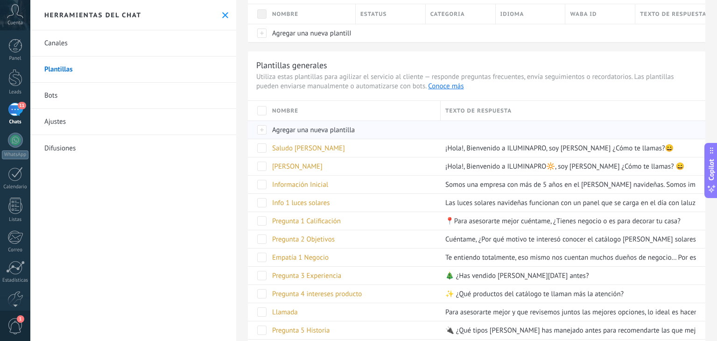
click at [323, 128] on span "Agregar una nueva plantilla" at bounding box center [313, 130] width 83 height 9
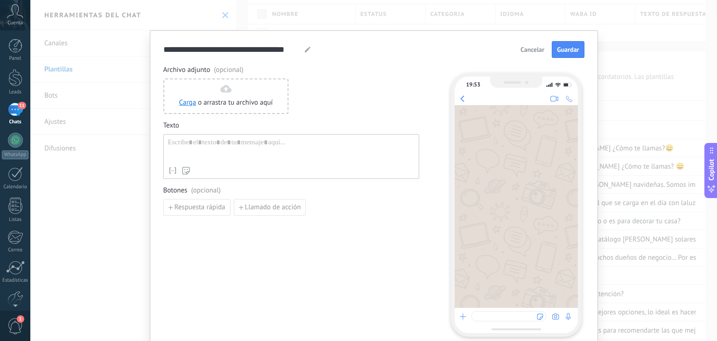
click at [305, 47] on icon at bounding box center [308, 50] width 6 height 6
type input "*"
type input "*****"
click at [244, 137] on div "Nombre del contacto Nombre Apellido Contacto ID Contacto usuario responsable Co…" at bounding box center [291, 156] width 256 height 45
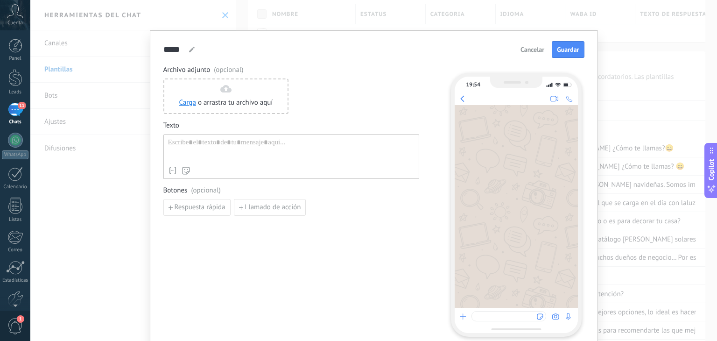
click at [243, 142] on div at bounding box center [291, 150] width 246 height 24
paste div
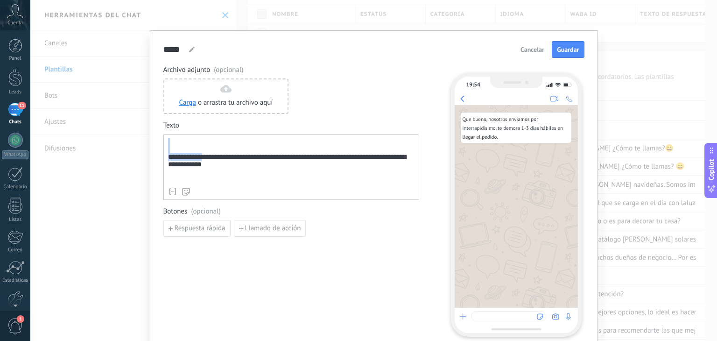
drag, startPoint x: 205, startPoint y: 161, endPoint x: 149, endPoint y: 135, distance: 61.6
click at [150, 135] on div "**********" at bounding box center [374, 190] width 448 height 321
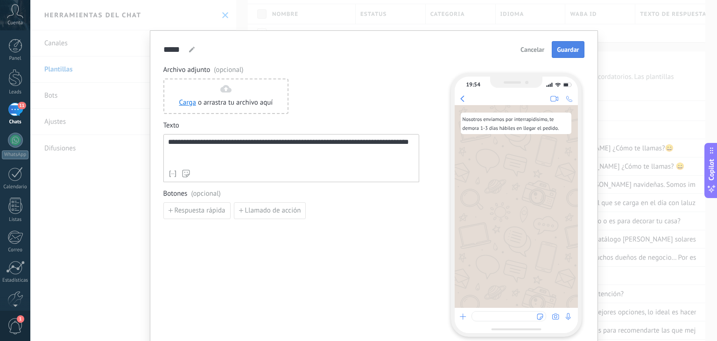
click at [567, 49] on span "Guardar" at bounding box center [568, 49] width 22 height 7
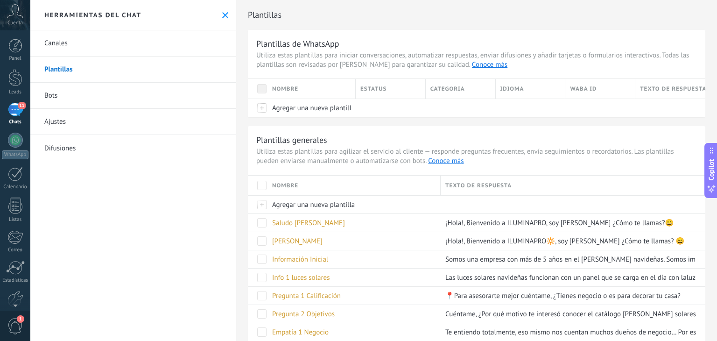
click at [222, 13] on icon at bounding box center [225, 15] width 6 height 6
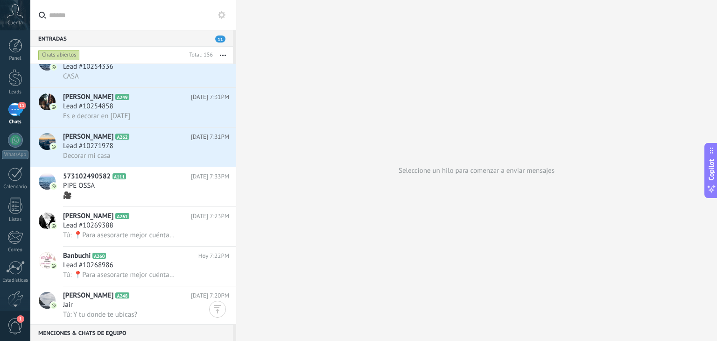
scroll to position [491, 0]
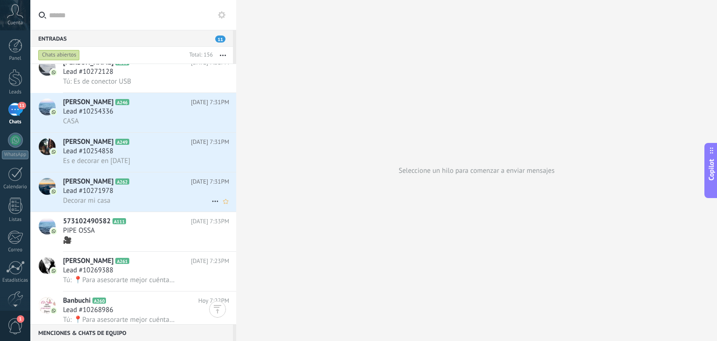
click at [116, 195] on h3 "Lead #10271978" at bounding box center [90, 190] width 55 height 9
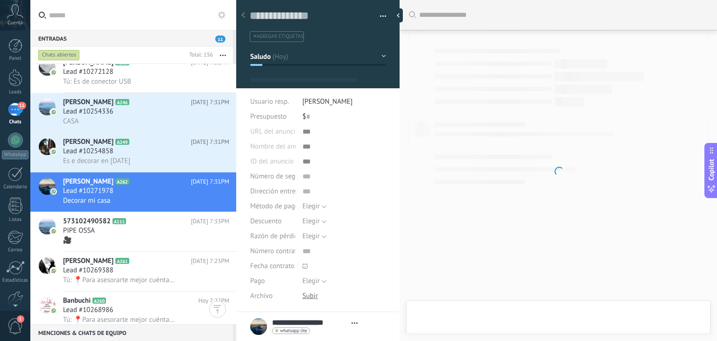
type textarea "**********"
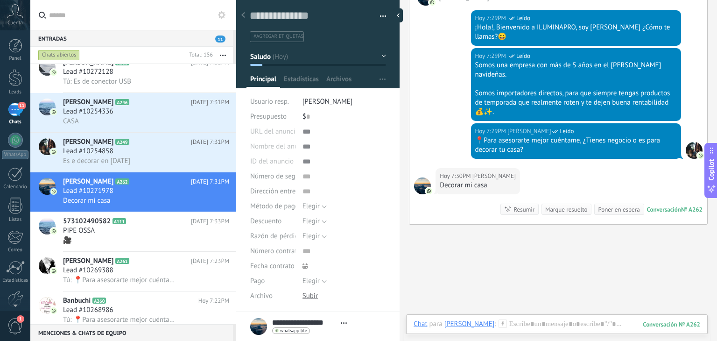
scroll to position [185, 0]
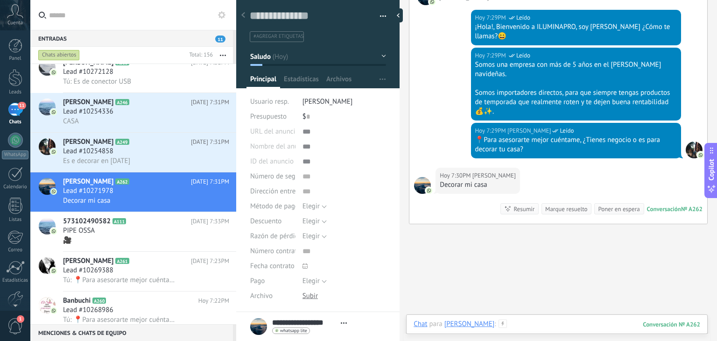
click at [530, 327] on div at bounding box center [556, 333] width 287 height 28
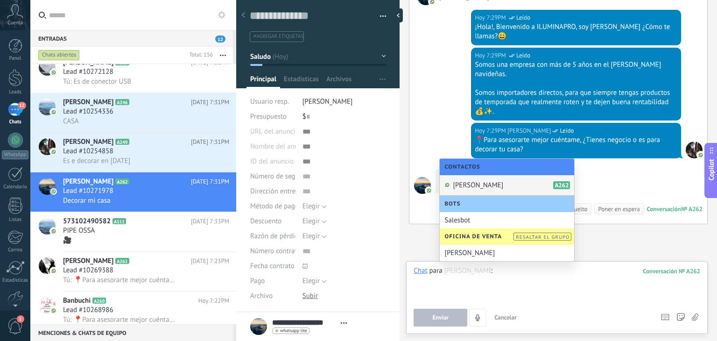
click at [515, 278] on div at bounding box center [556, 283] width 287 height 35
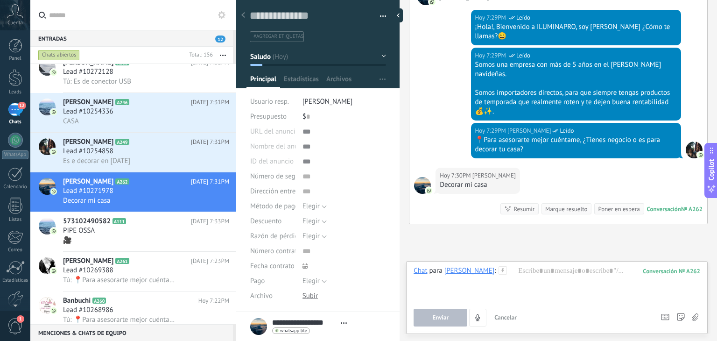
click at [506, 270] on use at bounding box center [502, 270] width 8 height 8
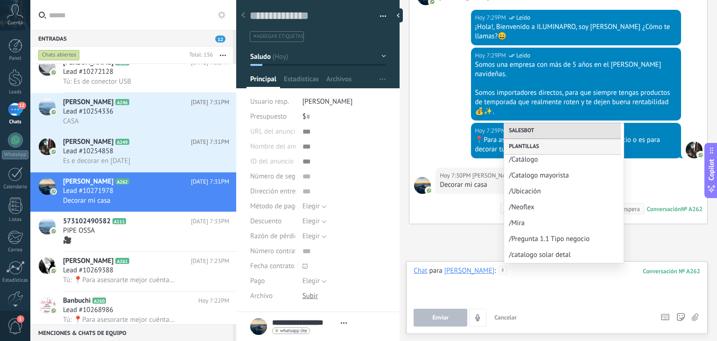
scroll to position [368, 0]
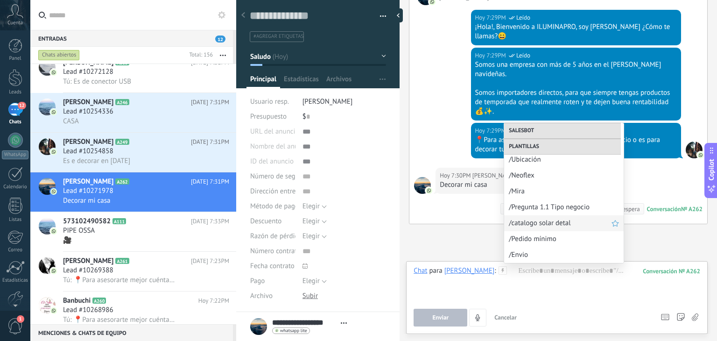
click at [527, 219] on span "/catalogo solar detal" at bounding box center [560, 222] width 103 height 9
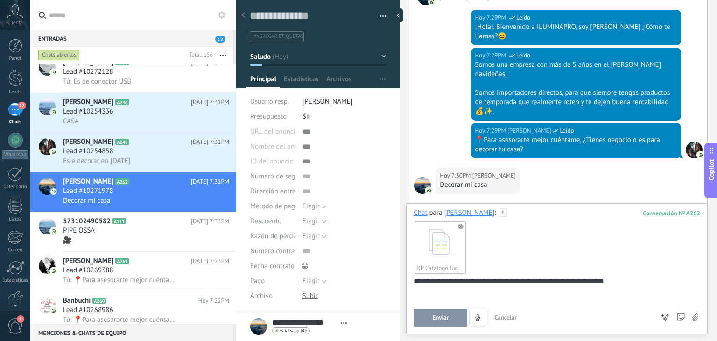
click at [443, 321] on span "Enviar" at bounding box center [440, 317] width 16 height 7
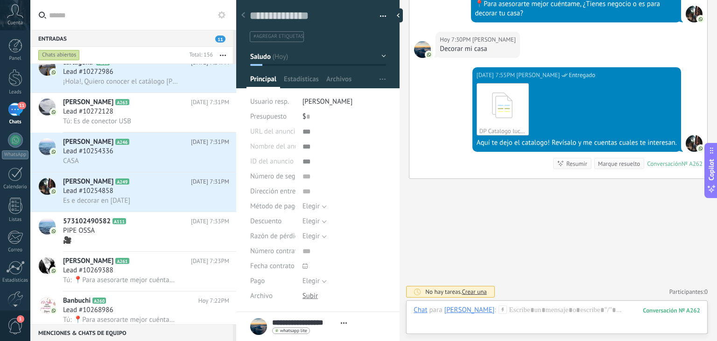
scroll to position [104, 0]
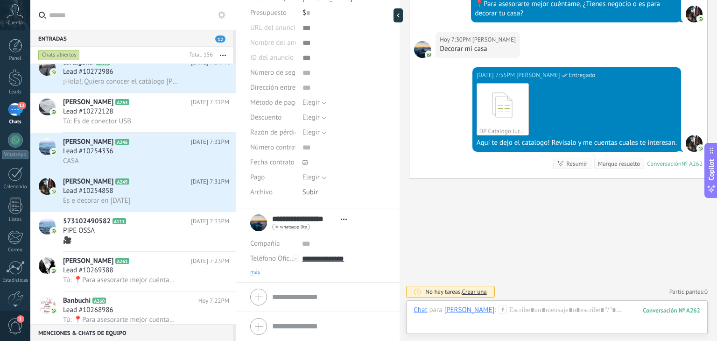
click at [256, 269] on span "más" at bounding box center [255, 271] width 10 height 7
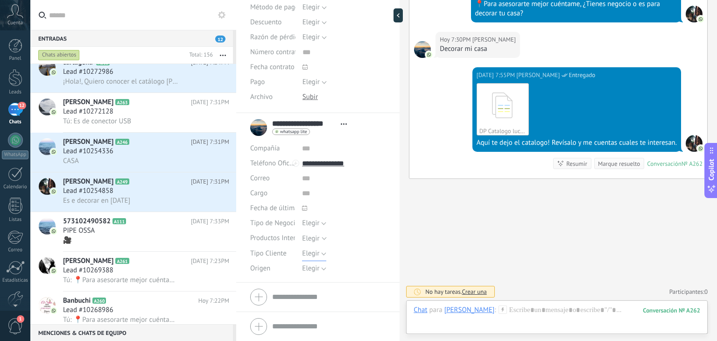
click at [306, 251] on span "Elegir" at bounding box center [310, 253] width 17 height 9
click at [312, 303] on span "Detal" at bounding box center [335, 301] width 86 height 9
click at [312, 264] on span "Elegir" at bounding box center [310, 268] width 17 height 9
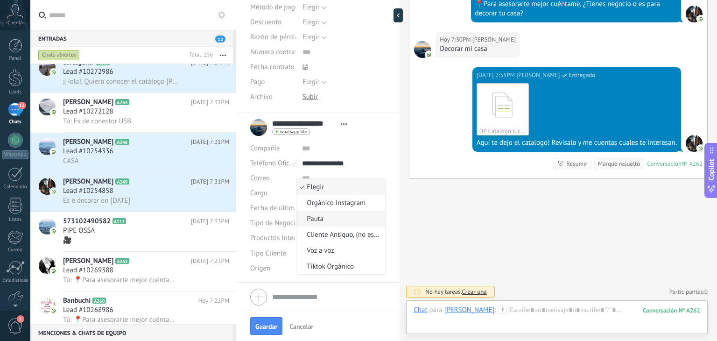
click at [325, 215] on span "Pauta" at bounding box center [339, 218] width 86 height 9
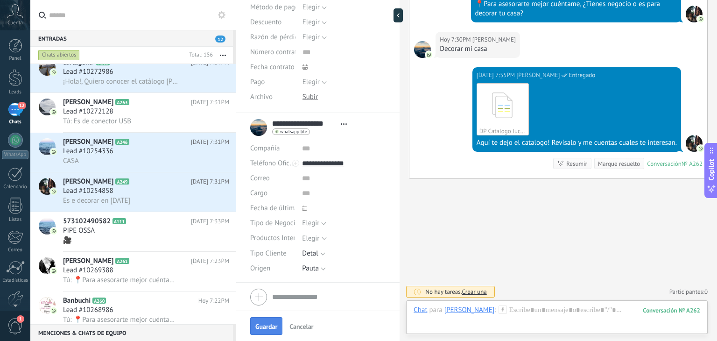
click at [260, 319] on button "Guardar" at bounding box center [266, 326] width 32 height 18
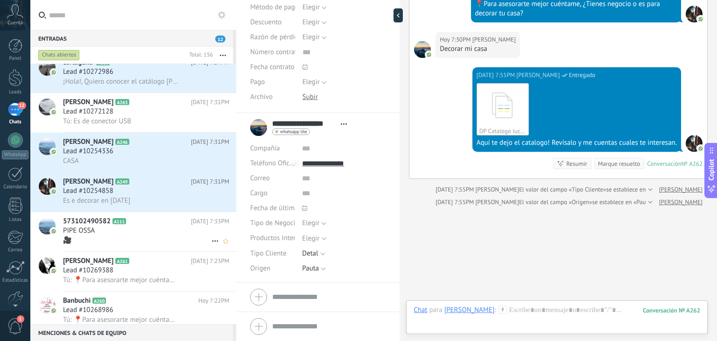
scroll to position [349, 0]
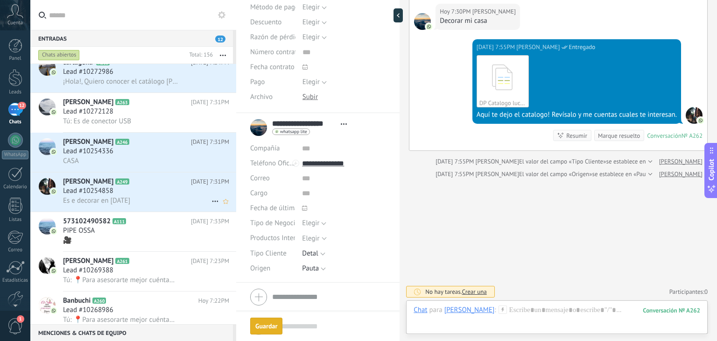
click at [110, 185] on span "[PERSON_NAME]" at bounding box center [88, 181] width 50 height 9
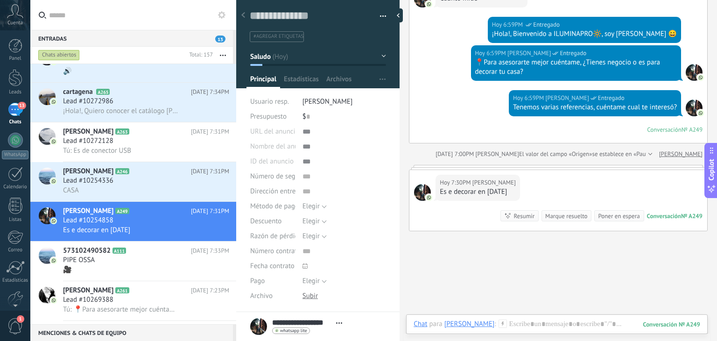
scroll to position [202, 0]
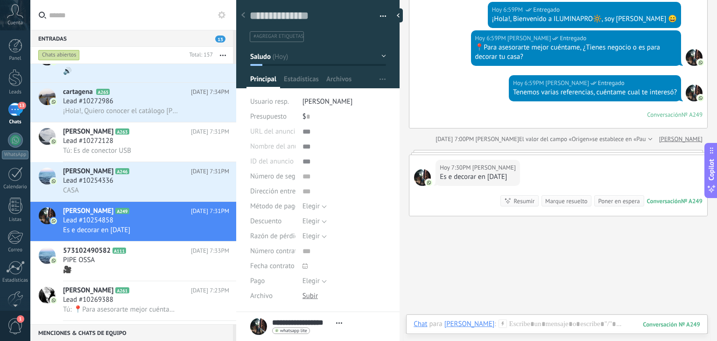
click at [506, 323] on use at bounding box center [502, 323] width 8 height 8
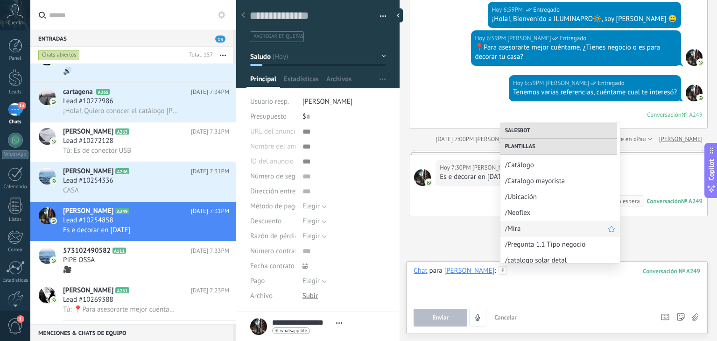
scroll to position [368, 0]
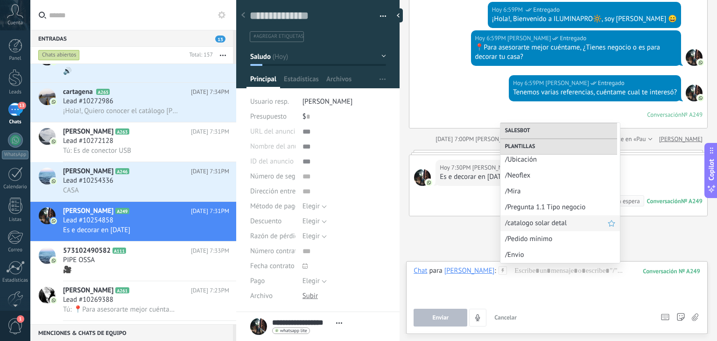
click at [539, 227] on span "/catalogo solar detal" at bounding box center [556, 222] width 103 height 9
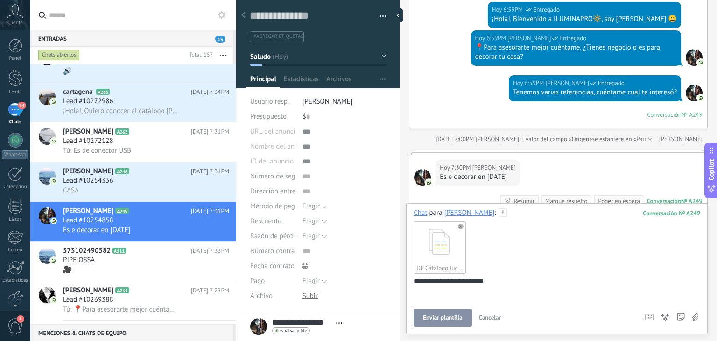
click at [448, 314] on span "Enviar plantilla" at bounding box center [442, 317] width 39 height 7
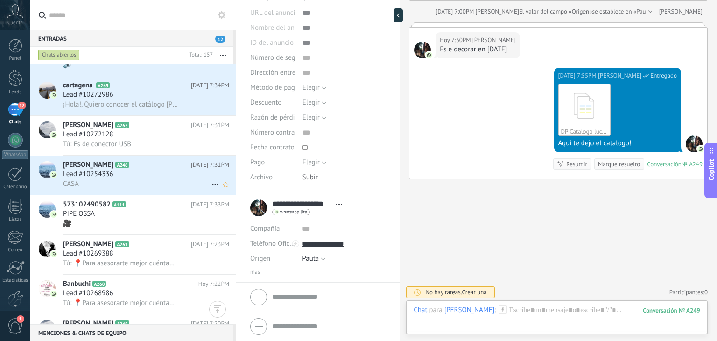
scroll to position [541, 0]
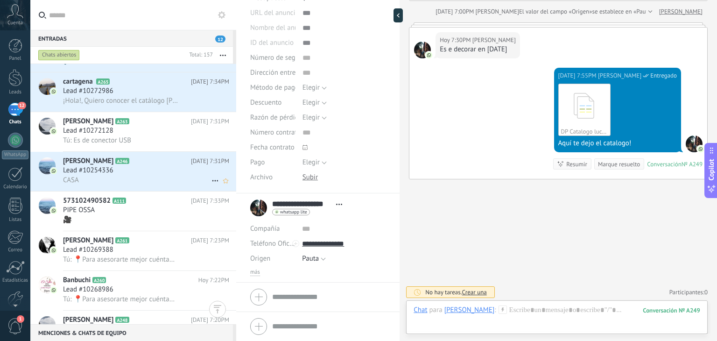
click at [144, 175] on div "Lead #10254336" at bounding box center [146, 170] width 166 height 9
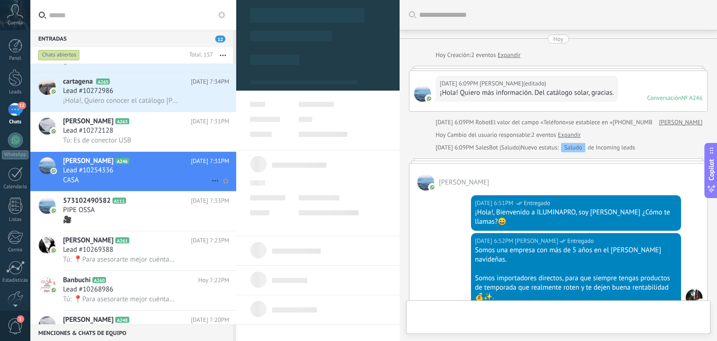
type textarea "**********"
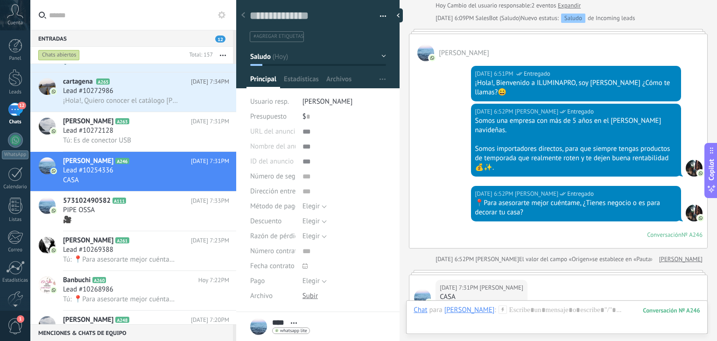
scroll to position [256, 0]
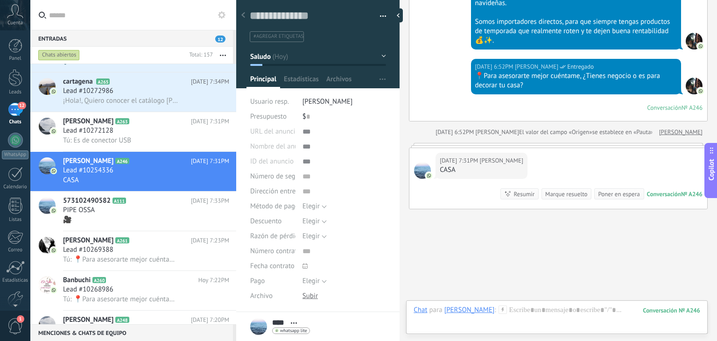
click at [498, 309] on use at bounding box center [502, 309] width 8 height 8
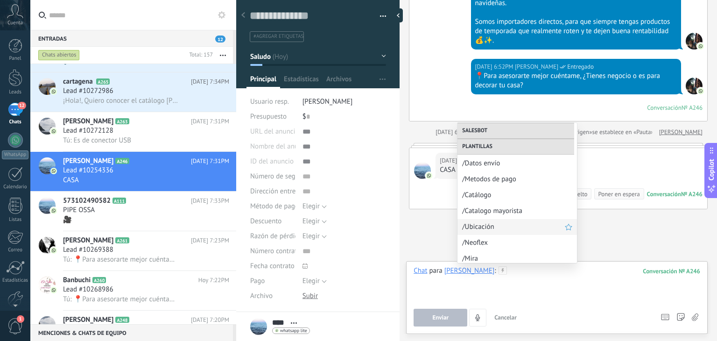
scroll to position [368, 0]
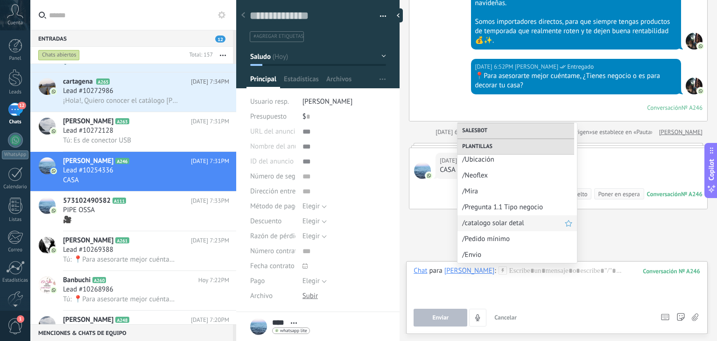
click at [491, 224] on span "/catalogo solar detal" at bounding box center [513, 222] width 103 height 9
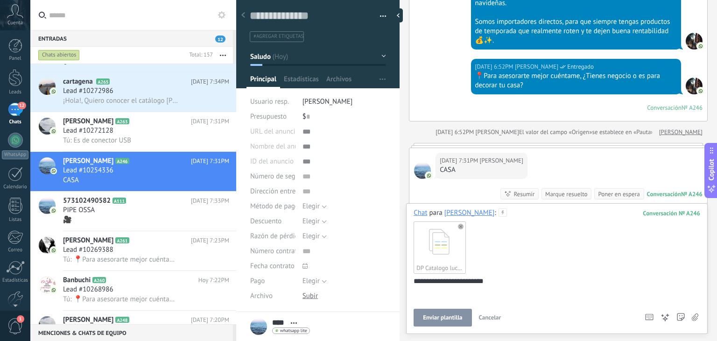
click at [446, 316] on span "Enviar plantilla" at bounding box center [442, 317] width 39 height 7
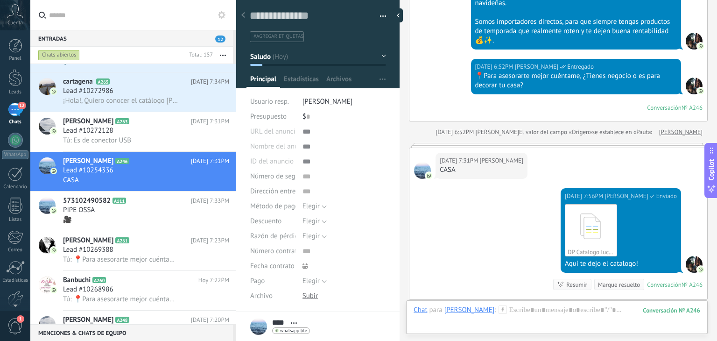
scroll to position [367, 0]
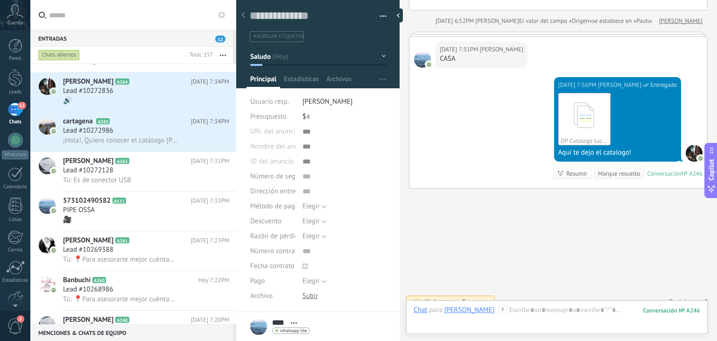
click at [498, 306] on icon at bounding box center [502, 309] width 8 height 8
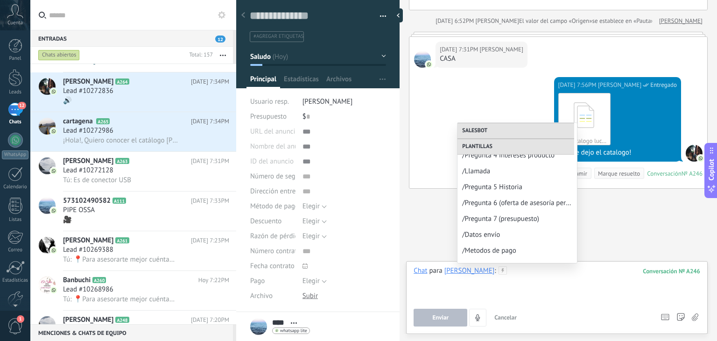
scroll to position [368, 0]
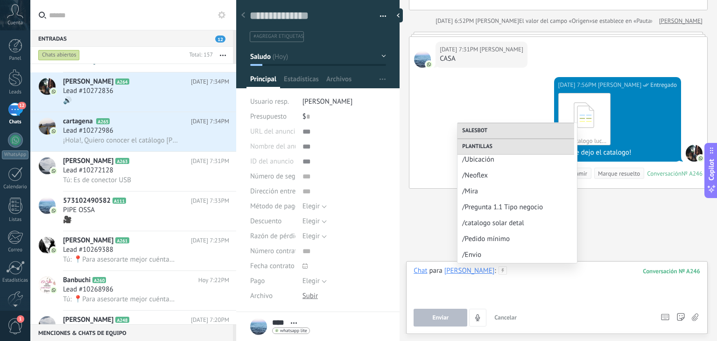
click at [494, 293] on div at bounding box center [556, 283] width 287 height 35
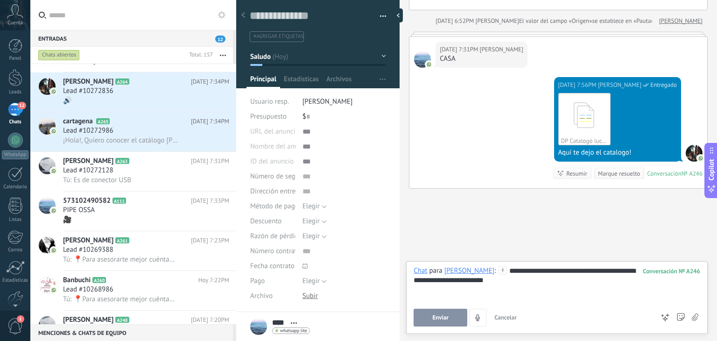
click at [446, 323] on button "Enviar" at bounding box center [440, 317] width 54 height 18
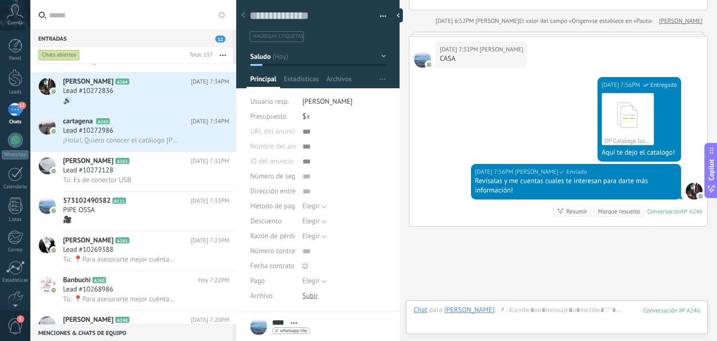
scroll to position [405, 0]
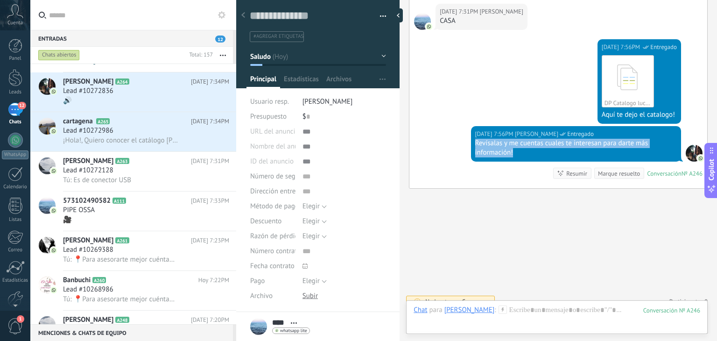
drag, startPoint x: 517, startPoint y: 139, endPoint x: 473, endPoint y: 132, distance: 44.5
click at [473, 132] on div "[DATE] 7:56PM [PERSON_NAME] Revísalas y me cuentas cuales te interesan para dar…" at bounding box center [576, 143] width 210 height 35
copy div "Revísalas y me cuentas cuales te interesan para darte más información!"
click at [221, 11] on icon at bounding box center [221, 14] width 7 height 7
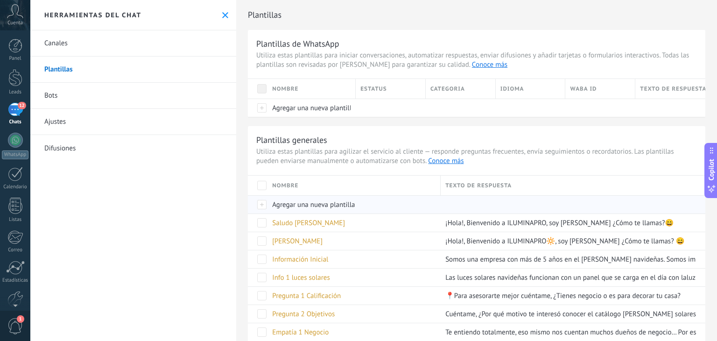
click at [340, 200] on span "Agregar una nueva plantilla" at bounding box center [313, 204] width 83 height 9
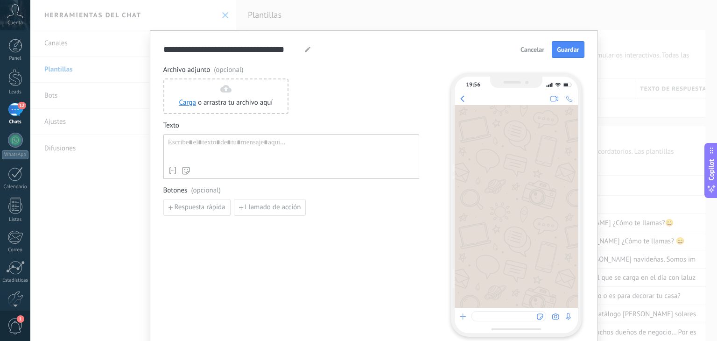
click at [305, 50] on use at bounding box center [308, 50] width 6 height 6
drag, startPoint x: 298, startPoint y: 49, endPoint x: 136, endPoint y: 40, distance: 162.2
click at [136, 40] on div "**********" at bounding box center [373, 170] width 686 height 341
type input "*********"
click at [202, 140] on div at bounding box center [291, 150] width 246 height 24
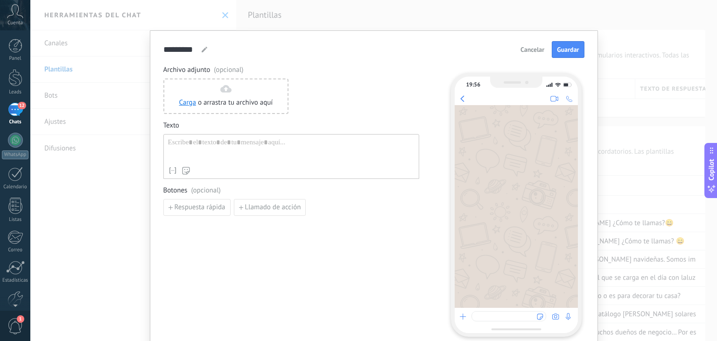
paste div
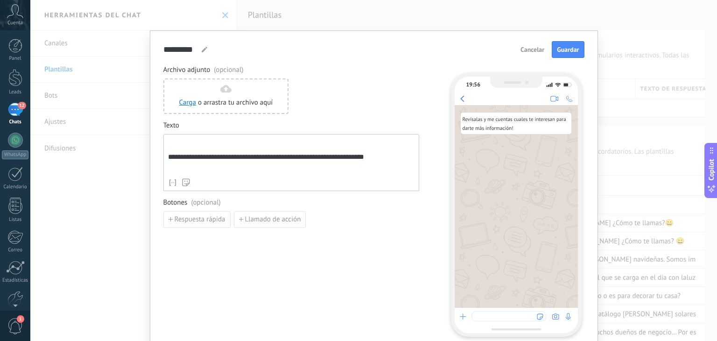
click at [164, 159] on div "**********" at bounding box center [291, 162] width 256 height 57
click at [168, 159] on div "**********" at bounding box center [291, 156] width 246 height 36
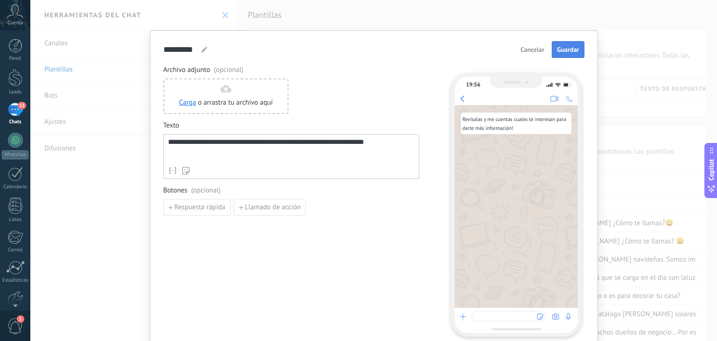
click at [566, 47] on span "Guardar" at bounding box center [568, 49] width 22 height 7
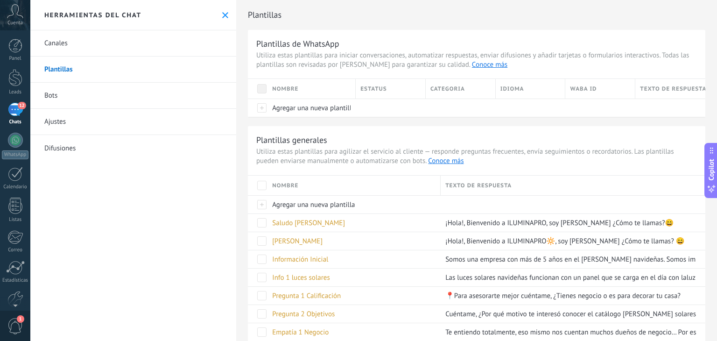
click at [224, 15] on icon at bounding box center [225, 15] width 6 height 6
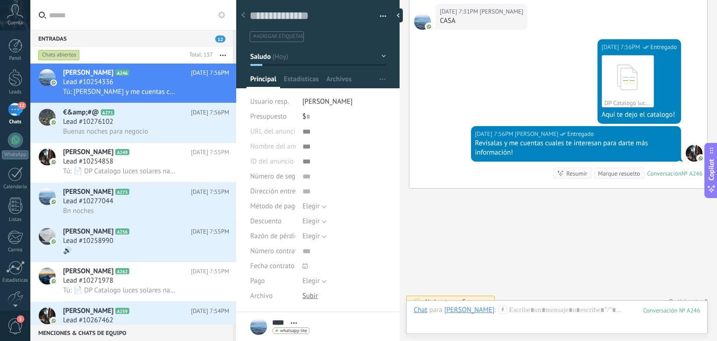
scroll to position [119, 0]
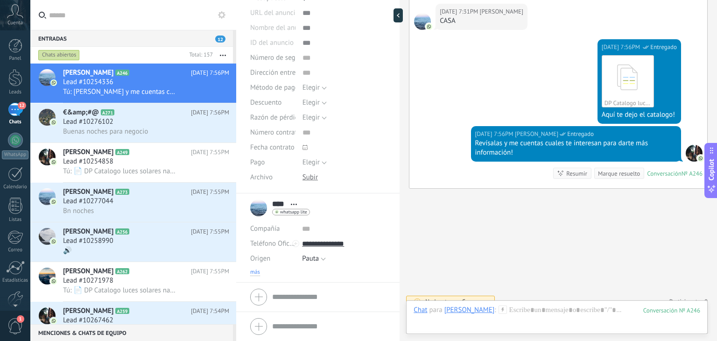
click at [256, 273] on span "más" at bounding box center [255, 271] width 10 height 7
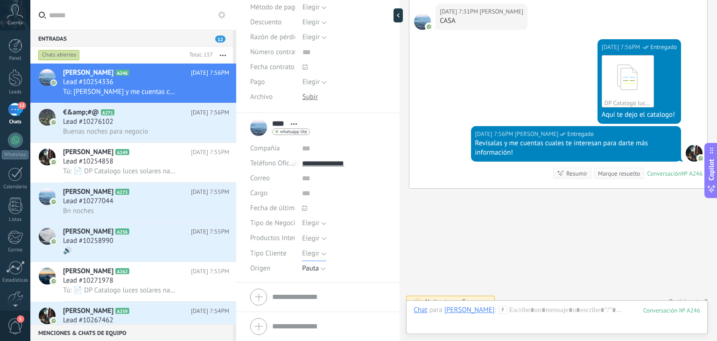
click at [309, 257] on span "Elegir" at bounding box center [310, 253] width 17 height 9
click at [316, 300] on span "Detal" at bounding box center [335, 301] width 86 height 9
click at [270, 329] on span "Guardar" at bounding box center [266, 326] width 22 height 7
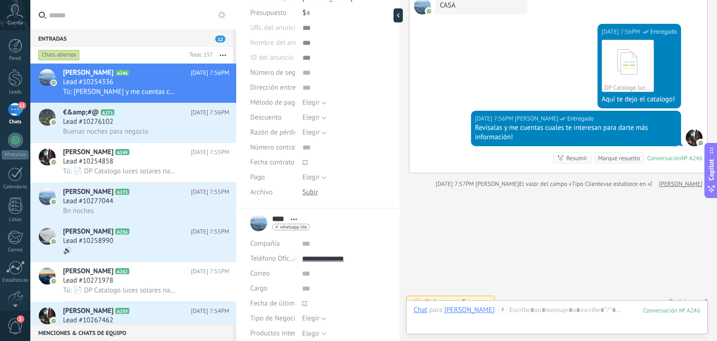
scroll to position [104, 0]
click at [124, 245] on div "Lead #10258990" at bounding box center [146, 240] width 166 height 9
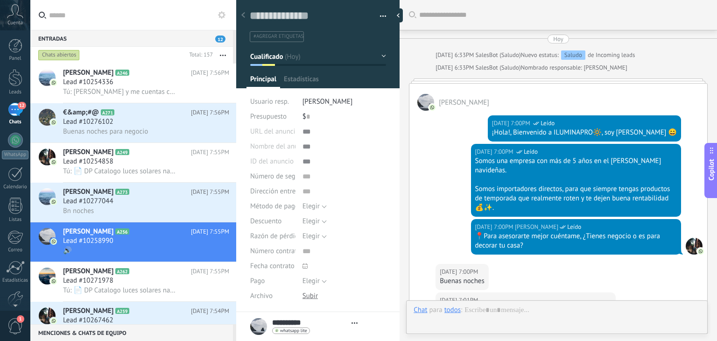
type textarea "**********"
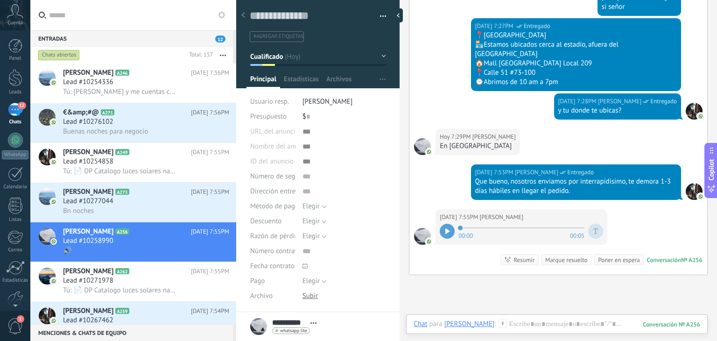
scroll to position [754, 0]
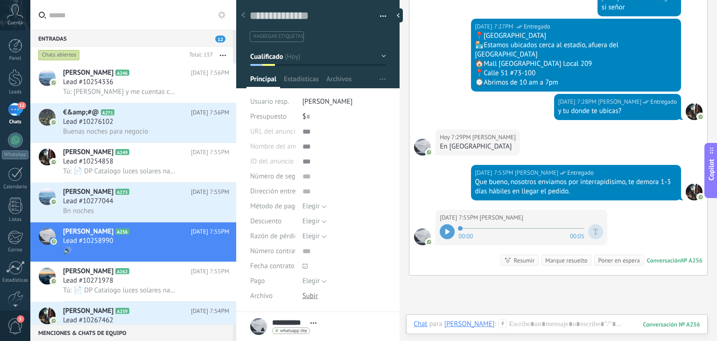
click at [446, 229] on icon at bounding box center [447, 232] width 5 height 6
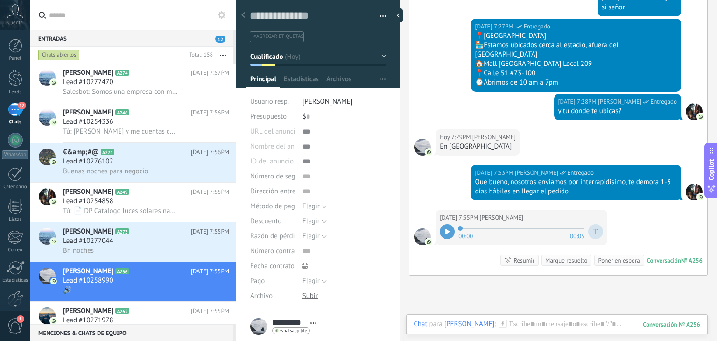
click at [446, 229] on icon at bounding box center [447, 232] width 5 height 6
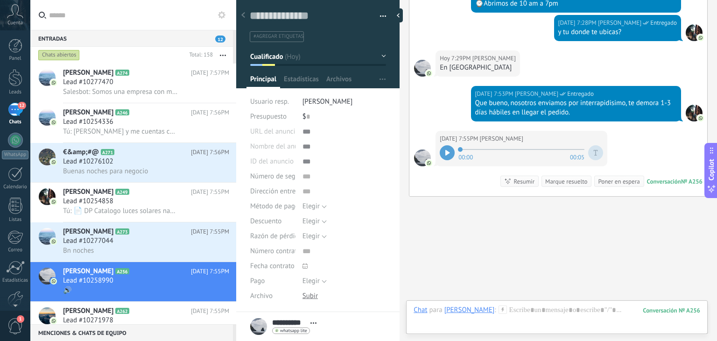
scroll to position [850, 0]
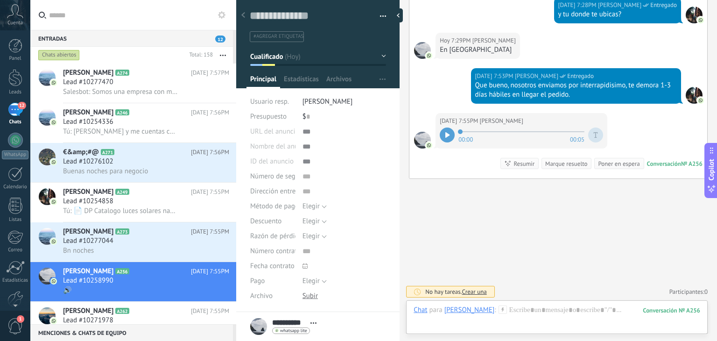
click at [519, 301] on div "Chat Correo Nota Tarea Chat para [PERSON_NAME] : 256 Enviar Cancelar Rastrear c…" at bounding box center [556, 317] width 301 height 34
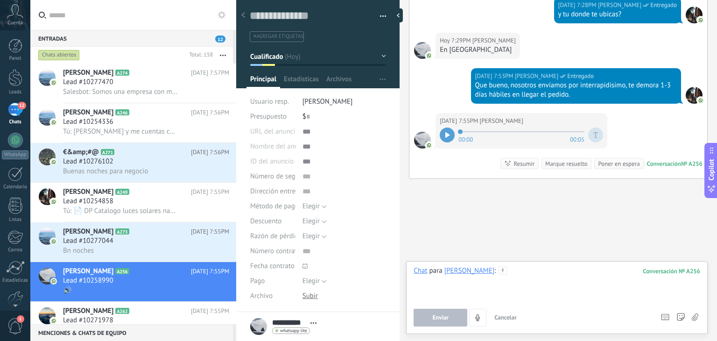
click at [511, 272] on div at bounding box center [556, 283] width 287 height 35
click at [448, 311] on button "Enviar" at bounding box center [440, 317] width 54 height 18
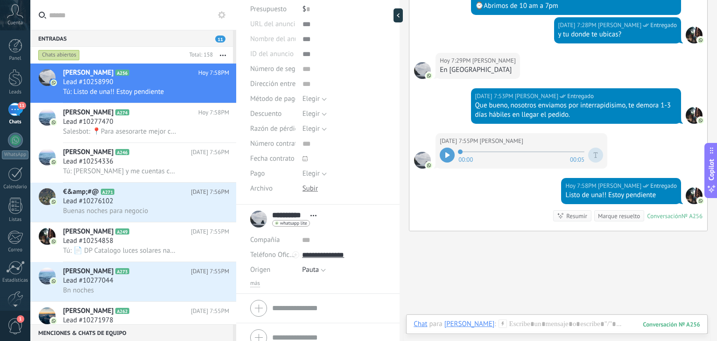
scroll to position [119, 0]
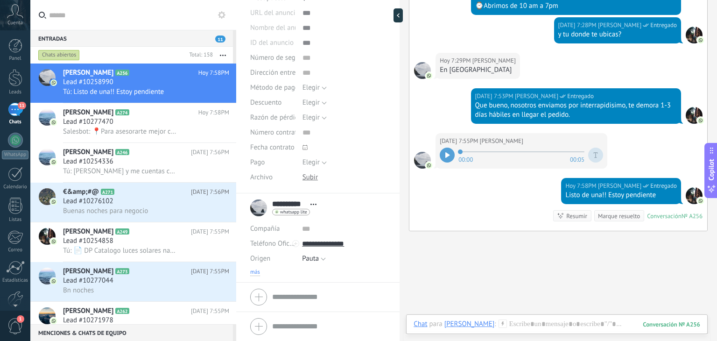
click at [253, 268] on span "más" at bounding box center [255, 271] width 10 height 7
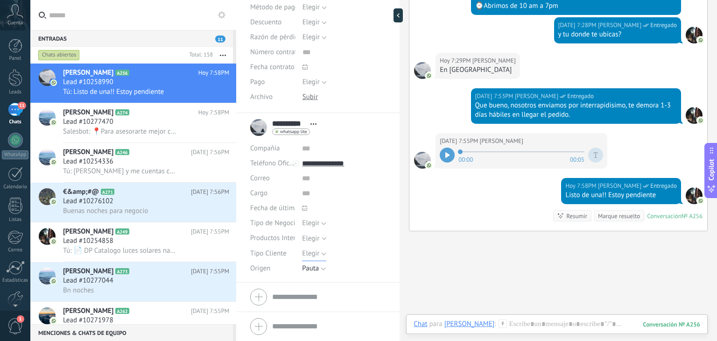
click at [313, 250] on span "Elegir" at bounding box center [310, 253] width 17 height 9
click at [313, 289] on span "Emprendedor" at bounding box center [335, 285] width 86 height 9
click at [274, 321] on button "Guardar" at bounding box center [266, 326] width 32 height 18
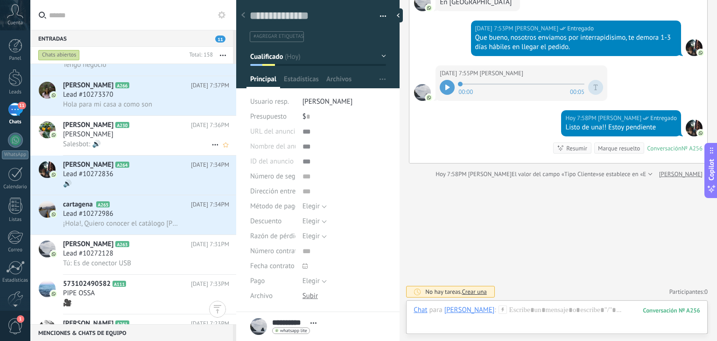
scroll to position [506, 0]
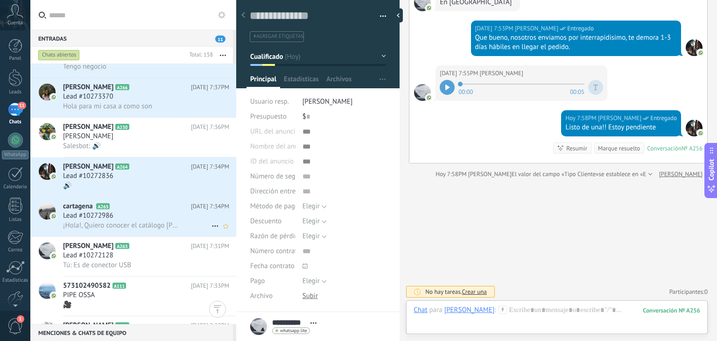
click at [128, 219] on div "Lead #10272986" at bounding box center [146, 215] width 166 height 9
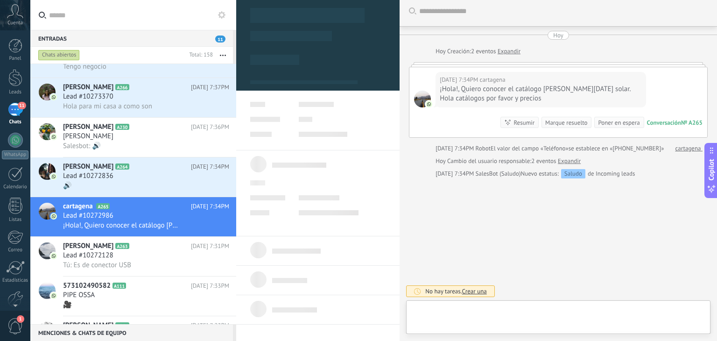
scroll to position [14, 0]
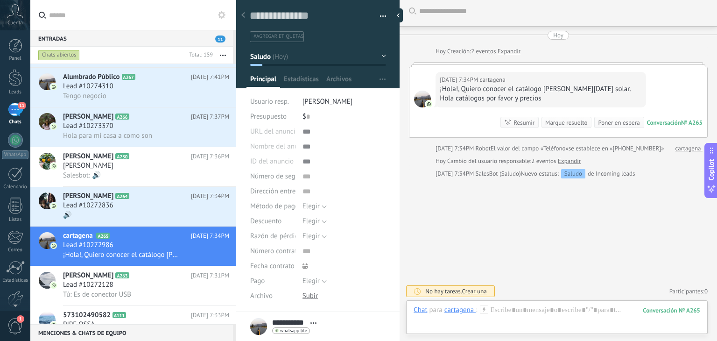
click at [486, 312] on icon at bounding box center [484, 309] width 8 height 8
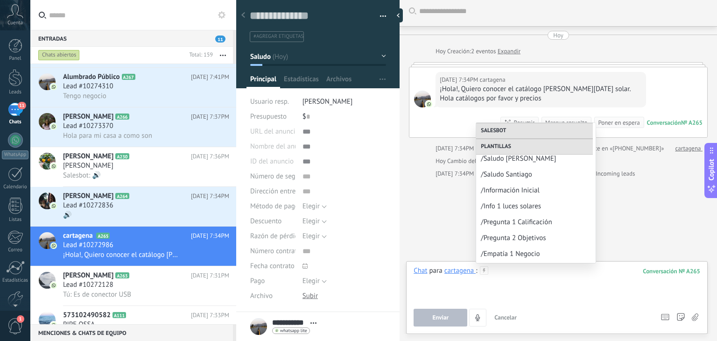
scroll to position [102, 0]
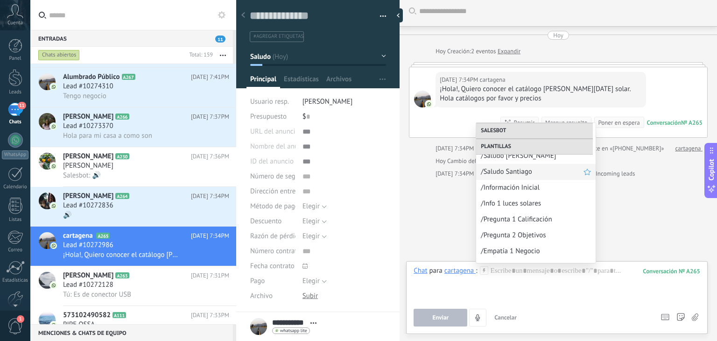
click at [515, 170] on span "/Saludo Santiago" at bounding box center [532, 171] width 103 height 9
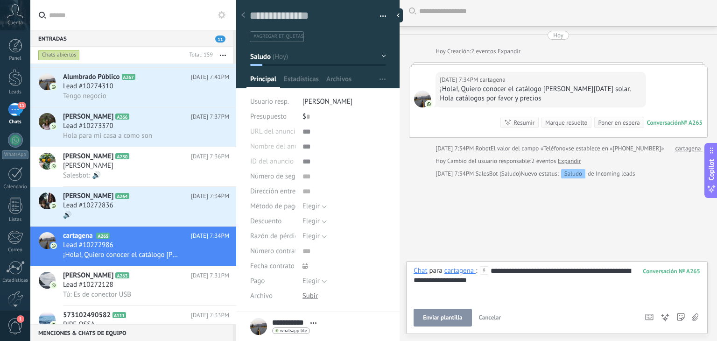
click at [450, 317] on span "Enviar plantilla" at bounding box center [442, 317] width 39 height 7
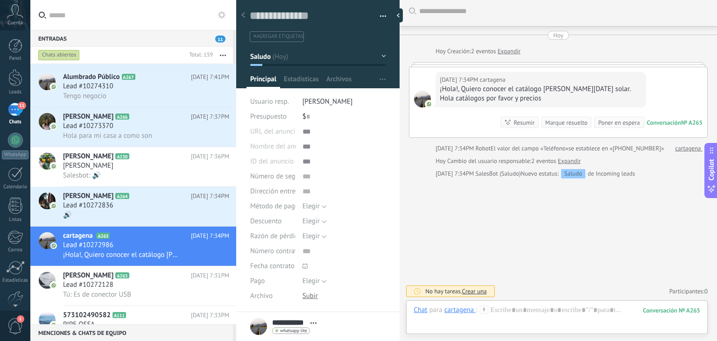
scroll to position [105, 0]
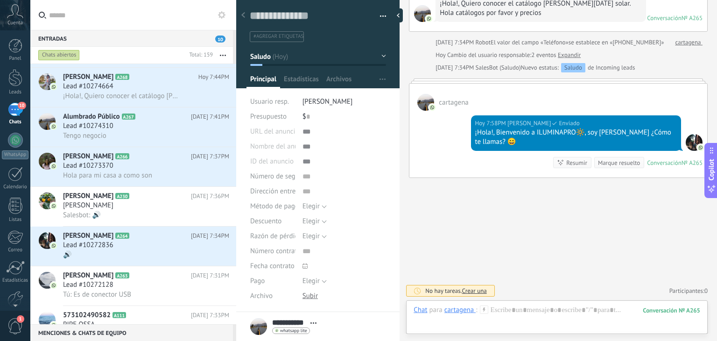
click at [480, 308] on use at bounding box center [484, 309] width 8 height 8
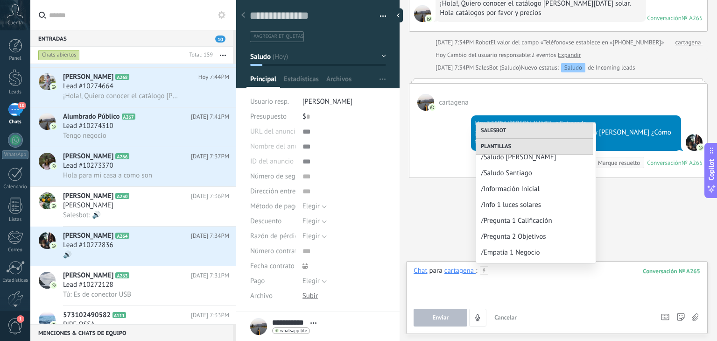
scroll to position [127, 0]
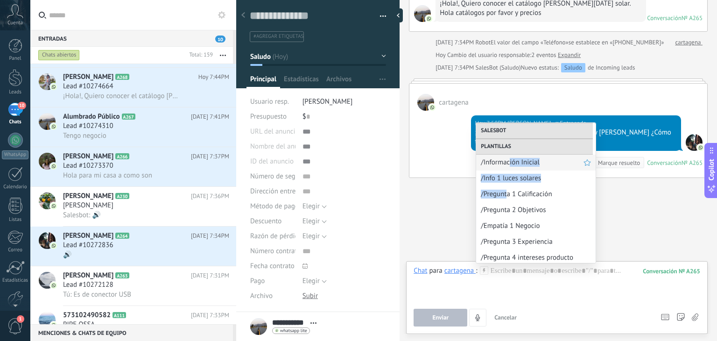
drag, startPoint x: 507, startPoint y: 195, endPoint x: 508, endPoint y: 159, distance: 36.0
click at [508, 159] on div "Enviar un mensaje de voz Salesbot /NPS Bot /Saludo /Seg interés /Seg como le fu…" at bounding box center [535, 193] width 119 height 140
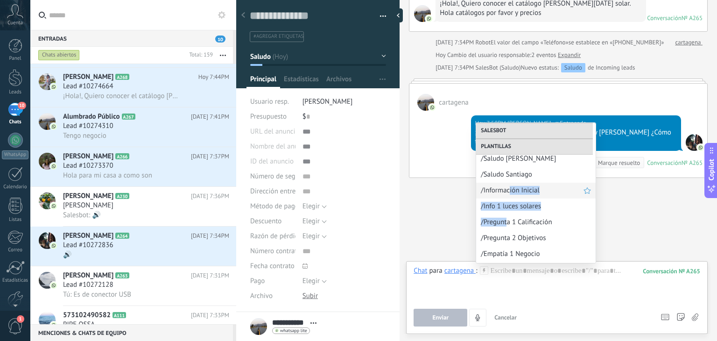
click at [514, 190] on span "/Información Inicial" at bounding box center [532, 190] width 103 height 9
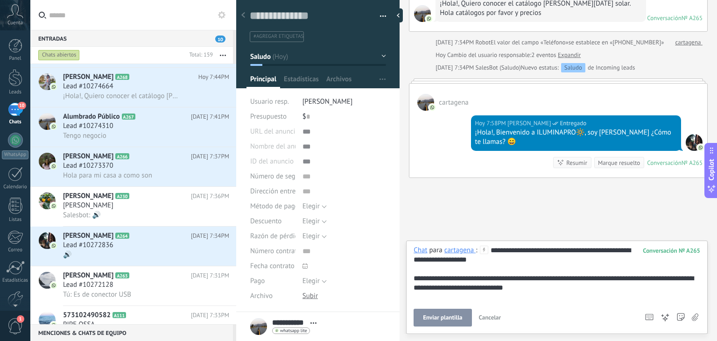
click at [443, 319] on span "Enviar plantilla" at bounding box center [442, 317] width 39 height 7
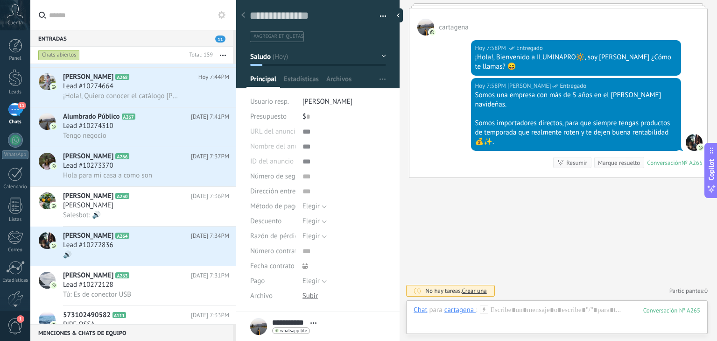
click at [481, 312] on icon at bounding box center [484, 309] width 8 height 8
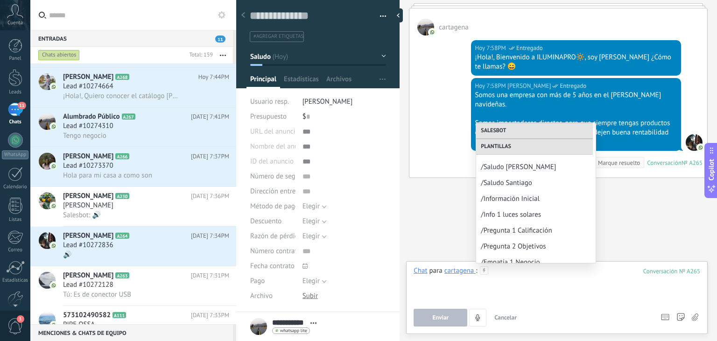
scroll to position [112, 0]
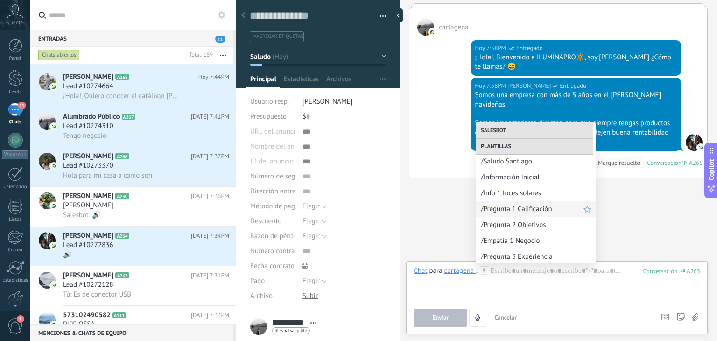
click at [511, 208] on span "/Pregunta 1 Calificación" at bounding box center [532, 208] width 103 height 9
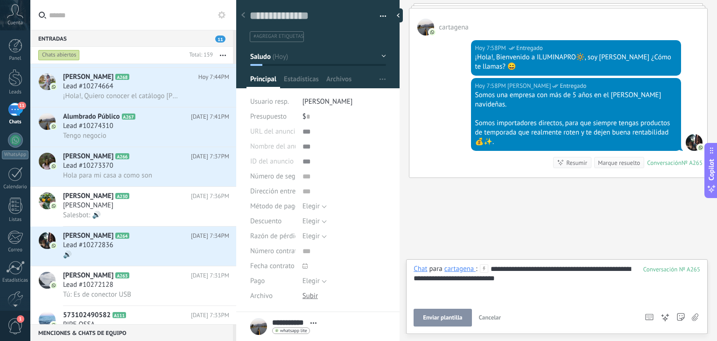
click at [452, 316] on span "Enviar plantilla" at bounding box center [442, 317] width 39 height 7
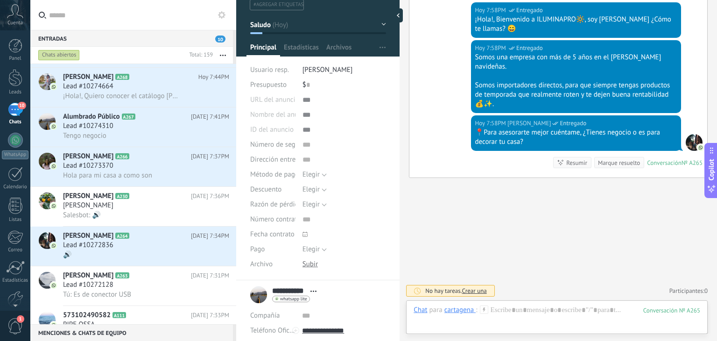
scroll to position [104, 0]
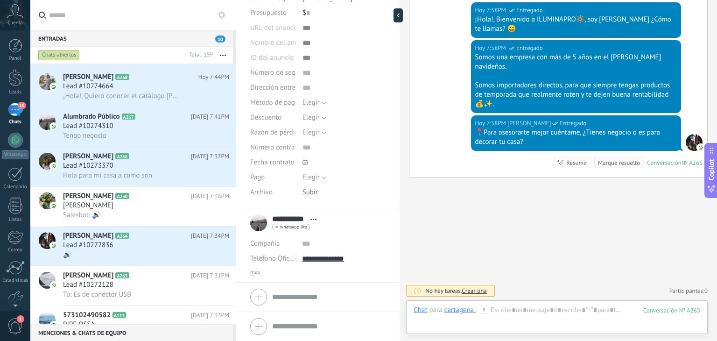
click at [261, 270] on div "más" at bounding box center [317, 271] width 135 height 7
click at [253, 273] on span "más" at bounding box center [255, 271] width 10 height 7
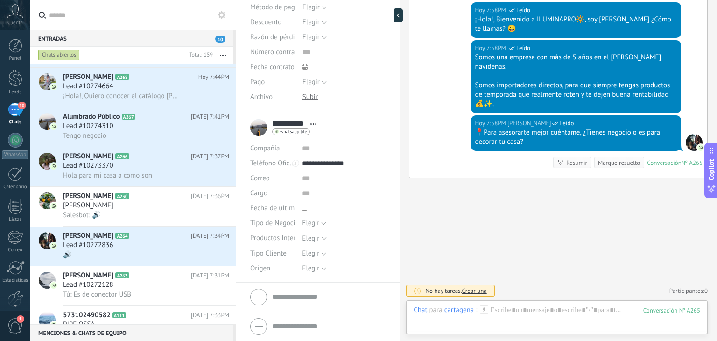
click at [308, 271] on span "Elegir" at bounding box center [310, 268] width 17 height 9
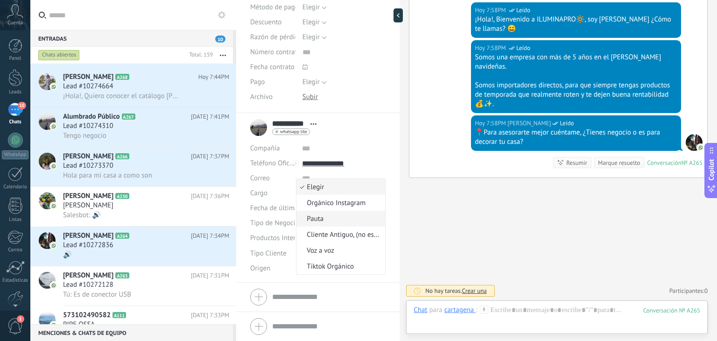
click at [334, 224] on li "Pauta" at bounding box center [340, 218] width 89 height 16
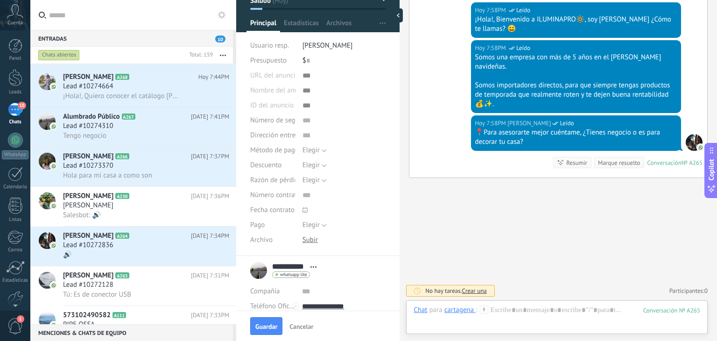
scroll to position [0, 0]
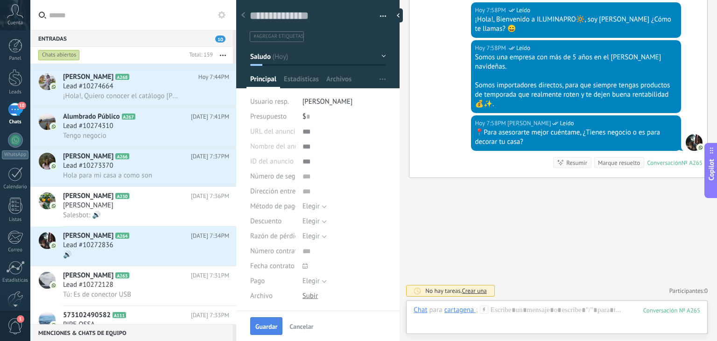
click at [264, 328] on span "Guardar" at bounding box center [266, 326] width 22 height 7
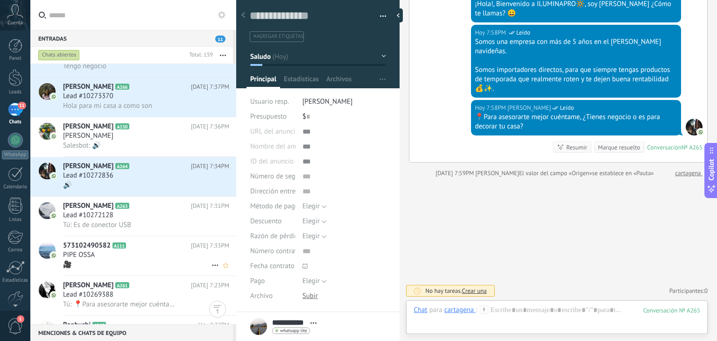
scroll to position [538, 0]
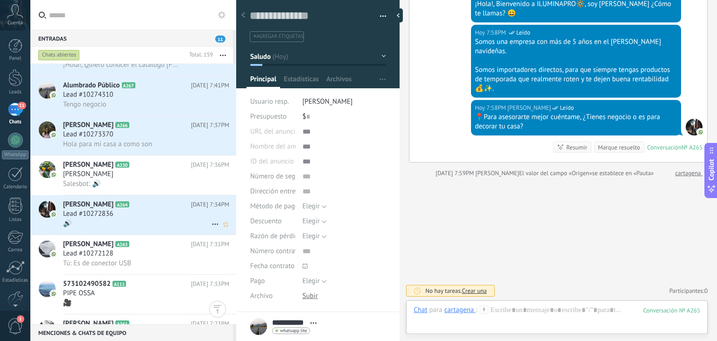
click at [121, 209] on h2 "[PERSON_NAME] A264" at bounding box center [127, 204] width 128 height 9
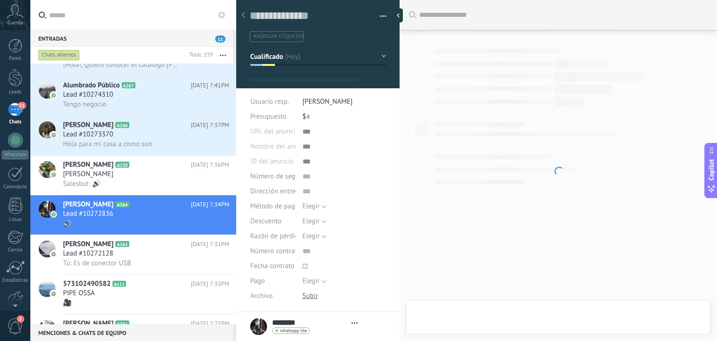
type textarea "**********"
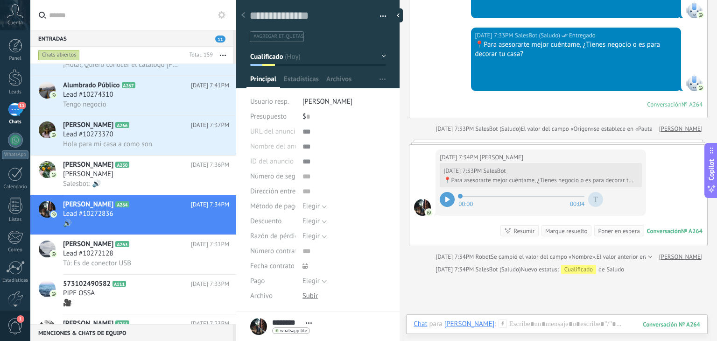
scroll to position [335, 0]
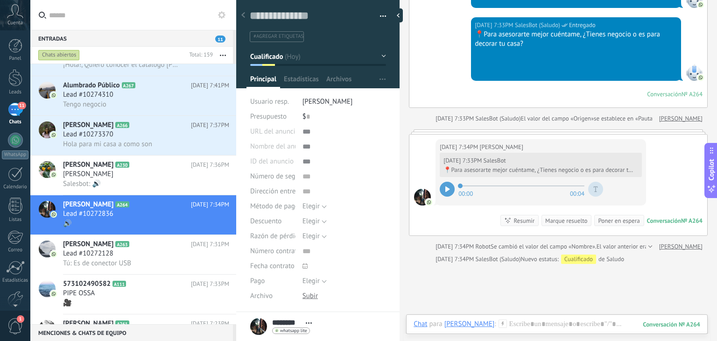
click at [452, 182] on div at bounding box center [447, 189] width 15 height 15
click at [498, 322] on icon at bounding box center [502, 323] width 8 height 8
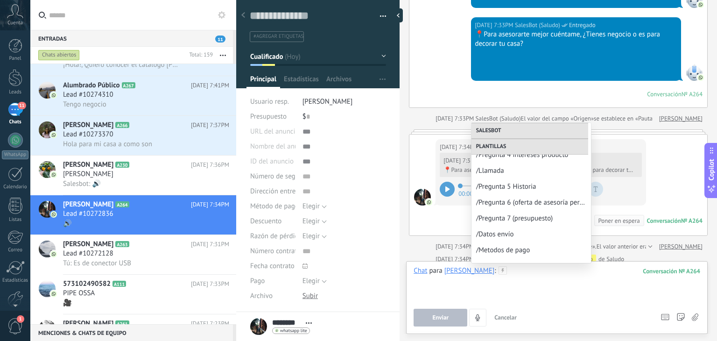
scroll to position [384, 0]
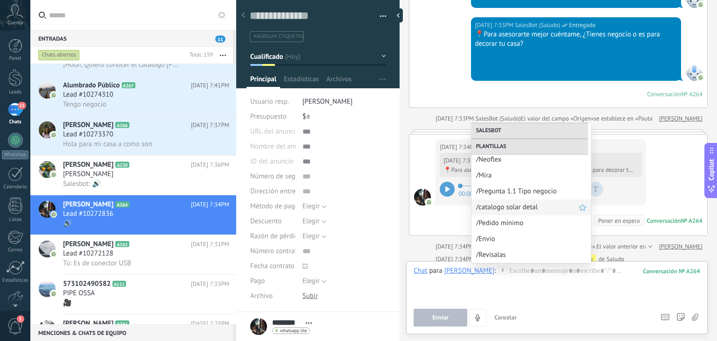
click at [515, 203] on span "/catalogo solar detal" at bounding box center [527, 207] width 103 height 9
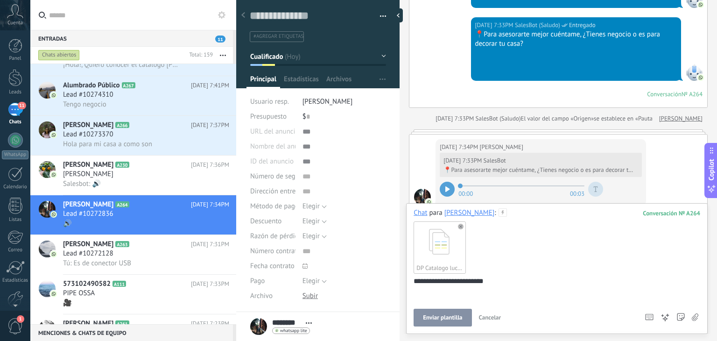
click at [433, 322] on button "Enviar plantilla" at bounding box center [442, 317] width 58 height 18
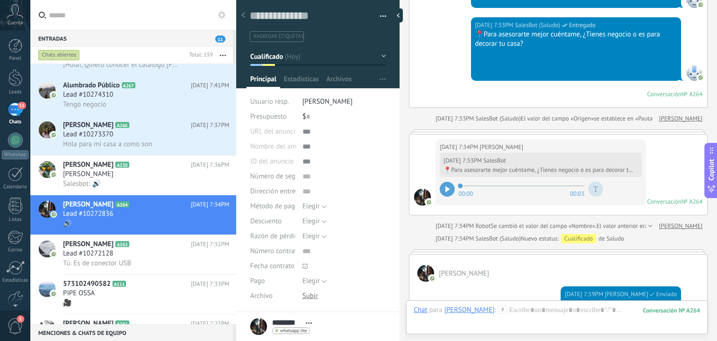
scroll to position [401, 0]
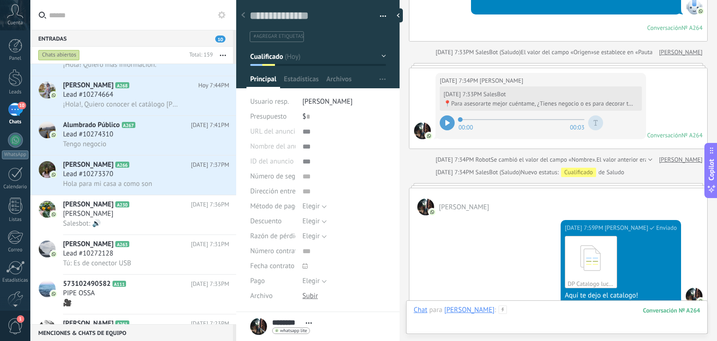
click at [504, 314] on div at bounding box center [556, 319] width 287 height 28
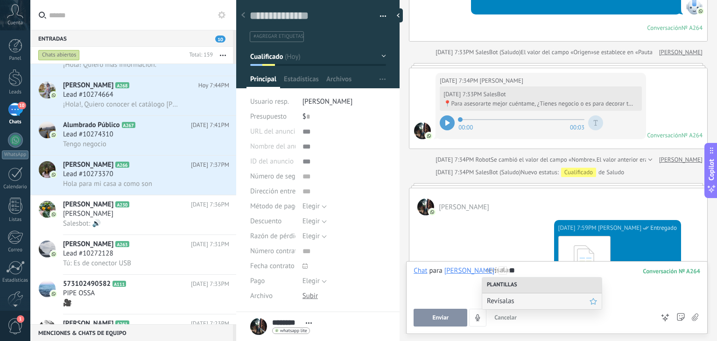
click at [506, 294] on div "Revísalas" at bounding box center [541, 301] width 119 height 16
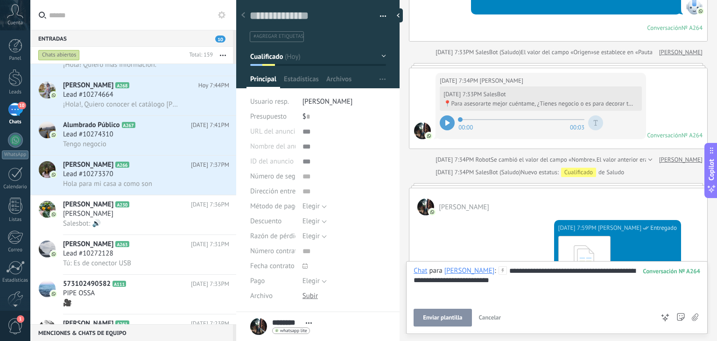
click at [448, 316] on span "Enviar plantilla" at bounding box center [442, 317] width 39 height 7
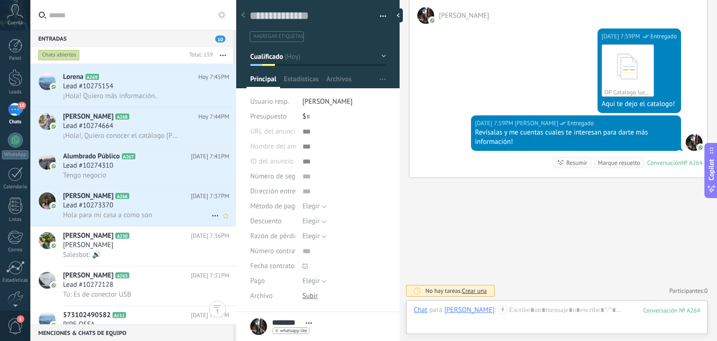
scroll to position [506, 0]
click at [96, 210] on span "Lead #10273370" at bounding box center [88, 205] width 50 height 9
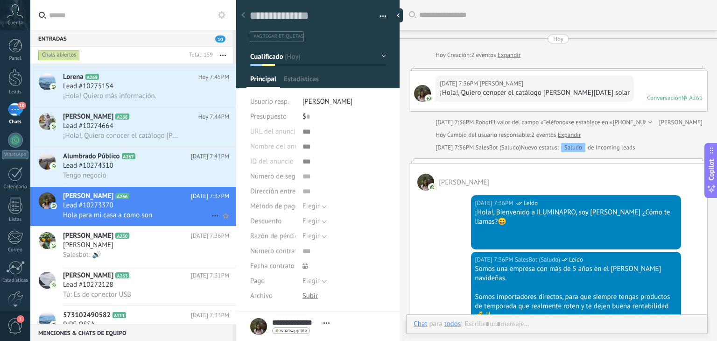
type textarea "**********"
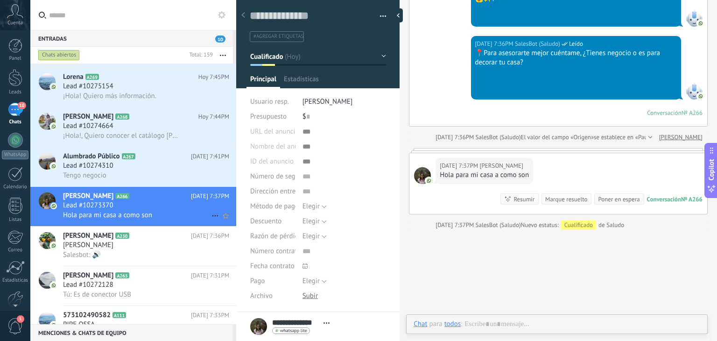
scroll to position [14, 0]
click at [498, 324] on icon at bounding box center [502, 323] width 8 height 8
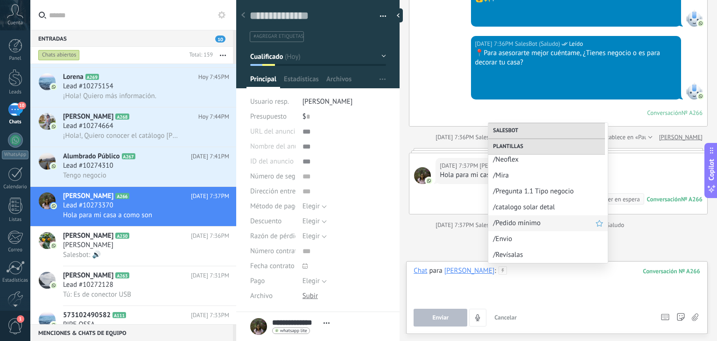
scroll to position [383, 0]
click at [522, 214] on div "/catalogo solar detal" at bounding box center [547, 208] width 119 height 16
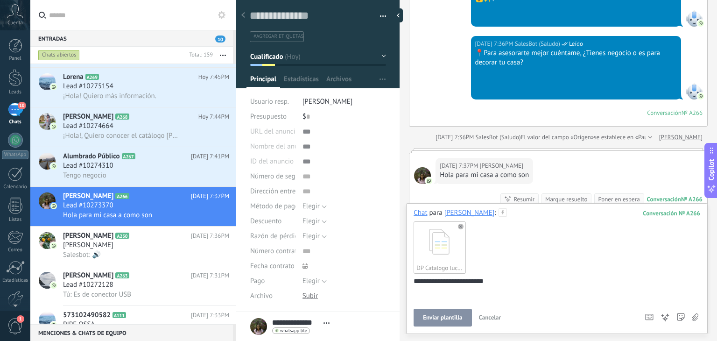
click at [434, 319] on span "Enviar plantilla" at bounding box center [442, 317] width 39 height 7
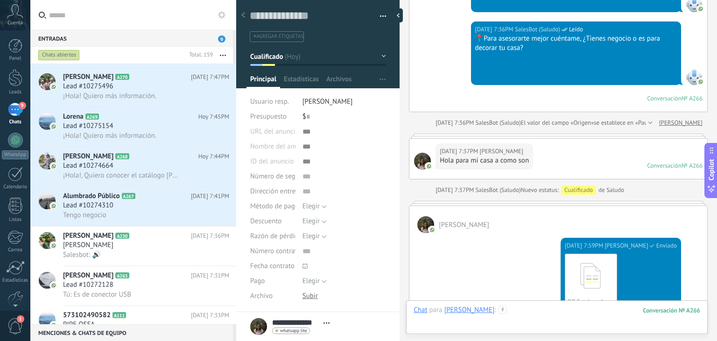
click at [508, 308] on div at bounding box center [556, 319] width 287 height 28
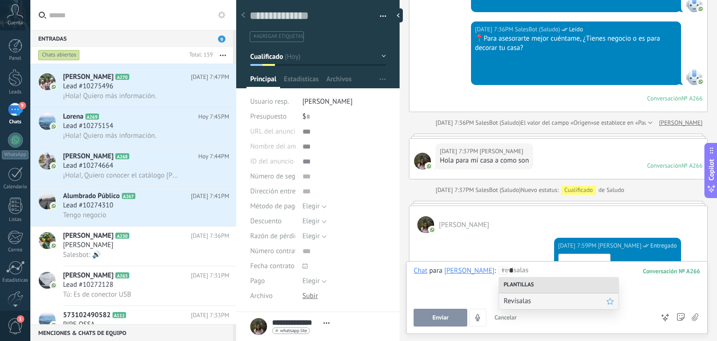
click at [518, 298] on span "Revísalas" at bounding box center [554, 300] width 103 height 9
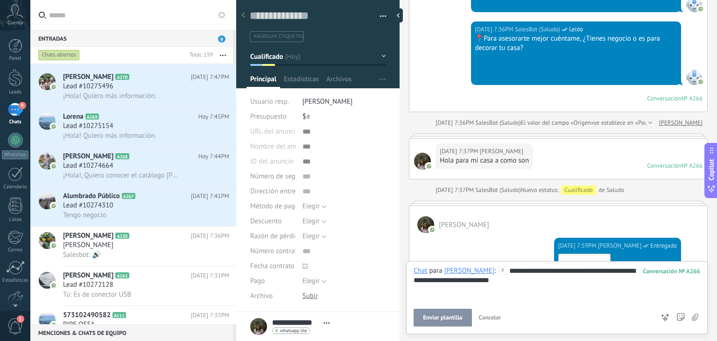
click at [442, 322] on button "Enviar plantilla" at bounding box center [442, 317] width 58 height 18
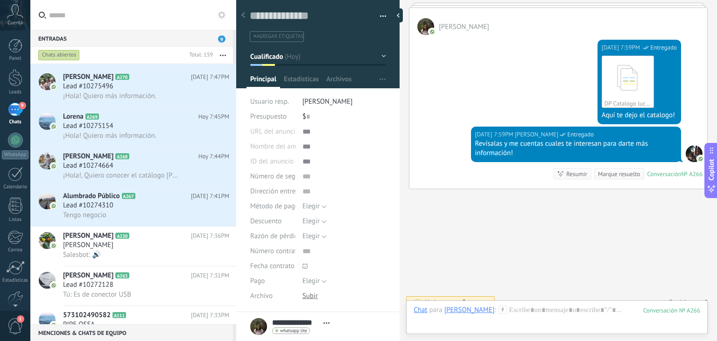
scroll to position [119, 0]
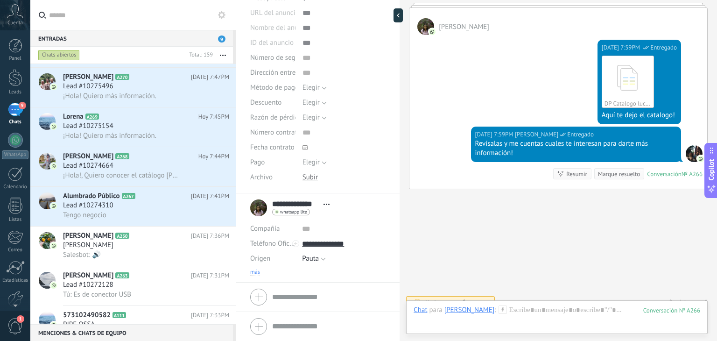
click at [256, 273] on span "más" at bounding box center [255, 271] width 10 height 7
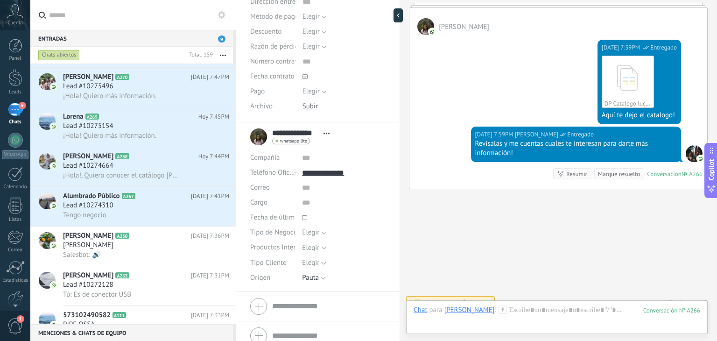
scroll to position [194, 0]
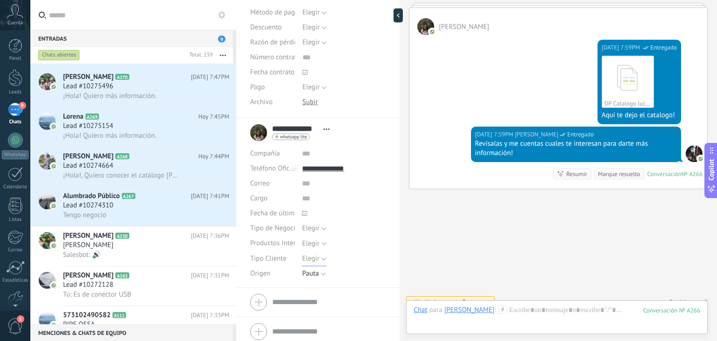
click at [310, 258] on span "Elegir" at bounding box center [310, 258] width 17 height 9
click at [315, 303] on span "Detal" at bounding box center [335, 306] width 86 height 9
click at [273, 329] on span "Guardar" at bounding box center [266, 326] width 22 height 7
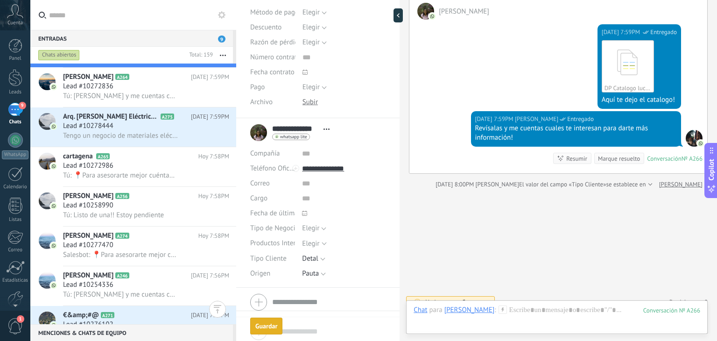
scroll to position [0, 0]
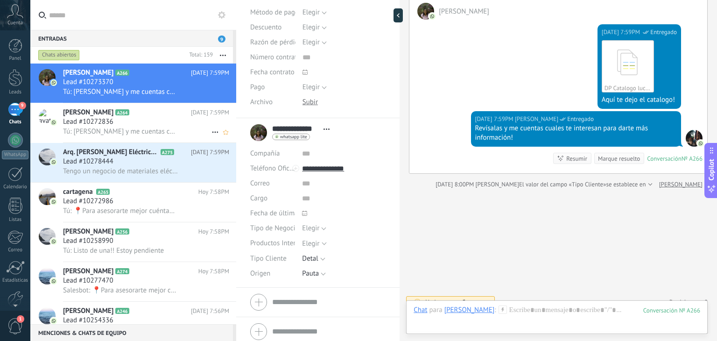
click at [149, 125] on div "Lead #10272836" at bounding box center [146, 121] width 166 height 9
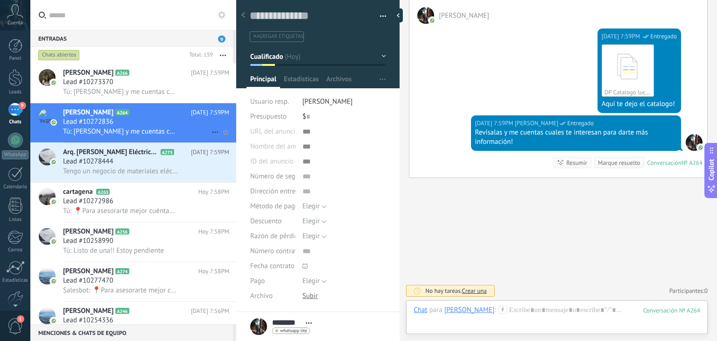
scroll to position [119, 0]
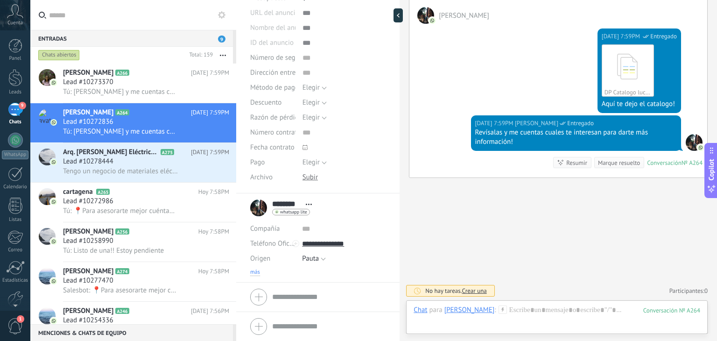
click at [257, 272] on span "más" at bounding box center [255, 271] width 10 height 7
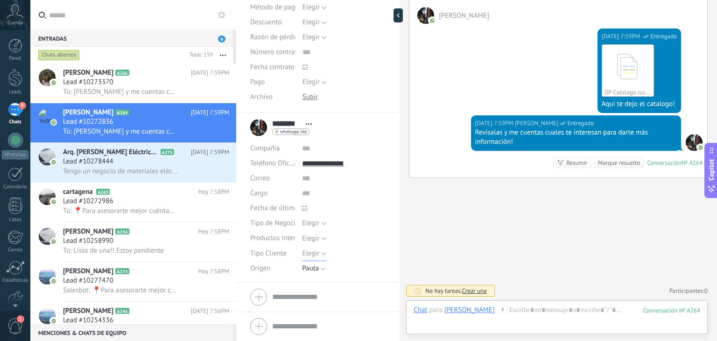
click at [308, 260] on button "Elegir" at bounding box center [314, 253] width 24 height 15
click at [309, 295] on li "Detal" at bounding box center [336, 301] width 89 height 16
click at [264, 327] on span "Guardar" at bounding box center [266, 326] width 22 height 7
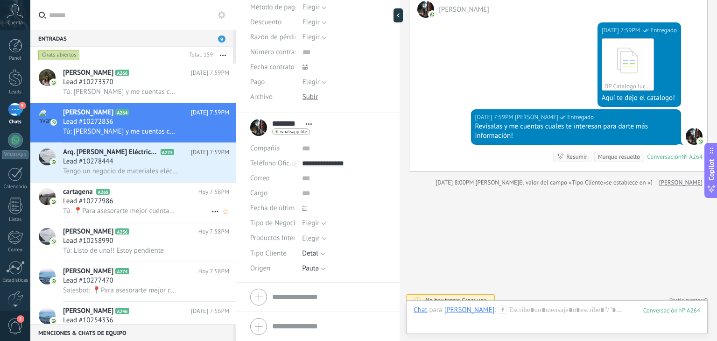
scroll to position [614, 0]
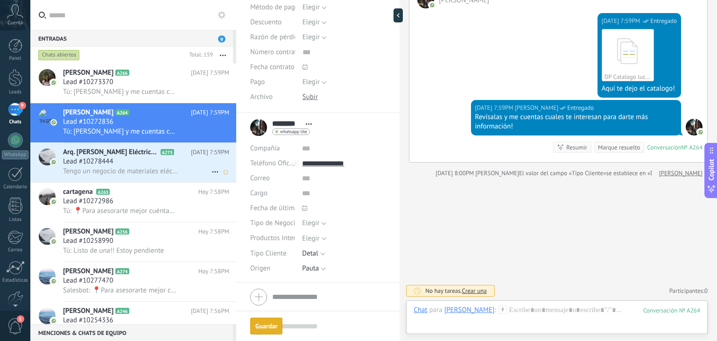
click at [101, 160] on span "Lead #10278444" at bounding box center [88, 161] width 50 height 9
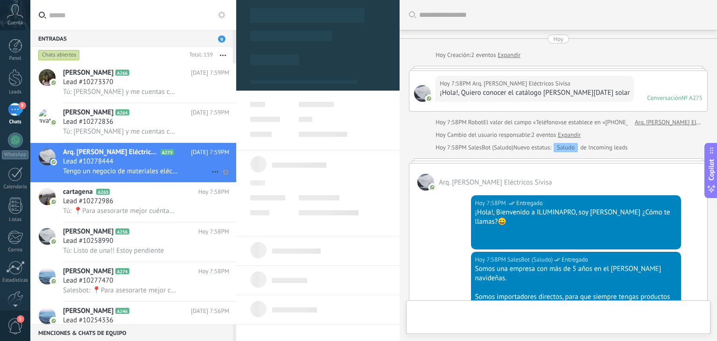
type textarea "**********"
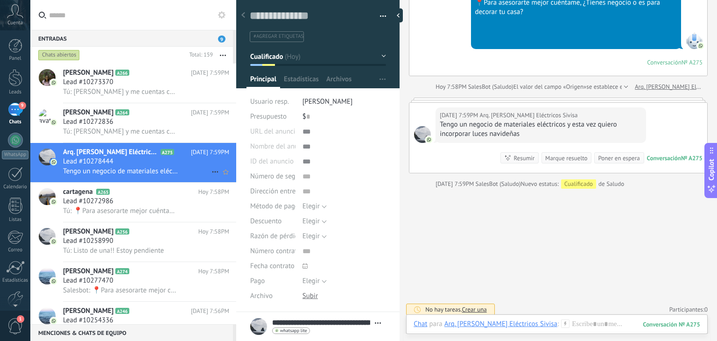
scroll to position [396, 0]
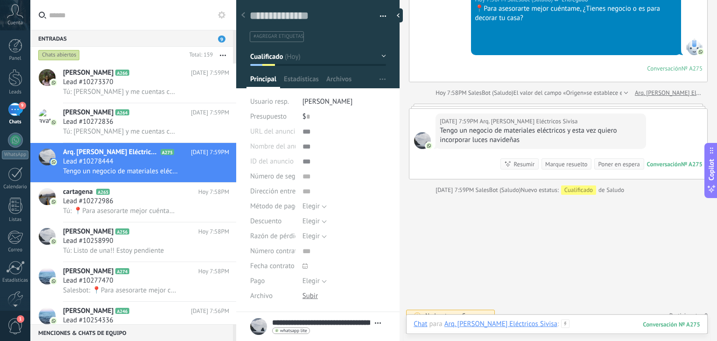
click at [580, 329] on div at bounding box center [556, 333] width 287 height 28
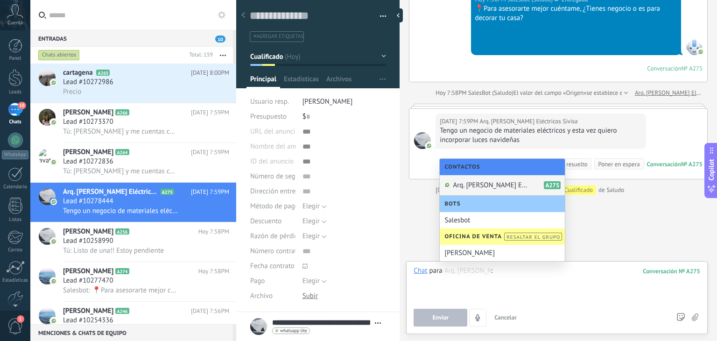
click at [532, 273] on div at bounding box center [556, 283] width 287 height 35
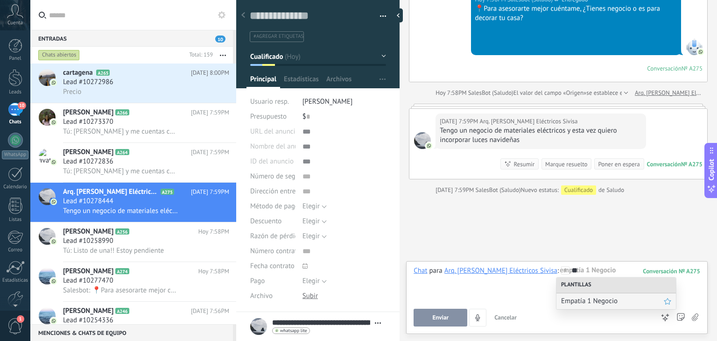
click at [576, 298] on span "Empatía 1 Negocio" at bounding box center [612, 300] width 103 height 9
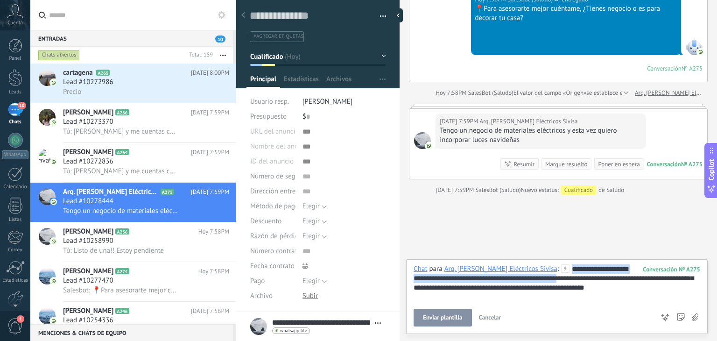
drag, startPoint x: 572, startPoint y: 280, endPoint x: 558, endPoint y: 264, distance: 21.1
click at [558, 264] on div "**********" at bounding box center [556, 282] width 287 height 37
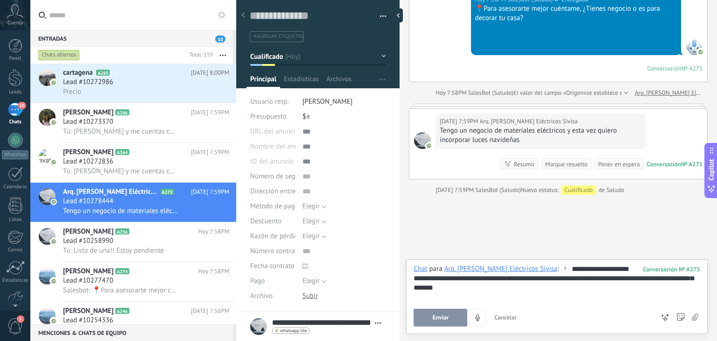
click at [414, 279] on div "**********" at bounding box center [556, 282] width 287 height 37
click at [415, 279] on div "**********" at bounding box center [556, 282] width 287 height 37
click at [437, 319] on span "Enviar" at bounding box center [440, 317] width 16 height 7
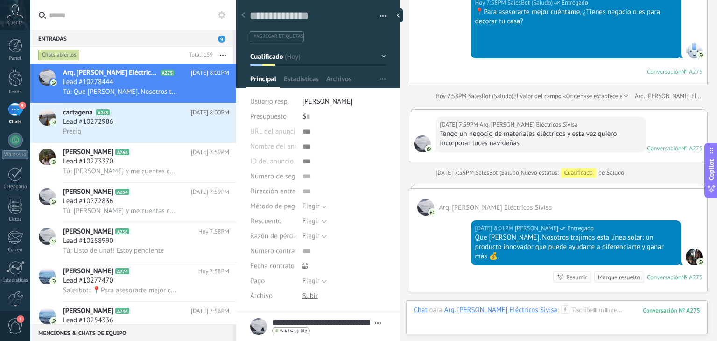
scroll to position [412, 0]
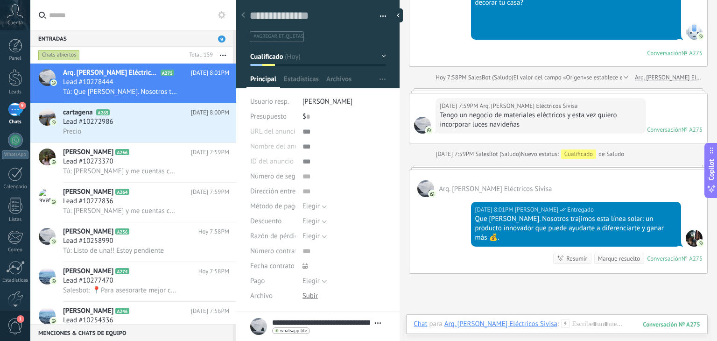
click at [561, 323] on icon at bounding box center [565, 323] width 8 height 8
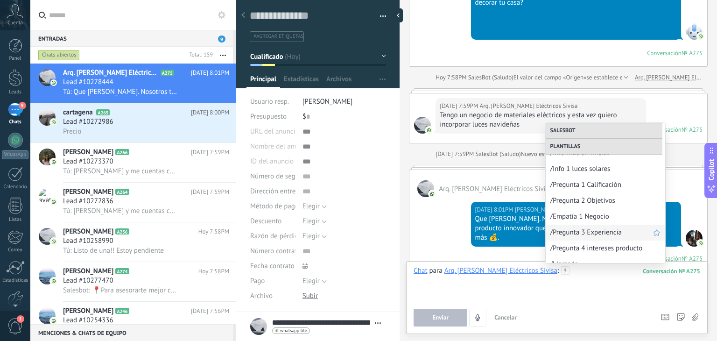
scroll to position [157, 0]
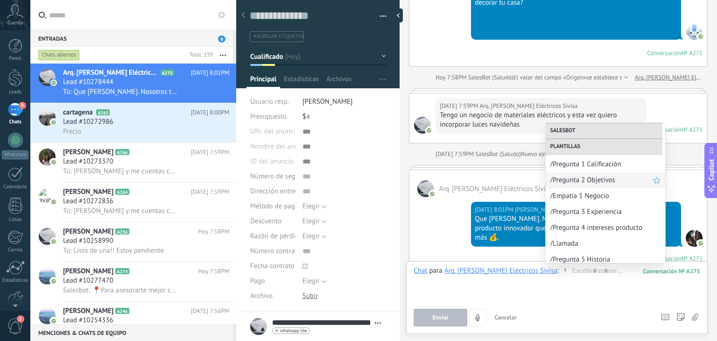
click at [599, 178] on span "/Pregunta 2 Objetivos" at bounding box center [601, 179] width 103 height 9
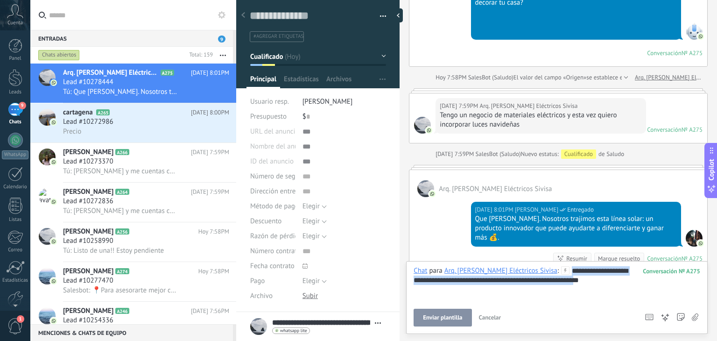
drag, startPoint x: 601, startPoint y: 278, endPoint x: 554, endPoint y: 265, distance: 48.9
click at [554, 265] on div "**********" at bounding box center [556, 297] width 301 height 73
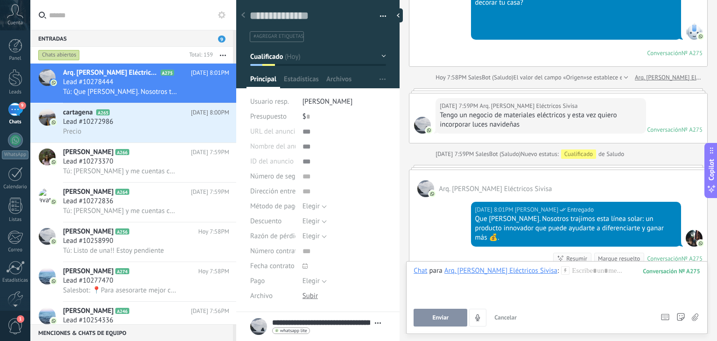
click at [561, 270] on icon at bounding box center [565, 270] width 8 height 8
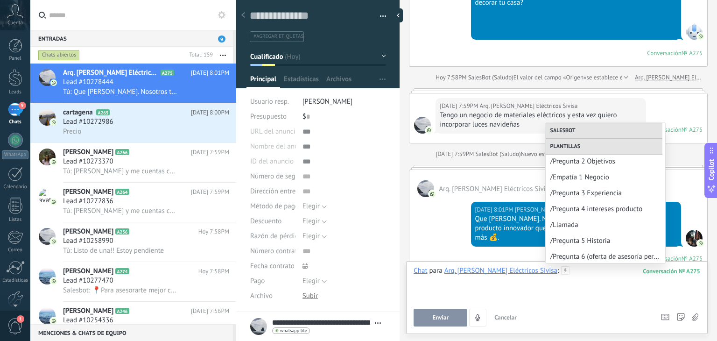
scroll to position [149, 0]
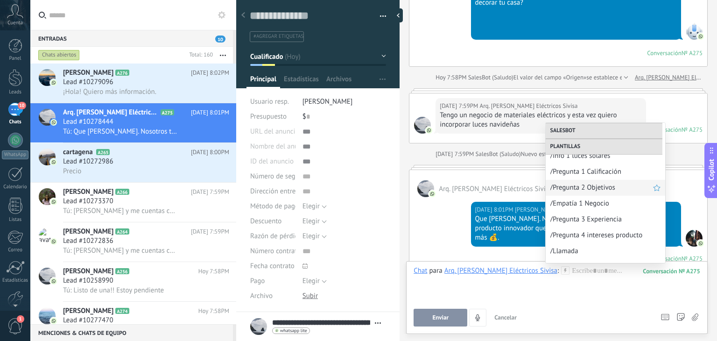
click at [586, 185] on span "/Pregunta 2 Objetivos" at bounding box center [601, 187] width 103 height 9
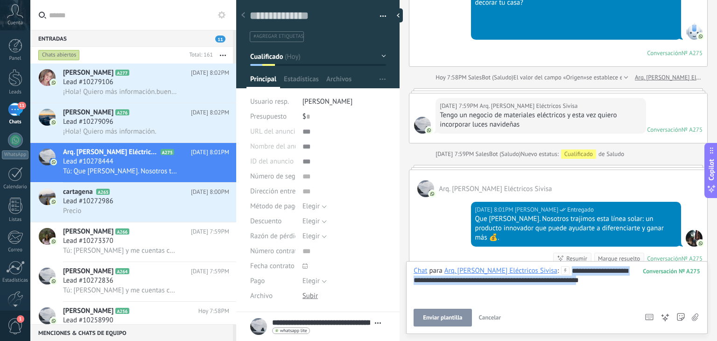
drag, startPoint x: 594, startPoint y: 286, endPoint x: 536, endPoint y: 257, distance: 65.1
click at [536, 257] on div "Buscar Carga más [DATE] [DATE] Creación: 2 eventos Expandir [DATE] 7:58PM Arq. …" at bounding box center [557, 170] width 317 height 341
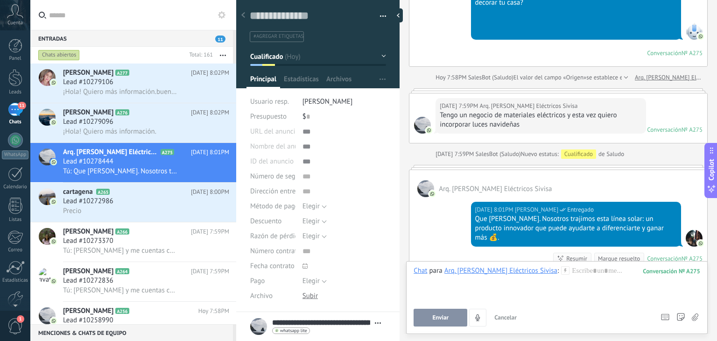
click at [561, 269] on icon at bounding box center [565, 270] width 8 height 8
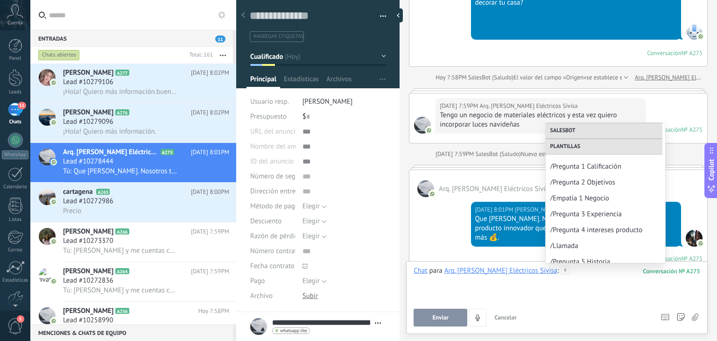
scroll to position [154, 0]
click at [579, 214] on span "/Pregunta 3 Experiencia" at bounding box center [601, 214] width 103 height 9
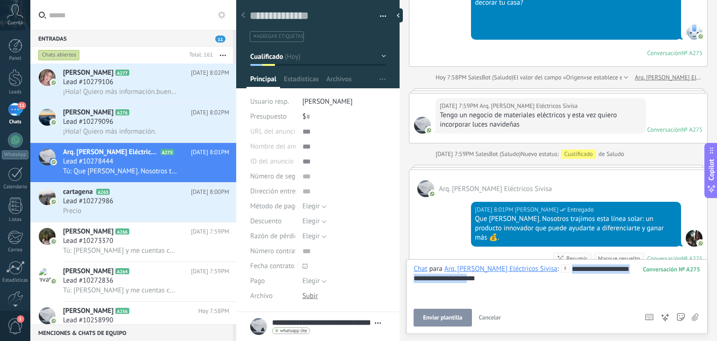
drag, startPoint x: 551, startPoint y: 274, endPoint x: 559, endPoint y: 261, distance: 15.7
click at [559, 261] on div "**********" at bounding box center [556, 296] width 301 height 75
click at [561, 270] on icon at bounding box center [565, 270] width 8 height 8
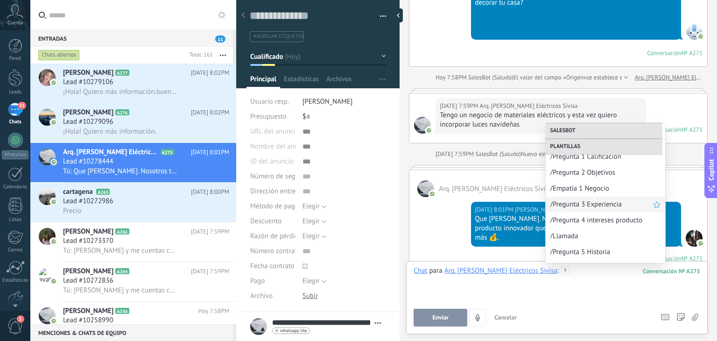
scroll to position [165, 0]
click at [596, 216] on span "/Pregunta 4 intereses producto" at bounding box center [601, 219] width 103 height 9
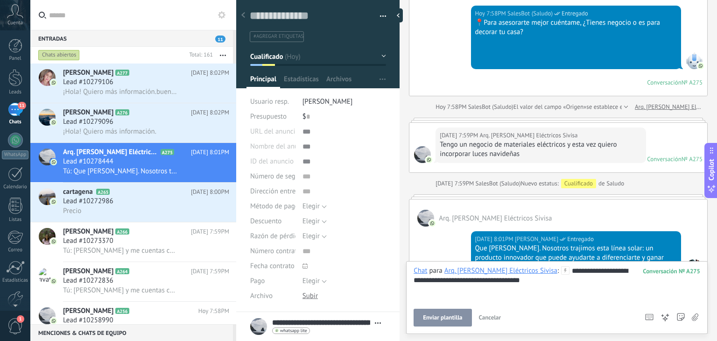
scroll to position [504, 0]
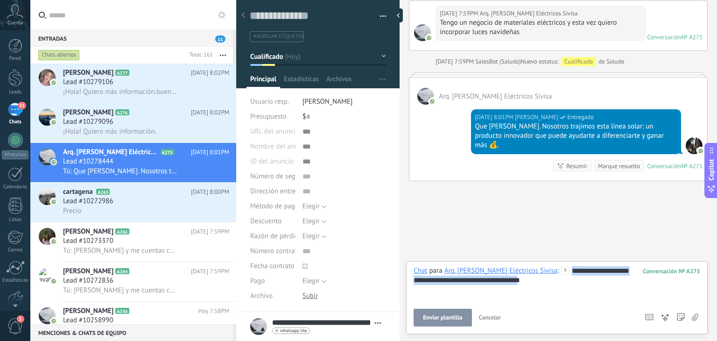
drag, startPoint x: 548, startPoint y: 287, endPoint x: 561, endPoint y: 261, distance: 29.4
click at [561, 261] on div "**********" at bounding box center [556, 297] width 301 height 73
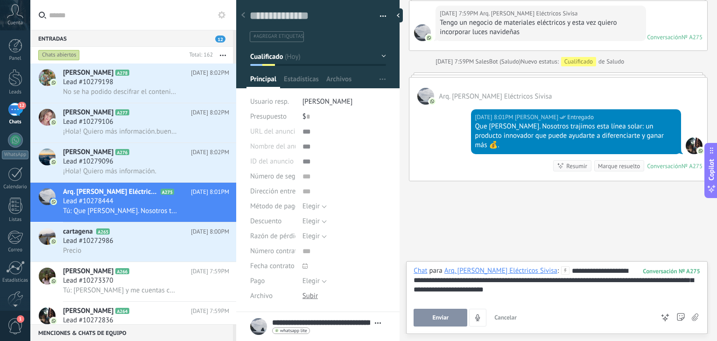
click at [447, 310] on button "Enviar" at bounding box center [440, 317] width 54 height 18
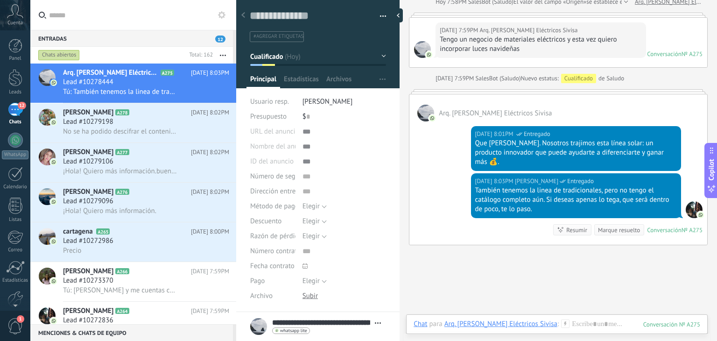
scroll to position [486, 0]
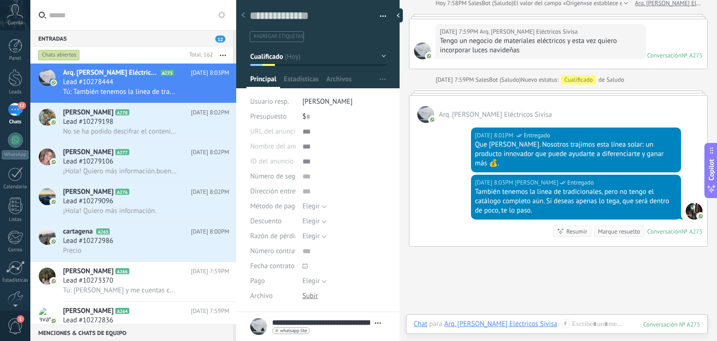
click at [317, 56] on button "Cualificado" at bounding box center [318, 56] width 136 height 17
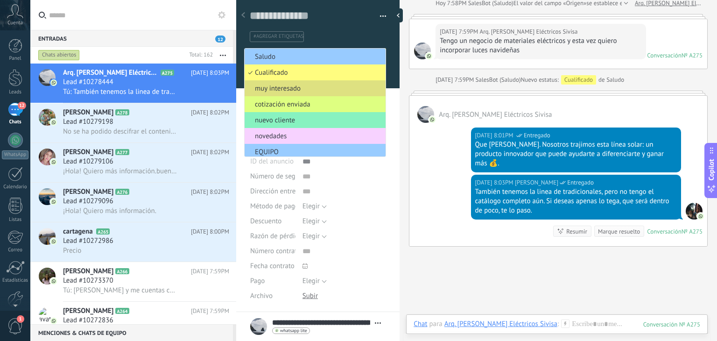
click at [327, 136] on span "novedades" at bounding box center [314, 136] width 138 height 9
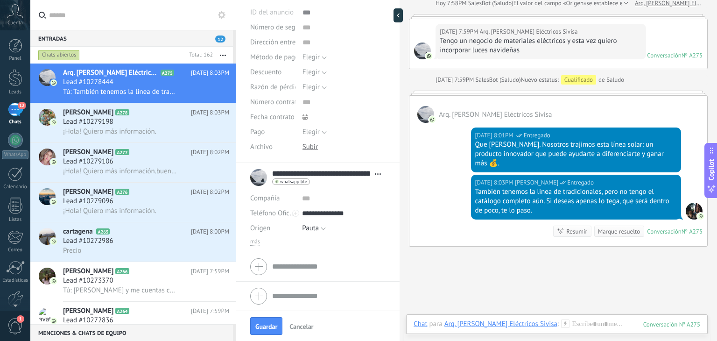
scroll to position [0, 0]
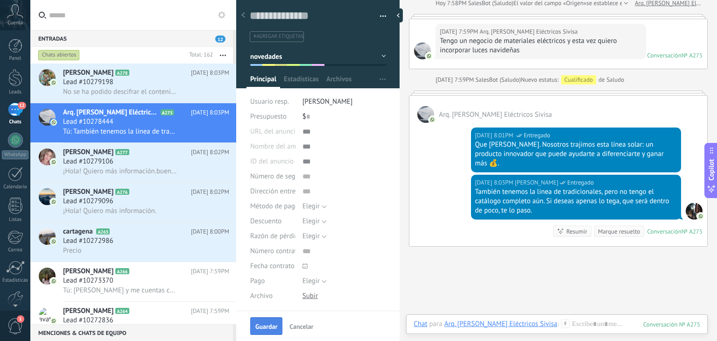
click at [260, 328] on span "Guardar" at bounding box center [266, 326] width 22 height 7
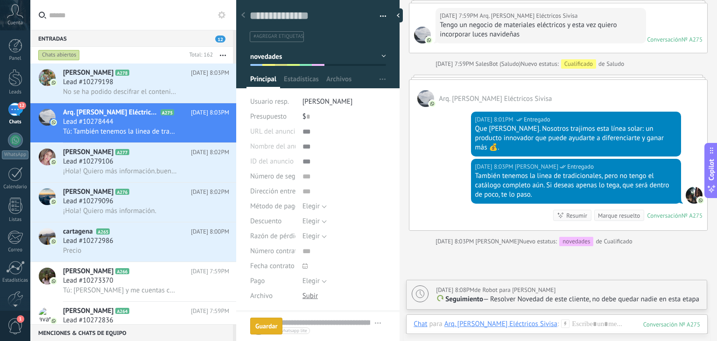
scroll to position [535, 0]
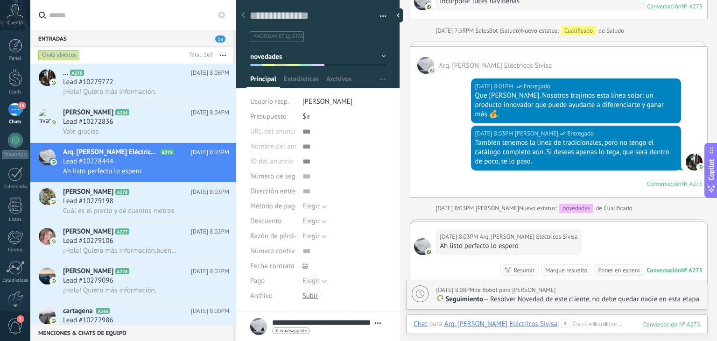
click at [569, 318] on div "Chat Correo Nota Tarea Chat para Arq. [PERSON_NAME] Eléctricos Sivisa : 275 Env…" at bounding box center [556, 331] width 301 height 34
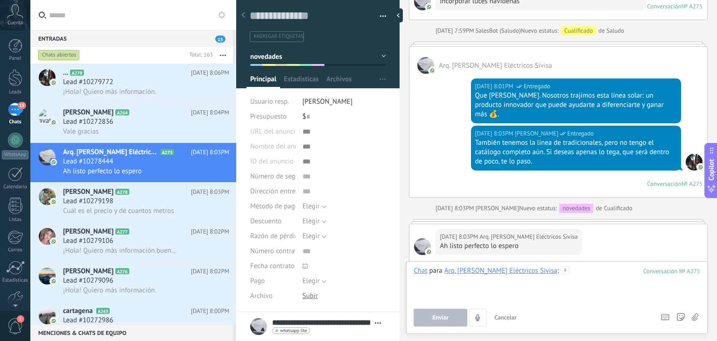
click at [565, 279] on div at bounding box center [556, 283] width 287 height 35
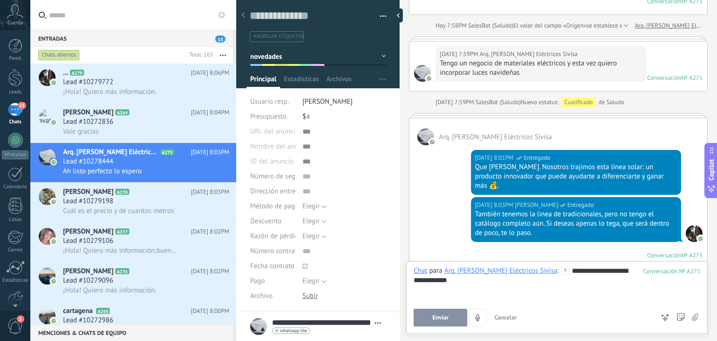
scroll to position [463, 0]
click at [440, 316] on span "Enviar" at bounding box center [440, 317] width 16 height 7
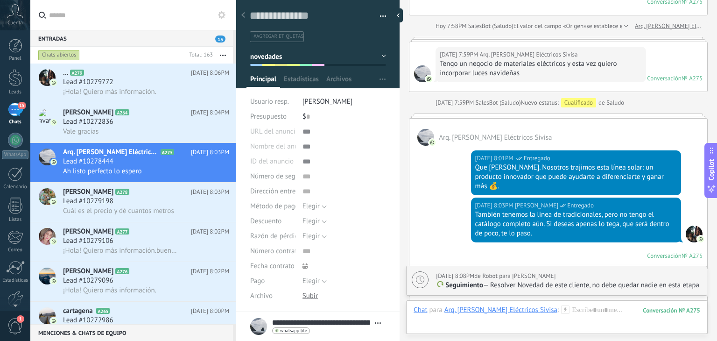
scroll to position [703, 0]
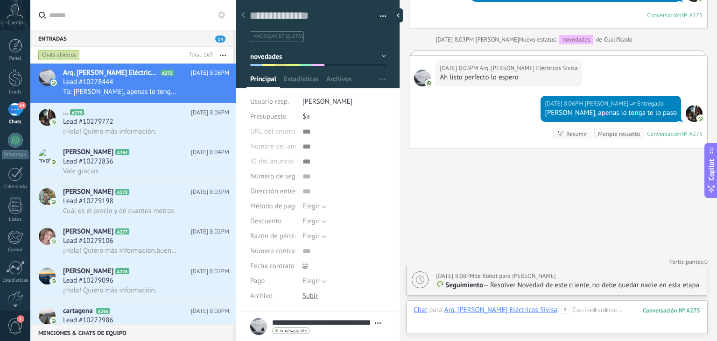
click at [561, 313] on use at bounding box center [565, 309] width 8 height 8
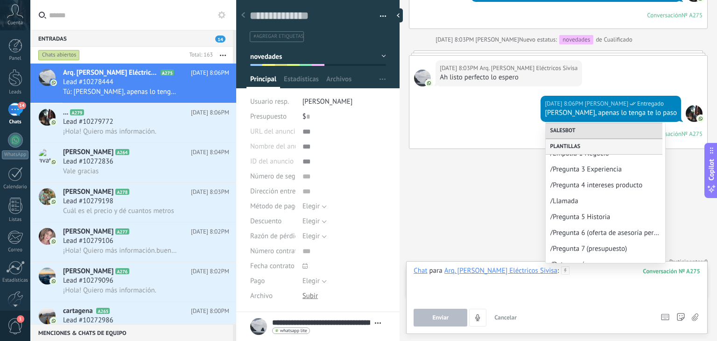
scroll to position [199, 0]
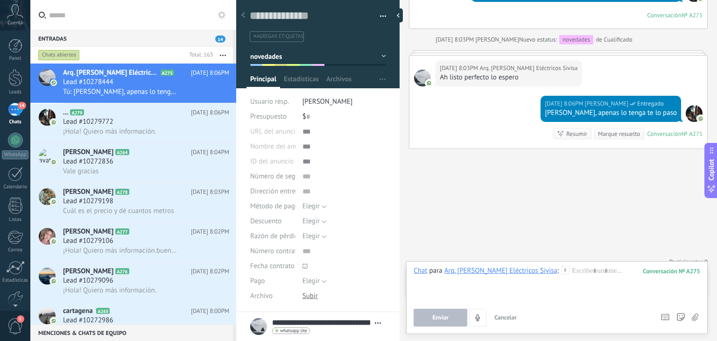
scroll to position [119, 0]
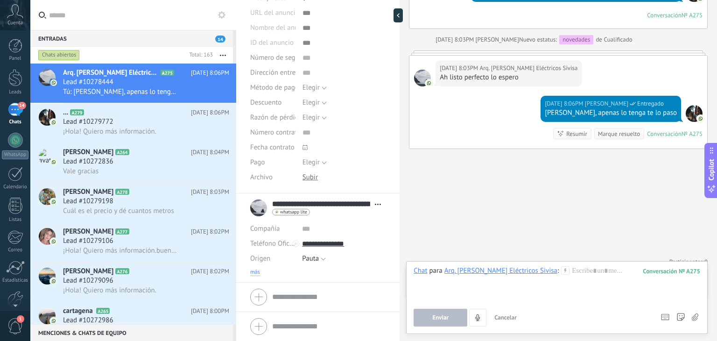
click at [256, 271] on span "más" at bounding box center [255, 271] width 10 height 7
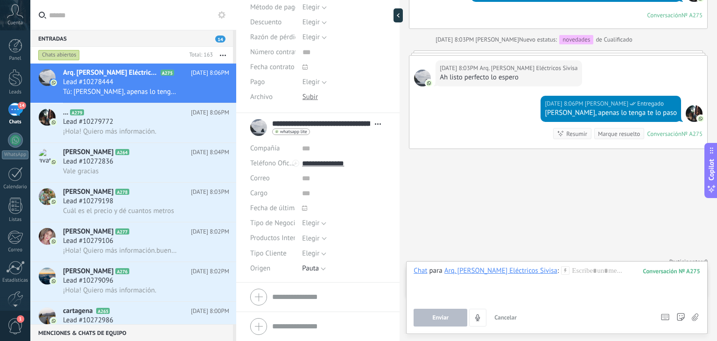
click at [311, 233] on div "Seleccionar todo Luces Solares Luces Electricas Luces Inteligentes [GEOGRAPHIC_…" at bounding box center [344, 238] width 84 height 15
click at [311, 224] on span "Elegir" at bounding box center [310, 222] width 17 height 9
click at [321, 252] on span "Eléctricos" at bounding box center [335, 255] width 86 height 9
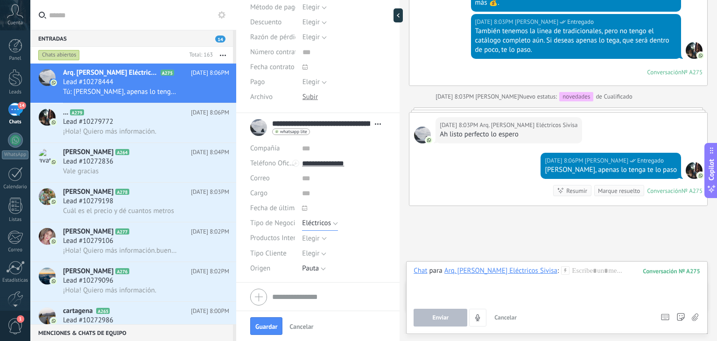
scroll to position [703, 0]
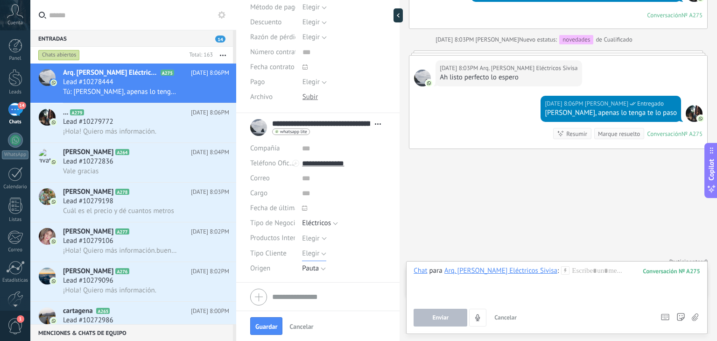
click at [309, 256] on span "Elegir" at bounding box center [310, 253] width 17 height 9
click at [328, 273] on span "Mayorista" at bounding box center [335, 269] width 86 height 9
click at [261, 325] on span "Guardar" at bounding box center [266, 326] width 22 height 7
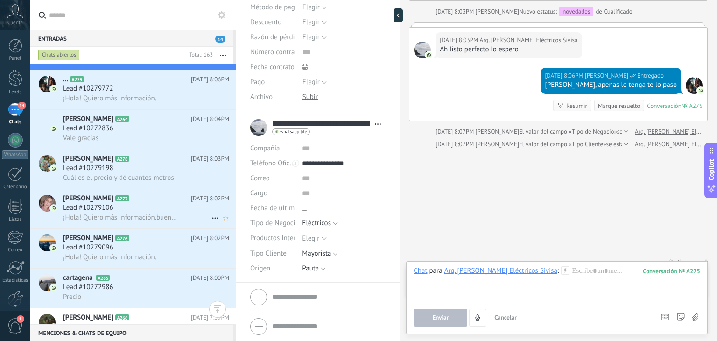
scroll to position [0, 0]
